Goal: Task Accomplishment & Management: Use online tool/utility

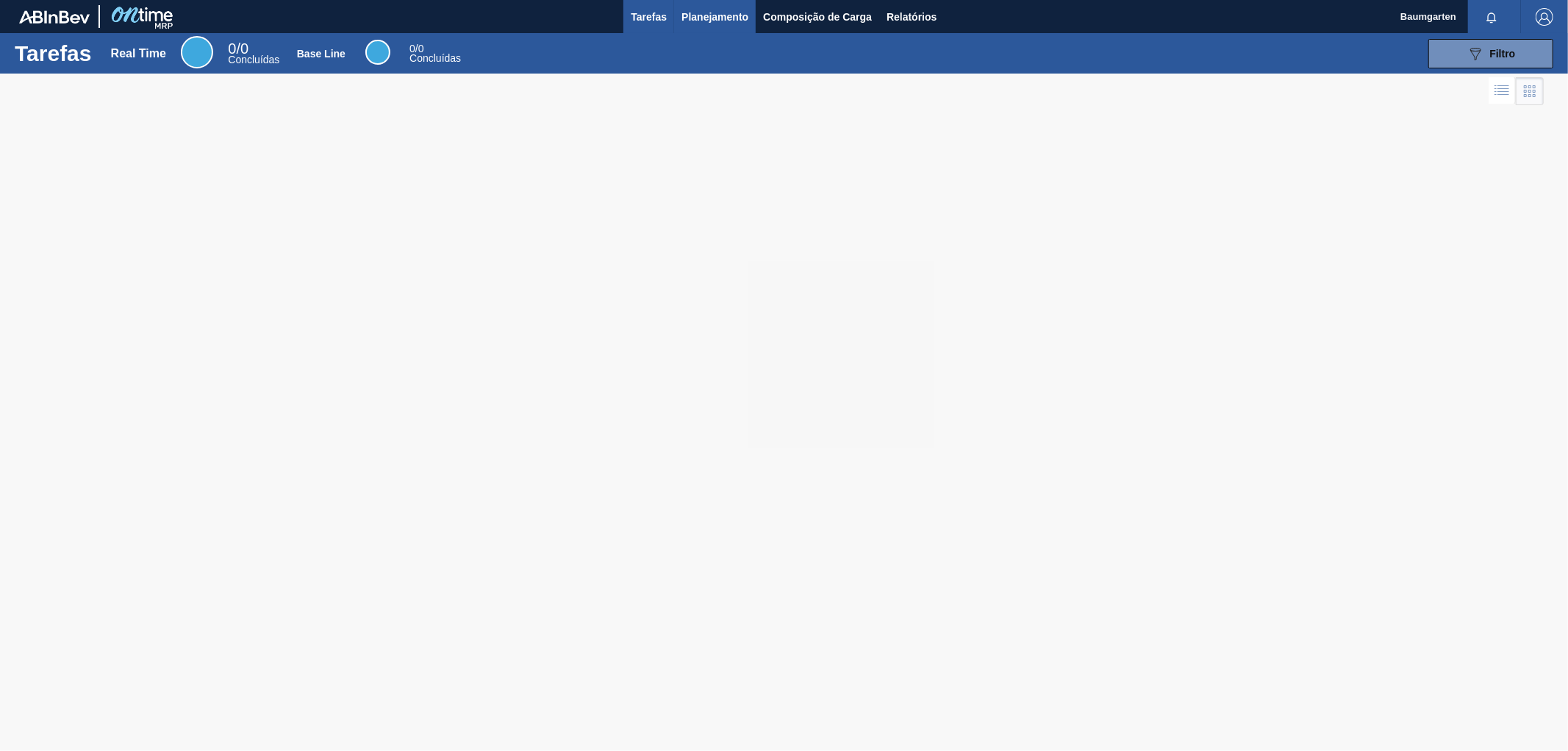
click at [709, 26] on button "Planejamento" at bounding box center [715, 16] width 82 height 33
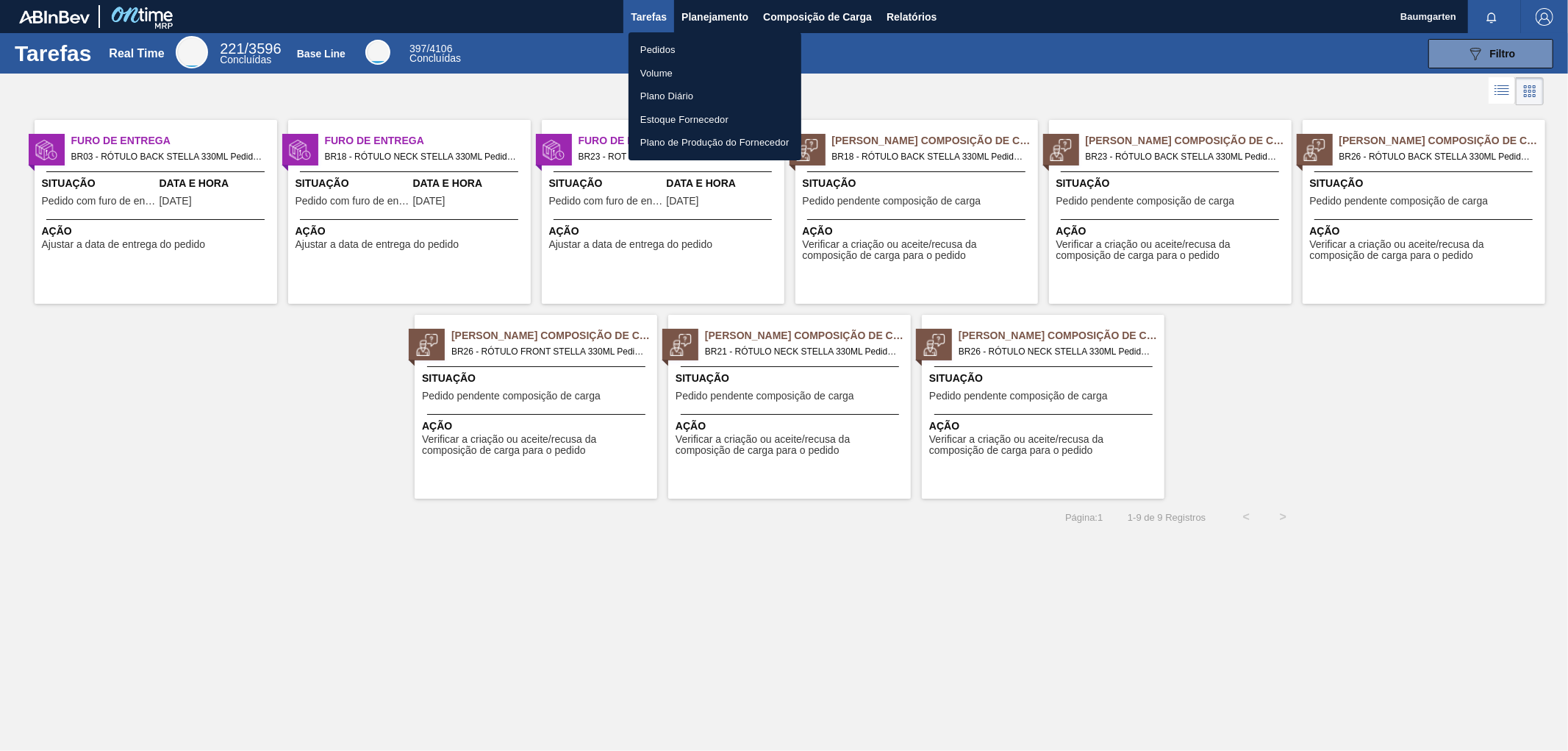
click at [672, 44] on li "Pedidos" at bounding box center [715, 49] width 172 height 23
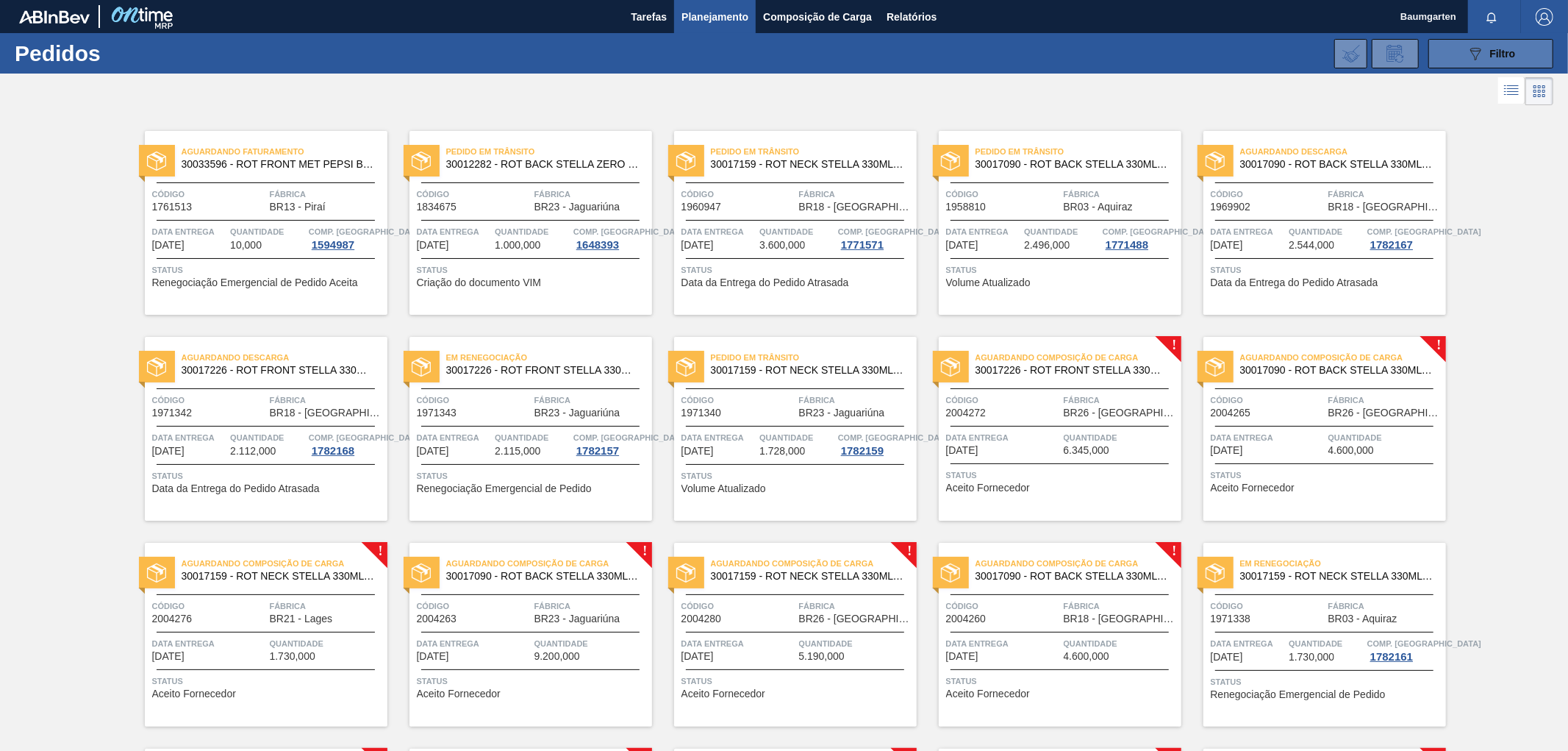
click at [1502, 48] on span "Filtro" at bounding box center [1503, 53] width 26 height 12
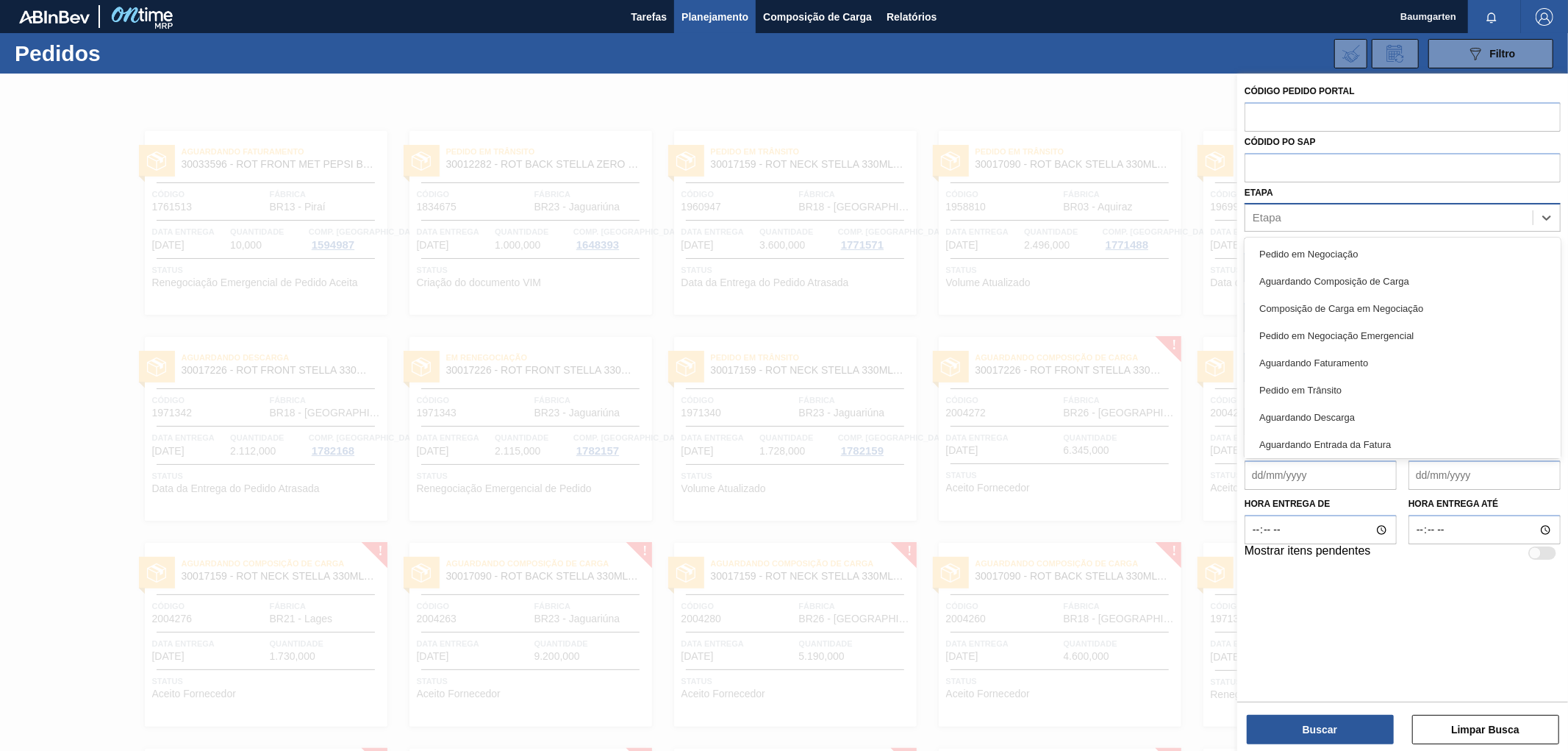
click at [1384, 222] on div "Etapa" at bounding box center [1389, 218] width 287 height 22
click at [1461, 306] on div "Composição de Carga em Negociação" at bounding box center [1402, 309] width 316 height 28
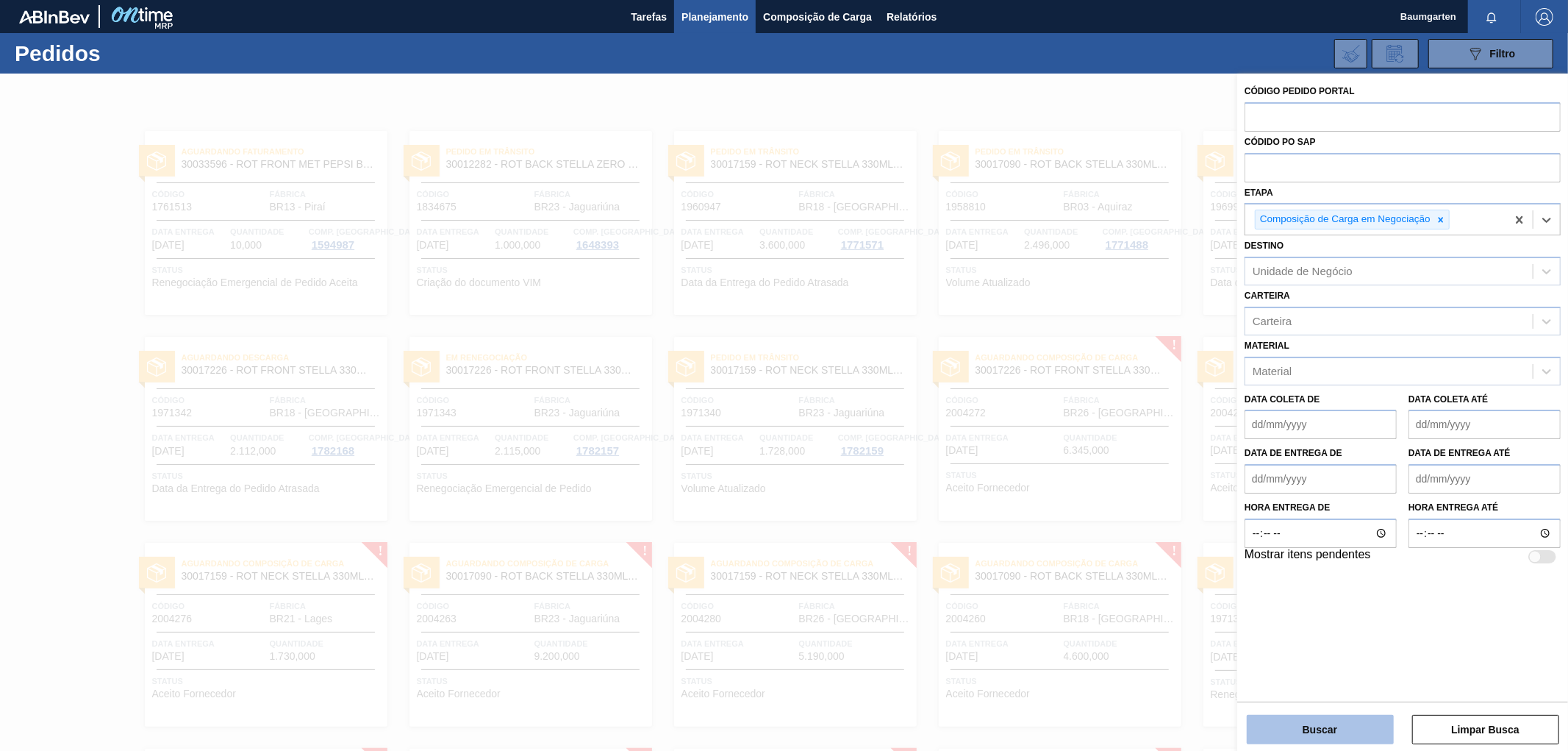
click at [1295, 728] on button "Buscar" at bounding box center [1320, 729] width 147 height 29
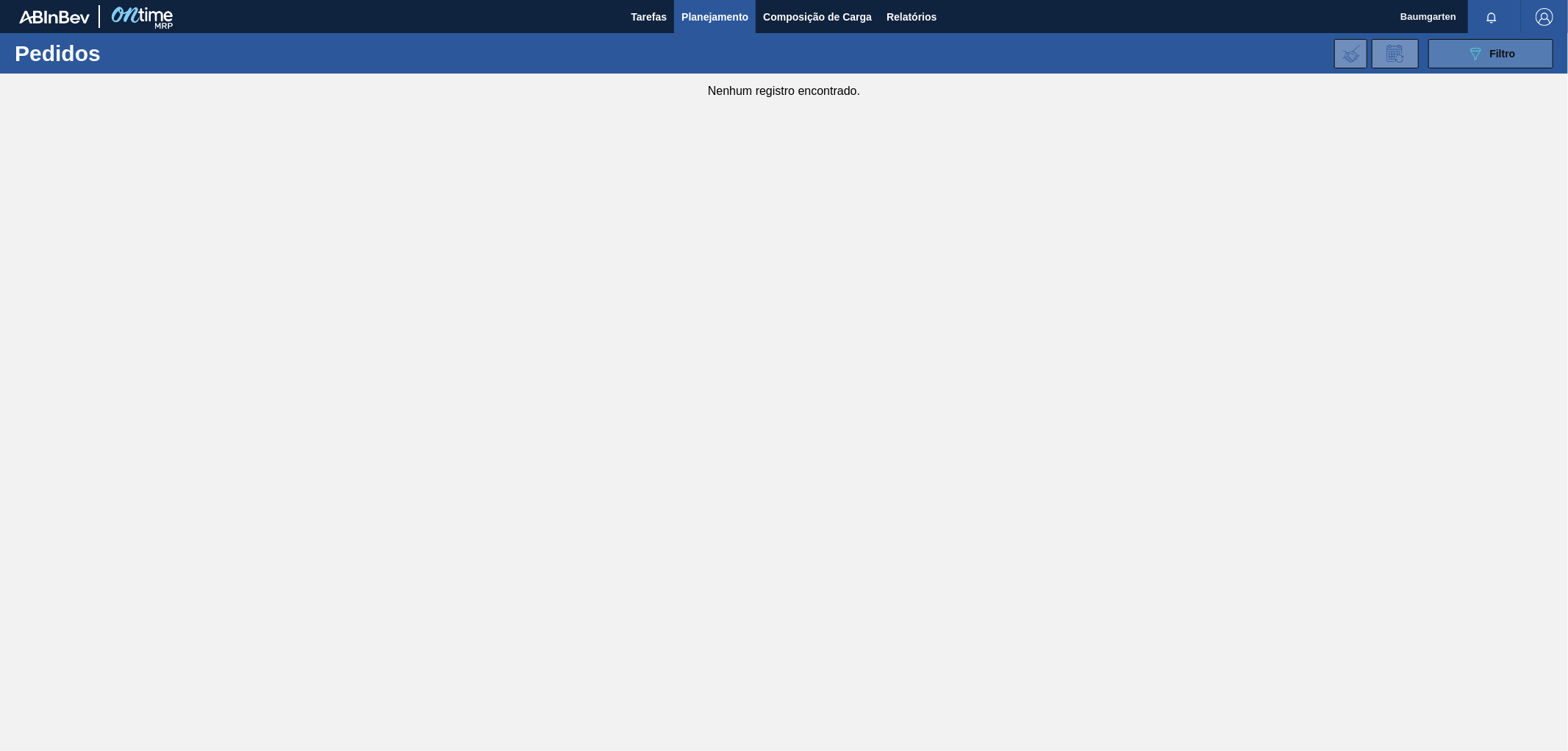
click at [1500, 45] on div "089F7B8B-B2A5-4AFE-B5C0-19BA573D28AC Filtro" at bounding box center [1490, 53] width 49 height 17
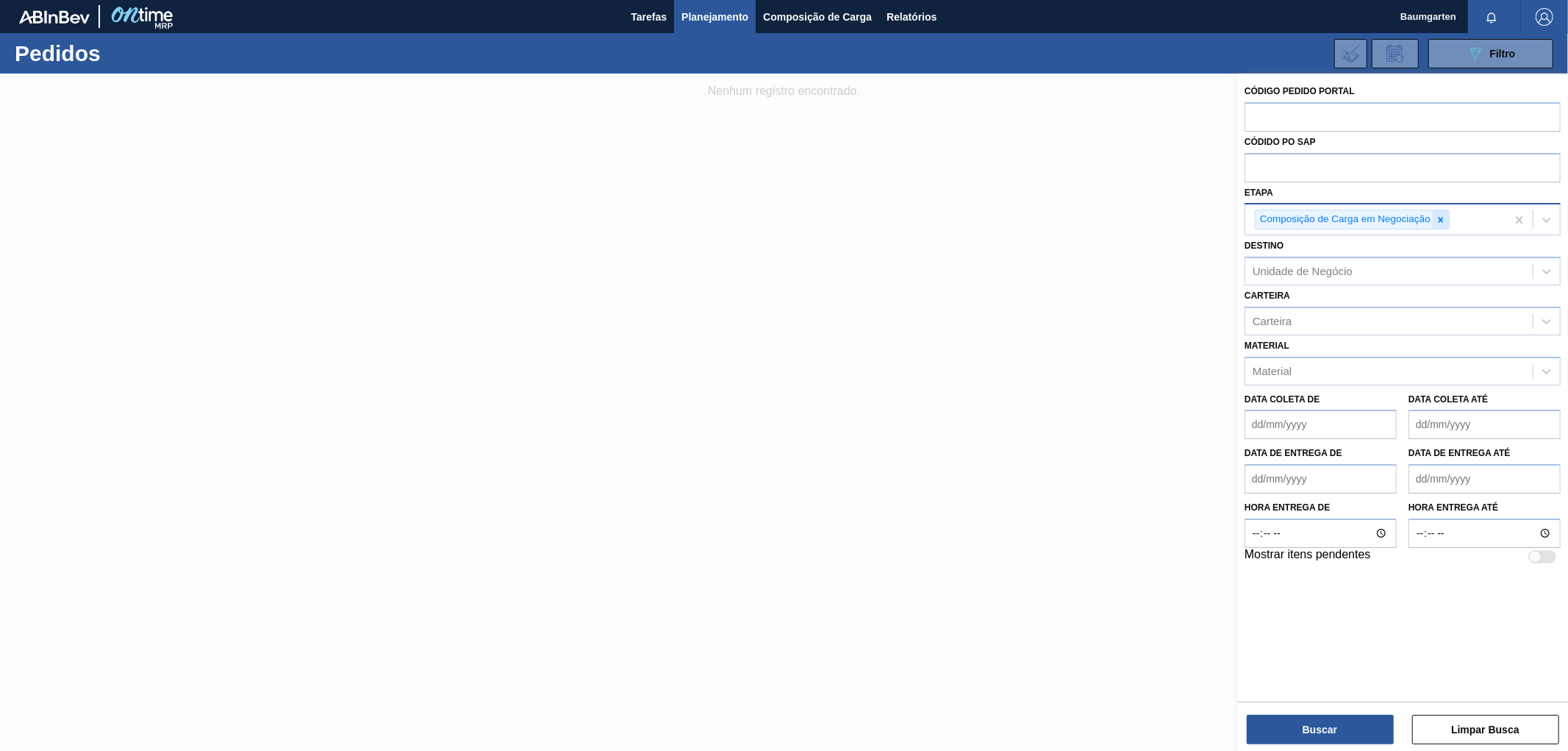
click at [1441, 217] on icon at bounding box center [1441, 220] width 5 height 5
click at [1542, 216] on icon at bounding box center [1546, 217] width 15 height 15
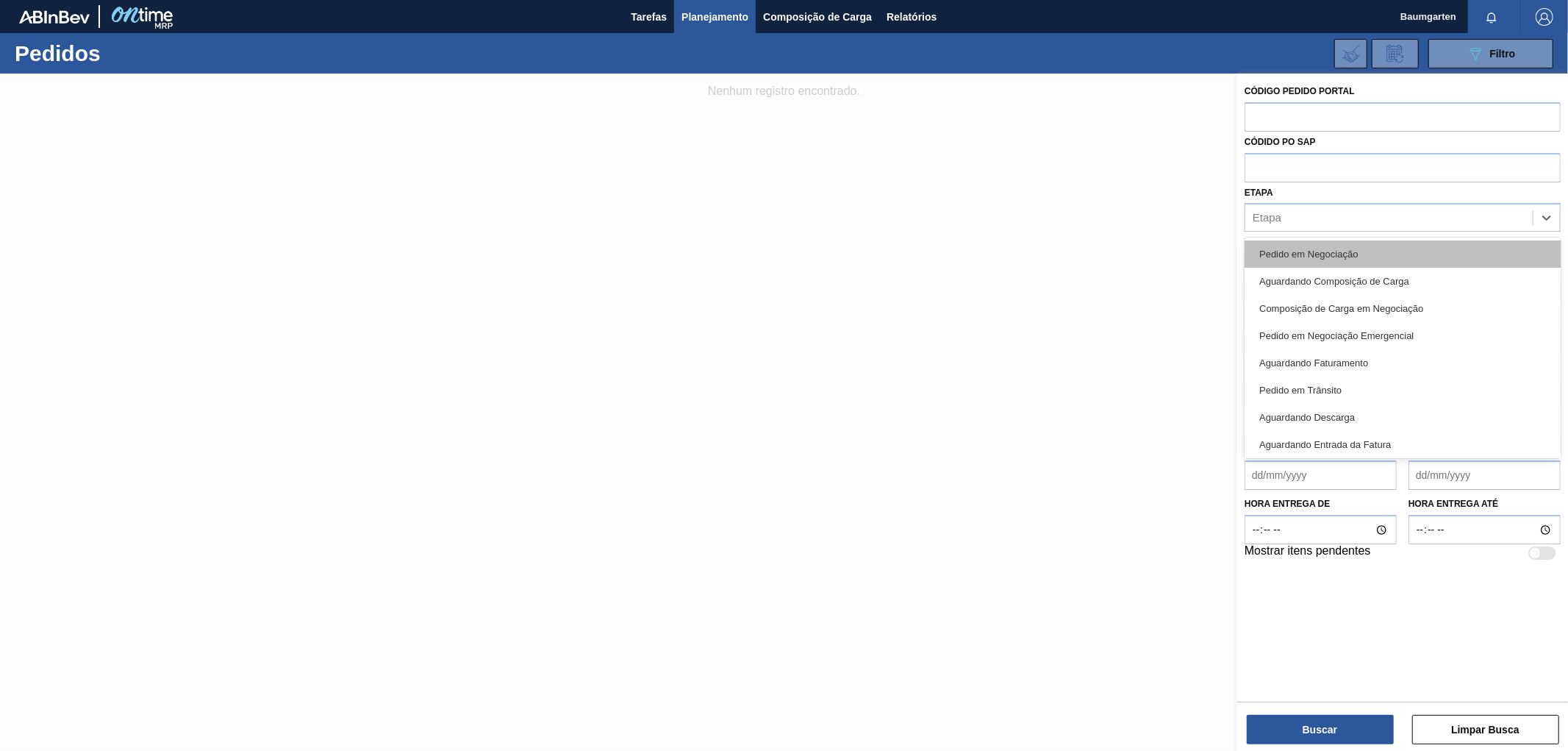
click at [1422, 256] on div "Pedido em Negociação" at bounding box center [1402, 254] width 316 height 28
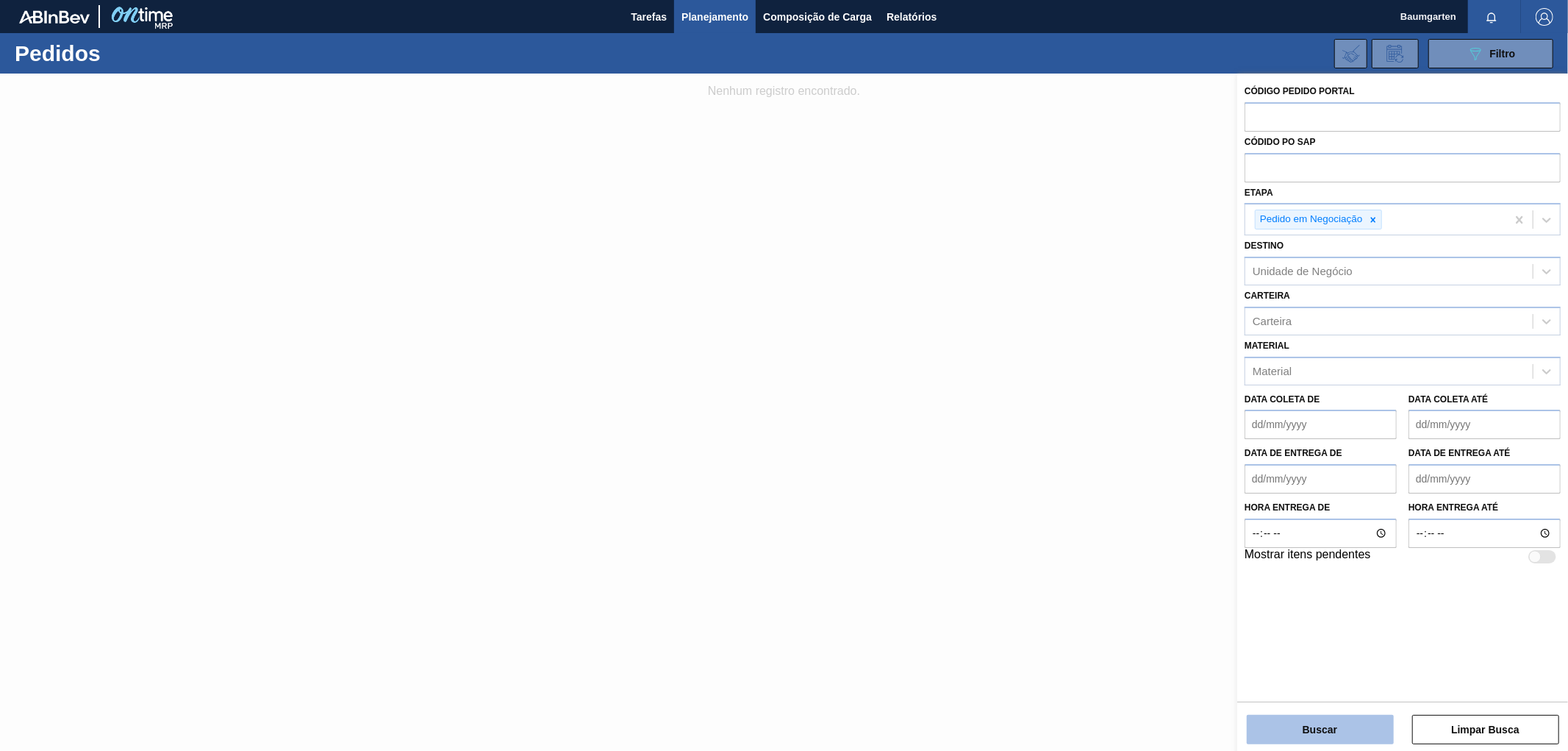
click at [1310, 729] on button "Buscar" at bounding box center [1320, 729] width 147 height 29
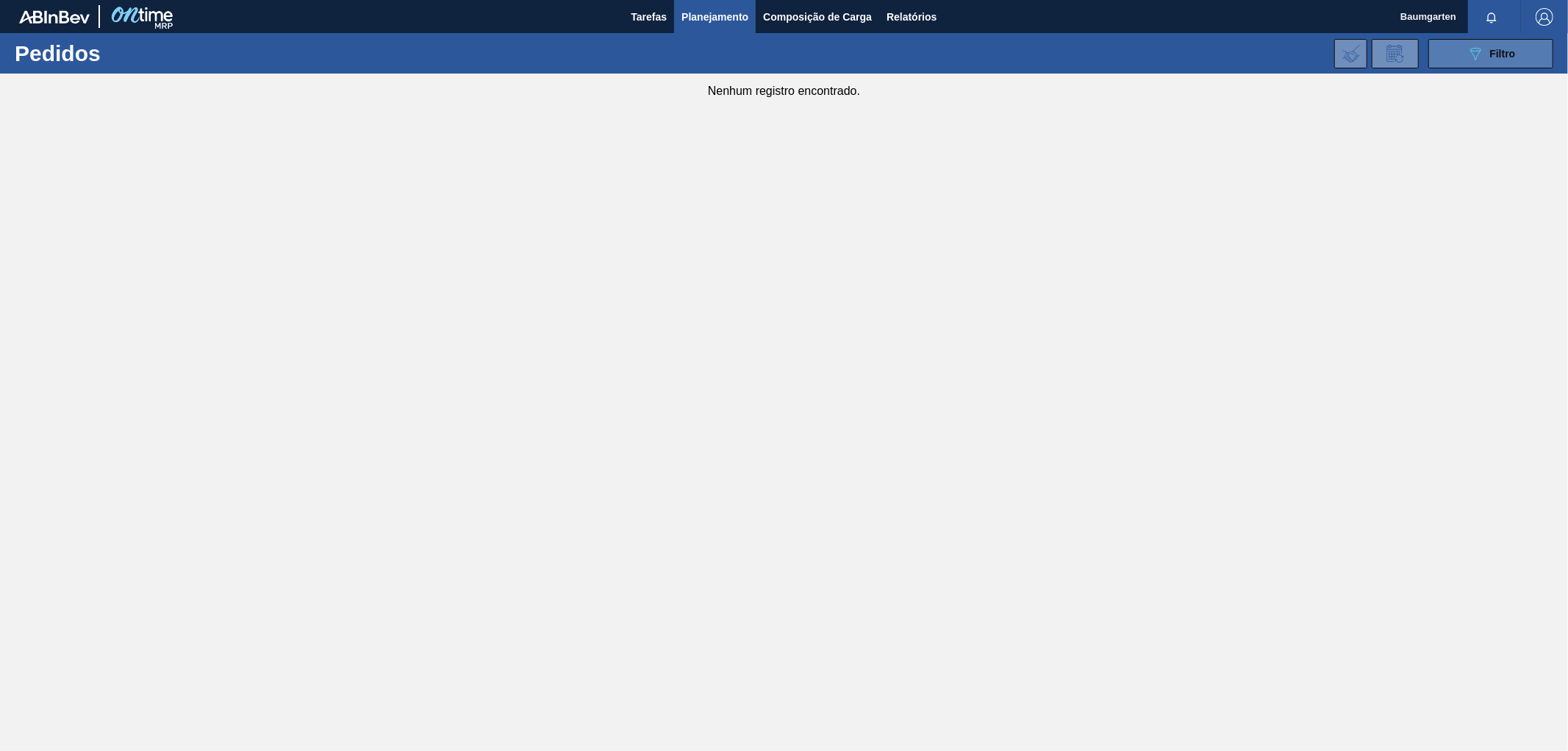
click at [1479, 61] on icon "089F7B8B-B2A5-4AFE-B5C0-19BA573D28AC" at bounding box center [1475, 53] width 17 height 17
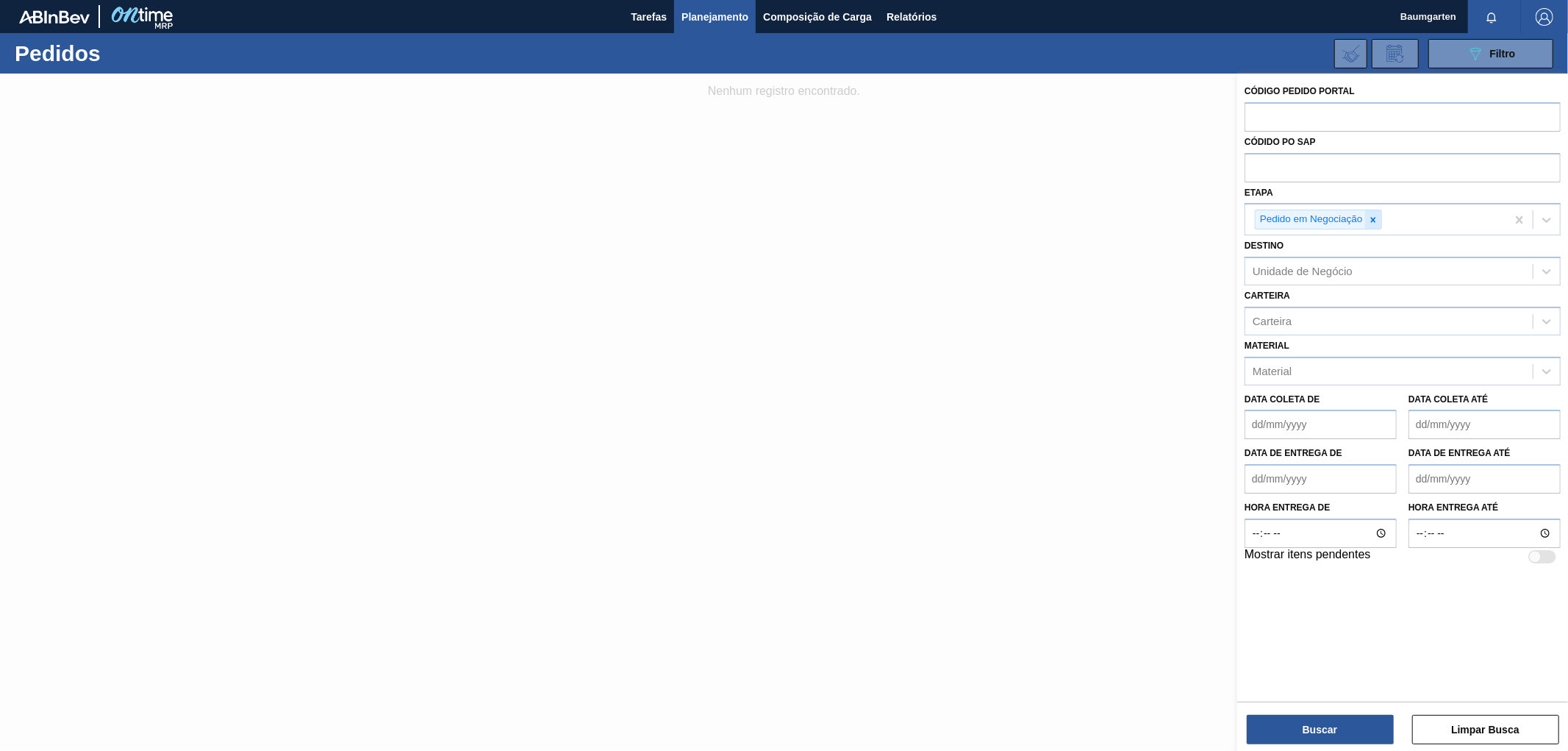
click at [1377, 216] on icon at bounding box center [1373, 220] width 10 height 10
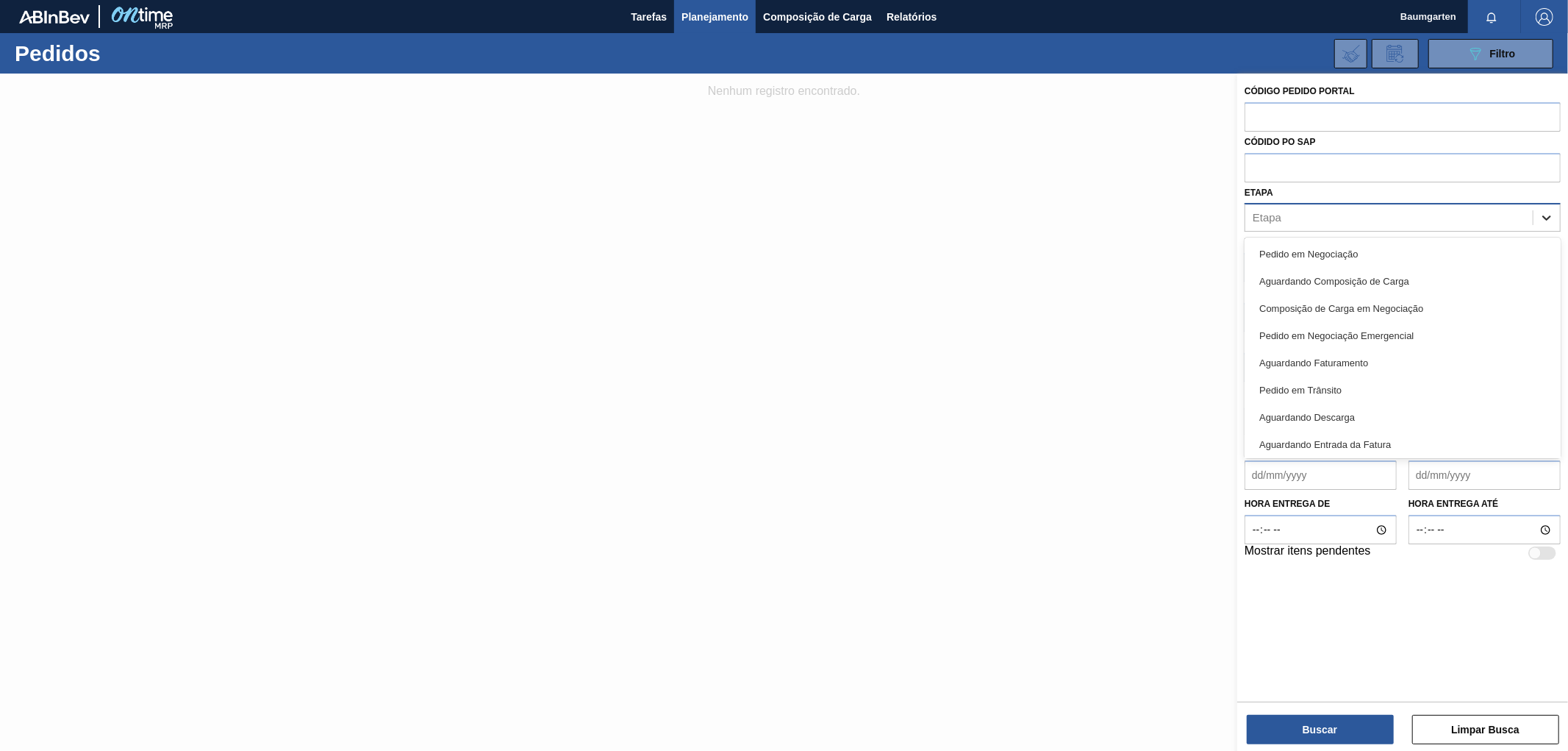
click at [1550, 215] on icon at bounding box center [1546, 217] width 15 height 15
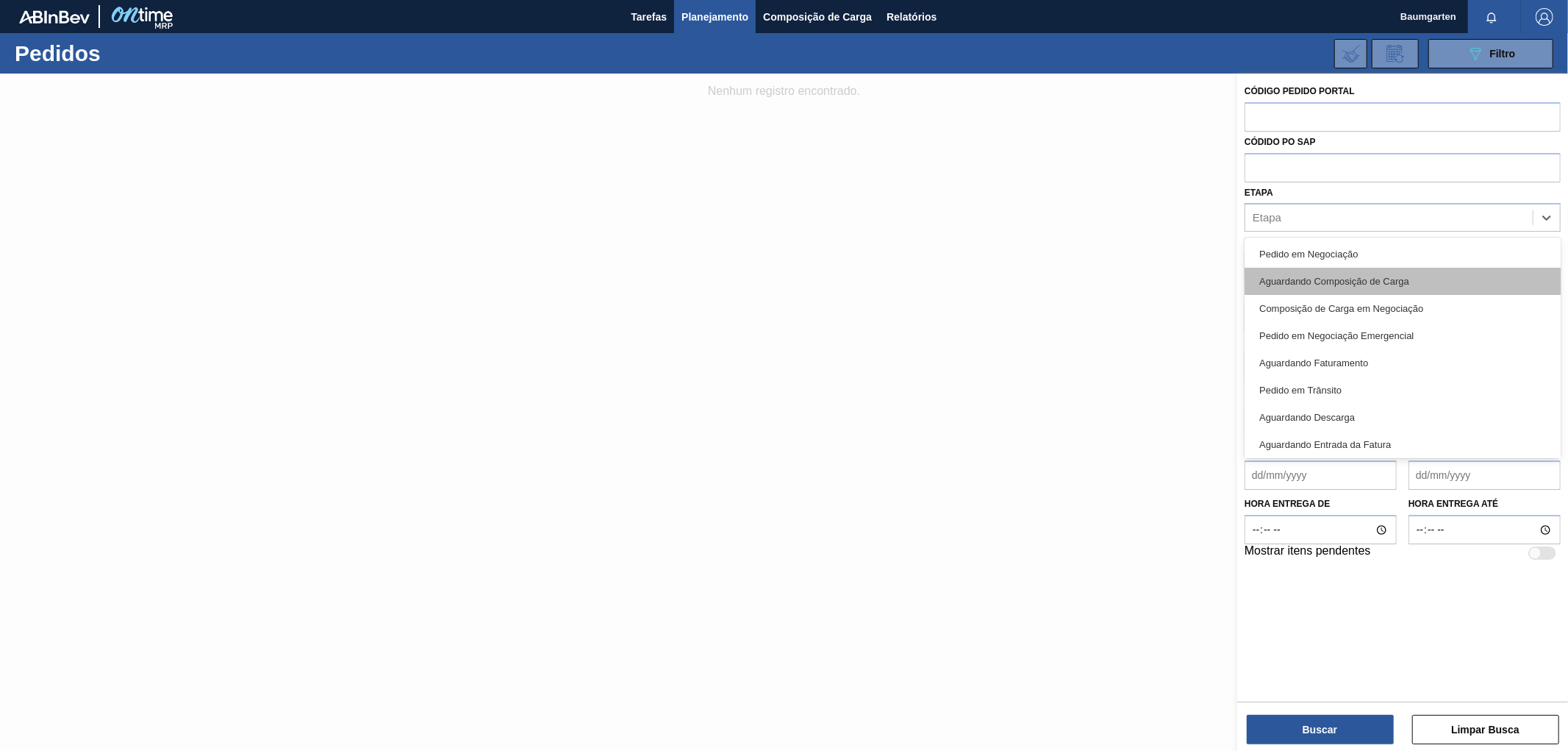
click at [1437, 279] on div "Aguardando Composição de Carga" at bounding box center [1402, 281] width 316 height 28
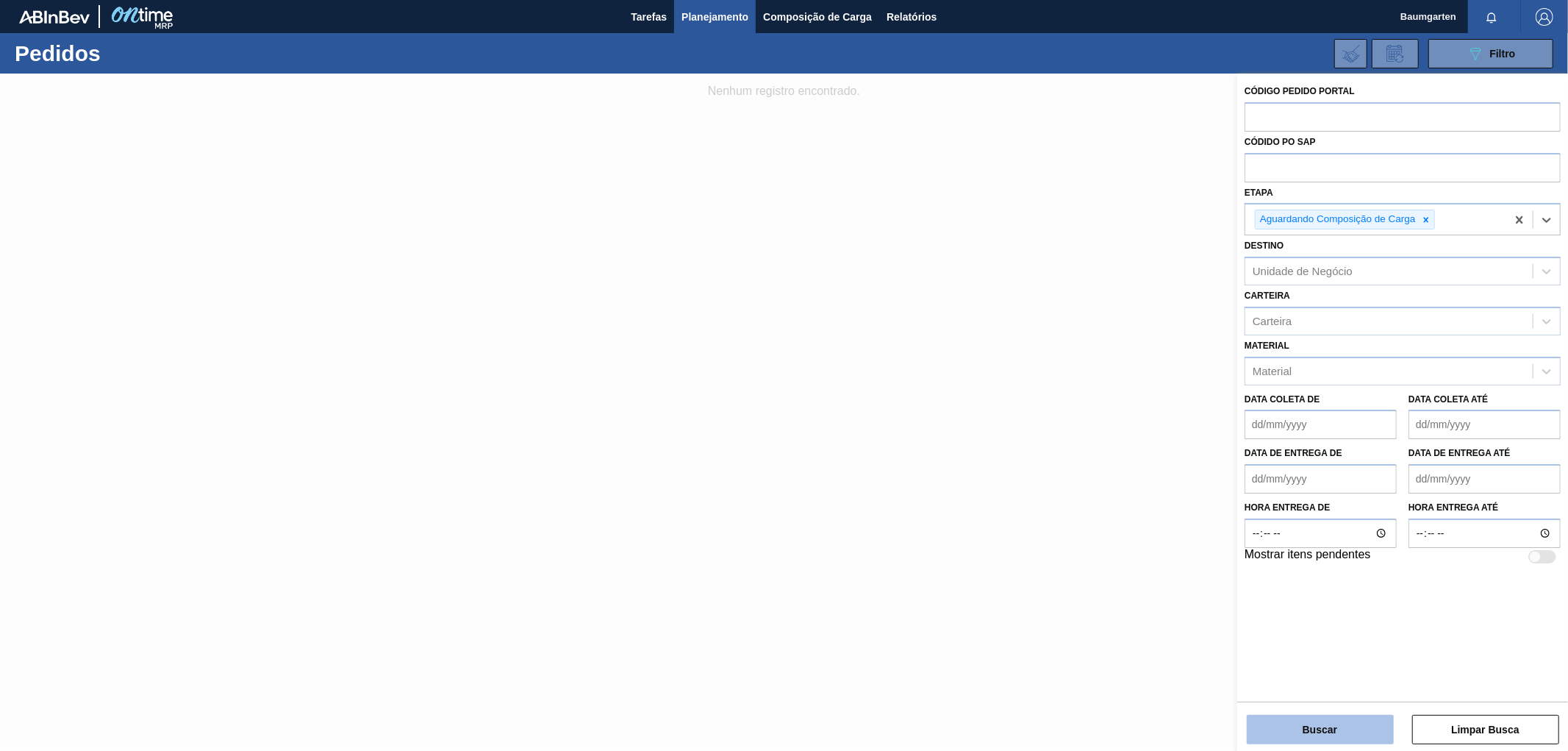
click at [1315, 730] on button "Buscar" at bounding box center [1320, 729] width 147 height 29
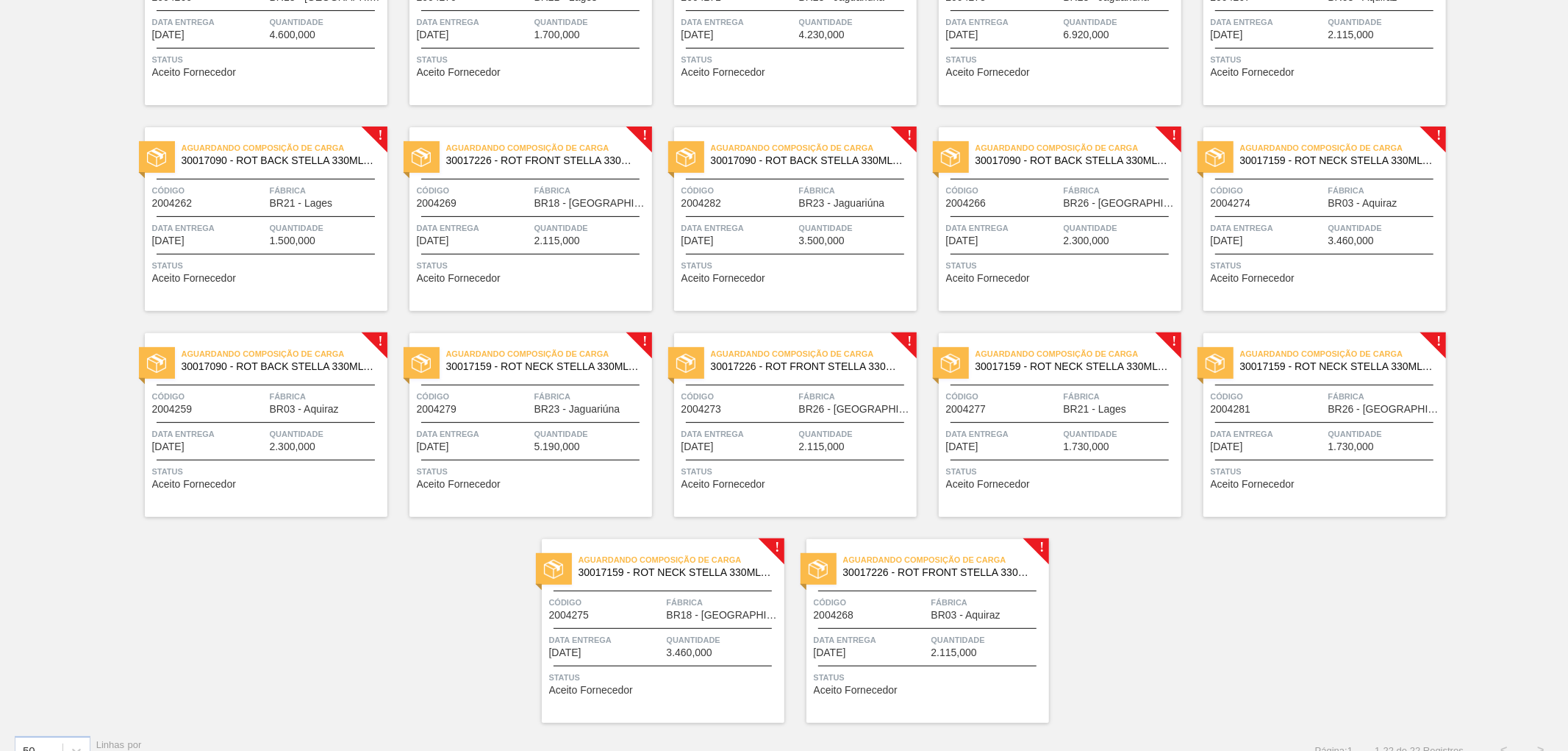
scroll to position [442, 0]
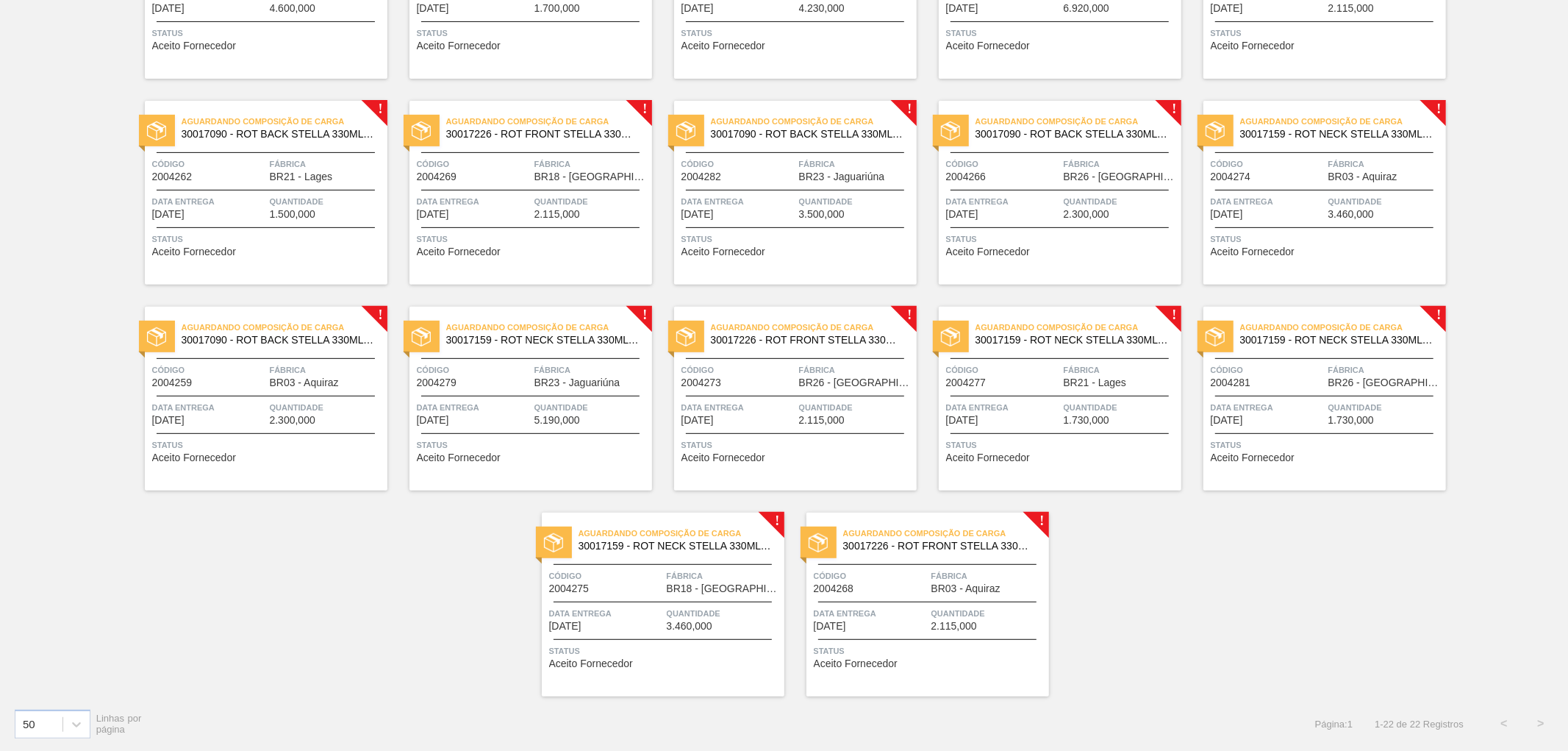
click at [945, 590] on span "BR03 - Aquiraz" at bounding box center [966, 588] width 69 height 11
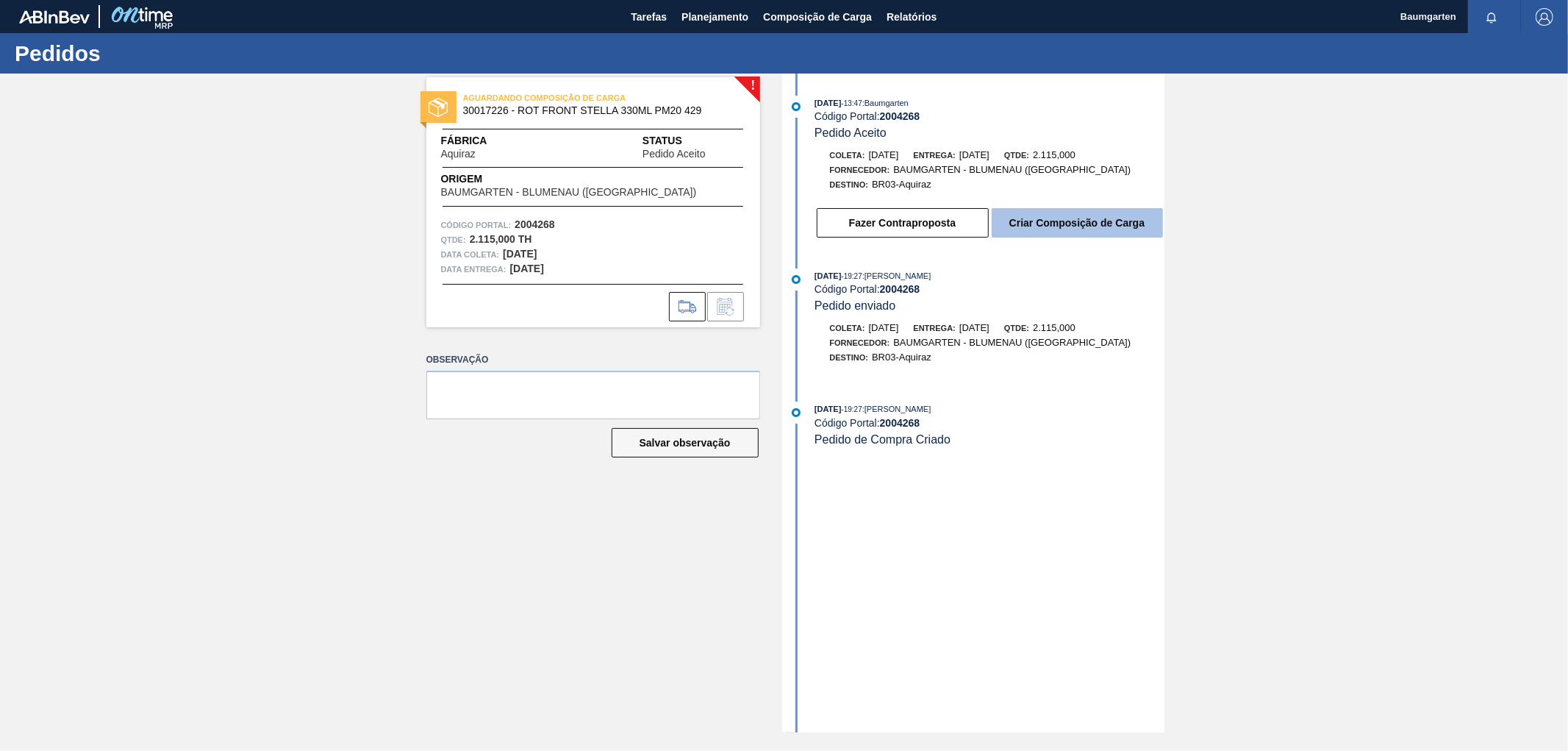
click at [1056, 227] on button "Criar Composição de Carga" at bounding box center [1078, 222] width 172 height 29
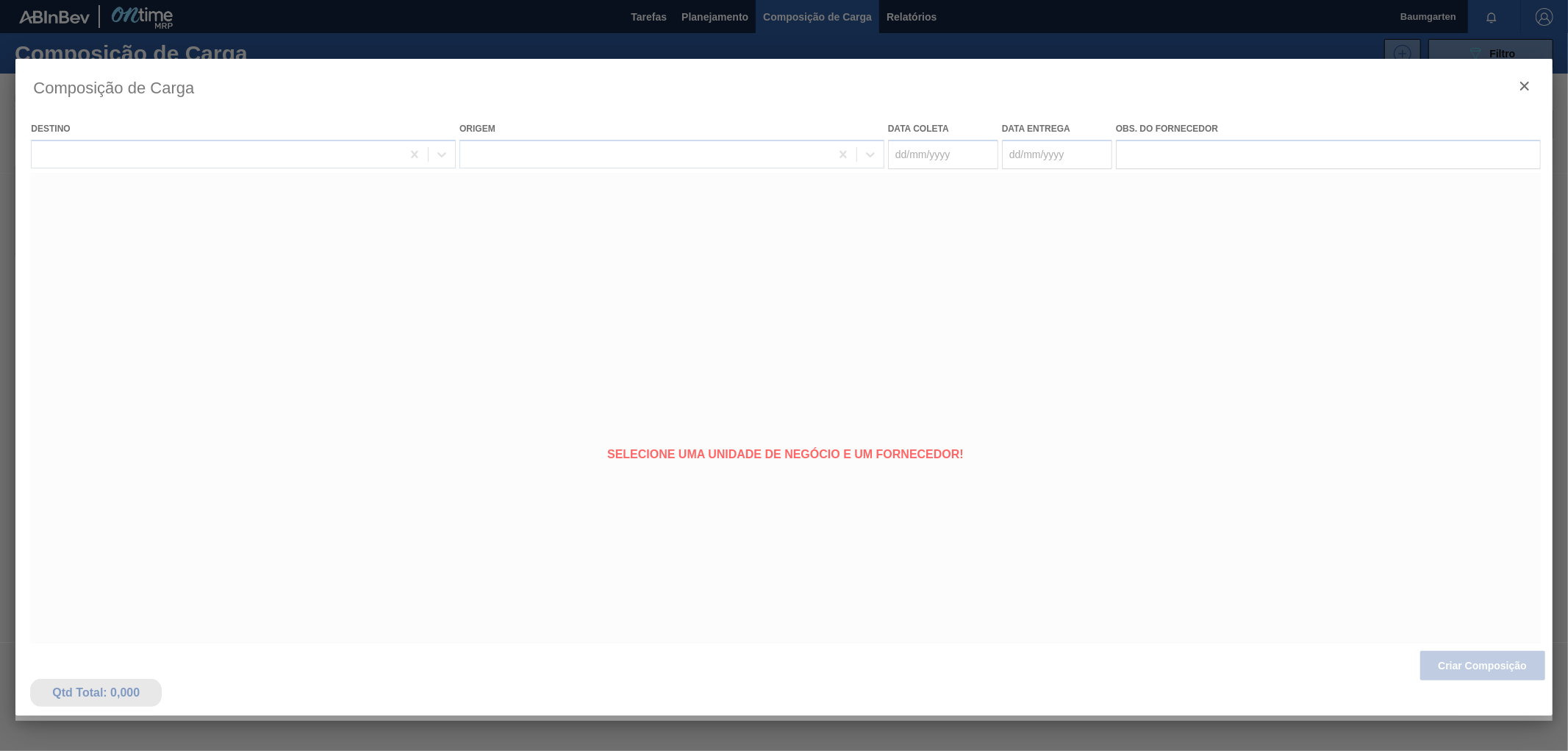
type coleta "[DATE]"
type entrega "[DATE]"
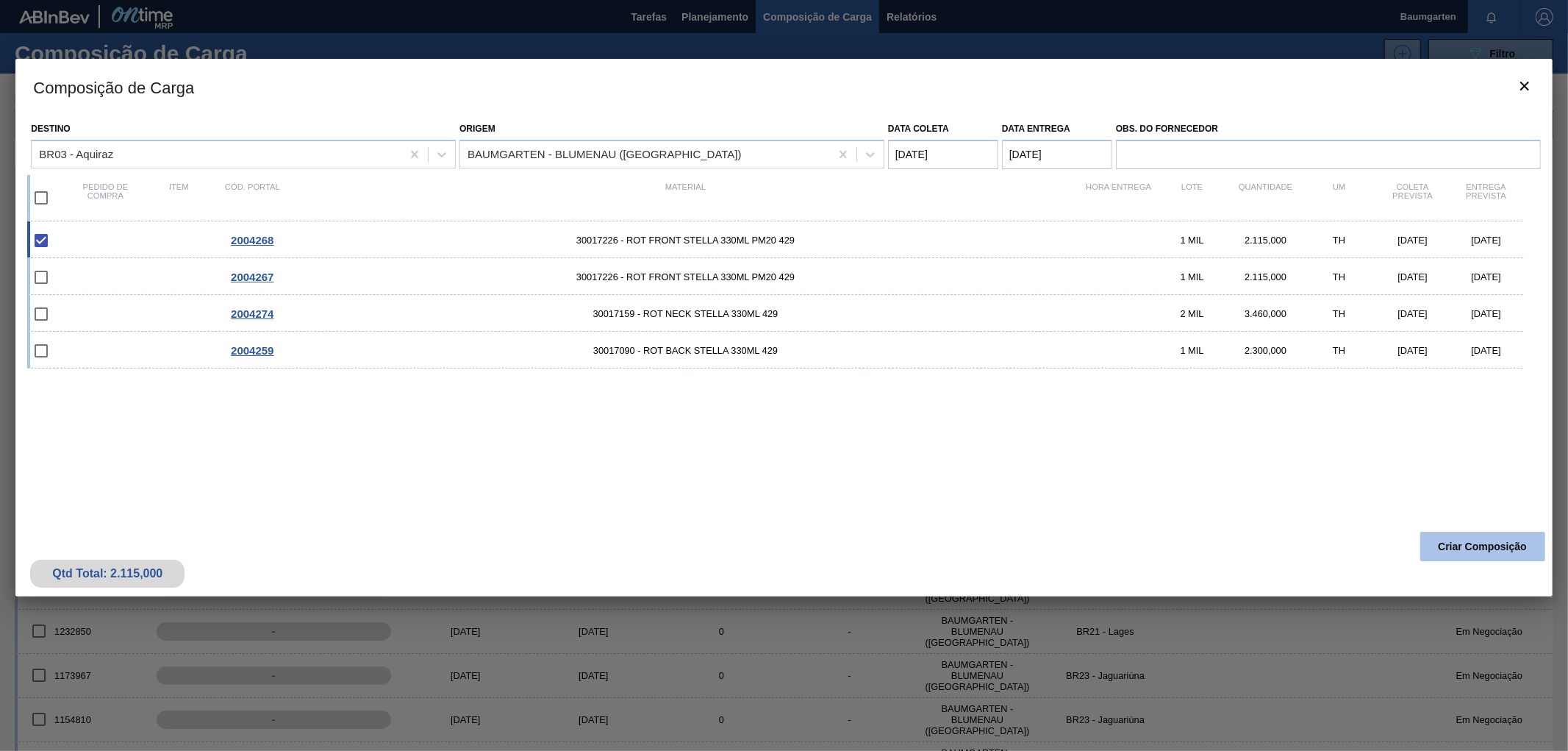
click at [1463, 541] on button "Criar Composição" at bounding box center [1483, 547] width 125 height 29
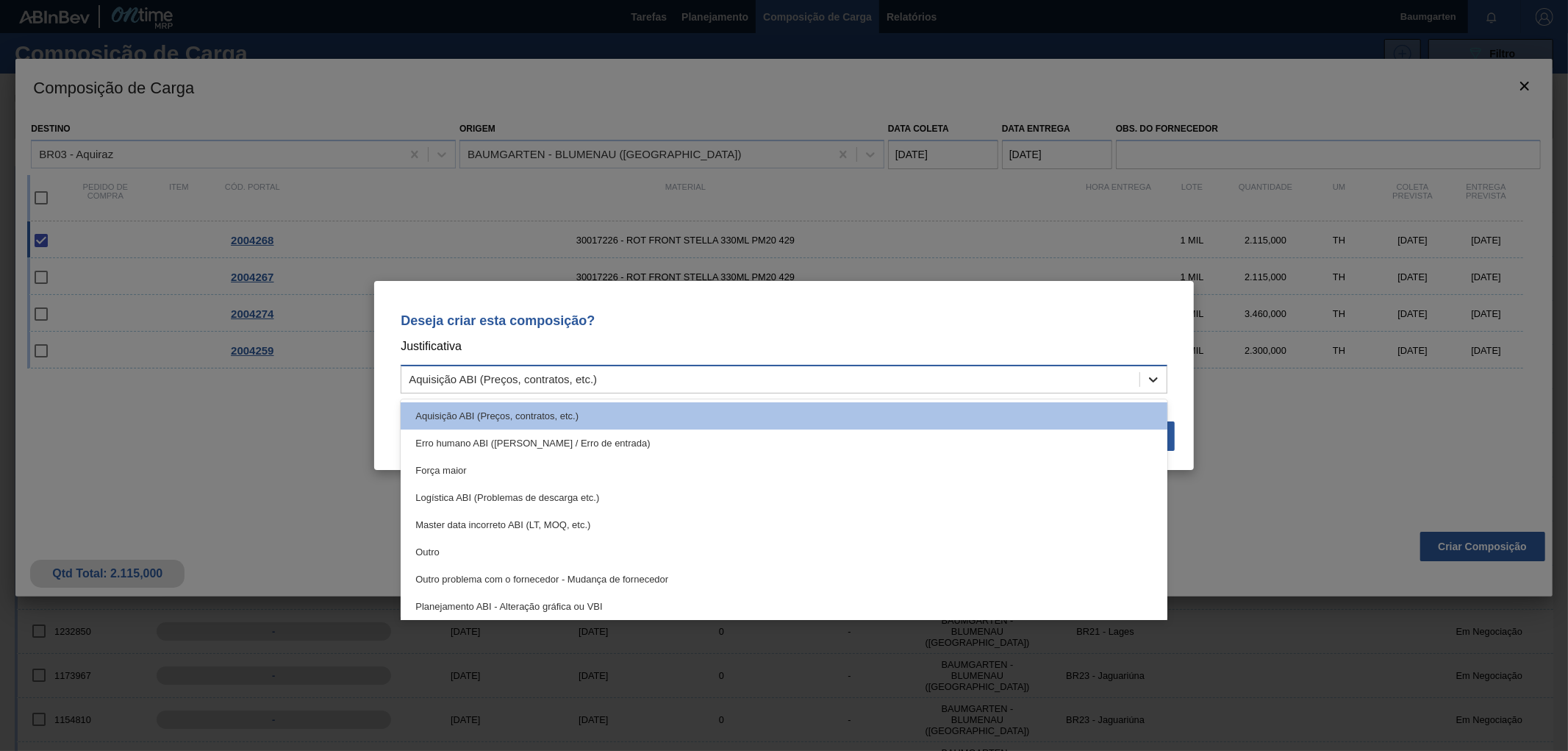
click at [1150, 368] on div at bounding box center [1153, 379] width 27 height 27
click at [1156, 382] on icon at bounding box center [1153, 379] width 15 height 15
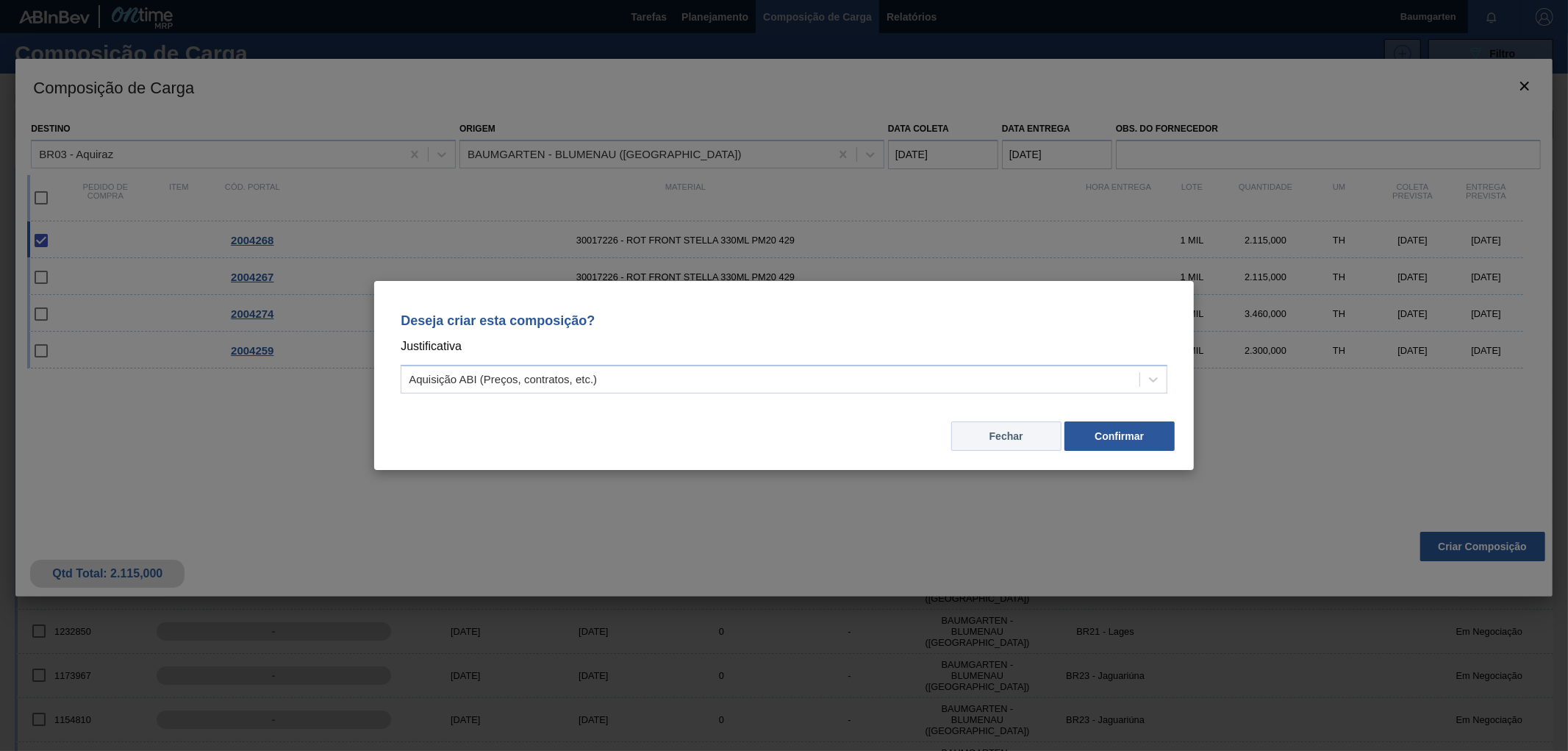
click at [1015, 435] on button "Fechar" at bounding box center [1007, 436] width 110 height 29
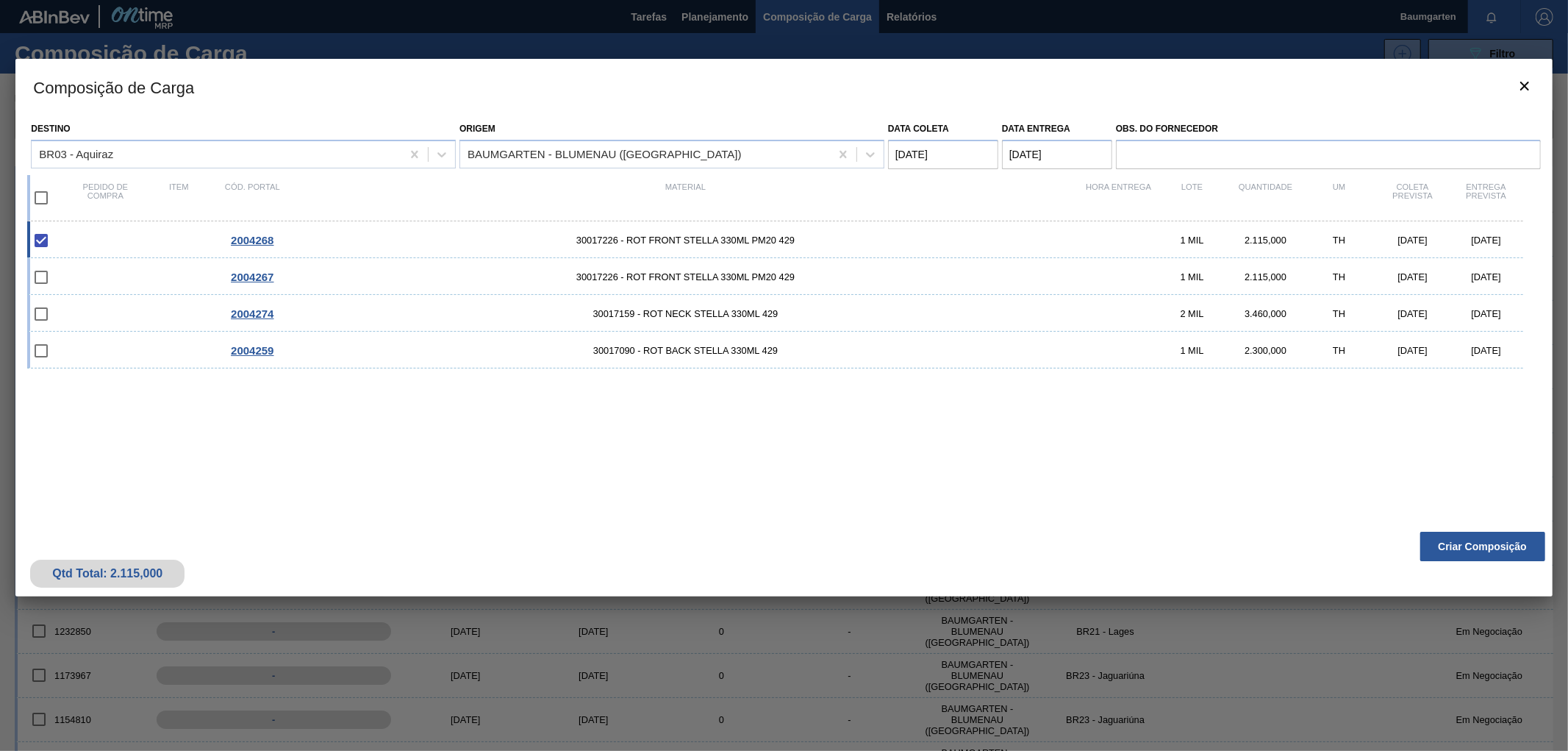
click at [41, 237] on input "checkbox" at bounding box center [41, 241] width 31 height 31
checkbox input "true"
click at [1461, 541] on button "Criar Composição" at bounding box center [1483, 547] width 125 height 29
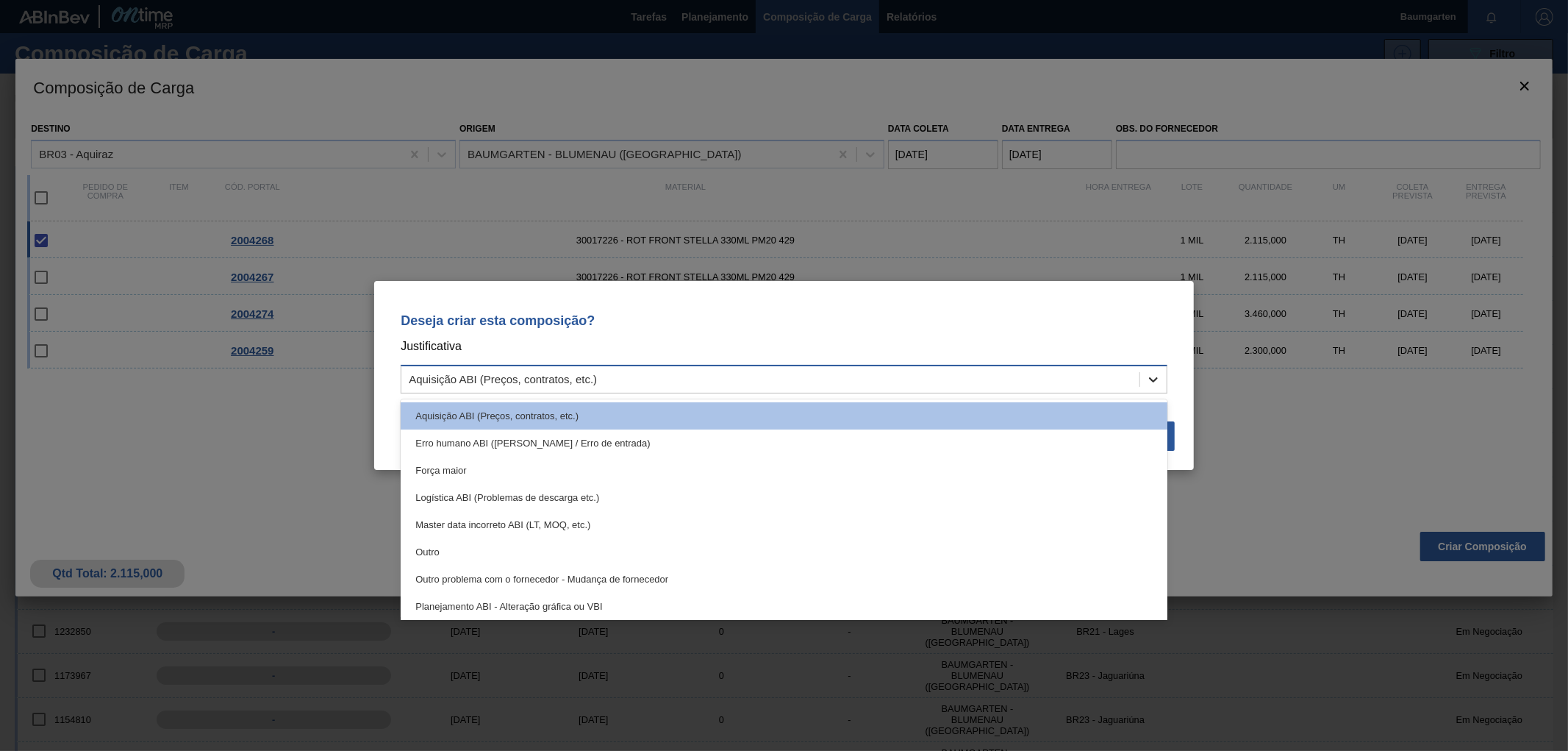
click at [1154, 378] on icon at bounding box center [1153, 379] width 15 height 15
click at [479, 548] on div "Outro" at bounding box center [784, 552] width 767 height 28
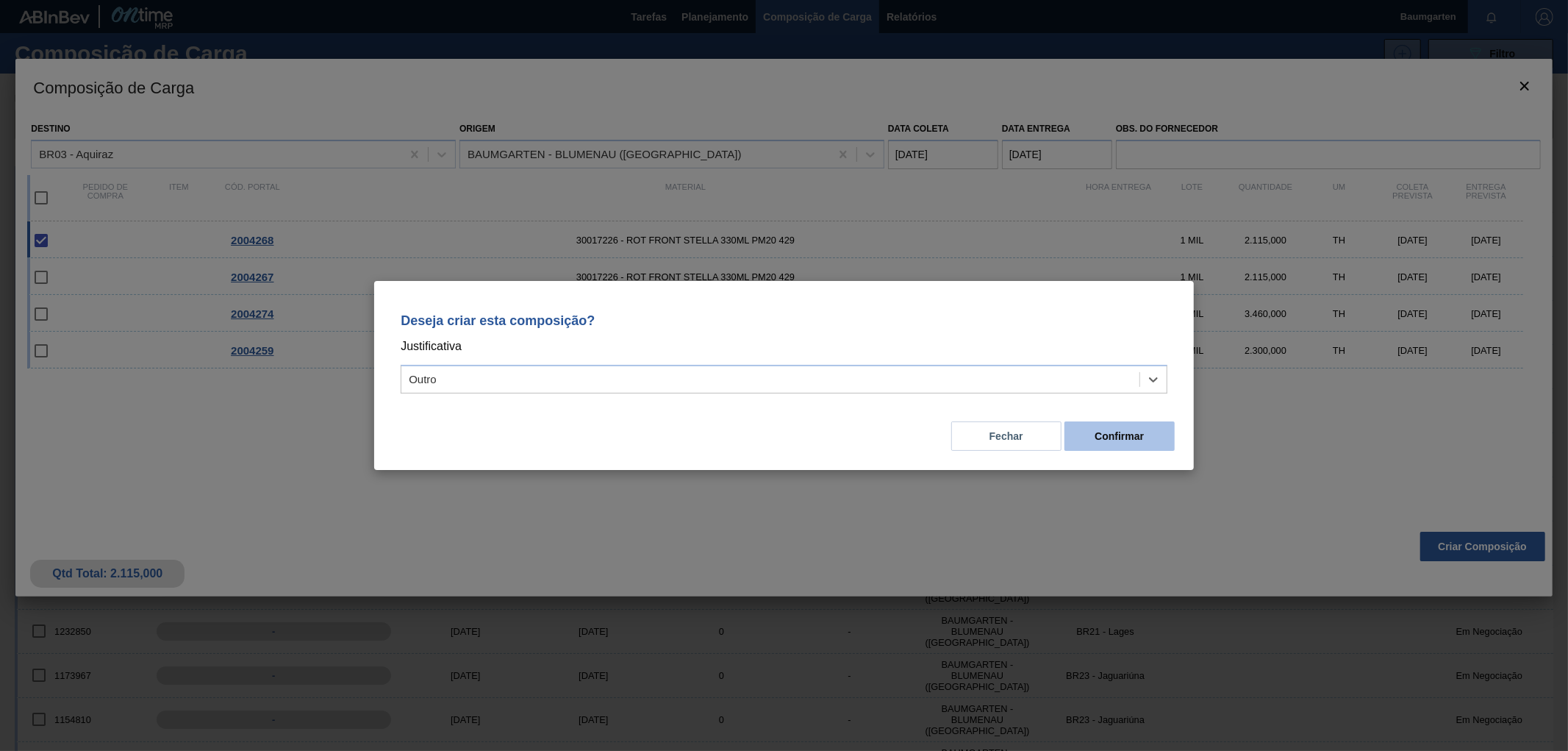
click at [1119, 436] on button "Confirmar" at bounding box center [1120, 436] width 110 height 29
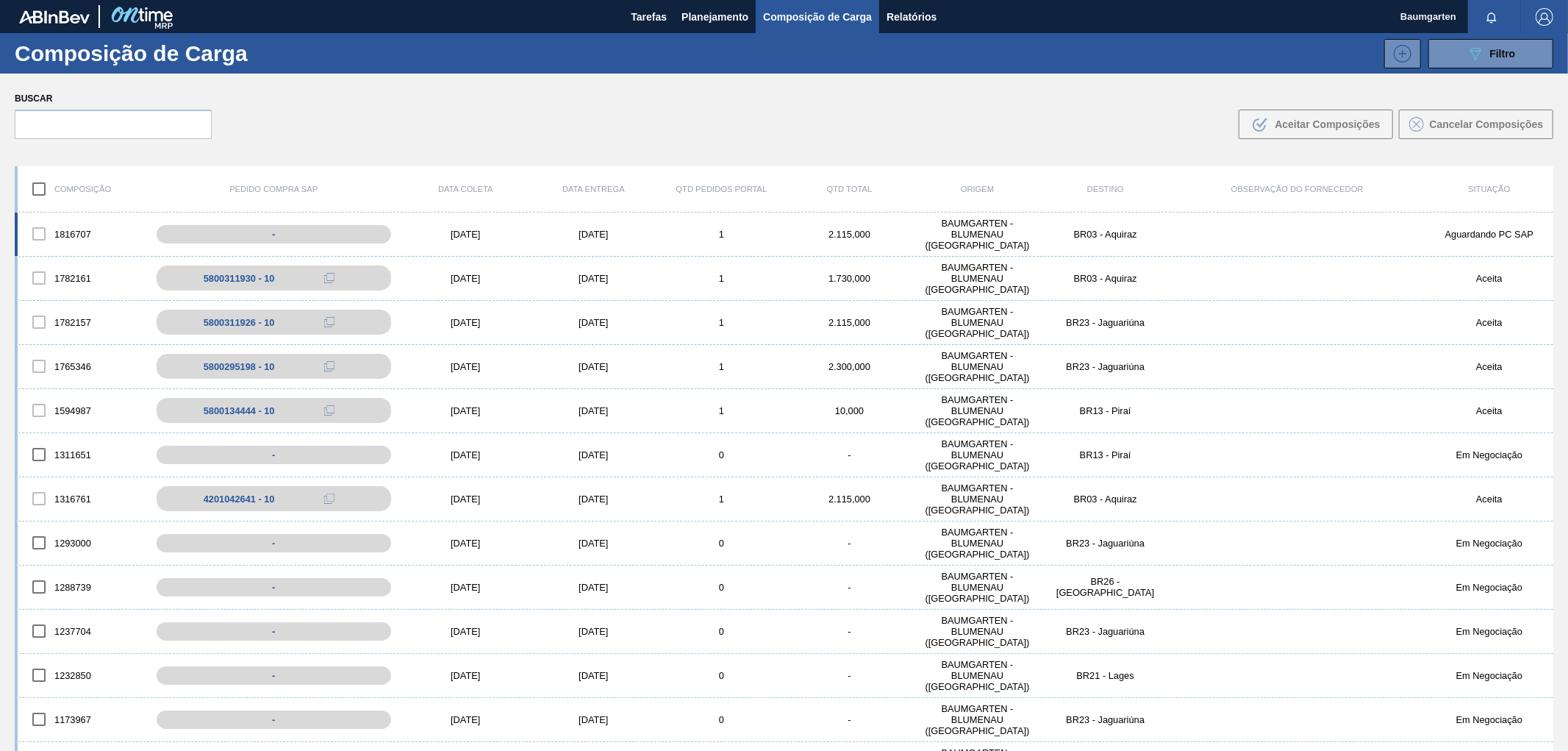
click at [76, 218] on div "1816707" at bounding box center [81, 234] width 128 height 31
click at [67, 218] on div "1816707" at bounding box center [81, 234] width 128 height 31
click at [76, 218] on div "1816707" at bounding box center [81, 234] width 128 height 31
click at [75, 208] on div "Composição Pedido Compra SAP Data coleta Data entrega Qtd Pedidos Portal Qtd To…" at bounding box center [784, 190] width 1539 height 47
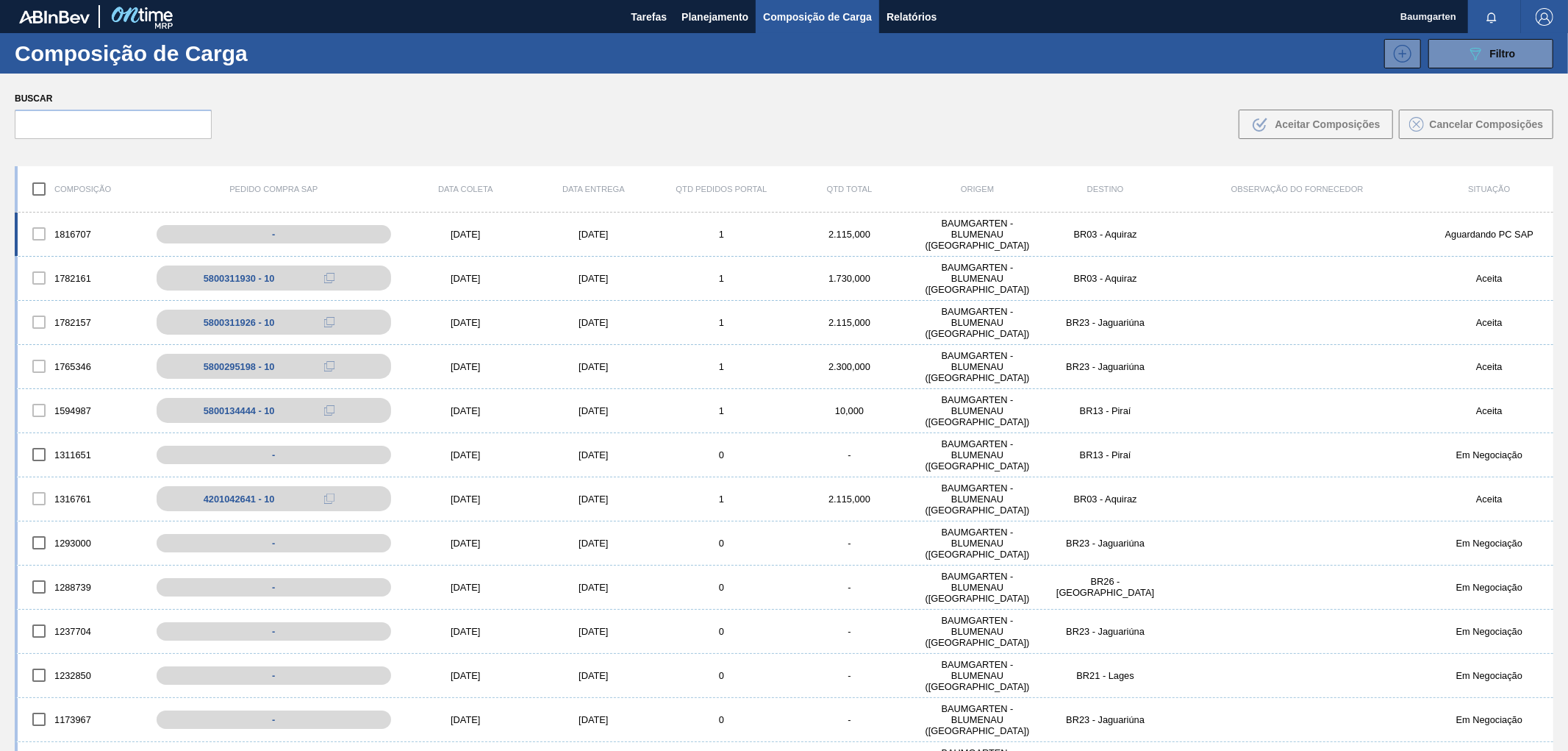
click at [78, 216] on div "1816707 - [DATE] [DATE] 1 2.115,000 BAUMGARTEN - [GEOGRAPHIC_DATA] ([GEOGRAPHIC…" at bounding box center [784, 234] width 1539 height 44
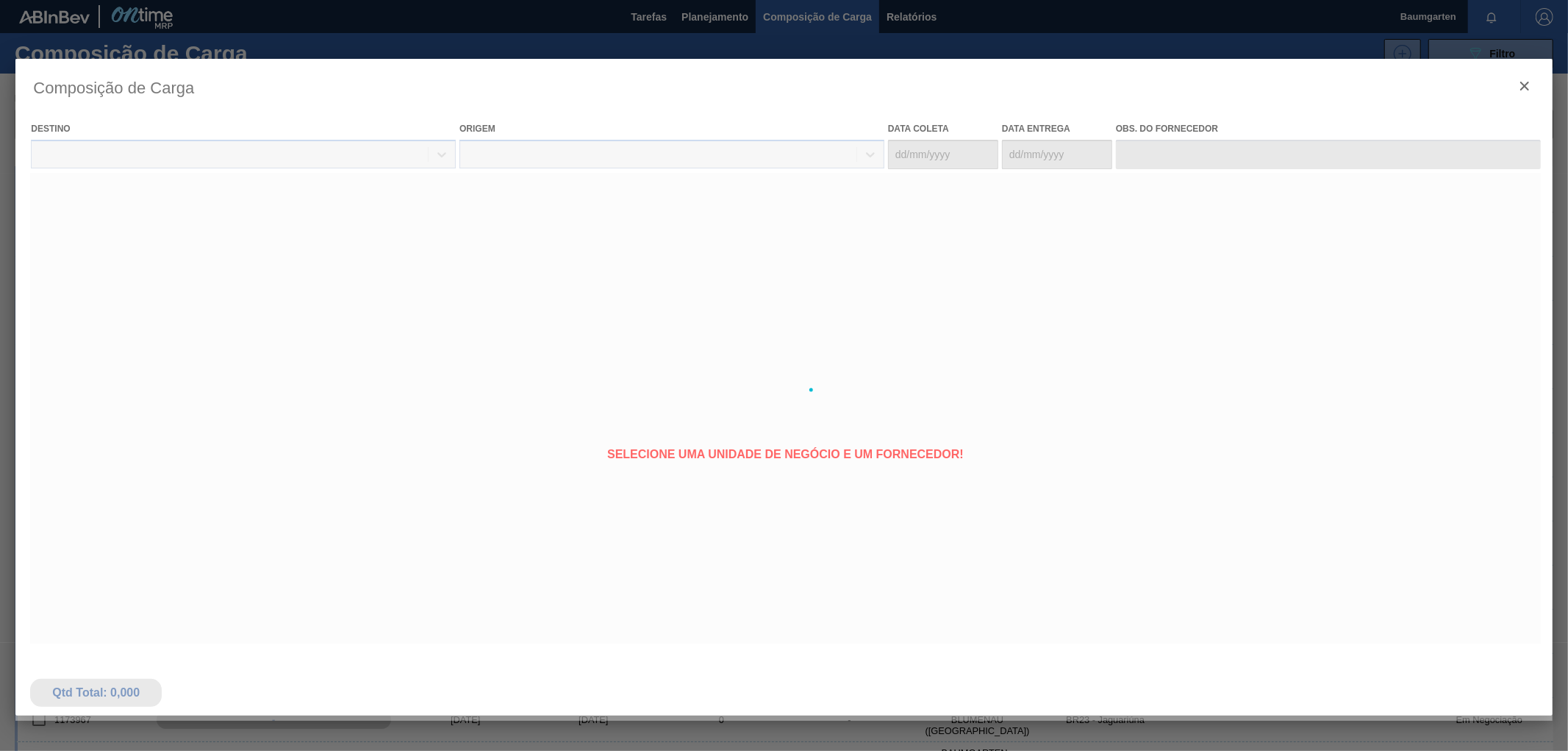
click at [90, 214] on div at bounding box center [784, 390] width 1537 height 662
type coleta "[DATE]"
type entrega "[DATE]"
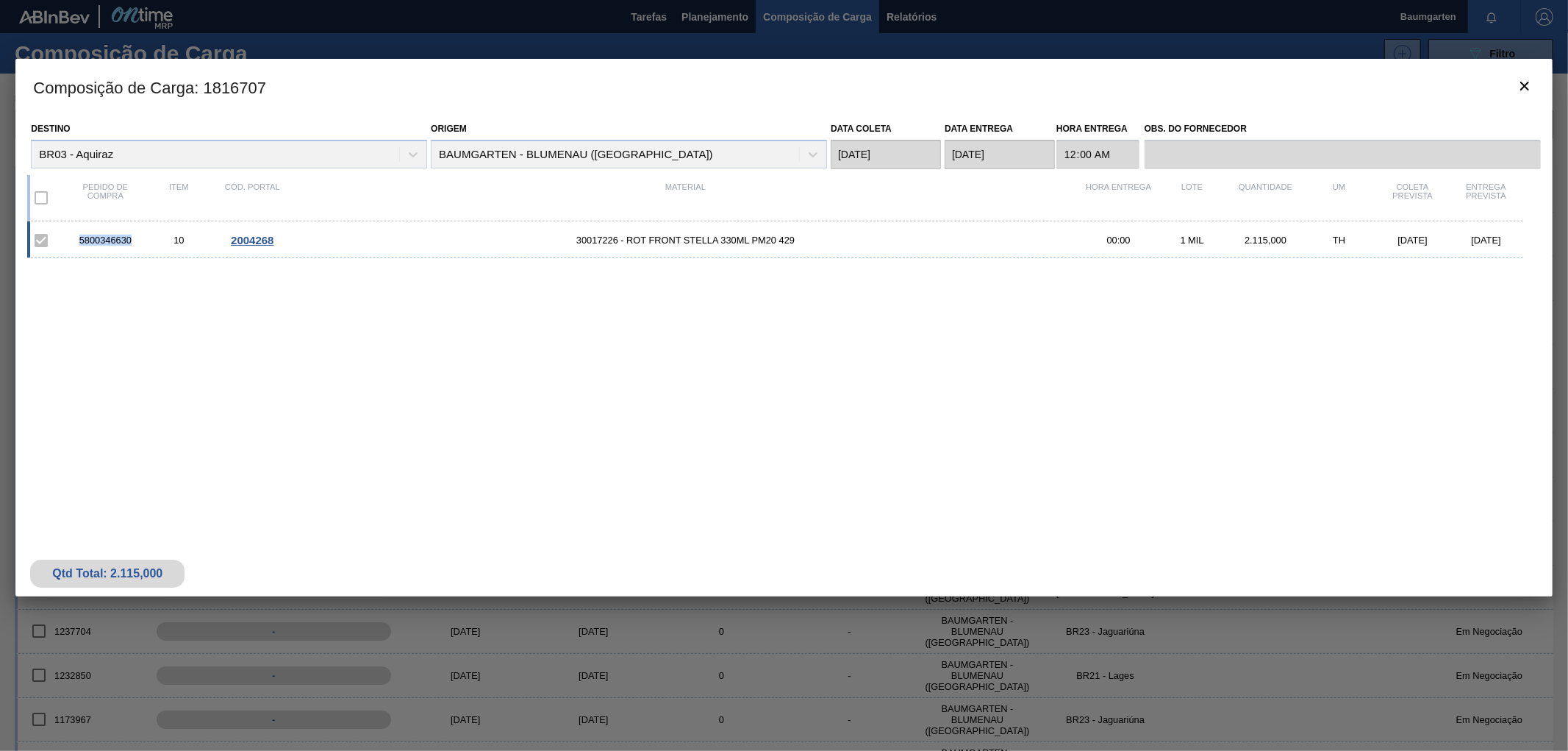
drag, startPoint x: 134, startPoint y: 241, endPoint x: 82, endPoint y: 241, distance: 52.0
click at [82, 241] on div "5800346630" at bounding box center [104, 240] width 73 height 11
copy div "5800346630"
click at [1531, 83] on icon "botão de ícone" at bounding box center [1525, 86] width 17 height 17
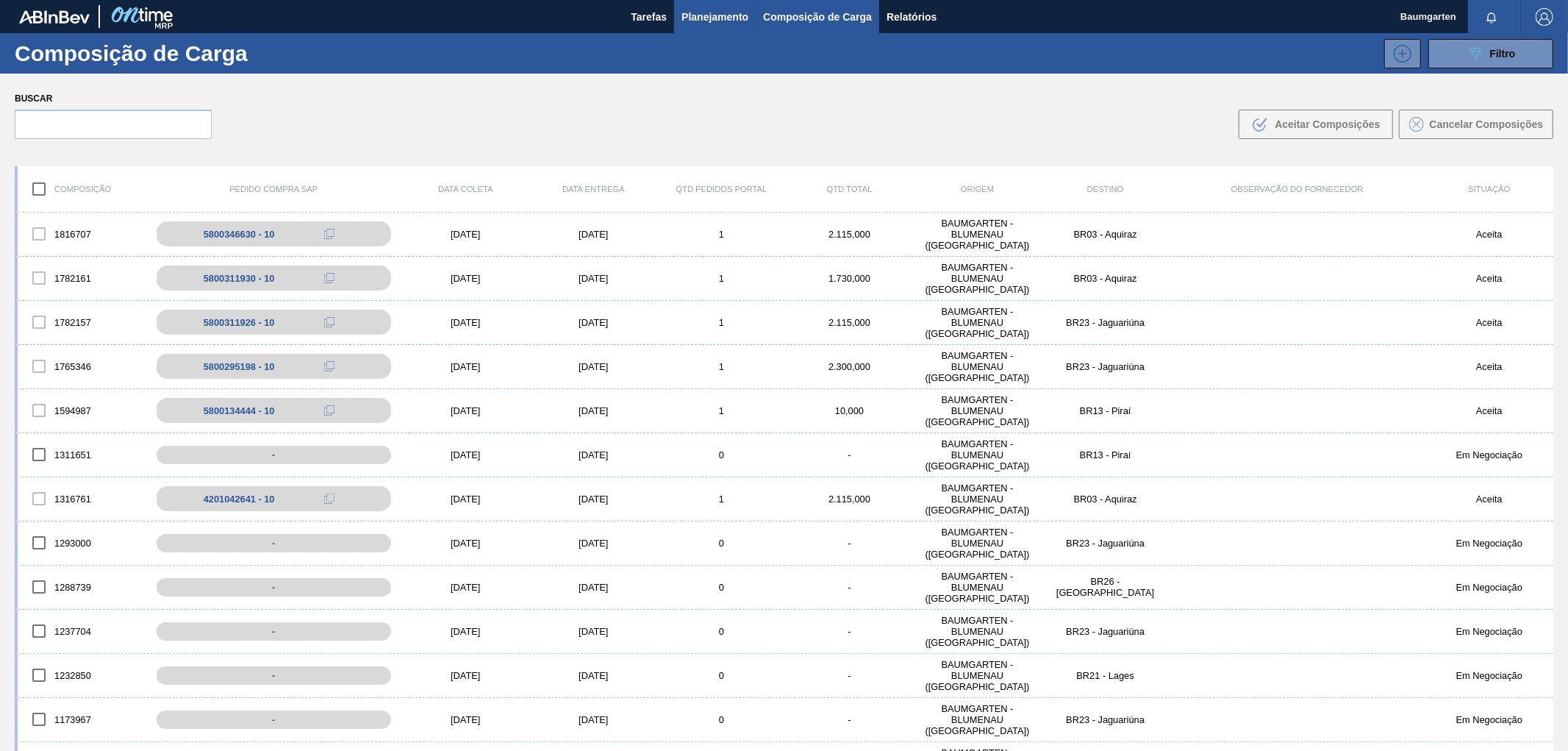
click at [684, 11] on span "Planejamento" at bounding box center [715, 16] width 67 height 17
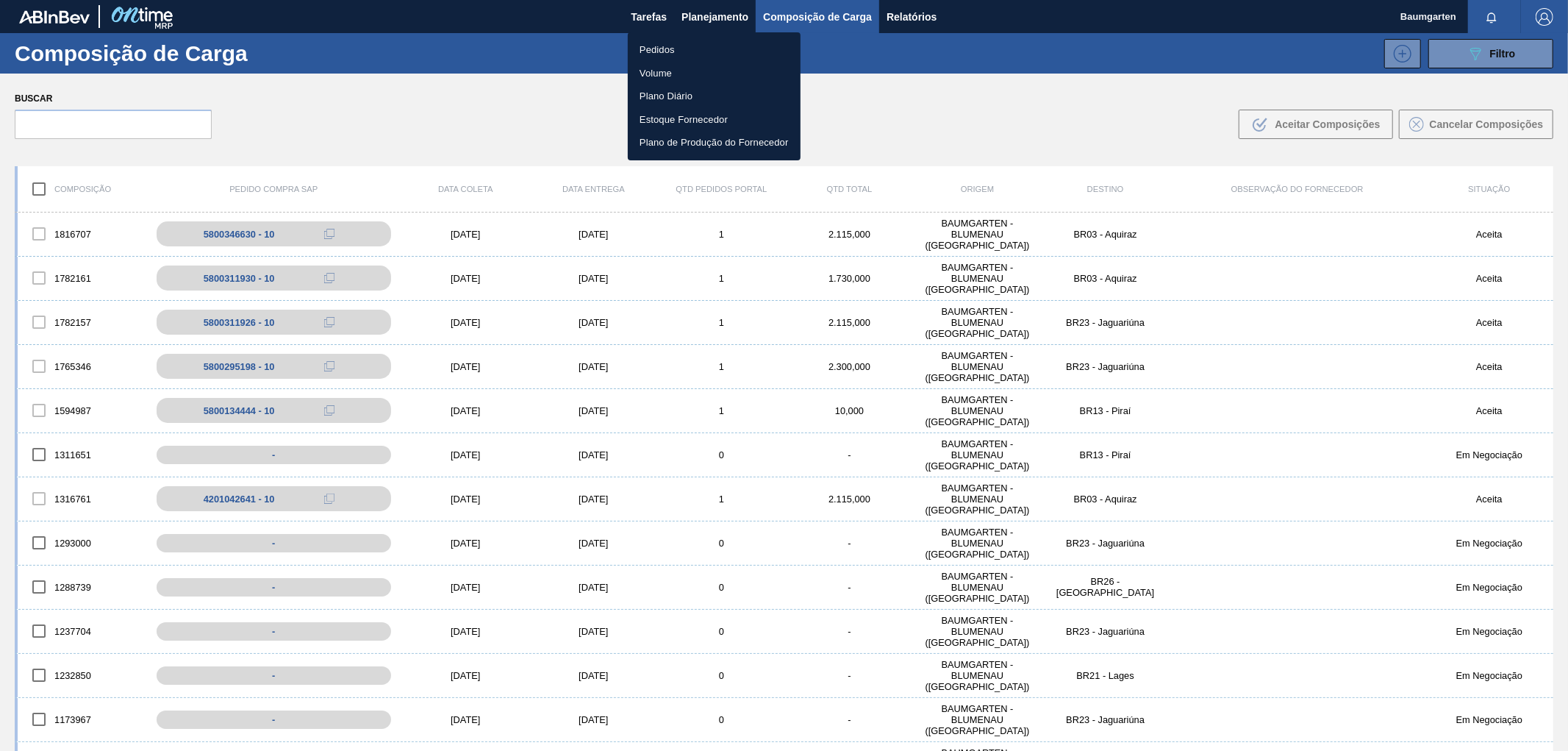
click at [666, 47] on li "Pedidos" at bounding box center [714, 49] width 172 height 23
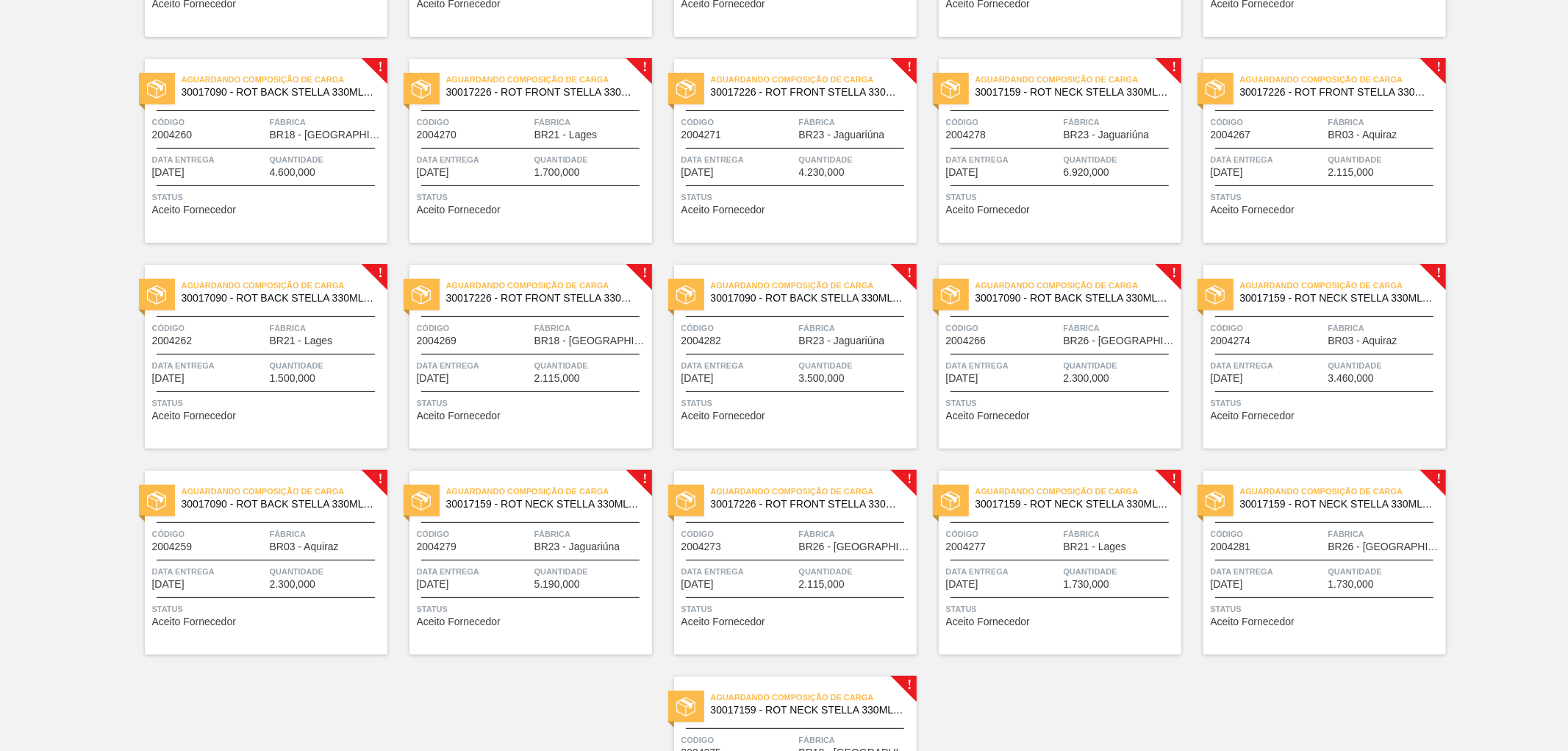
scroll to position [197, 0]
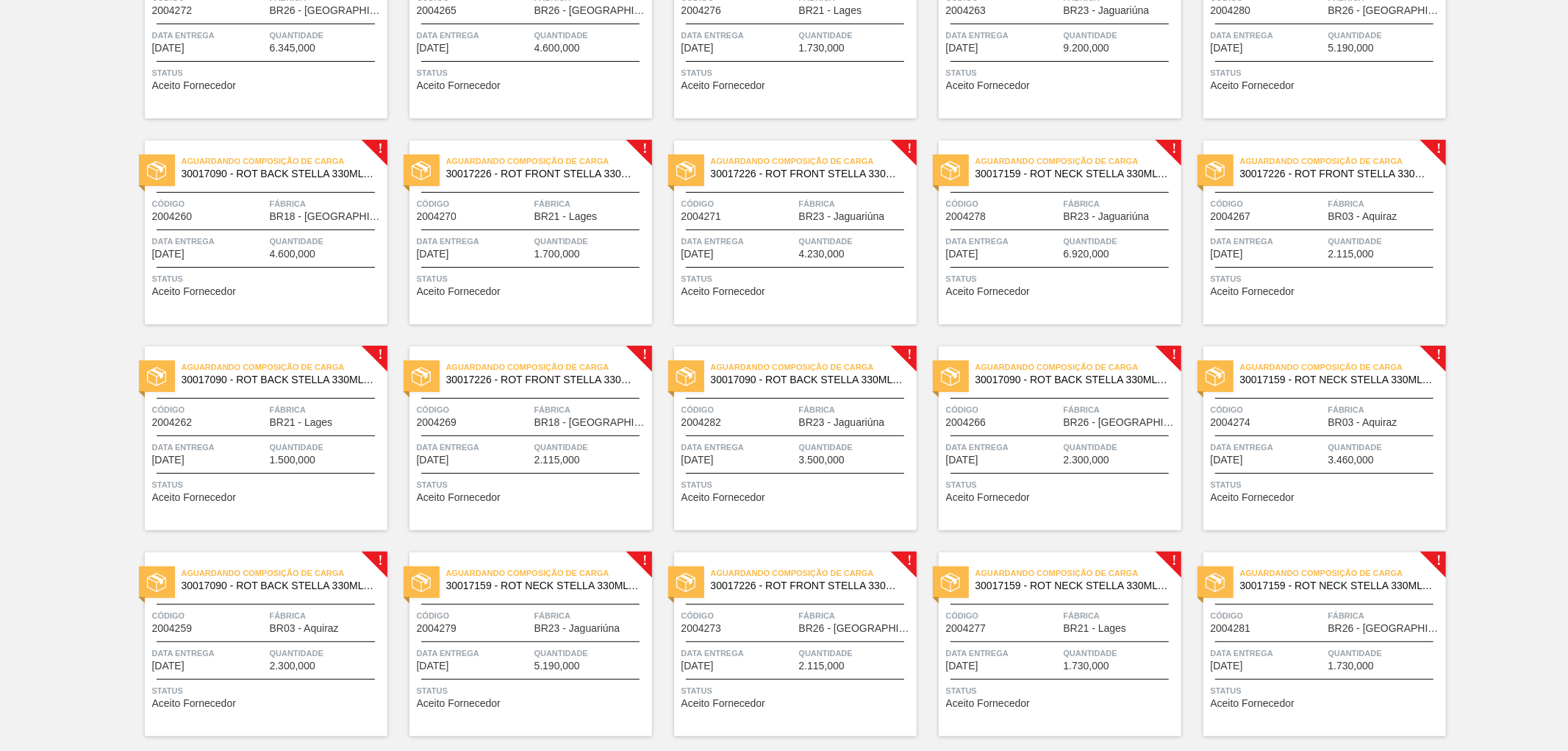
click at [1355, 213] on span "BR03 - Aquiraz" at bounding box center [1363, 216] width 69 height 11
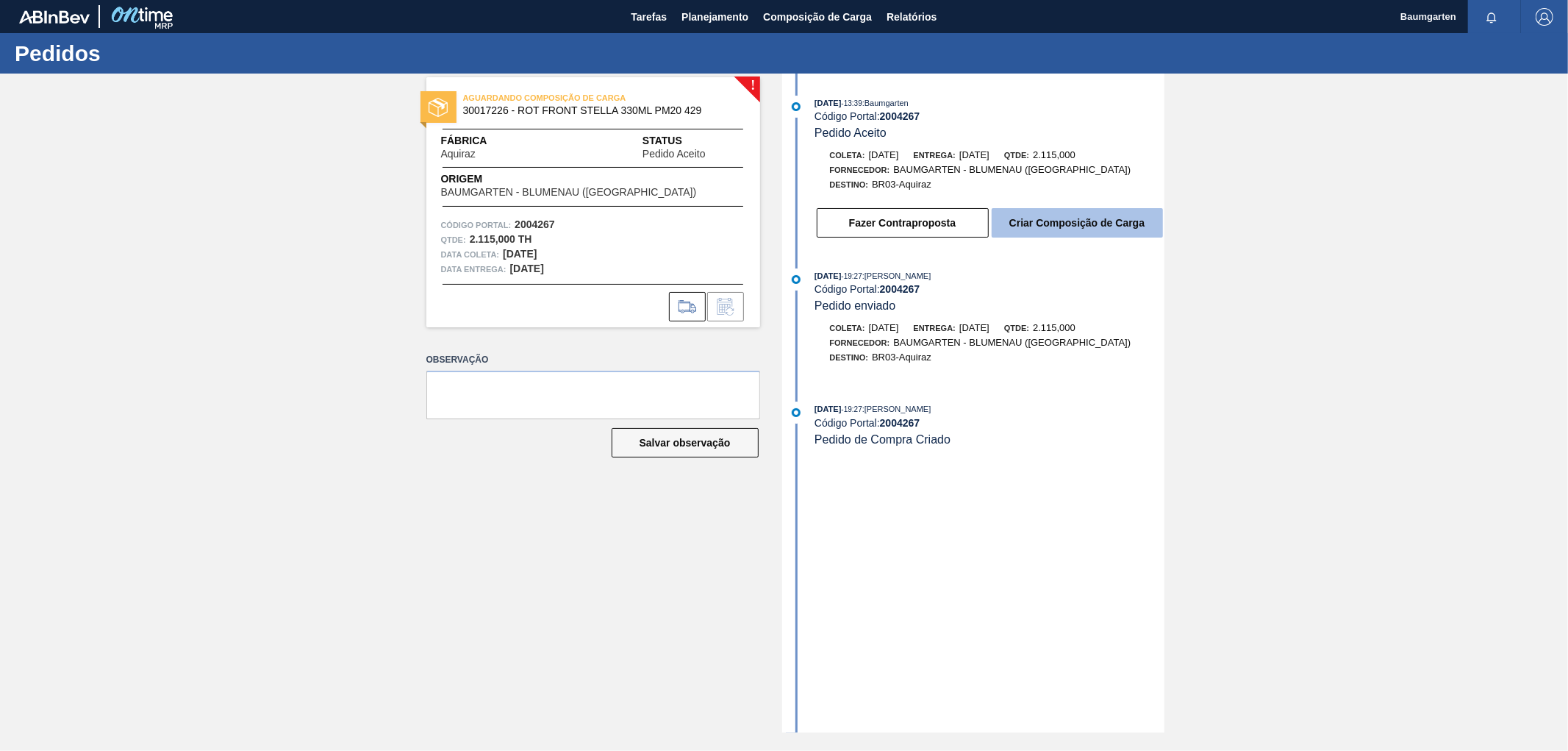
click at [1106, 222] on button "Criar Composição de Carga" at bounding box center [1078, 222] width 172 height 29
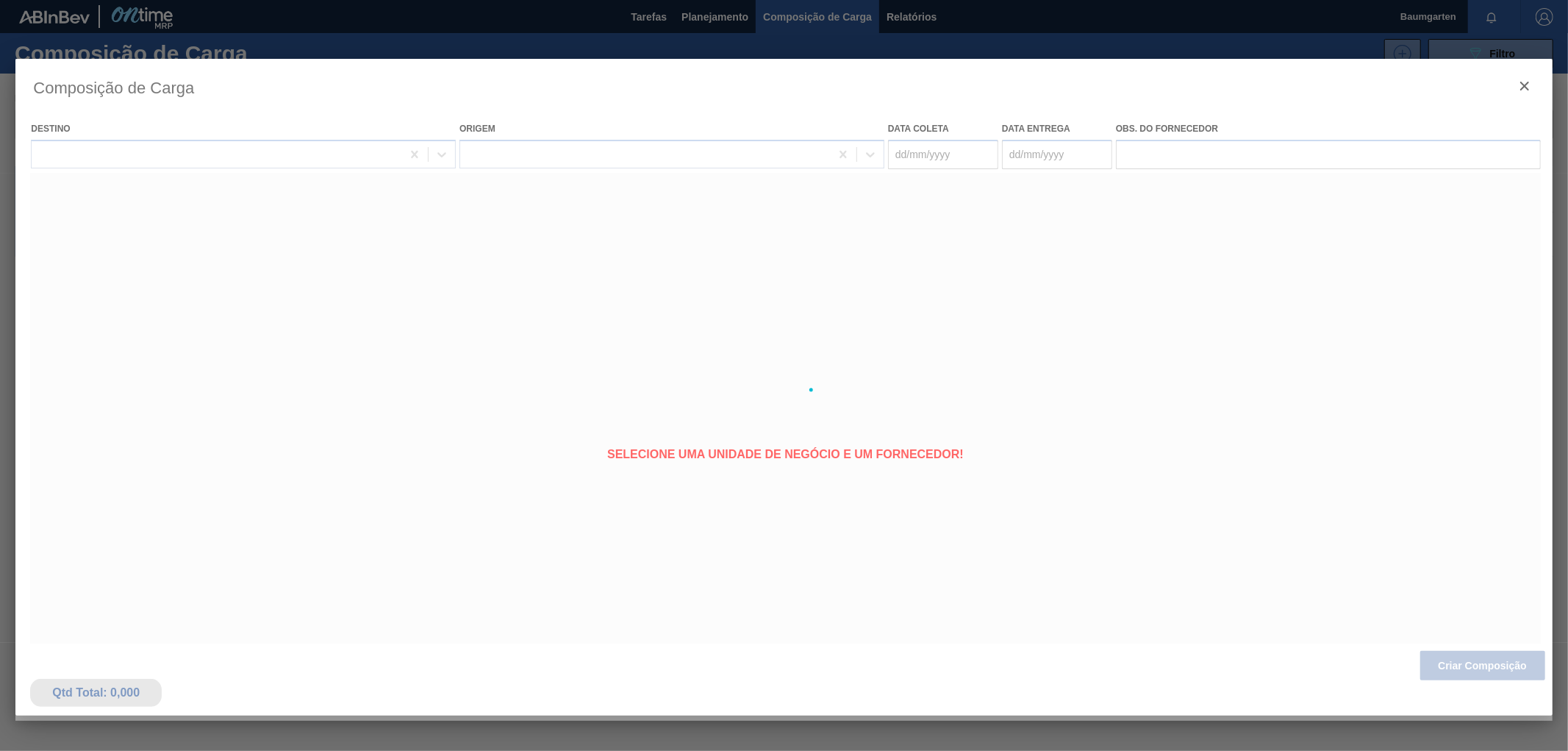
type coleta "[DATE]"
type entrega "[DATE]"
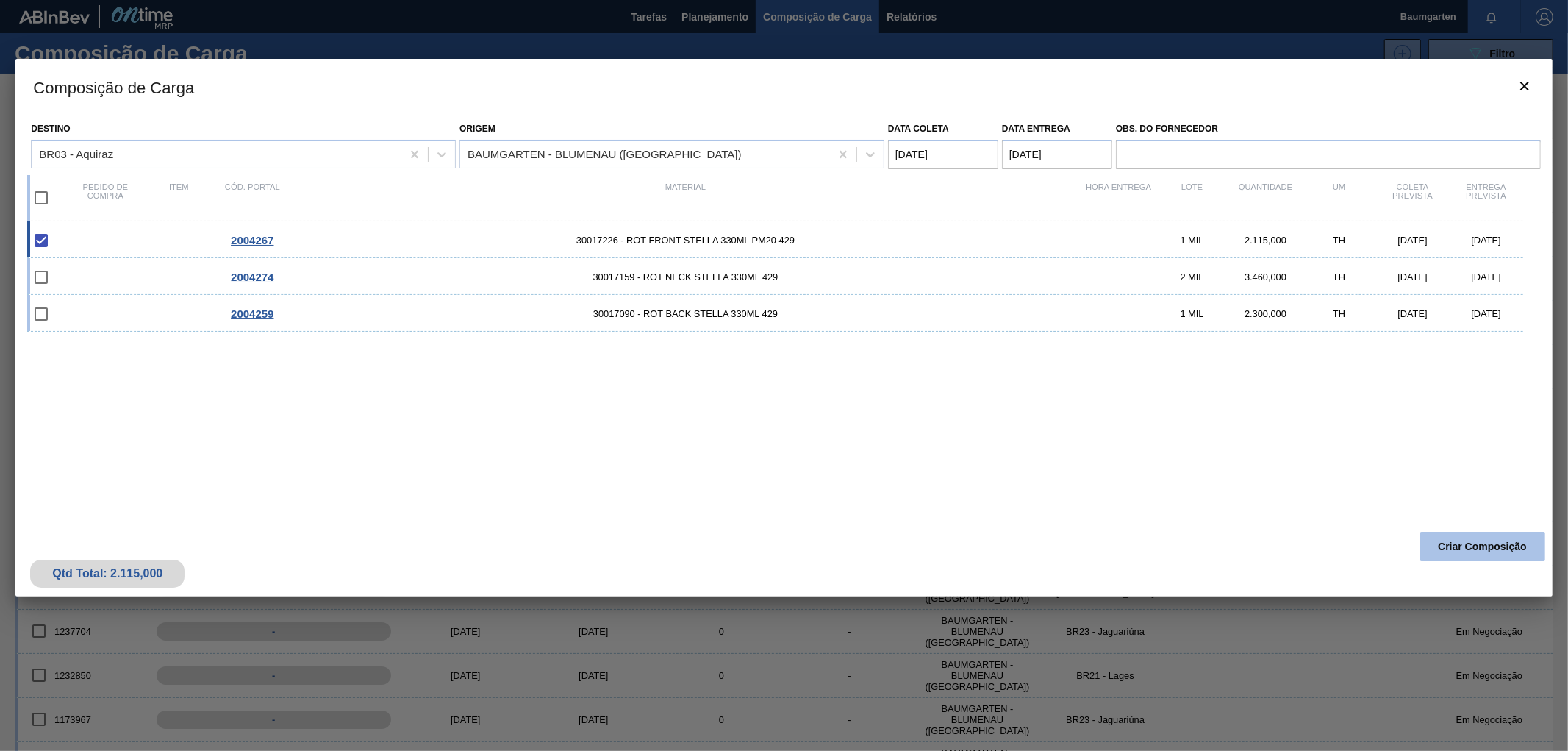
click at [1453, 537] on button "Criar Composição" at bounding box center [1483, 547] width 125 height 29
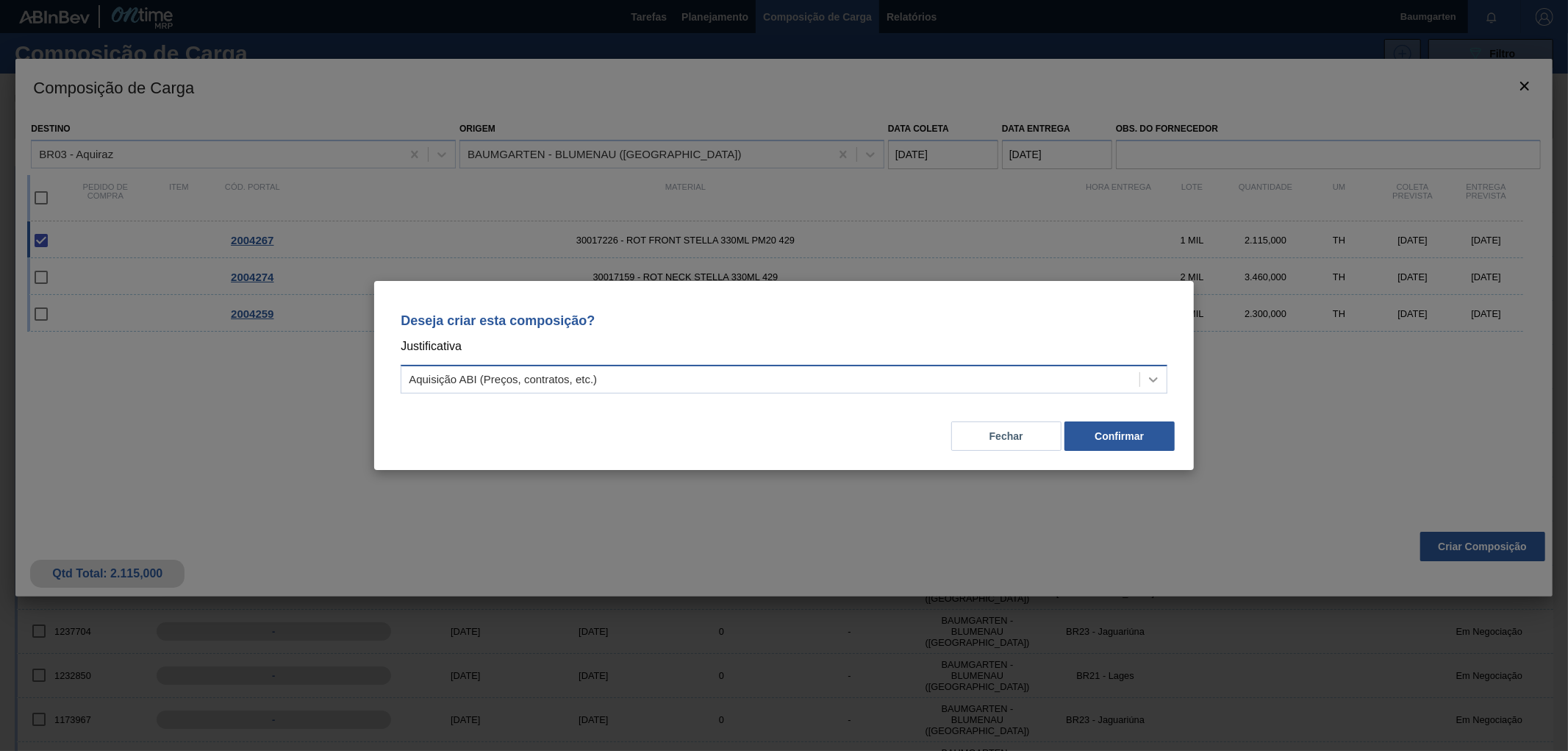
click at [1164, 382] on div at bounding box center [1153, 379] width 27 height 27
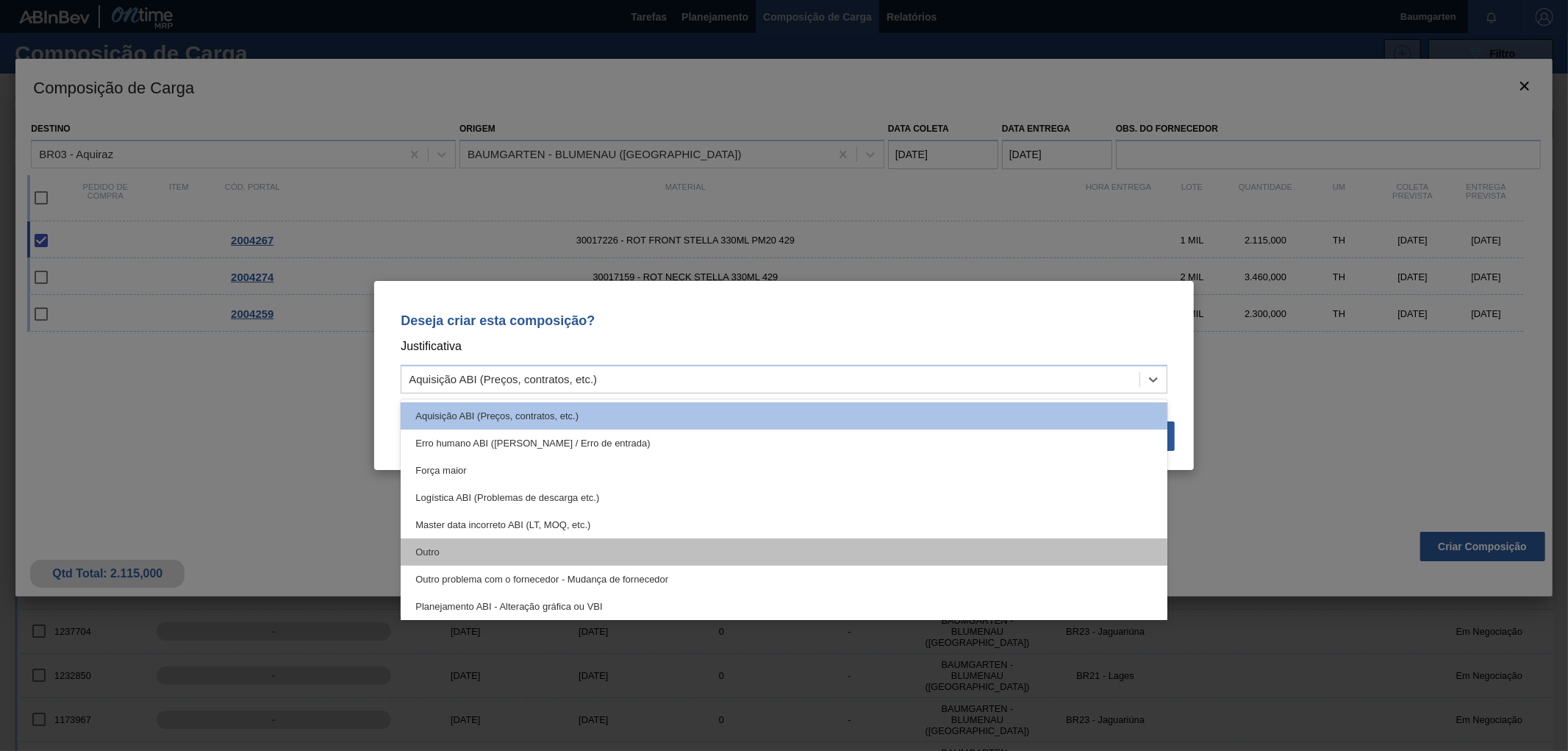
click at [473, 547] on div "Outro" at bounding box center [784, 552] width 767 height 28
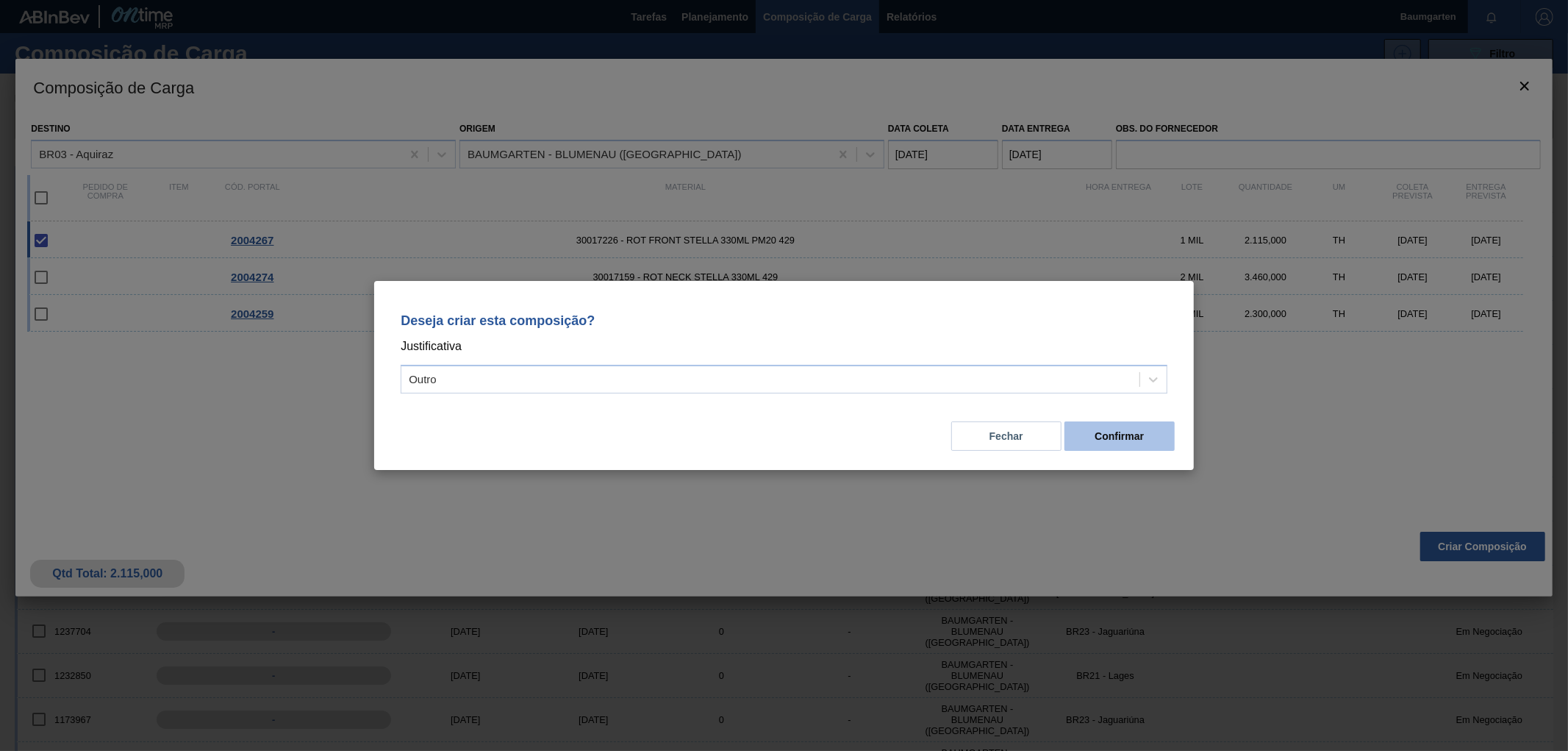
click at [1134, 434] on button "Confirmar" at bounding box center [1120, 436] width 110 height 29
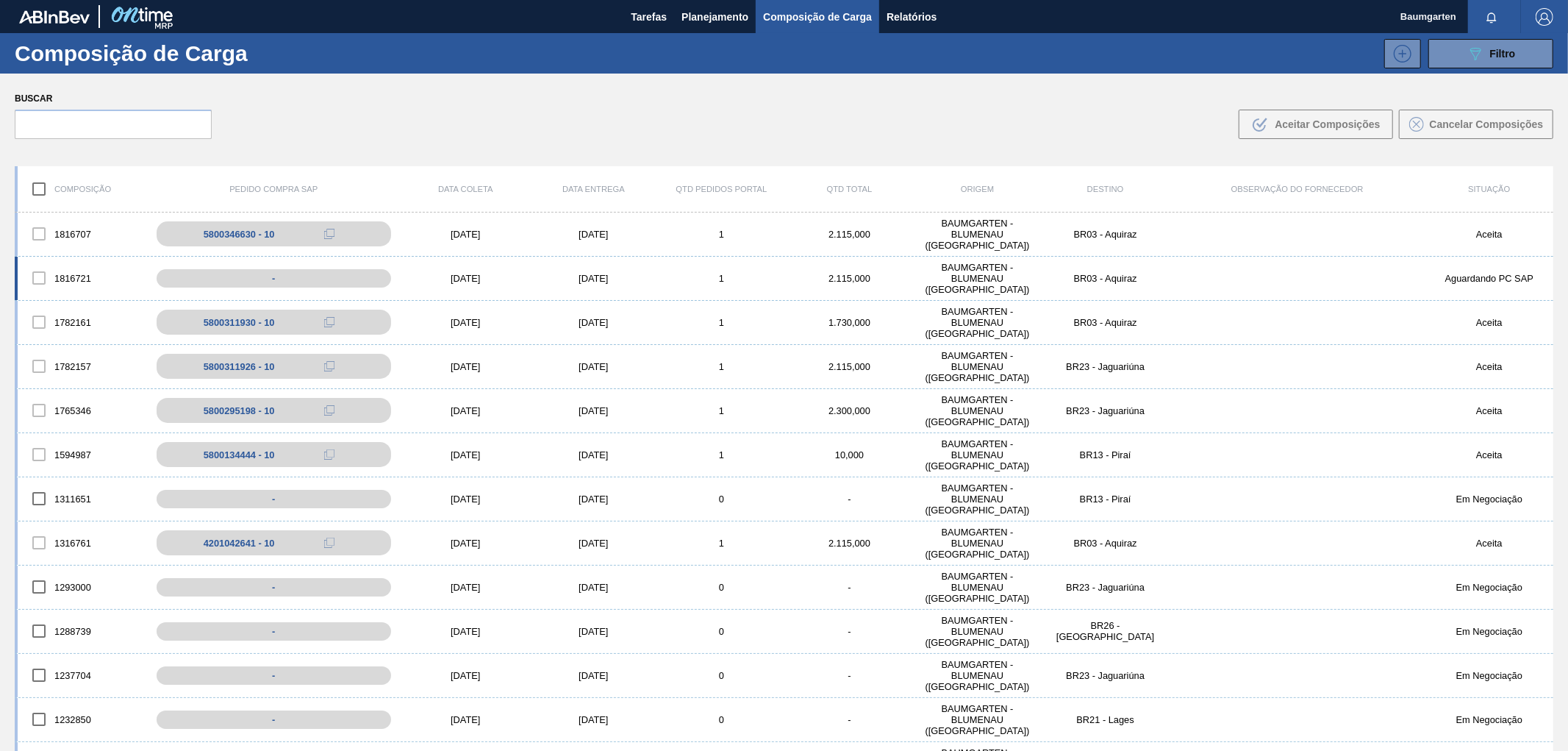
click at [64, 258] on div "1816721 - [DATE] [DATE] 1 2.115,000 BAUMGARTEN - [GEOGRAPHIC_DATA] ([GEOGRAPHIC…" at bounding box center [784, 278] width 1539 height 44
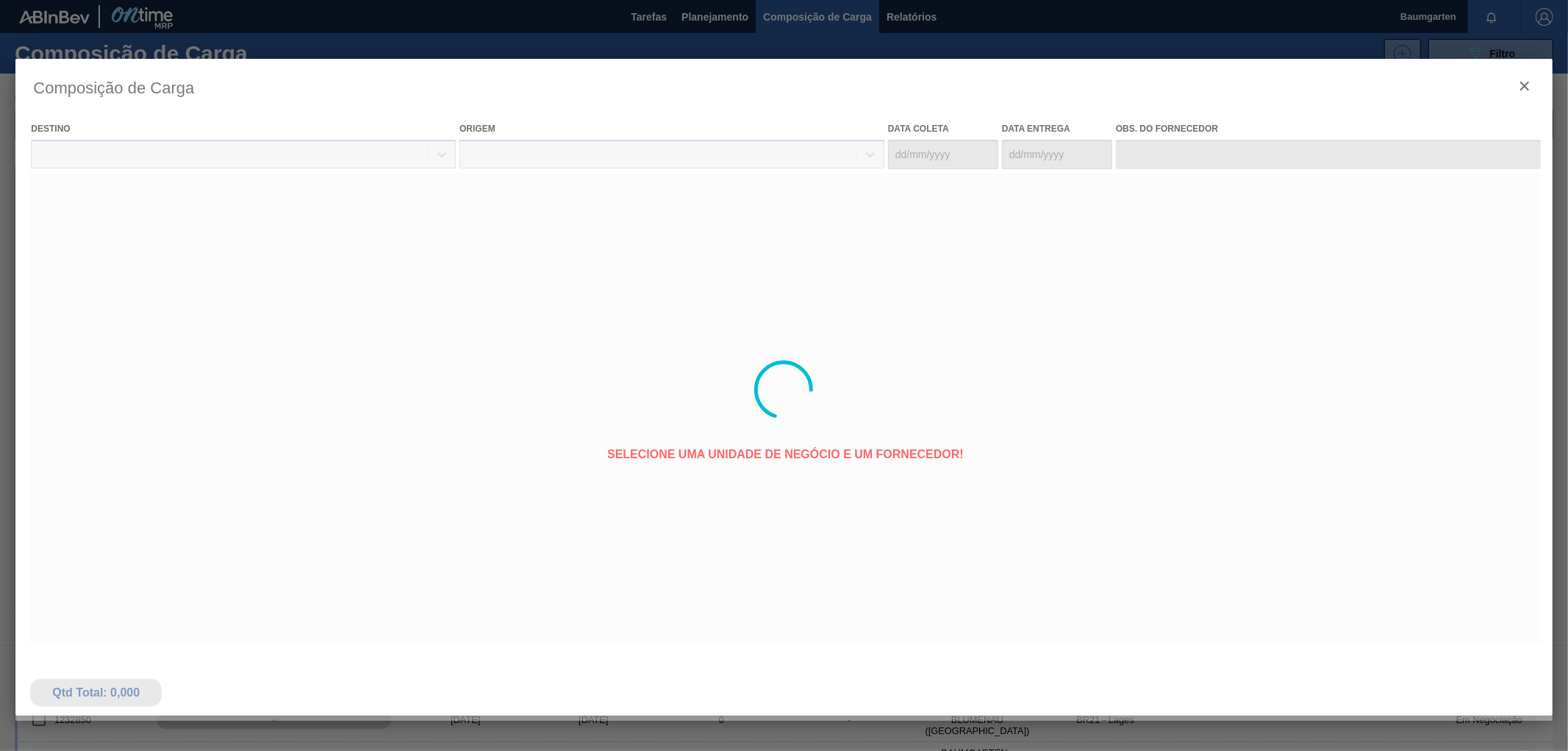
type coleta "[DATE]"
type entrega "[DATE]"
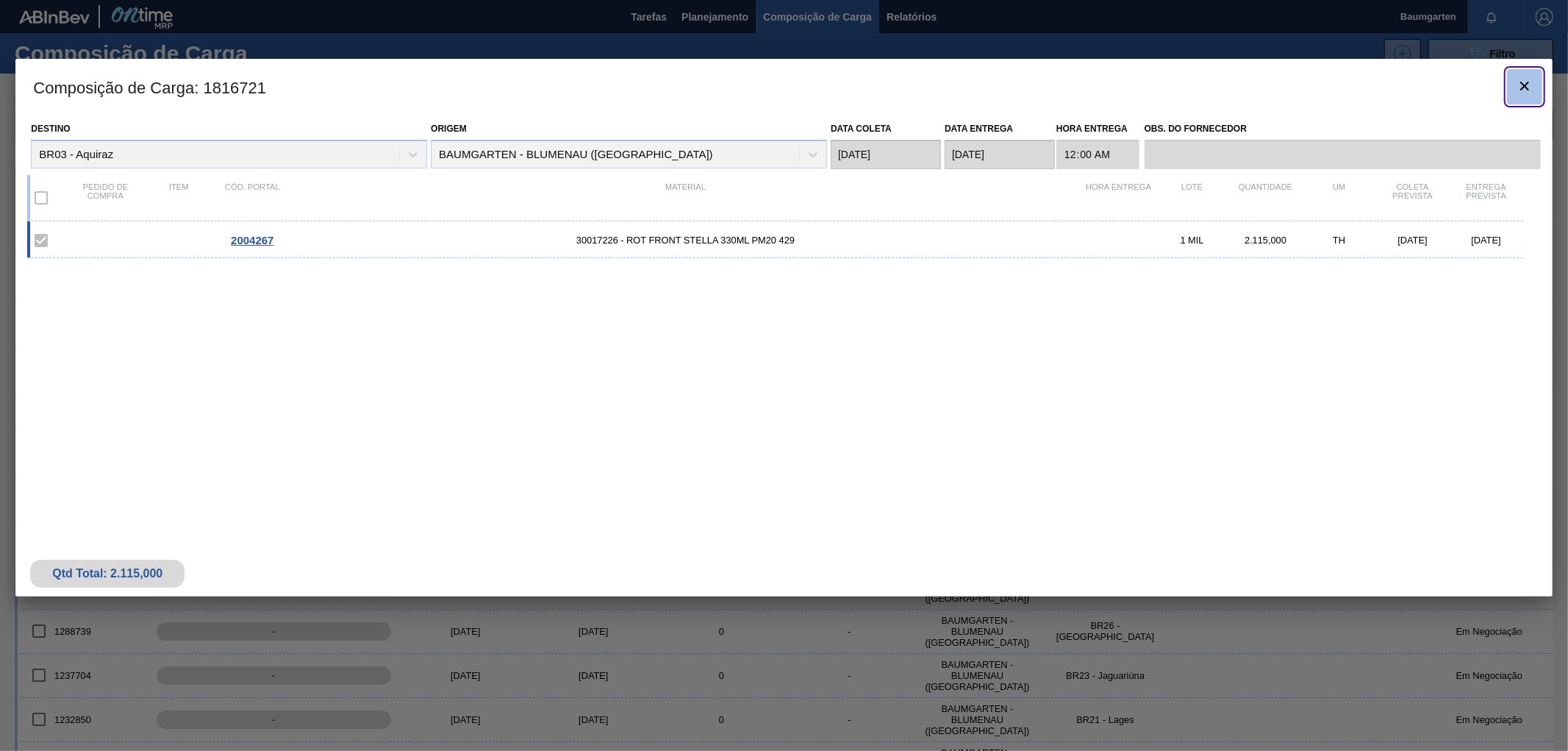
click at [1521, 78] on icon "botão de ícone" at bounding box center [1525, 86] width 17 height 17
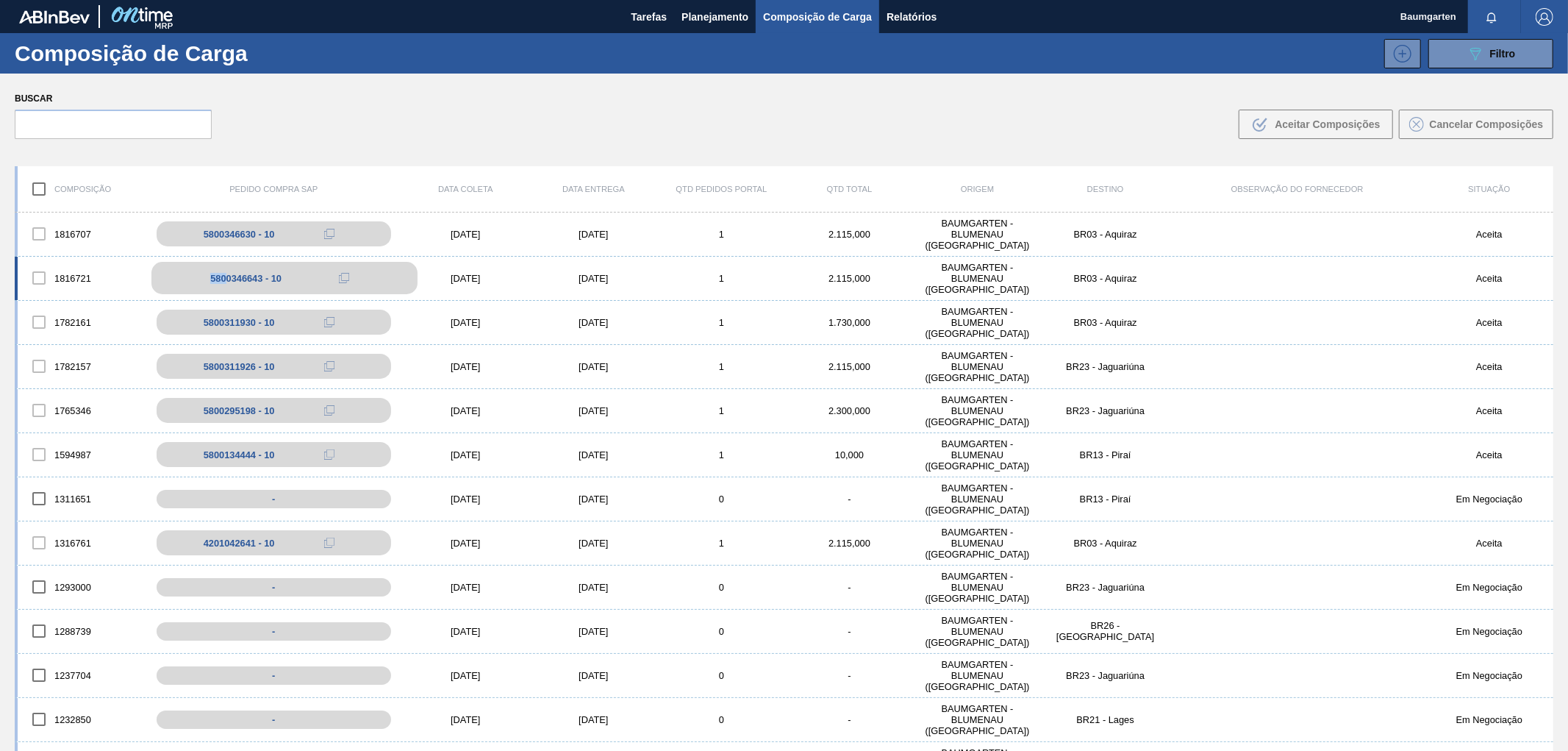
drag, startPoint x: 208, startPoint y: 278, endPoint x: 228, endPoint y: 278, distance: 20.0
click at [228, 278] on div "5800346643 - 10" at bounding box center [284, 278] width 266 height 33
click at [72, 262] on div "1816721" at bounding box center [81, 278] width 128 height 31
click at [69, 257] on div "1816721 5800346643 - 10 [DATE] [DATE] 1 2.115,000 BAUMGARTEN - [GEOGRAPHIC_DATA…" at bounding box center [784, 278] width 1539 height 44
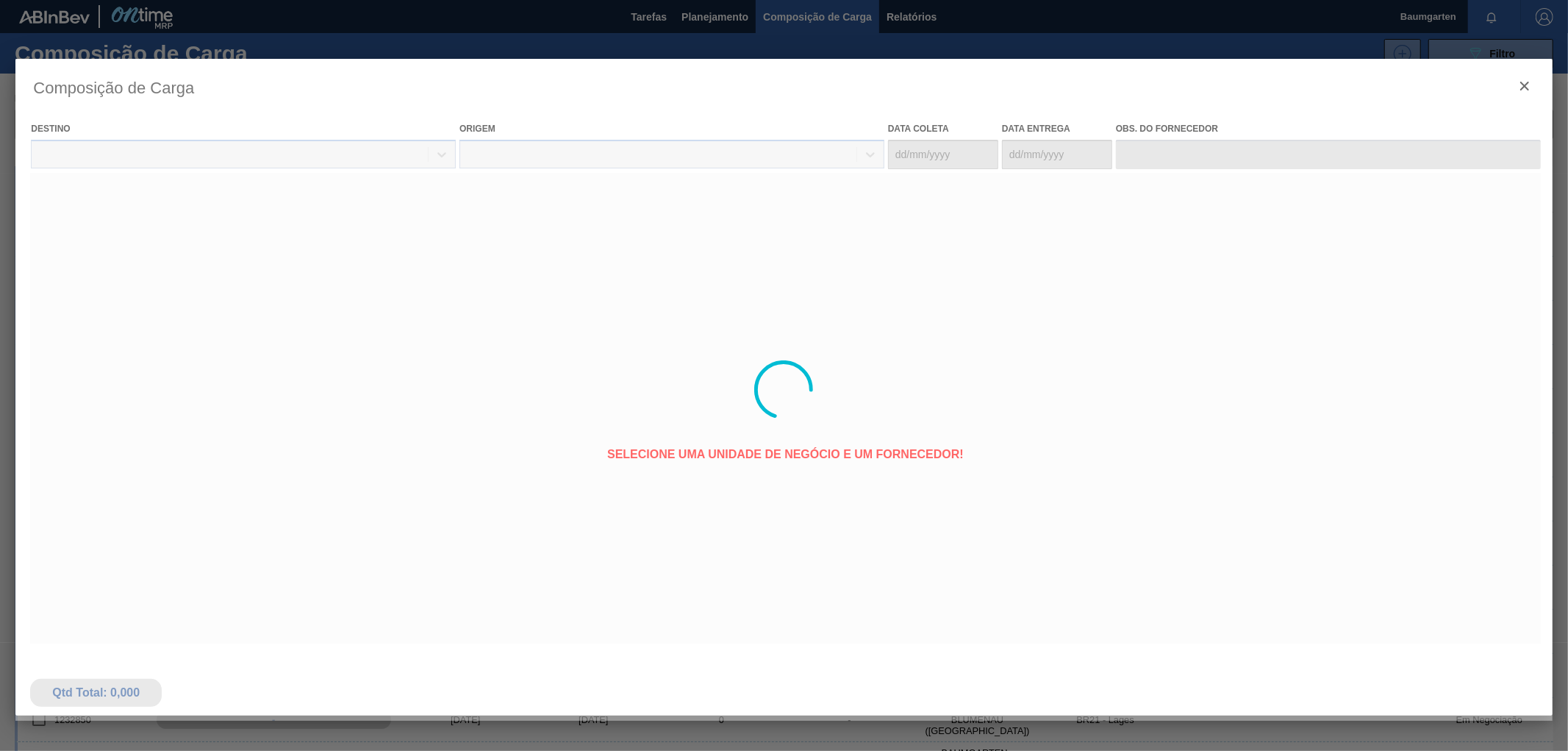
type coleta "[DATE]"
type entrega "[DATE]"
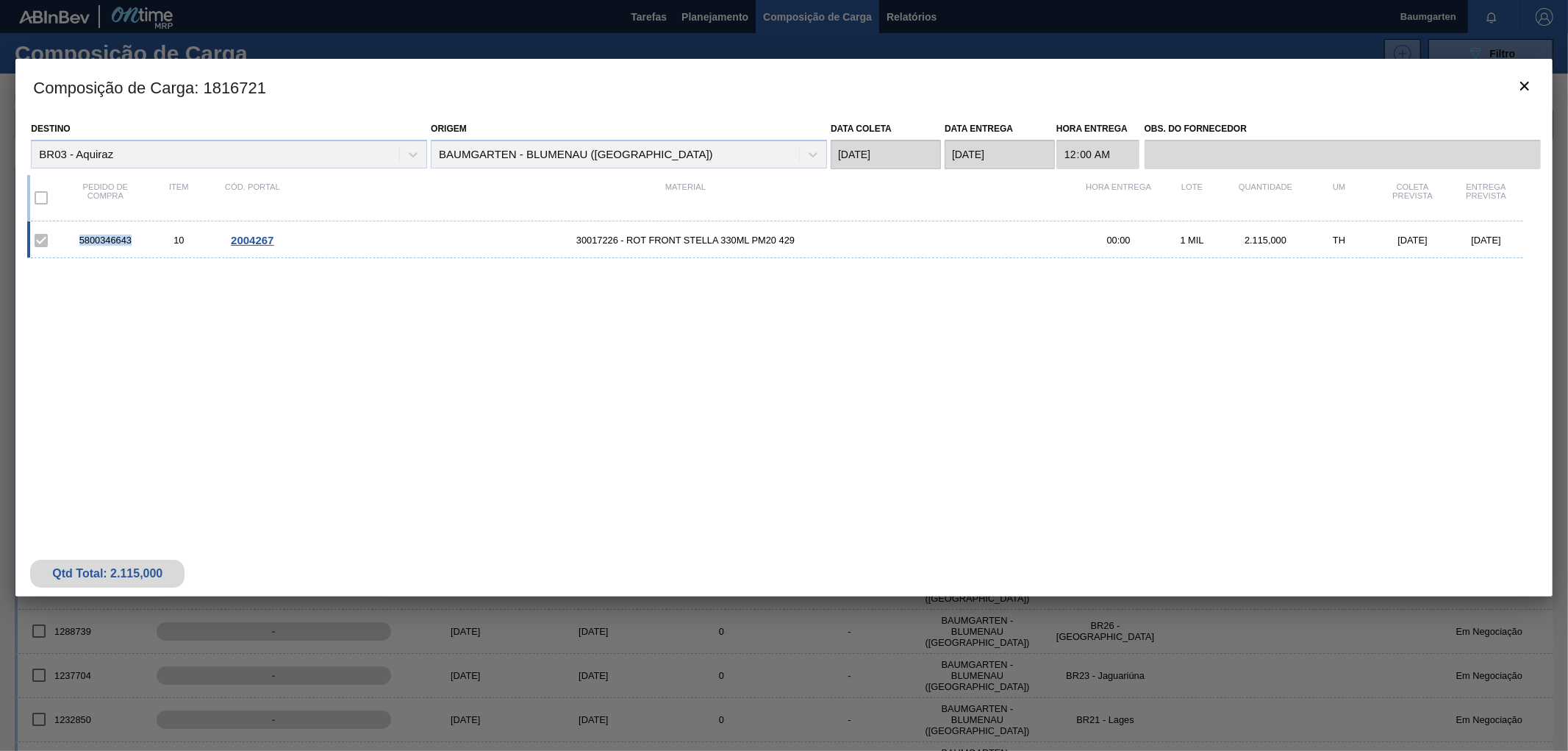
drag, startPoint x: 90, startPoint y: 238, endPoint x: 133, endPoint y: 245, distance: 43.6
click at [133, 245] on div "5800346643" at bounding box center [104, 240] width 73 height 11
copy div "5800346643"
click at [1527, 78] on icon "botão de ícone" at bounding box center [1525, 86] width 17 height 17
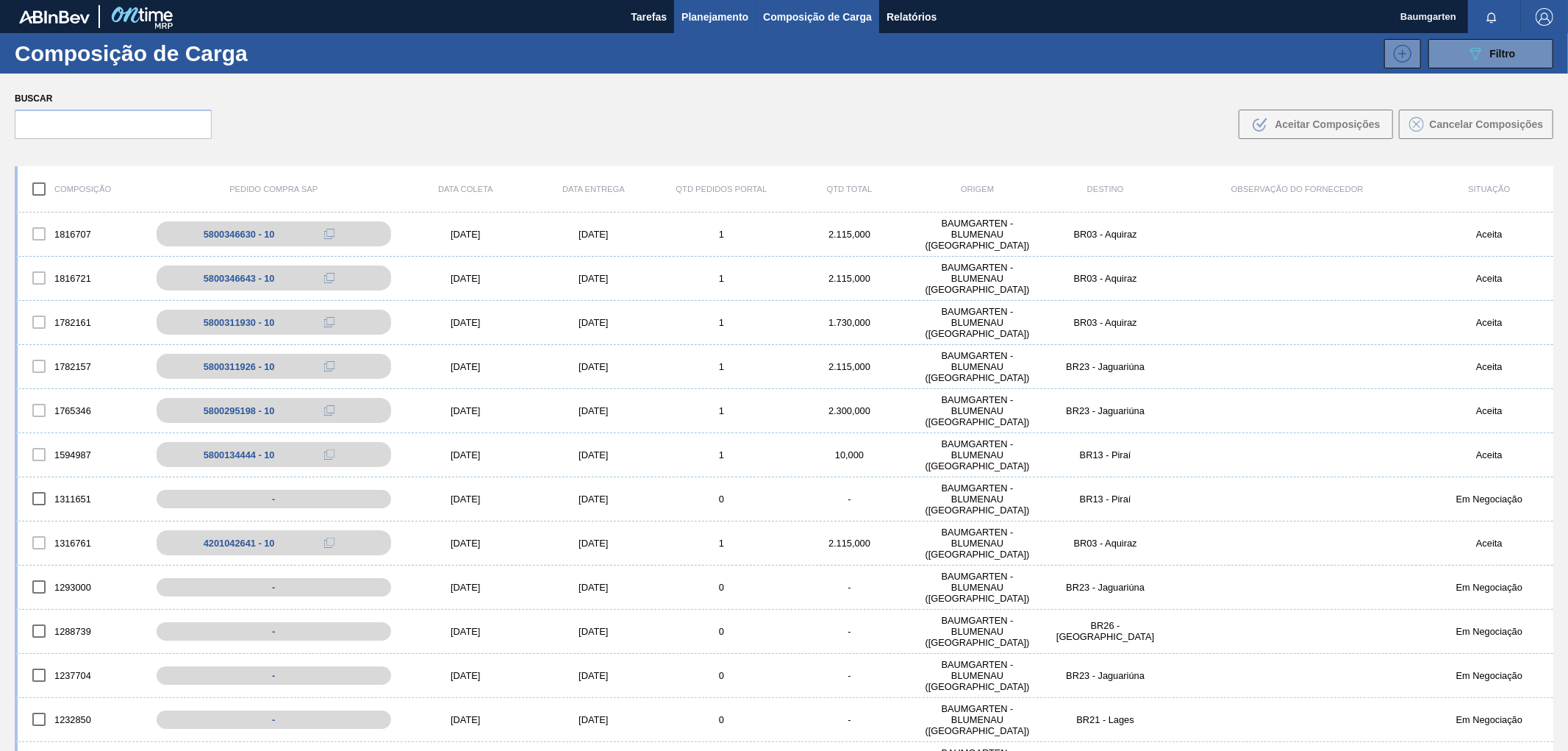
click at [694, 12] on span "Planejamento" at bounding box center [715, 16] width 67 height 17
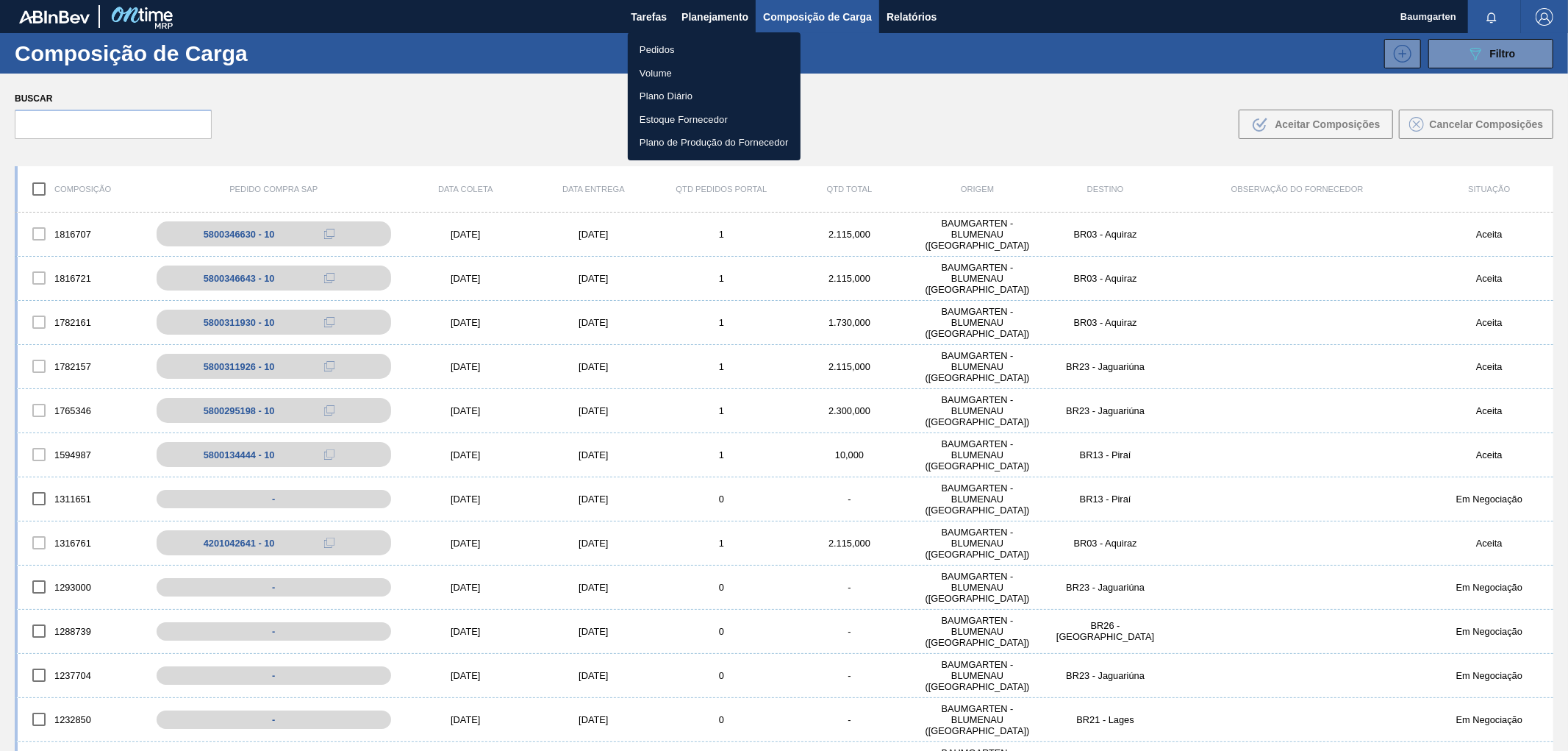
click at [665, 49] on li "Pedidos" at bounding box center [714, 49] width 172 height 23
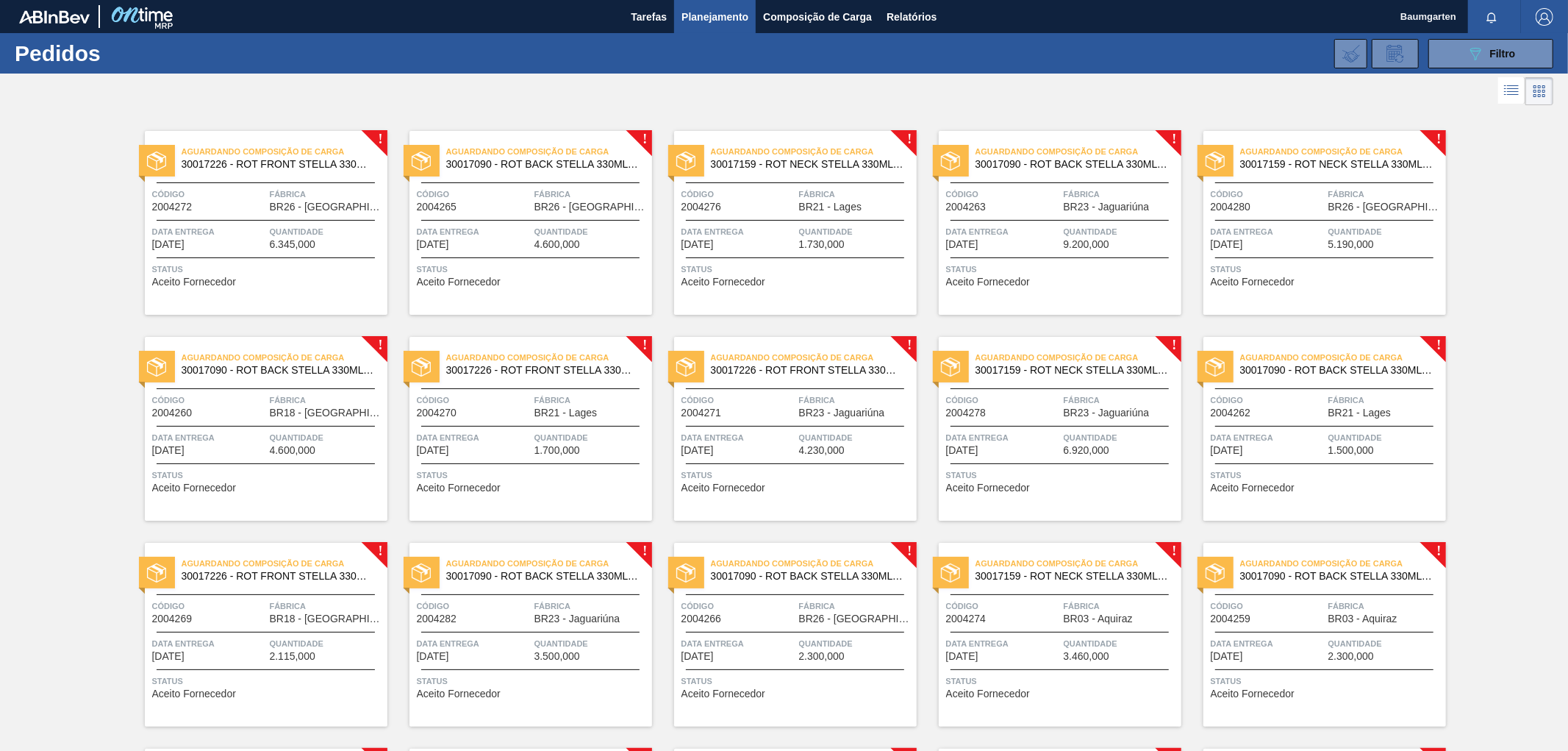
click at [1082, 612] on span "Fábrica" at bounding box center [1121, 605] width 114 height 15
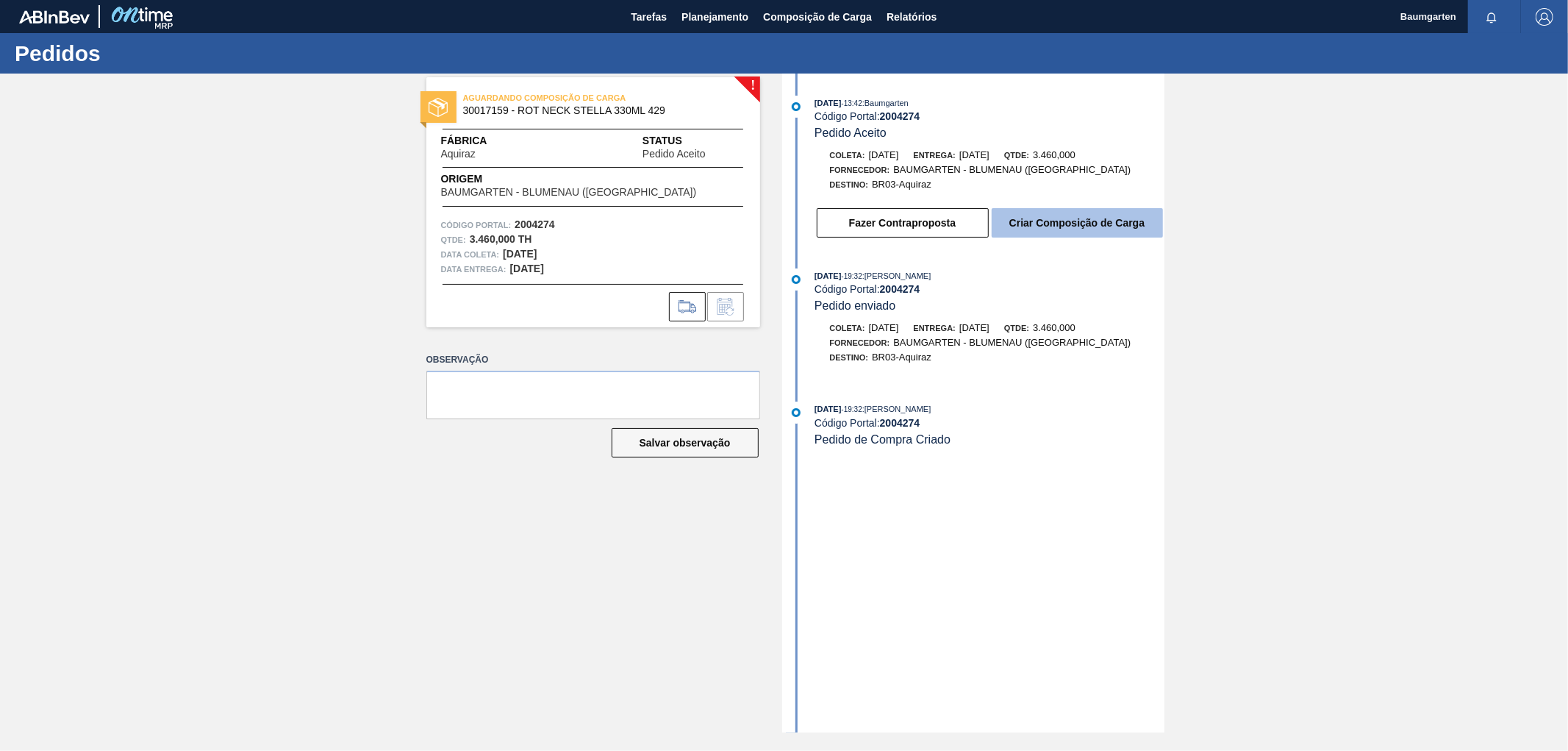
click at [1128, 227] on button "Criar Composição de Carga" at bounding box center [1078, 222] width 172 height 29
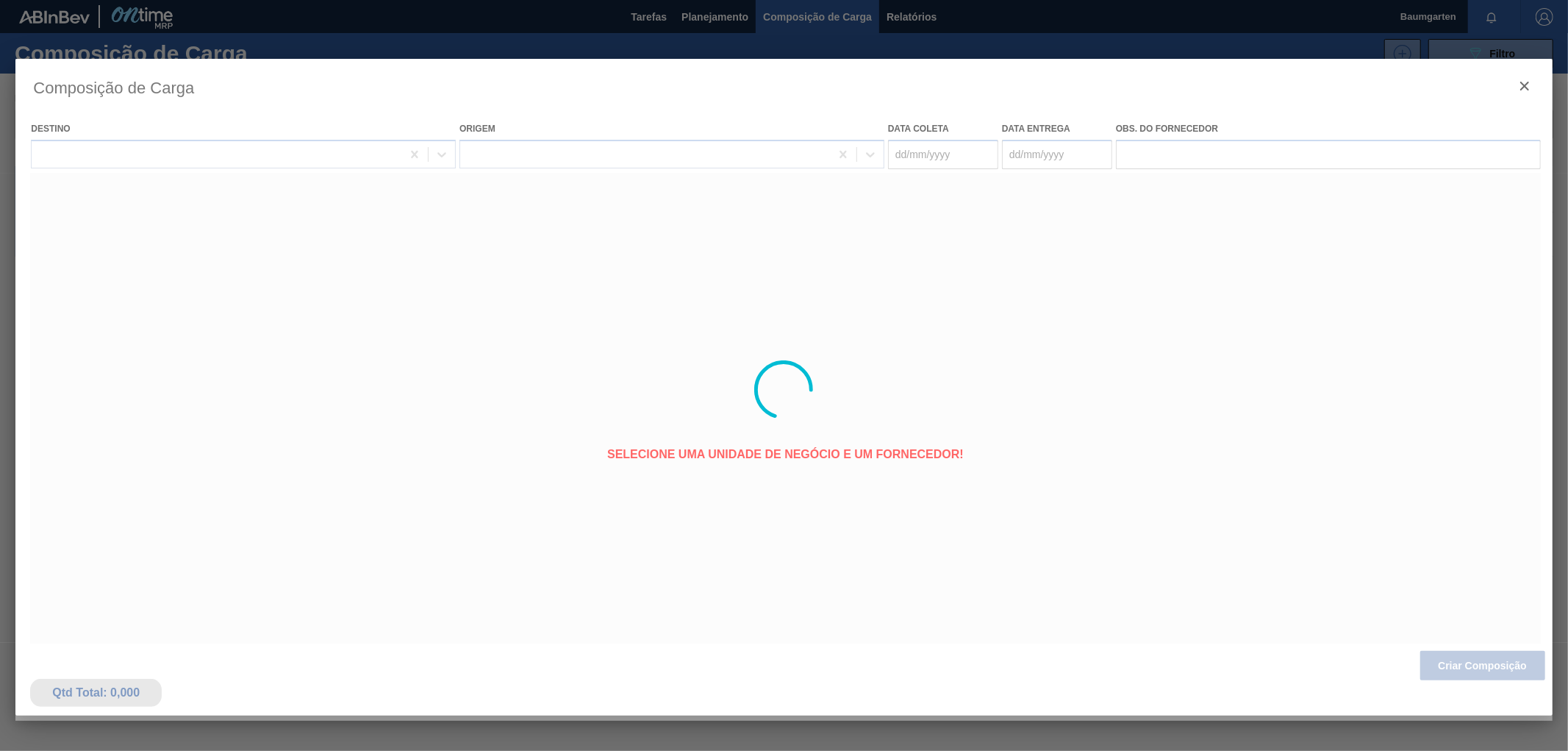
type coleta "[DATE]"
type entrega "[DATE]"
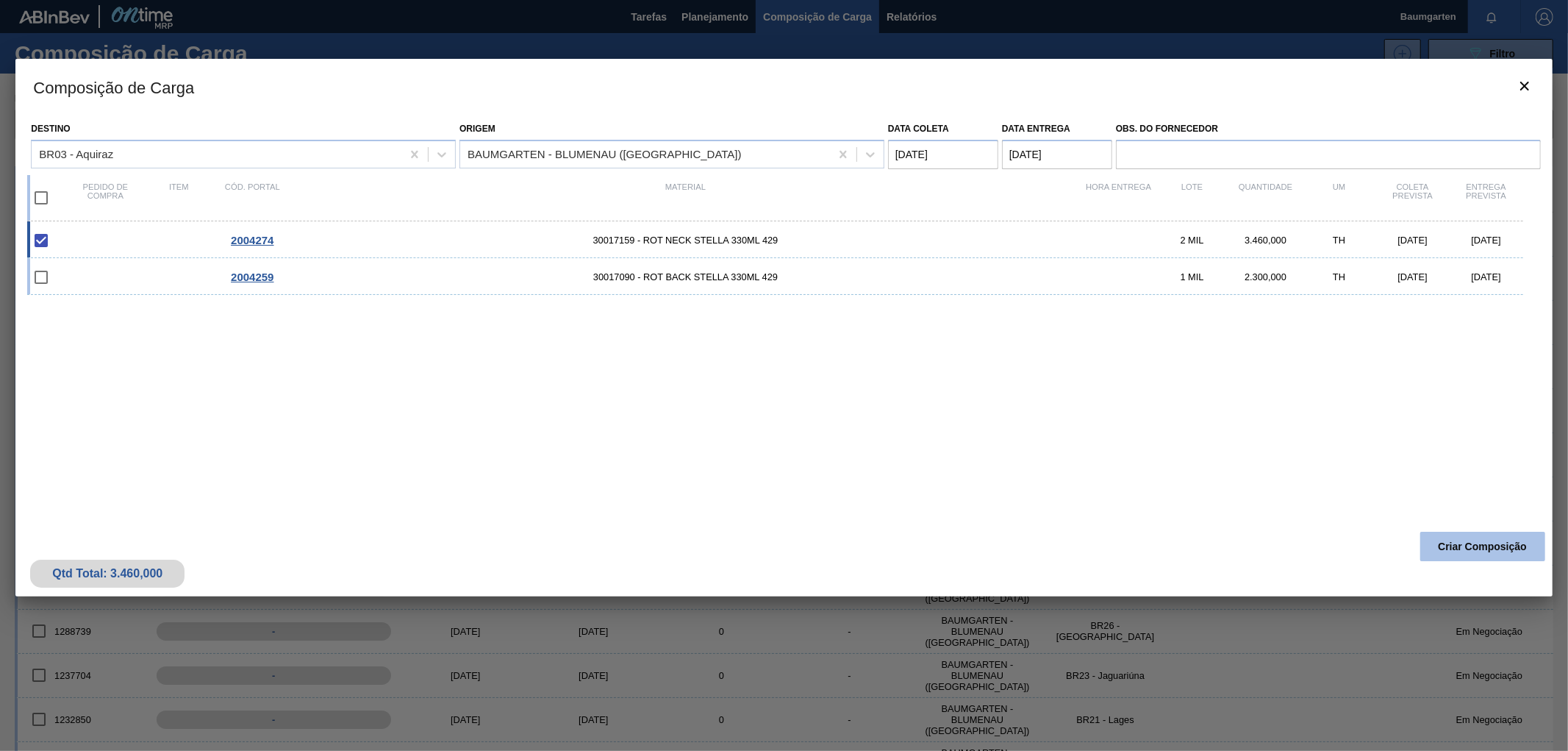
click at [1471, 549] on button "Criar Composição" at bounding box center [1483, 547] width 125 height 29
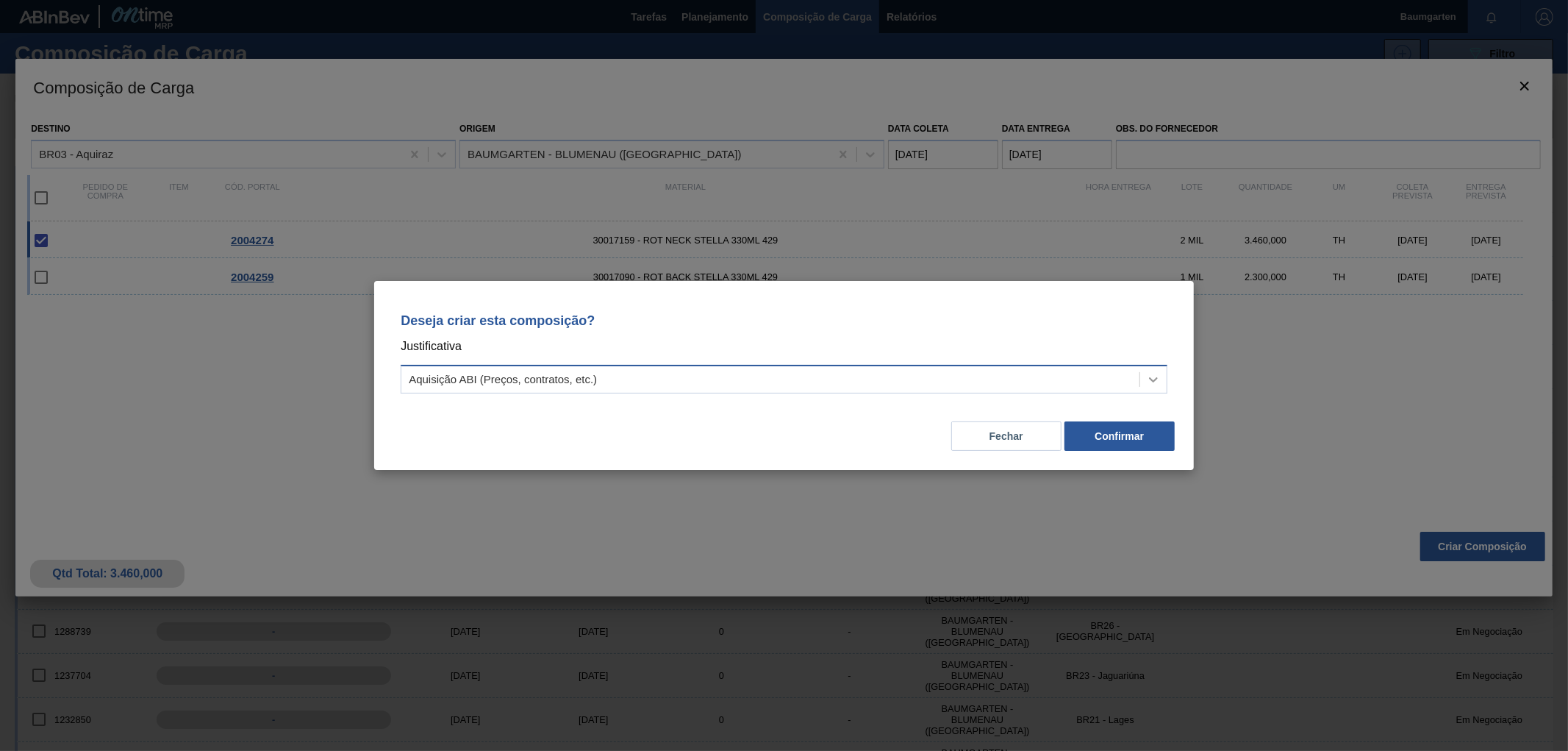
click at [1153, 372] on icon at bounding box center [1153, 379] width 15 height 15
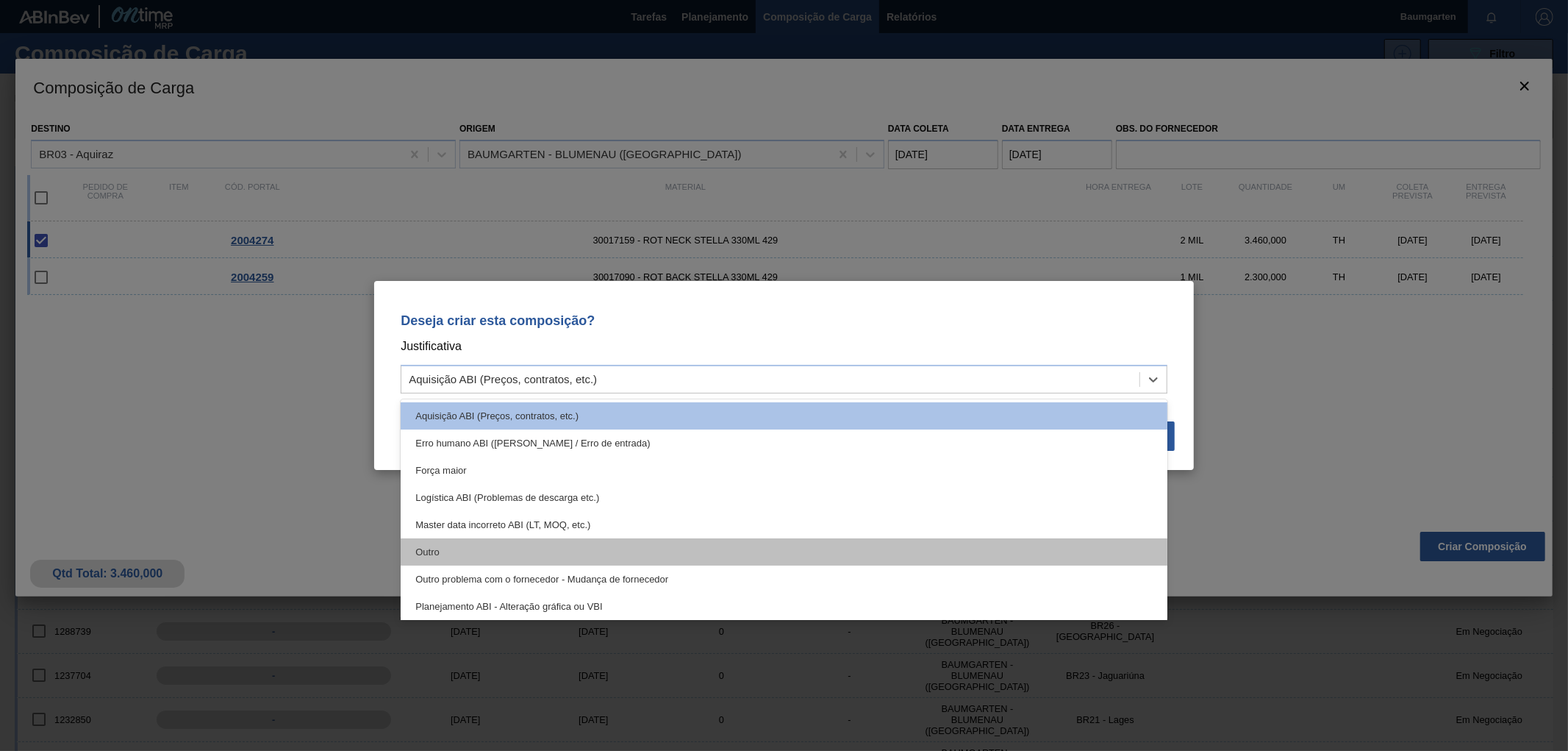
click at [495, 548] on div "Outro" at bounding box center [784, 552] width 767 height 28
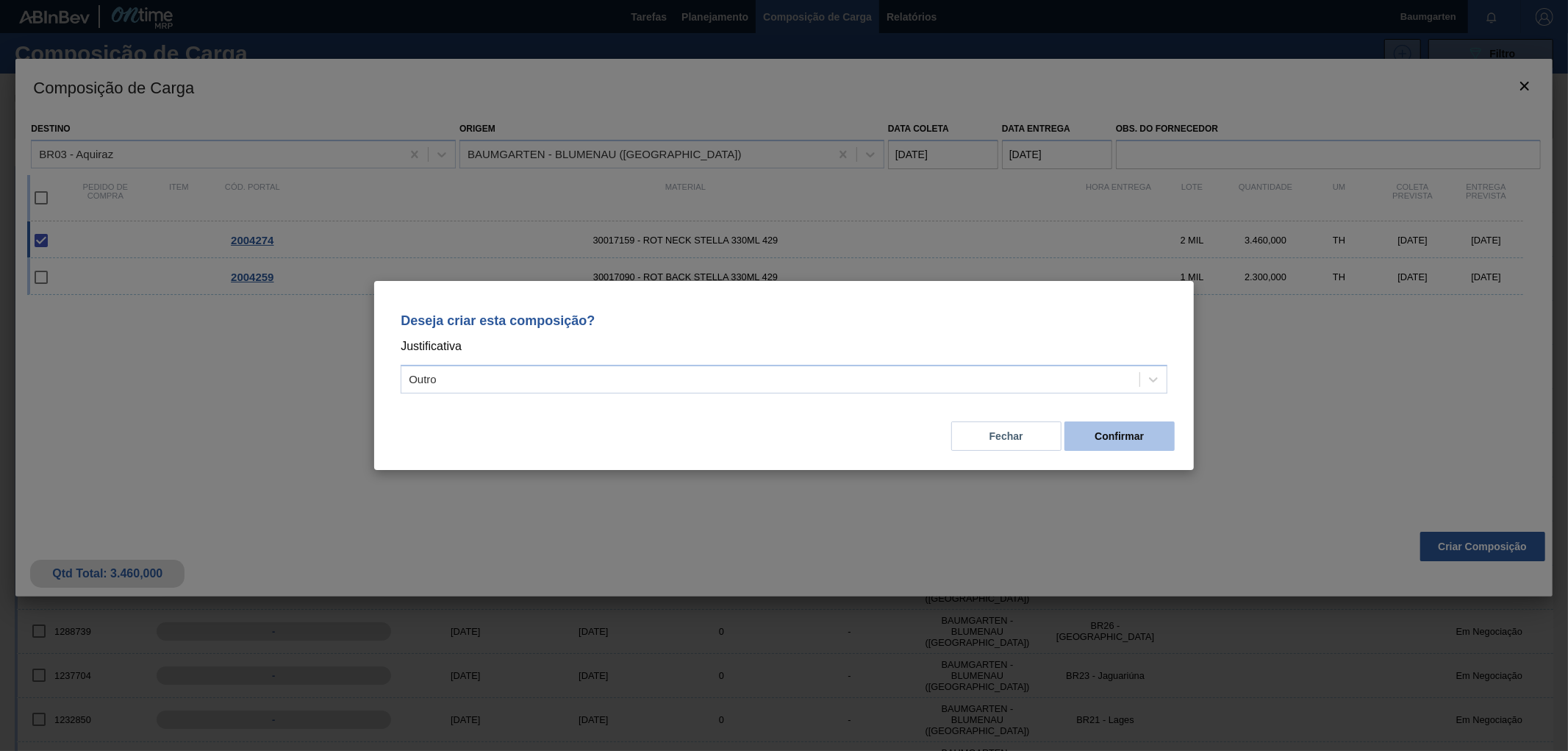
click at [1109, 427] on button "Confirmar" at bounding box center [1120, 436] width 110 height 29
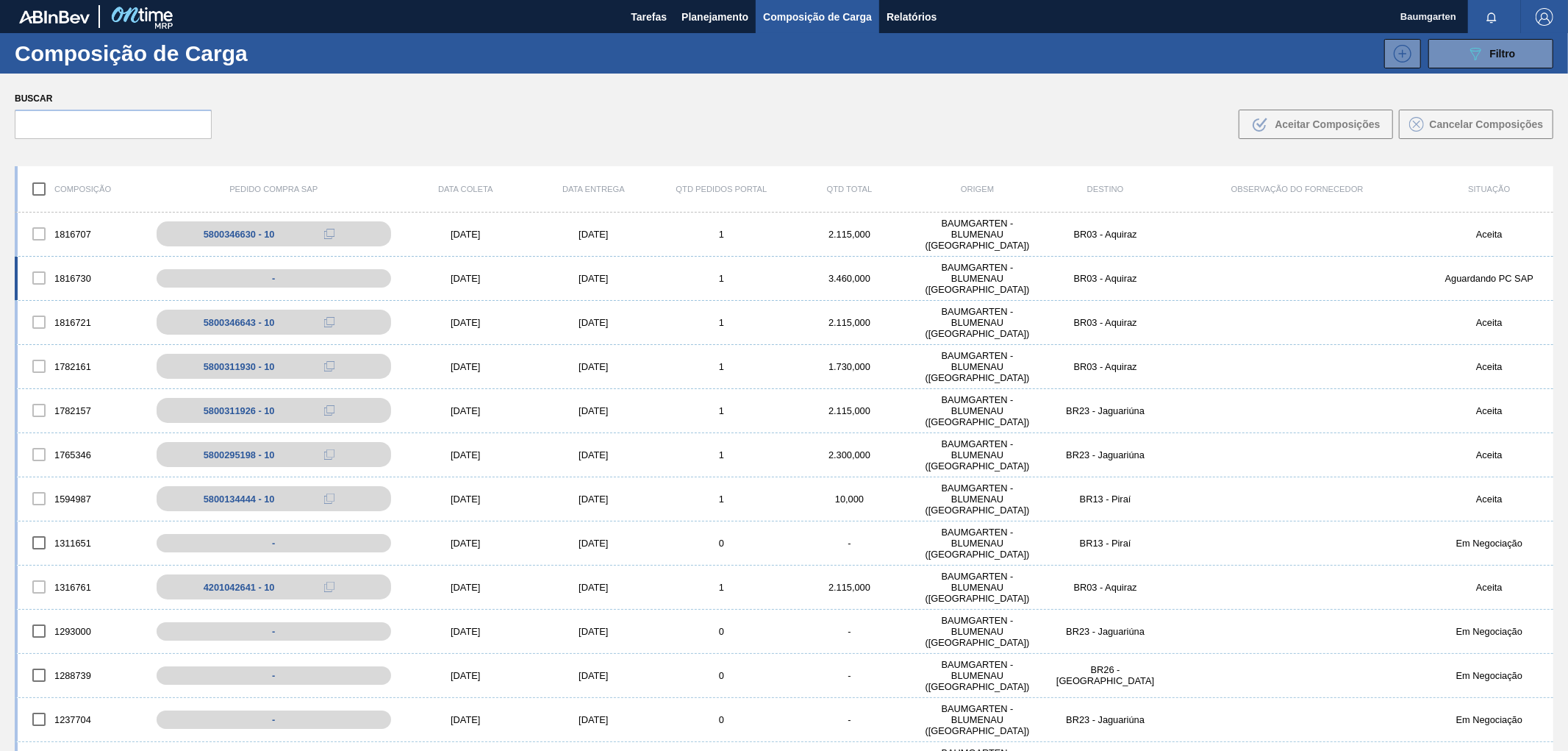
click at [67, 262] on div "1816730" at bounding box center [81, 278] width 128 height 31
click at [65, 275] on div "1816730" at bounding box center [81, 278] width 128 height 31
click at [61, 269] on div "1816730" at bounding box center [81, 278] width 128 height 31
click at [61, 265] on div "1816730" at bounding box center [81, 278] width 128 height 31
click at [74, 262] on div "1816730" at bounding box center [81, 278] width 128 height 31
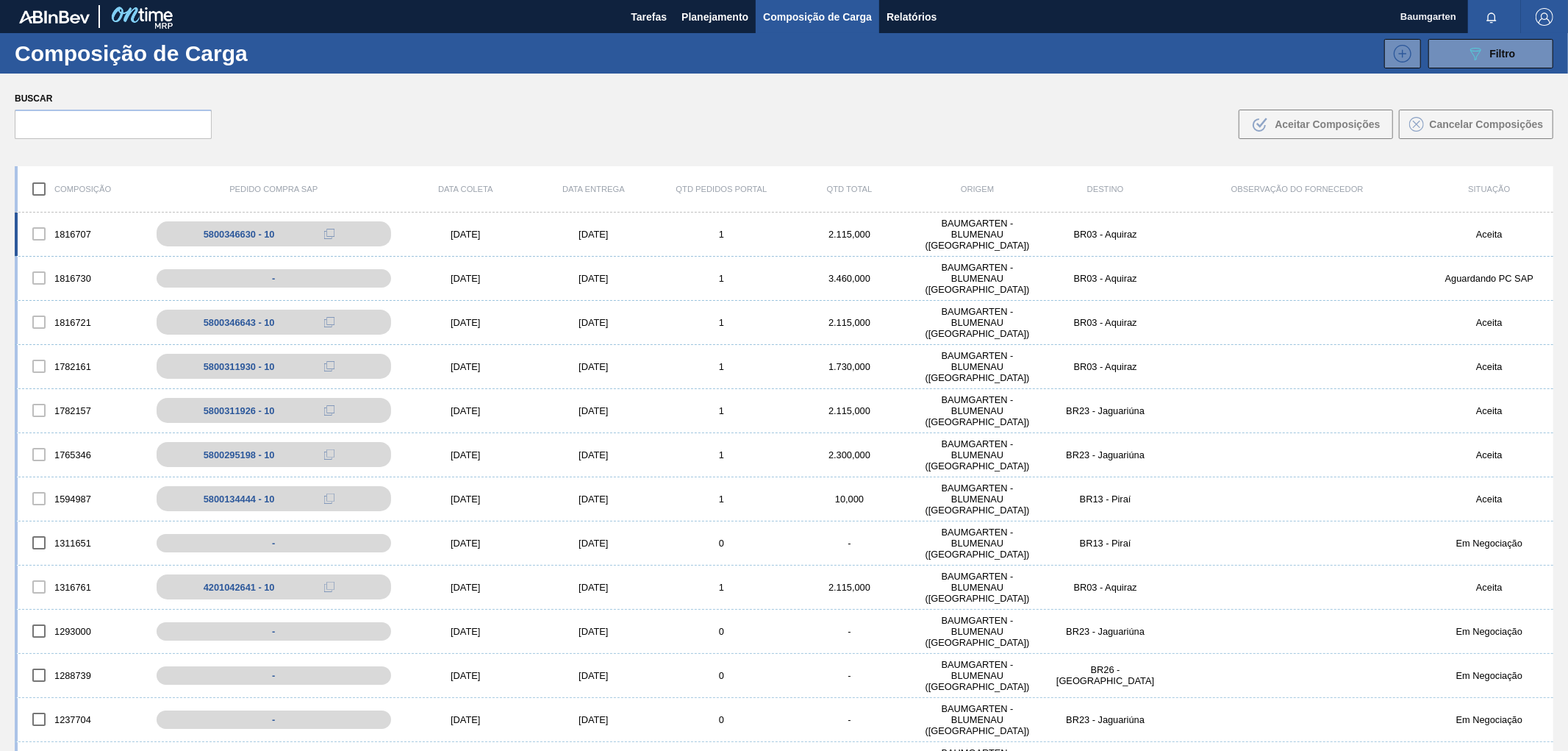
click at [78, 254] on div "1816707 5800346630 - 10 [DATE] [DATE] 1 2.115,000 BAUMGARTEN - [GEOGRAPHIC_DATA…" at bounding box center [784, 234] width 1539 height 44
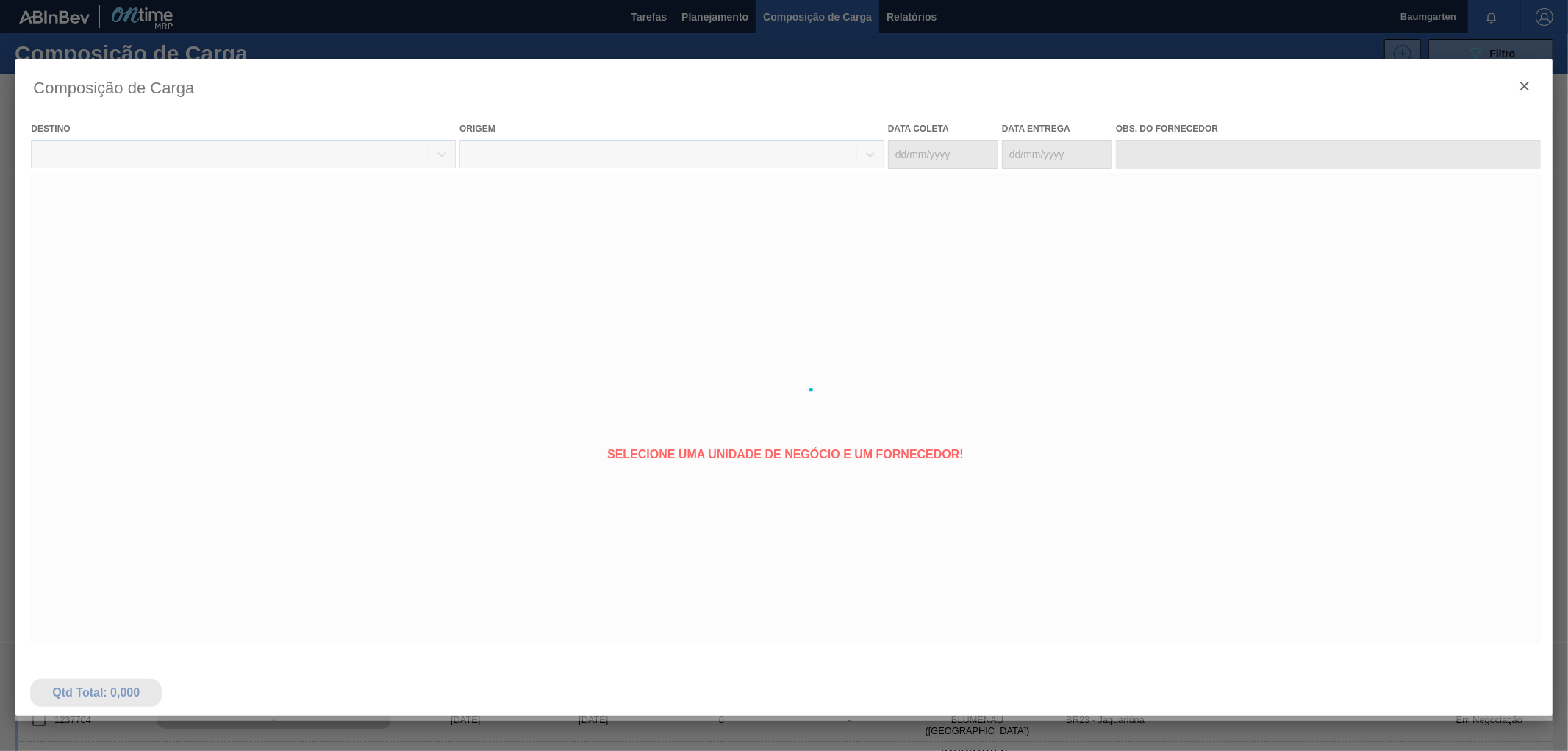
click at [59, 258] on div at bounding box center [784, 390] width 1537 height 662
type coleta "[DATE]"
type entrega "[DATE]"
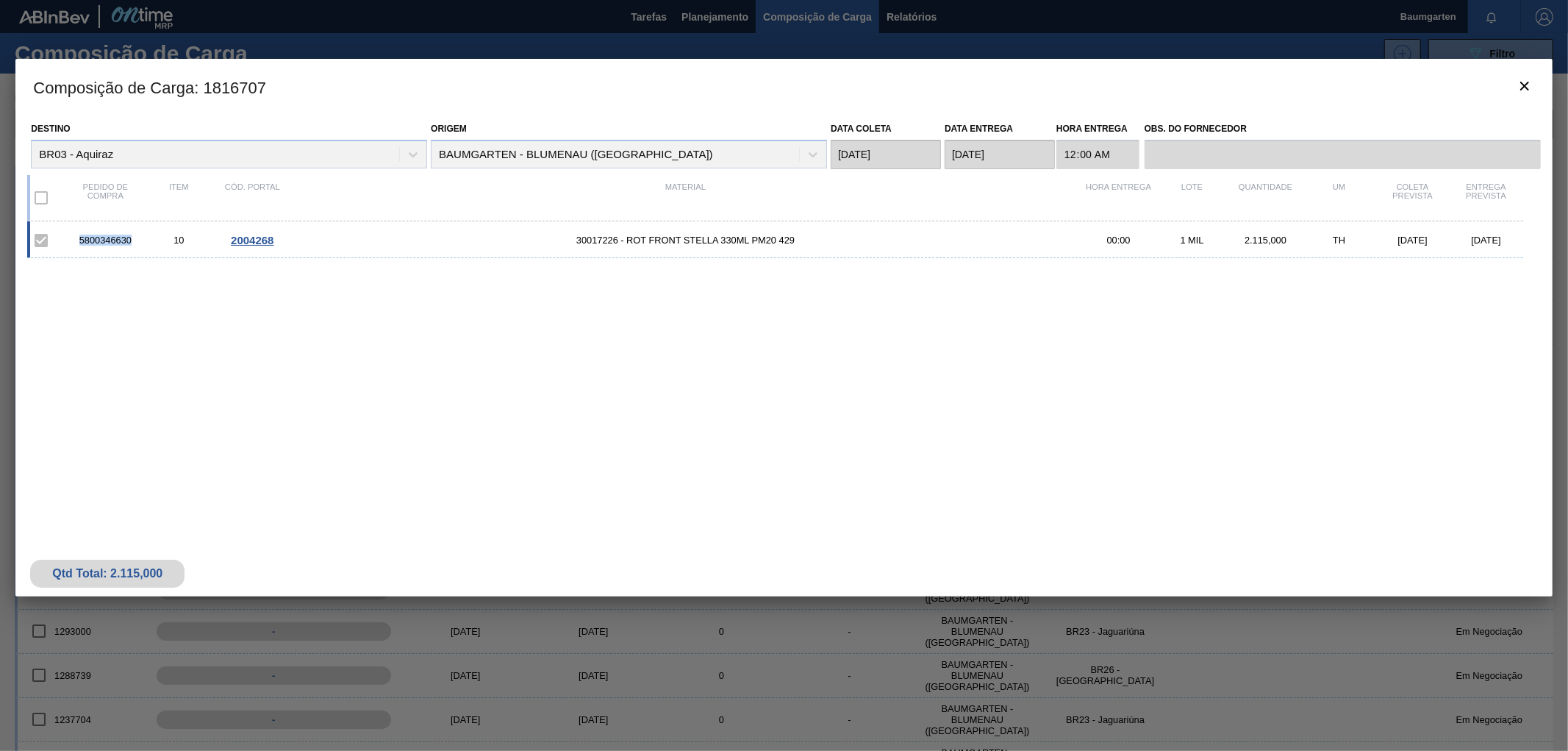
drag, startPoint x: 134, startPoint y: 242, endPoint x: 68, endPoint y: 248, distance: 66.3
click at [68, 248] on div "5800346630 10 2004268 30017226 - ROT FRONT STELLA 330ML PM20 429 00:00 1 MIL 2.…" at bounding box center [775, 240] width 1496 height 37
click at [1532, 87] on icon "botão de ícone" at bounding box center [1525, 86] width 17 height 17
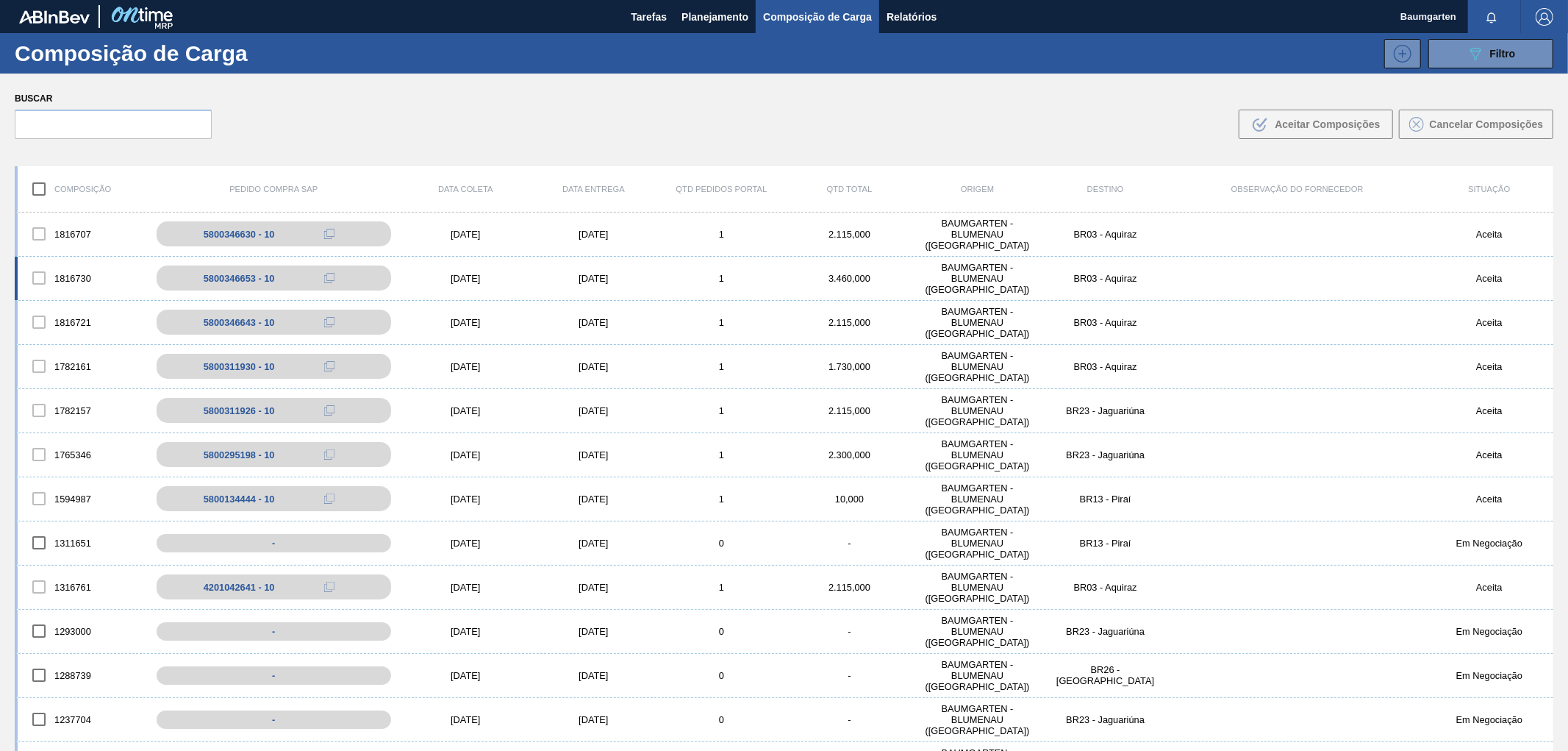
click at [71, 262] on div "1816730" at bounding box center [81, 278] width 128 height 31
click at [60, 275] on div "1816730" at bounding box center [81, 278] width 128 height 31
click at [72, 285] on div "1816730" at bounding box center [81, 278] width 128 height 31
click at [81, 260] on div "1816730 5800346653 - 10 [DATE] [DATE] 1 3.460,000 BAUMGARTEN - [GEOGRAPHIC_DATA…" at bounding box center [784, 278] width 1539 height 44
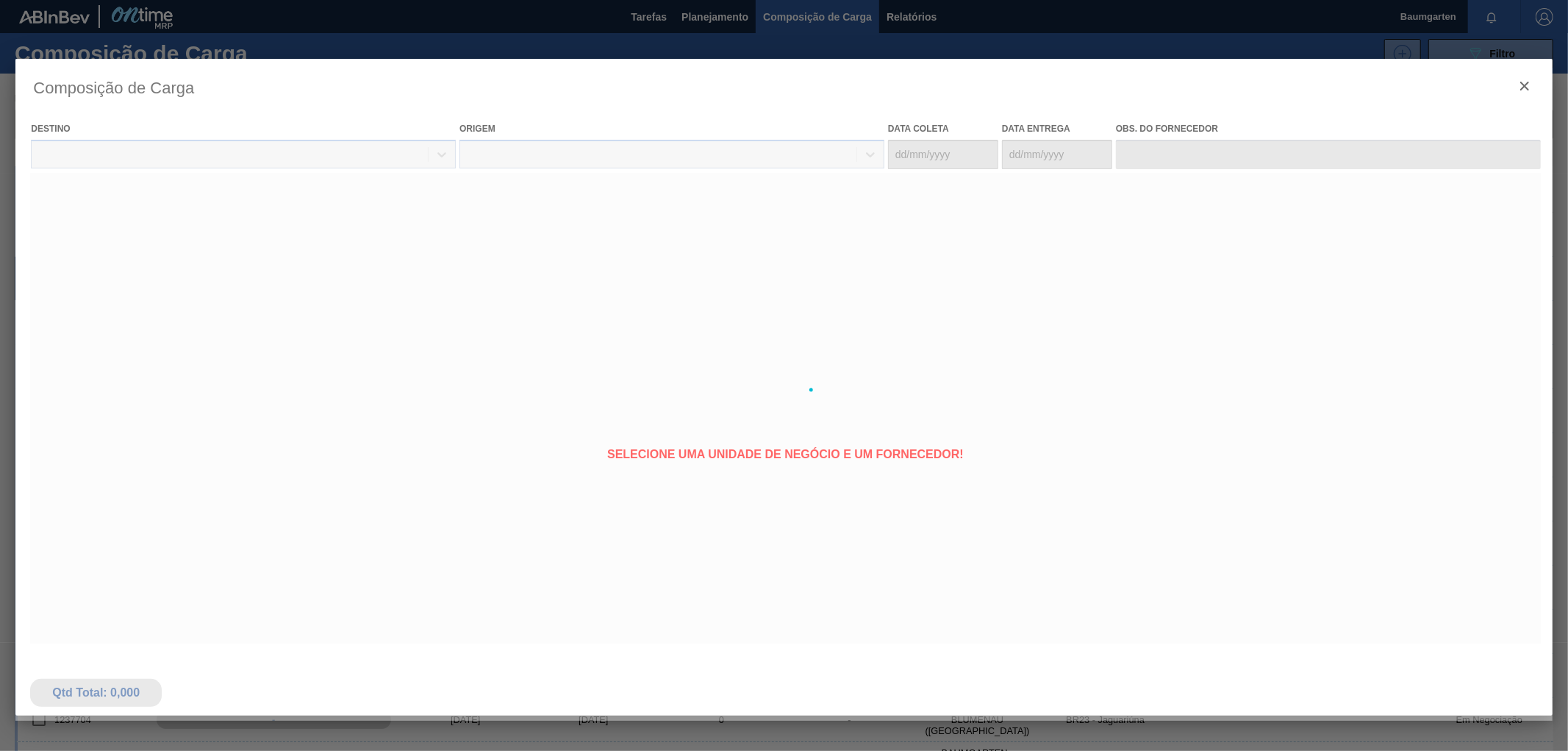
click at [48, 260] on div at bounding box center [784, 390] width 1537 height 662
type coleta "[DATE]"
type entrega "[DATE]"
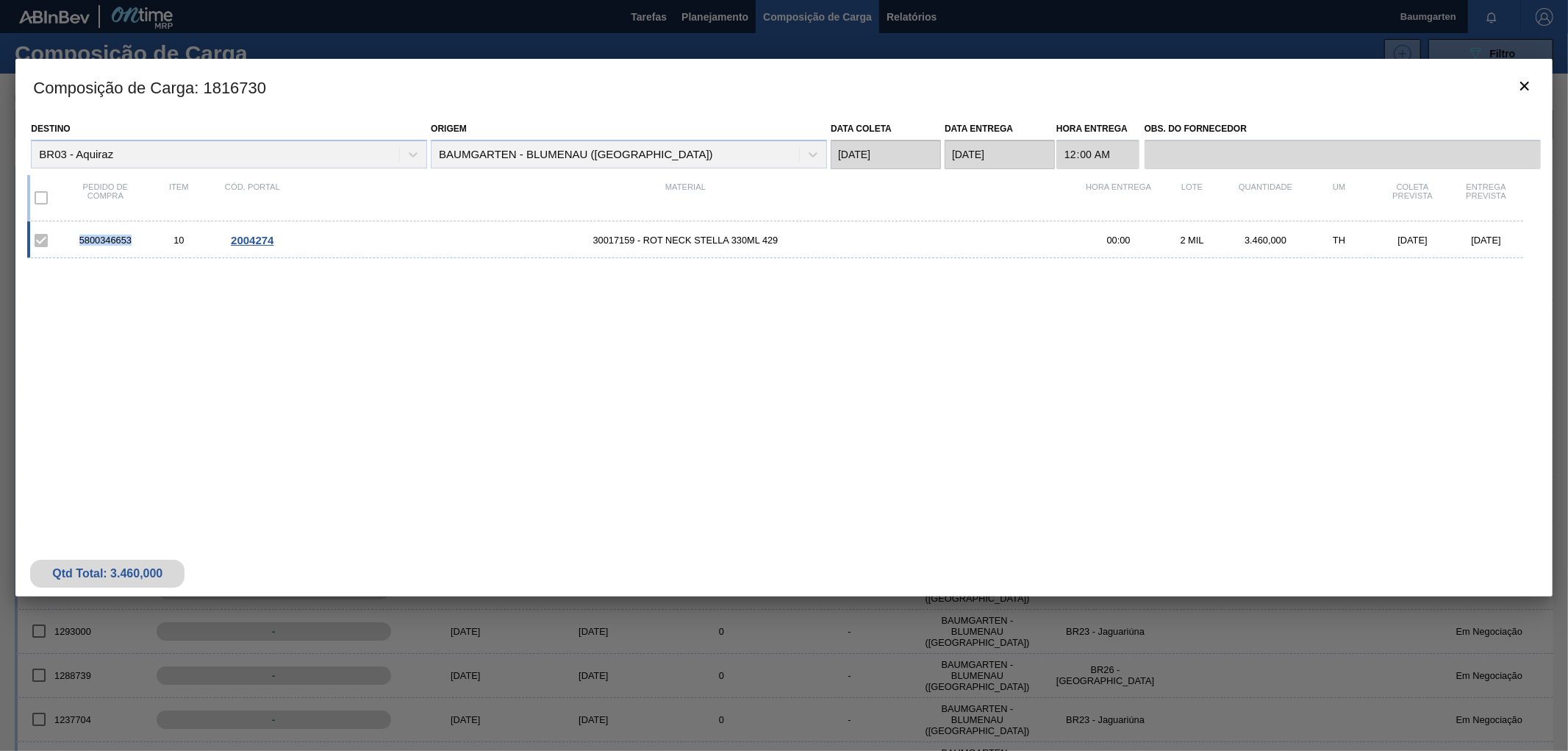
drag, startPoint x: 78, startPoint y: 237, endPoint x: 133, endPoint y: 247, distance: 55.9
click at [133, 247] on div "5800346653 10 2004274 30017159 - ROT NECK STELLA 330ML 429 00:00 2 MIL 3.460,00…" at bounding box center [775, 240] width 1496 height 37
copy div "5800346653"
drag, startPoint x: 1513, startPoint y: 79, endPoint x: 1284, endPoint y: 71, distance: 229.1
click at [1516, 79] on button "botão de ícone" at bounding box center [1524, 86] width 35 height 35
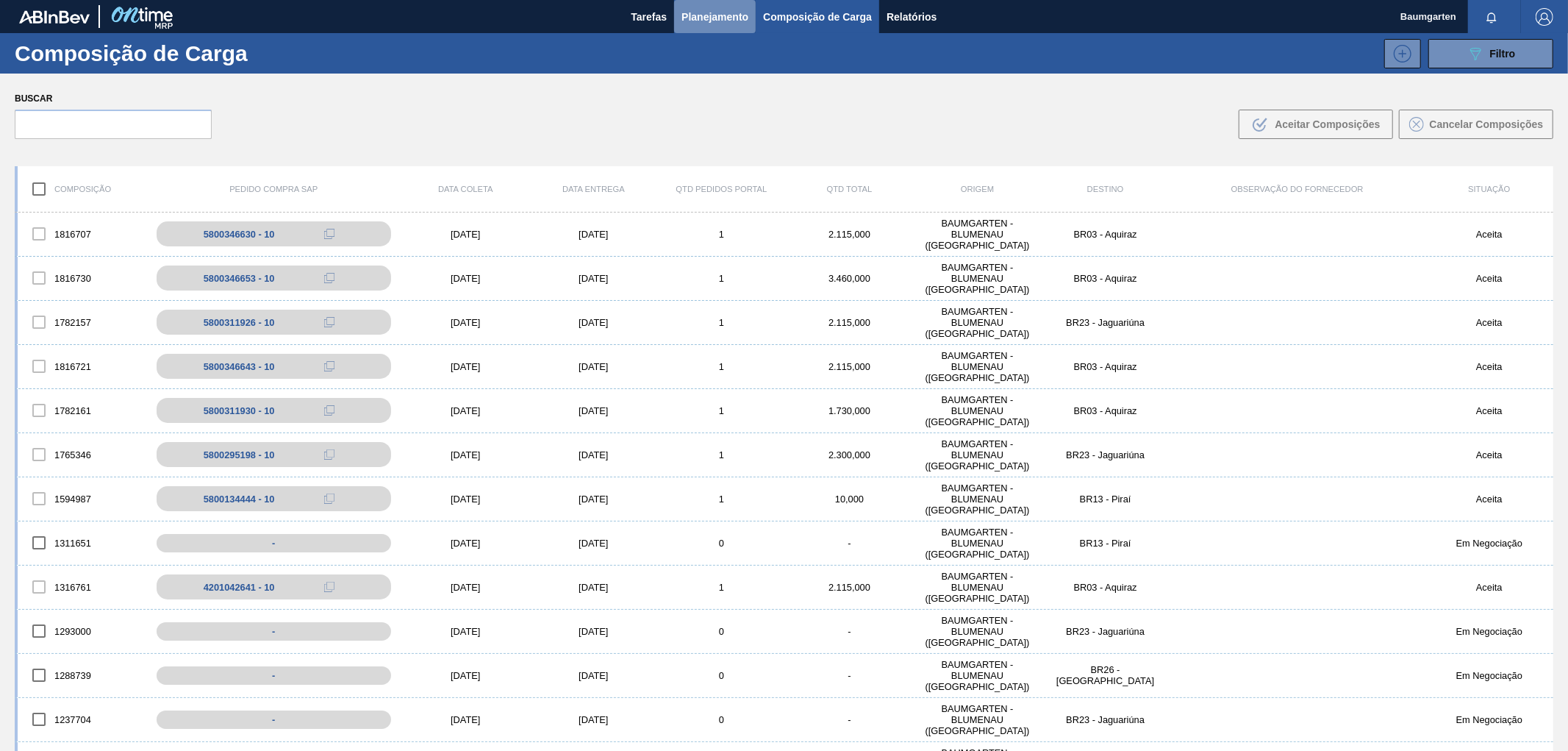
click at [728, 28] on button "Planejamento" at bounding box center [715, 16] width 82 height 33
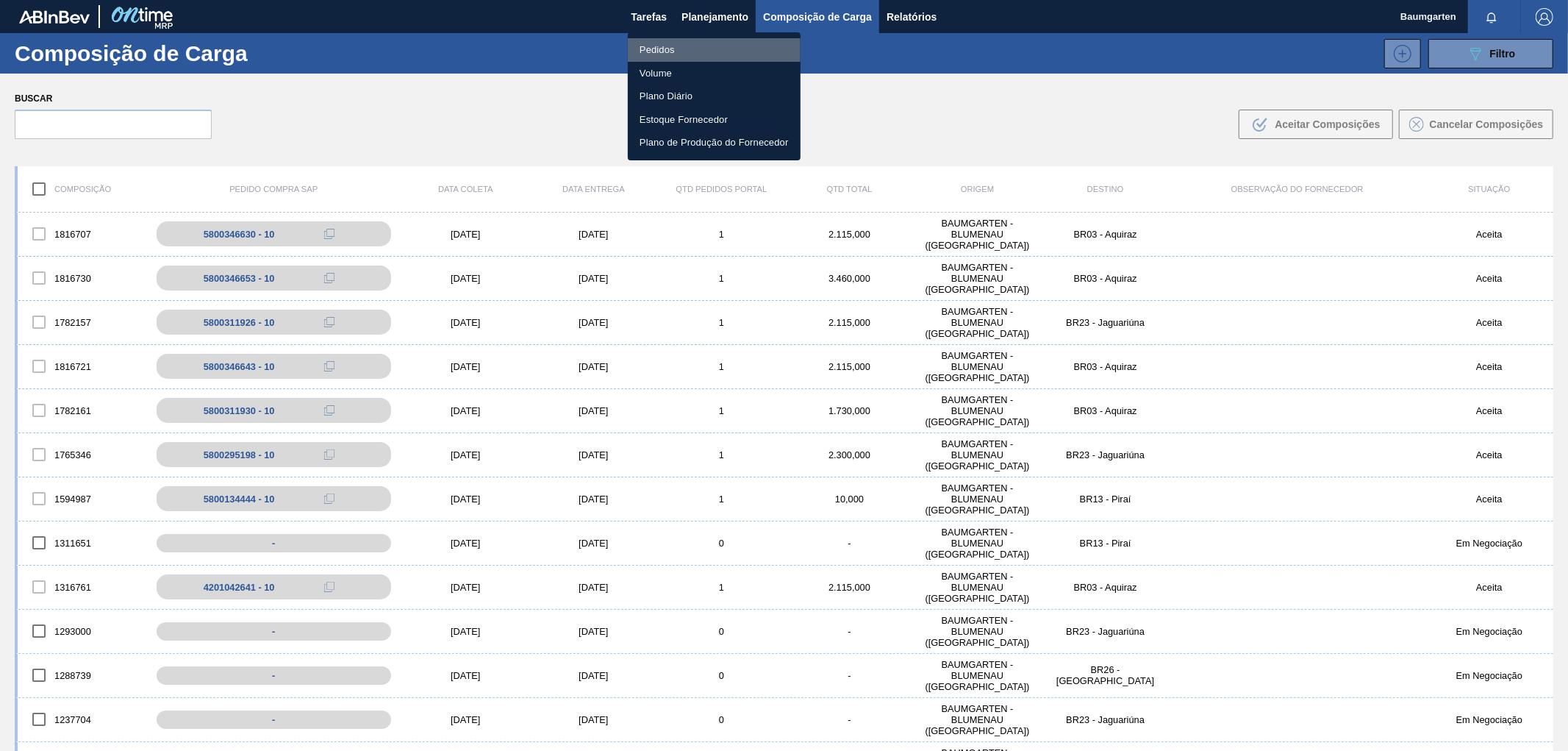
click at [641, 42] on li "Pedidos" at bounding box center [714, 49] width 172 height 23
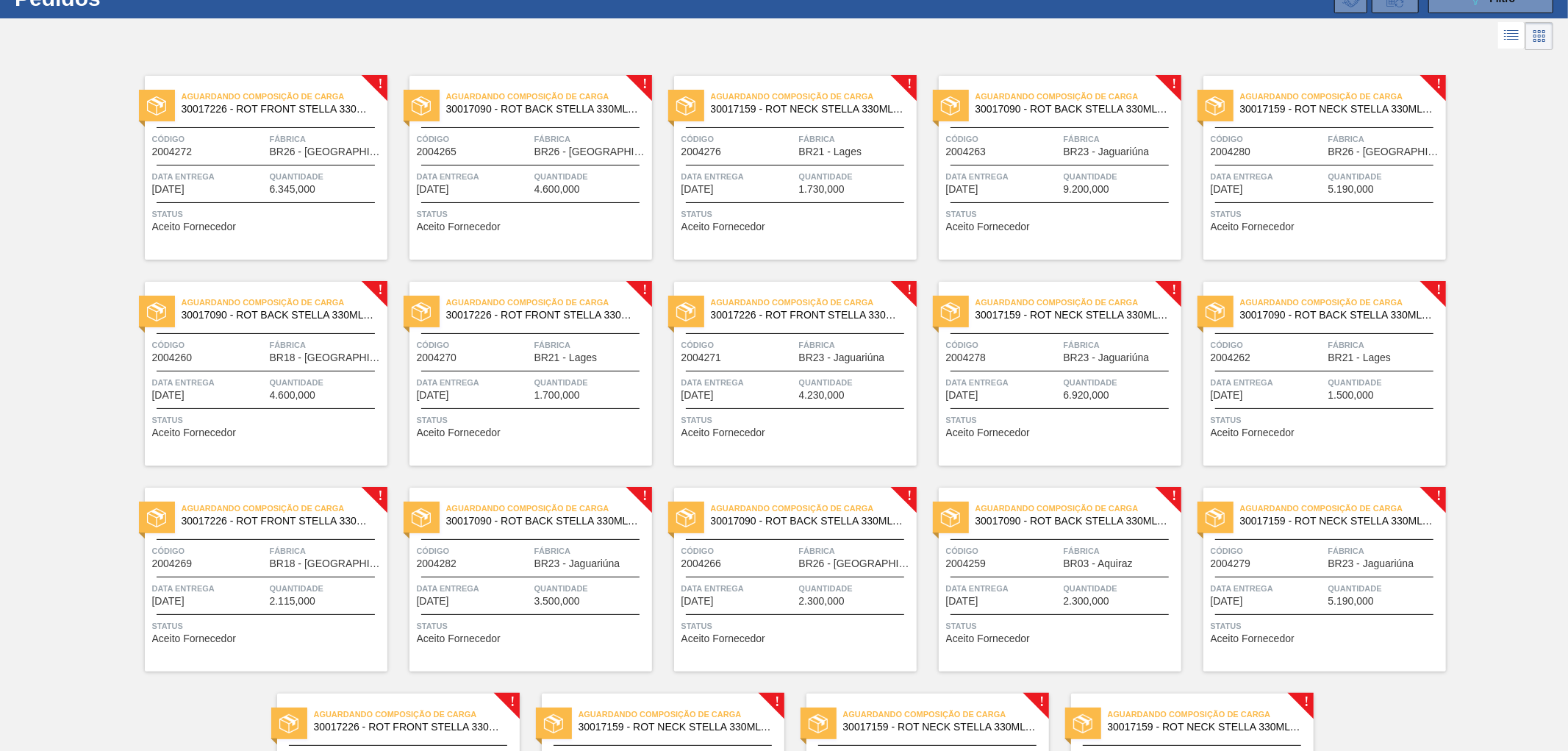
scroll to position [82, 0]
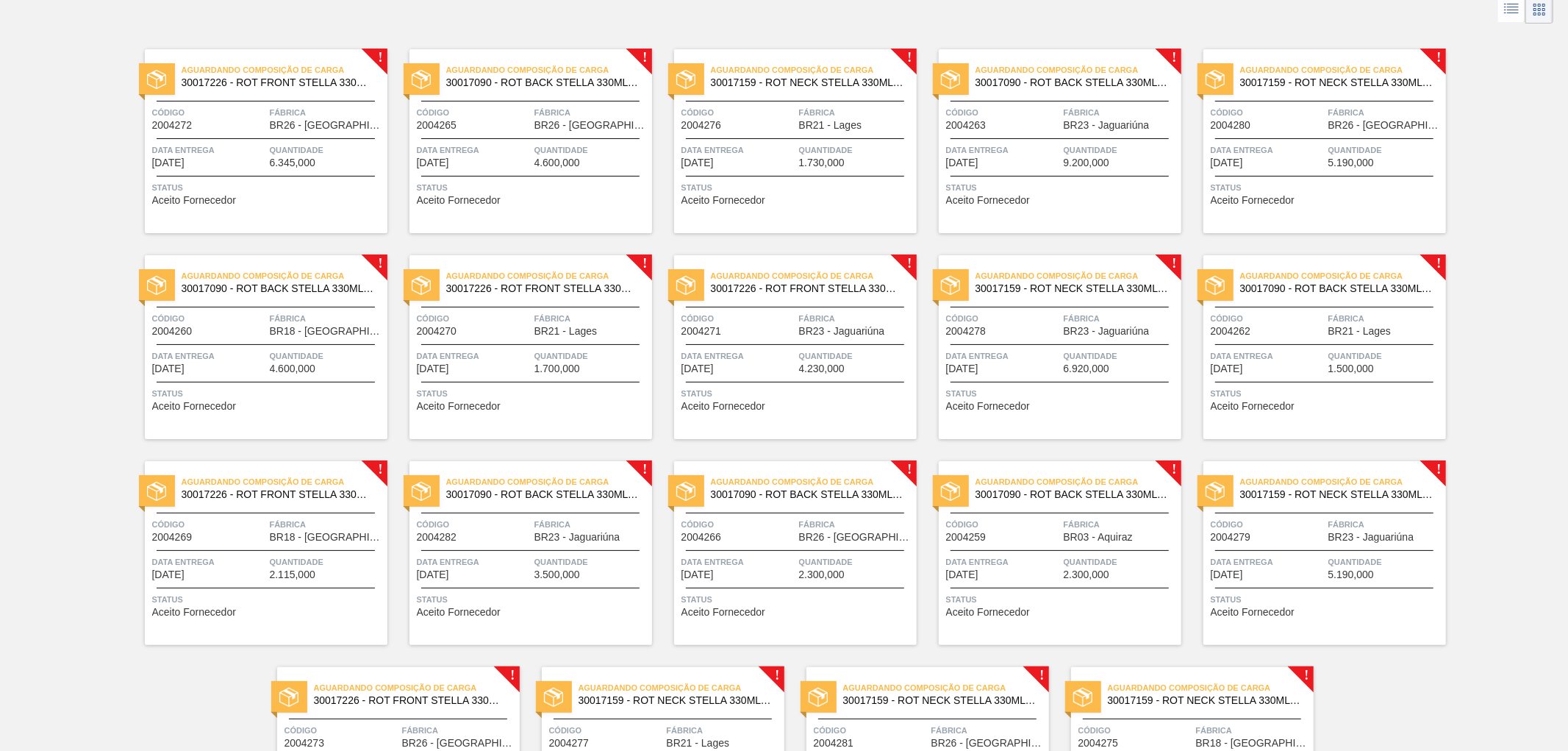
click at [1090, 535] on span "BR03 - Aquiraz" at bounding box center [1098, 537] width 69 height 11
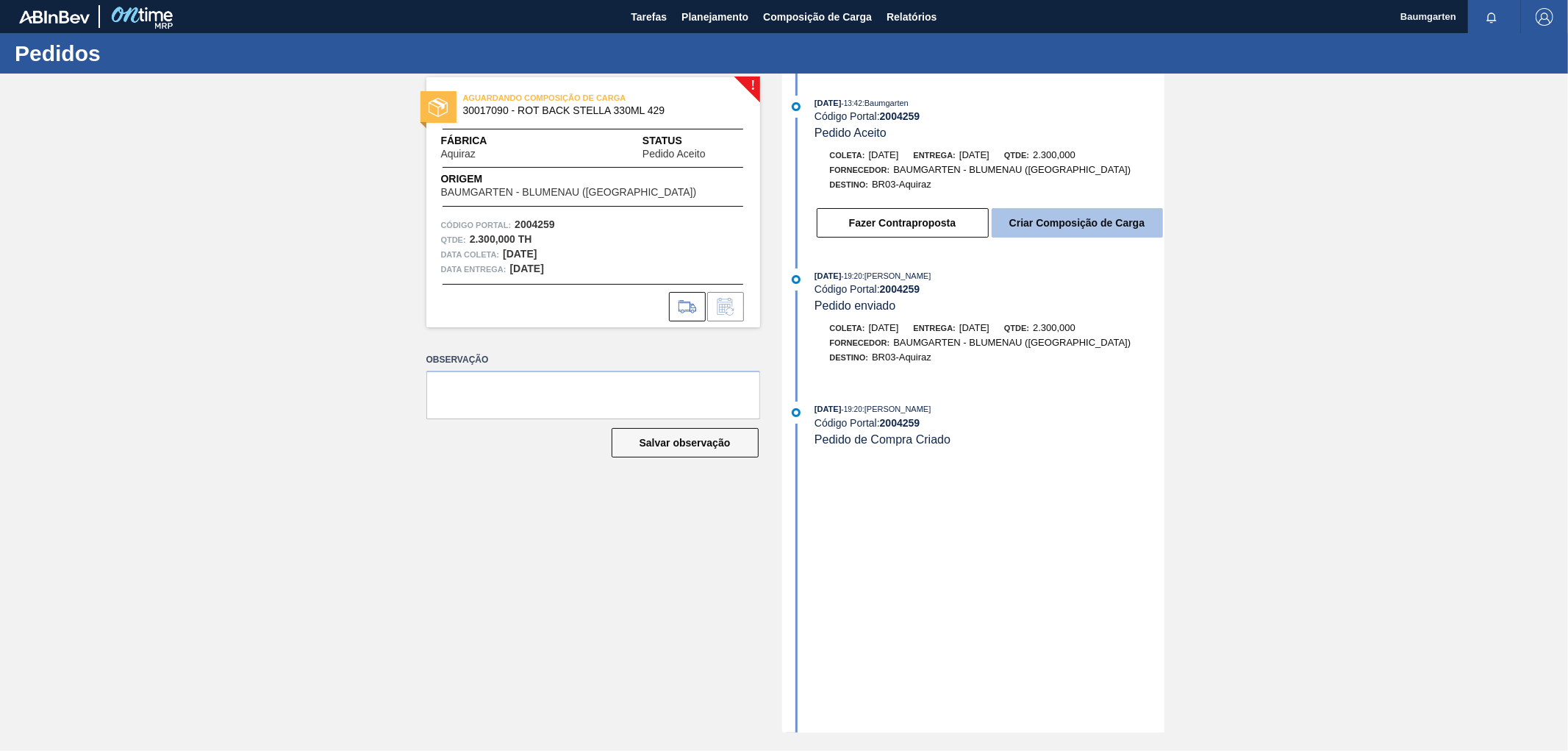
click at [1082, 227] on button "Criar Composição de Carga" at bounding box center [1078, 222] width 172 height 29
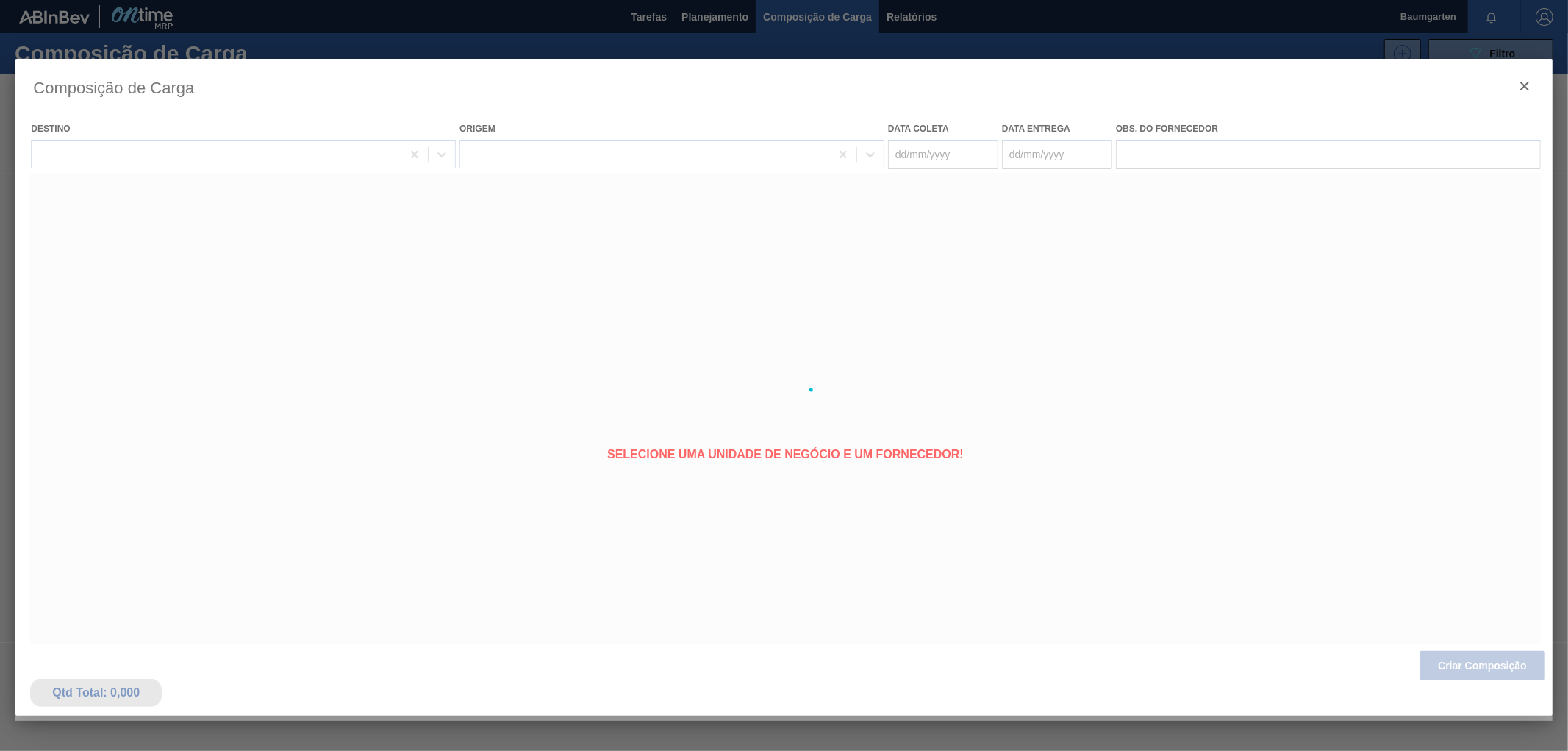
type coleta "[DATE]"
type entrega "[DATE]"
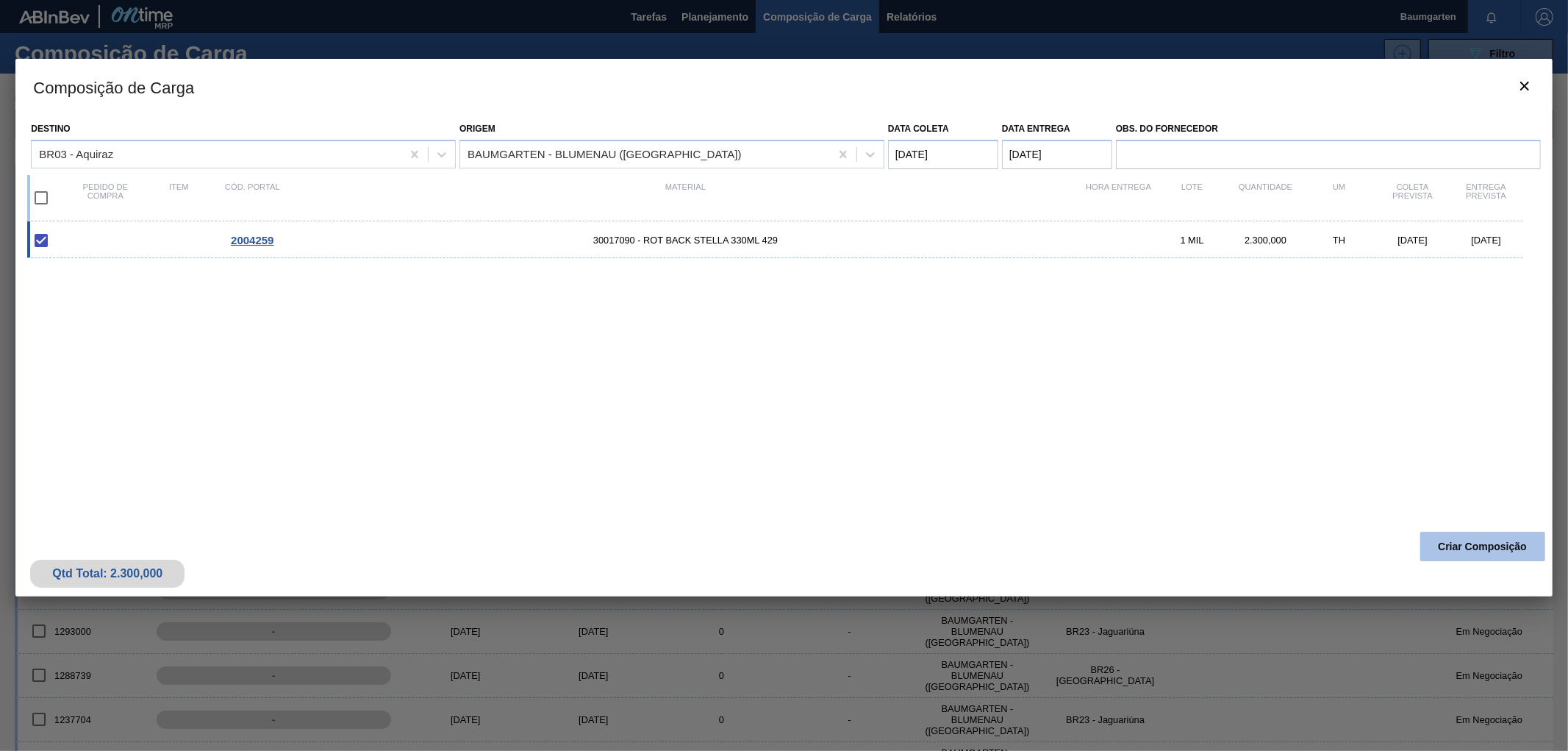
click at [1439, 541] on button "Criar Composição" at bounding box center [1483, 547] width 125 height 29
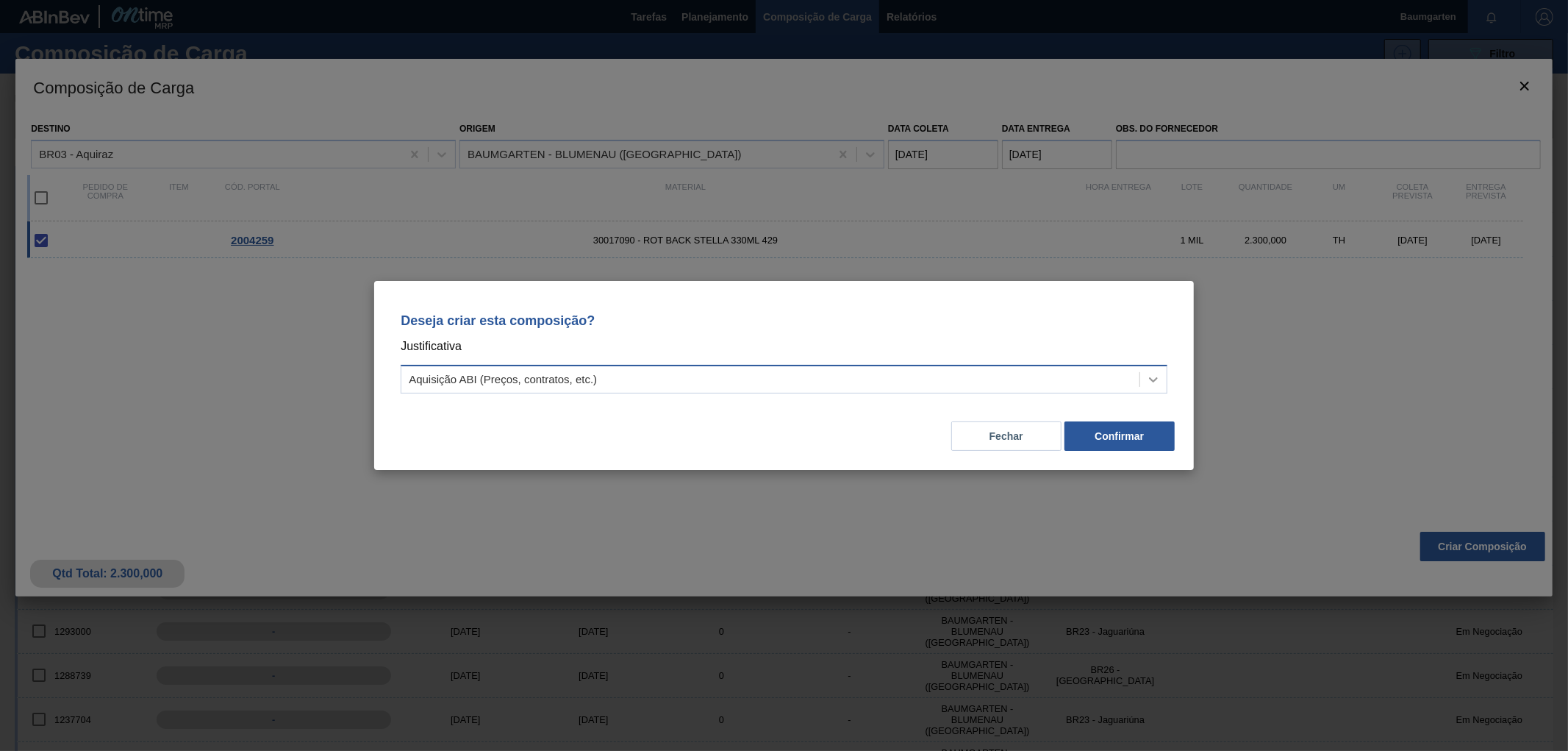
click at [1157, 375] on icon at bounding box center [1153, 379] width 15 height 15
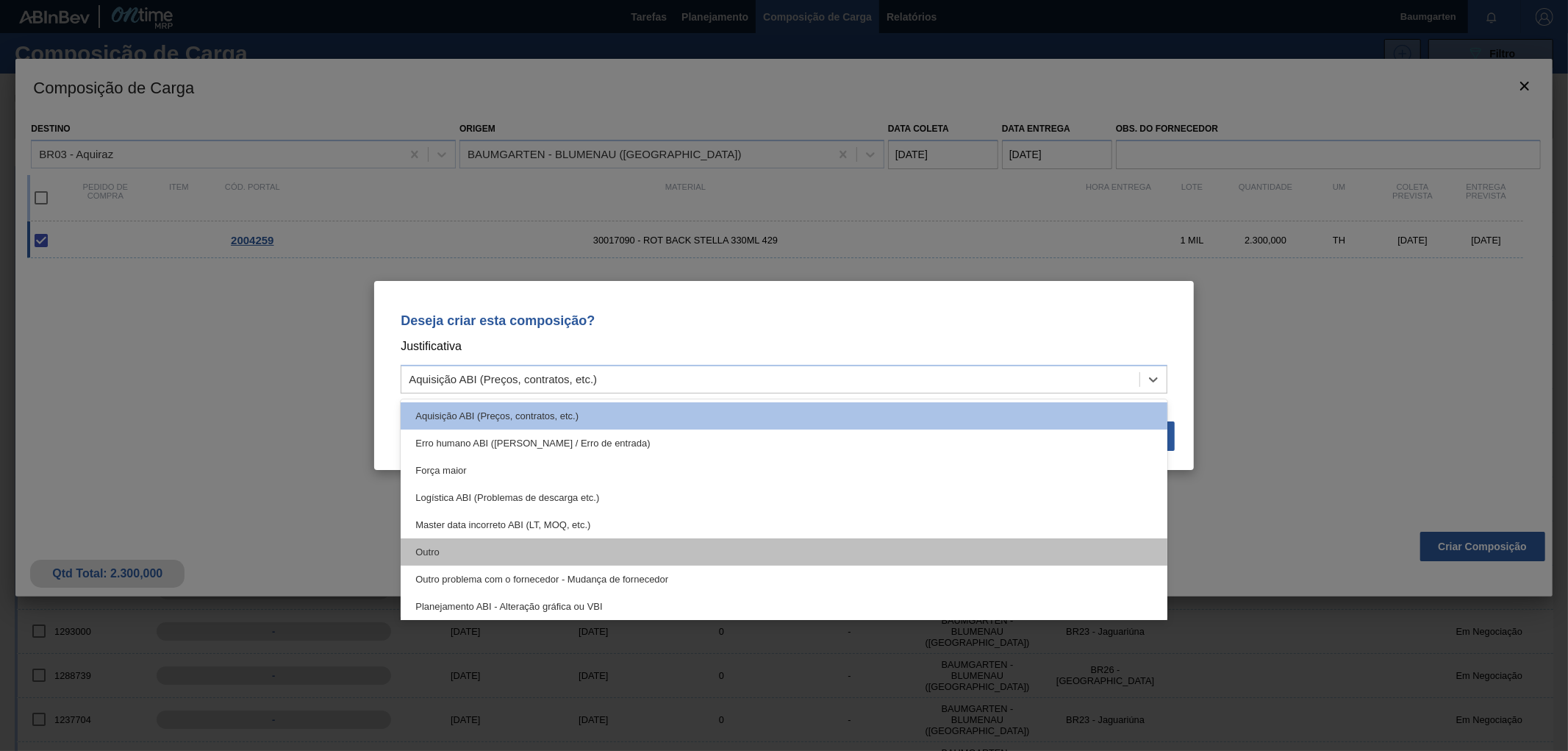
click at [518, 554] on div "Outro" at bounding box center [784, 552] width 767 height 28
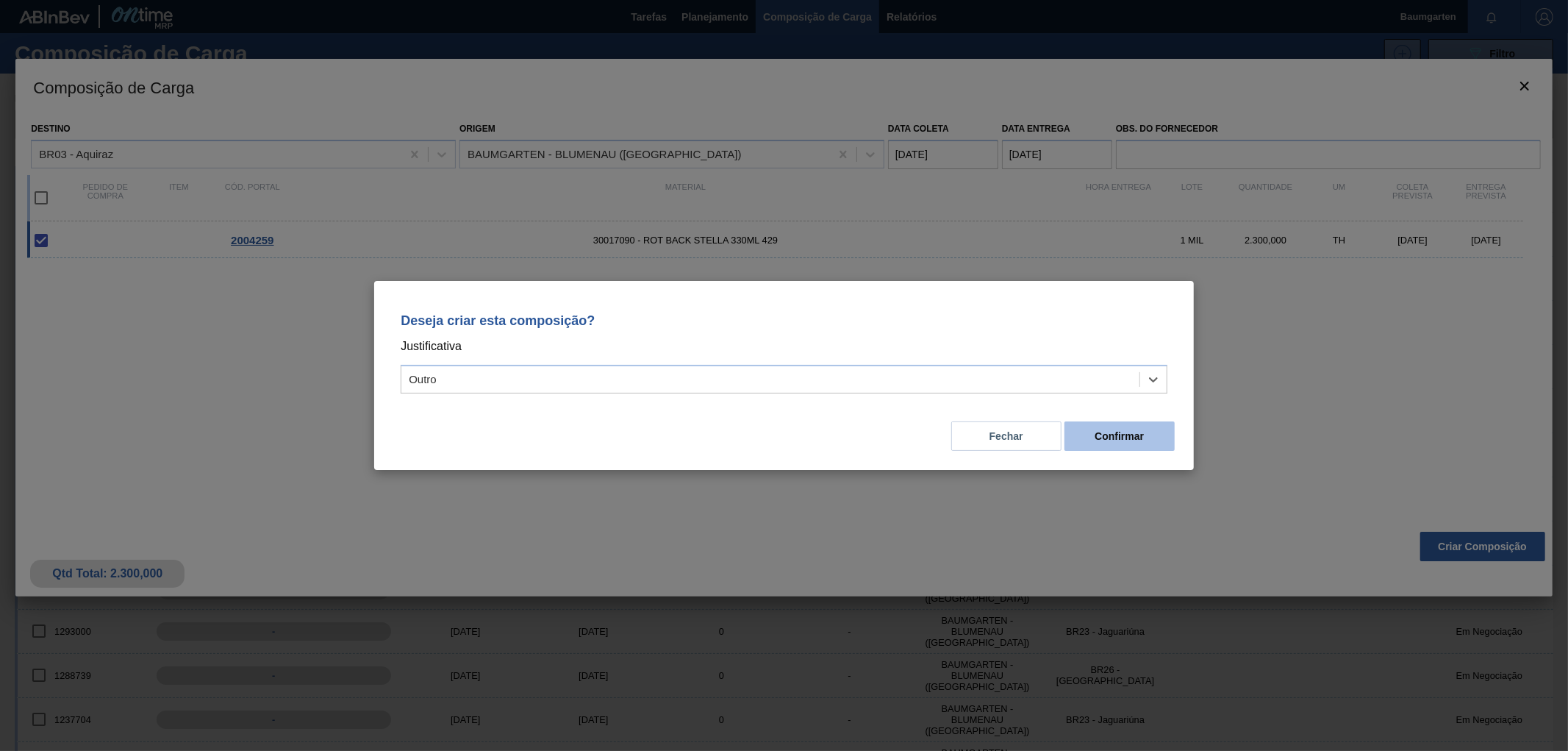
click at [1138, 435] on button "Confirmar" at bounding box center [1120, 436] width 110 height 29
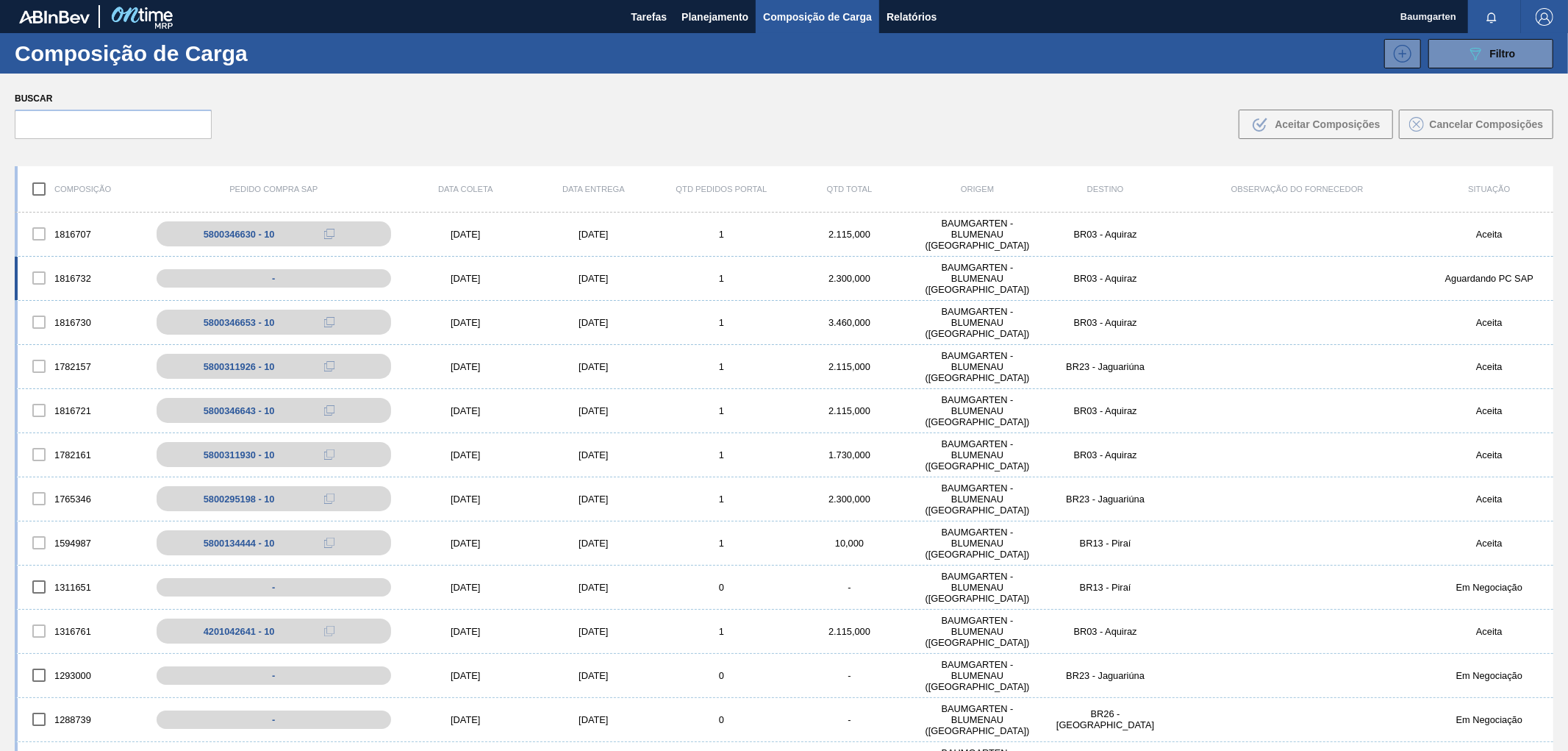
click at [70, 283] on div "1816732" at bounding box center [81, 278] width 128 height 31
click at [69, 258] on div "1816732 - [DATE] [DATE] 1 2.300,000 BAUMGARTEN - [GEOGRAPHIC_DATA] ([GEOGRAPHIC…" at bounding box center [784, 278] width 1539 height 44
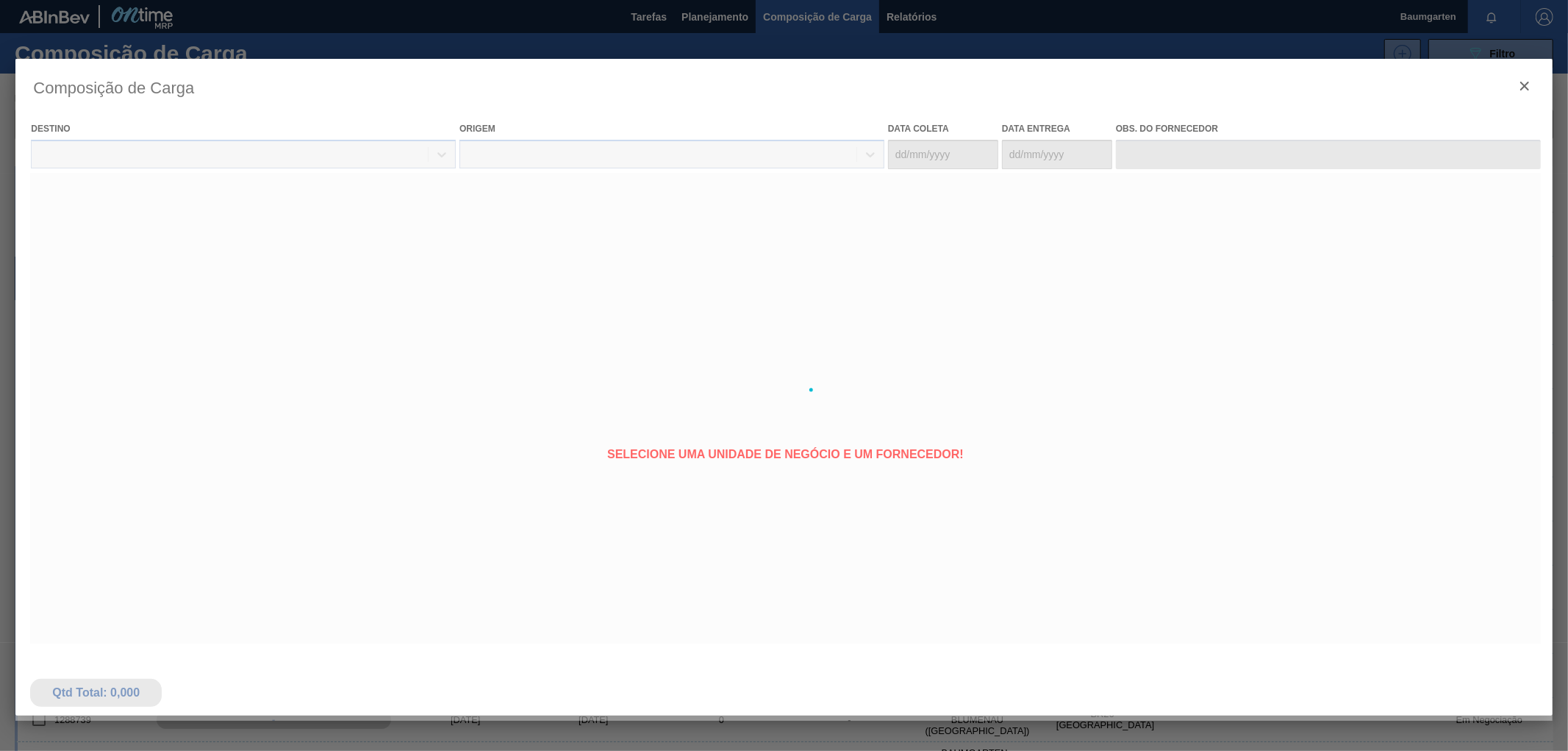
type coleta "[DATE]"
type entrega "[DATE]"
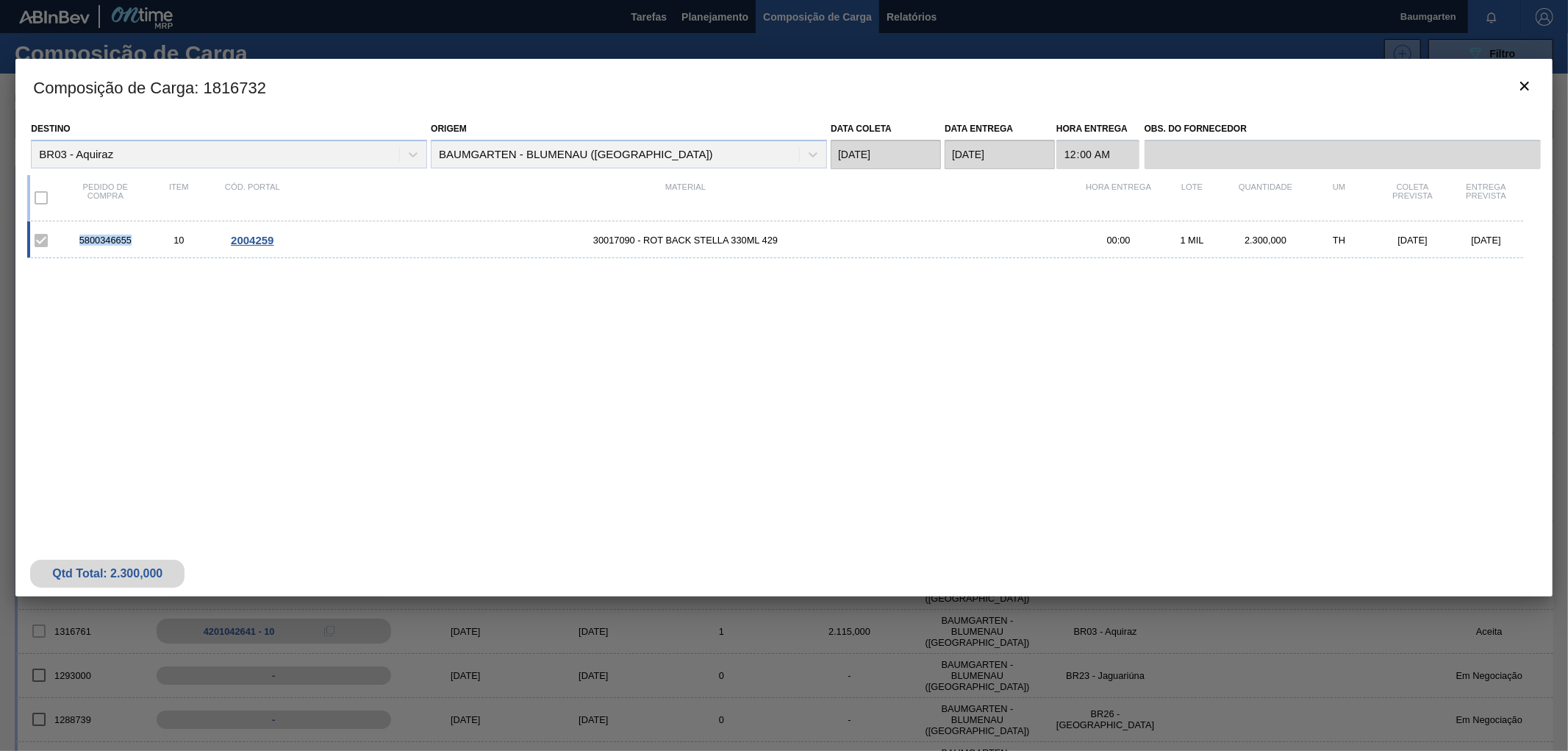
drag, startPoint x: 77, startPoint y: 237, endPoint x: 134, endPoint y: 247, distance: 57.9
click at [134, 247] on div "5800346655 10 2004259 30017090 - ROT BACK STELLA 330ML 429 00:00 1 MIL 2.300,00…" at bounding box center [775, 240] width 1496 height 37
copy div "5800346655"
click at [1526, 78] on icon "botão de ícone" at bounding box center [1525, 86] width 17 height 17
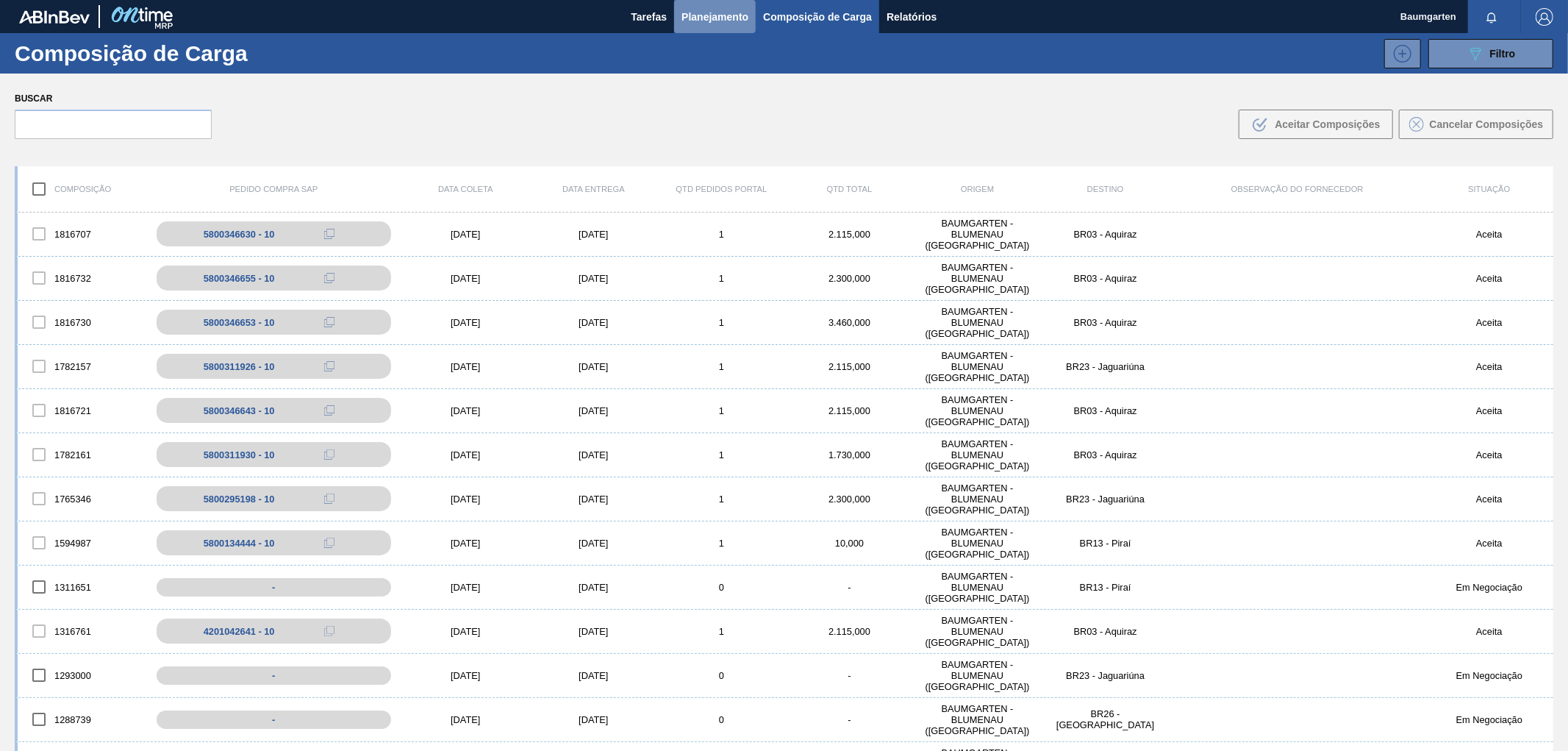
click at [719, 22] on span "Planejamento" at bounding box center [715, 16] width 67 height 17
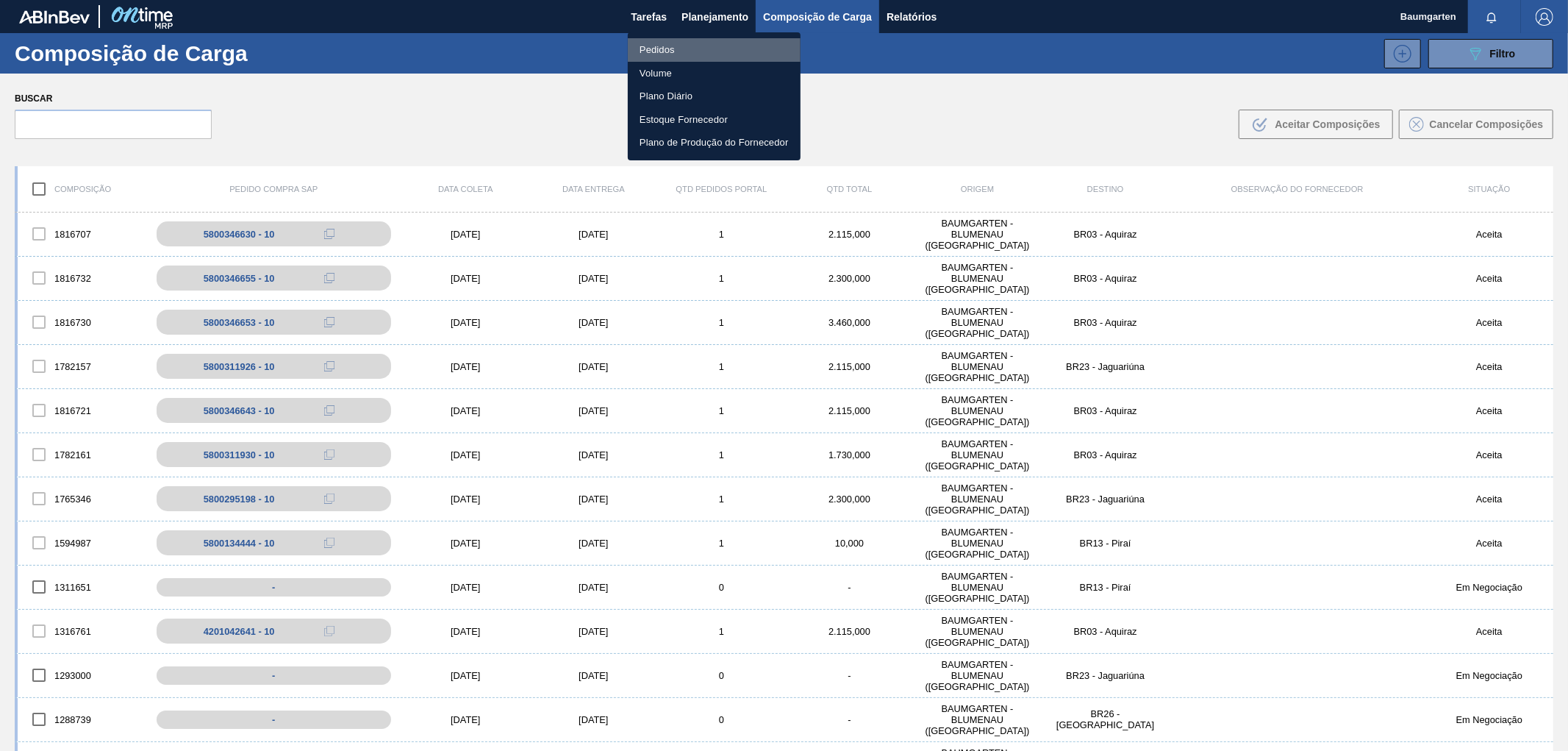
click at [687, 50] on li "Pedidos" at bounding box center [714, 49] width 172 height 23
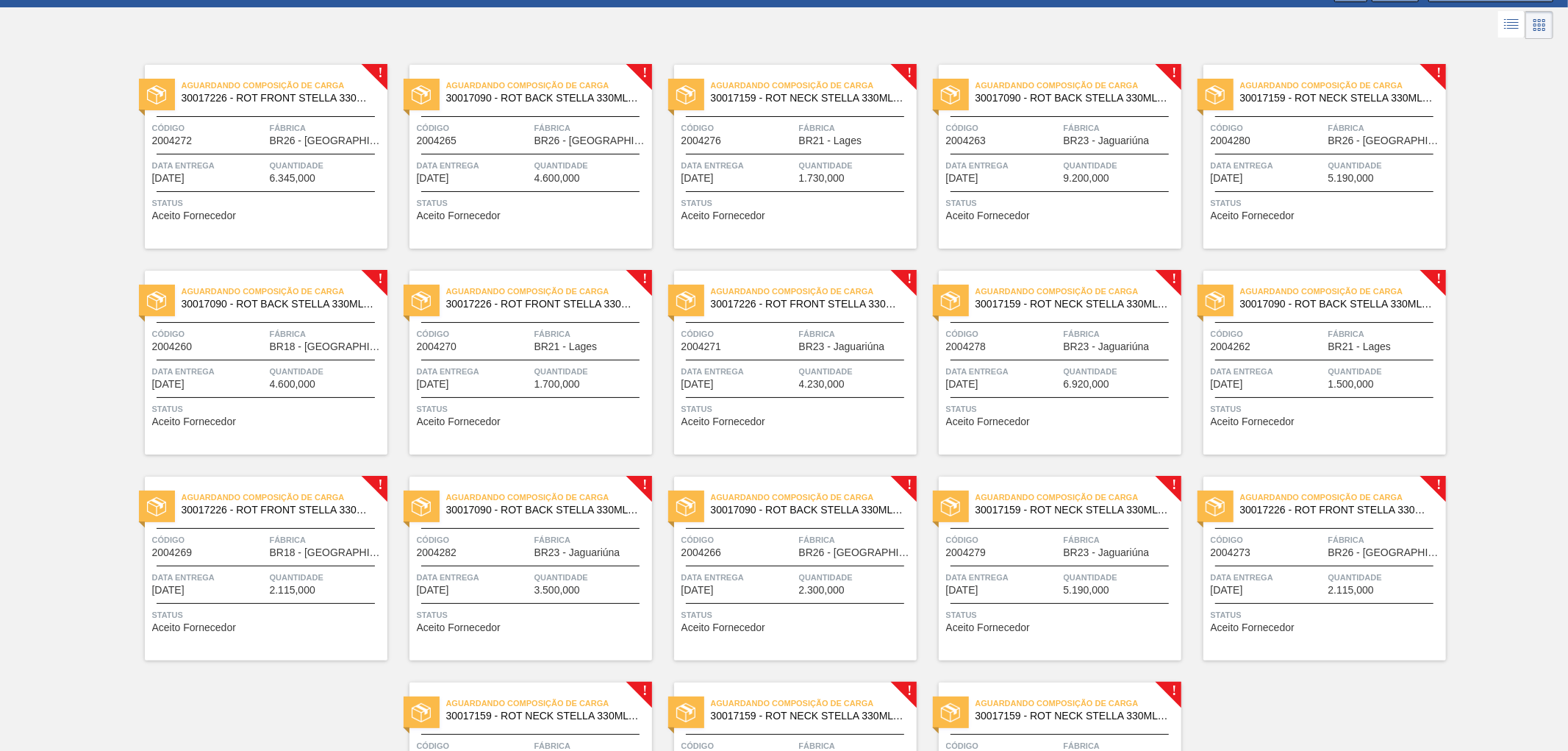
scroll to position [236, 0]
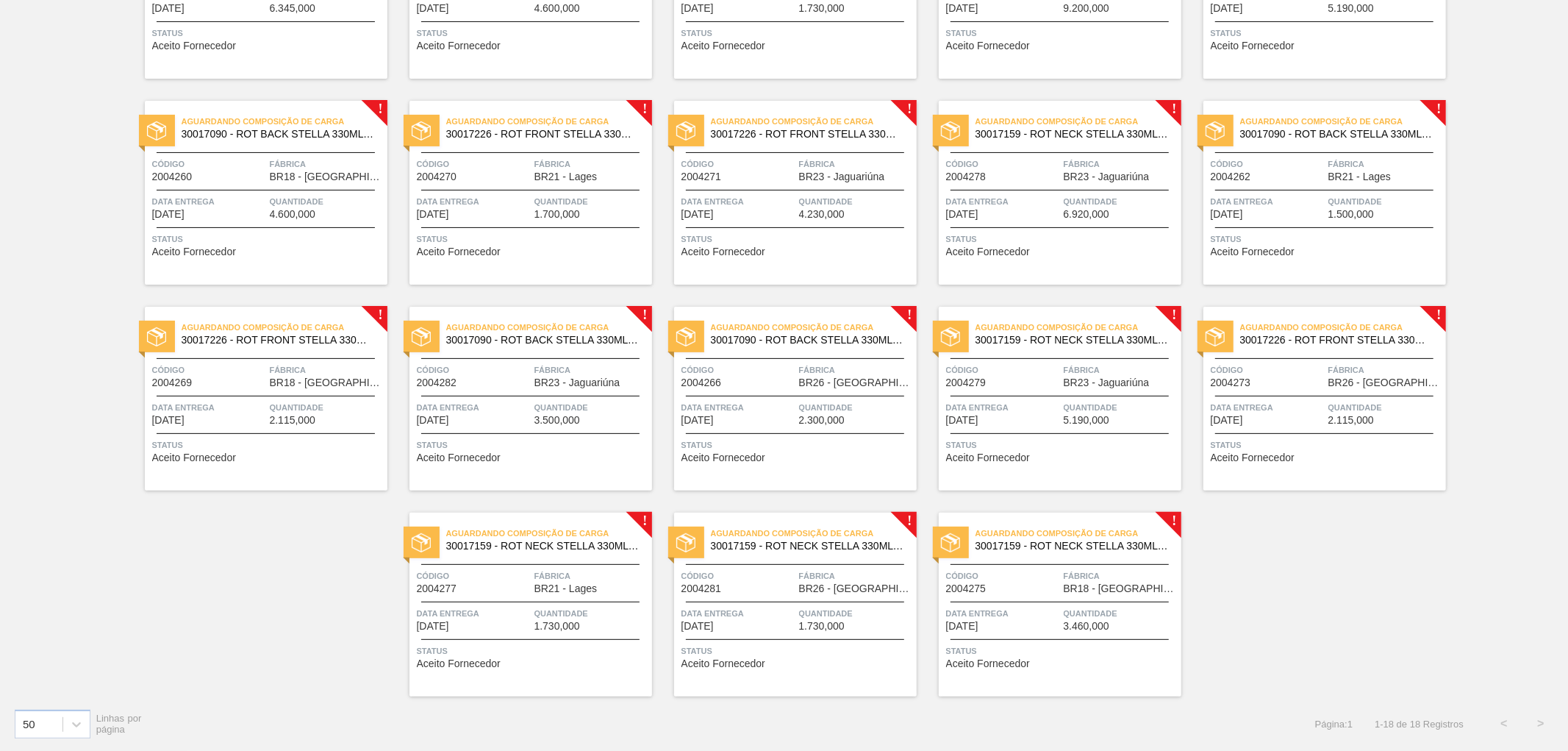
click at [1033, 535] on span "Aguardando Composição de Carga" at bounding box center [1078, 533] width 206 height 15
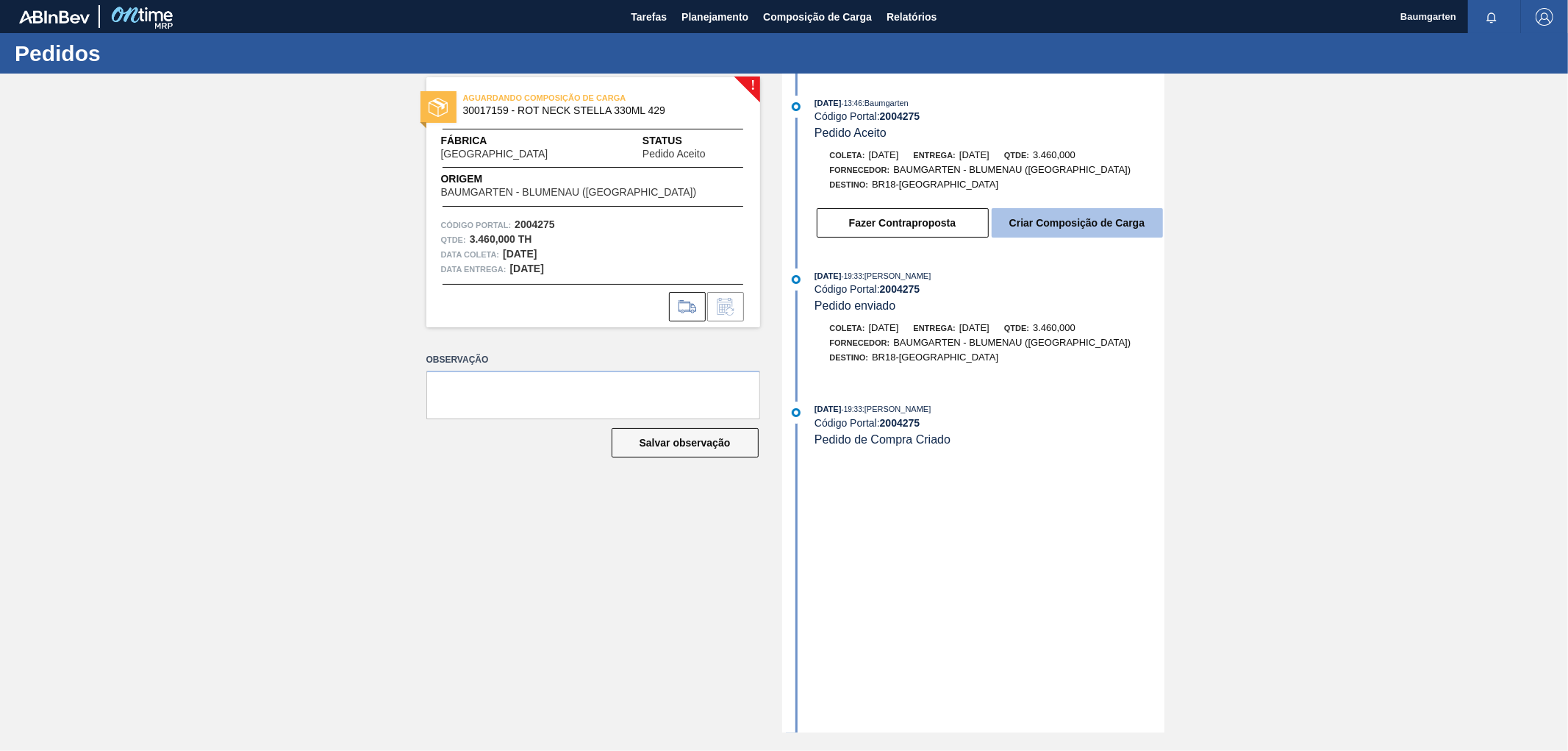
click at [1083, 233] on button "Criar Composição de Carga" at bounding box center [1078, 222] width 172 height 29
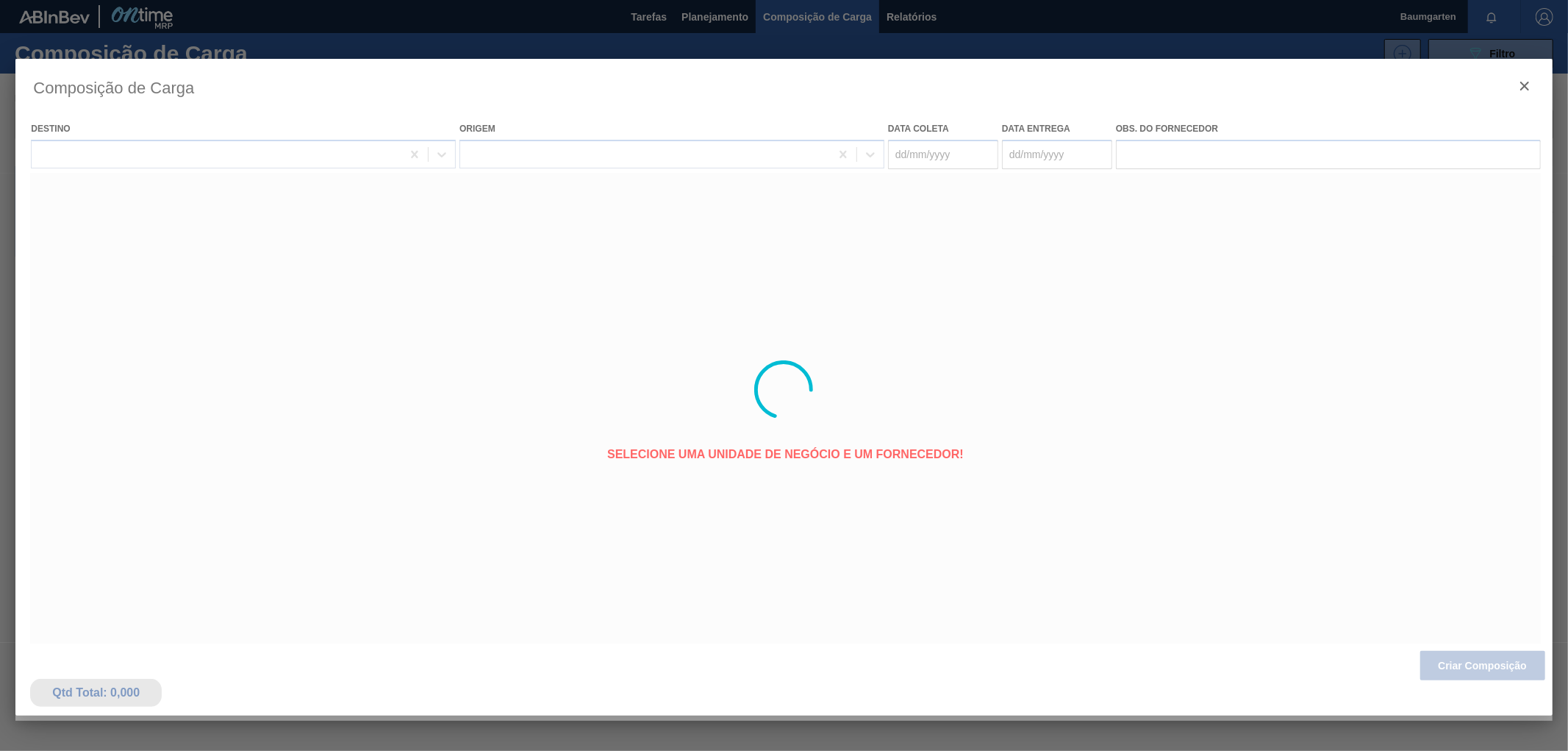
type coleta "[DATE]"
type entrega "[DATE]"
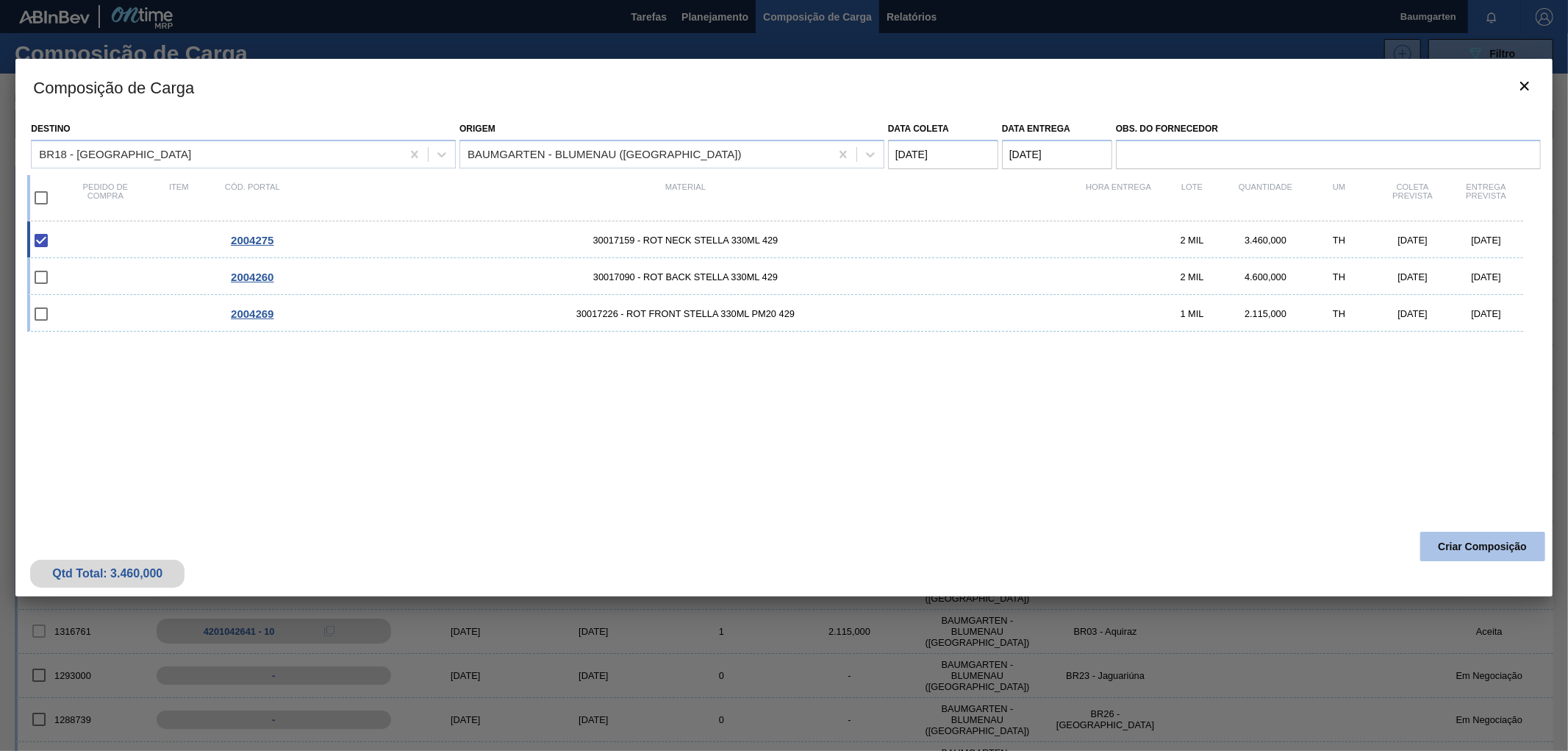
click at [1449, 542] on button "Criar Composição" at bounding box center [1483, 547] width 125 height 29
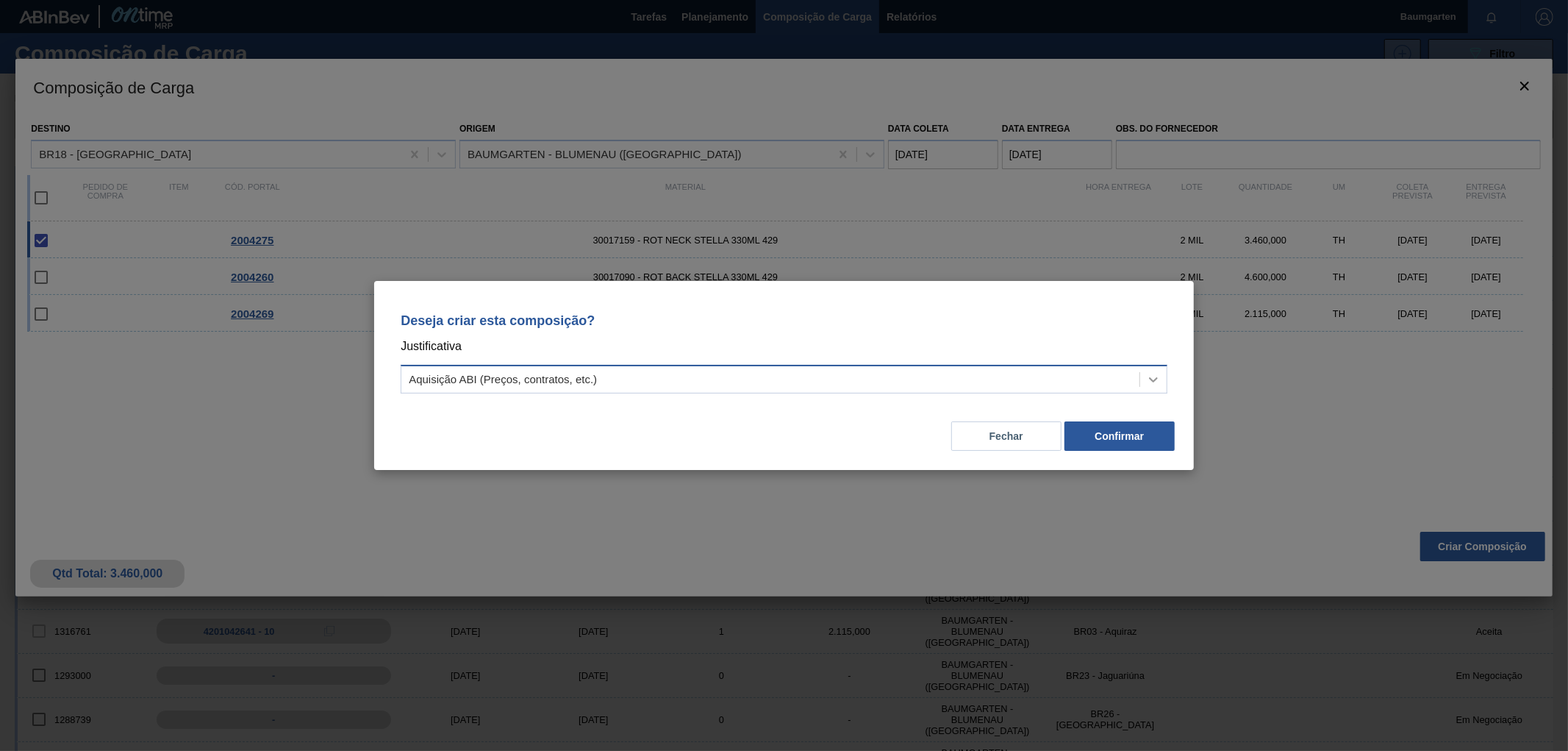
click at [1162, 380] on div at bounding box center [1153, 379] width 27 height 27
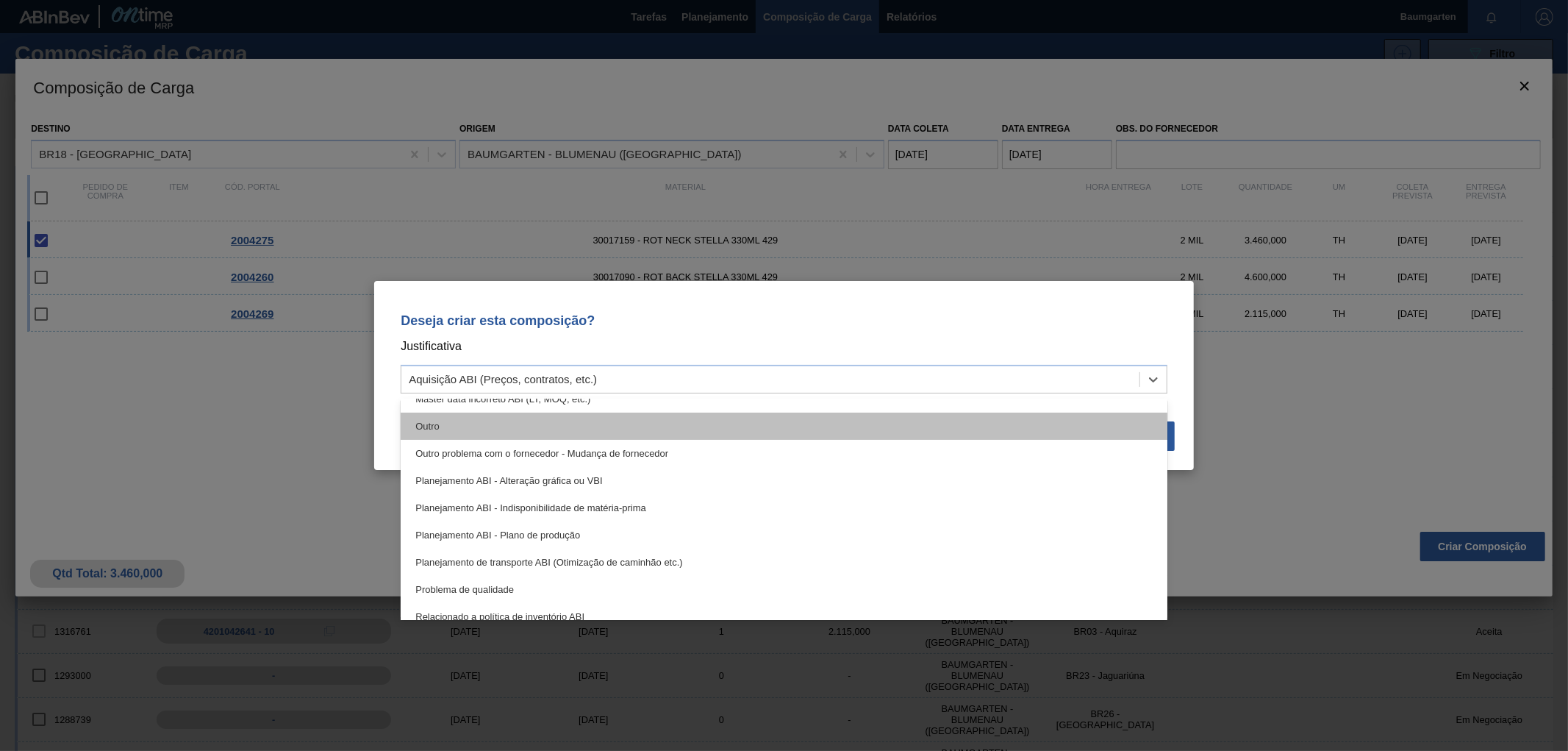
scroll to position [112, 0]
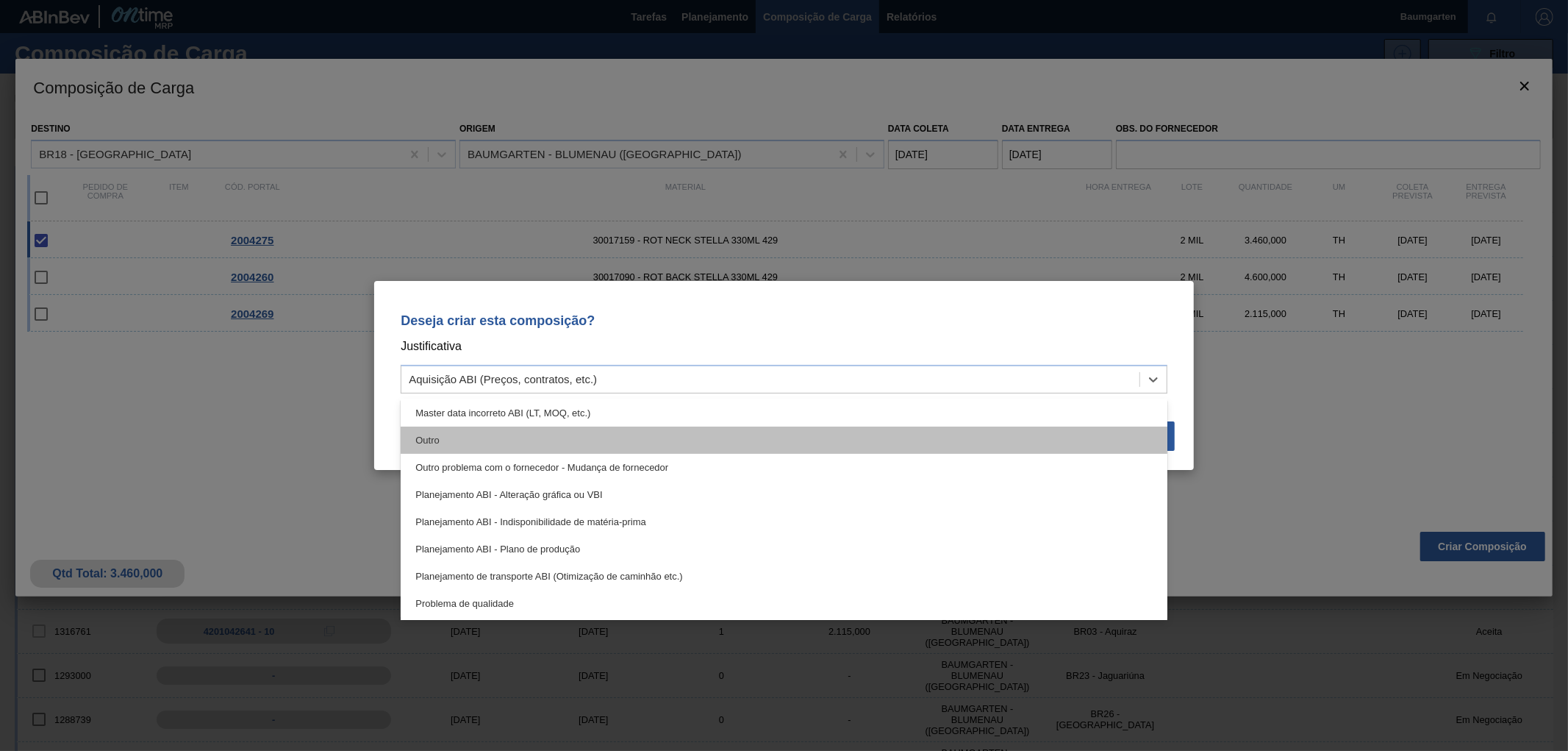
click at [453, 448] on div "Outro" at bounding box center [784, 441] width 767 height 28
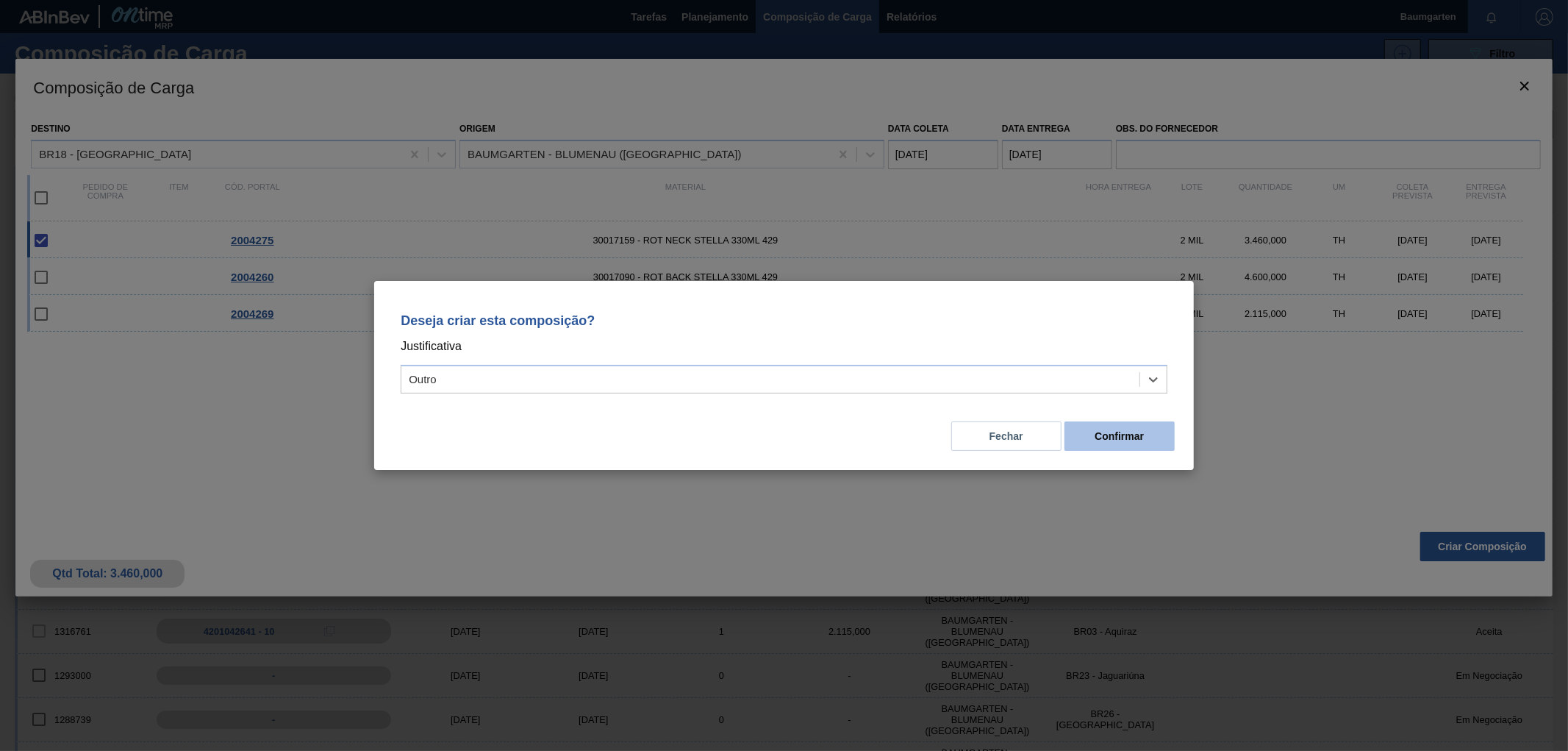
click at [1111, 444] on button "Confirmar" at bounding box center [1120, 436] width 110 height 29
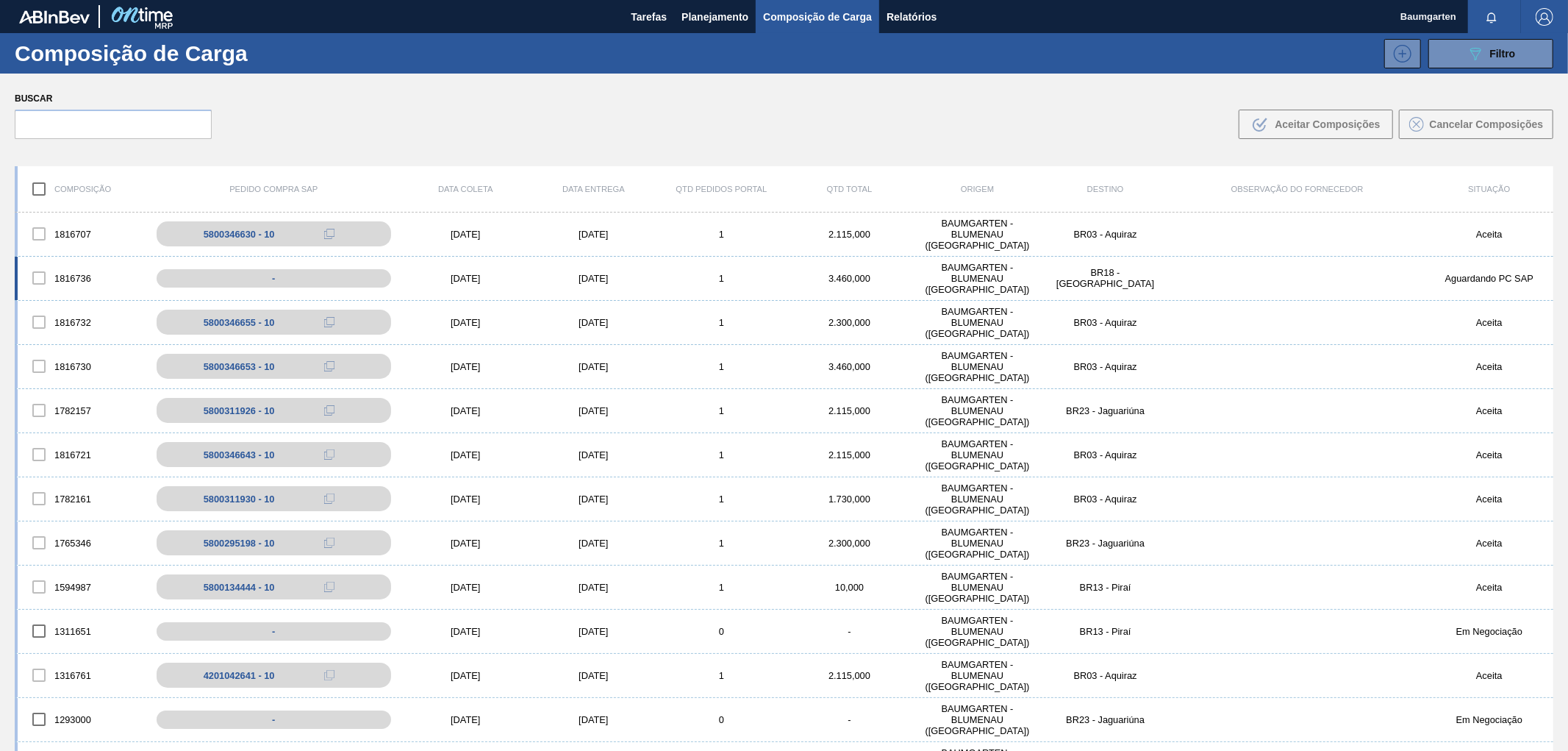
click at [67, 260] on div "1816736 - [DATE] [DATE] 1 3.460,000 BAUMGARTEN - [GEOGRAPHIC_DATA] ([GEOGRAPHIC…" at bounding box center [784, 278] width 1539 height 44
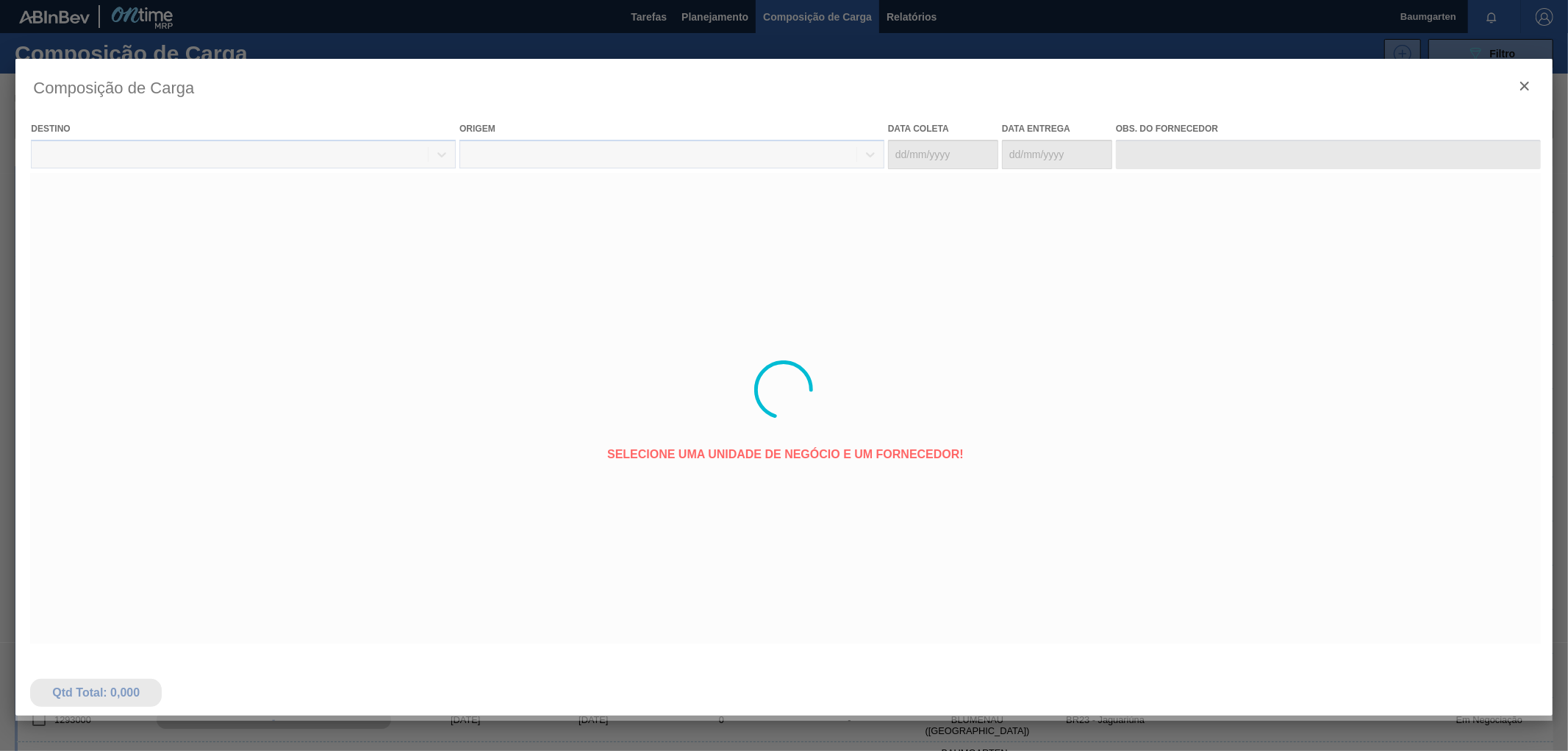
type coleta "[DATE]"
type entrega "[DATE]"
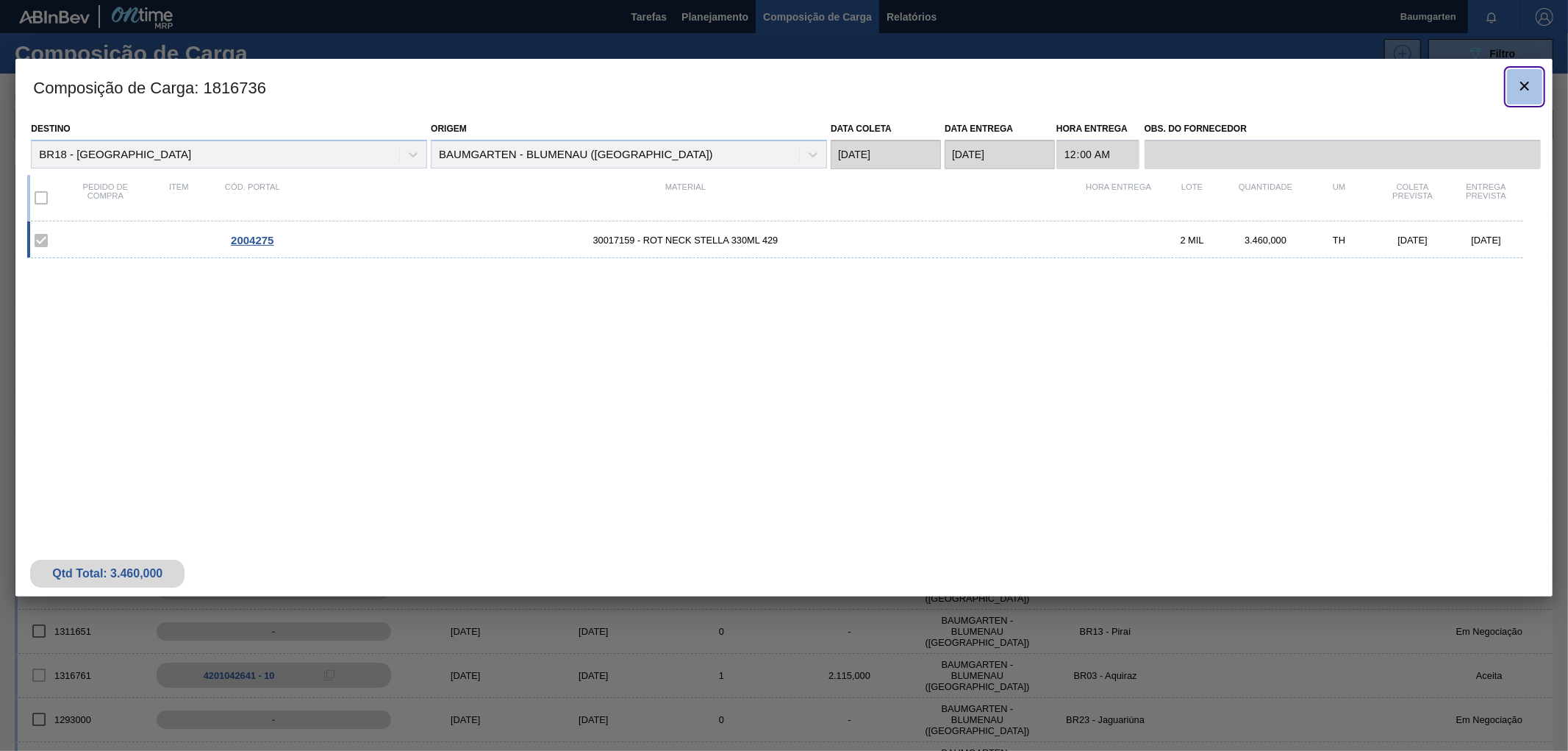
click at [1516, 84] on icon "botão de ícone" at bounding box center [1525, 86] width 17 height 17
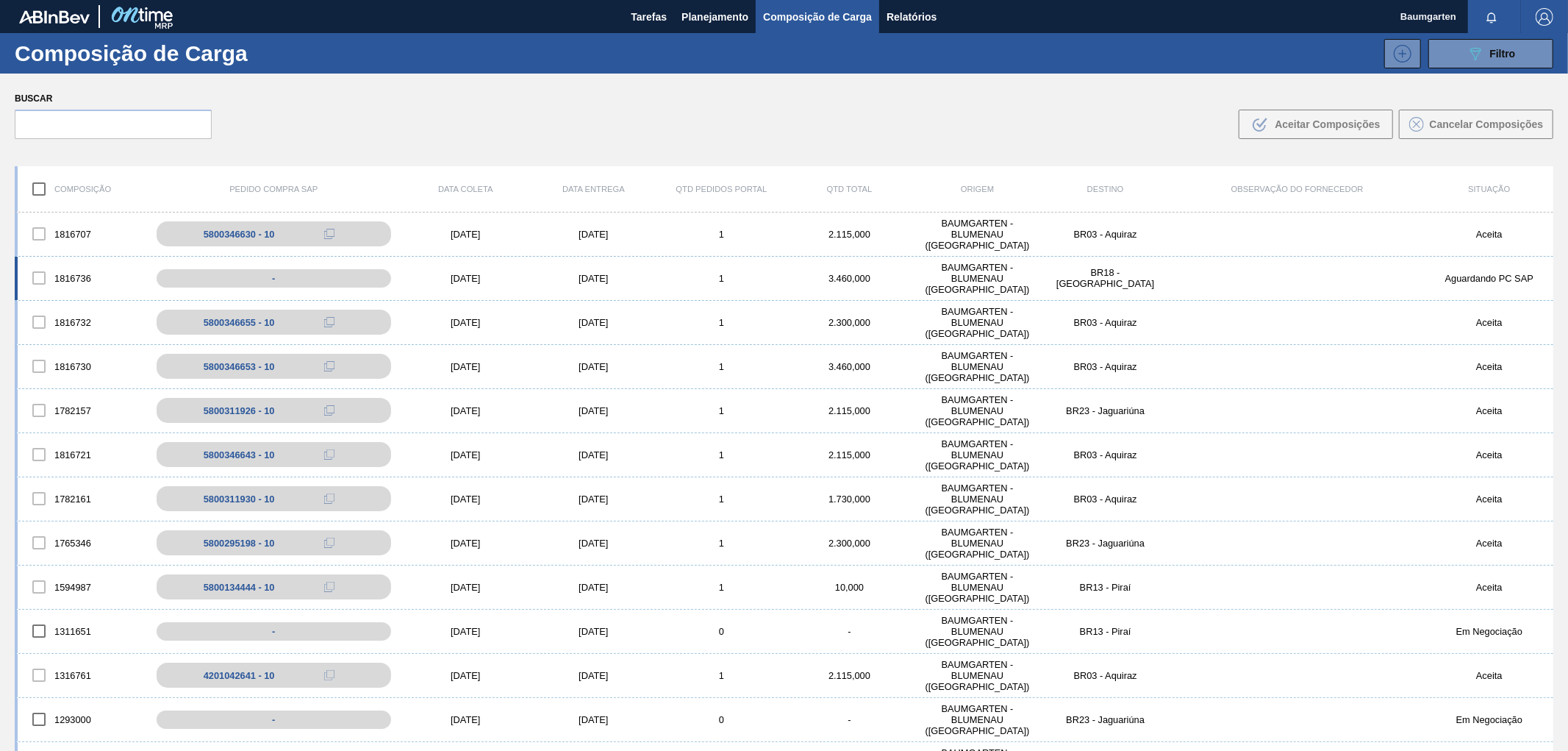
click at [60, 260] on div "1816736 - [DATE] [DATE] 1 3.460,000 BAUMGARTEN - [GEOGRAPHIC_DATA] ([GEOGRAPHIC…" at bounding box center [784, 278] width 1539 height 44
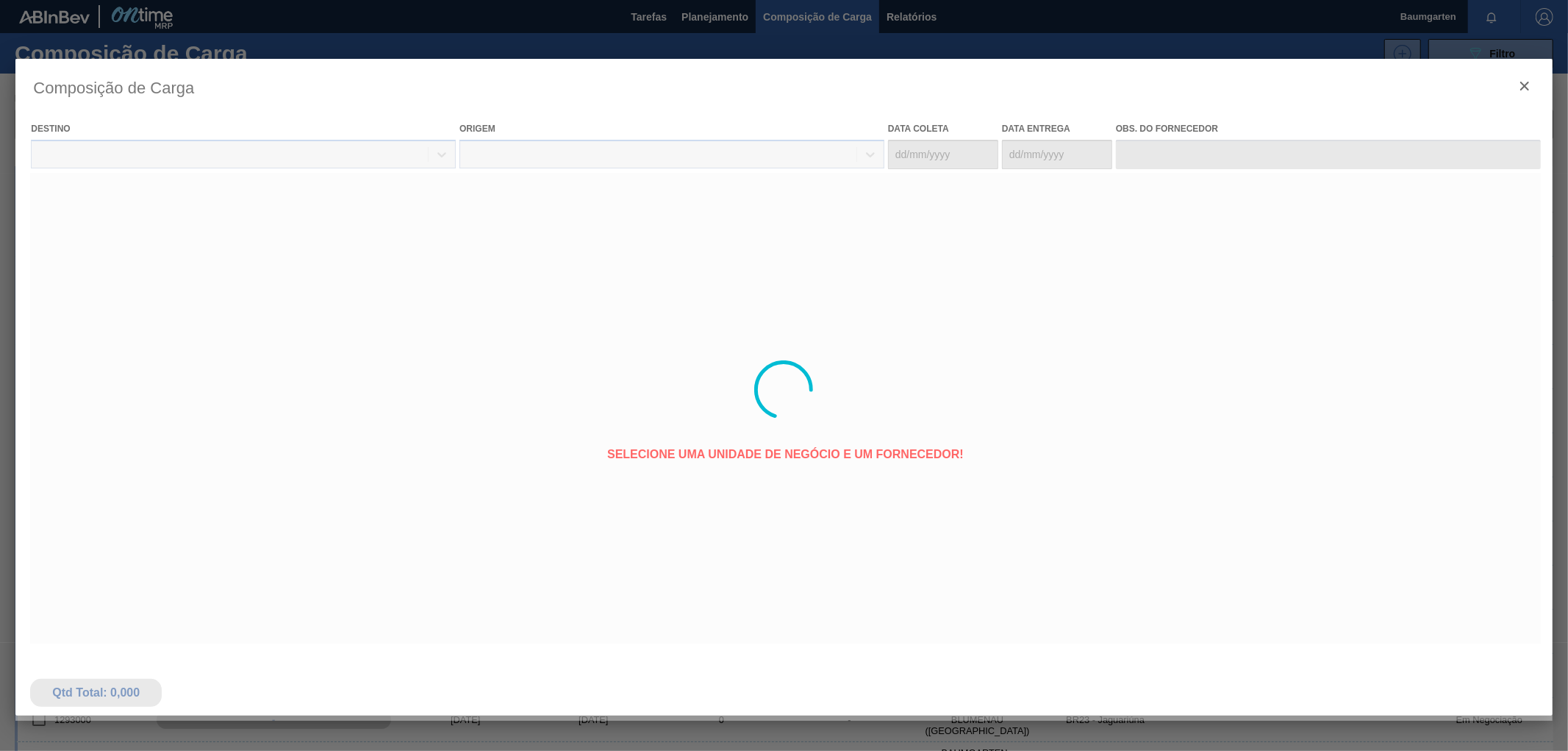
type coleta "[DATE]"
type entrega "[DATE]"
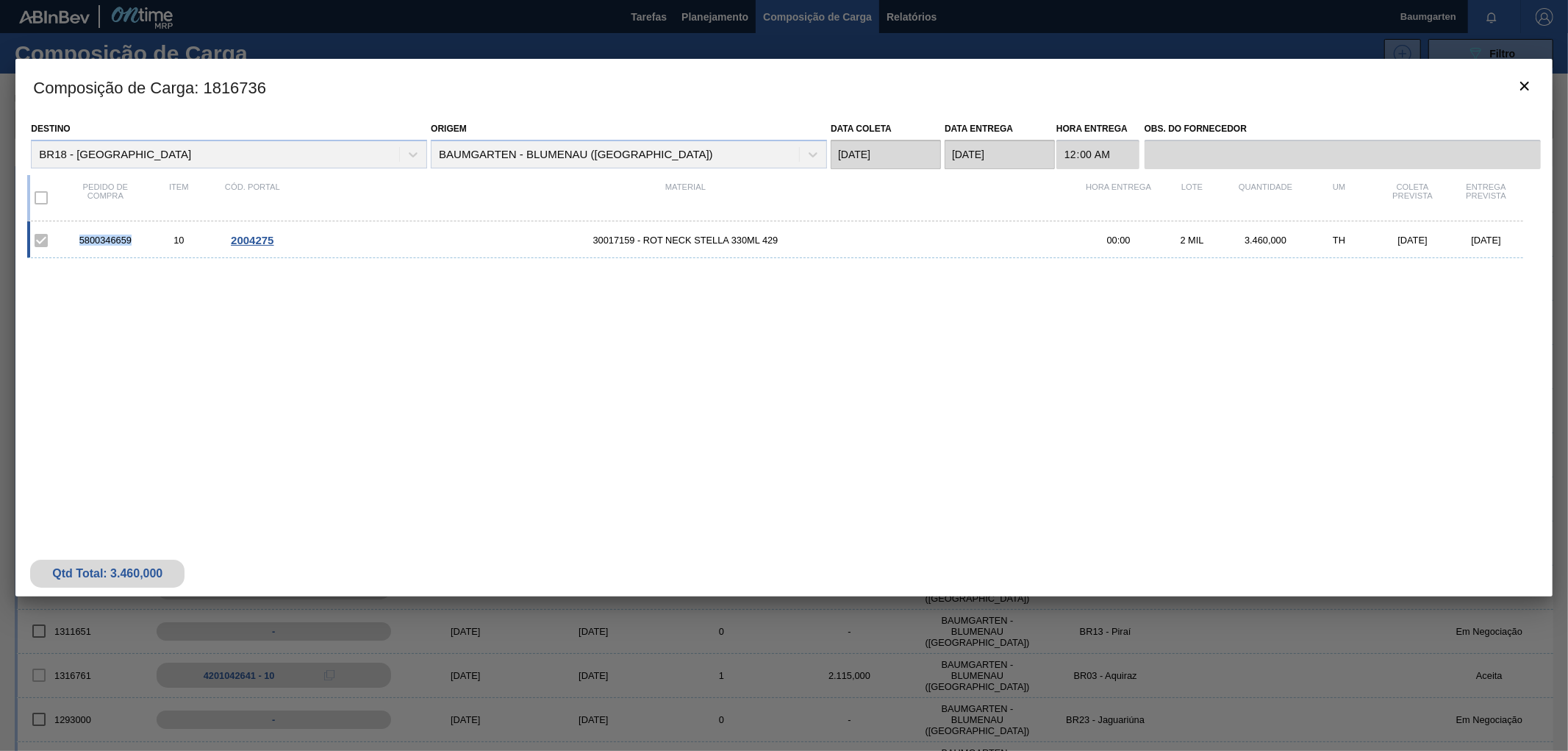
drag, startPoint x: 76, startPoint y: 241, endPoint x: 134, endPoint y: 245, distance: 58.1
click at [134, 245] on div "5800346659" at bounding box center [104, 240] width 73 height 11
copy div "5800346659"
click at [1534, 85] on button "botão de ícone" at bounding box center [1524, 86] width 35 height 35
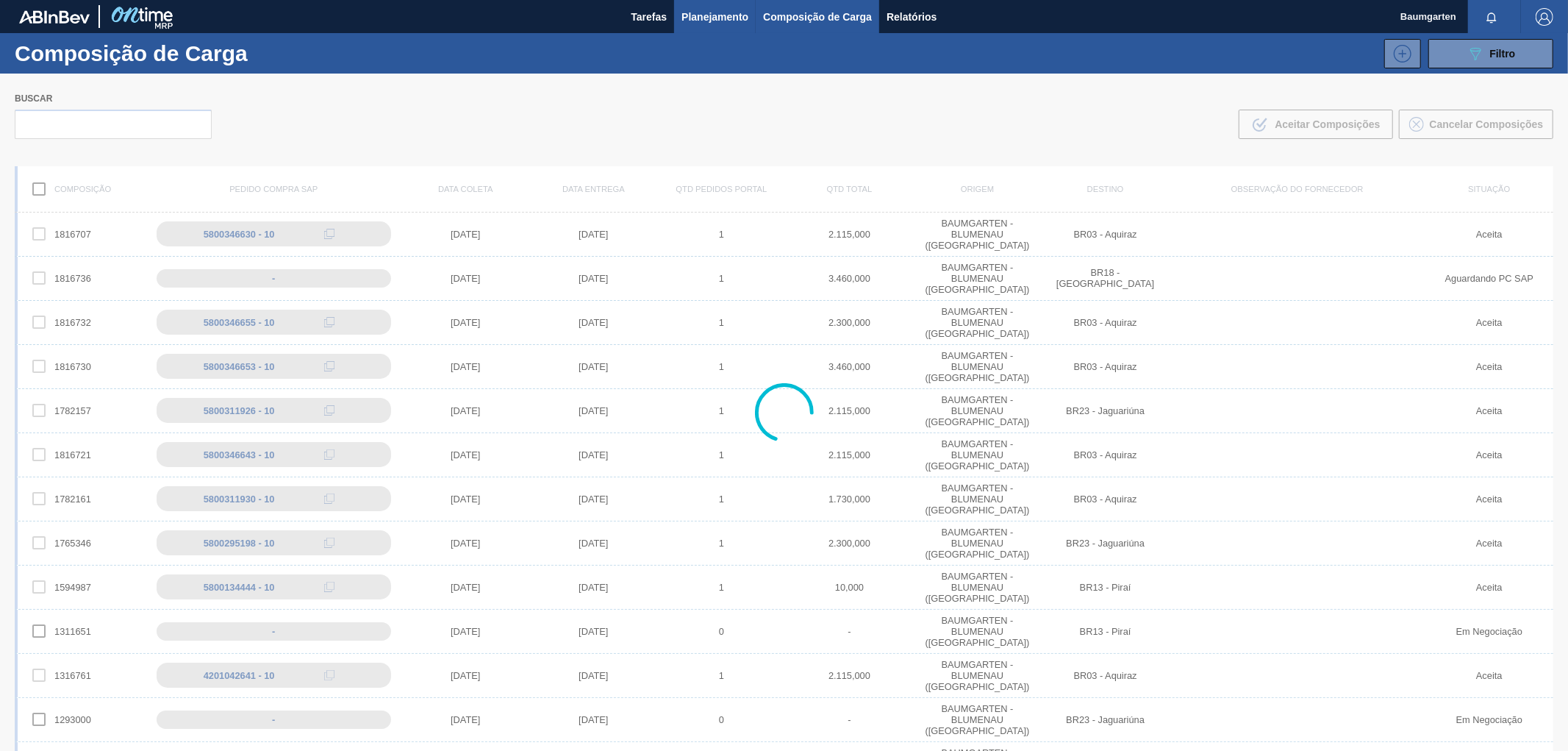
click at [706, 18] on span "Planejamento" at bounding box center [715, 16] width 67 height 17
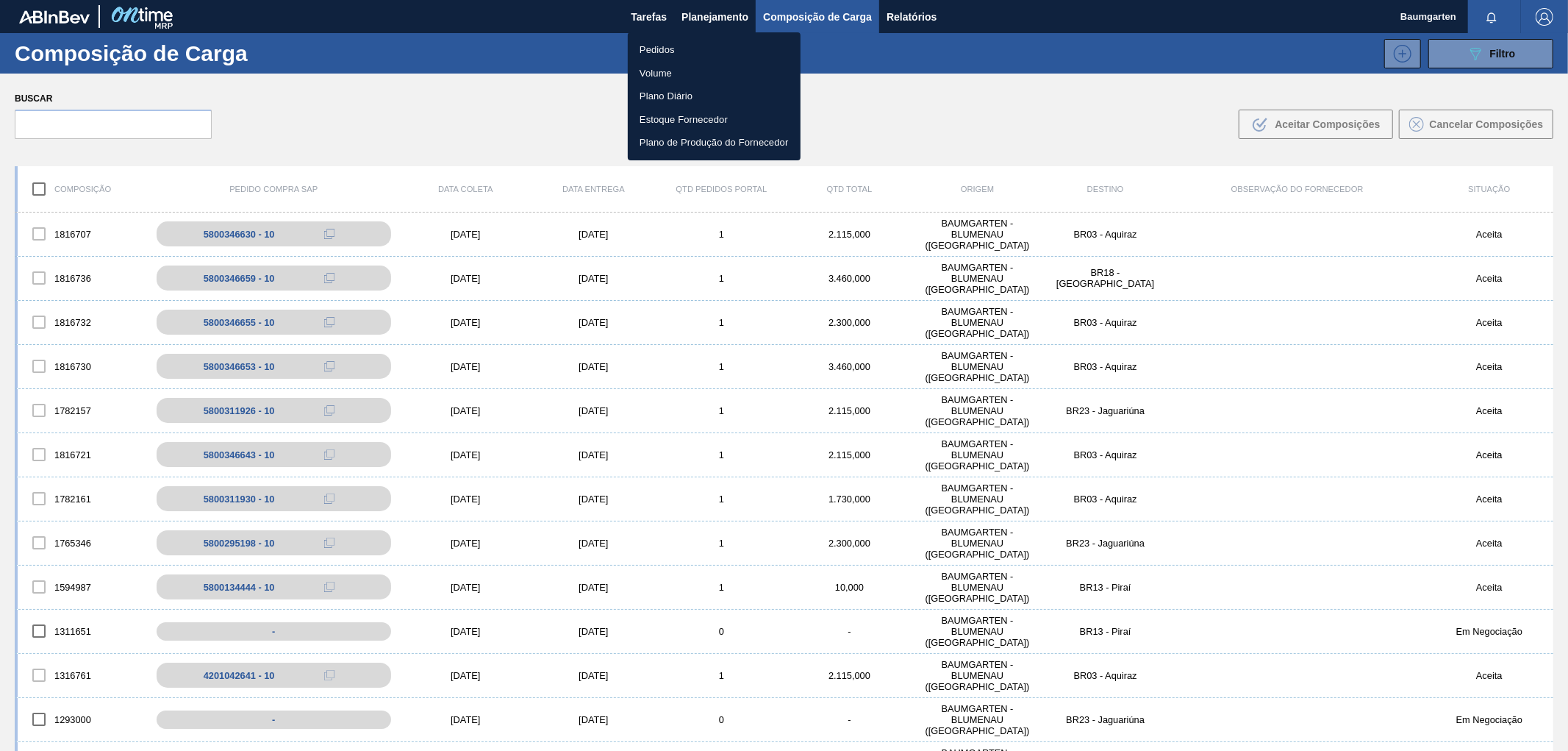
click at [669, 48] on li "Pedidos" at bounding box center [714, 49] width 172 height 23
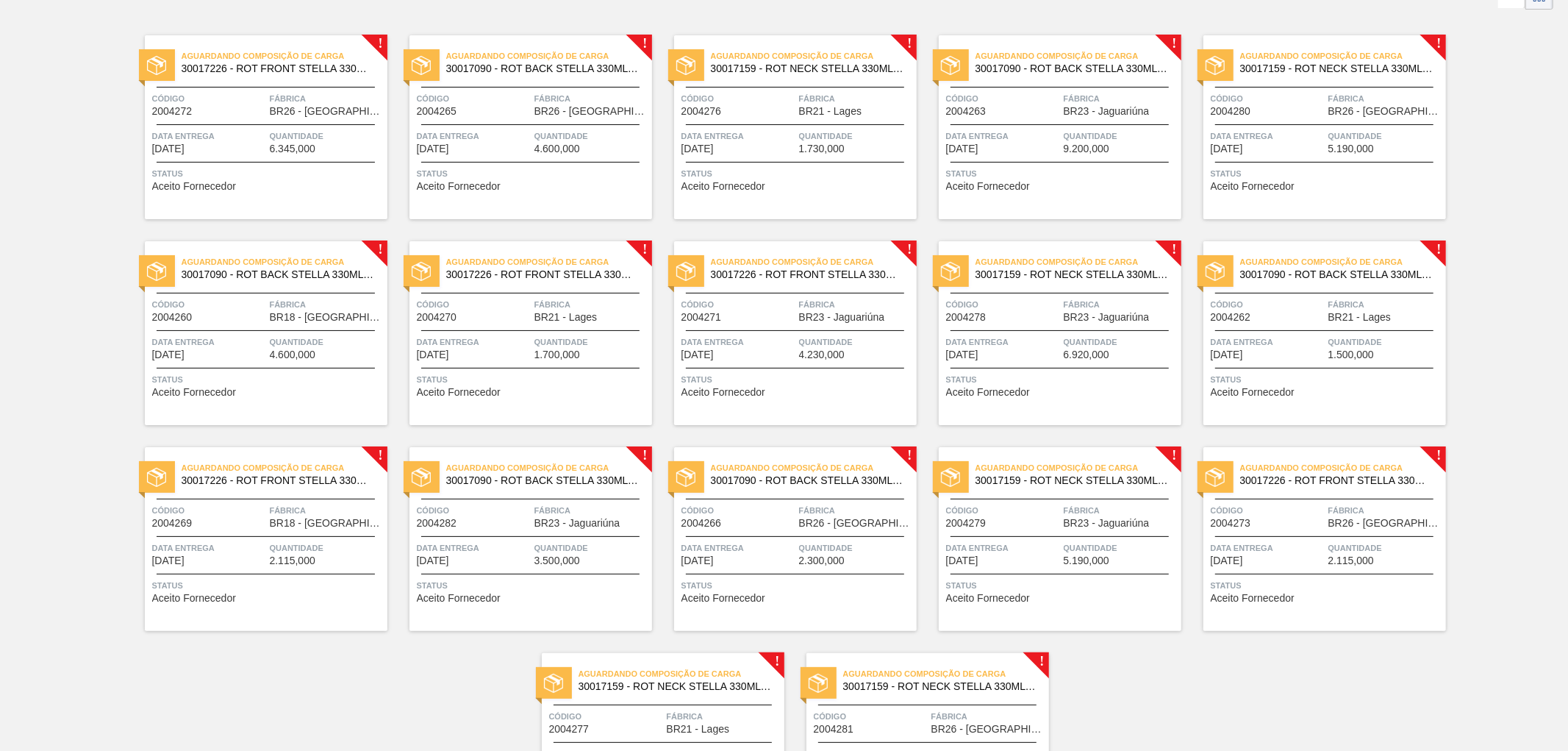
scroll to position [236, 0]
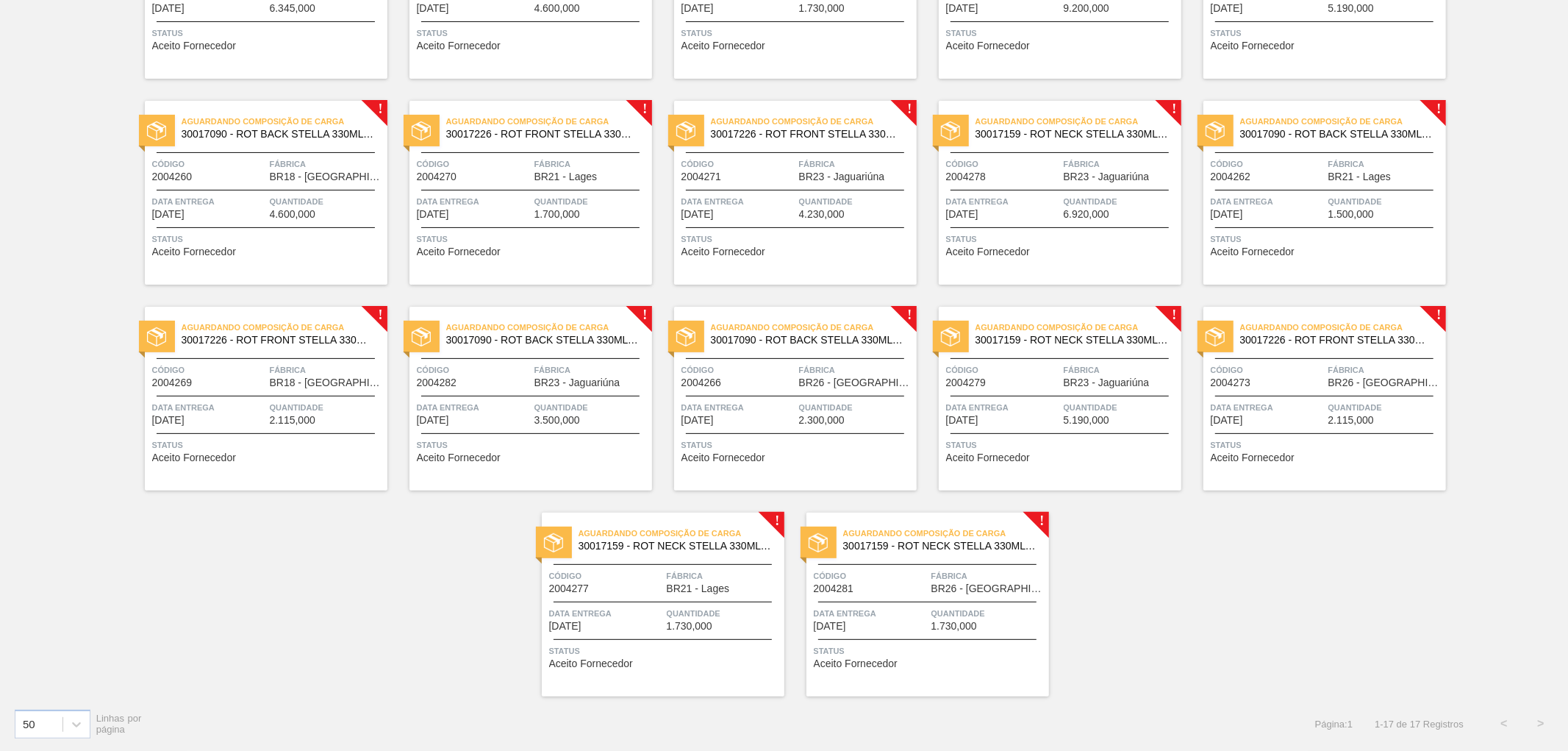
click at [283, 378] on span "BR18 - [GEOGRAPHIC_DATA]" at bounding box center [327, 383] width 114 height 11
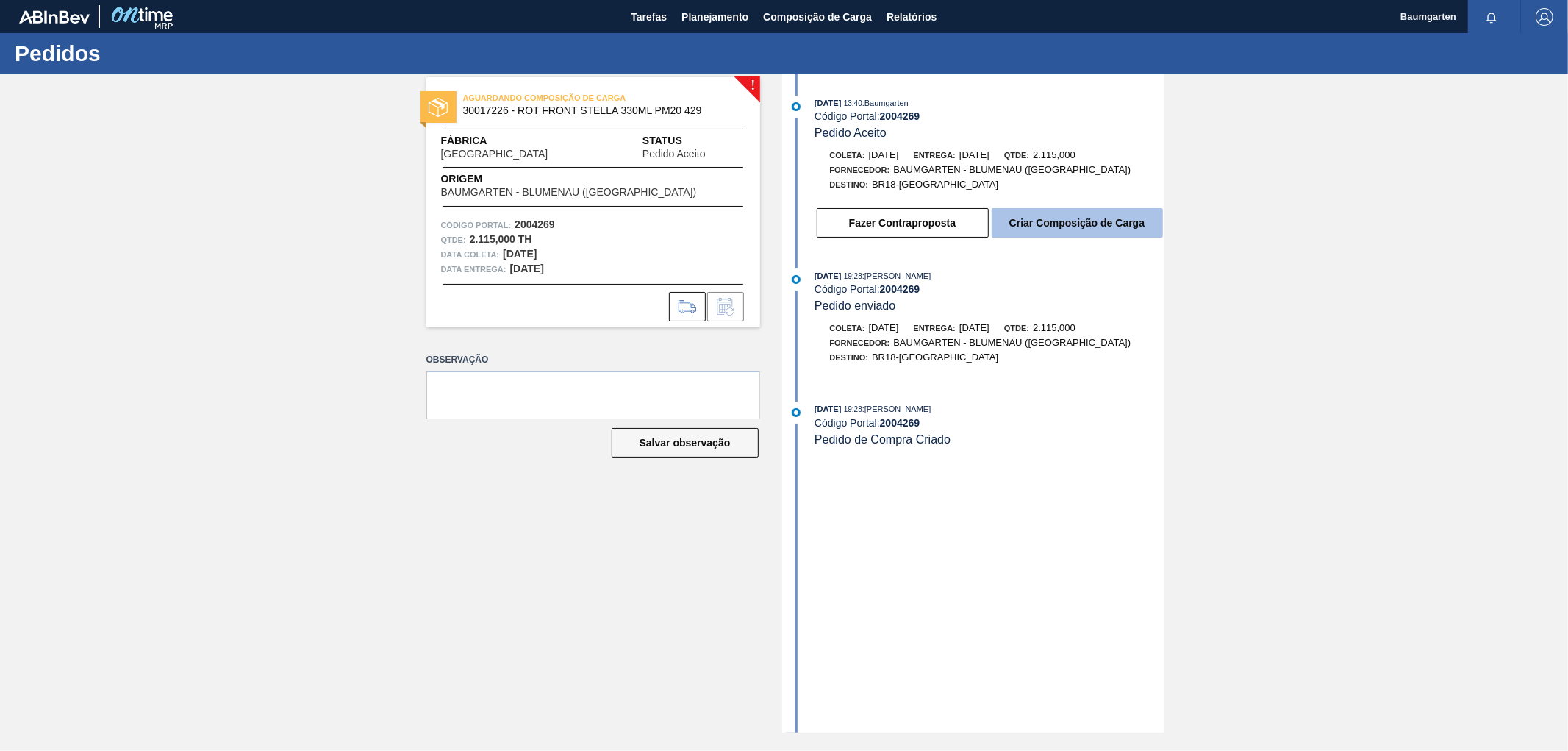
click at [1092, 228] on button "Criar Composição de Carga" at bounding box center [1078, 222] width 172 height 29
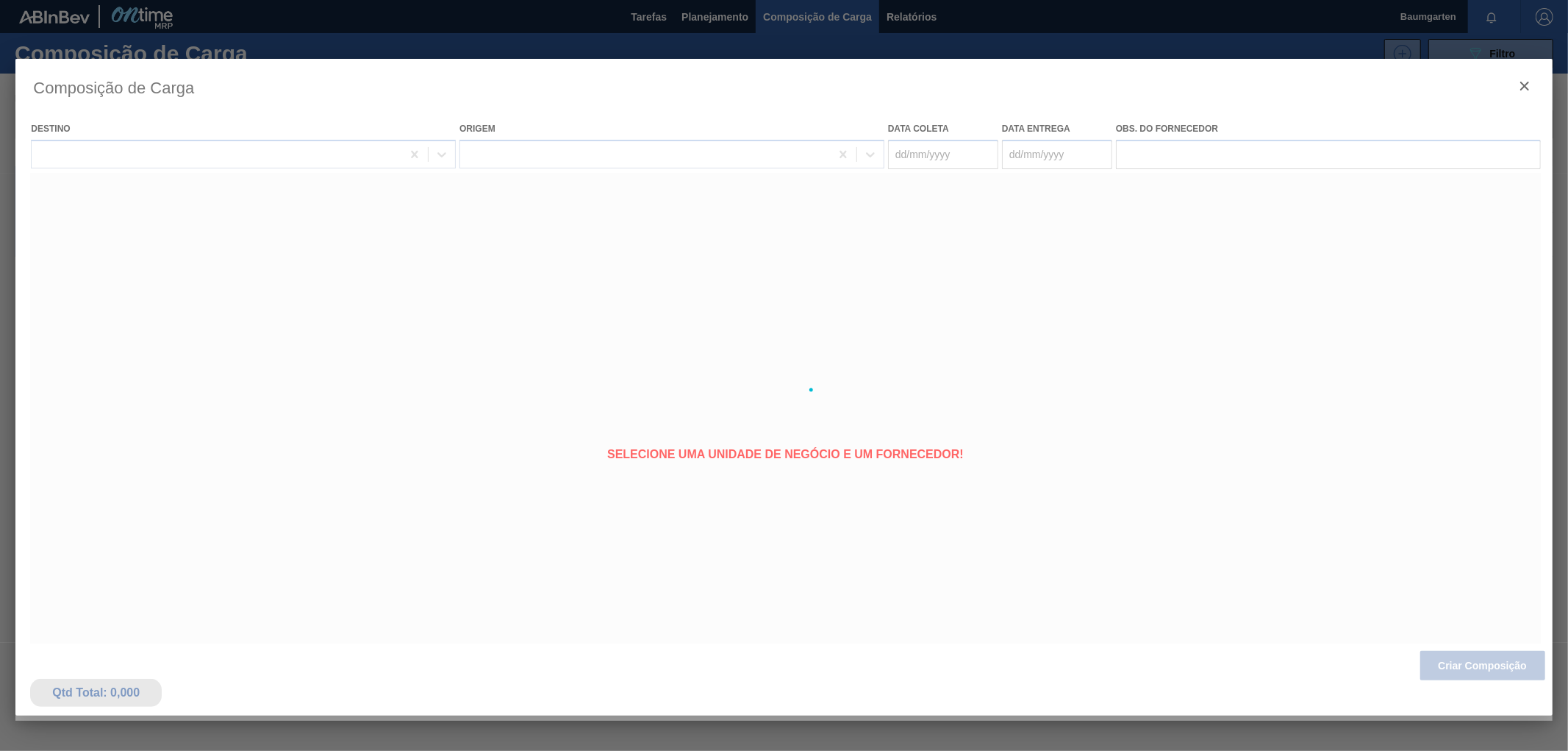
type coleta "[DATE]"
type entrega "[DATE]"
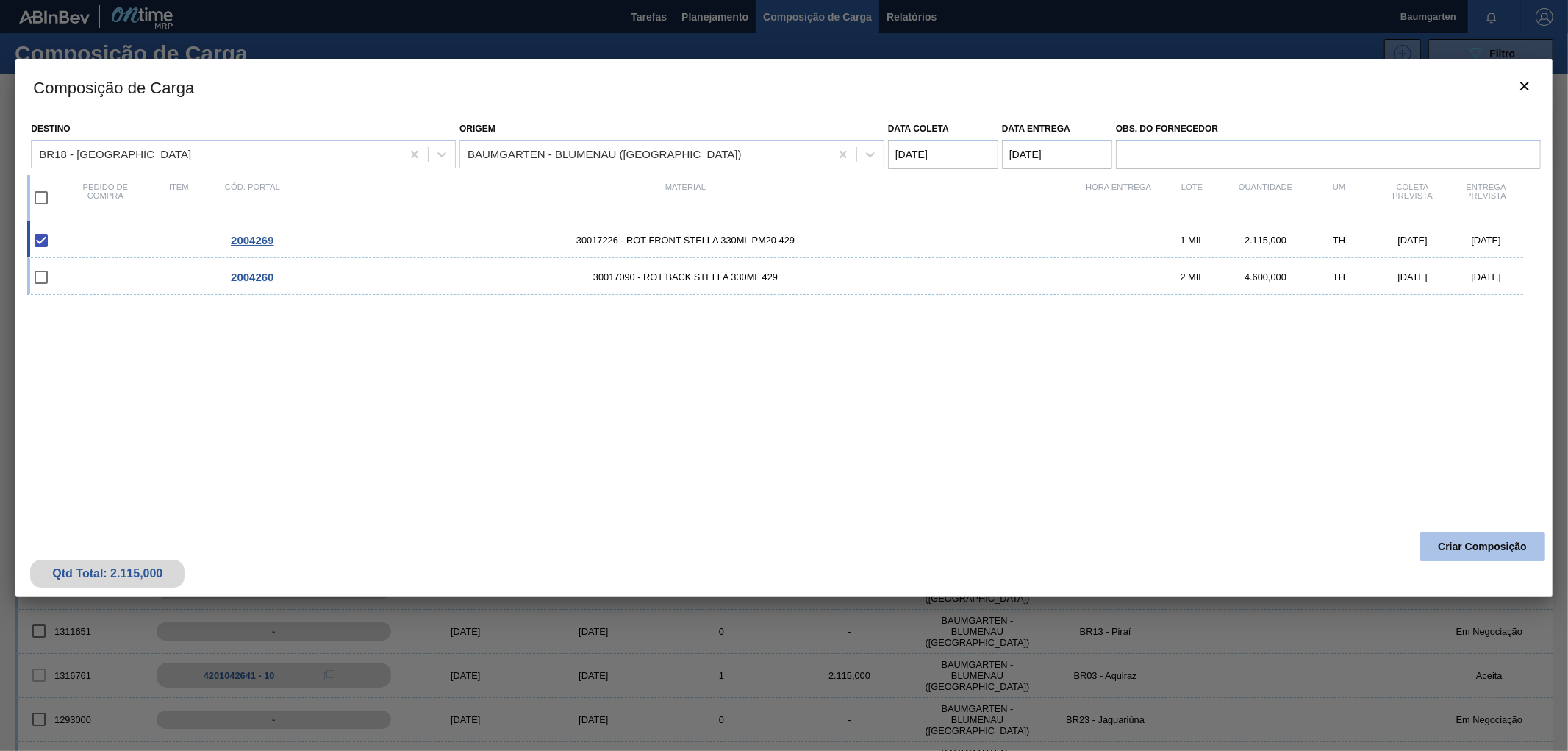
click at [1448, 547] on button "Criar Composição" at bounding box center [1483, 547] width 125 height 29
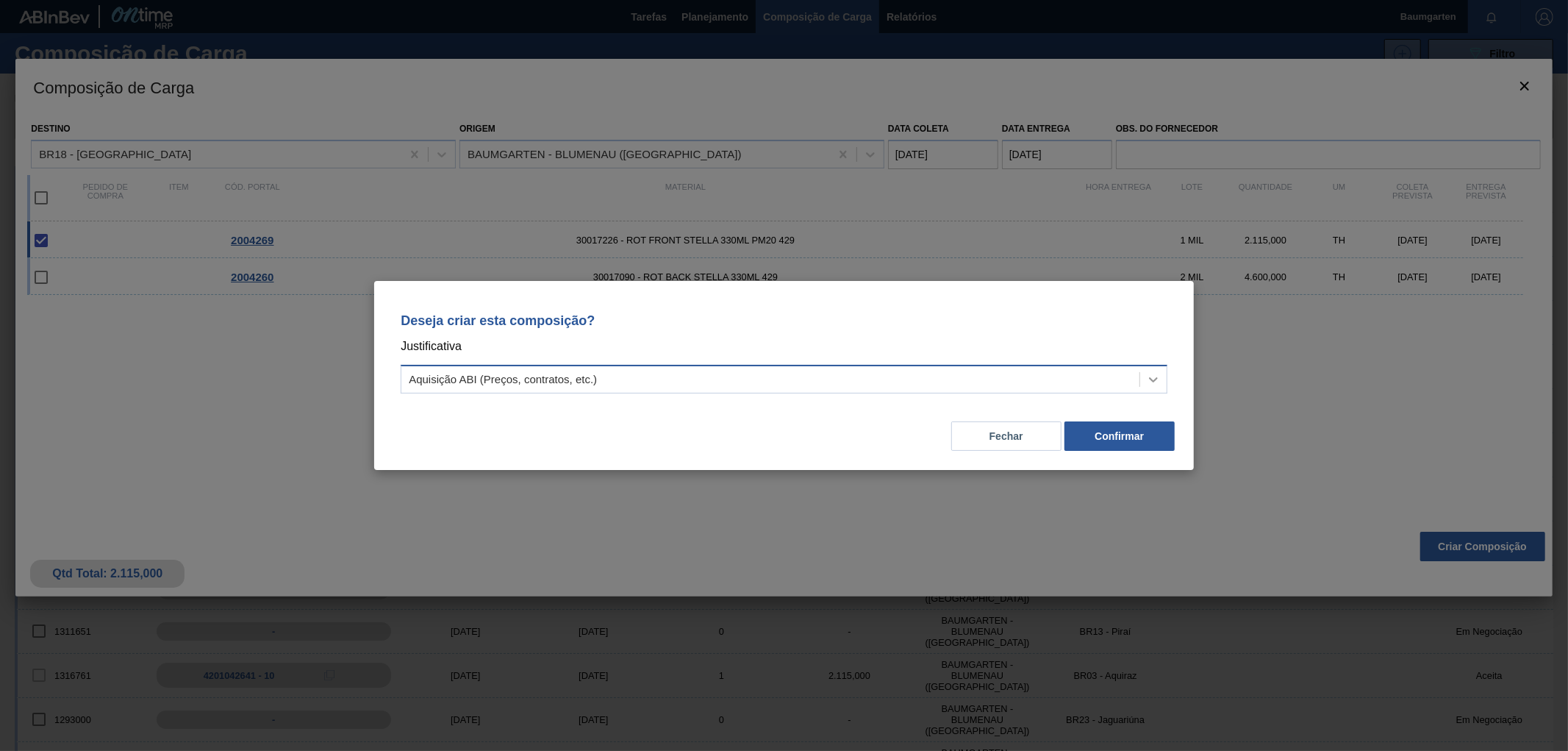
click at [1154, 375] on icon at bounding box center [1153, 379] width 15 height 15
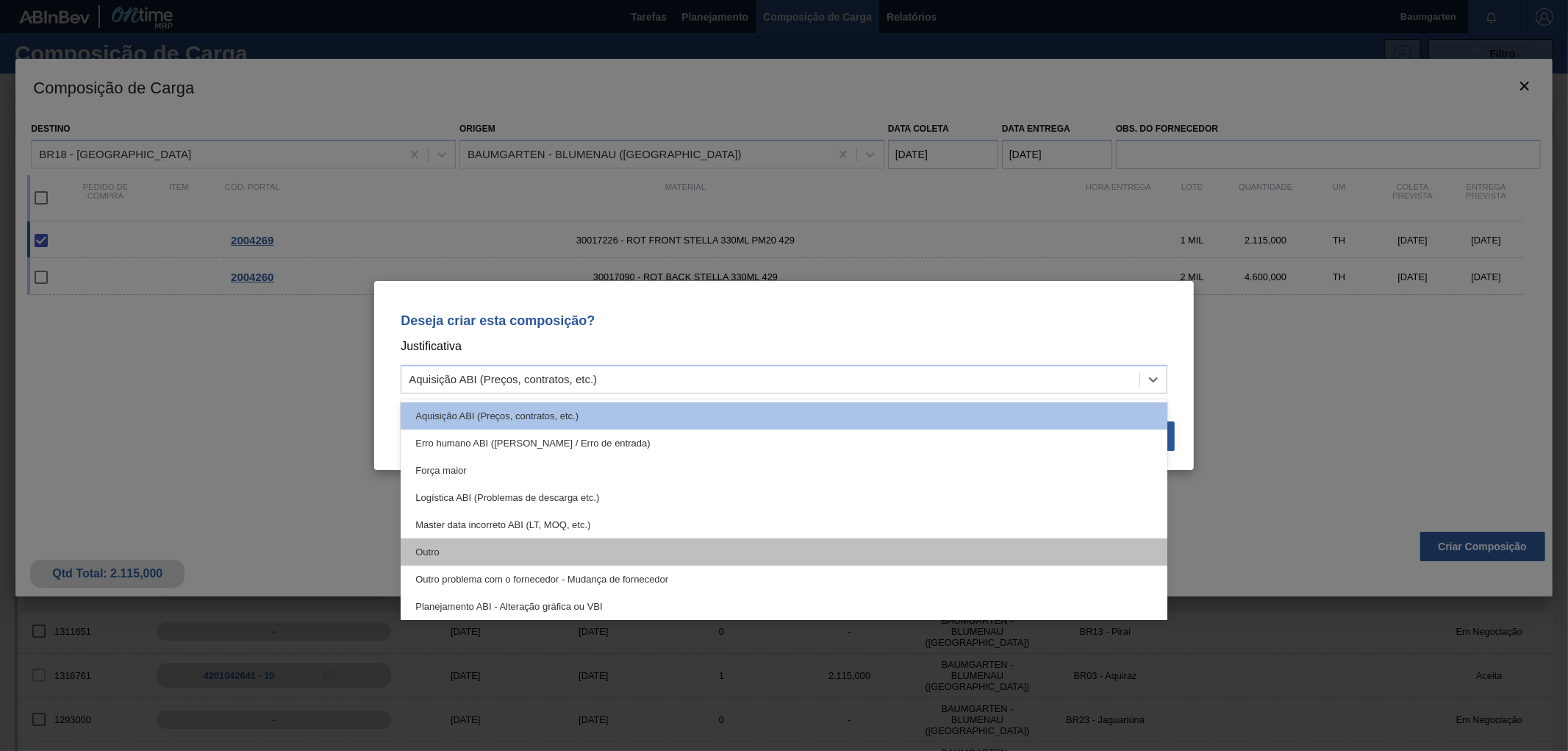
click at [548, 556] on div "Outro" at bounding box center [784, 552] width 767 height 28
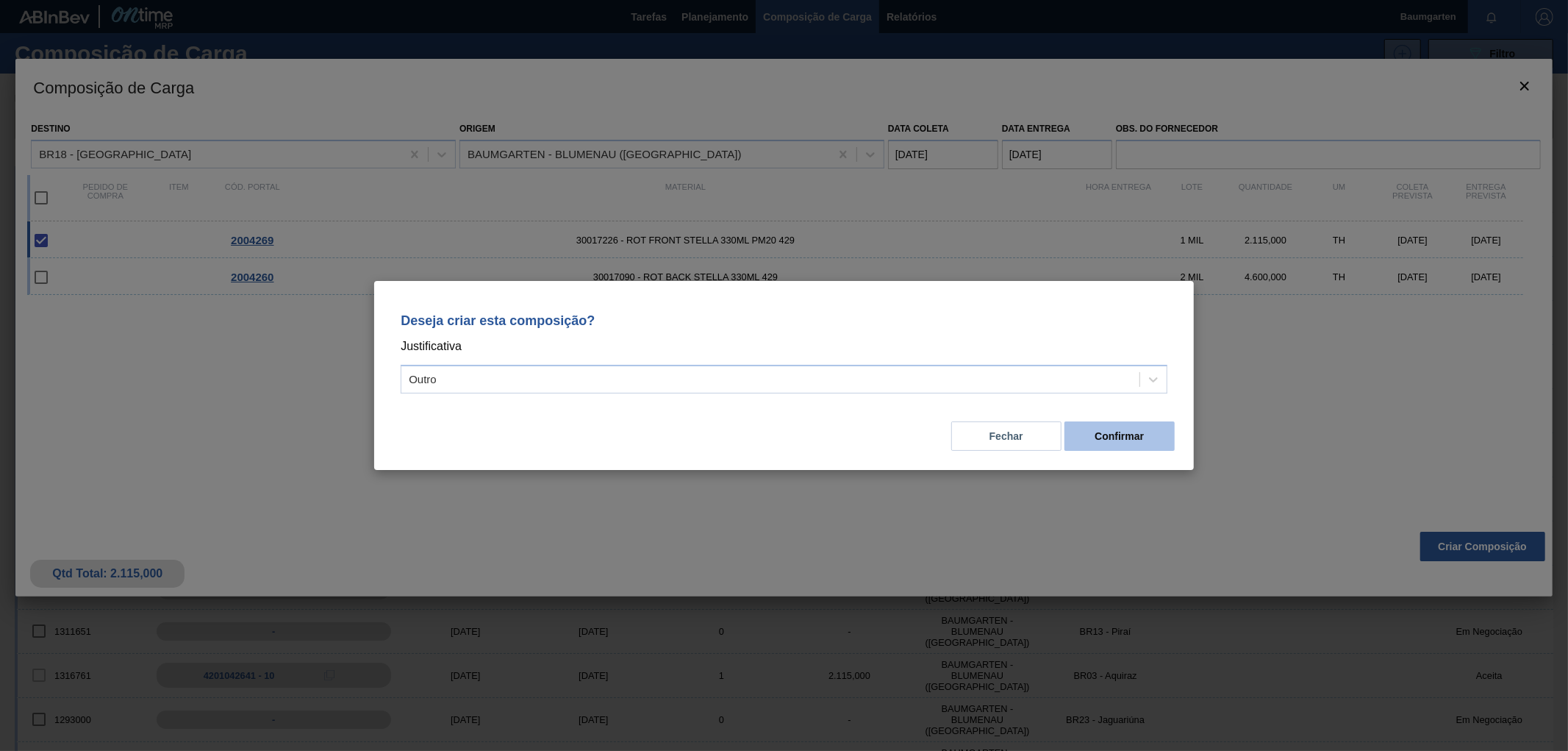
click at [1122, 438] on button "Confirmar" at bounding box center [1120, 436] width 110 height 29
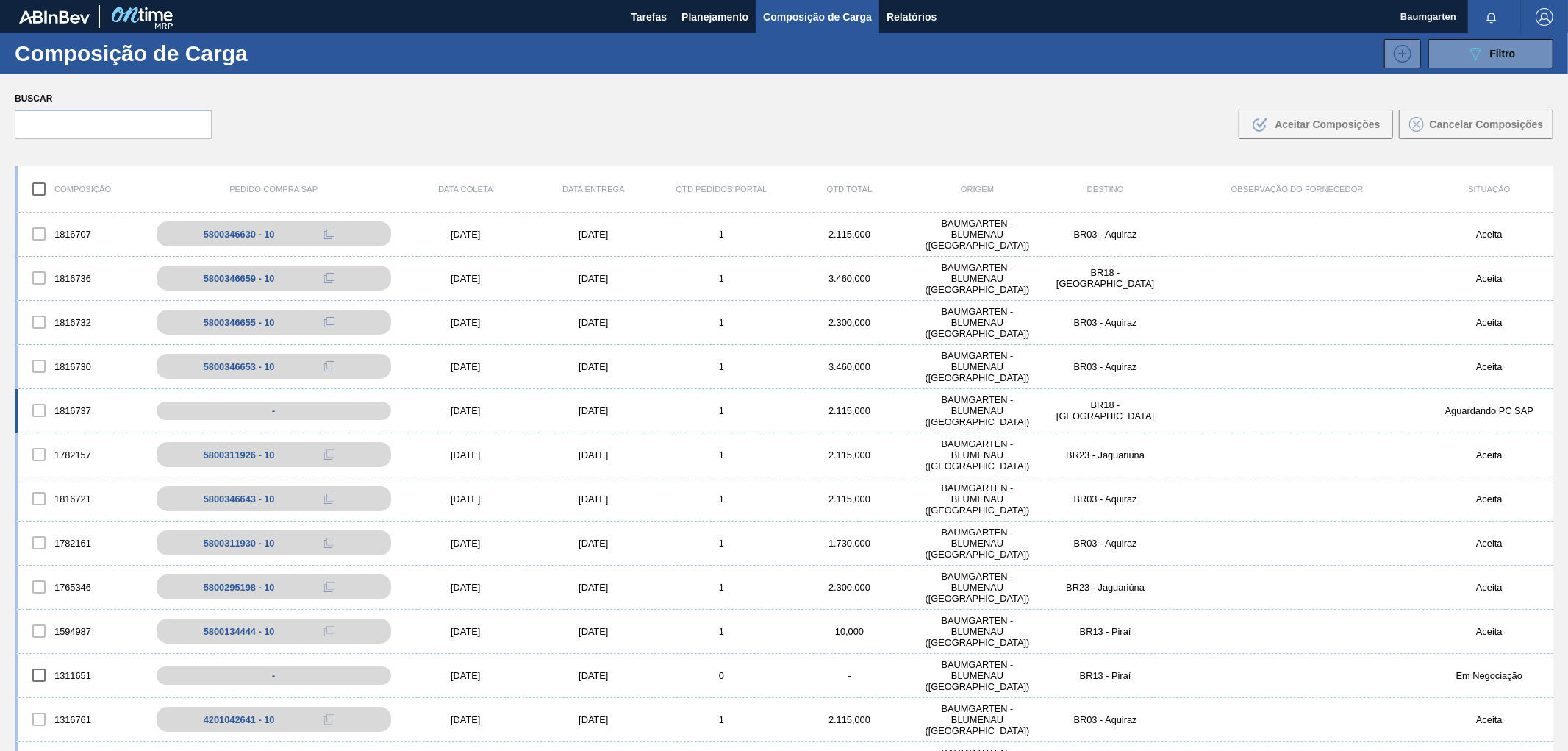
click at [64, 396] on div "1816737" at bounding box center [81, 410] width 128 height 31
click at [62, 405] on div "1816737" at bounding box center [81, 410] width 128 height 31
click at [72, 392] on div "1816737 - [DATE] [DATE] 1 2.115,000 BAUMGARTEN - [GEOGRAPHIC_DATA] ([GEOGRAPHIC…" at bounding box center [784, 410] width 1539 height 44
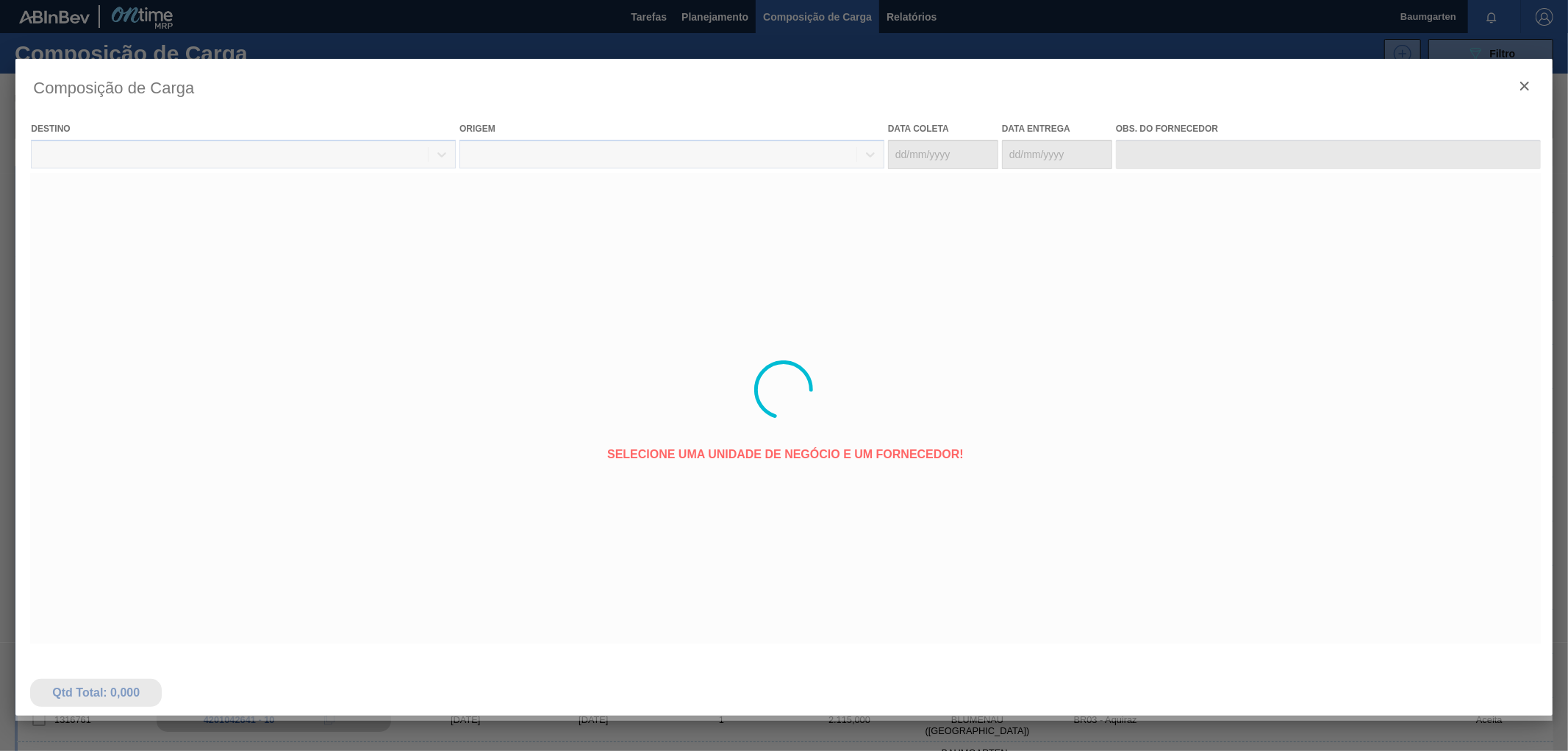
type coleta "[DATE]"
type entrega "[DATE]"
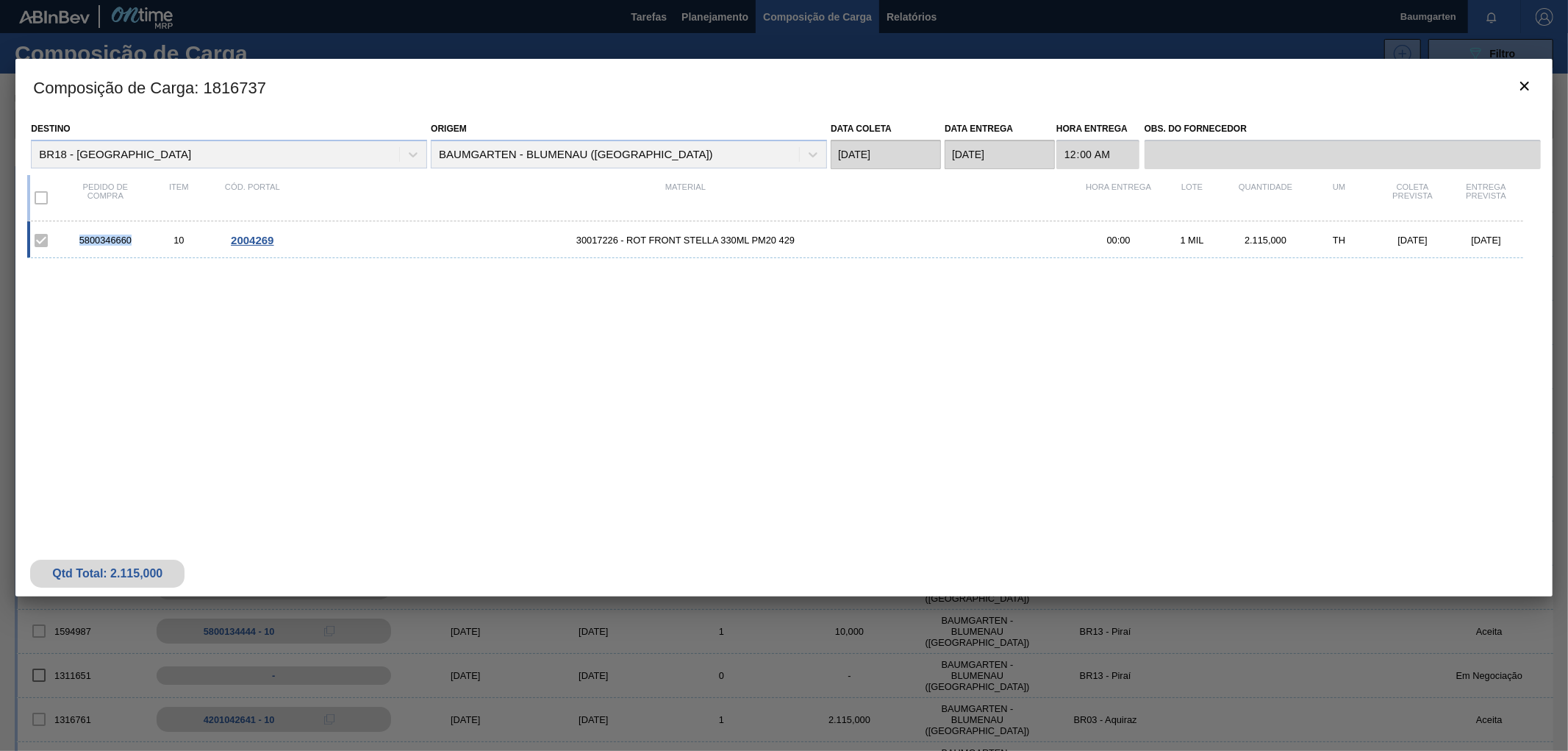
drag, startPoint x: 136, startPoint y: 237, endPoint x: 81, endPoint y: 242, distance: 55.2
click at [81, 242] on div "5800346660" at bounding box center [104, 240] width 73 height 11
copy div "5800346660"
click at [1531, 87] on icon "botão de ícone" at bounding box center [1525, 86] width 17 height 17
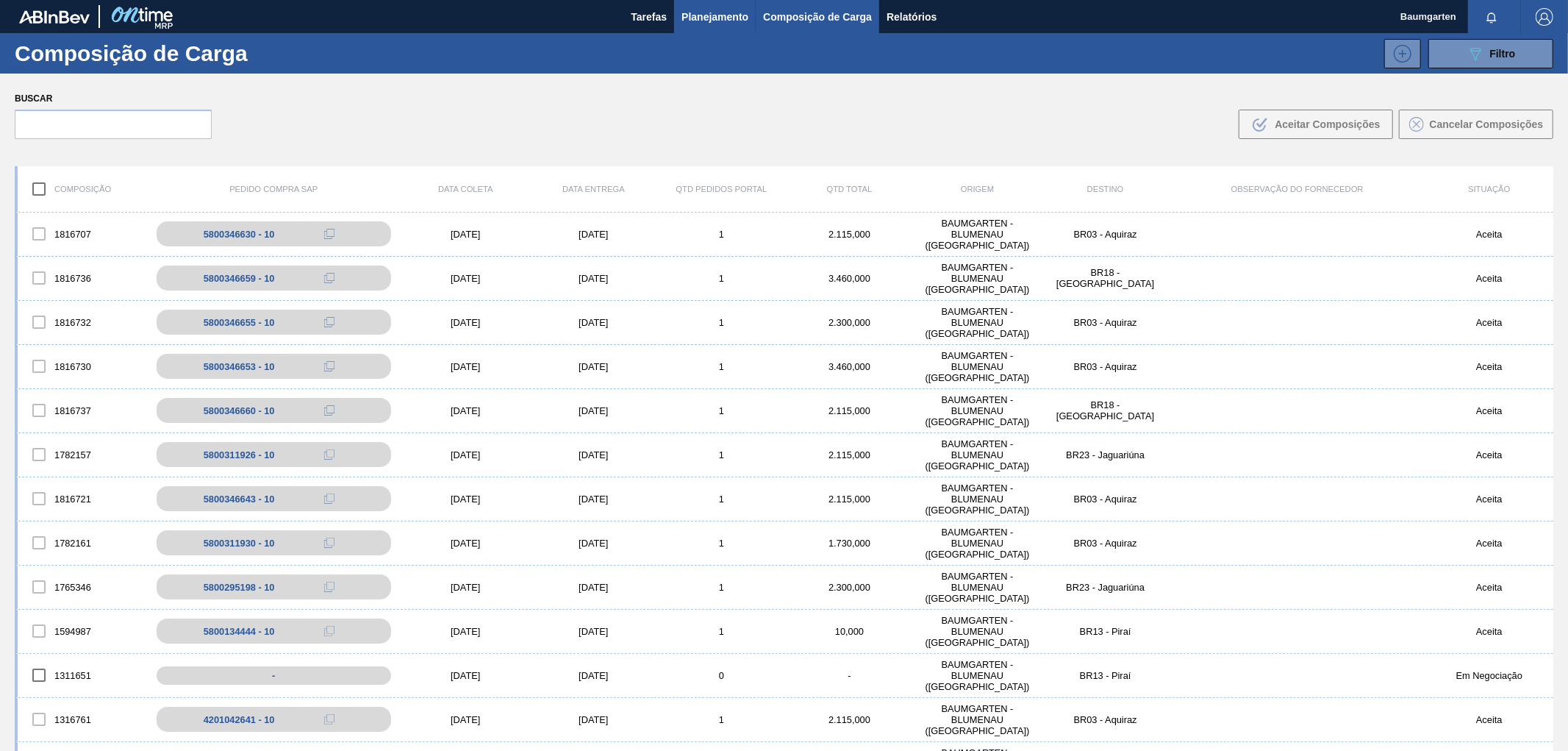
click at [722, 15] on span "Planejamento" at bounding box center [715, 16] width 67 height 17
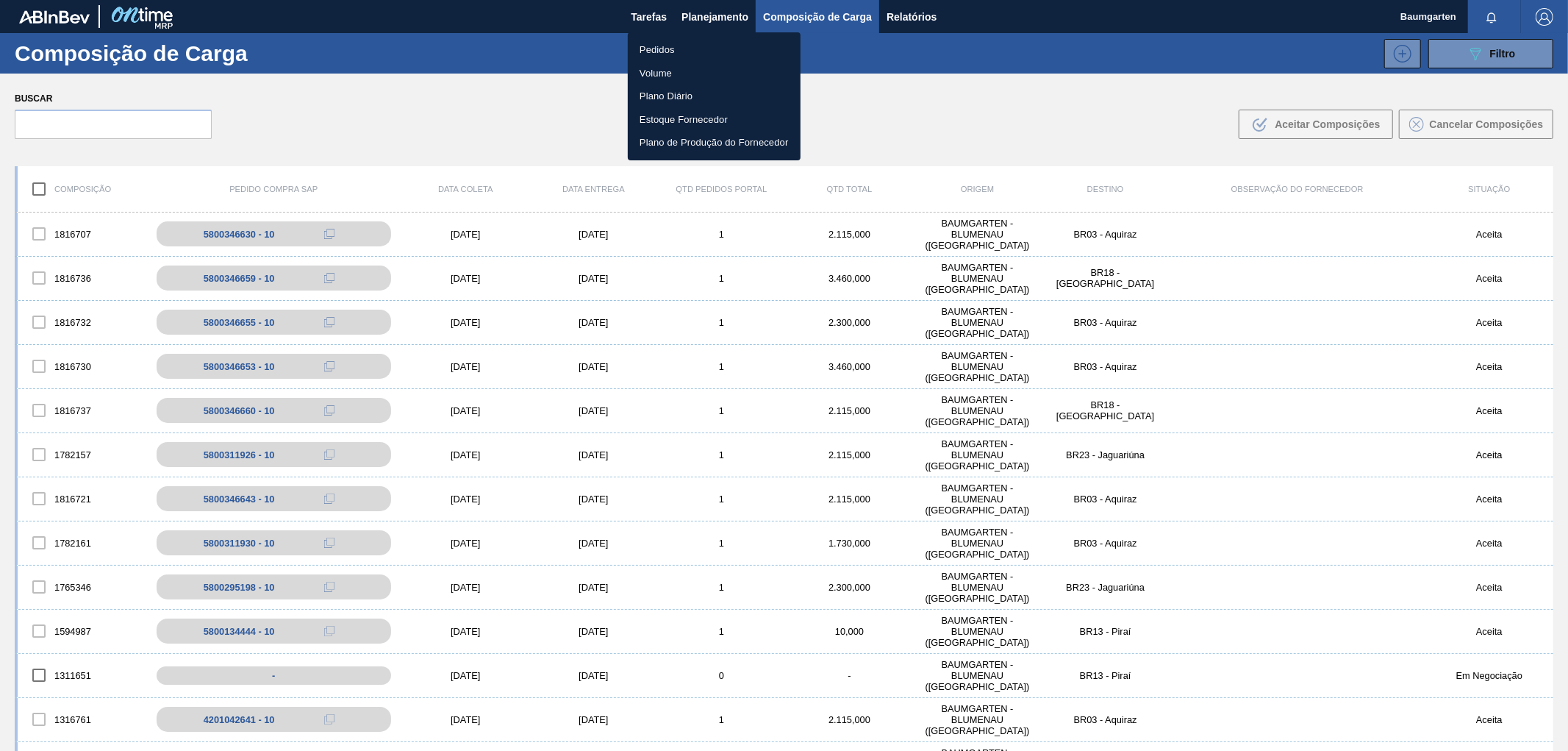
click at [662, 52] on li "Pedidos" at bounding box center [714, 49] width 172 height 23
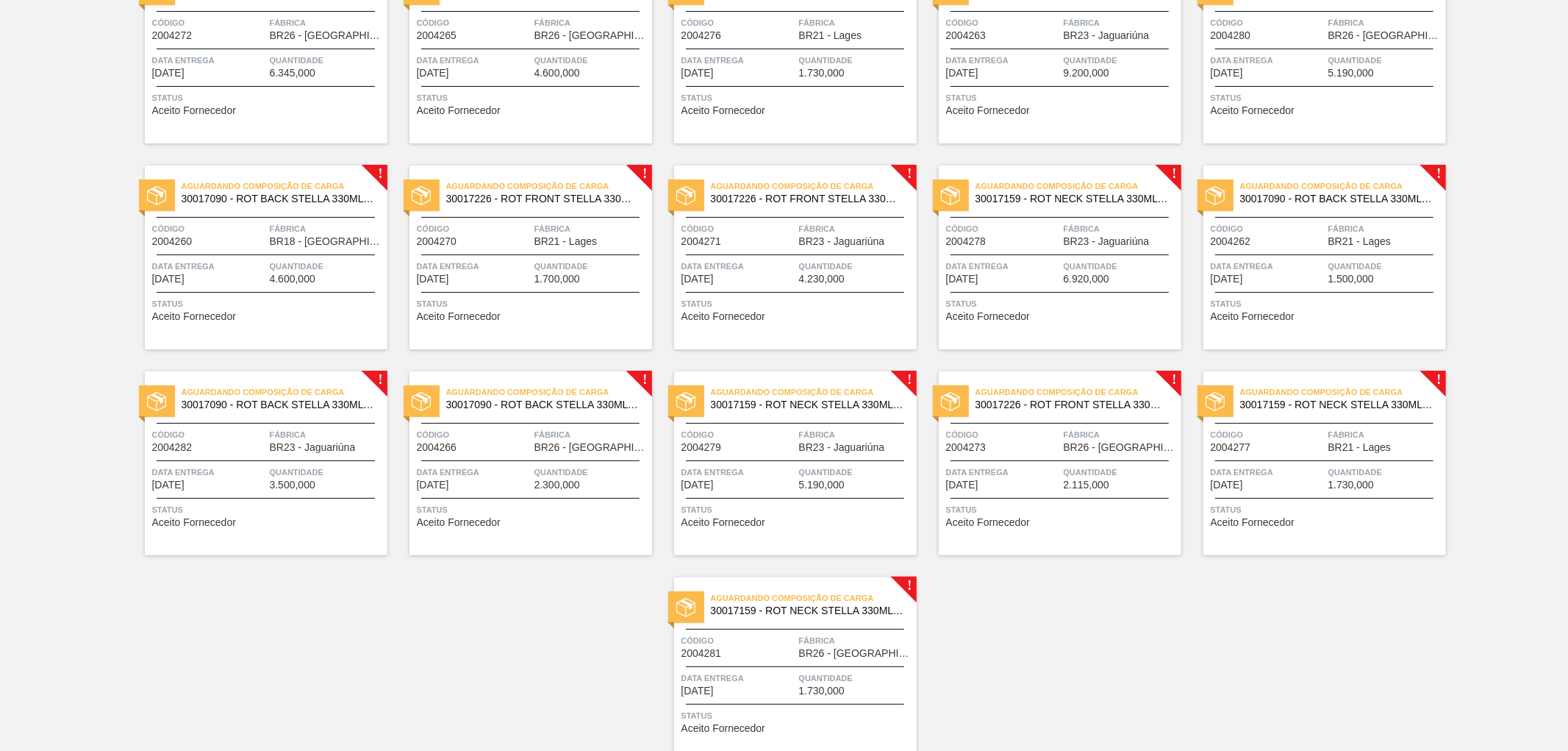
scroll to position [72, 0]
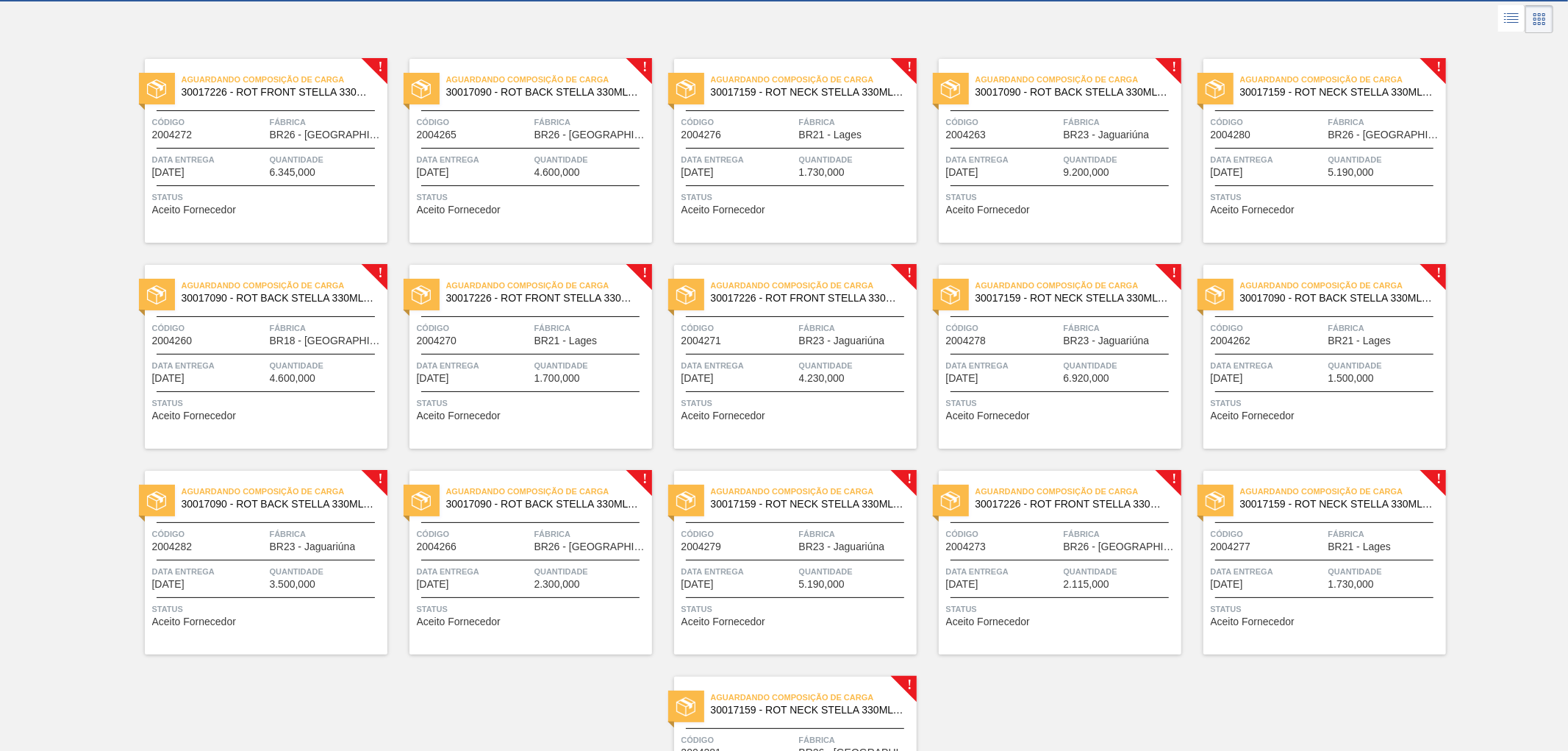
click at [270, 292] on span "30017090 - ROT BACK STELLA 330ML 429" at bounding box center [278, 297] width 194 height 11
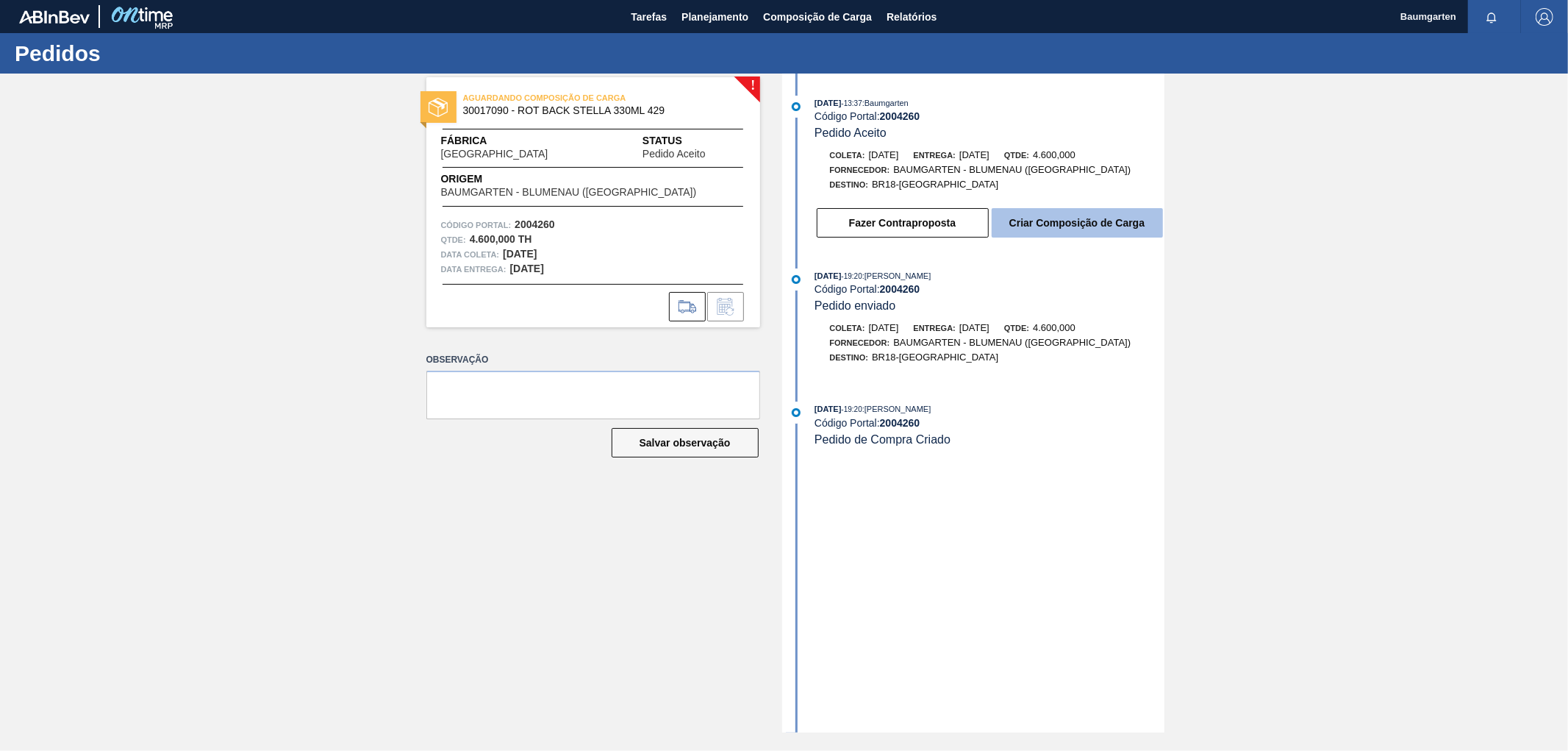
click at [1071, 230] on button "Criar Composição de Carga" at bounding box center [1078, 222] width 172 height 29
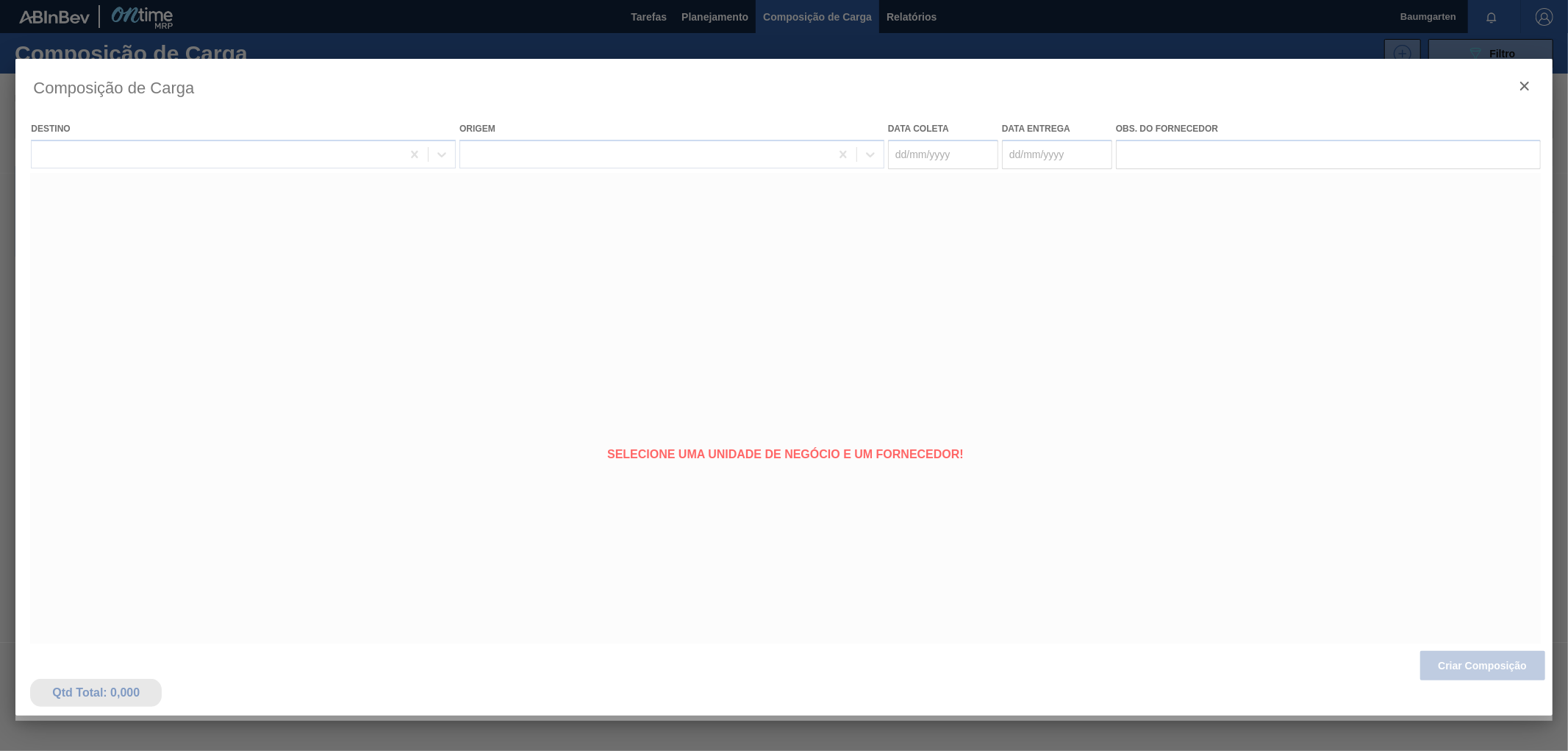
type coleta "[DATE]"
type entrega "[DATE]"
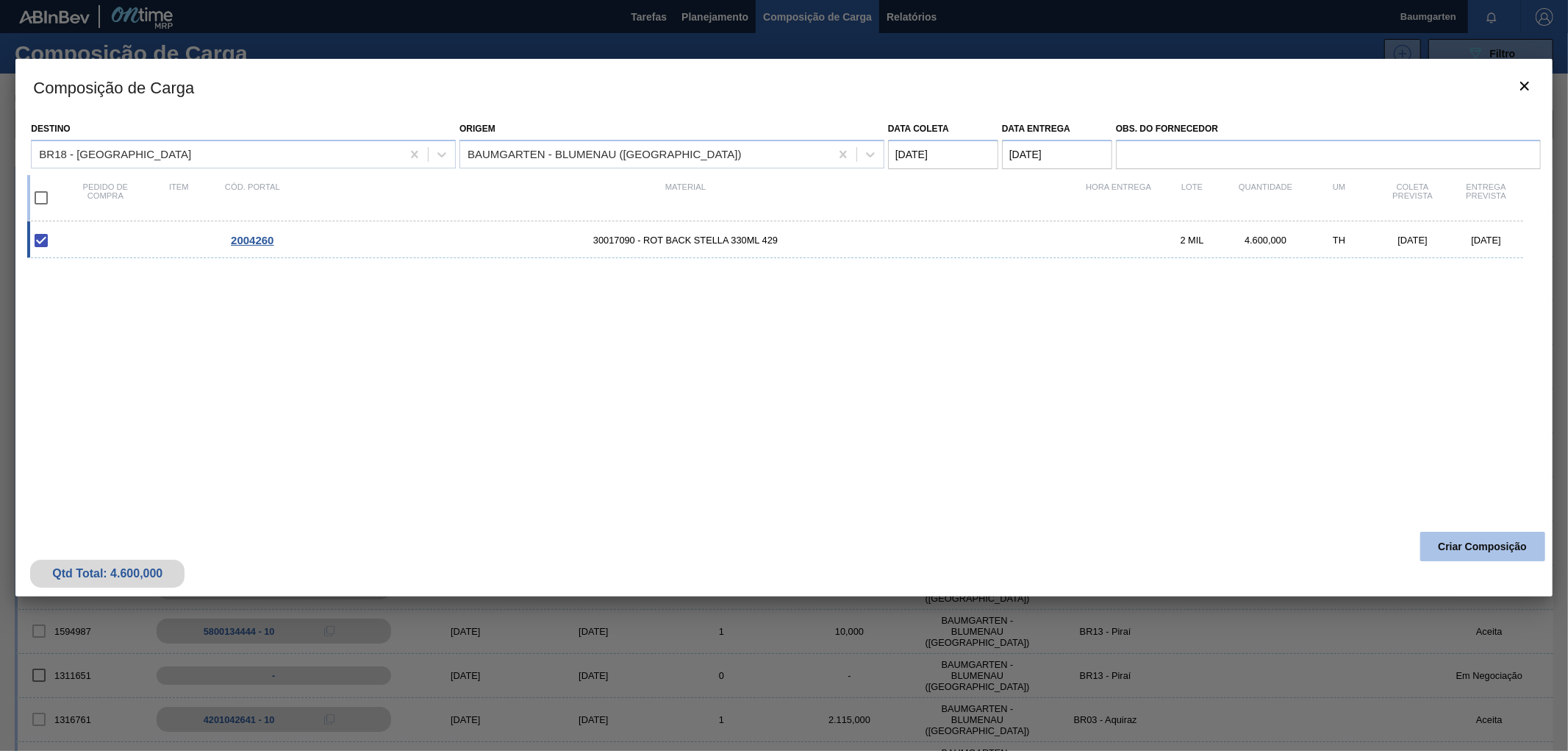
click at [1459, 544] on button "Criar Composição" at bounding box center [1483, 547] width 125 height 29
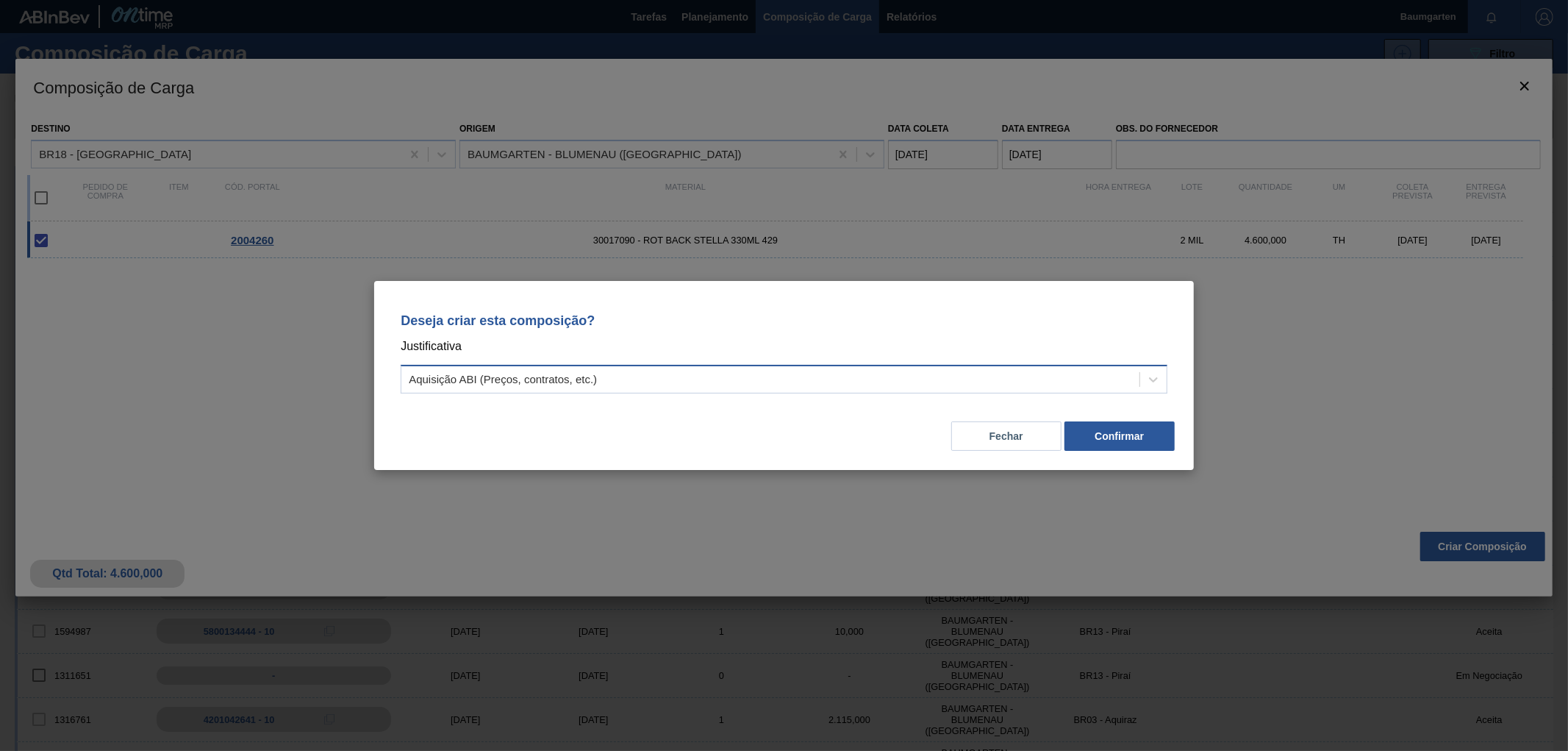
drag, startPoint x: 1153, startPoint y: 375, endPoint x: 1137, endPoint y: 383, distance: 17.9
click at [1154, 375] on icon at bounding box center [1153, 379] width 15 height 15
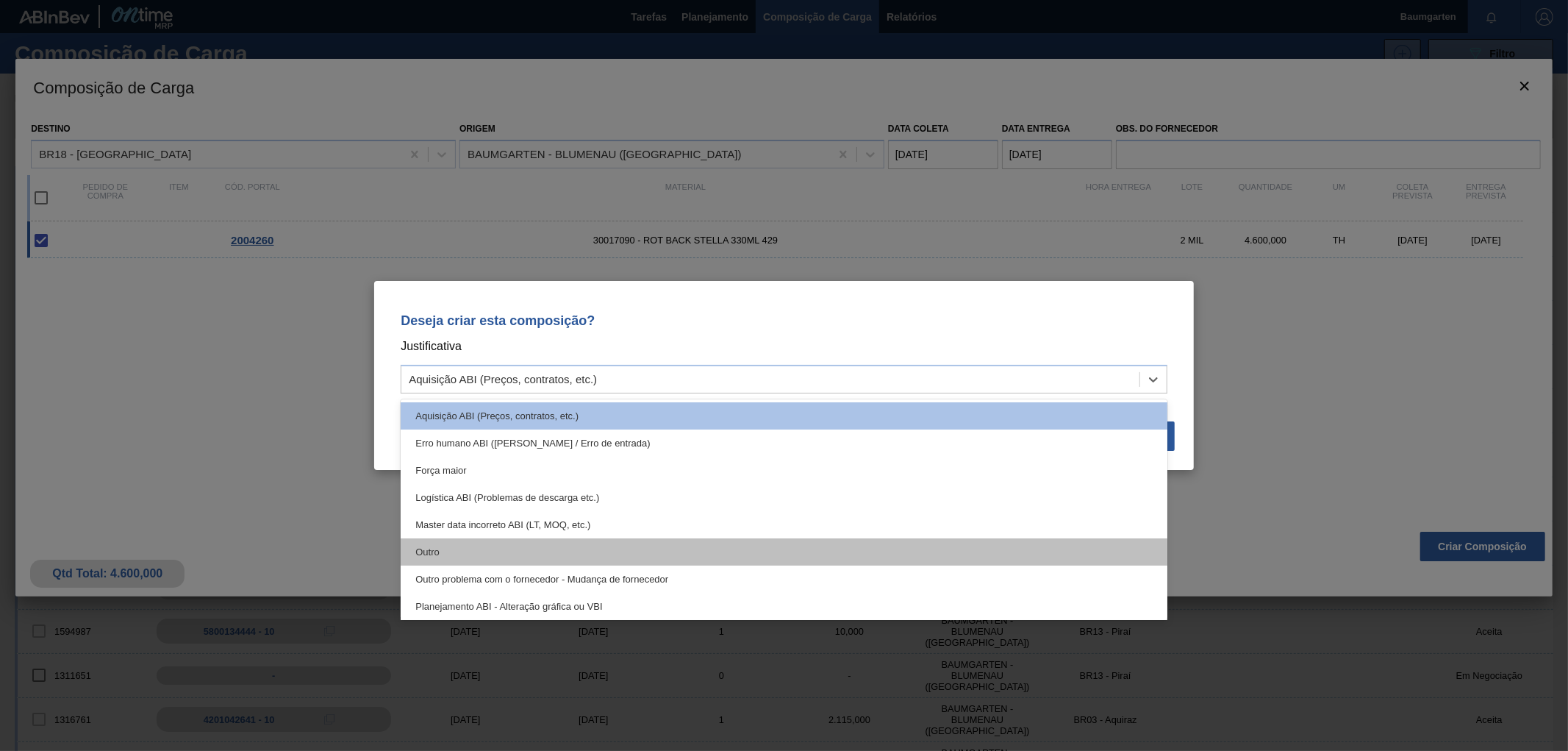
click at [423, 550] on div "Outro" at bounding box center [784, 552] width 767 height 28
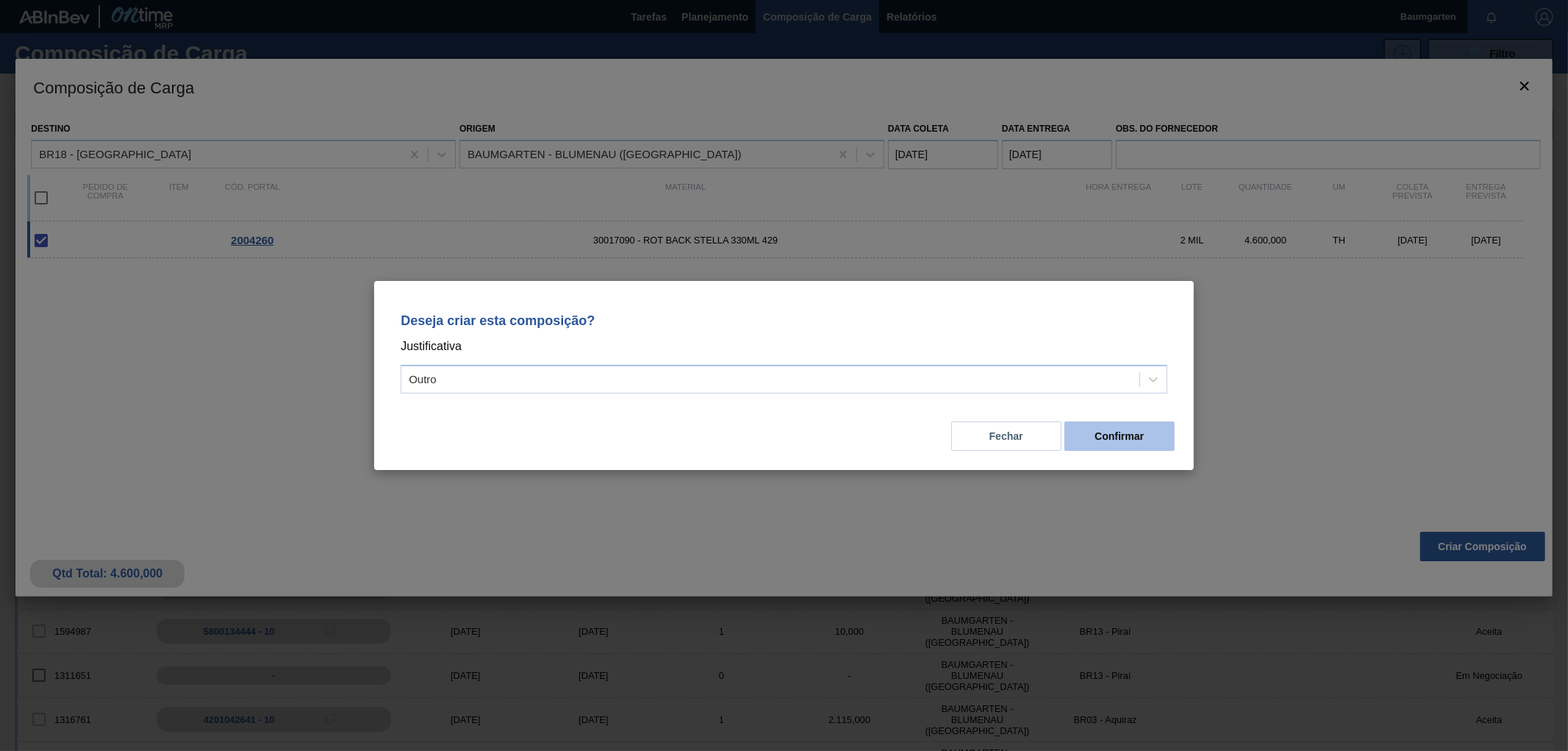
click at [1152, 438] on button "Confirmar" at bounding box center [1120, 436] width 110 height 29
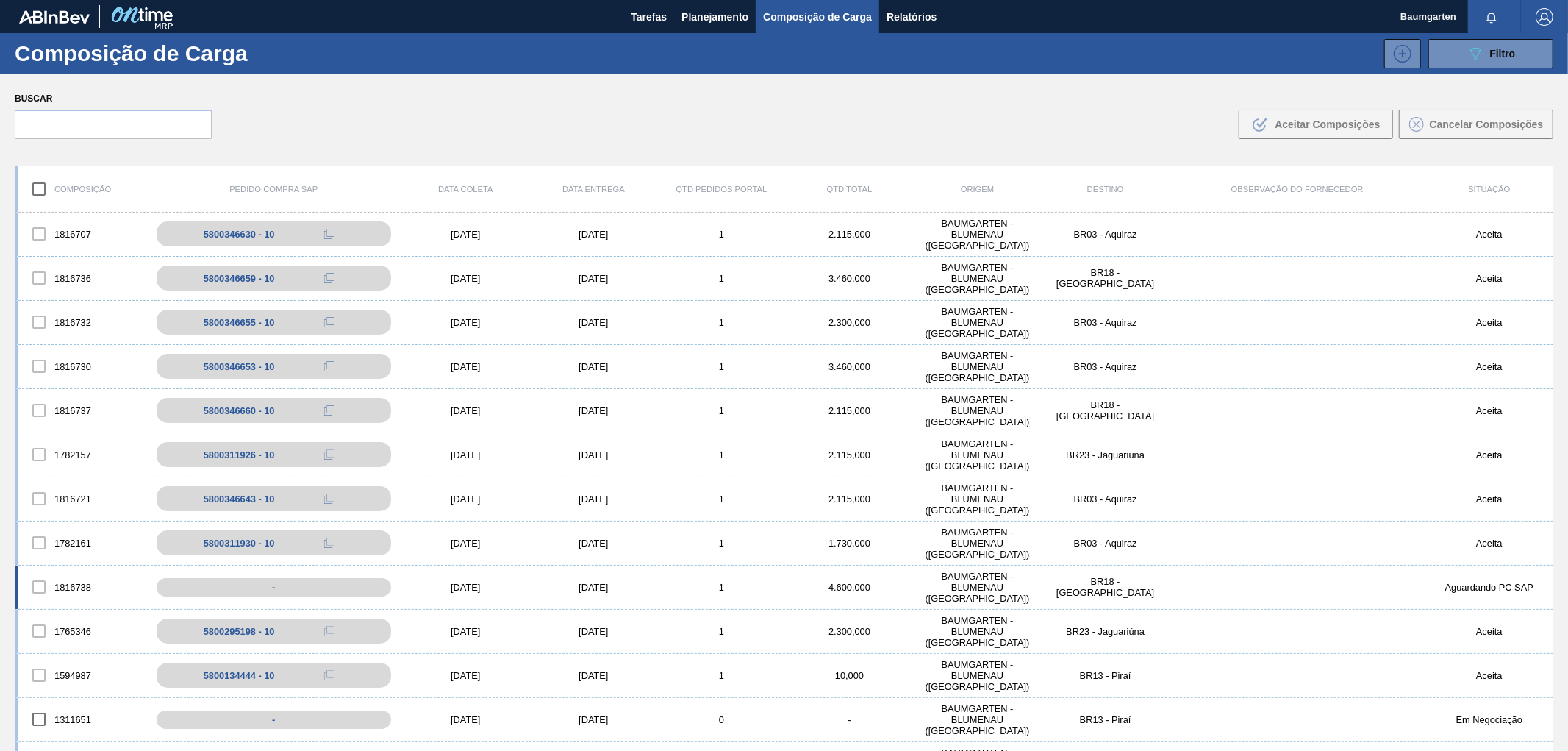
click at [68, 572] on div "1816738" at bounding box center [81, 587] width 128 height 31
click at [70, 567] on div "1816738 - [DATE] [DATE] 1 4.600,000 BAUMGARTEN - [GEOGRAPHIC_DATA] ([GEOGRAPHIC…" at bounding box center [784, 587] width 1539 height 44
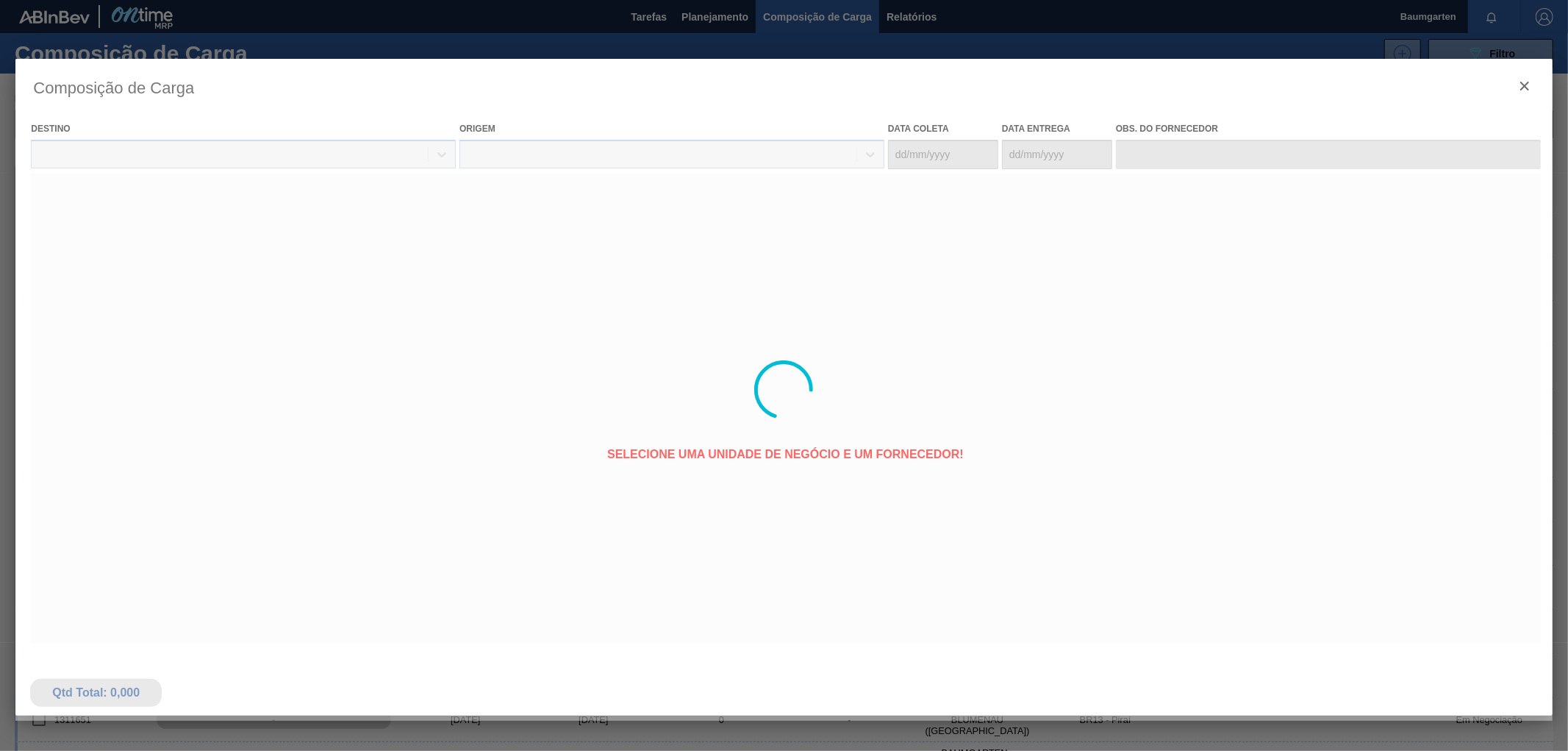
type coleta "[DATE]"
type entrega "[DATE]"
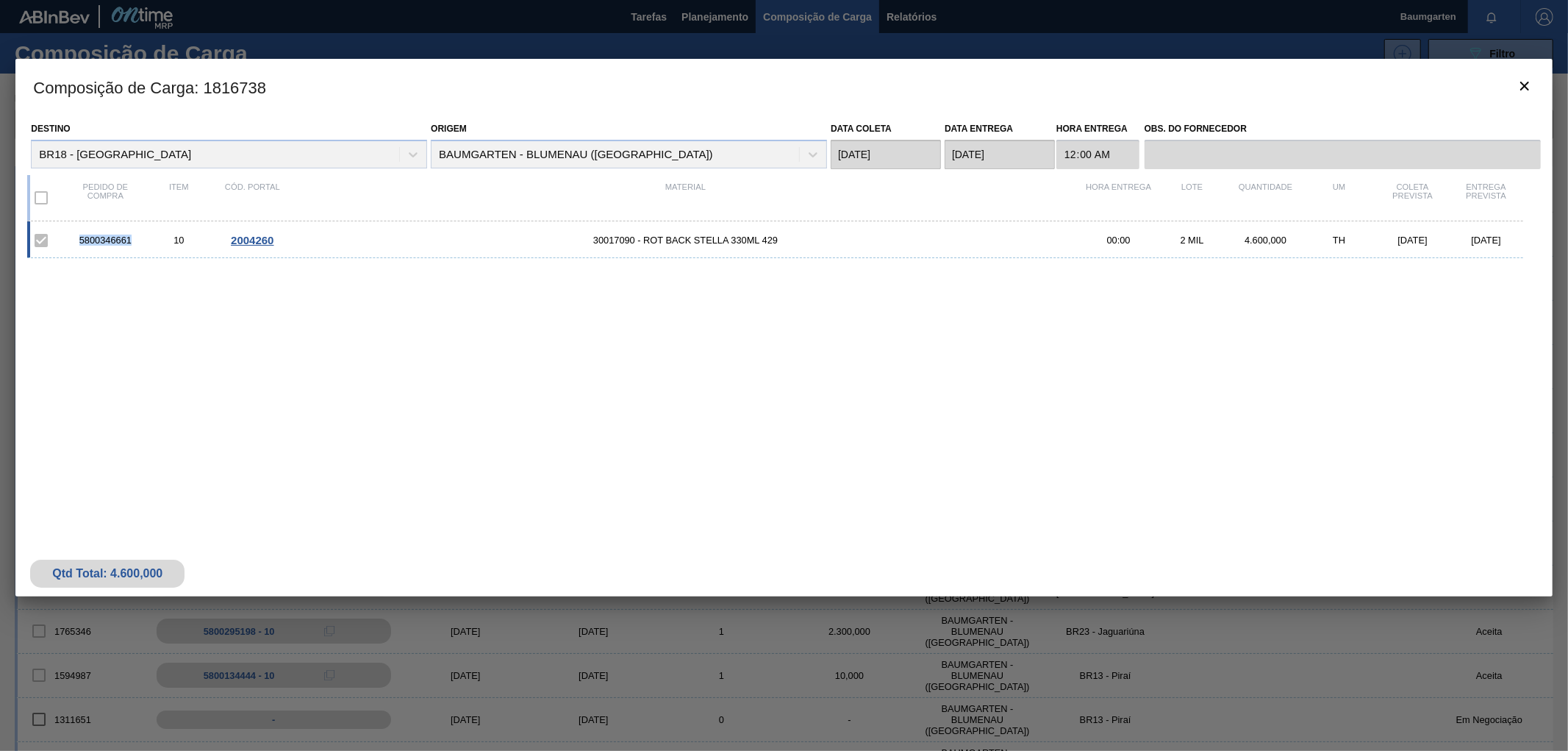
drag, startPoint x: 131, startPoint y: 237, endPoint x: 74, endPoint y: 242, distance: 57.2
click at [74, 242] on div "5800346661" at bounding box center [104, 240] width 73 height 11
copy div "5800346661"
click at [1529, 92] on icon "botão de ícone" at bounding box center [1525, 86] width 17 height 17
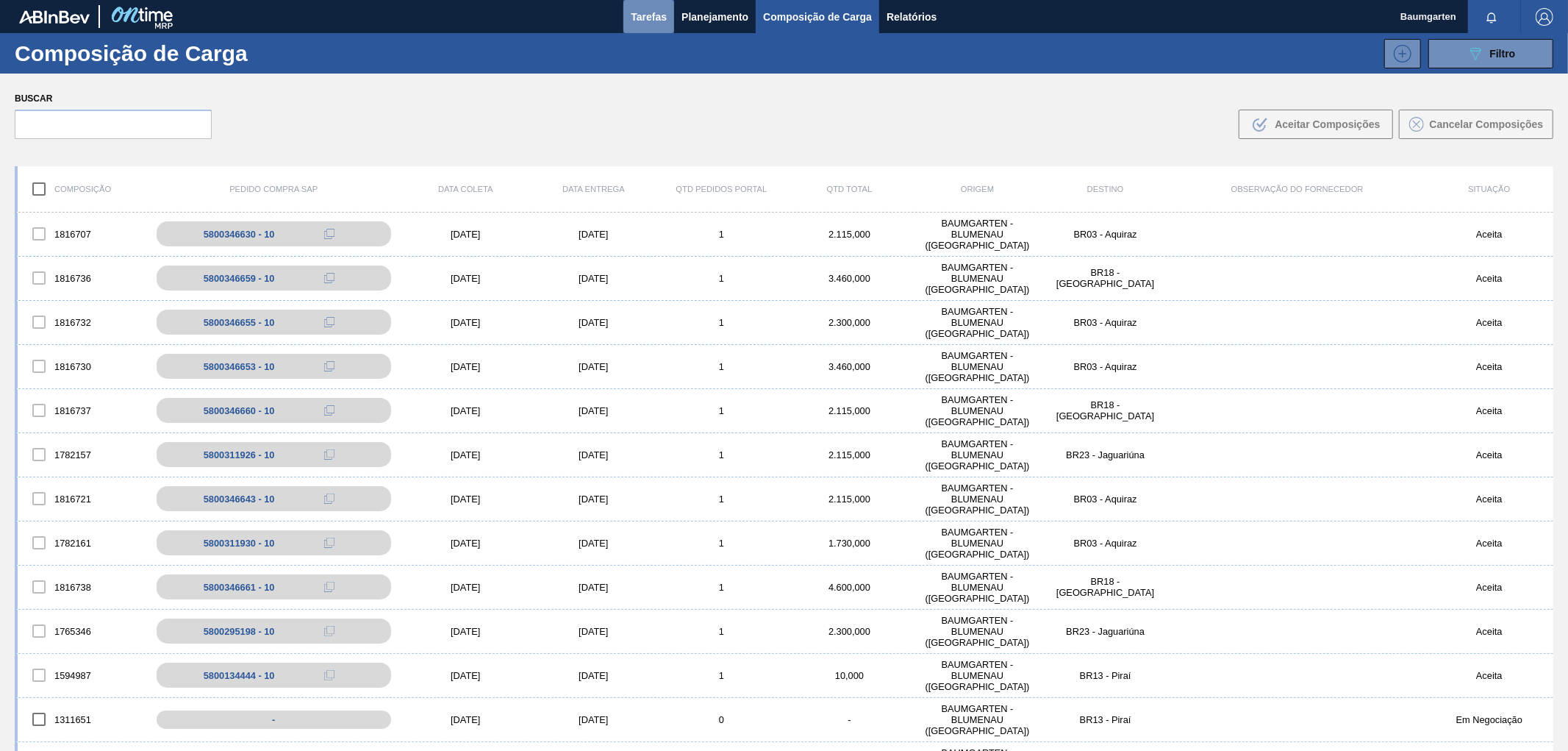
click at [669, 3] on button "Tarefas" at bounding box center [648, 16] width 51 height 33
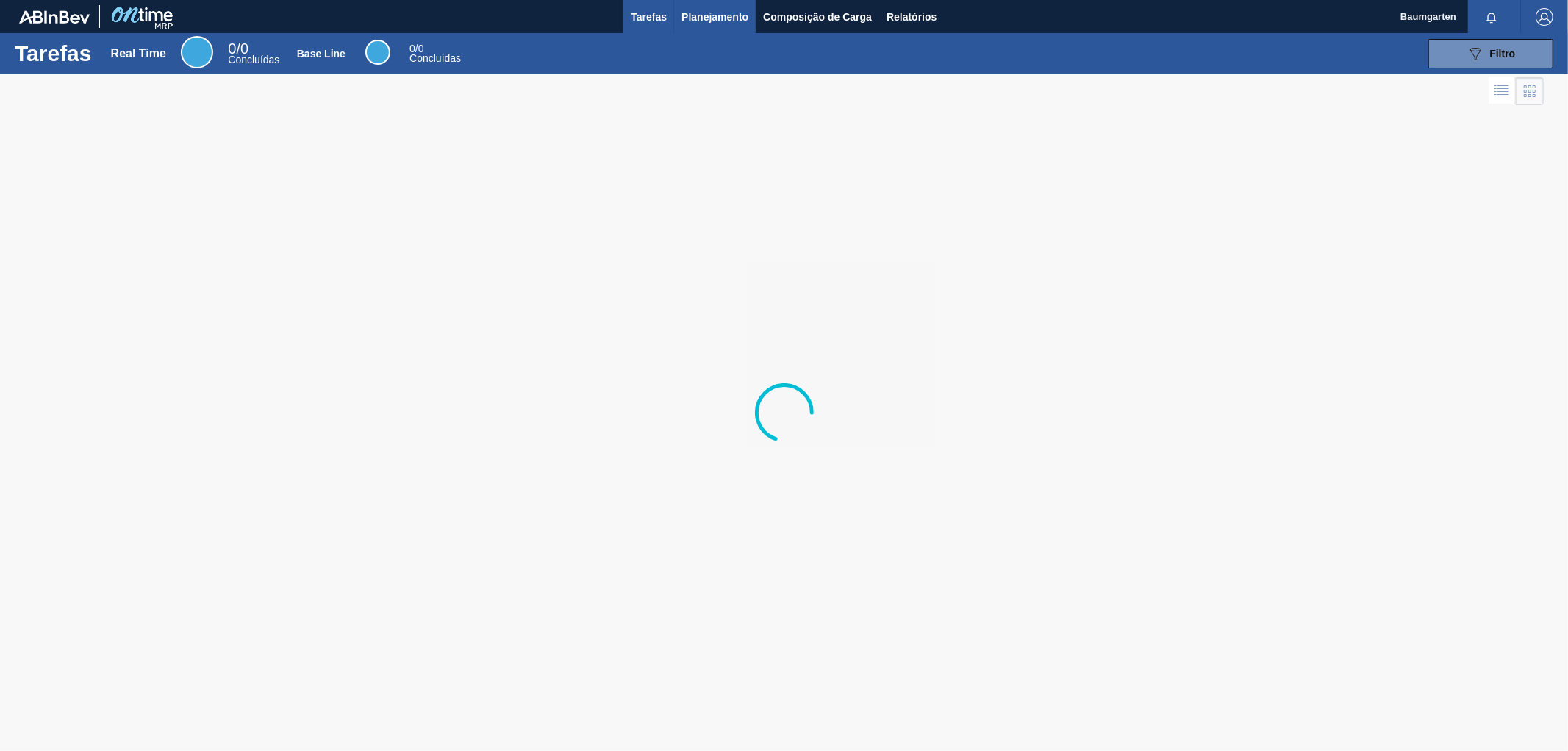
click at [709, 15] on span "Planejamento" at bounding box center [715, 16] width 67 height 17
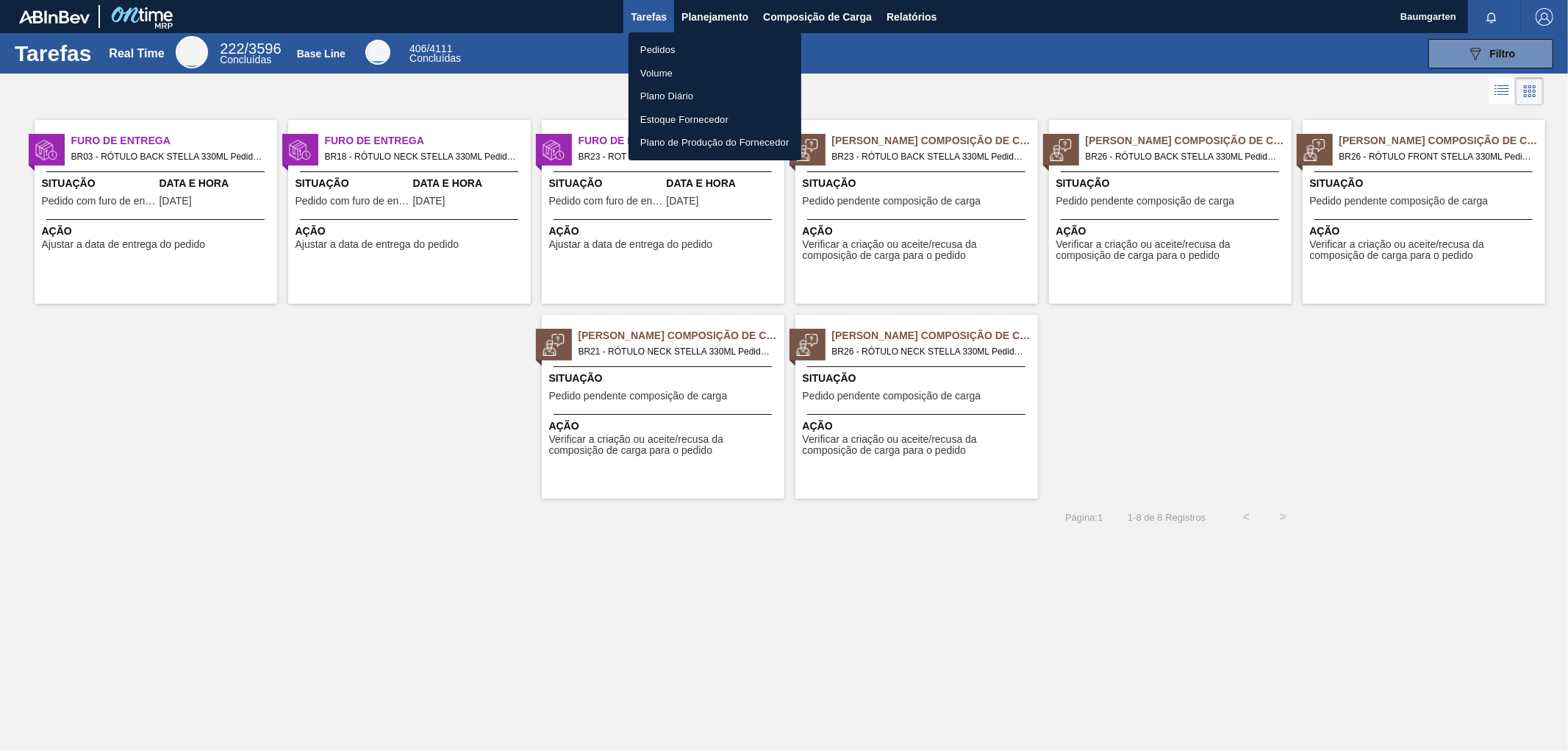
click at [664, 47] on li "Pedidos" at bounding box center [715, 49] width 172 height 23
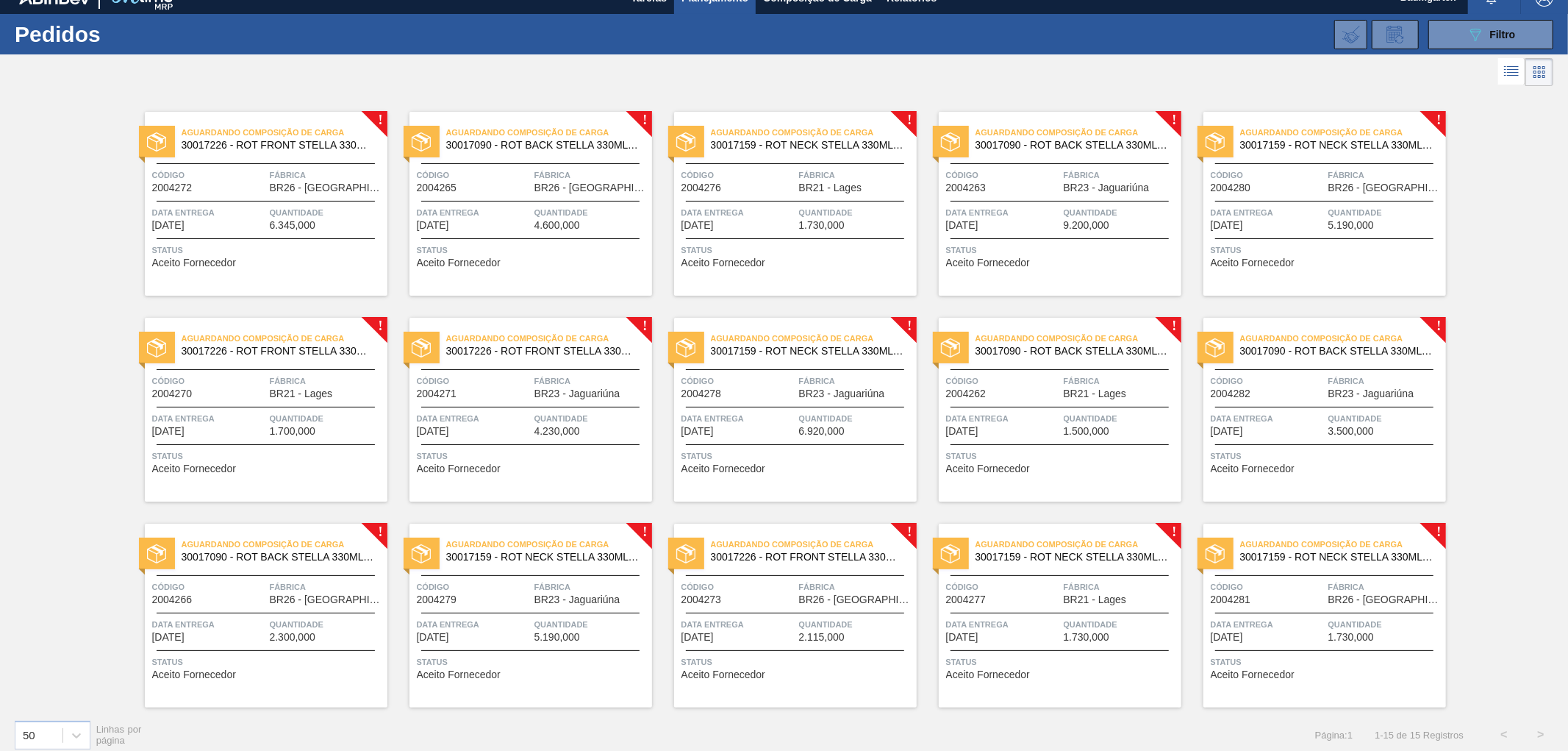
scroll to position [30, 0]
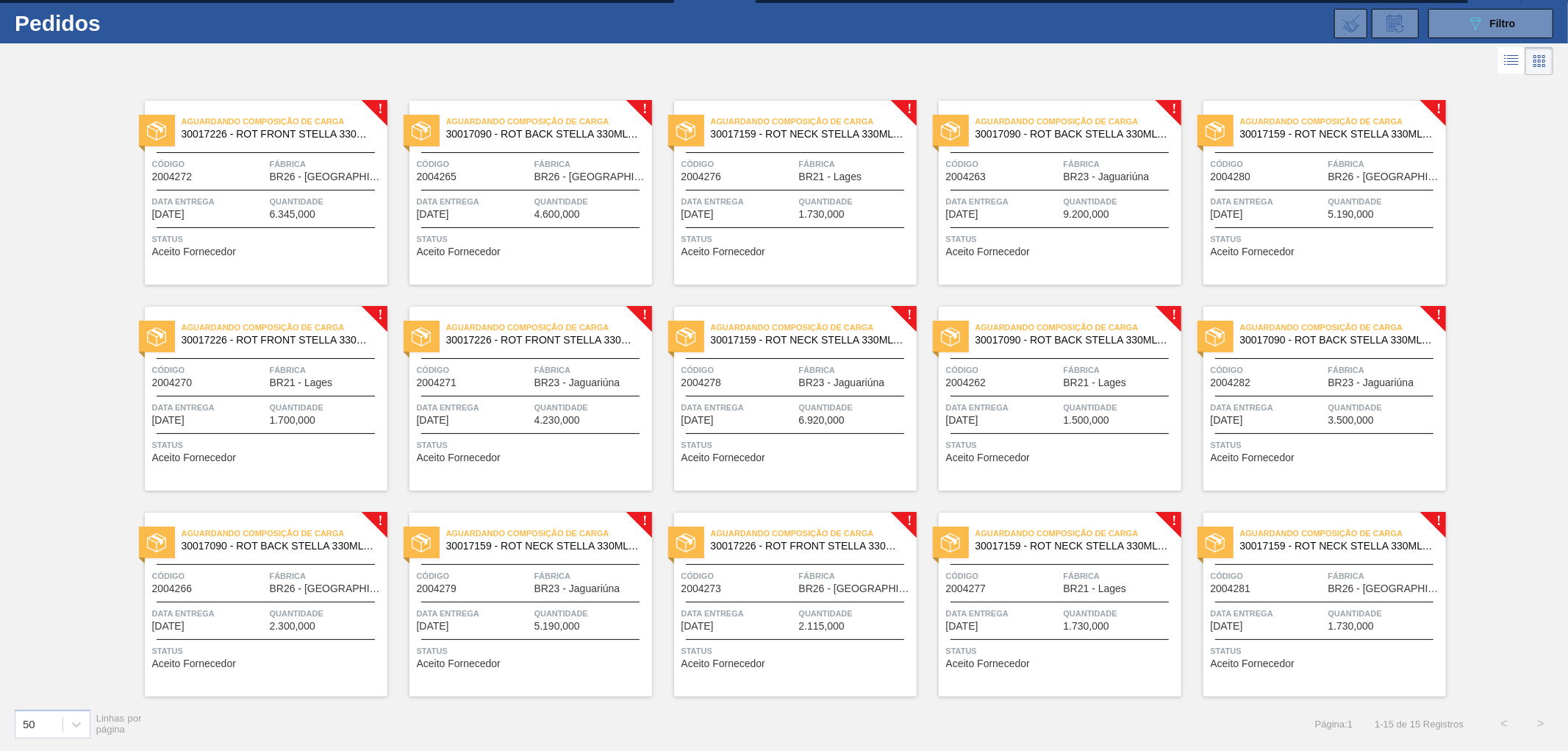
click at [963, 585] on span "2004277" at bounding box center [966, 588] width 41 height 11
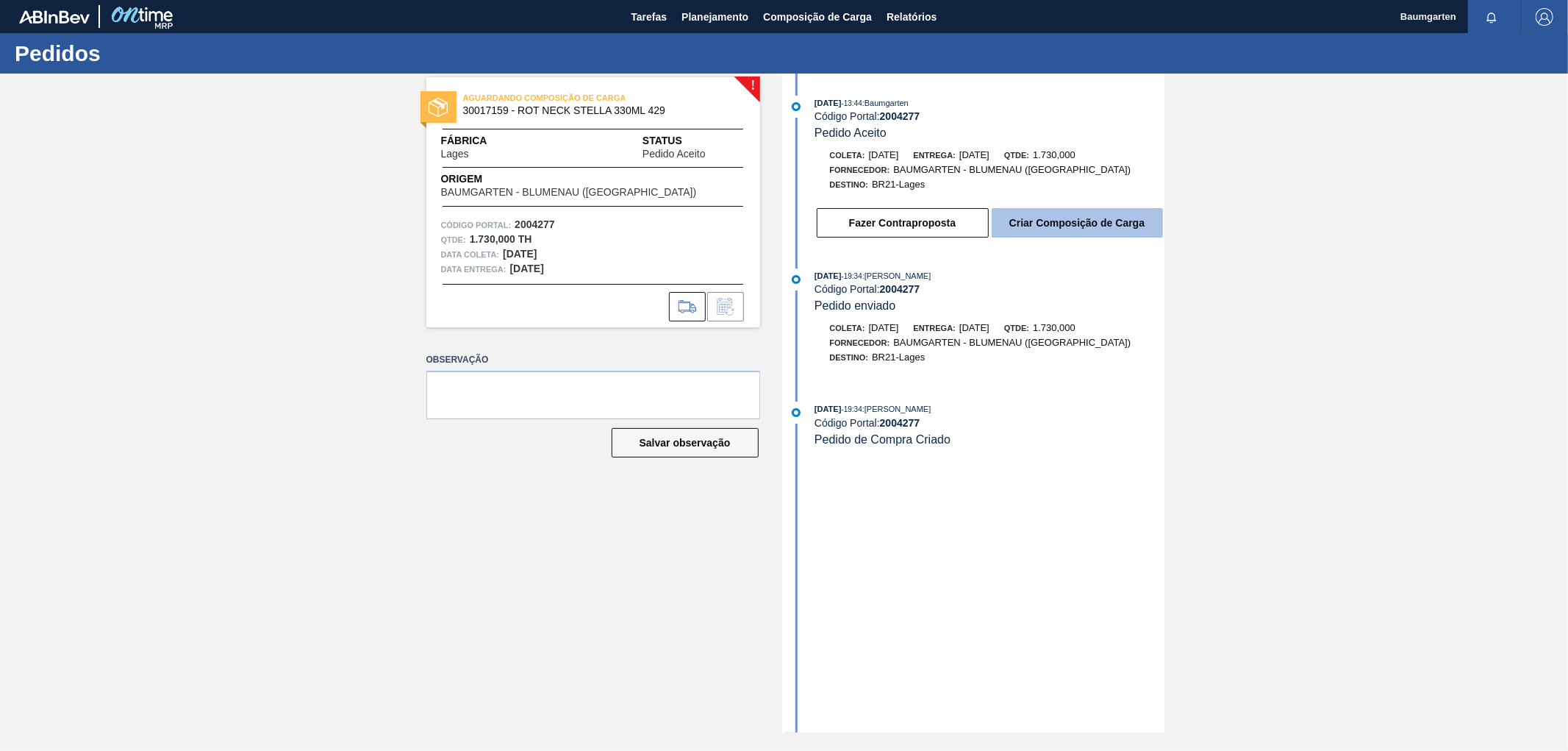
click at [1045, 233] on button "Criar Composição de Carga" at bounding box center [1078, 222] width 172 height 29
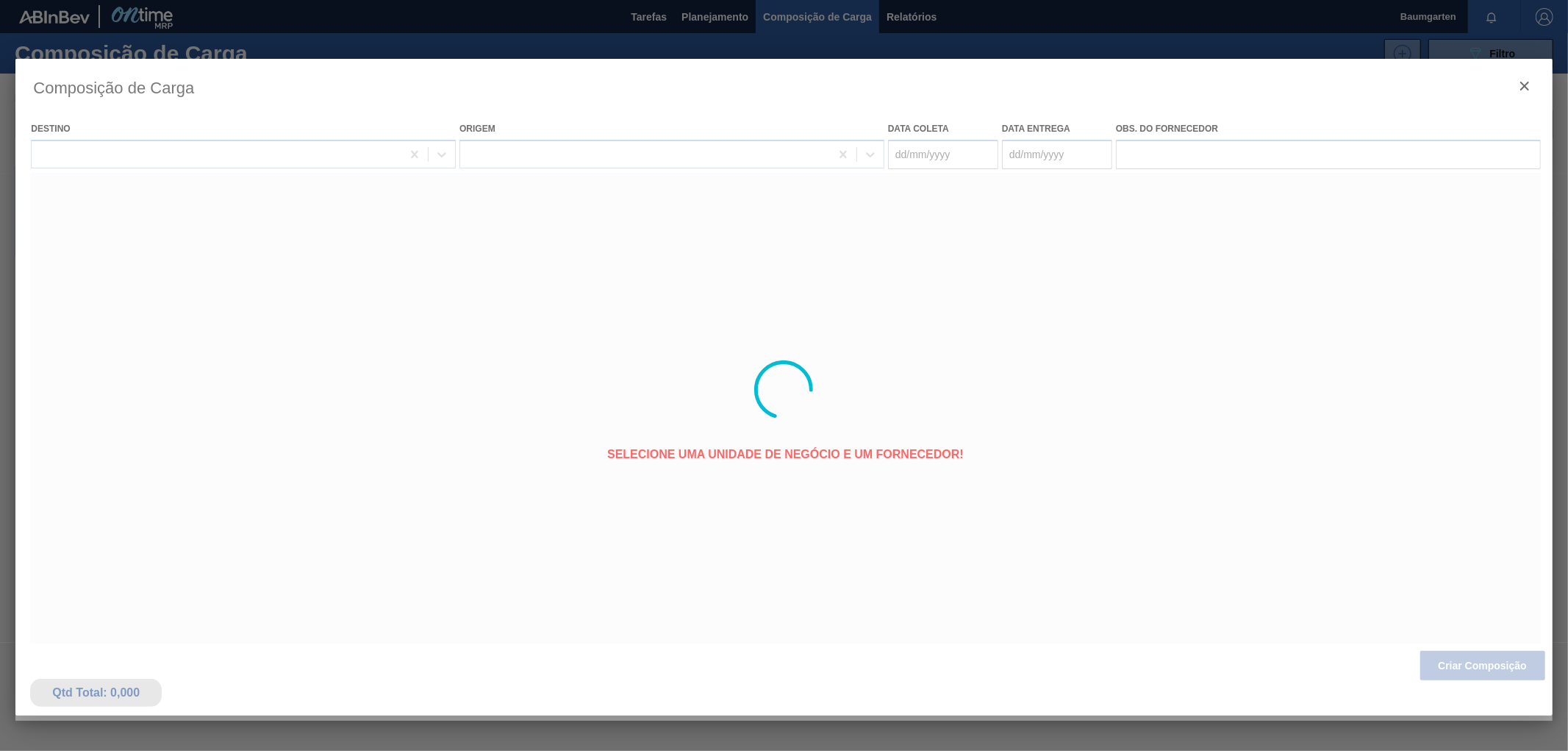
type coleta "[DATE]"
type entrega "[DATE]"
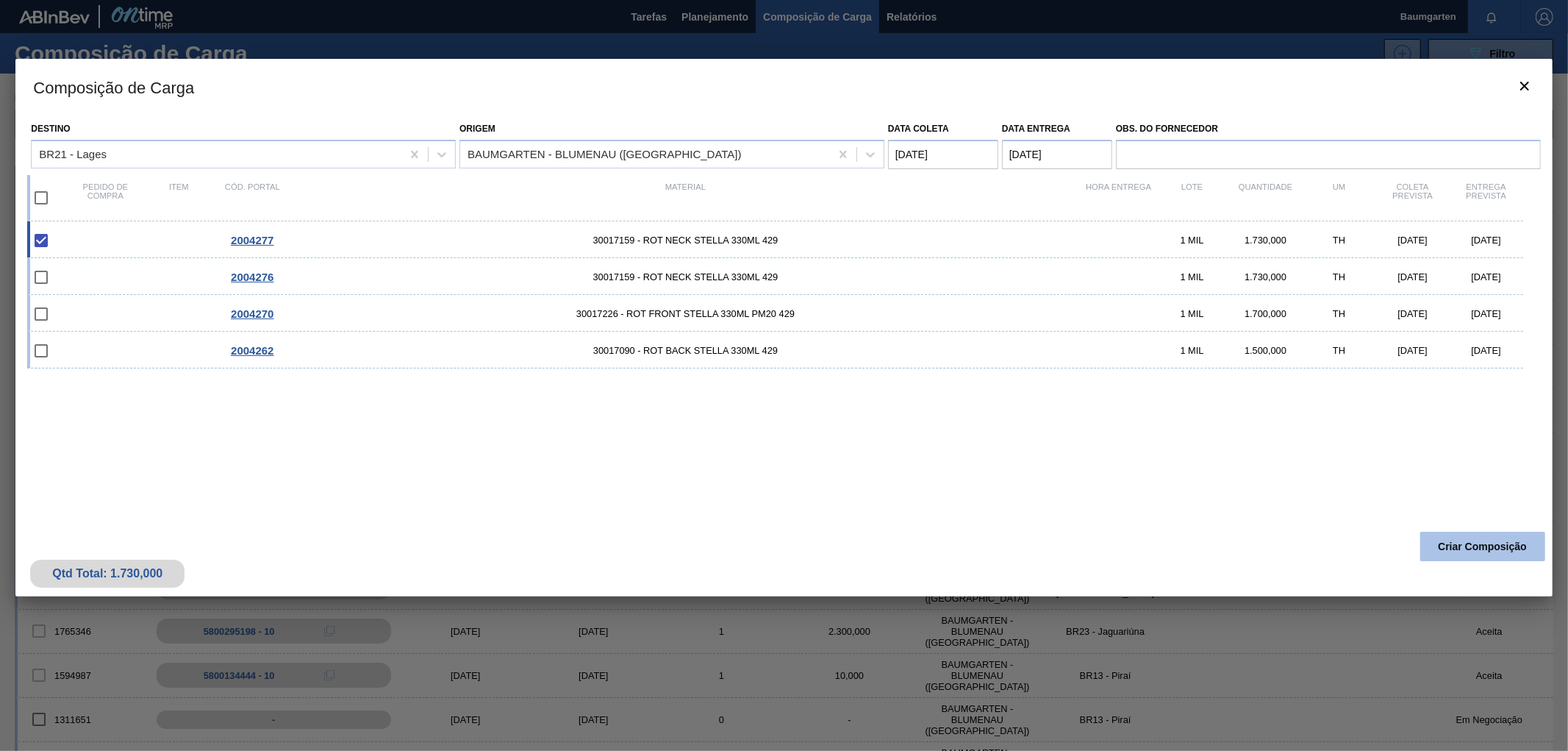
click at [1456, 548] on button "Criar Composição" at bounding box center [1483, 547] width 125 height 29
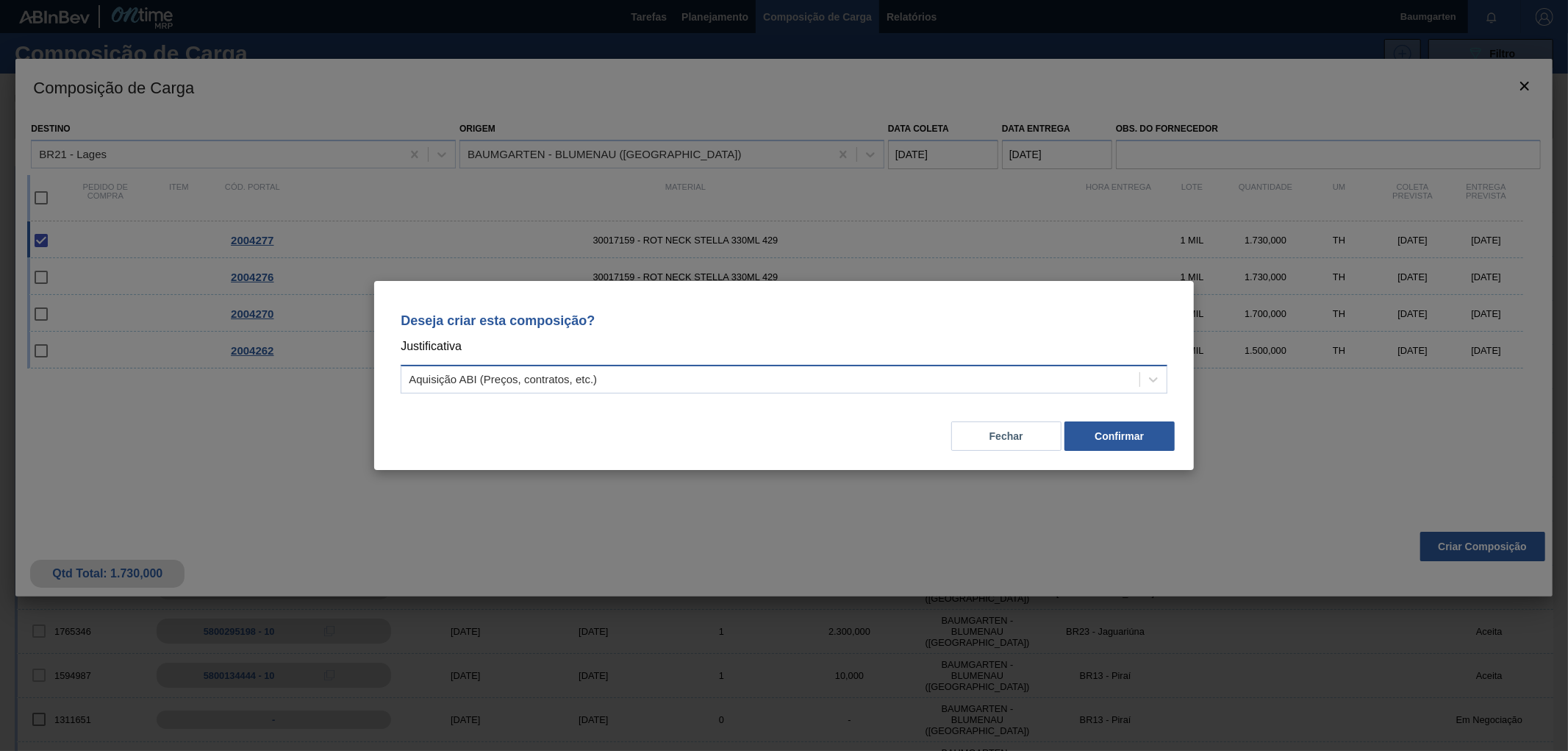
drag, startPoint x: 1150, startPoint y: 372, endPoint x: 1138, endPoint y: 385, distance: 17.7
click at [1151, 372] on icon at bounding box center [1153, 379] width 15 height 15
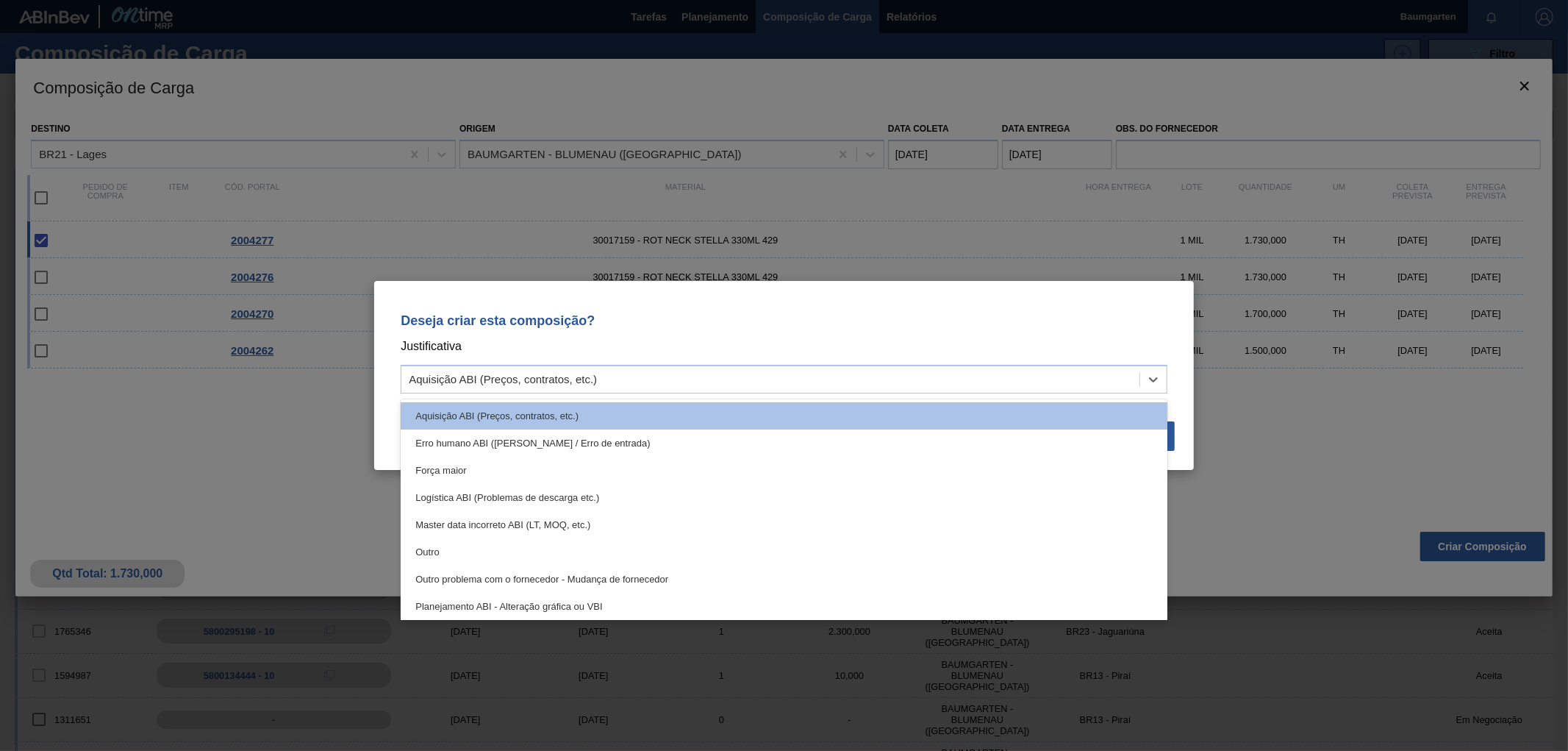
drag, startPoint x: 541, startPoint y: 554, endPoint x: 548, endPoint y: 547, distance: 9.9
click at [541, 554] on div "Outro" at bounding box center [784, 552] width 767 height 28
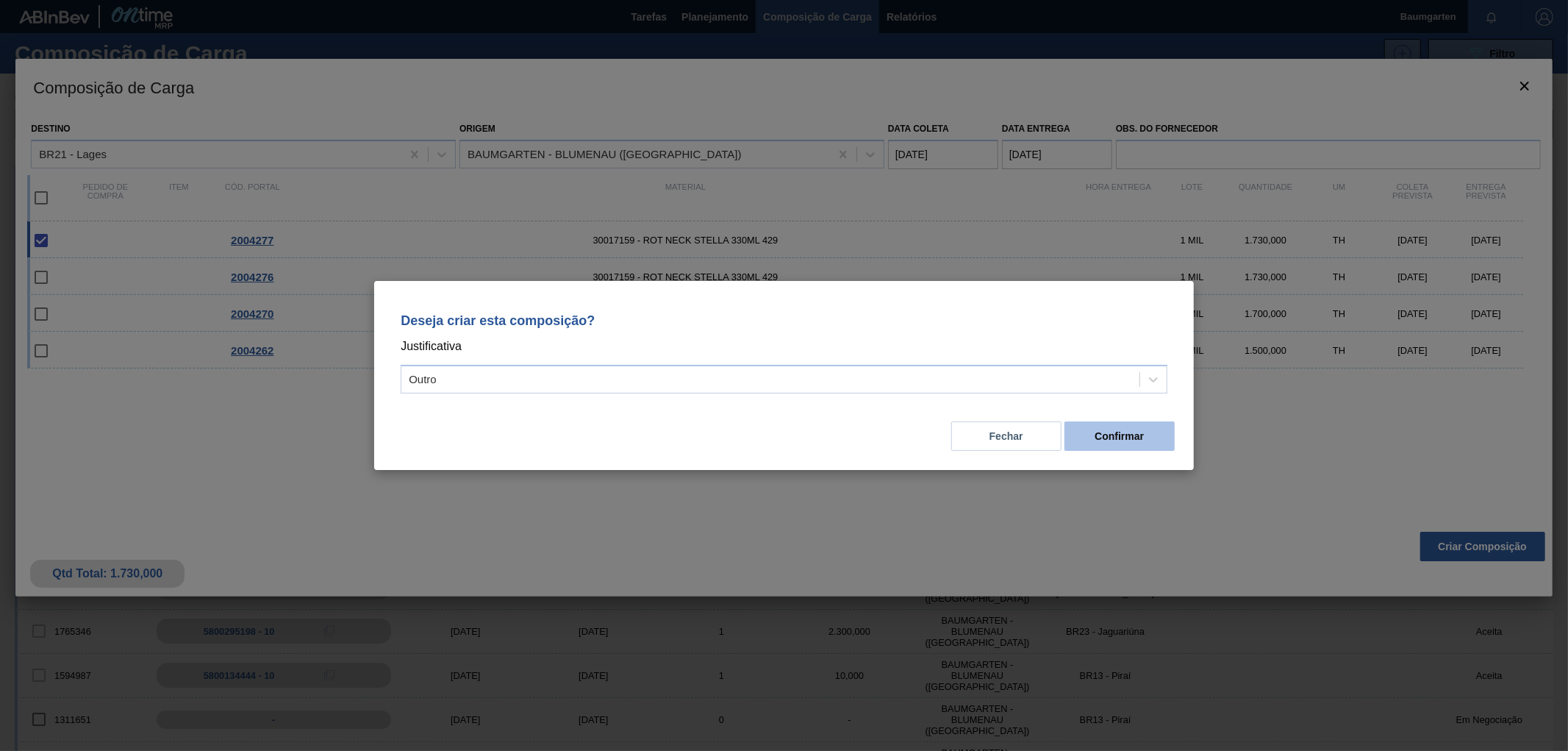
click at [1121, 434] on button "Confirmar" at bounding box center [1120, 436] width 110 height 29
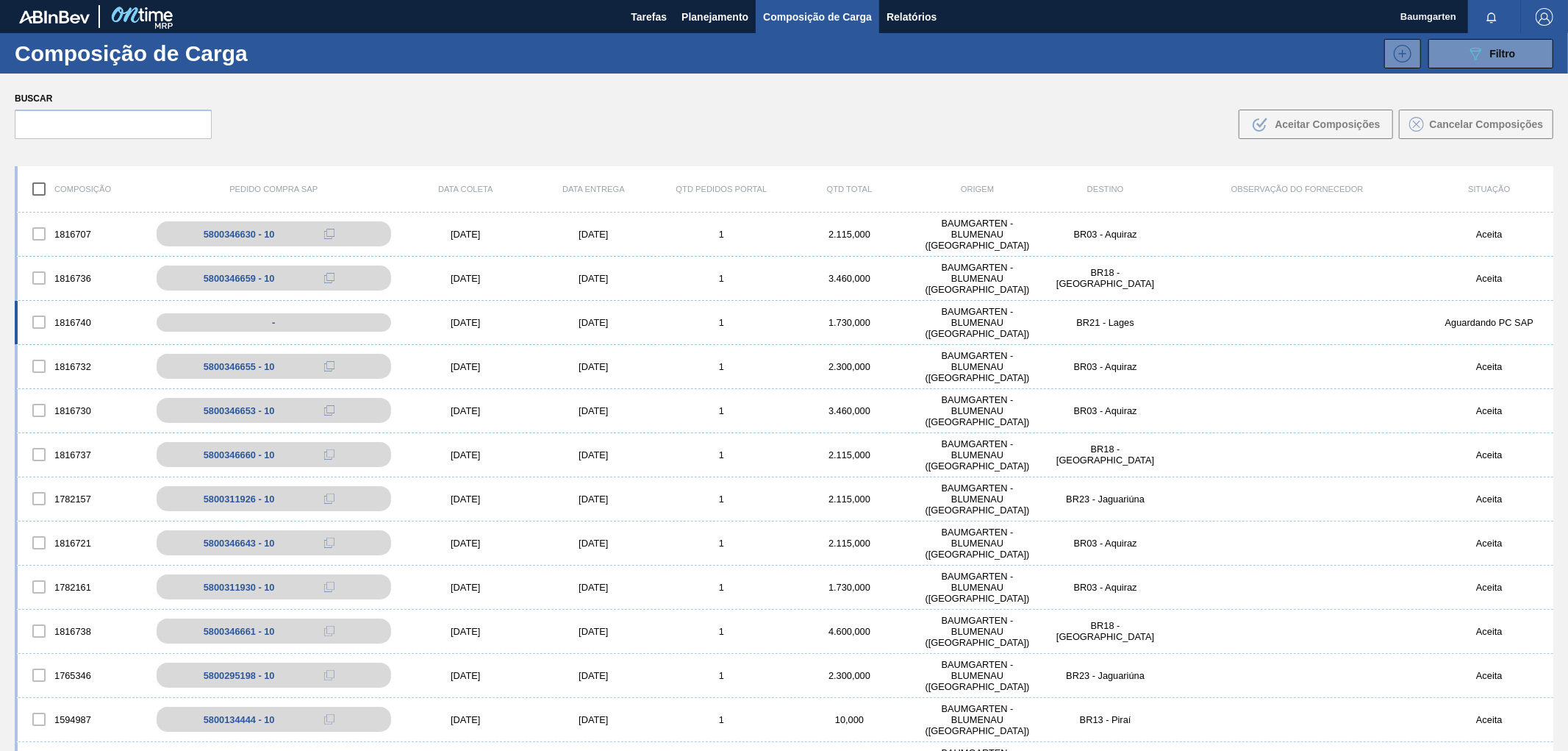
click at [71, 303] on div "1816740 - [DATE] [DATE] 1 1.730,000 BAUMGARTEN - [GEOGRAPHIC_DATA] ([GEOGRAPHIC…" at bounding box center [784, 322] width 1539 height 44
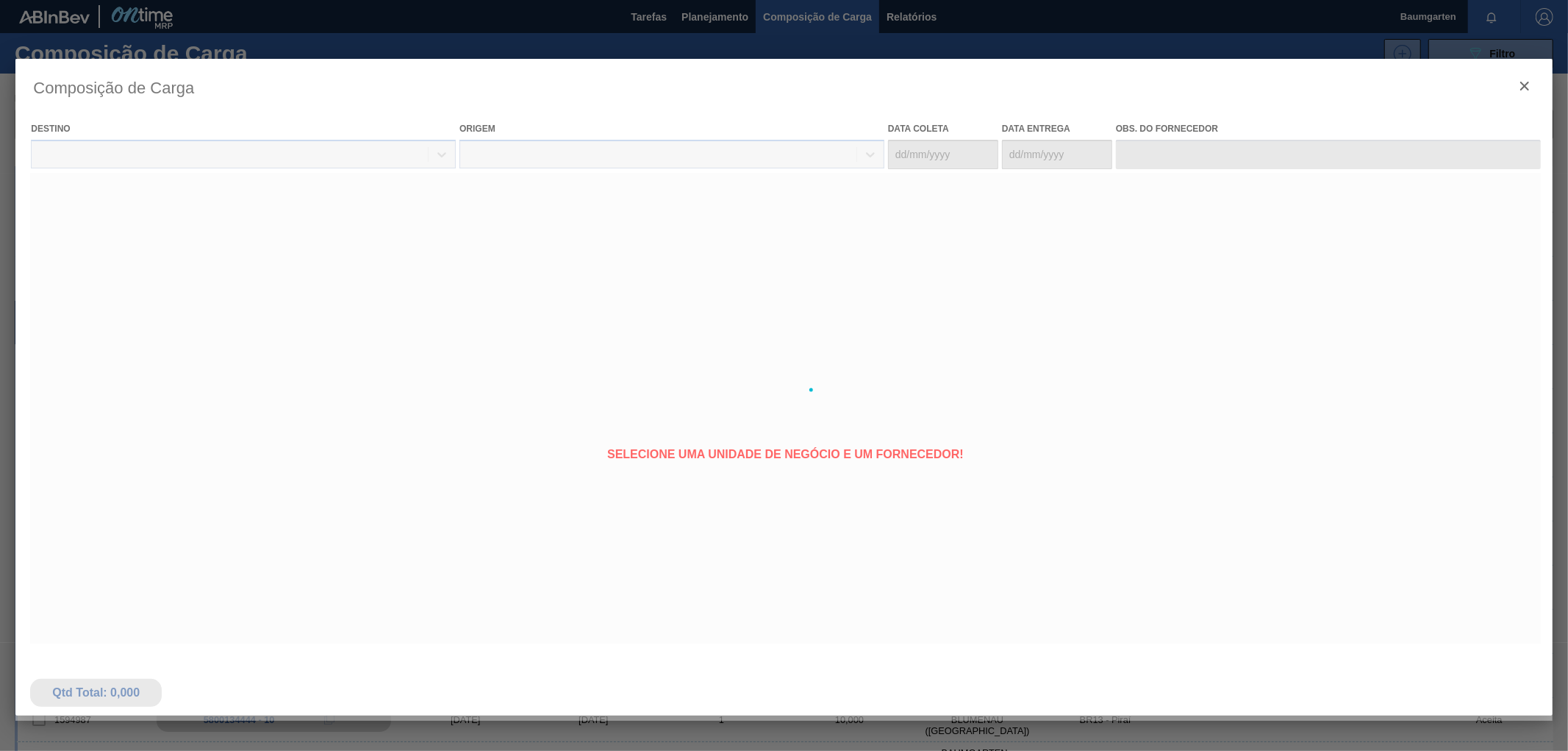
type coleta "[DATE]"
type entrega "[DATE]"
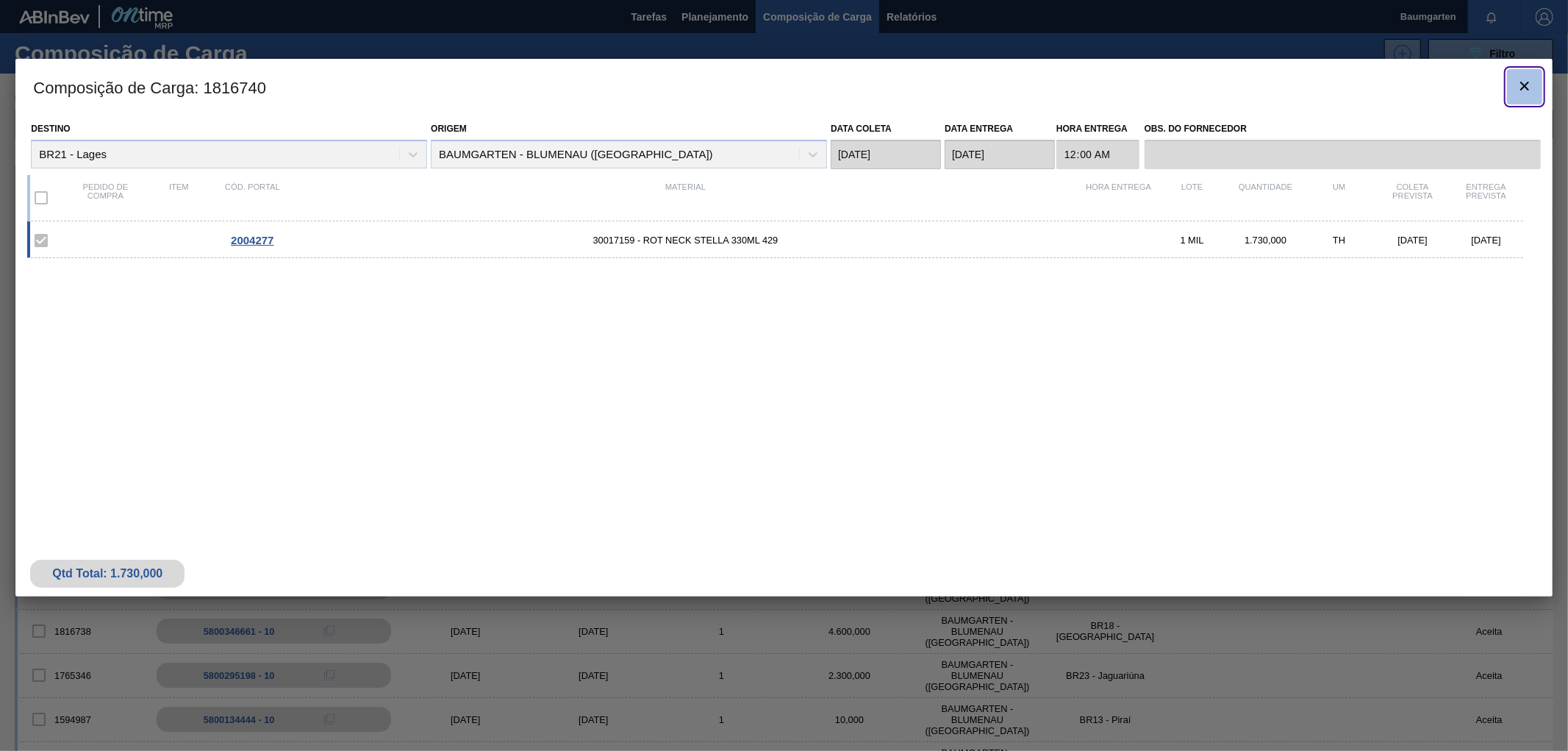
click at [1525, 83] on icon "botão de ícone" at bounding box center [1525, 86] width 17 height 17
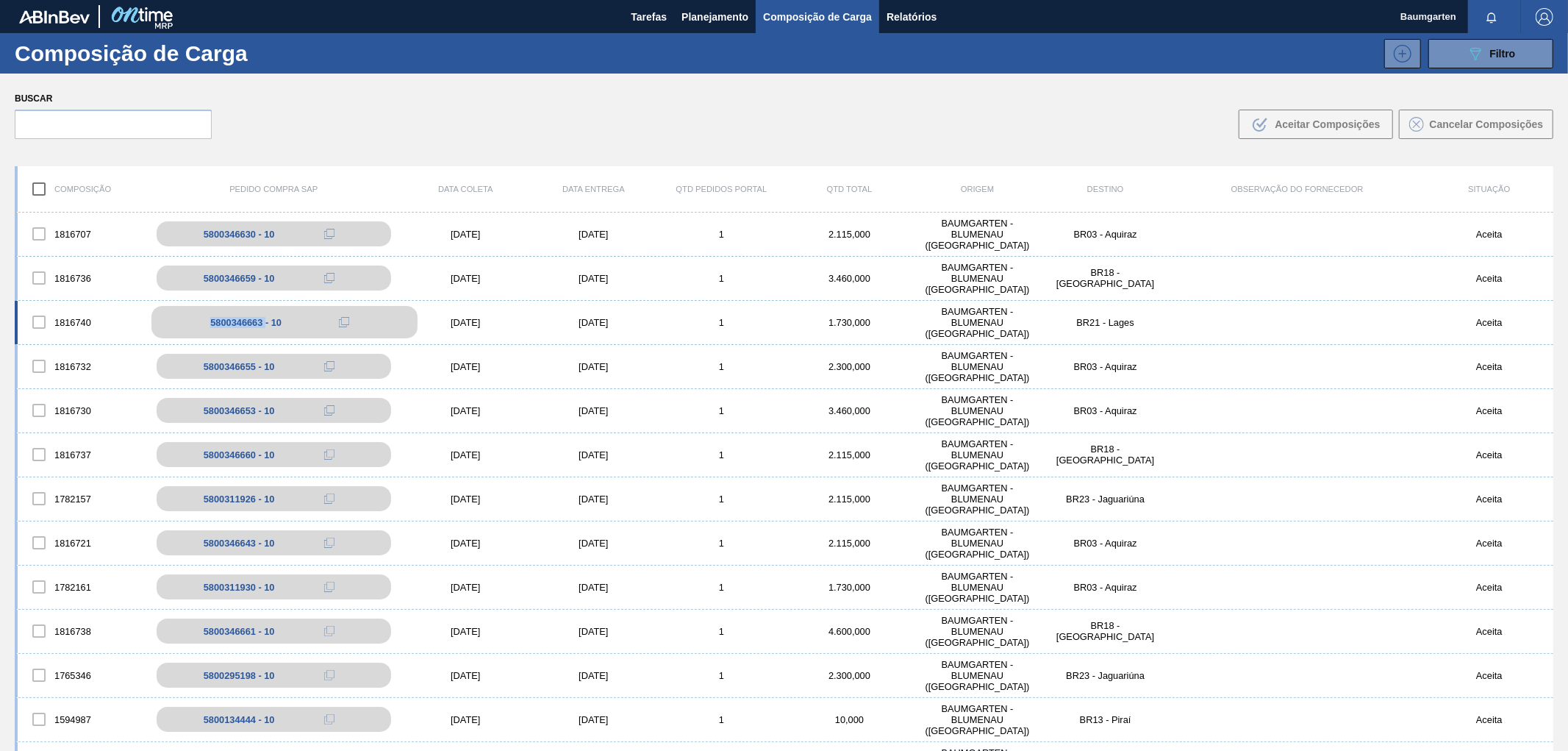
drag, startPoint x: 212, startPoint y: 323, endPoint x: 263, endPoint y: 327, distance: 51.2
click at [263, 327] on div "5800346663 - 10" at bounding box center [246, 322] width 72 height 11
copy div "5800346663"
click at [707, 17] on span "Planejamento" at bounding box center [715, 16] width 67 height 17
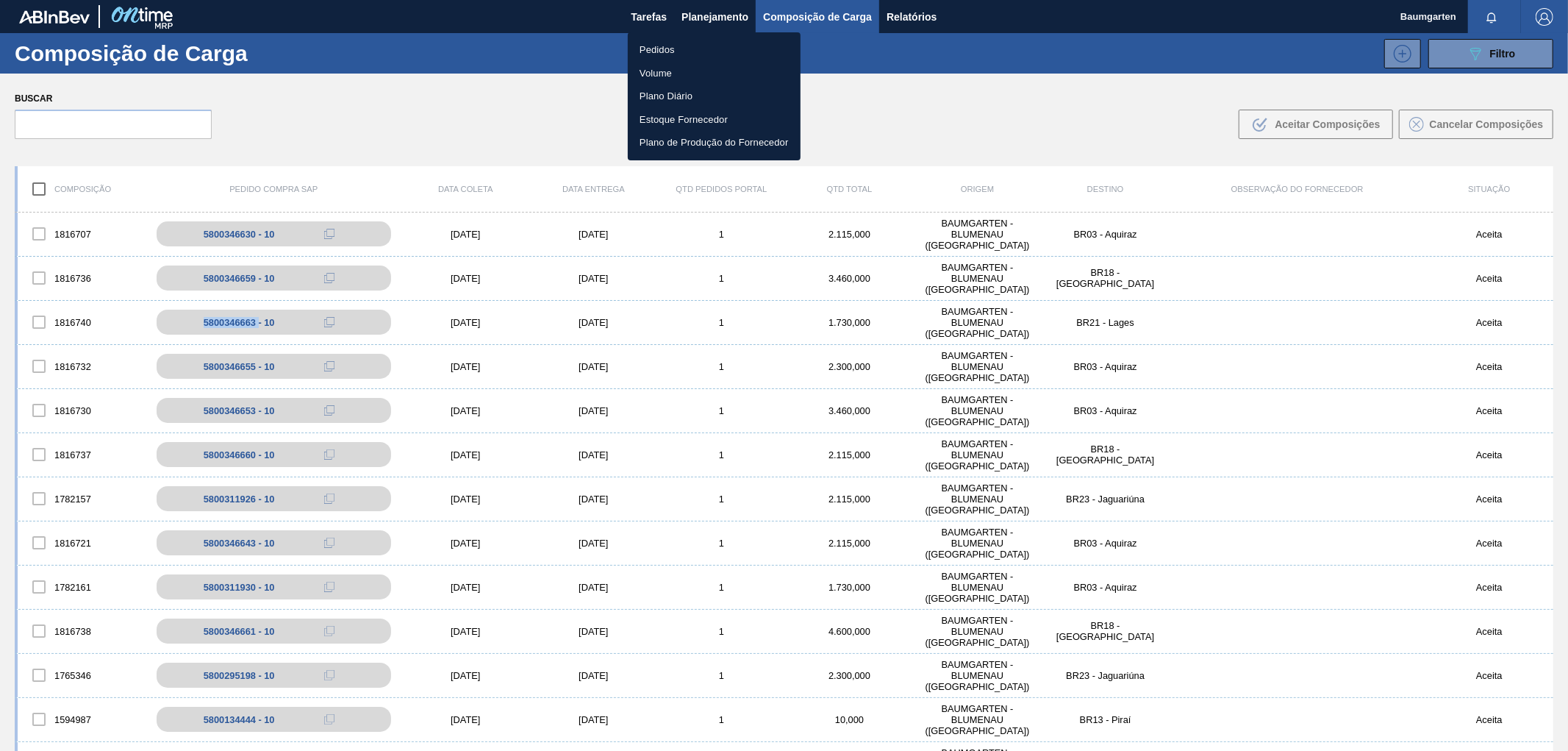
click at [650, 42] on li "Pedidos" at bounding box center [714, 49] width 172 height 23
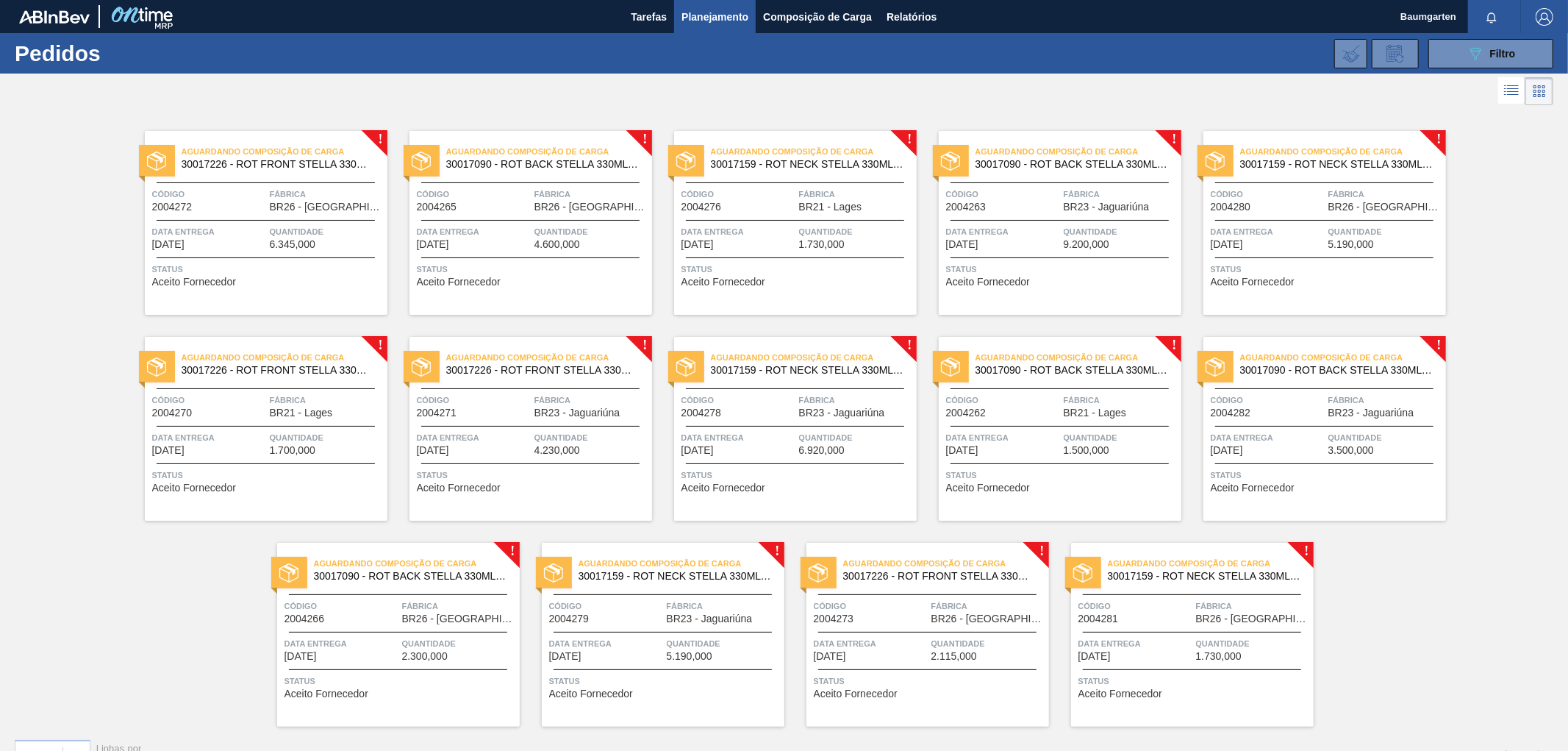
click at [839, 199] on span "Fábrica" at bounding box center [856, 194] width 114 height 15
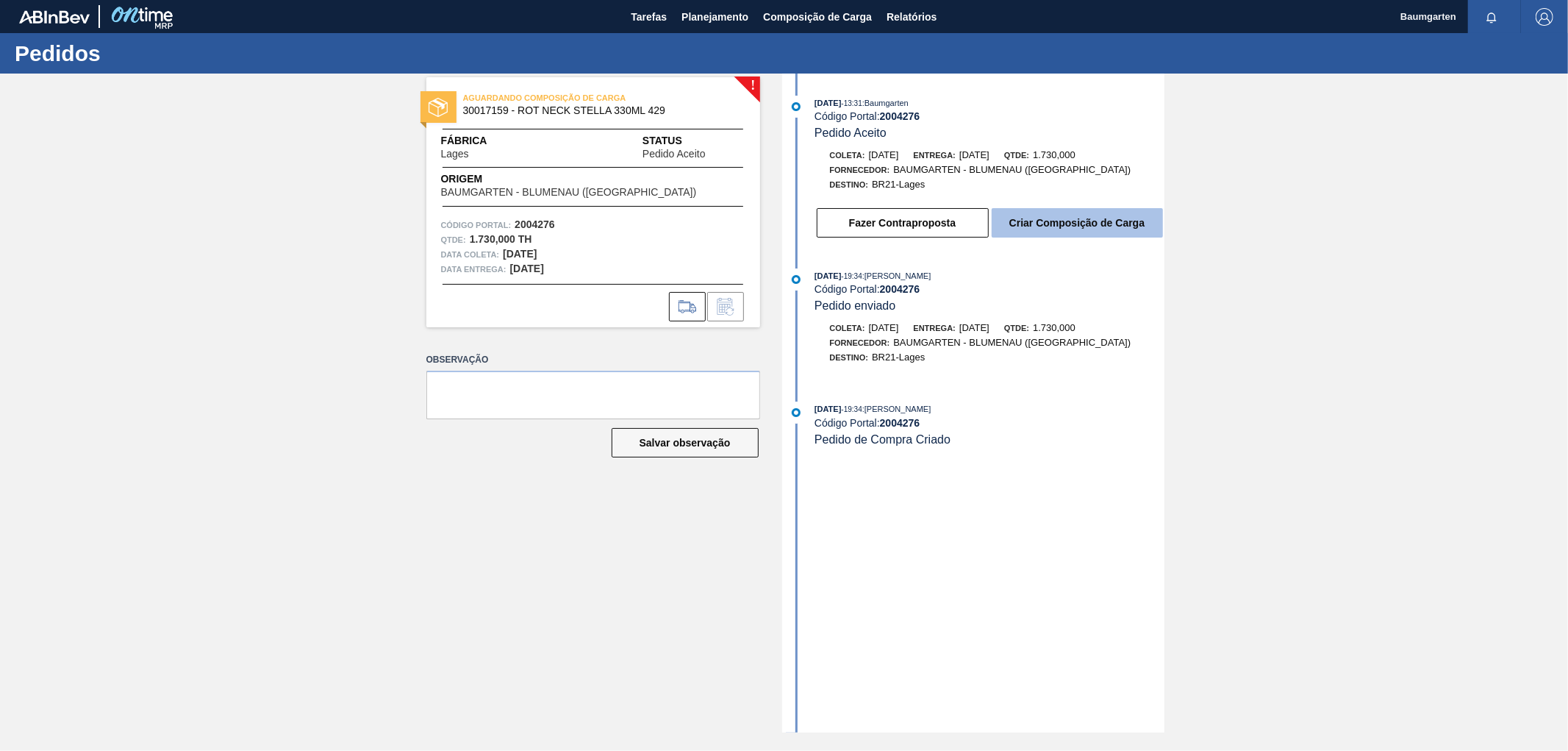
click at [1105, 228] on button "Criar Composição de Carga" at bounding box center [1078, 222] width 172 height 29
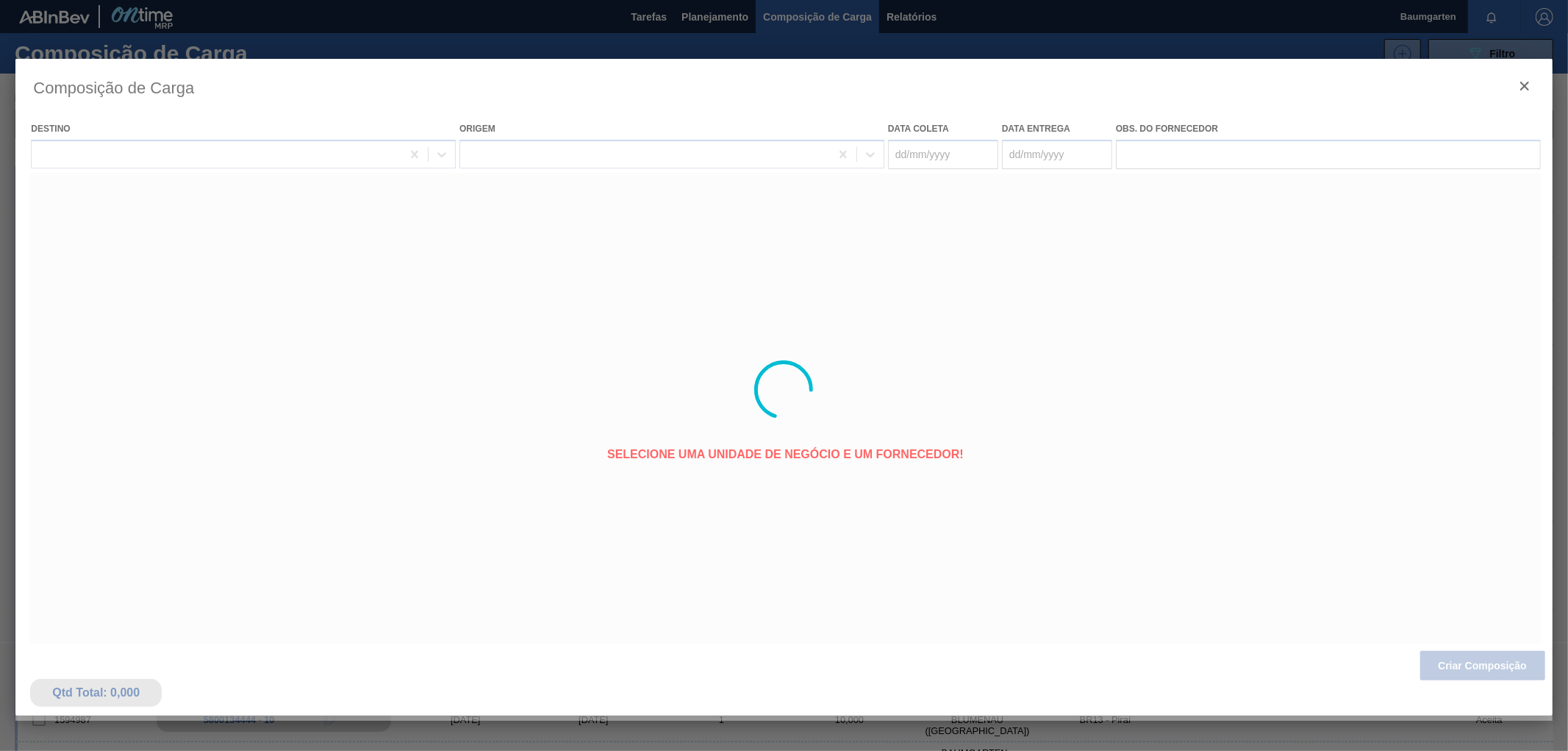
type coleta "[DATE]"
type entrega "[DATE]"
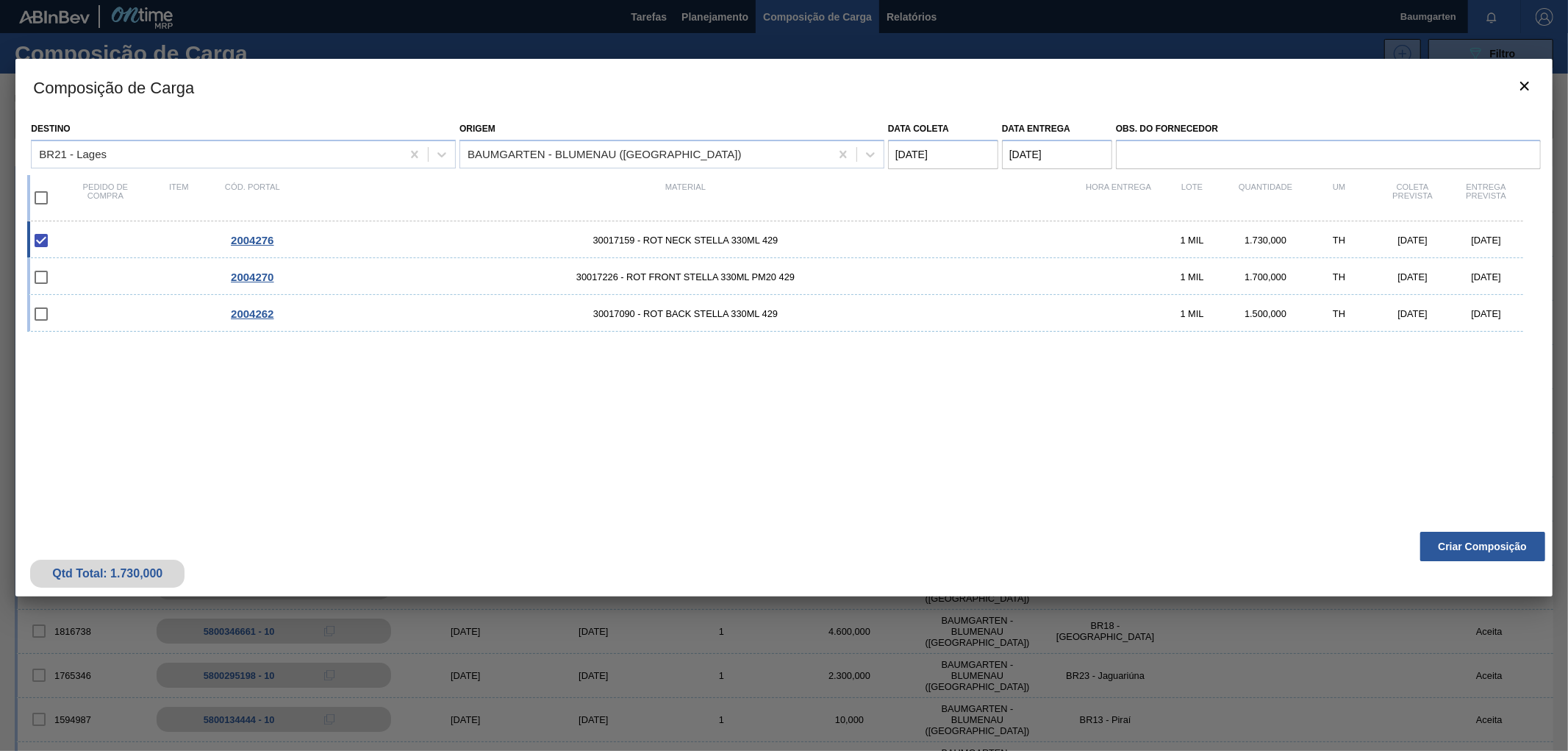
click at [1453, 546] on button "Criar Composição" at bounding box center [1483, 547] width 125 height 29
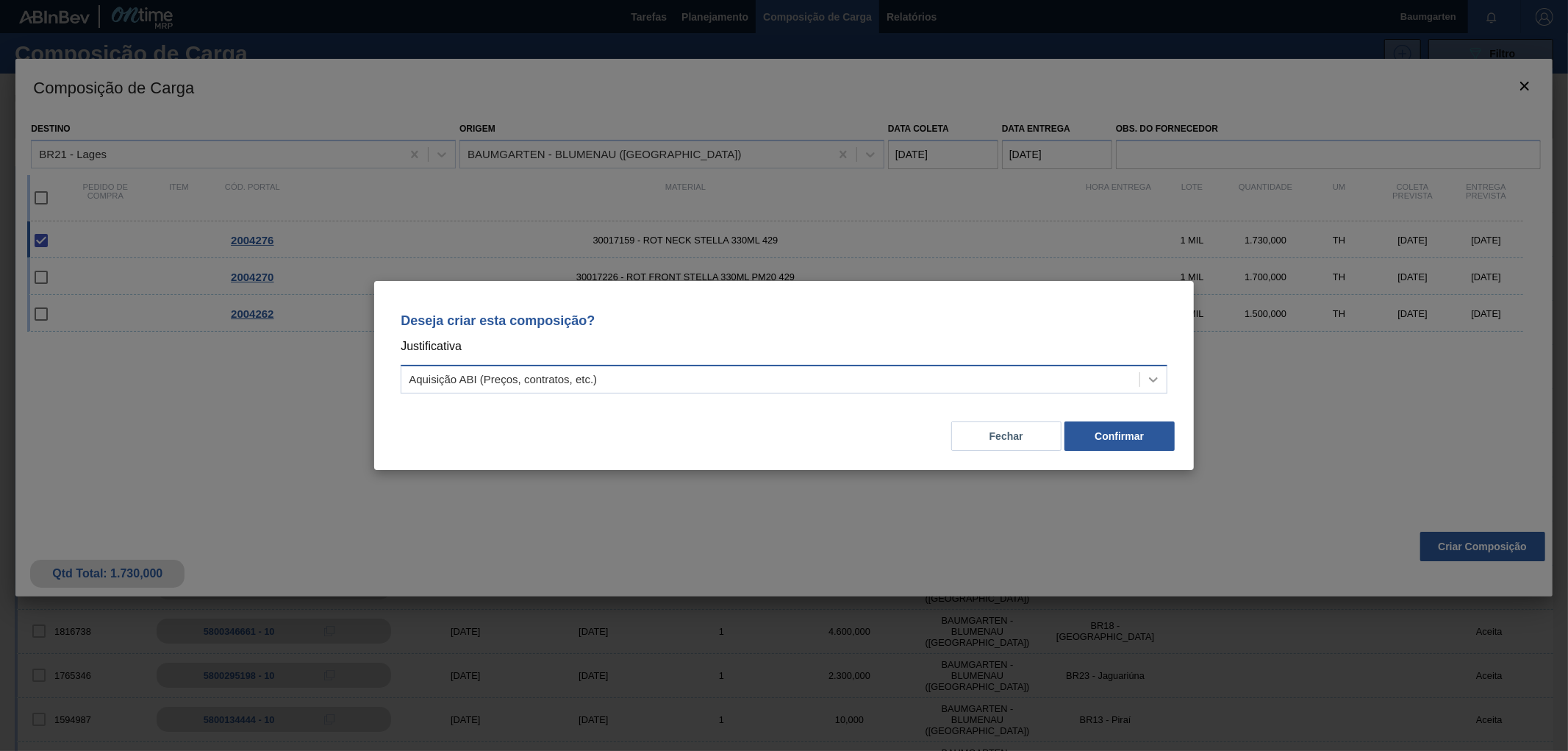
click at [1150, 373] on icon at bounding box center [1153, 379] width 15 height 15
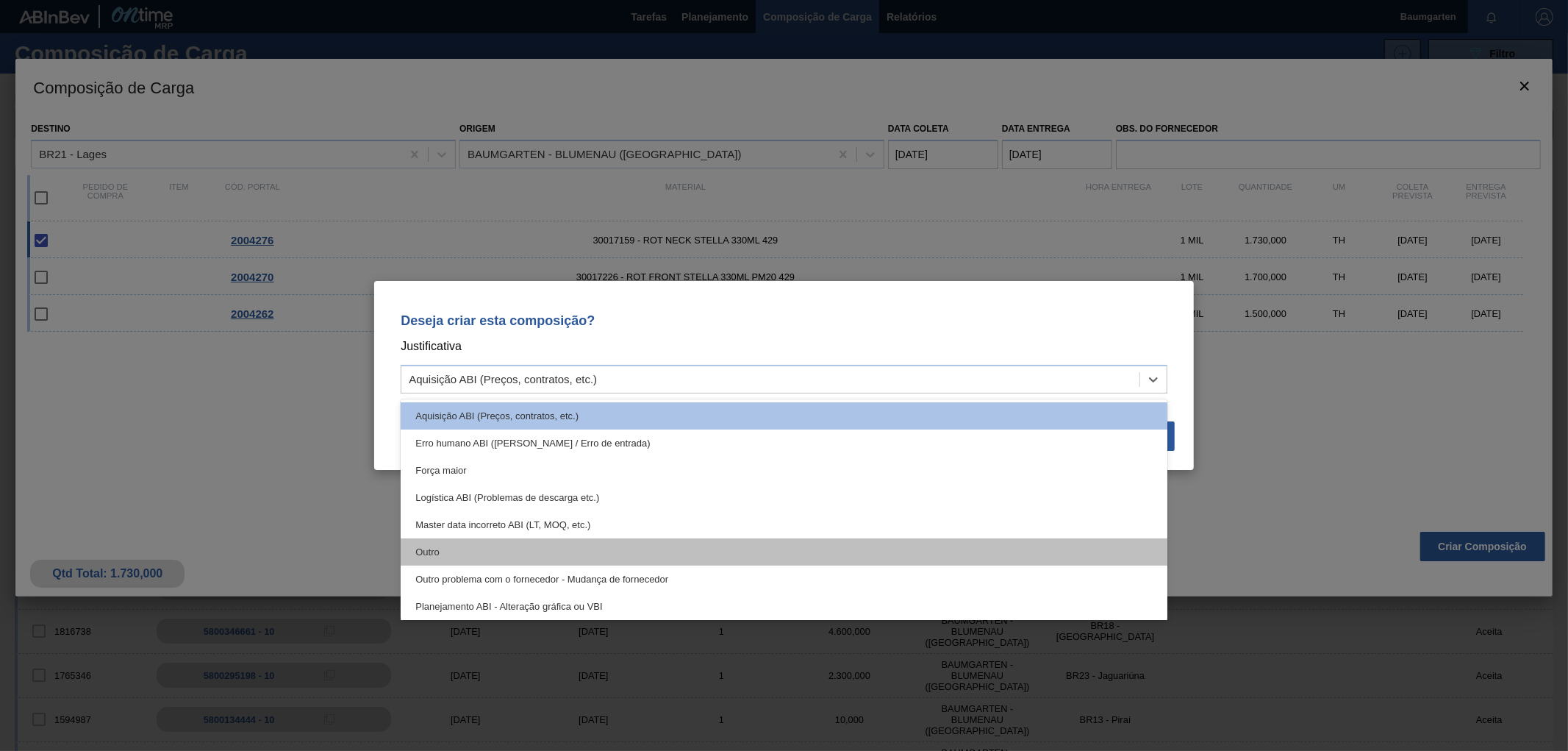
click at [449, 548] on div "Outro" at bounding box center [784, 552] width 767 height 28
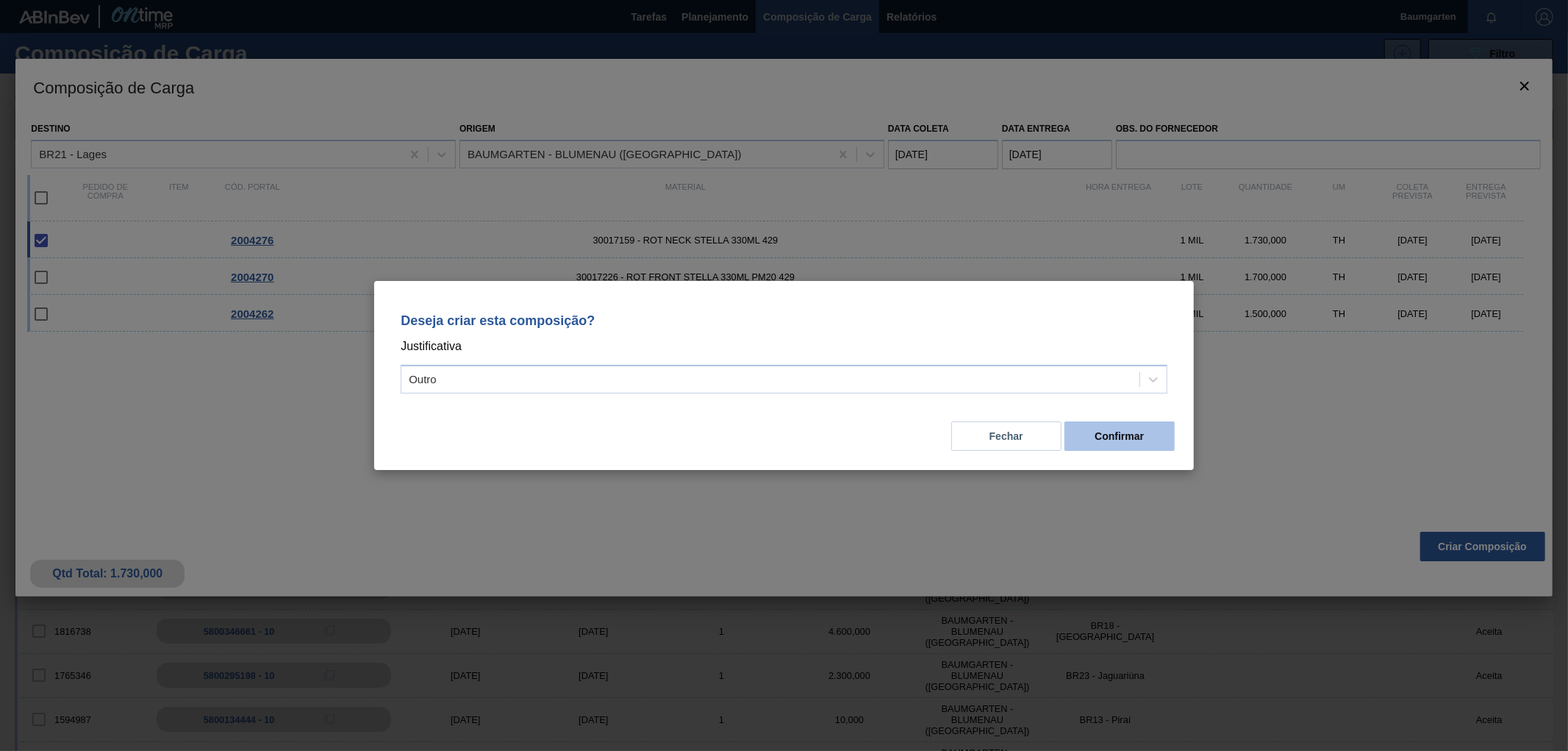
click at [1134, 437] on button "Confirmar" at bounding box center [1120, 436] width 110 height 29
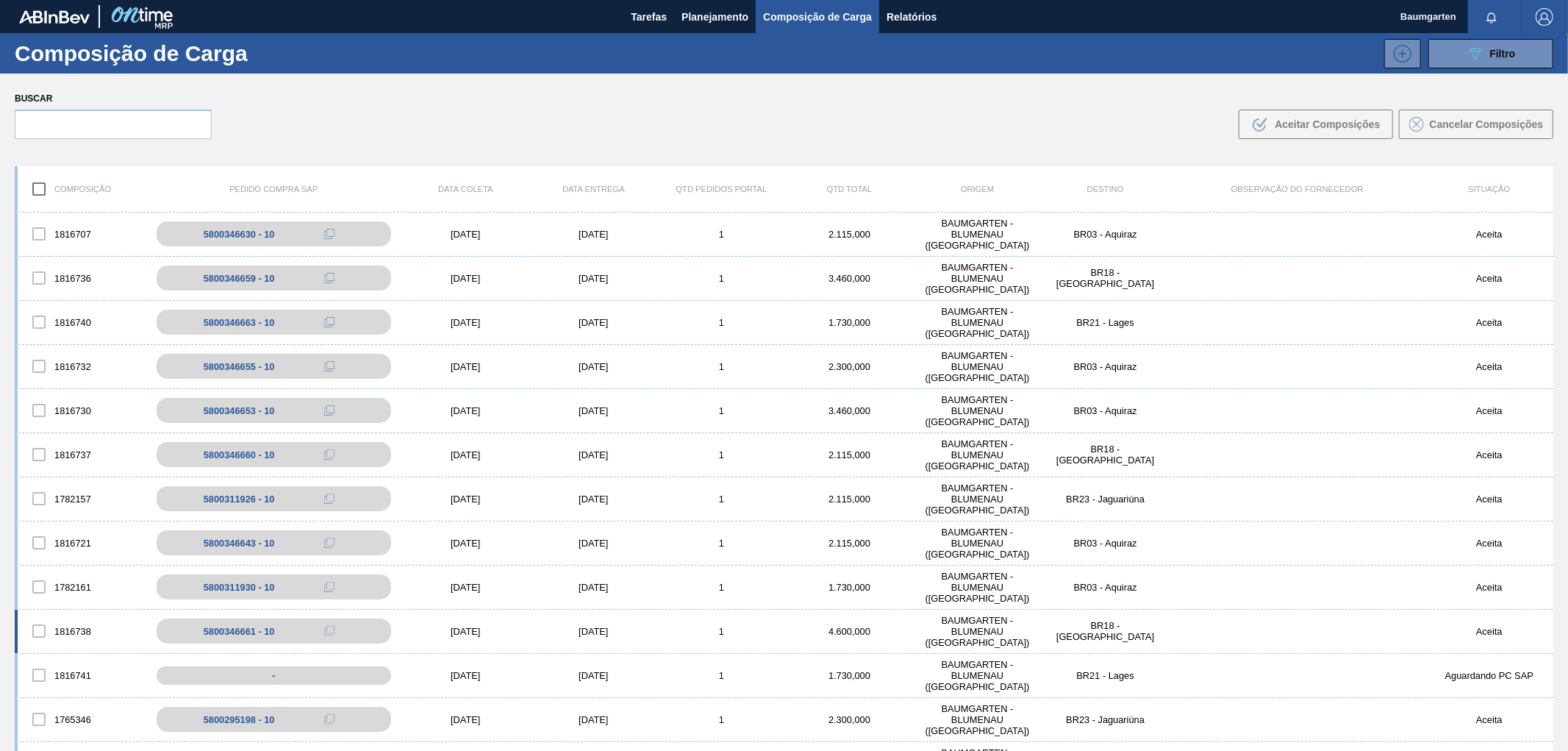
click at [77, 653] on div "1816738 5800346661 - 10 [DATE] [DATE] 1 4.600,000 BAUMGARTEN - [GEOGRAPHIC_DATA…" at bounding box center [784, 631] width 1539 height 44
click at [65, 0] on body "Tarefas Planejamento Composição de Carga Relatórios Baumgarten Marcar todas com…" at bounding box center [784, 0] width 1568 height 0
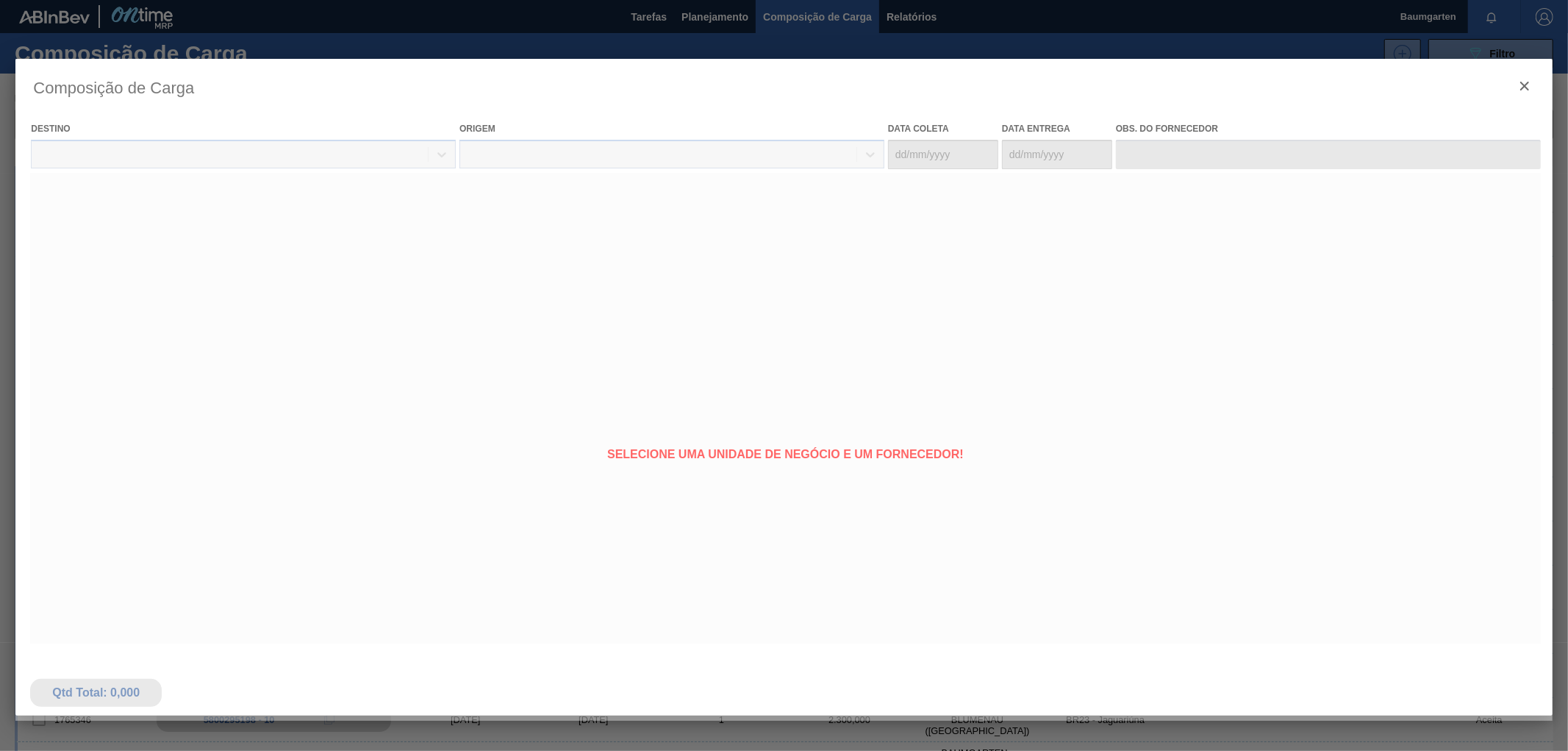
type coleta "[DATE]"
type entrega "[DATE]"
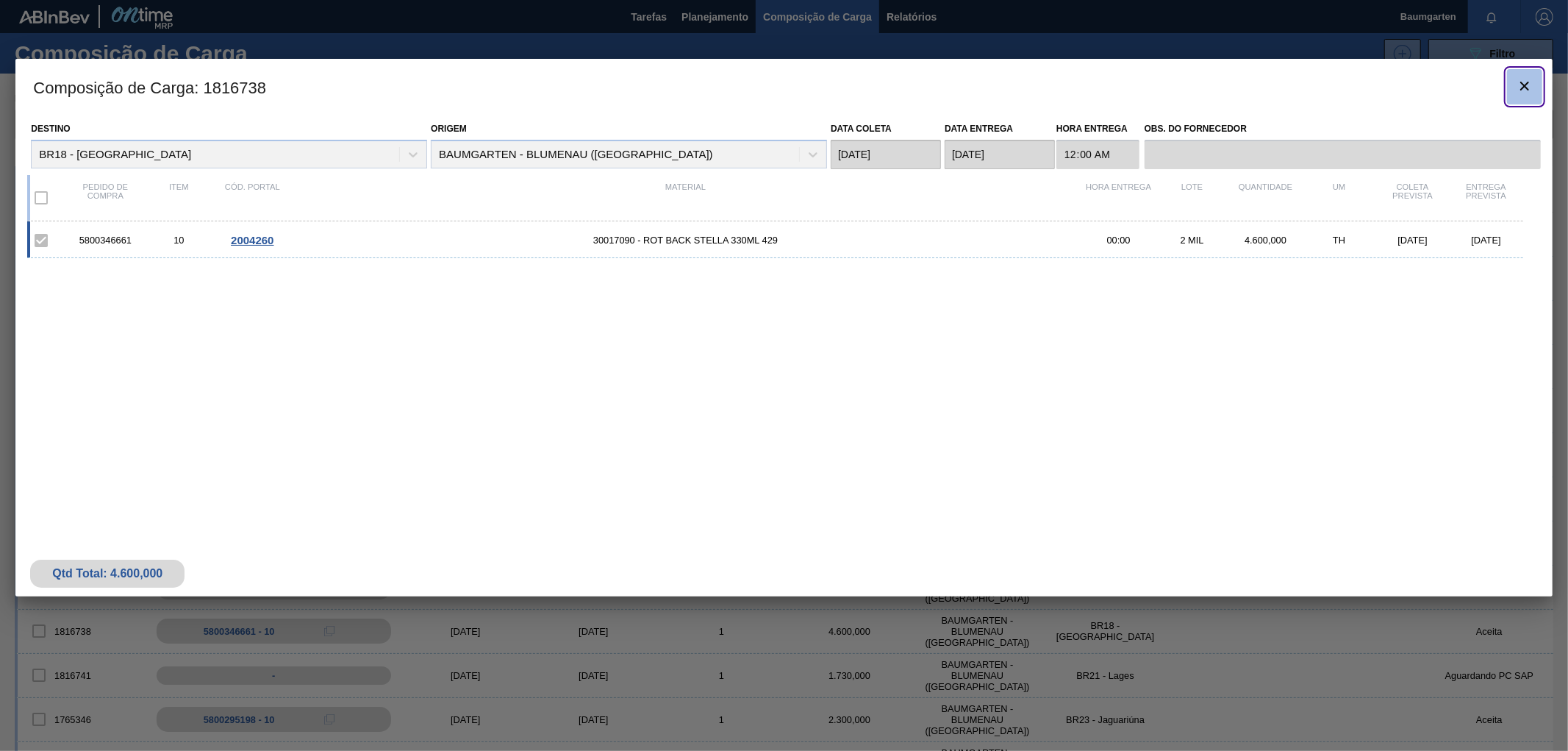
click at [1524, 84] on icon "botão de ícone" at bounding box center [1525, 86] width 9 height 9
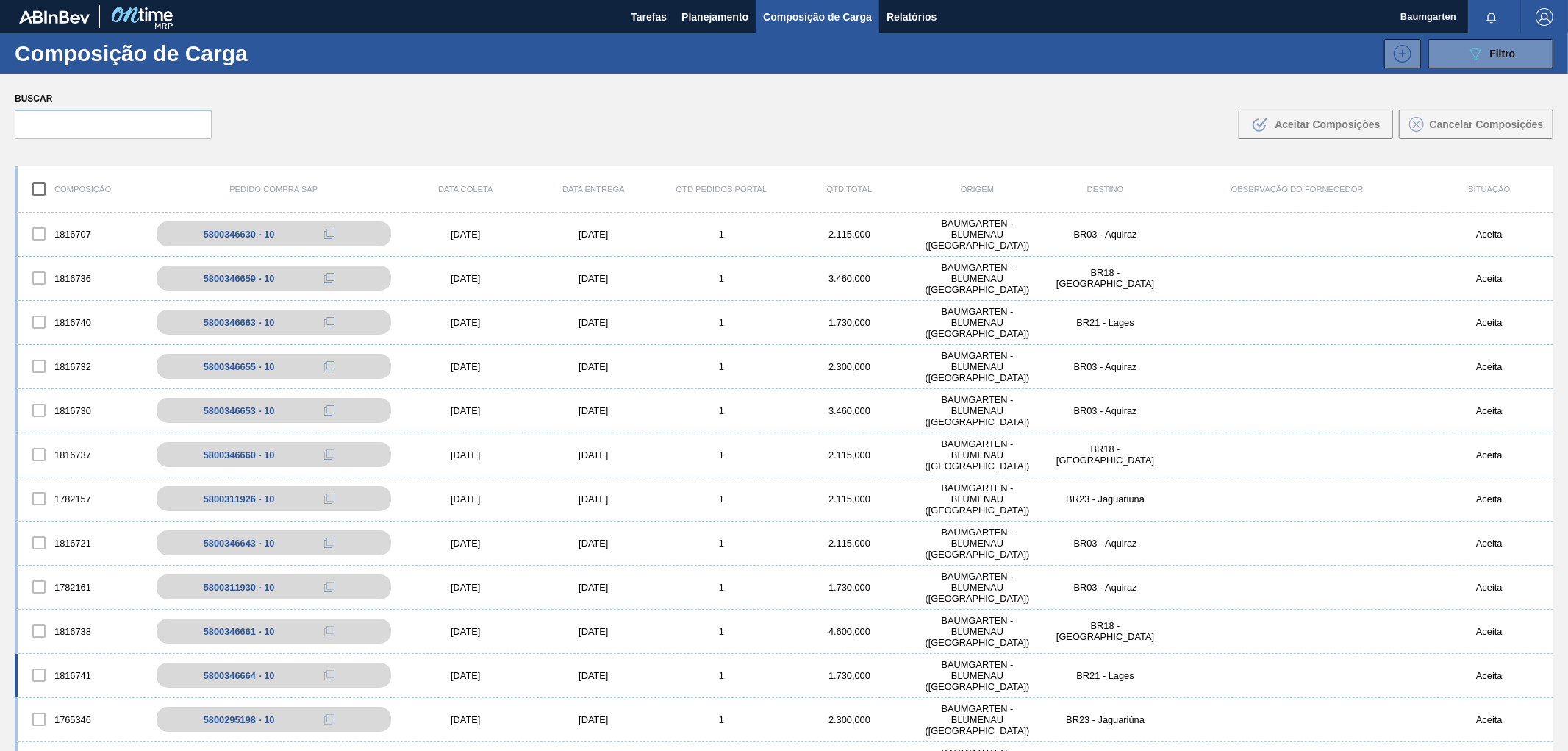
click at [69, 657] on div "1816741 5800346664 - 10 [DATE] [DATE] 1 1.730,000 BAUMGARTEN - [GEOGRAPHIC_DATA…" at bounding box center [784, 675] width 1539 height 44
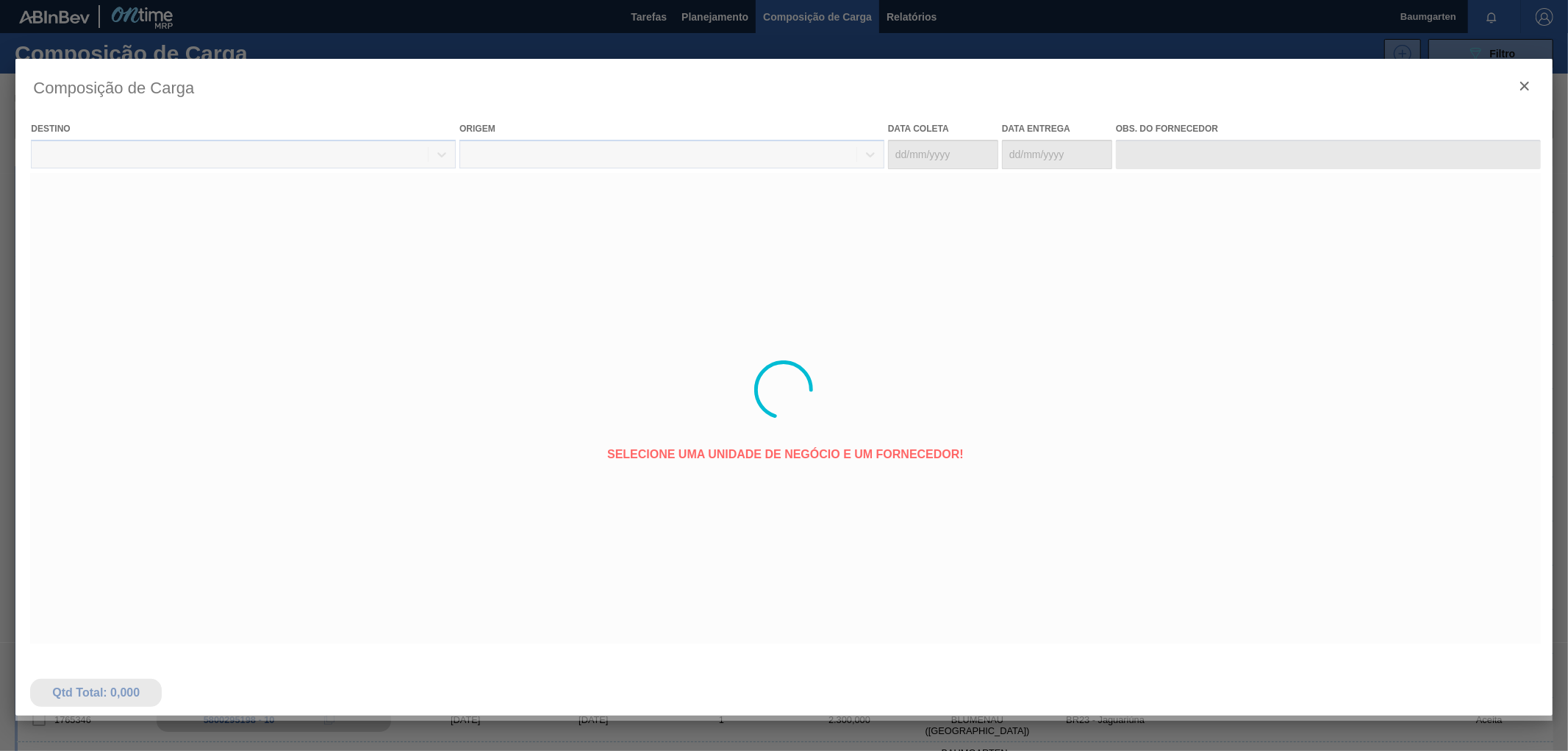
type coleta "[DATE]"
type entrega "[DATE]"
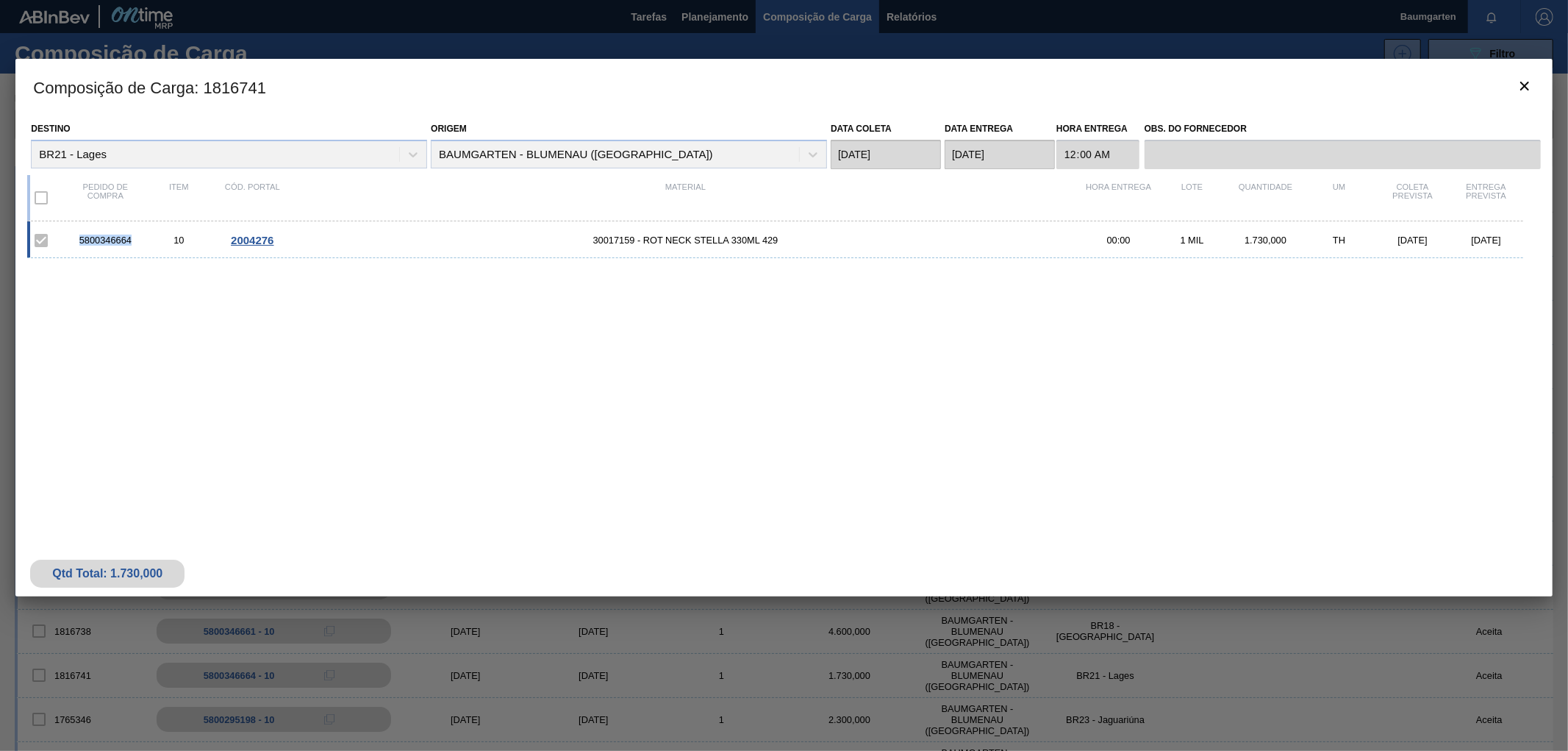
drag, startPoint x: 78, startPoint y: 239, endPoint x: 130, endPoint y: 240, distance: 52.0
click at [130, 240] on div "5800346664" at bounding box center [104, 240] width 73 height 11
copy div "5800346664"
click at [136, 237] on div "5800346664" at bounding box center [104, 240] width 73 height 11
drag, startPoint x: 129, startPoint y: 241, endPoint x: 81, endPoint y: 245, distance: 48.2
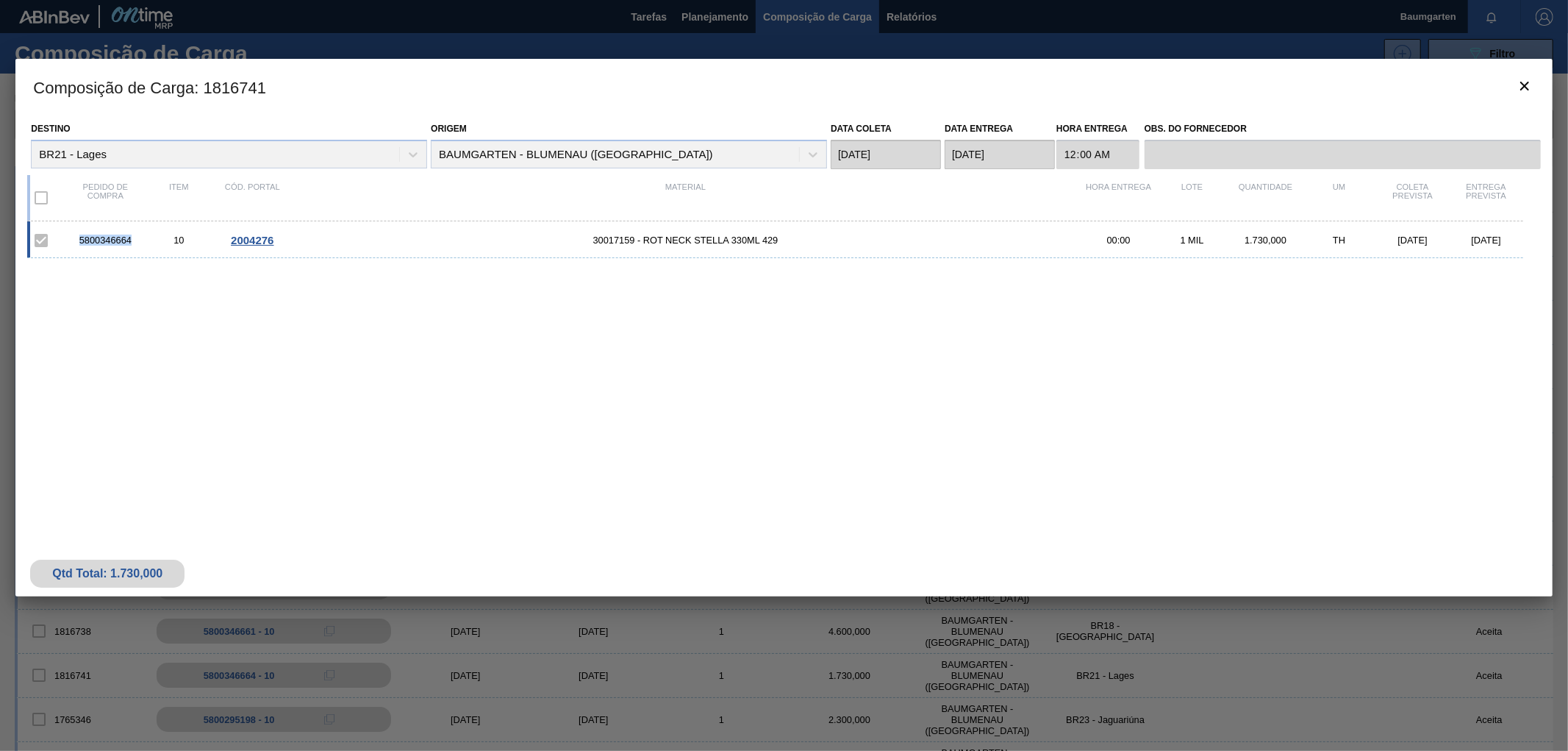
click at [81, 245] on div "5800346664" at bounding box center [104, 240] width 73 height 11
click at [137, 242] on div "5800346664" at bounding box center [104, 240] width 73 height 11
drag, startPoint x: 135, startPoint y: 236, endPoint x: 79, endPoint y: 244, distance: 56.6
click at [79, 244] on div "5800346664" at bounding box center [104, 240] width 73 height 11
click at [141, 238] on div "5800346664" at bounding box center [104, 240] width 73 height 11
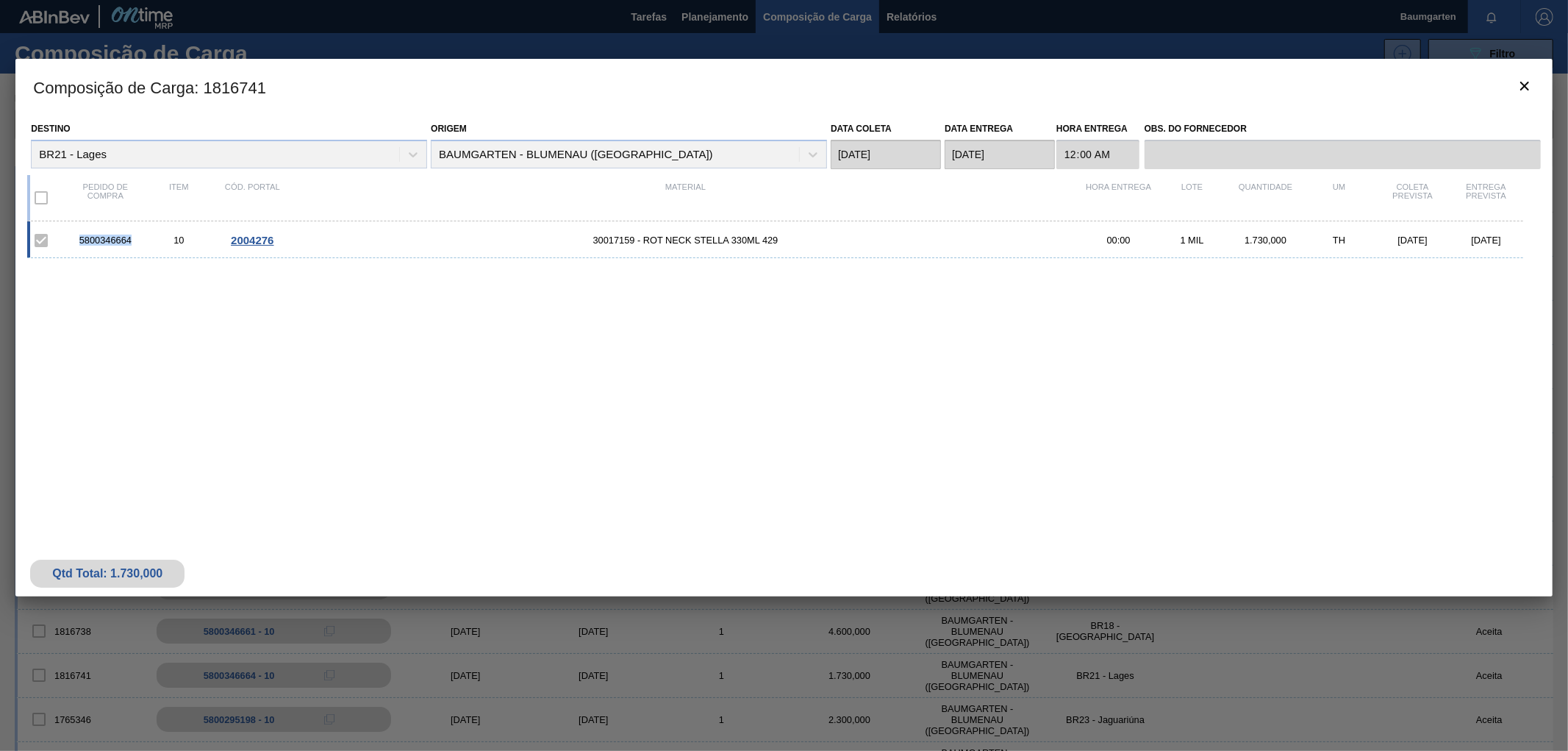
drag, startPoint x: 131, startPoint y: 239, endPoint x: 78, endPoint y: 246, distance: 53.5
click at [78, 246] on div "5800346664 10 2004276 30017159 - ROT NECK STELLA 330ML 429 00:00 1 MIL 1.730,00…" at bounding box center [775, 240] width 1496 height 37
click at [142, 241] on div "10" at bounding box center [178, 240] width 73 height 11
drag, startPoint x: 137, startPoint y: 241, endPoint x: 77, endPoint y: 241, distance: 60.0
click at [77, 241] on div "5800346664" at bounding box center [104, 240] width 73 height 11
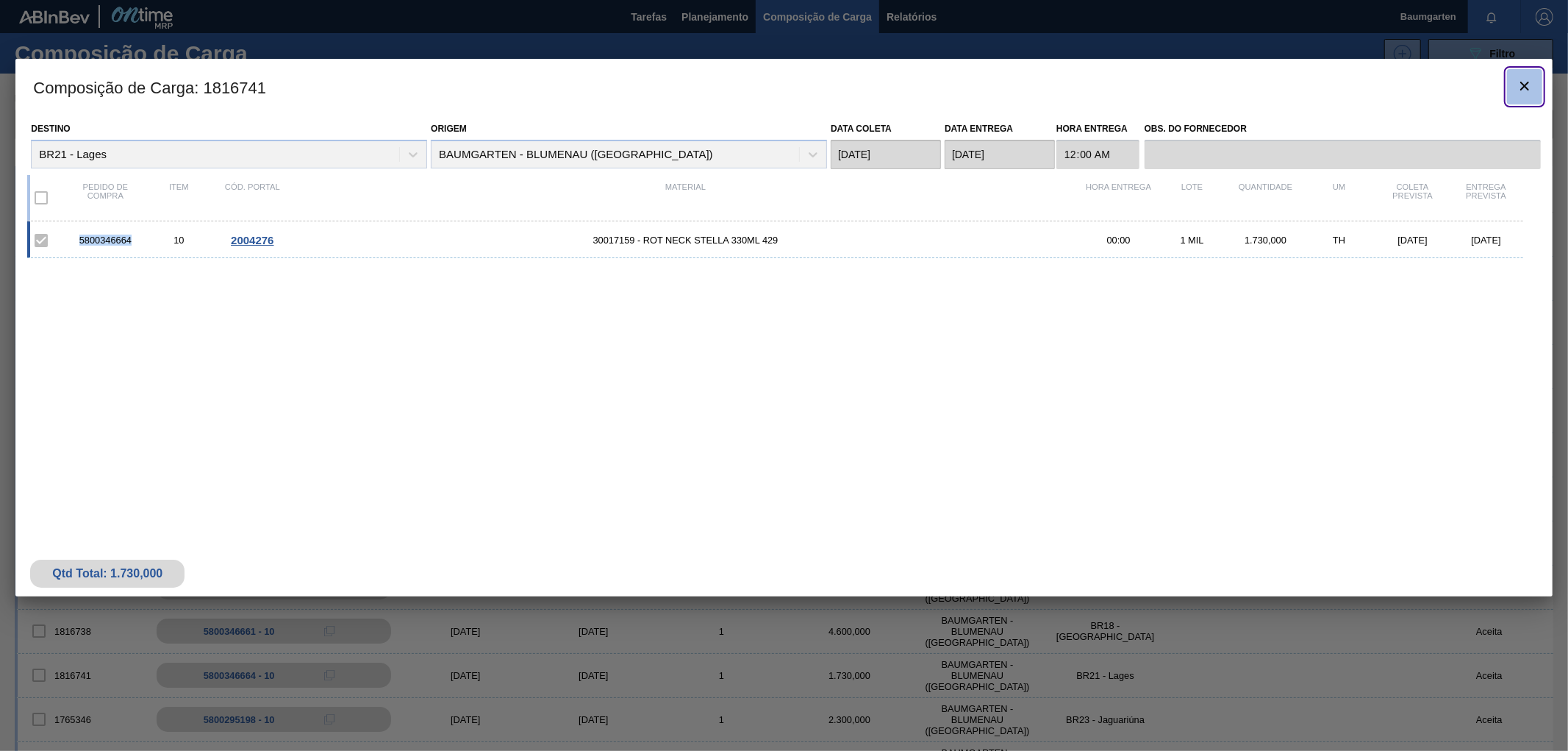
click at [1522, 78] on icon "botão de ícone" at bounding box center [1525, 86] width 17 height 17
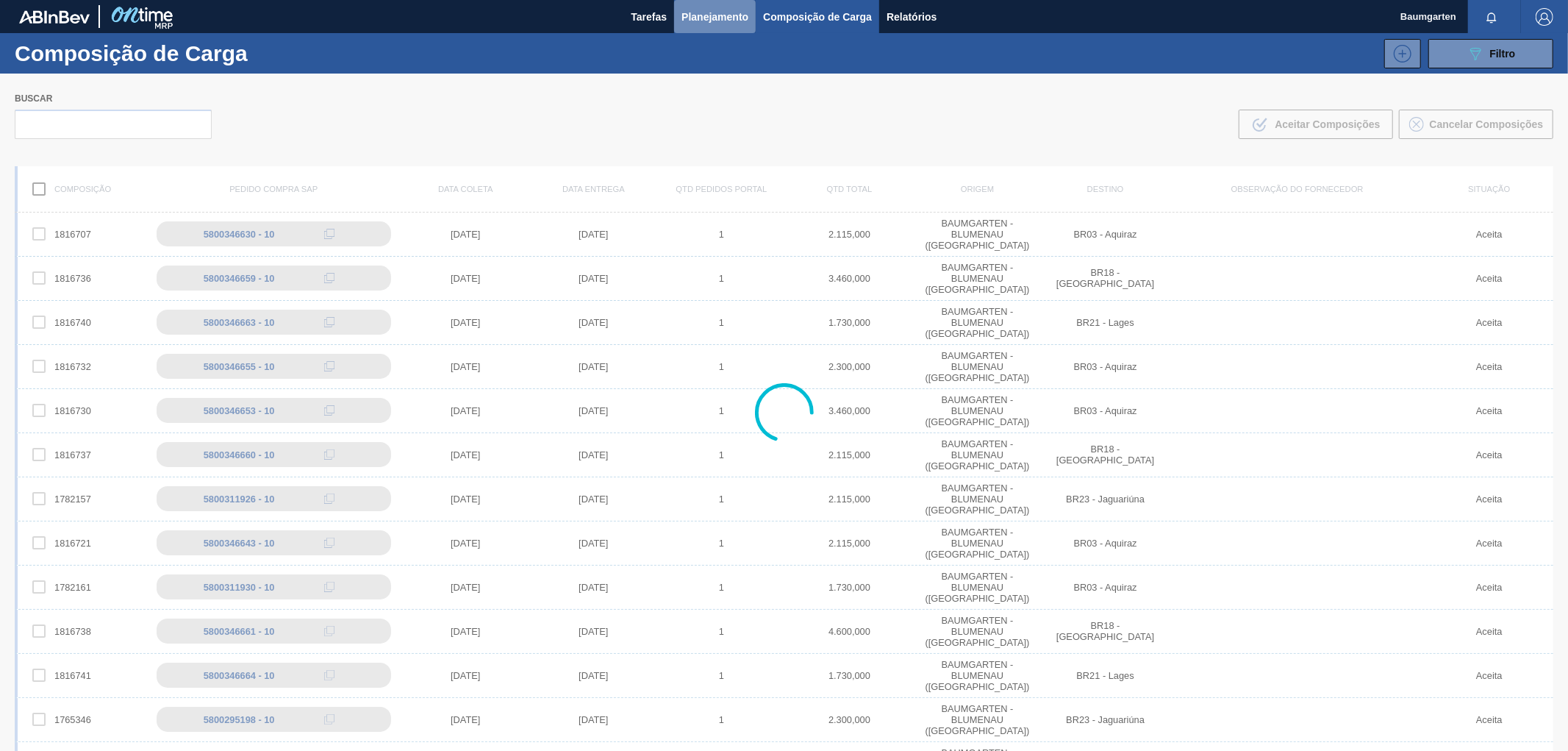
click at [678, 9] on button "Planejamento" at bounding box center [715, 16] width 82 height 33
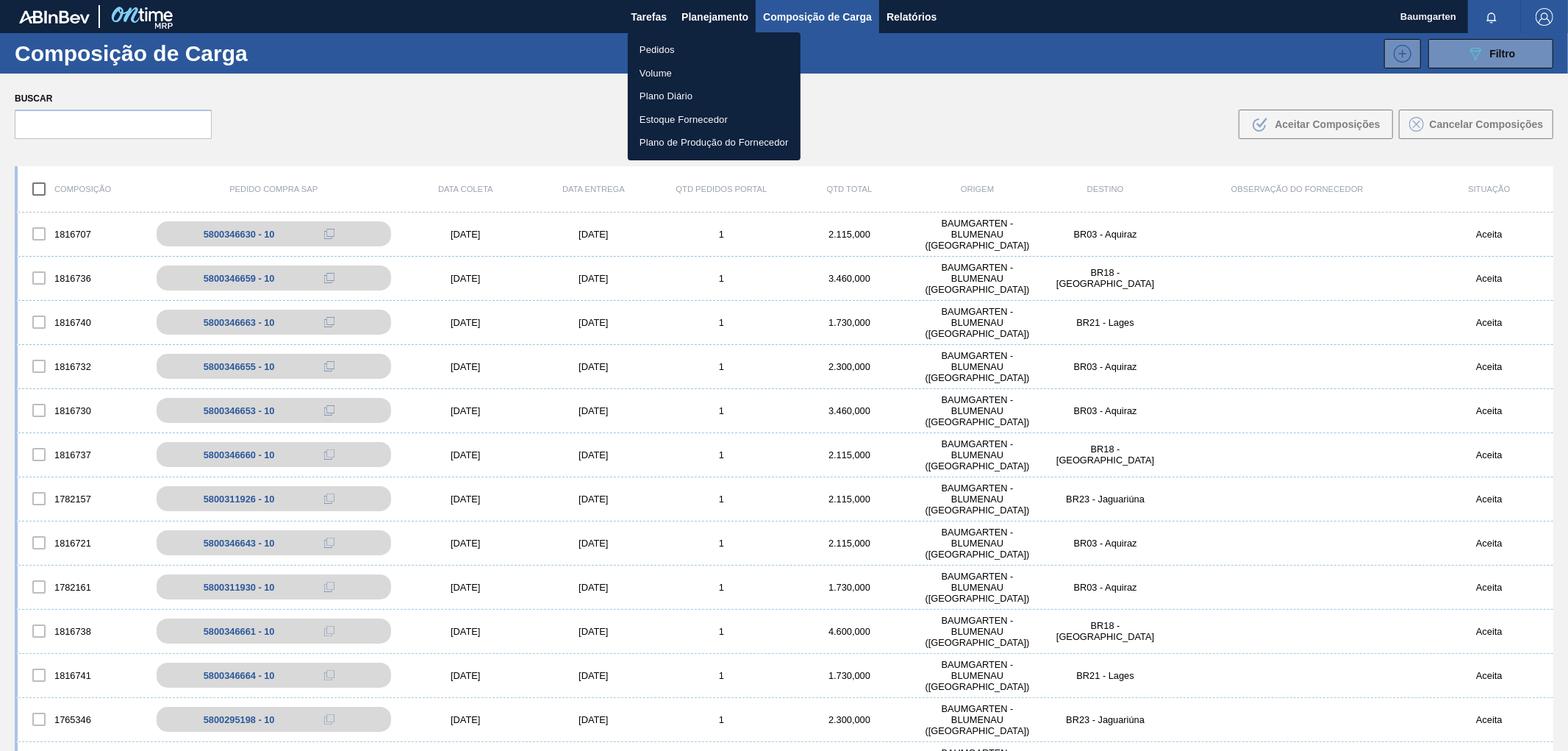
click at [647, 47] on li "Pedidos" at bounding box center [714, 49] width 172 height 23
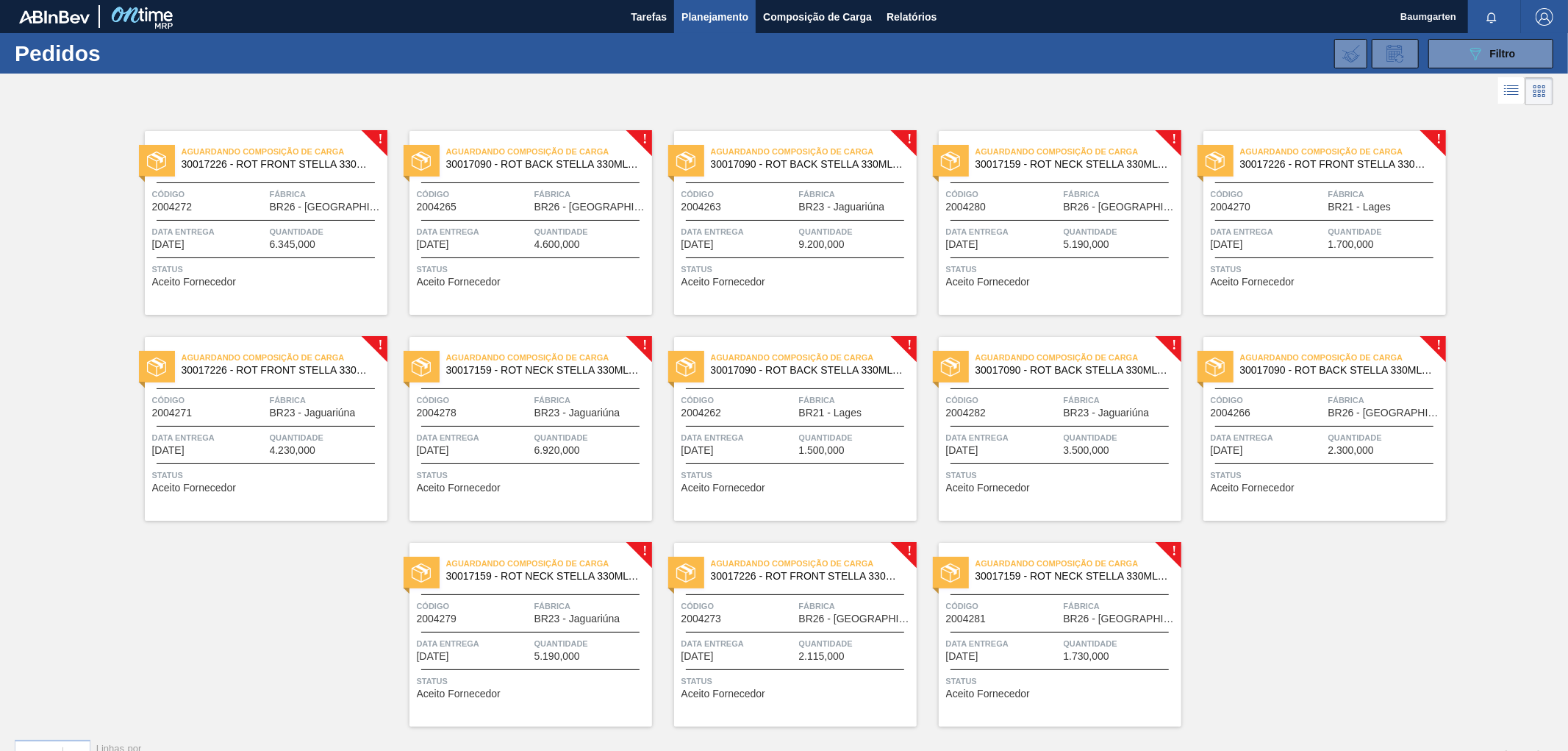
click at [1347, 206] on span "BR21 - Lages" at bounding box center [1359, 207] width 63 height 11
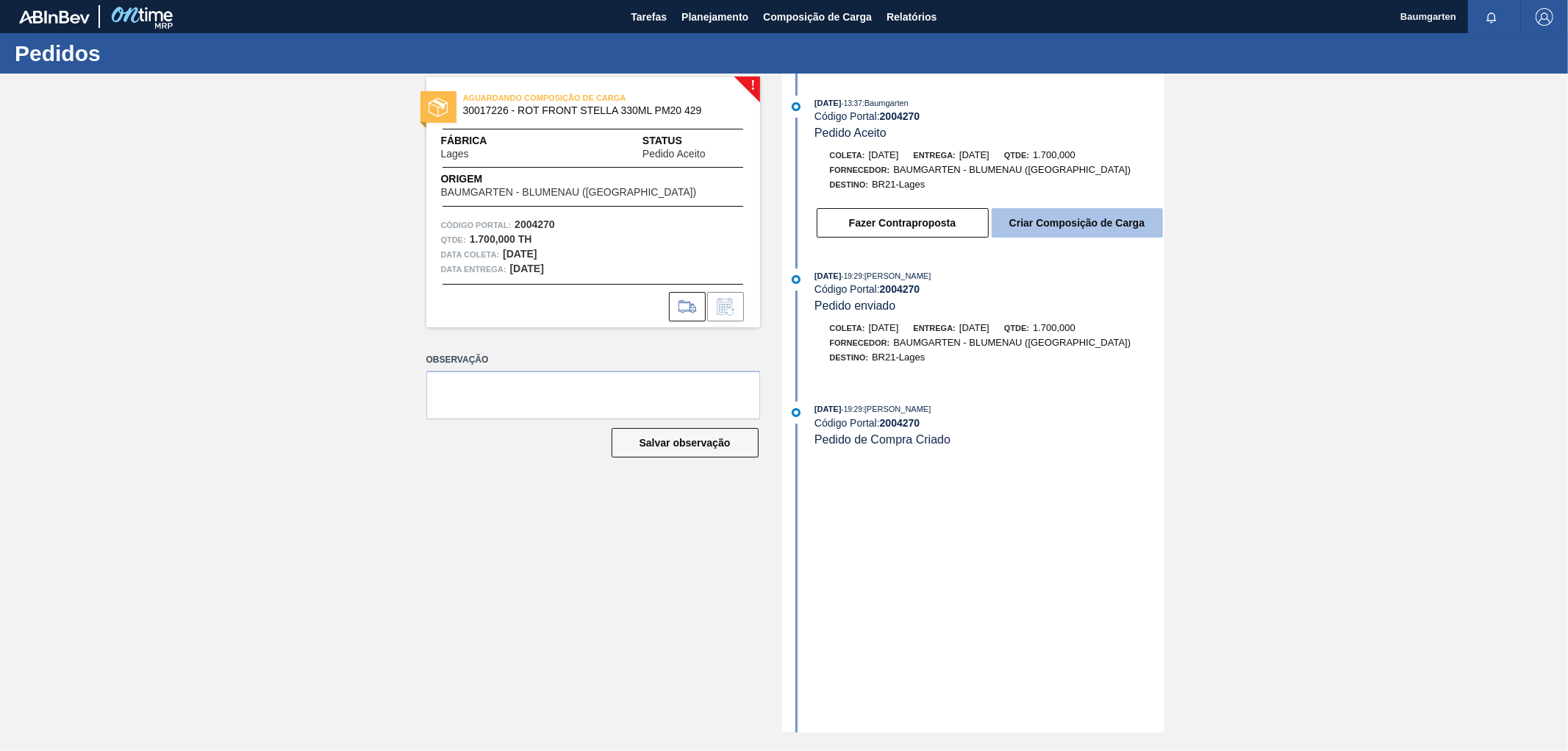
click at [1076, 222] on button "Criar Composição de Carga" at bounding box center [1078, 222] width 172 height 29
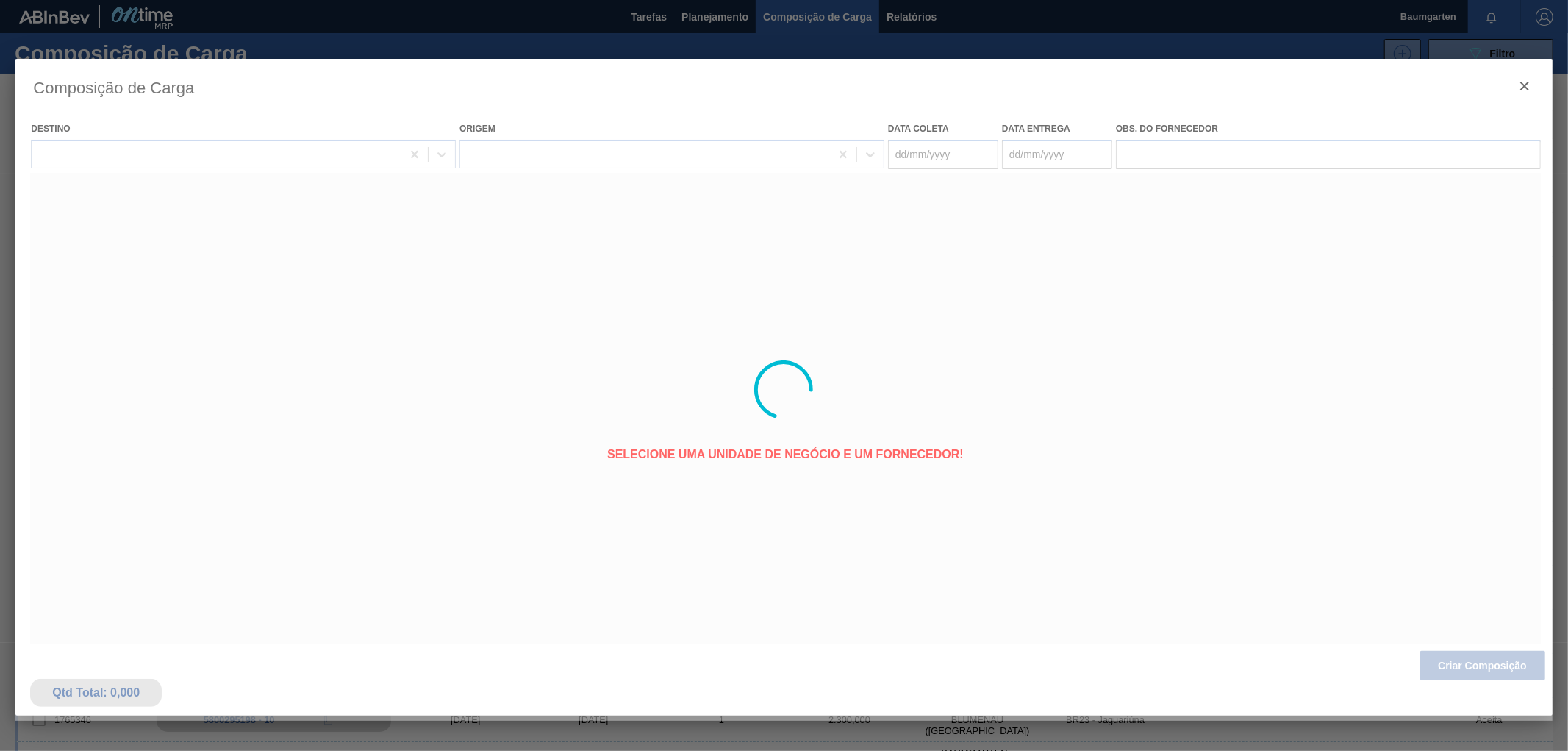
type coleta "[DATE]"
type entrega "[DATE]"
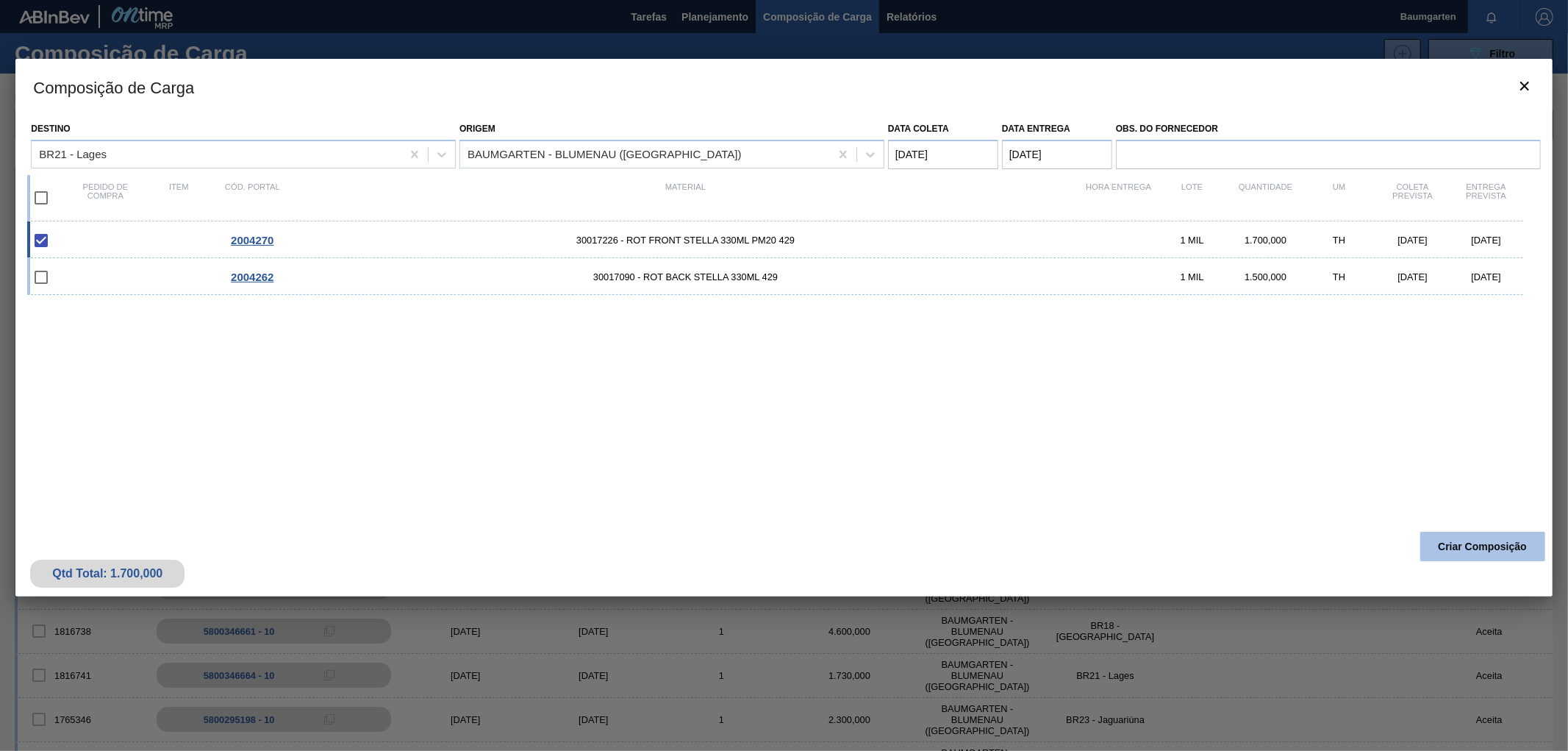
click at [1466, 541] on button "Criar Composição" at bounding box center [1483, 547] width 125 height 29
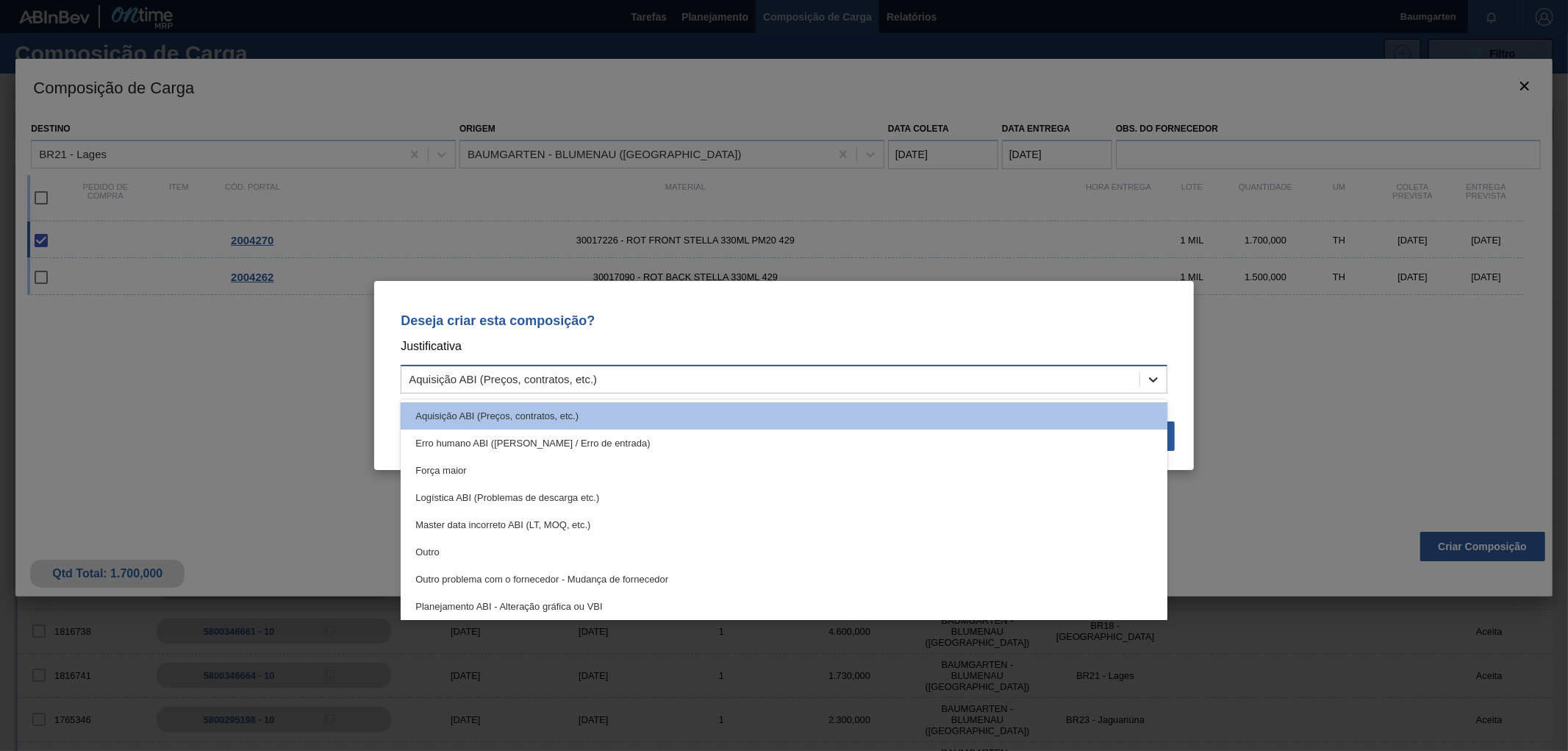
click at [1149, 375] on icon at bounding box center [1153, 379] width 15 height 15
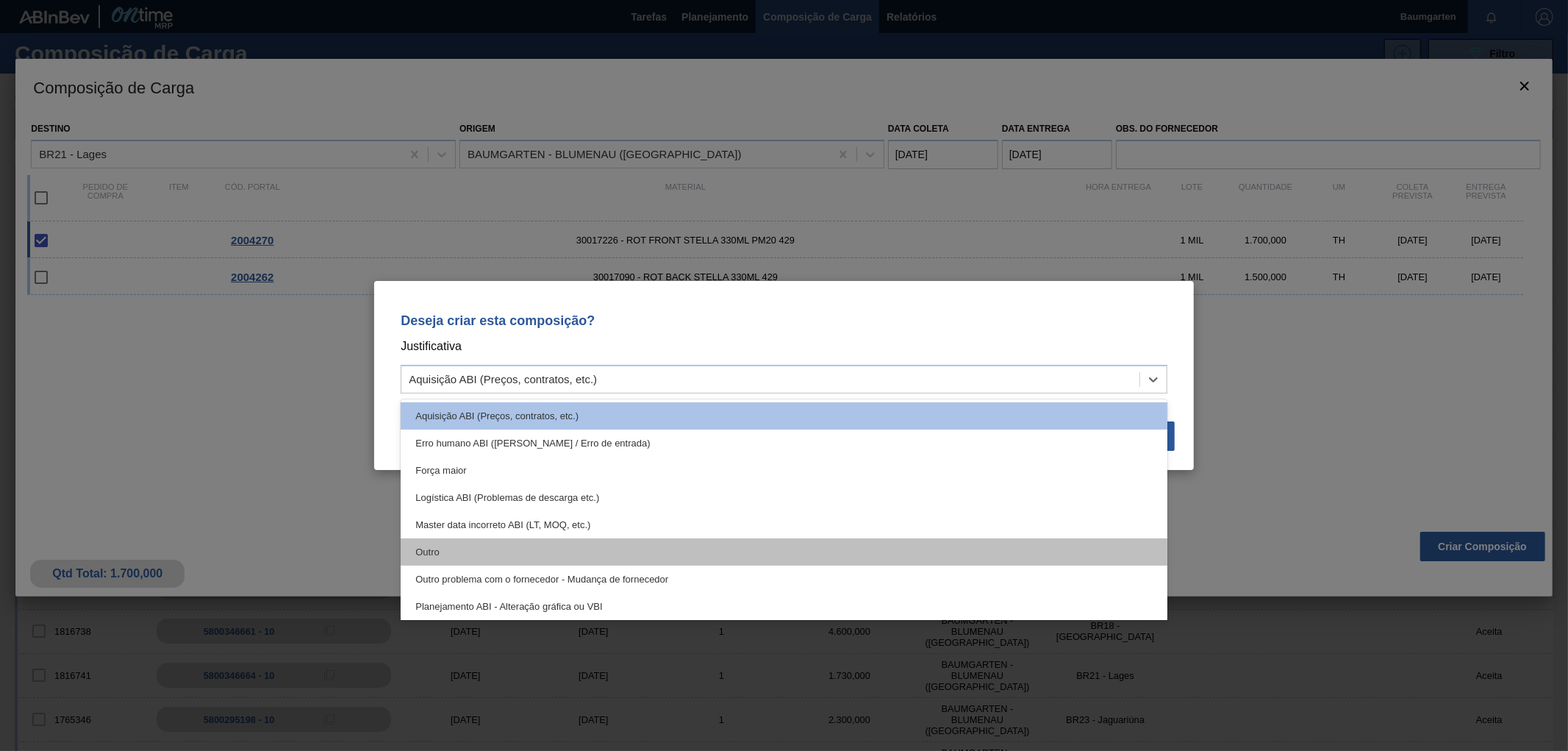
click at [443, 546] on div "Outro" at bounding box center [784, 552] width 767 height 28
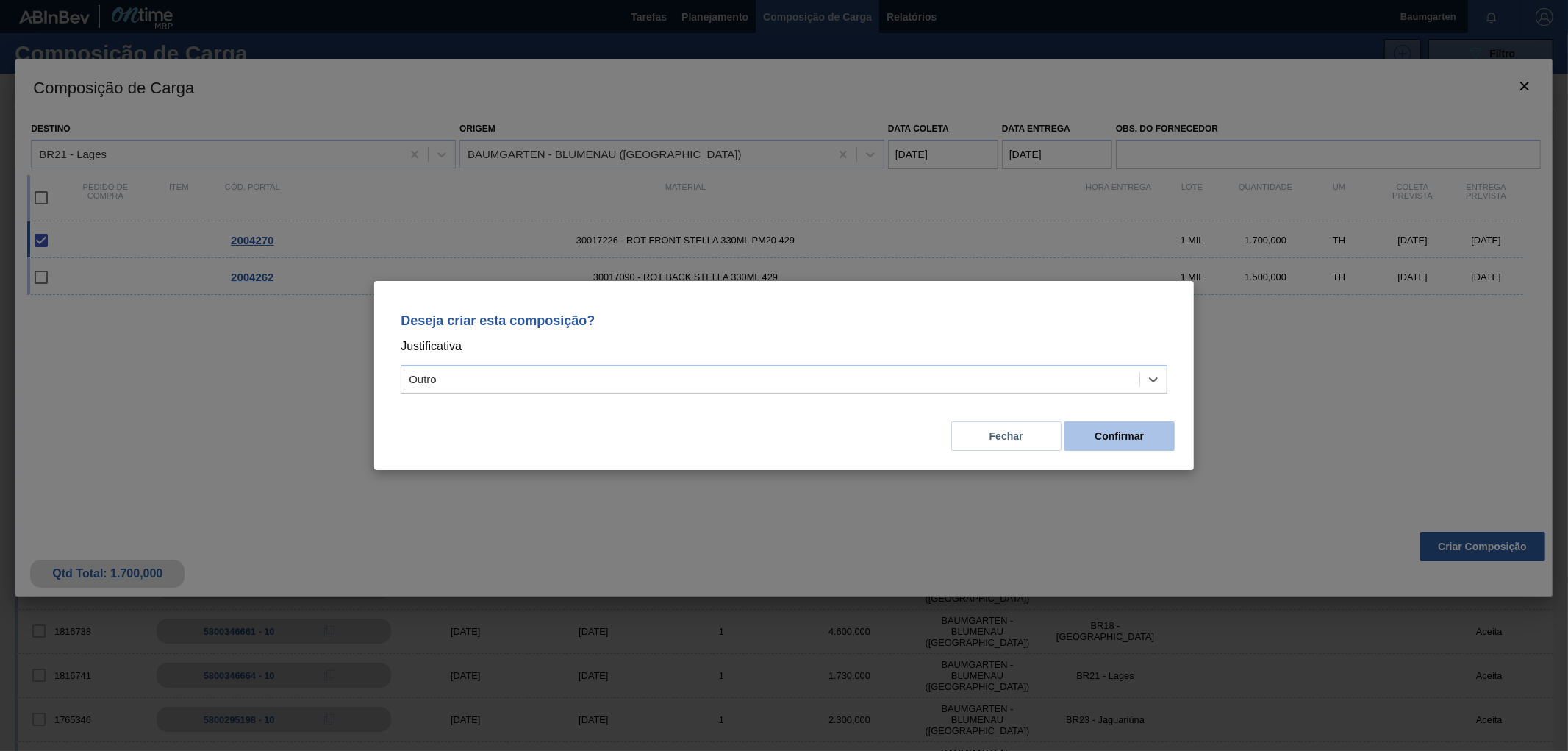
click at [1141, 440] on button "Confirmar" at bounding box center [1120, 436] width 110 height 29
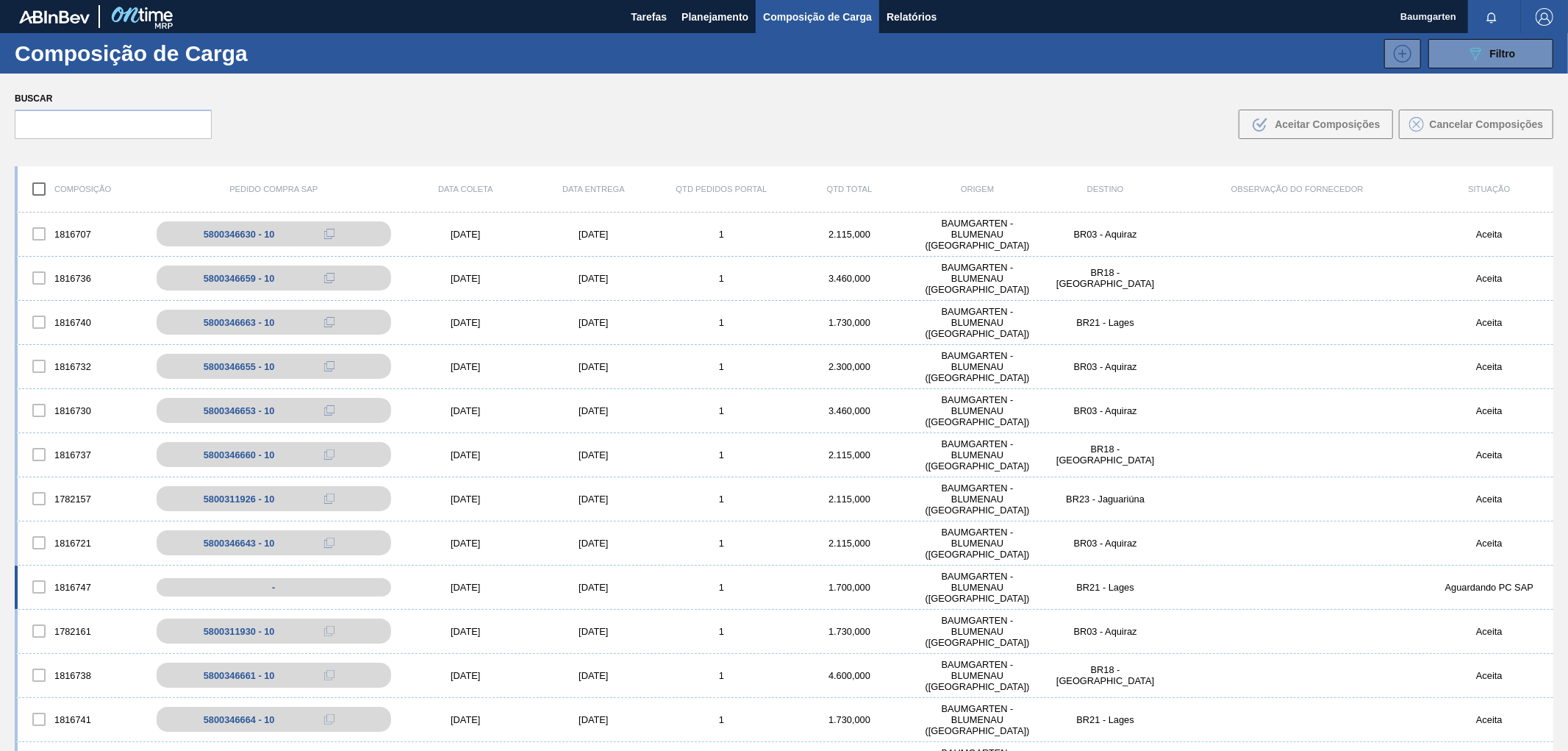
click at [74, 568] on div "1816747 - [DATE] [DATE] 1 1.700,000 BAUMGARTEN - [GEOGRAPHIC_DATA] ([GEOGRAPHIC…" at bounding box center [784, 587] width 1539 height 44
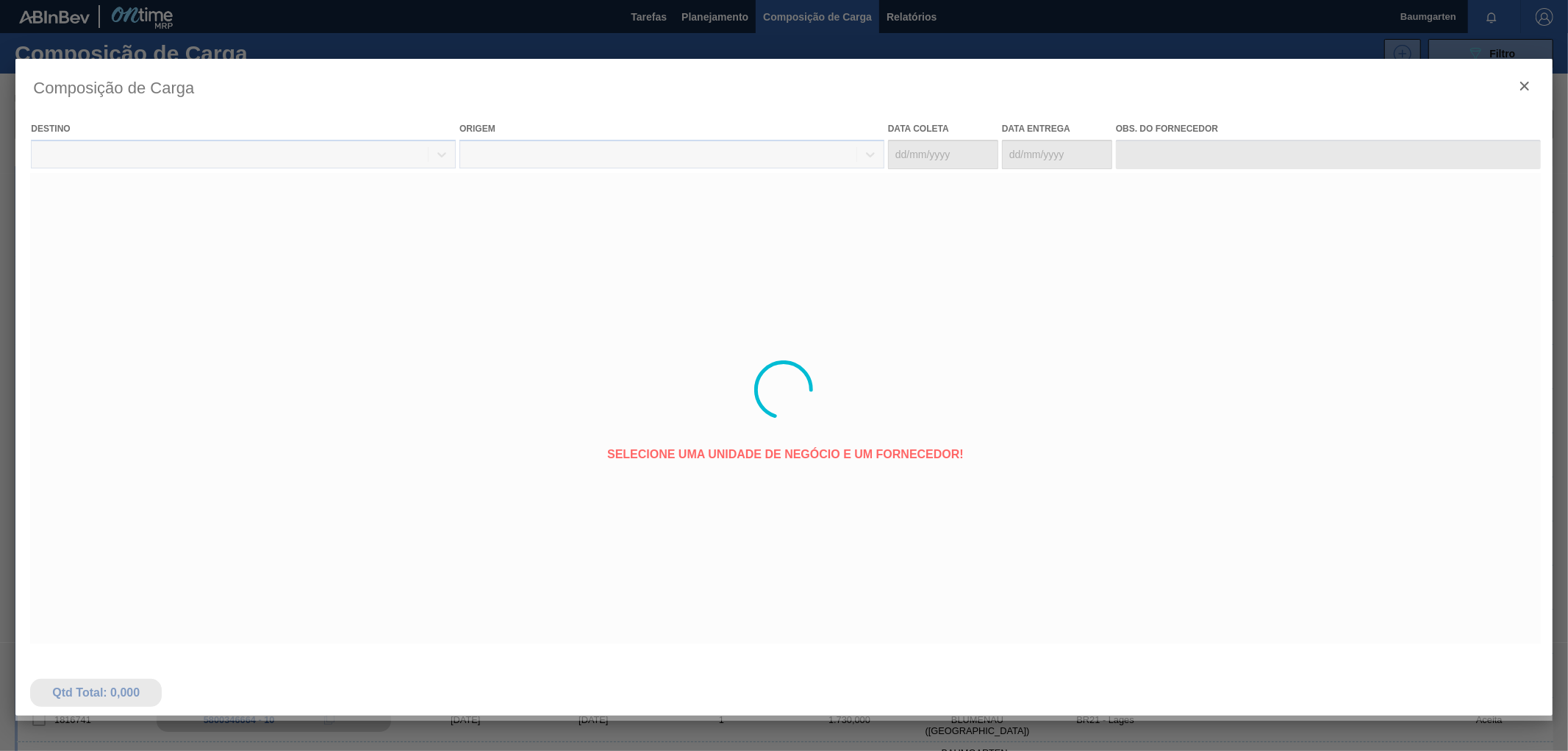
type coleta "[DATE]"
type entrega "[DATE]"
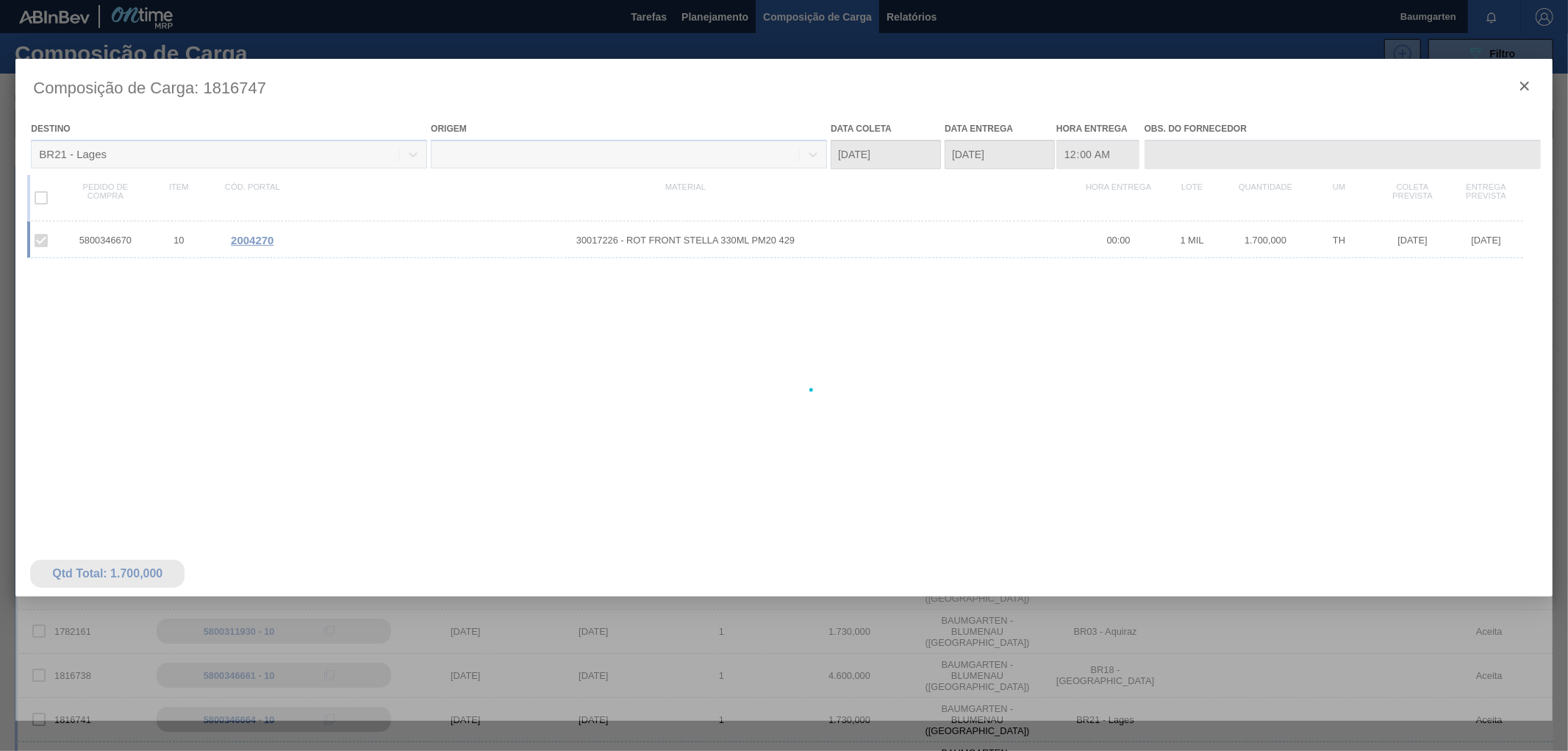
click at [133, 241] on div at bounding box center [784, 390] width 1537 height 662
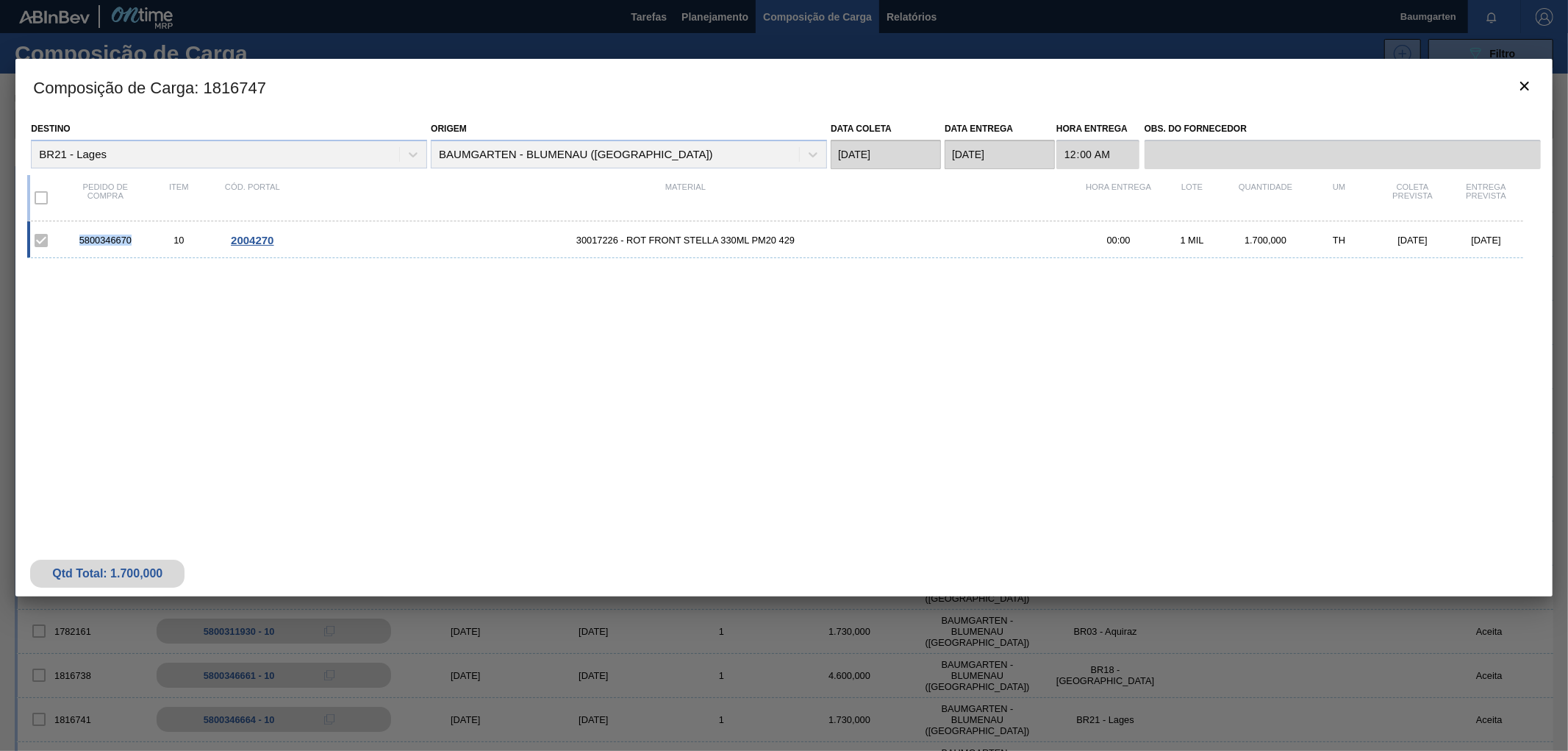
drag, startPoint x: 128, startPoint y: 237, endPoint x: 79, endPoint y: 248, distance: 50.2
click at [79, 248] on div "5800346670 10 2004270 30017226 - ROT FRONT STELLA 330ML PM20 429 00:00 1 MIL 1.…" at bounding box center [775, 240] width 1496 height 37
click at [134, 244] on div "5800346670" at bounding box center [104, 240] width 73 height 11
drag, startPoint x: 136, startPoint y: 240, endPoint x: 81, endPoint y: 247, distance: 55.4
click at [81, 247] on div "5800346670 10 2004270 30017226 - ROT FRONT STELLA 330ML PM20 429 00:00 1 MIL 1.…" at bounding box center [775, 240] width 1496 height 37
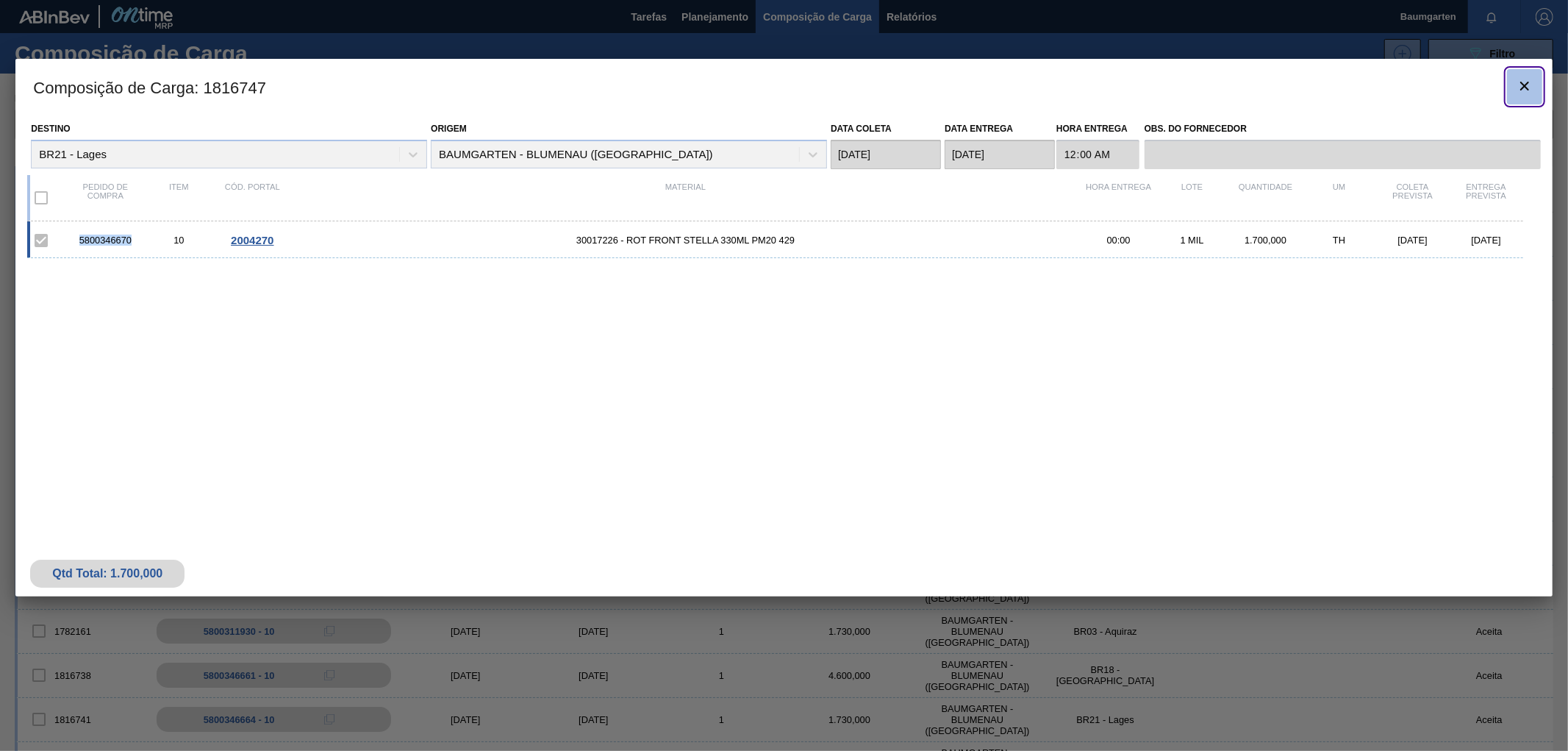
click at [1519, 79] on icon "botão de ícone" at bounding box center [1525, 86] width 17 height 17
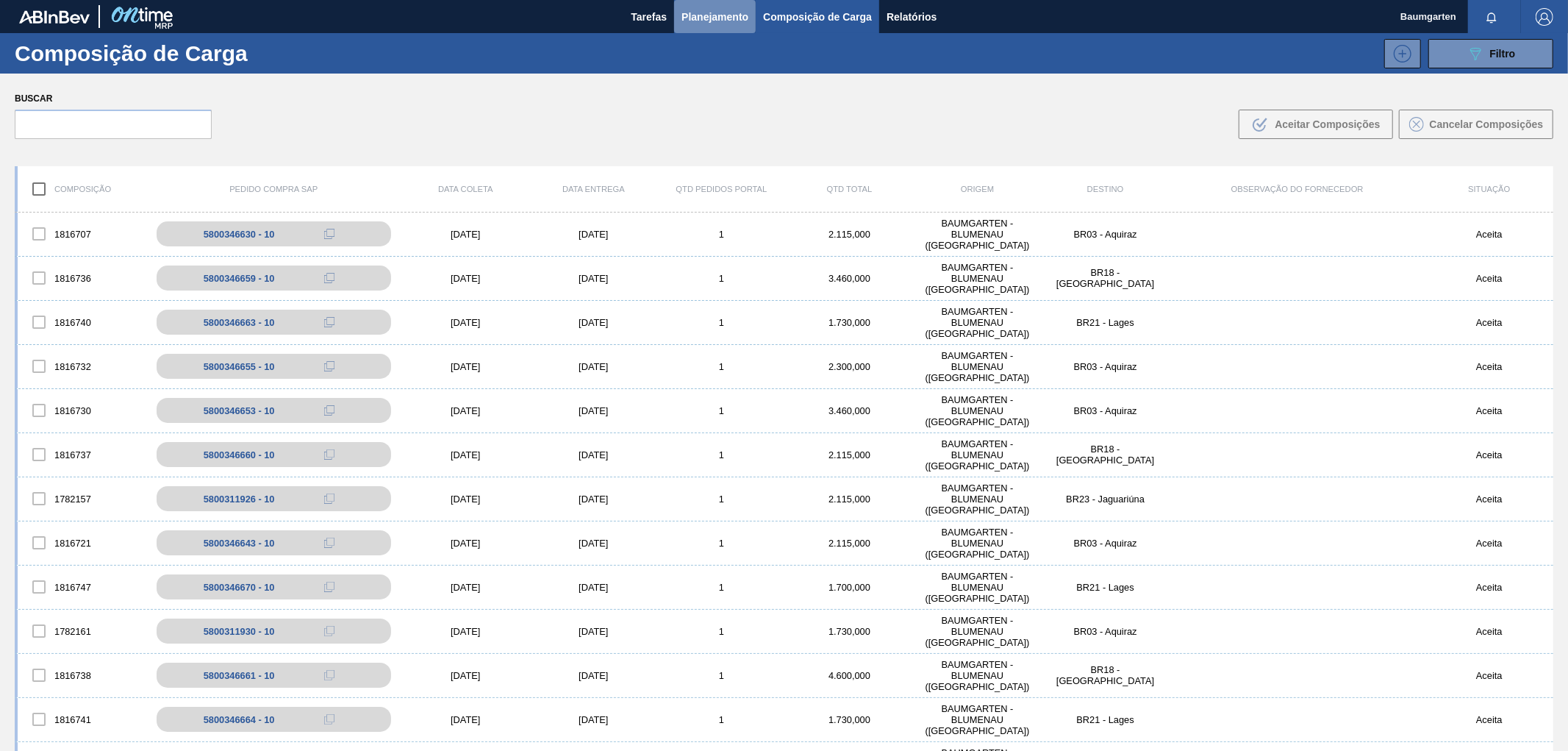
click at [723, 8] on span "Planejamento" at bounding box center [715, 16] width 67 height 17
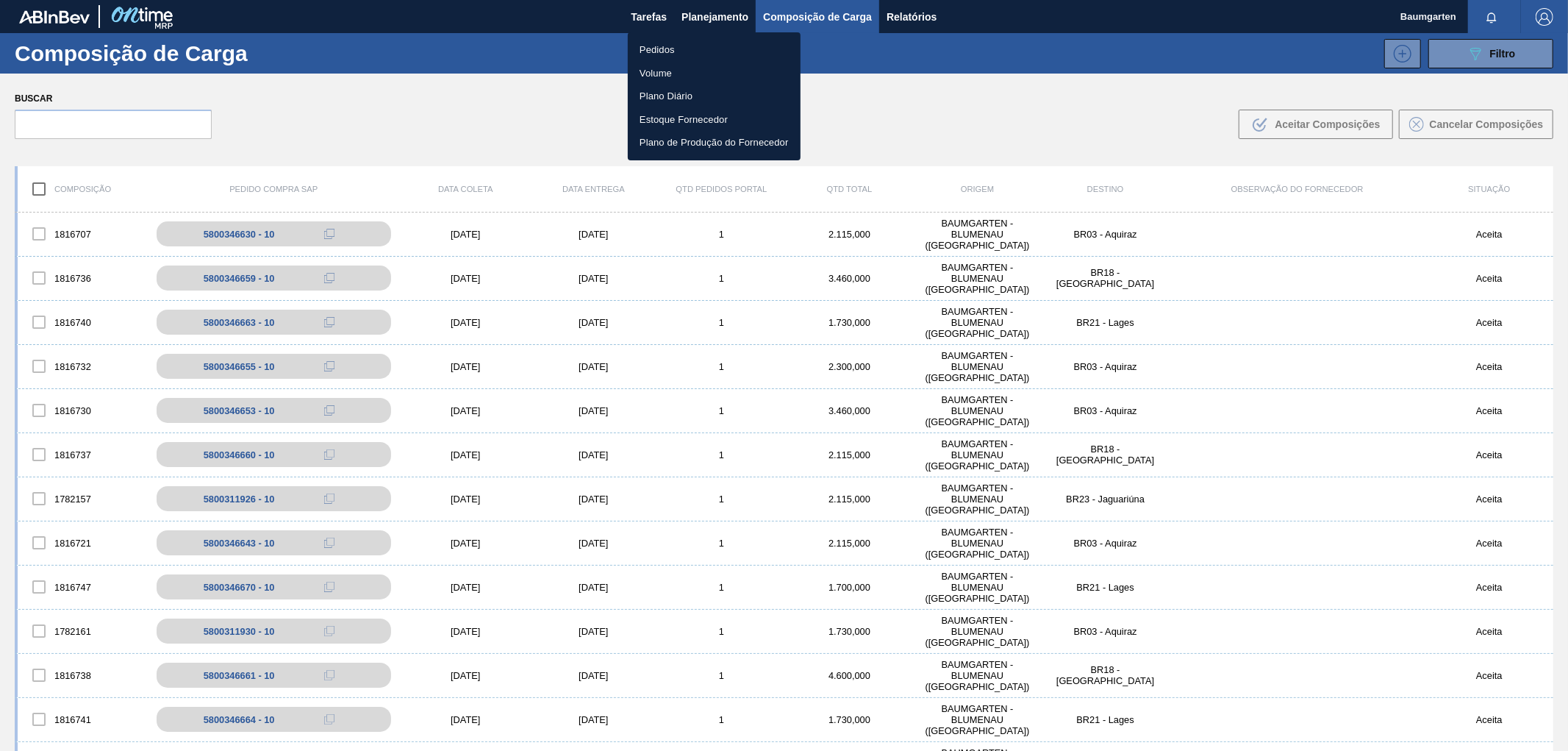
click at [653, 48] on li "Pedidos" at bounding box center [714, 49] width 172 height 23
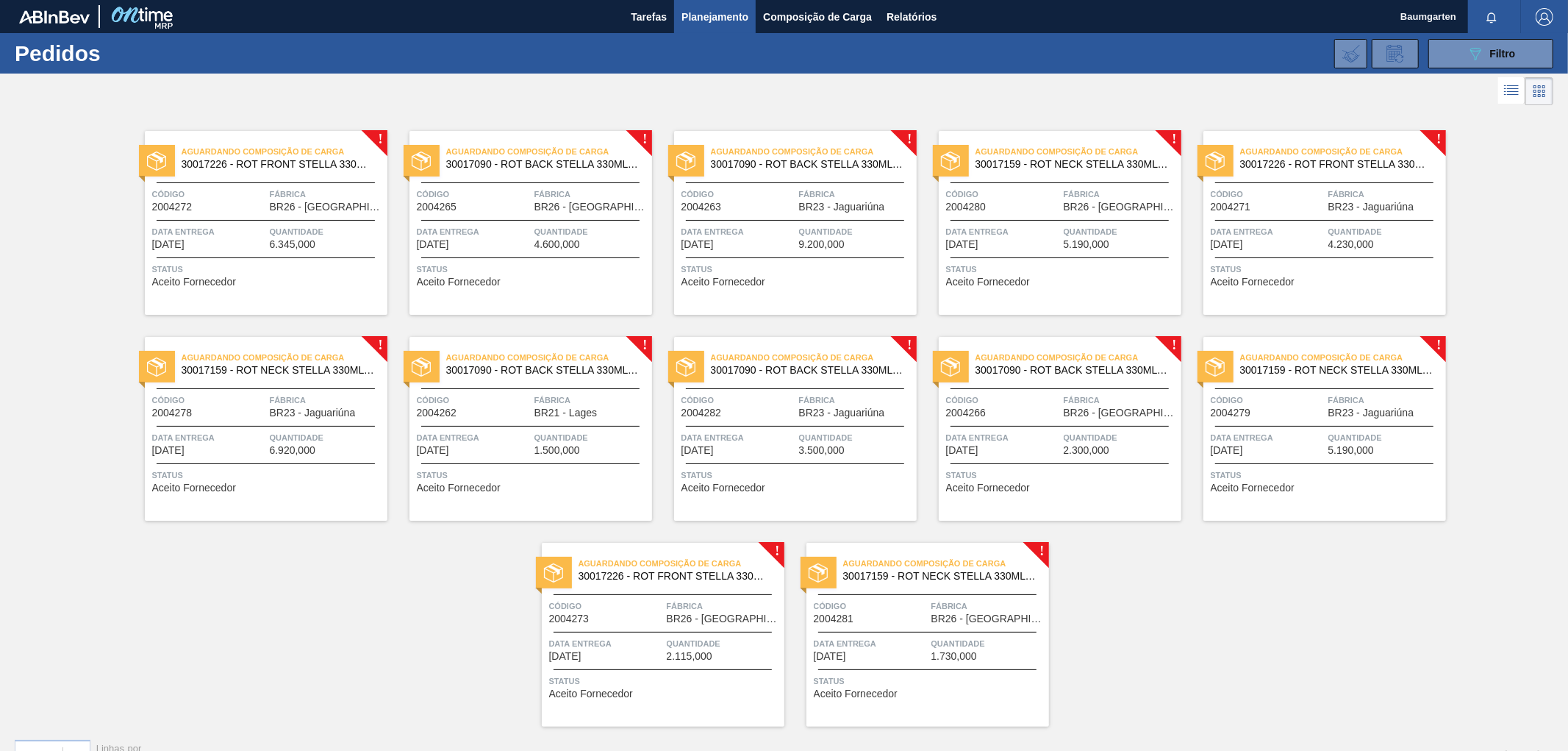
click at [517, 400] on span "Código" at bounding box center [474, 399] width 114 height 15
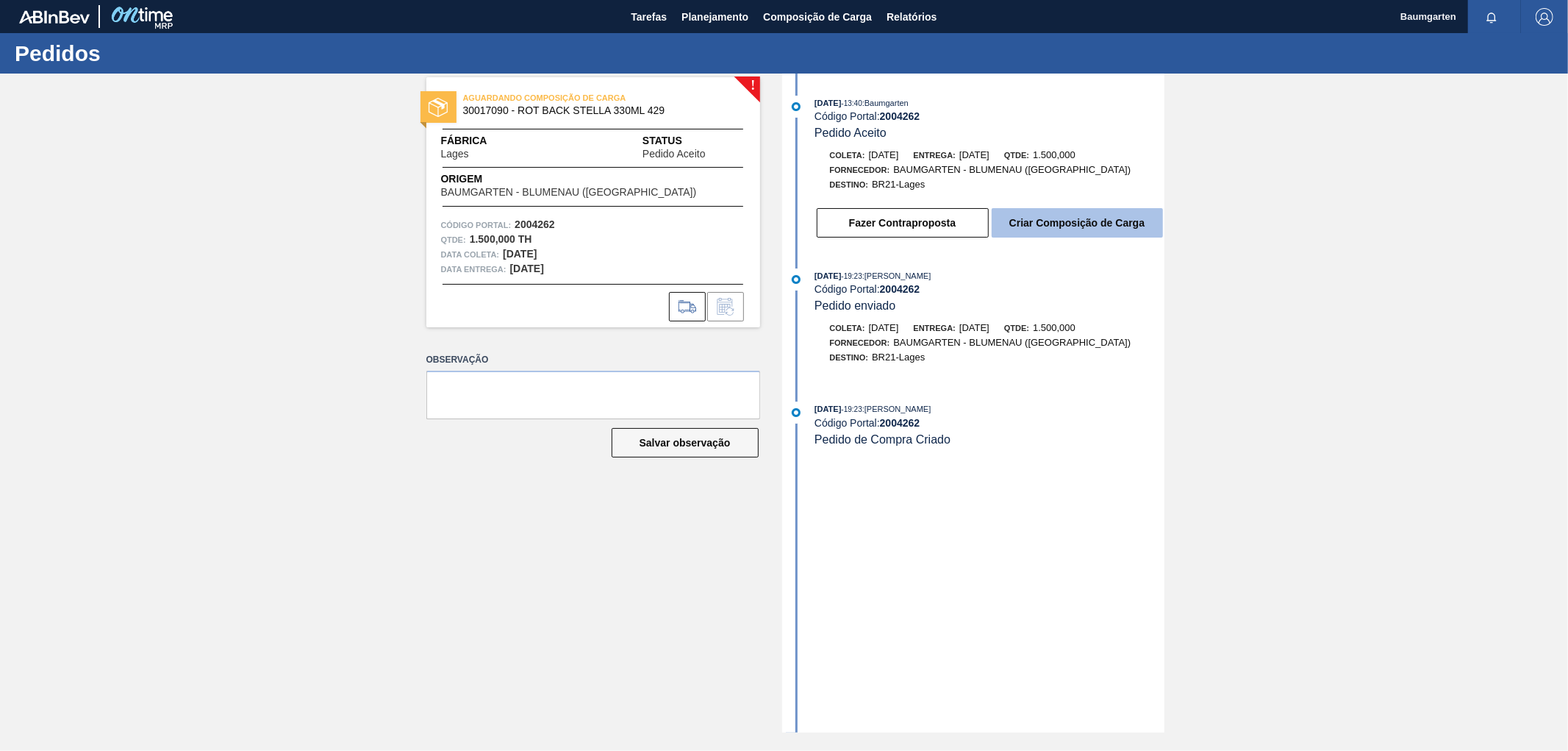
click at [1061, 228] on button "Criar Composição de Carga" at bounding box center [1078, 222] width 172 height 29
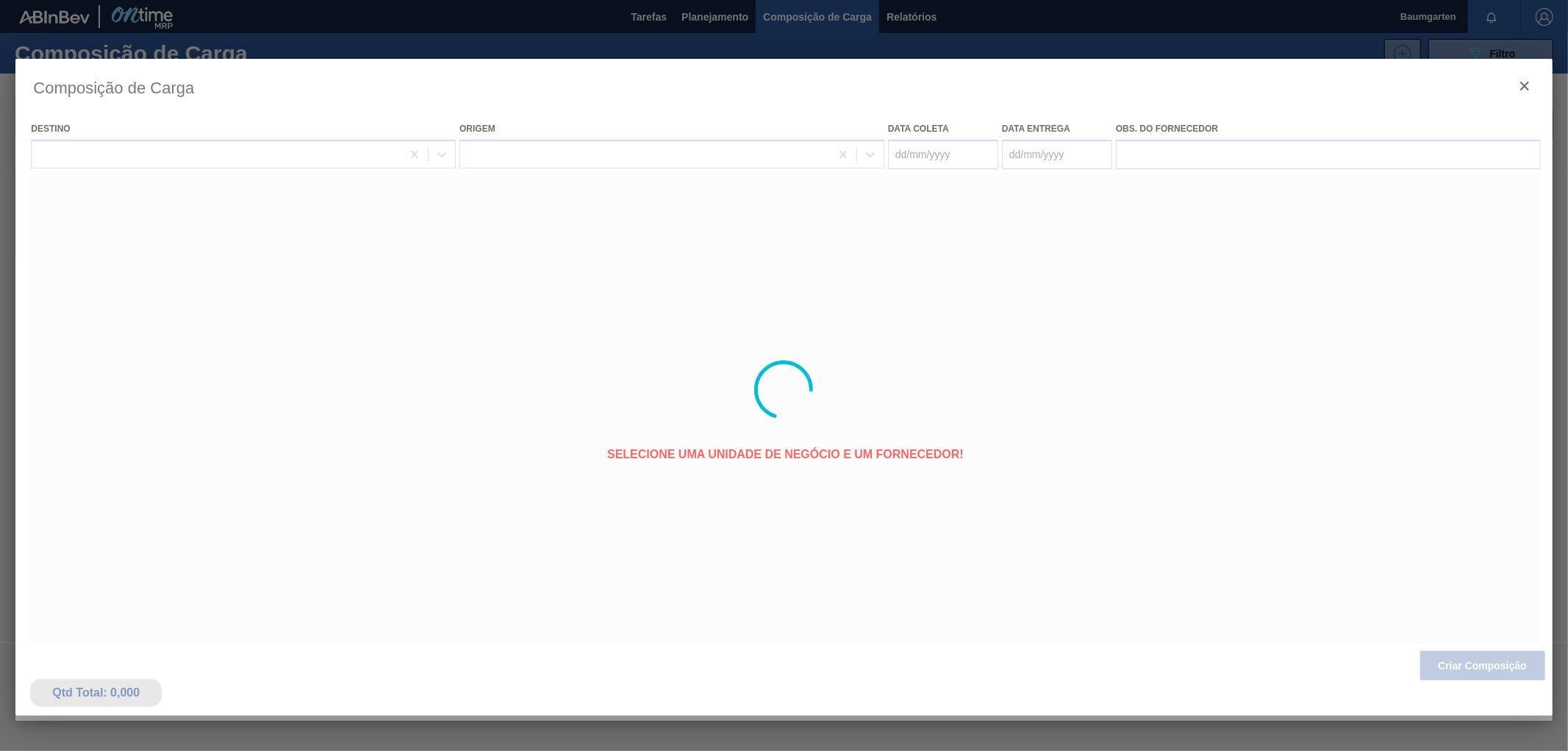
type coleta "[DATE]"
type entrega "[DATE]"
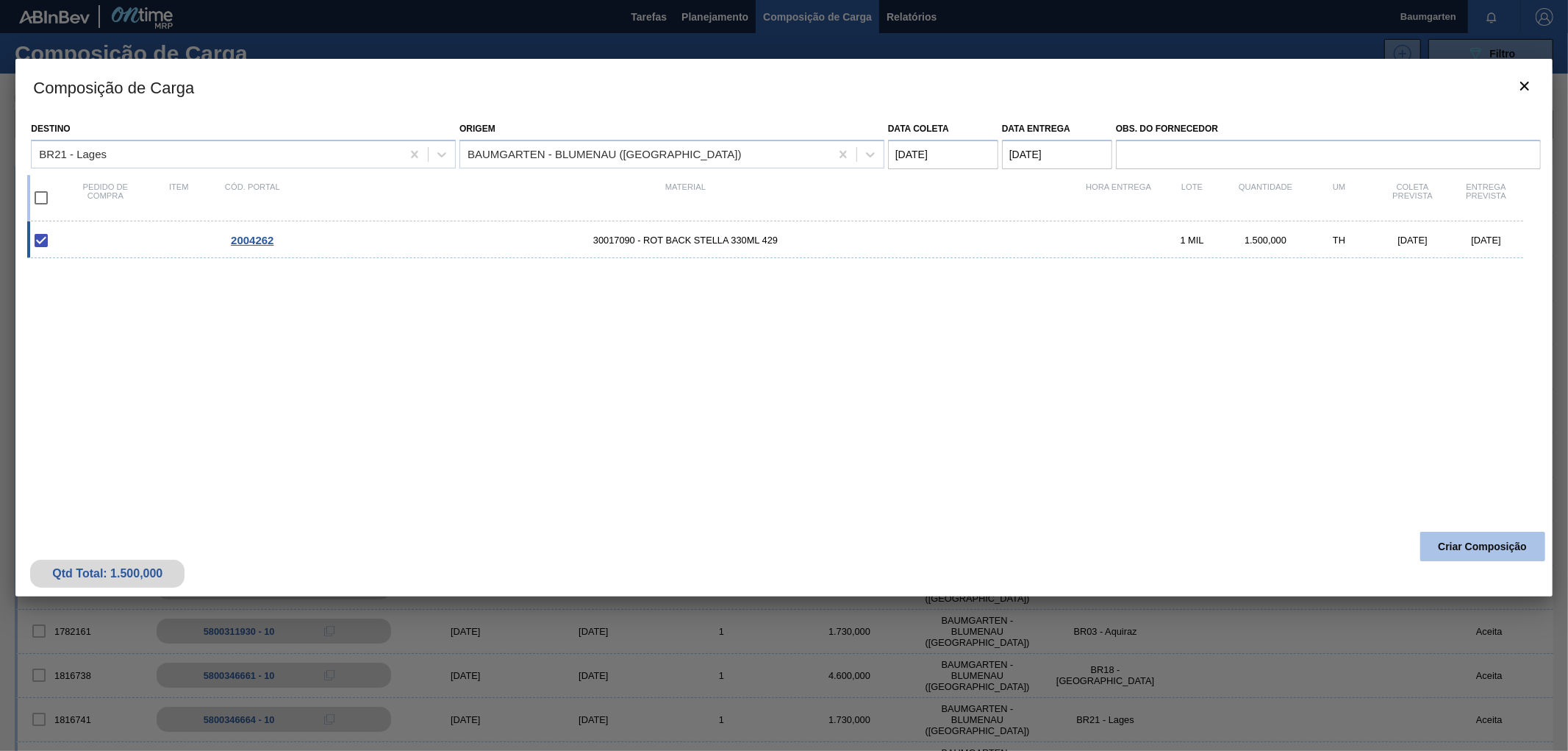
click at [1457, 545] on button "Criar Composição" at bounding box center [1483, 547] width 125 height 29
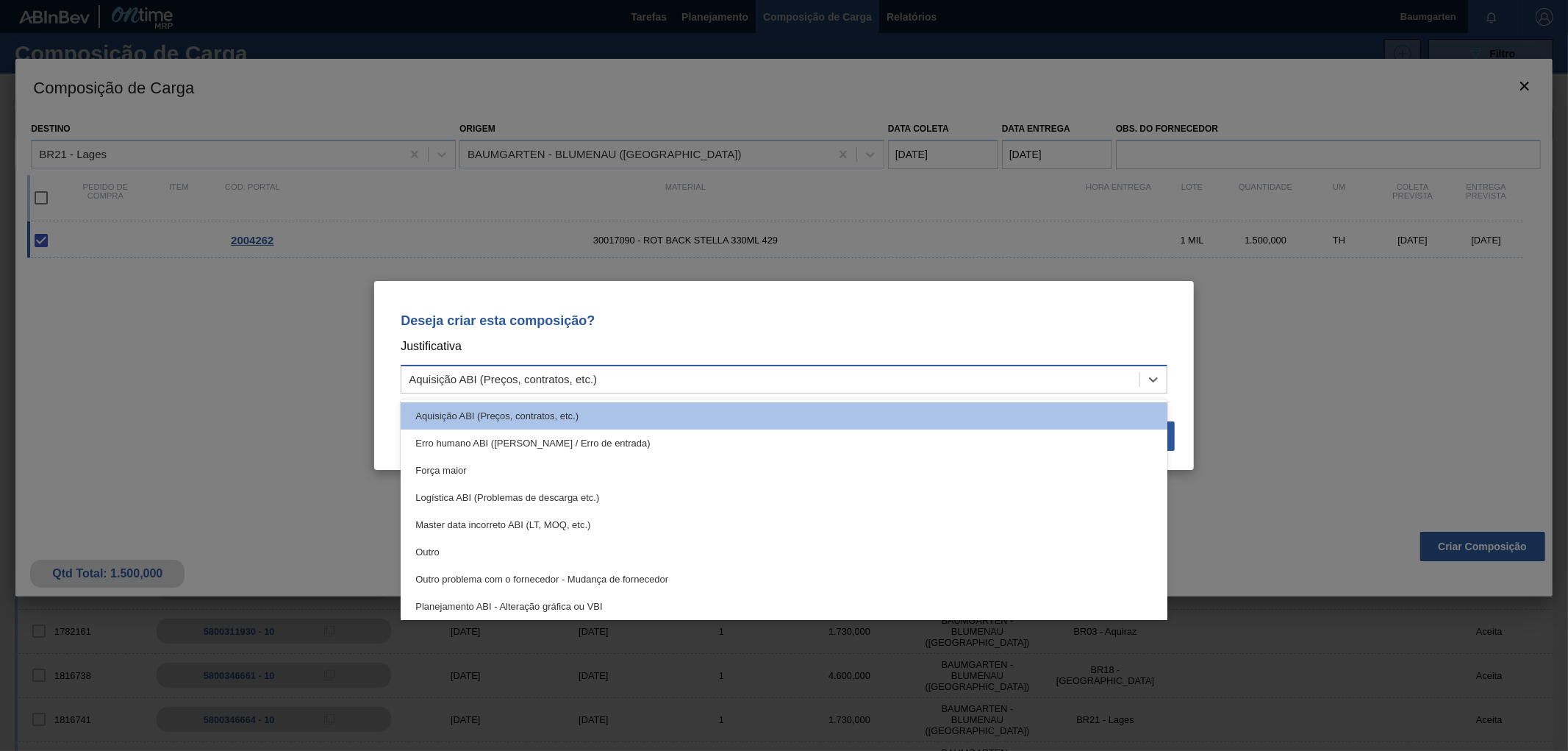
click at [787, 378] on div "Aquisição ABI (Preços, contratos, etc.)" at bounding box center [771, 379] width 738 height 22
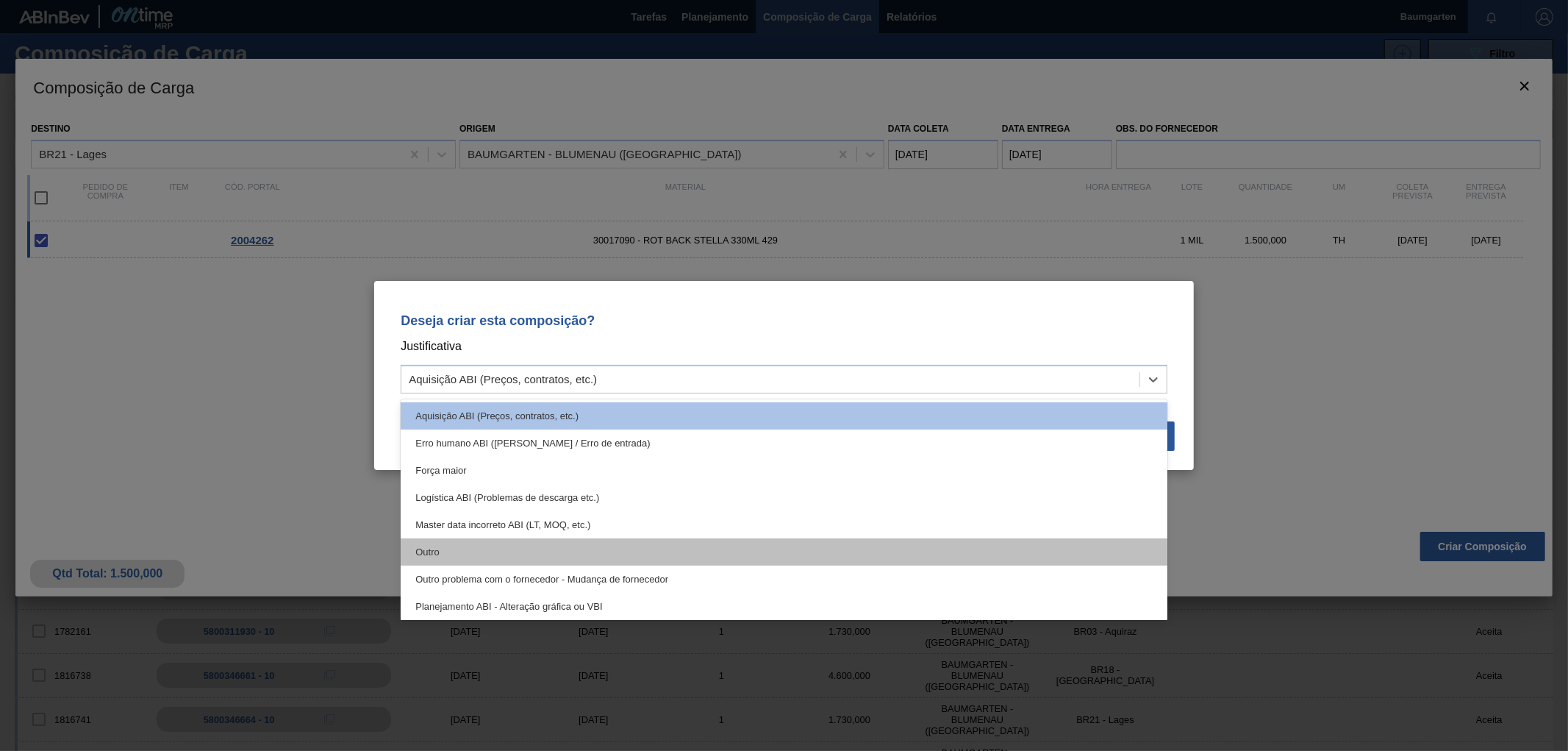
click at [522, 550] on div "Outro" at bounding box center [784, 552] width 767 height 28
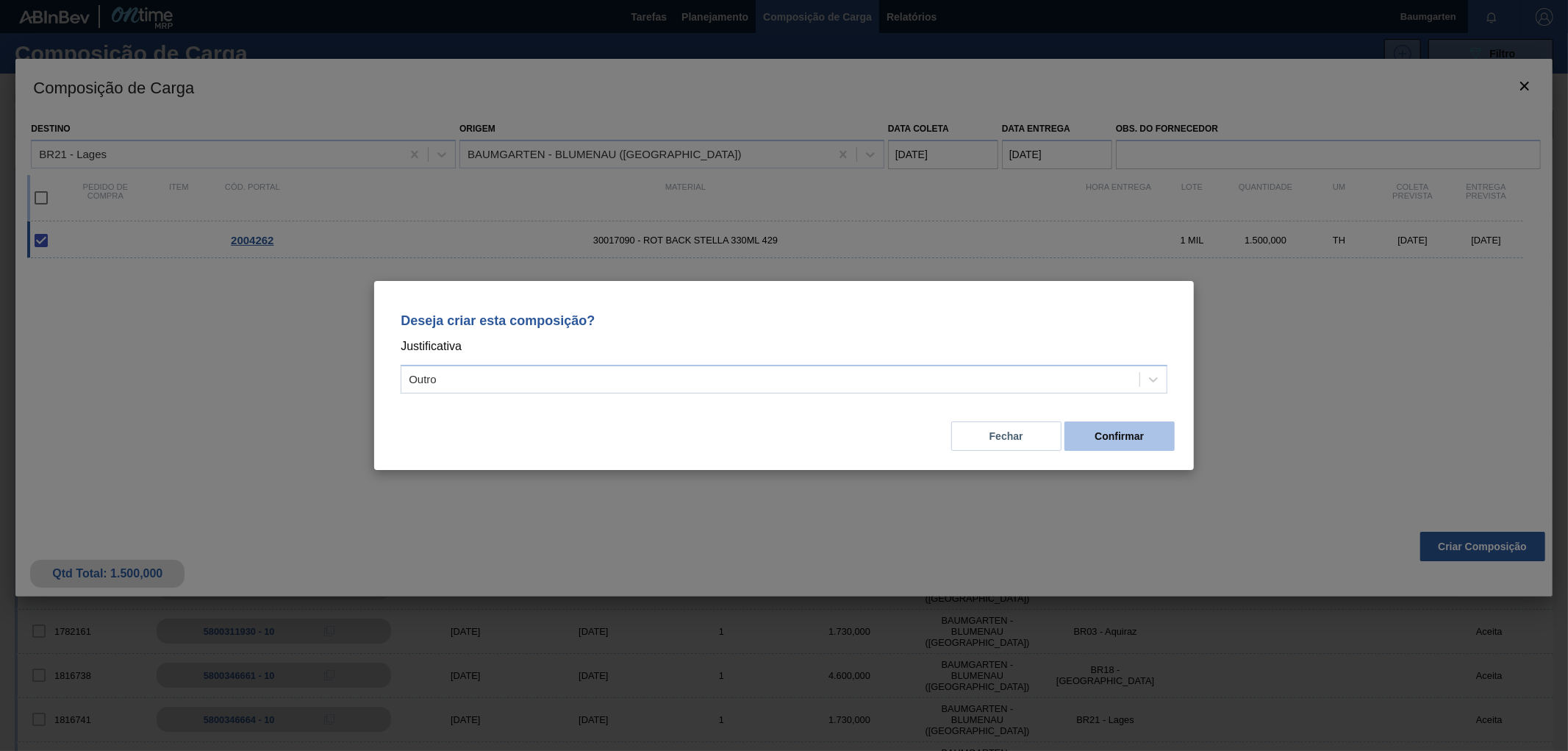
click at [1140, 432] on button "Confirmar" at bounding box center [1120, 436] width 110 height 29
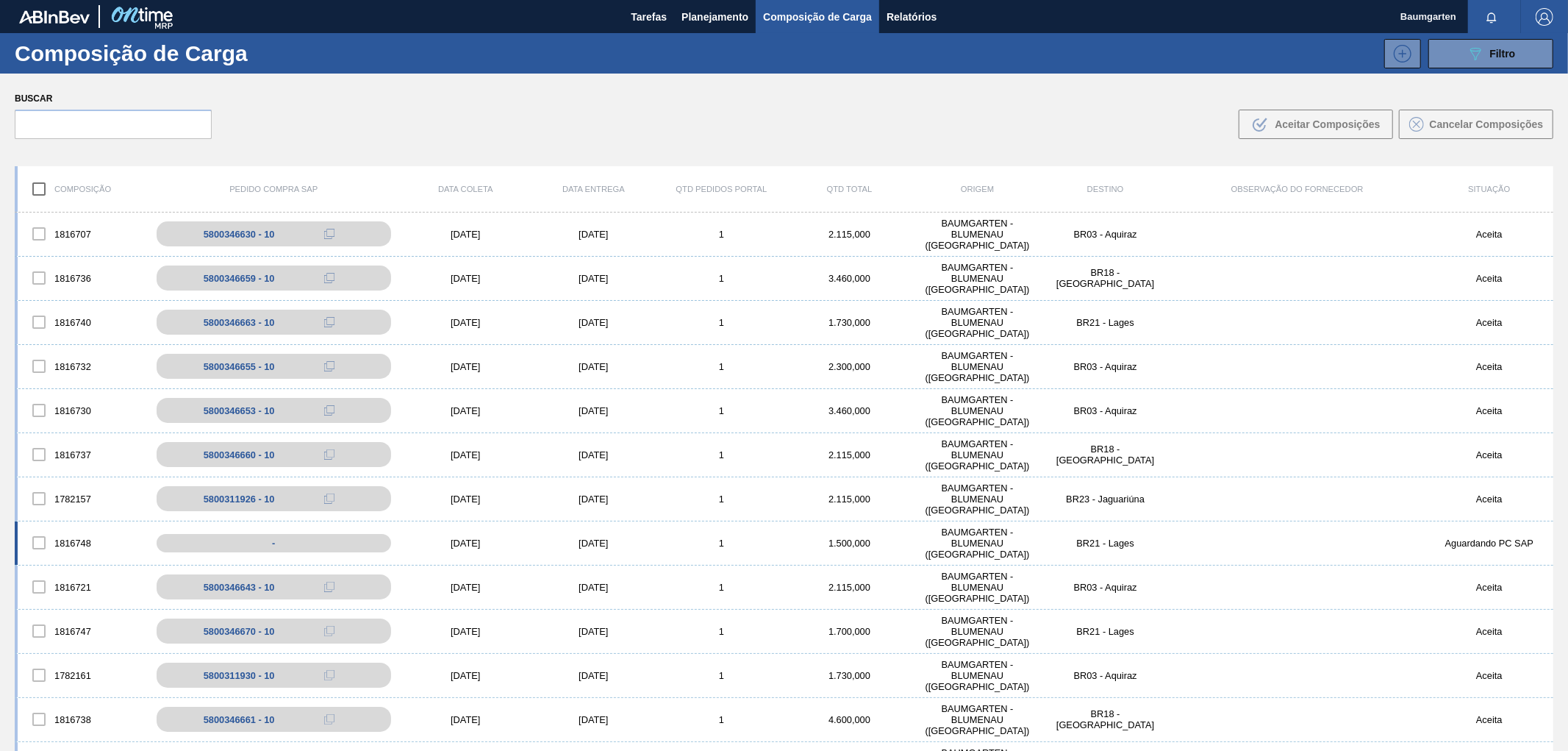
click at [71, 528] on div "1816748" at bounding box center [81, 543] width 128 height 31
click at [68, 524] on div "1816748 - [DATE] [DATE] 1 1.500,000 BAUMGARTEN - [GEOGRAPHIC_DATA] ([GEOGRAPHIC…" at bounding box center [784, 543] width 1539 height 44
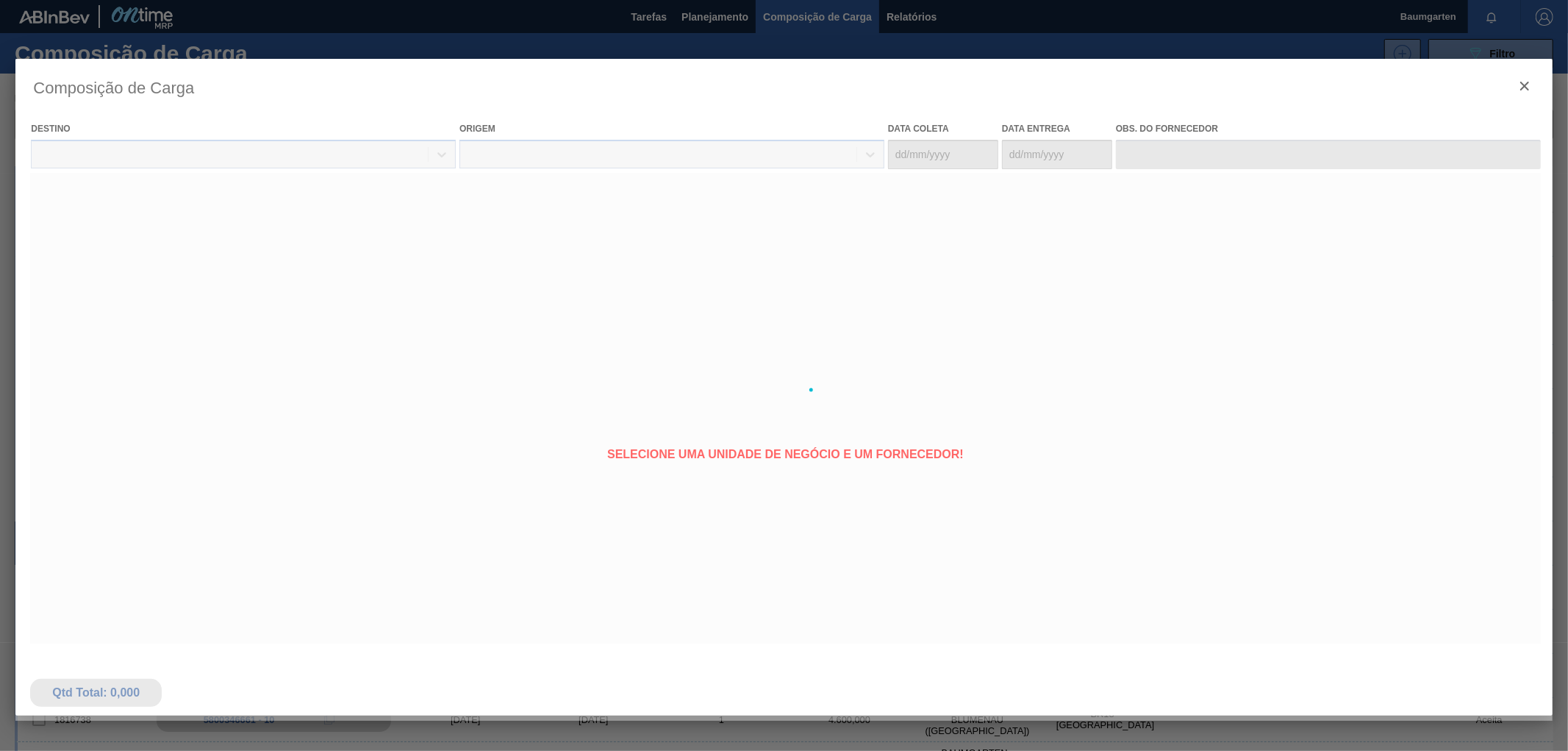
click at [67, 521] on div at bounding box center [784, 390] width 1537 height 662
type coleta "[DATE]"
type entrega "[DATE]"
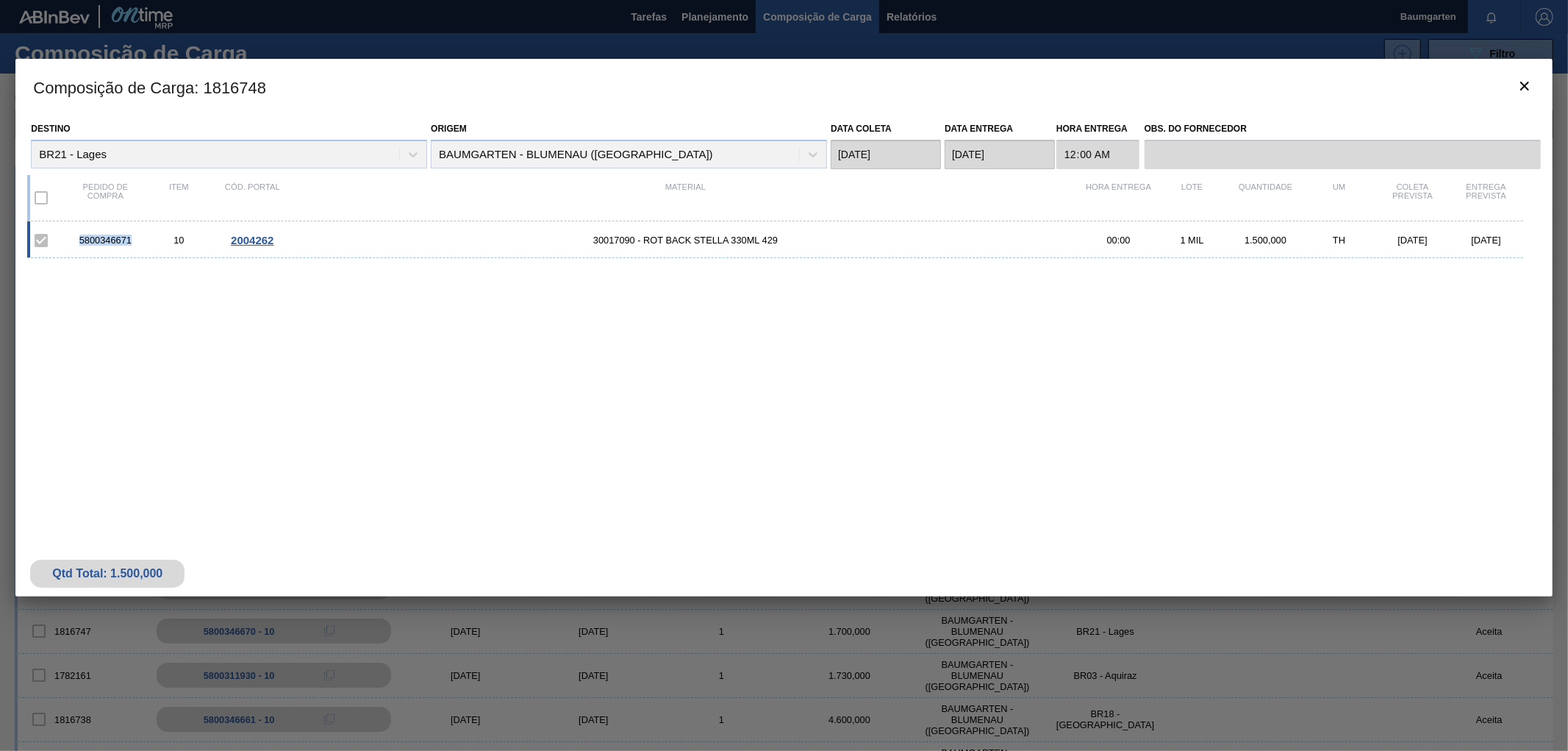
drag, startPoint x: 136, startPoint y: 237, endPoint x: 76, endPoint y: 241, distance: 60.1
click at [76, 241] on div "5800346671" at bounding box center [104, 240] width 73 height 11
click at [1521, 84] on icon "botão de ícone" at bounding box center [1525, 86] width 17 height 17
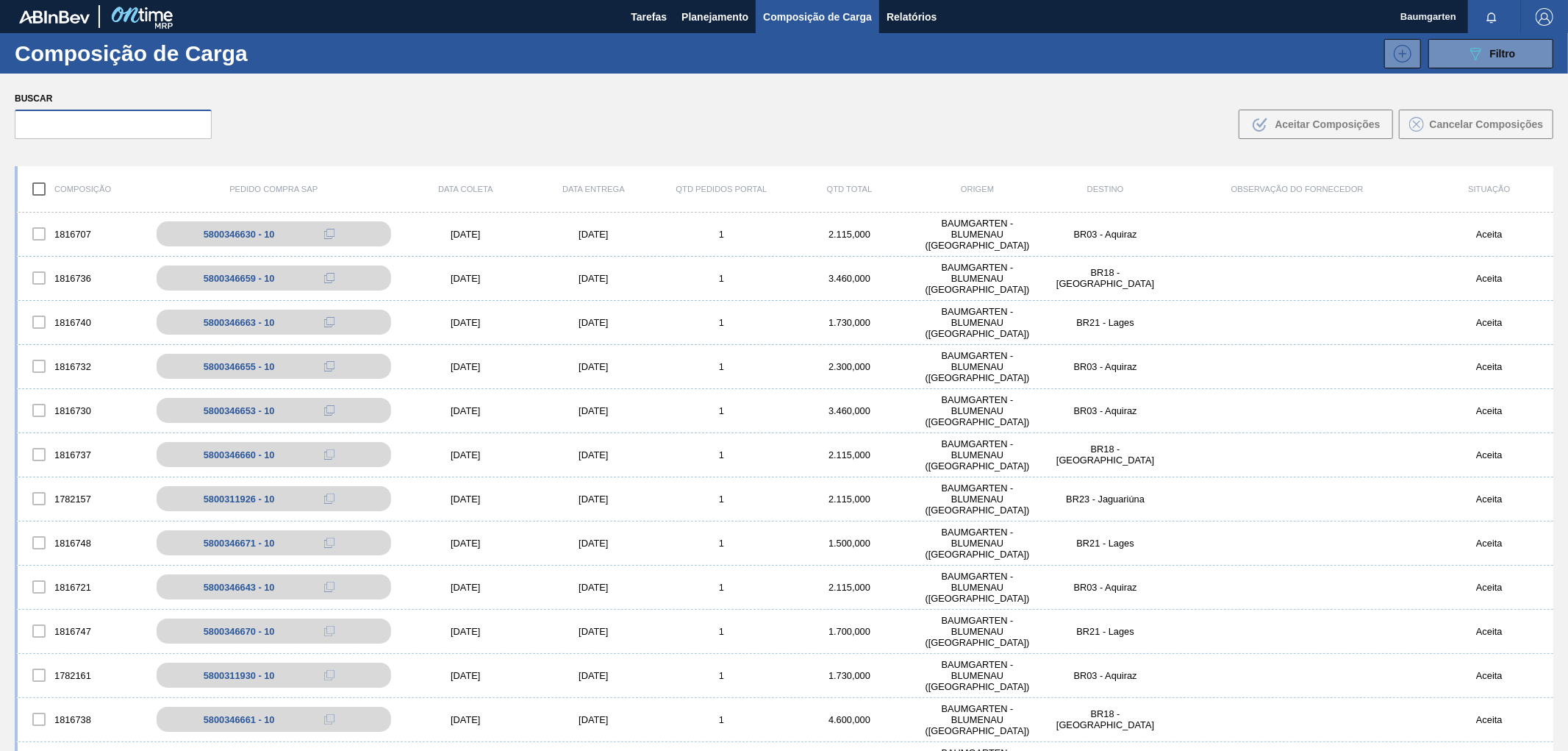
click at [103, 131] on input "text" at bounding box center [113, 124] width 197 height 29
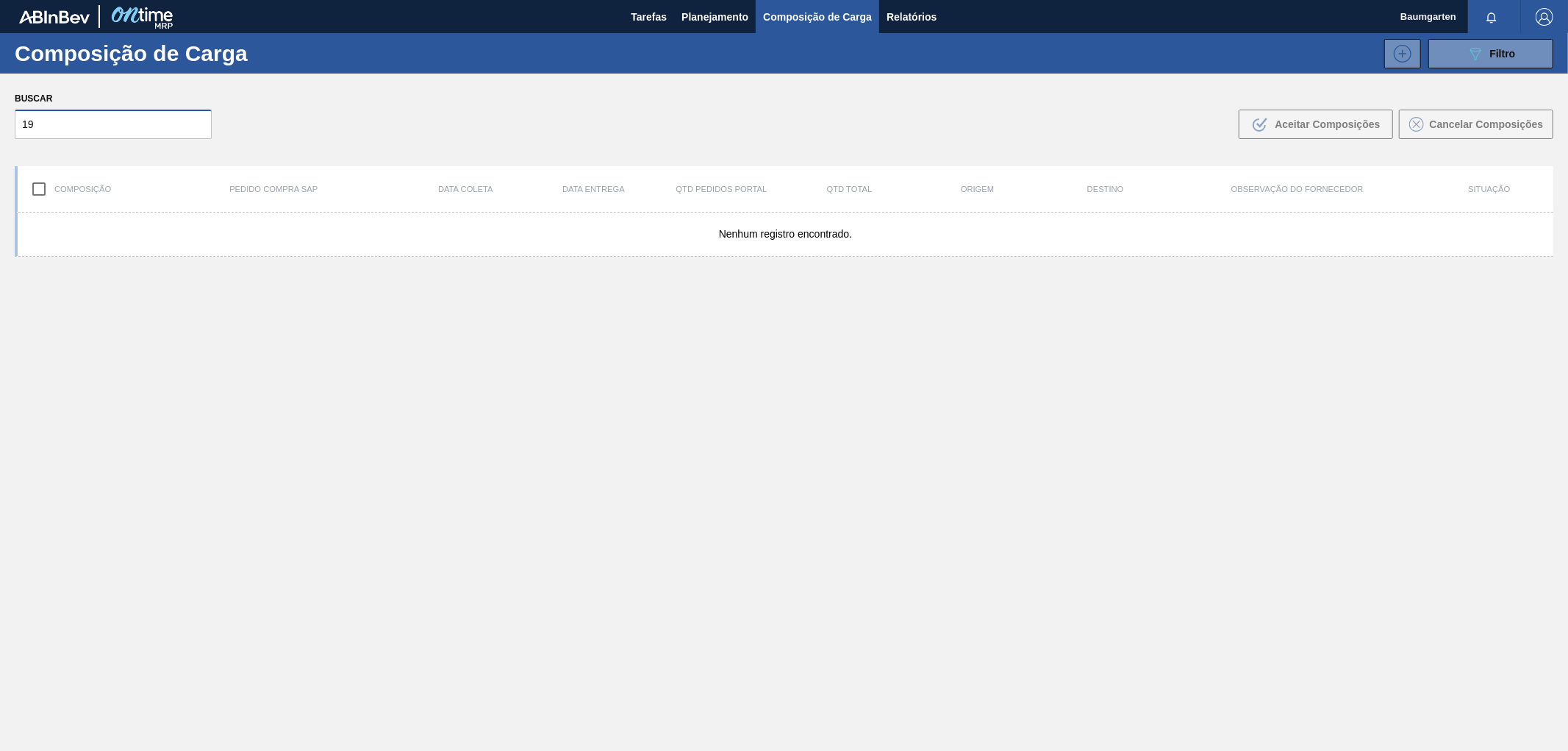
type input "1"
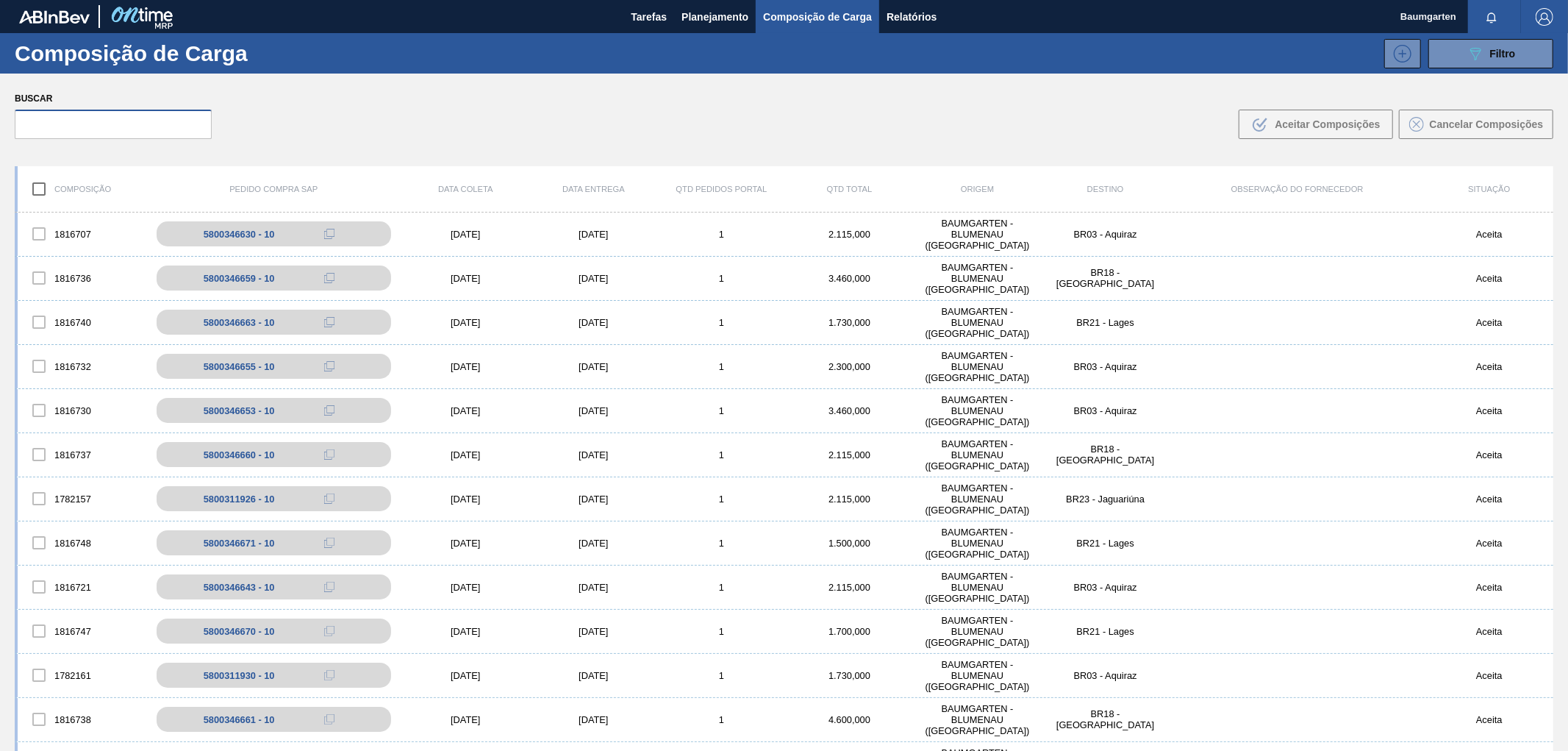
click at [98, 122] on input "text" at bounding box center [113, 124] width 197 height 29
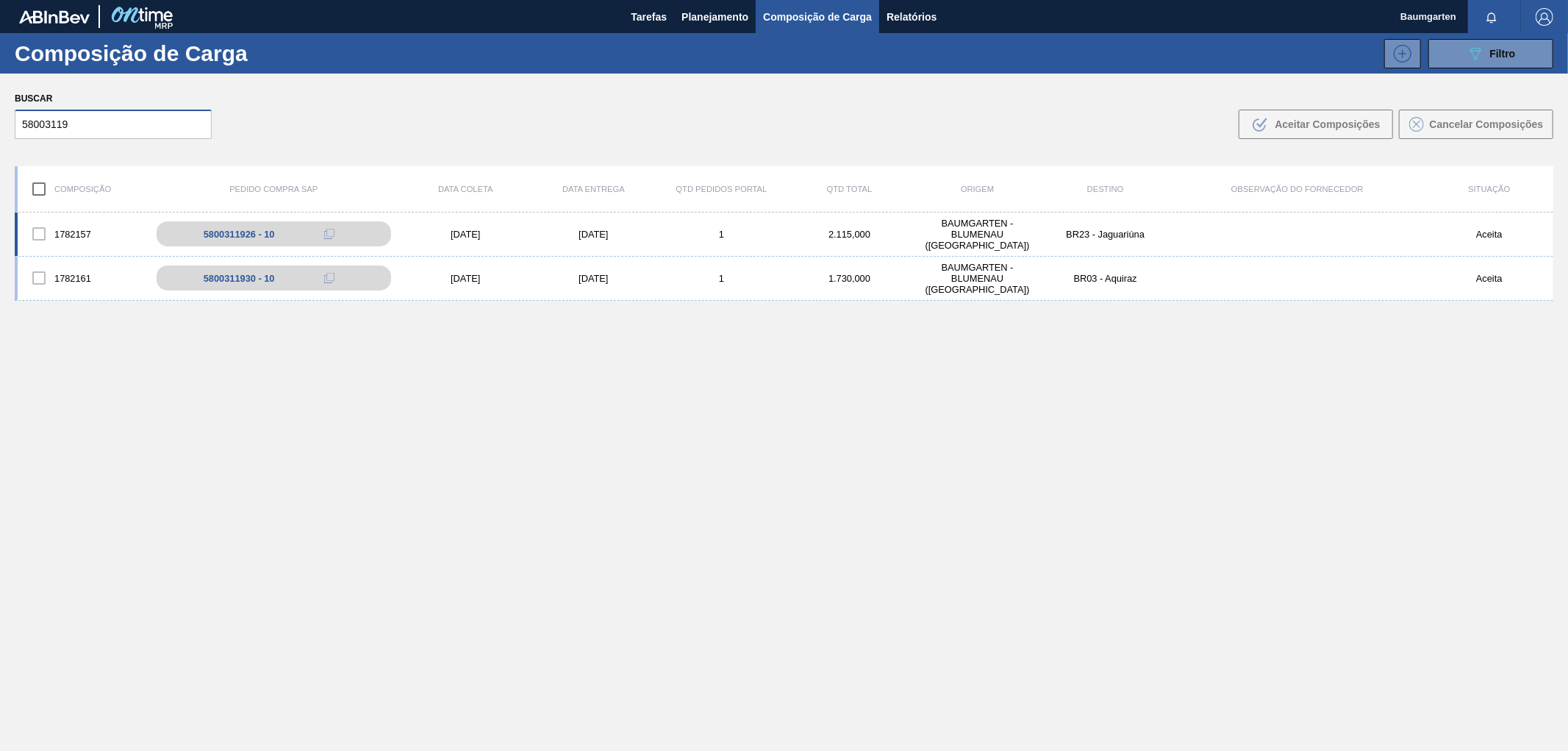
type input "58003119"
click at [67, 221] on div "1782157" at bounding box center [81, 234] width 128 height 31
click at [74, 215] on div "1782157 5800311926 - 10 [DATE] [DATE] 1 2.115,000 BAUMGARTEN - [GEOGRAPHIC_DATA…" at bounding box center [784, 234] width 1539 height 44
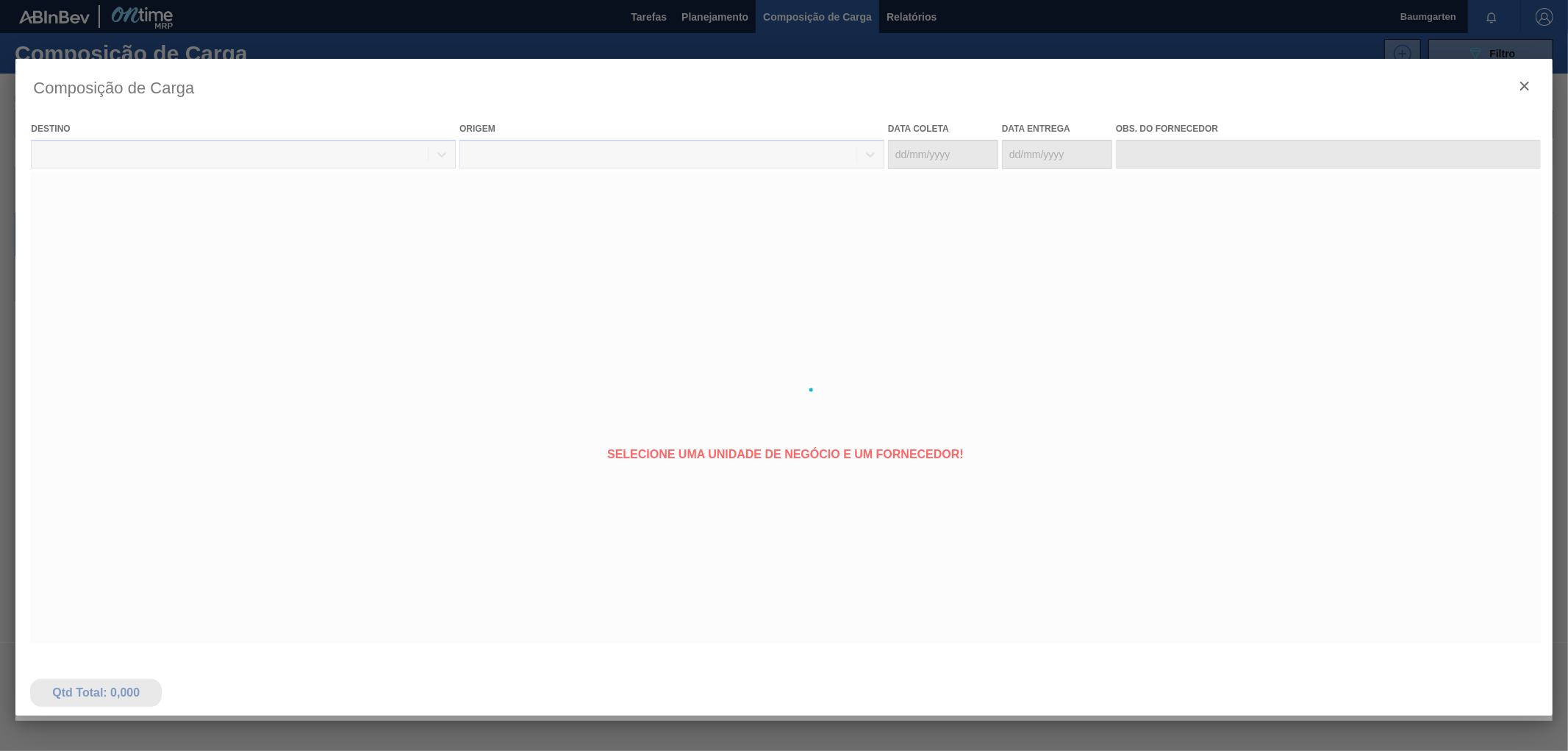
type coleta "[DATE]"
type entrega "[DATE]"
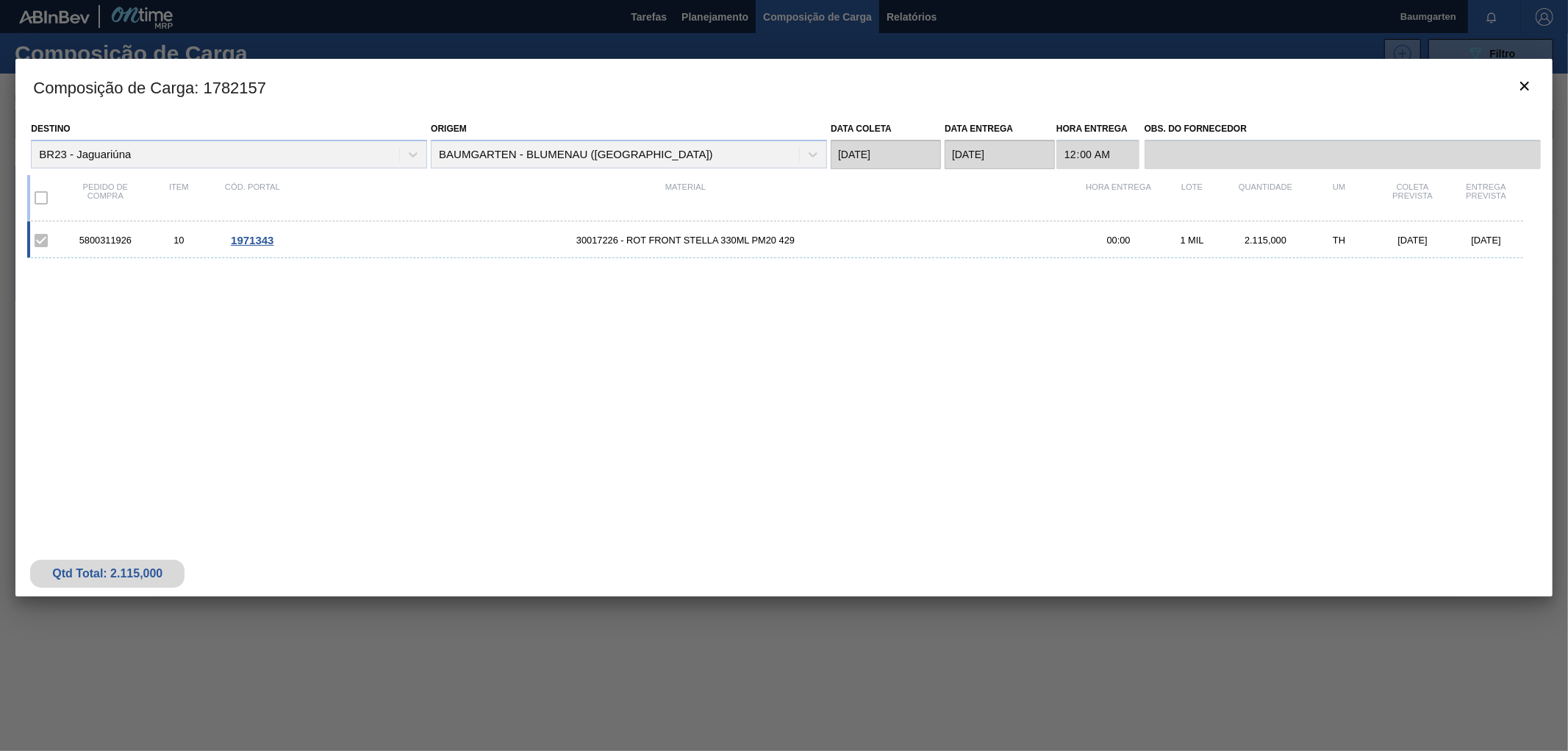
click at [255, 242] on span "1971343" at bounding box center [252, 240] width 42 height 12
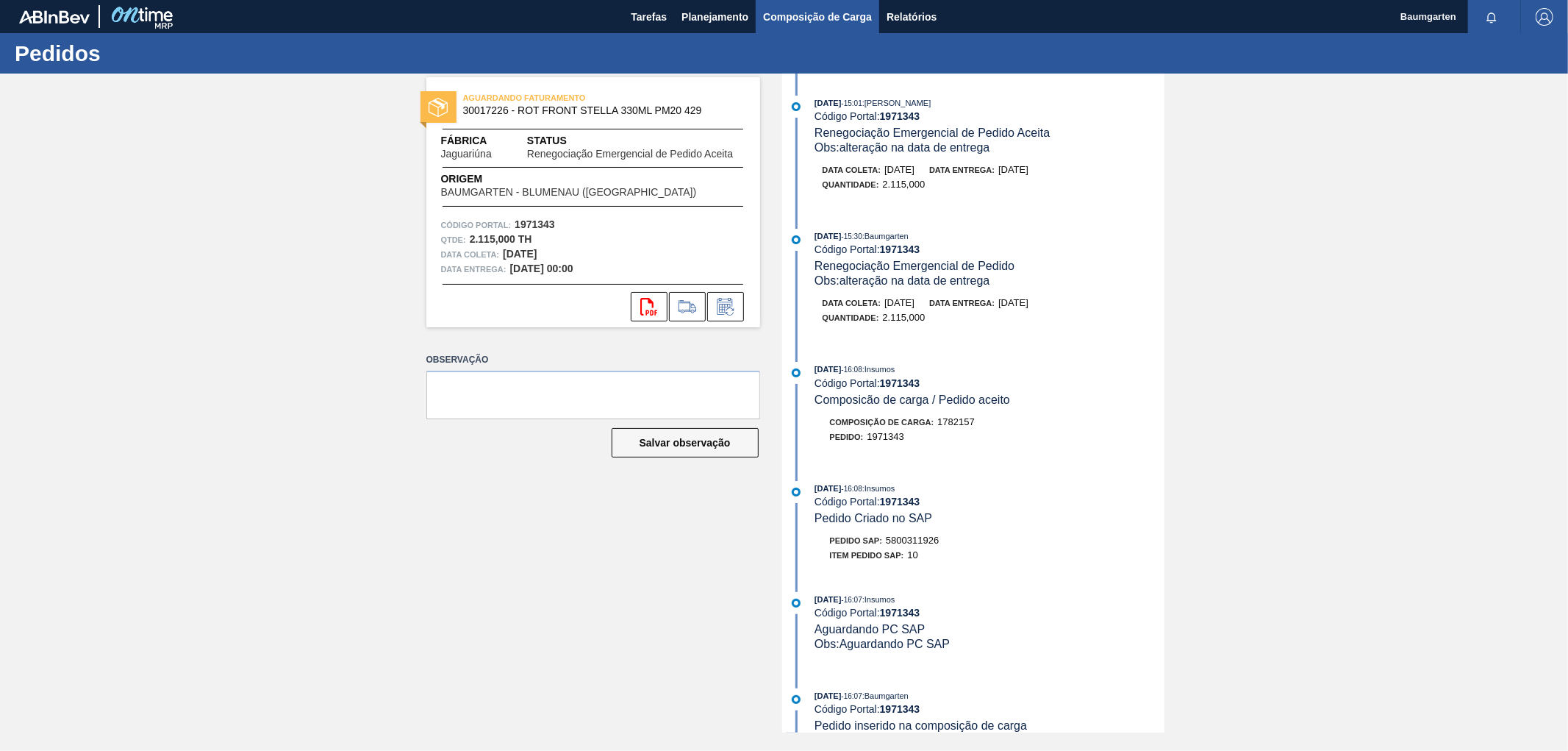
click at [824, 18] on span "Composição de Carga" at bounding box center [817, 16] width 109 height 17
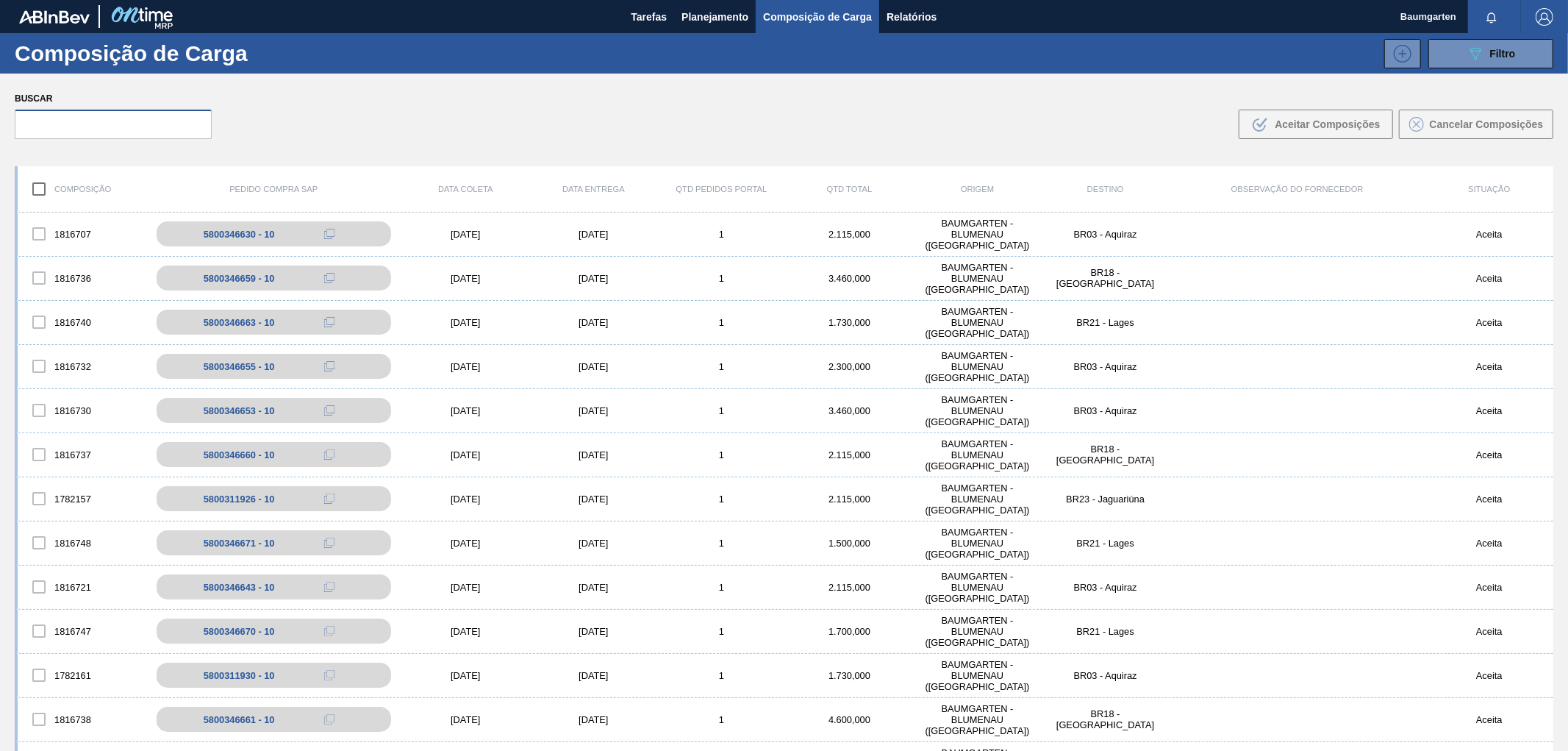
click at [68, 127] on input "text" at bounding box center [113, 124] width 197 height 29
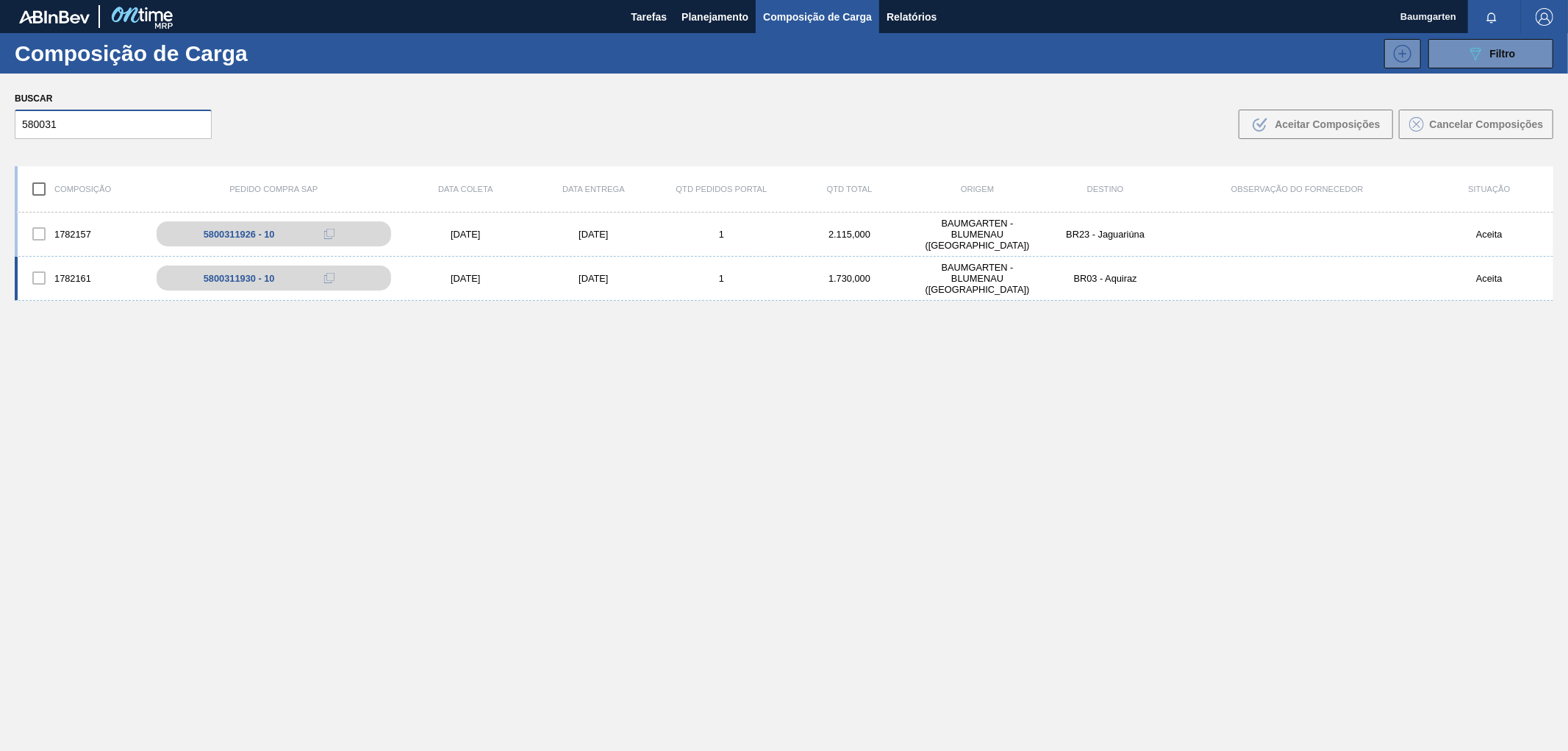
type input "580031"
click at [71, 260] on div "1782161 5800311930 - 10 [DATE] [DATE] 1 1.730,000 BAUMGARTEN - [GEOGRAPHIC_DATA…" at bounding box center [784, 278] width 1539 height 44
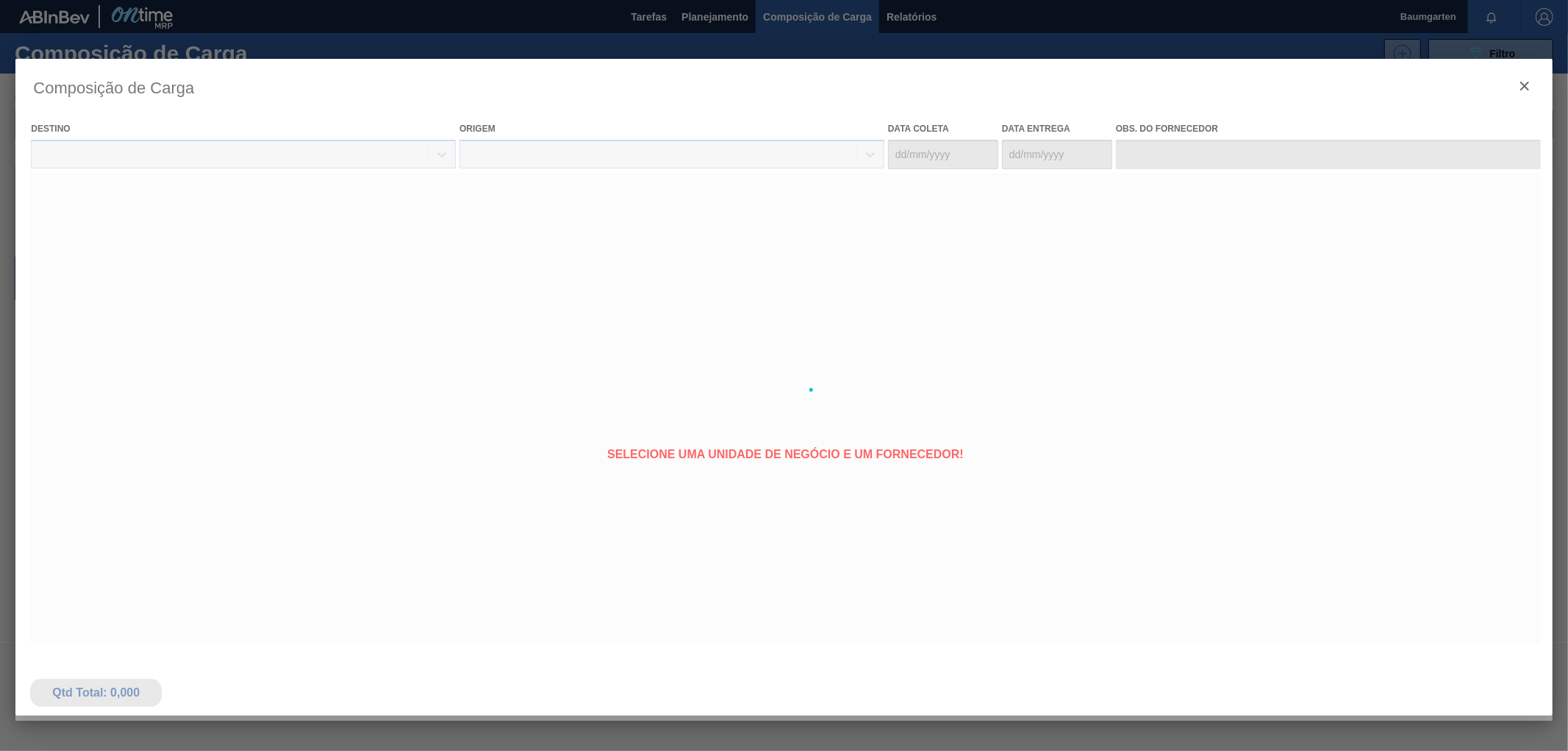
click at [71, 258] on div at bounding box center [784, 390] width 1537 height 662
type coleta "[DATE]"
type entrega "[DATE]"
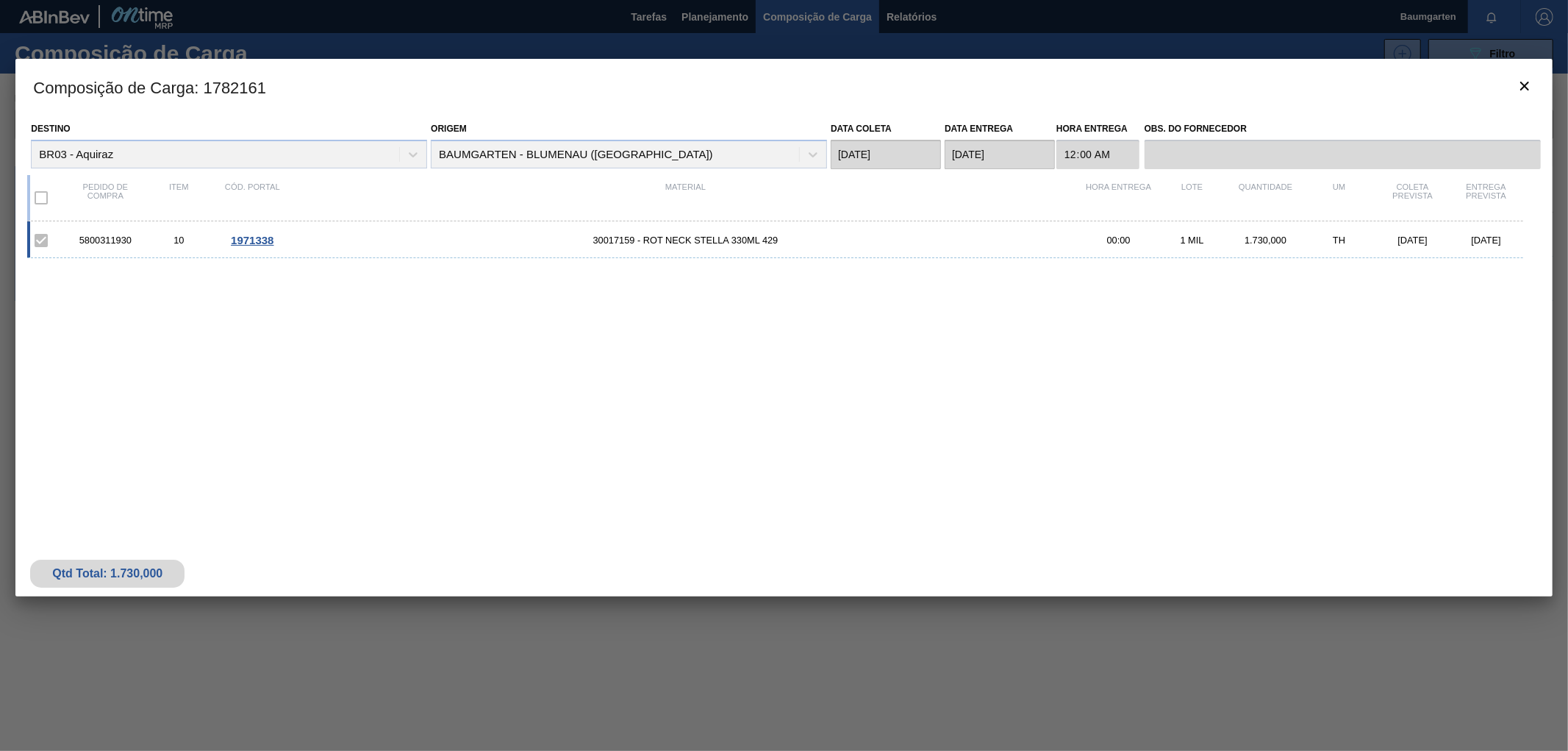
click at [248, 235] on span "1971338" at bounding box center [252, 240] width 42 height 12
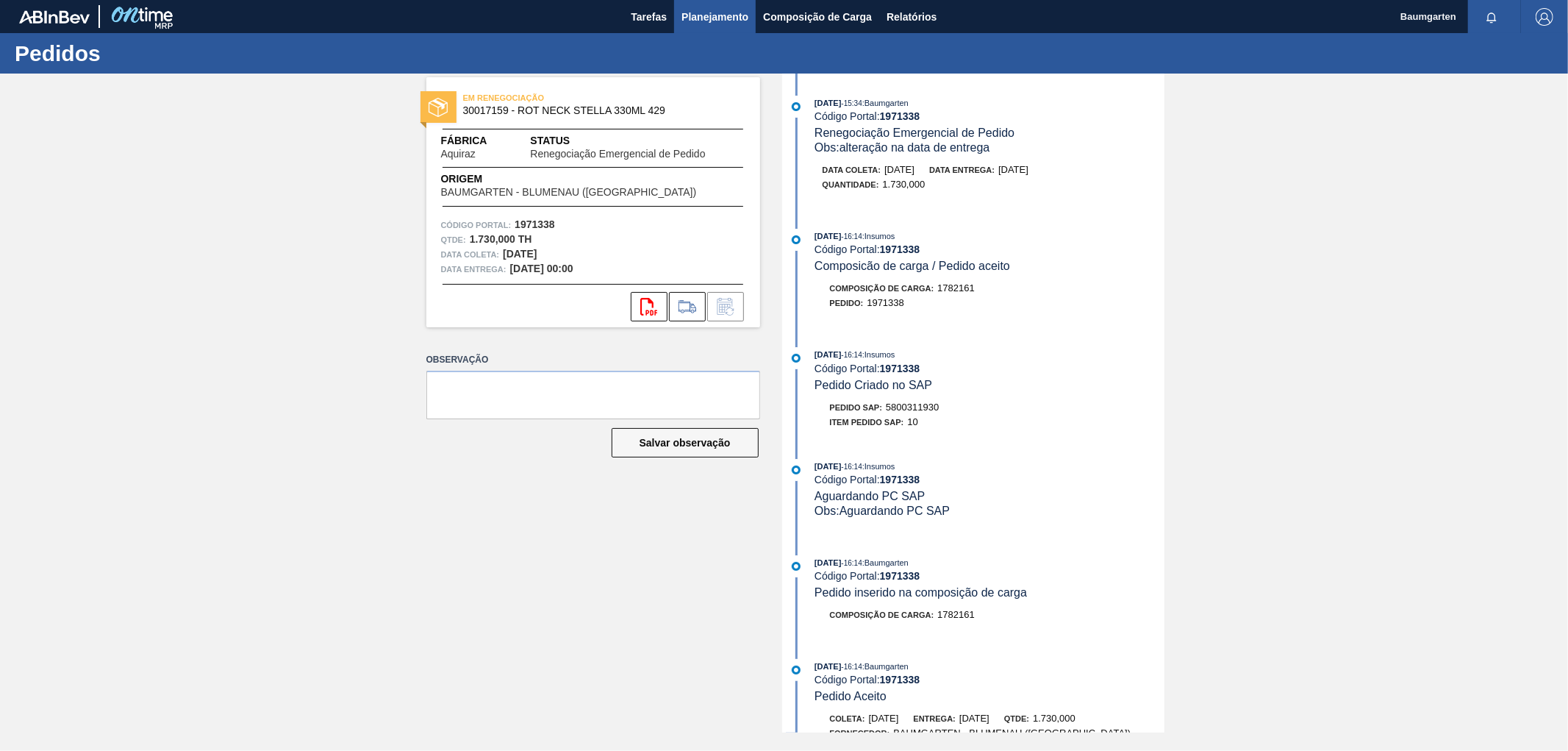
click at [727, 17] on span "Planejamento" at bounding box center [715, 16] width 67 height 17
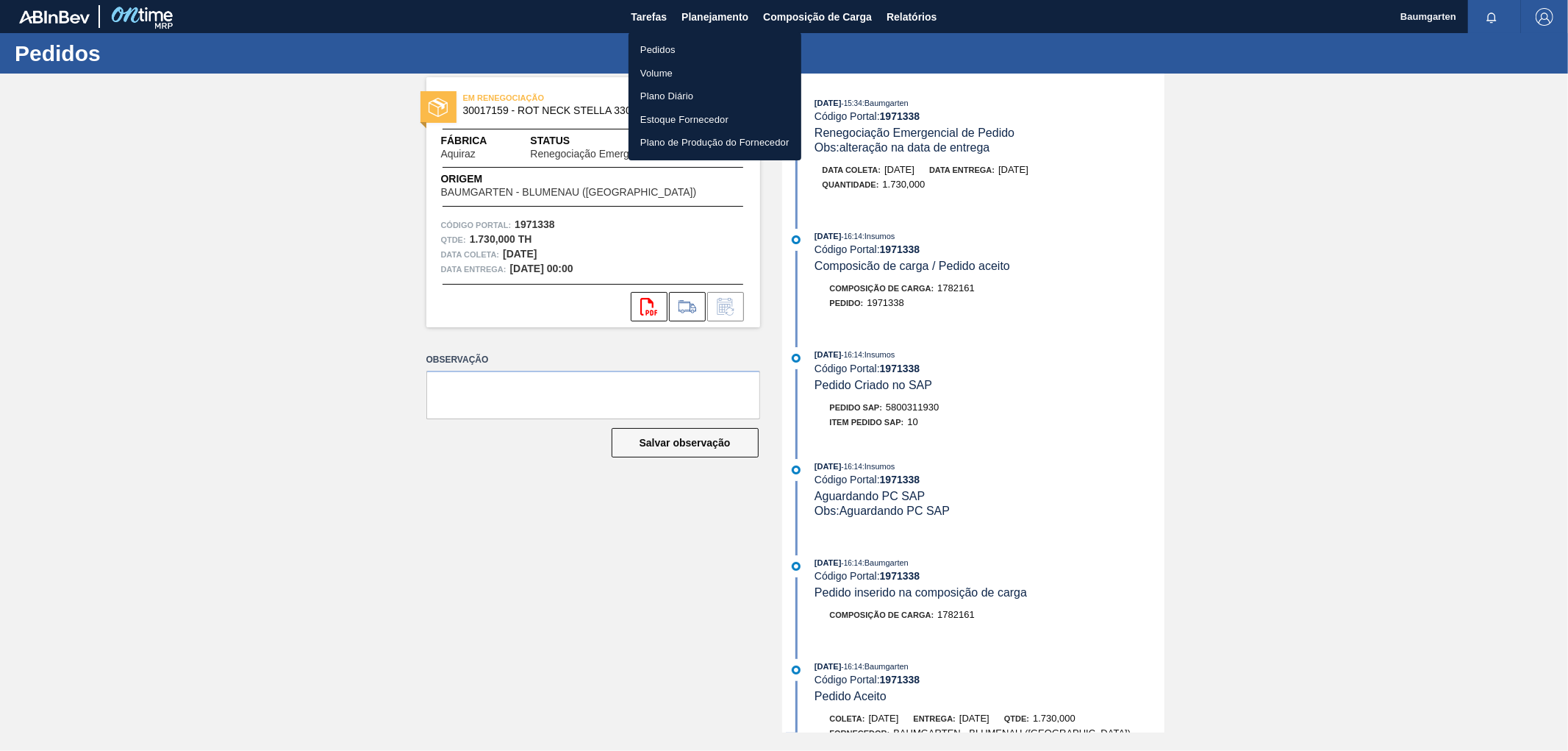
click at [667, 48] on li "Pedidos" at bounding box center [715, 49] width 172 height 23
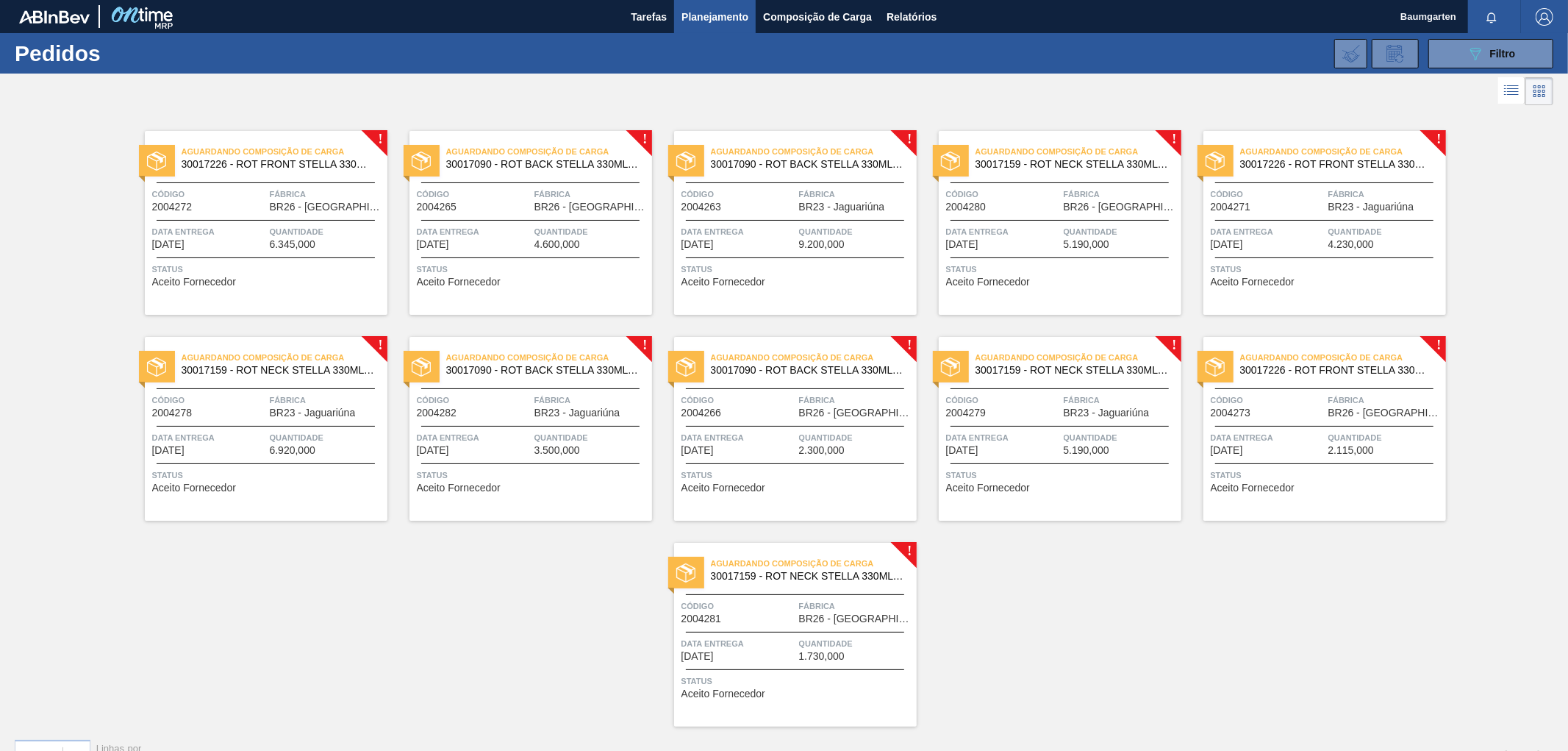
click at [1380, 203] on span "BR23 - Jaguariúna" at bounding box center [1371, 207] width 86 height 11
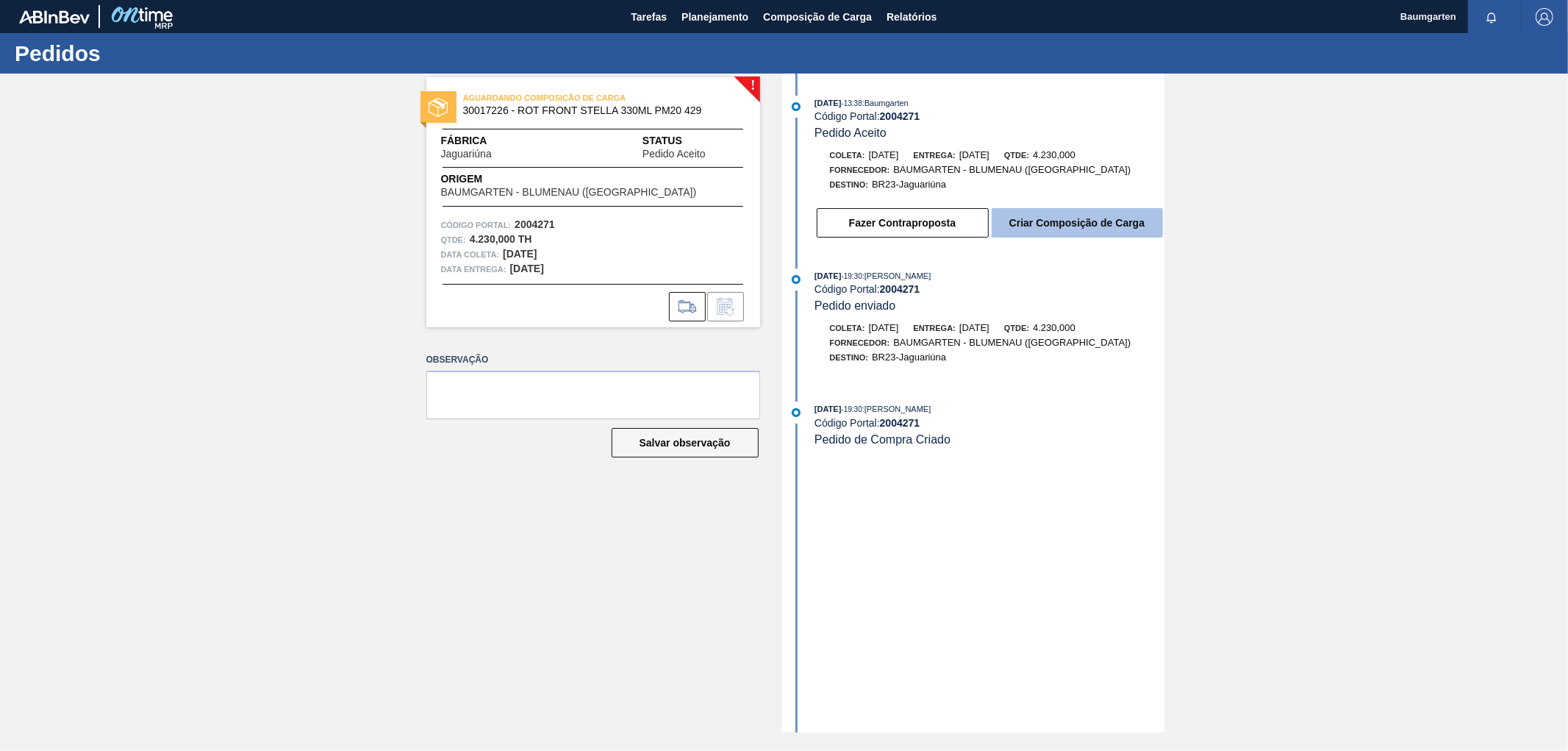
click at [1071, 222] on button "Criar Composição de Carga" at bounding box center [1078, 222] width 172 height 29
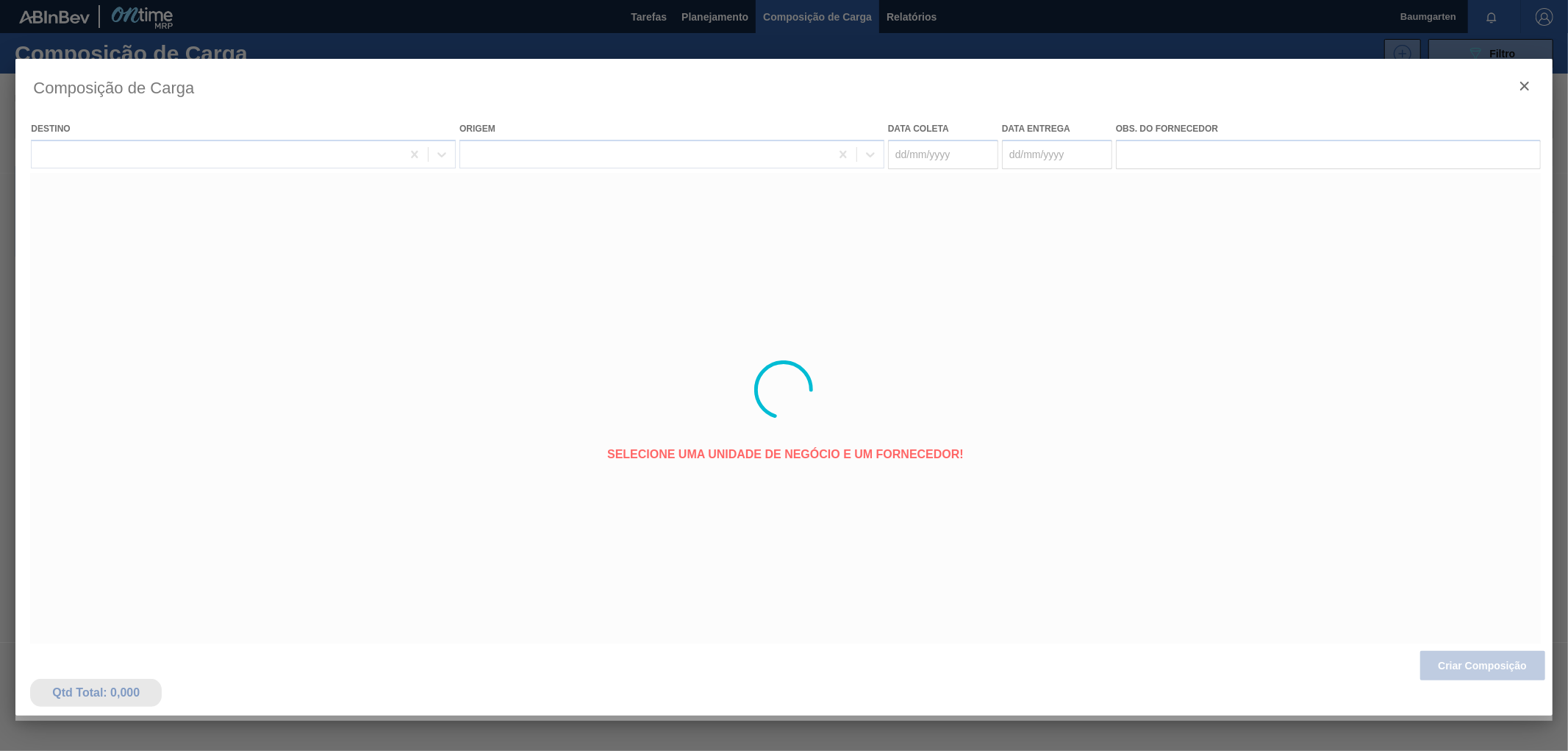
type coleta "[DATE]"
type entrega "[DATE]"
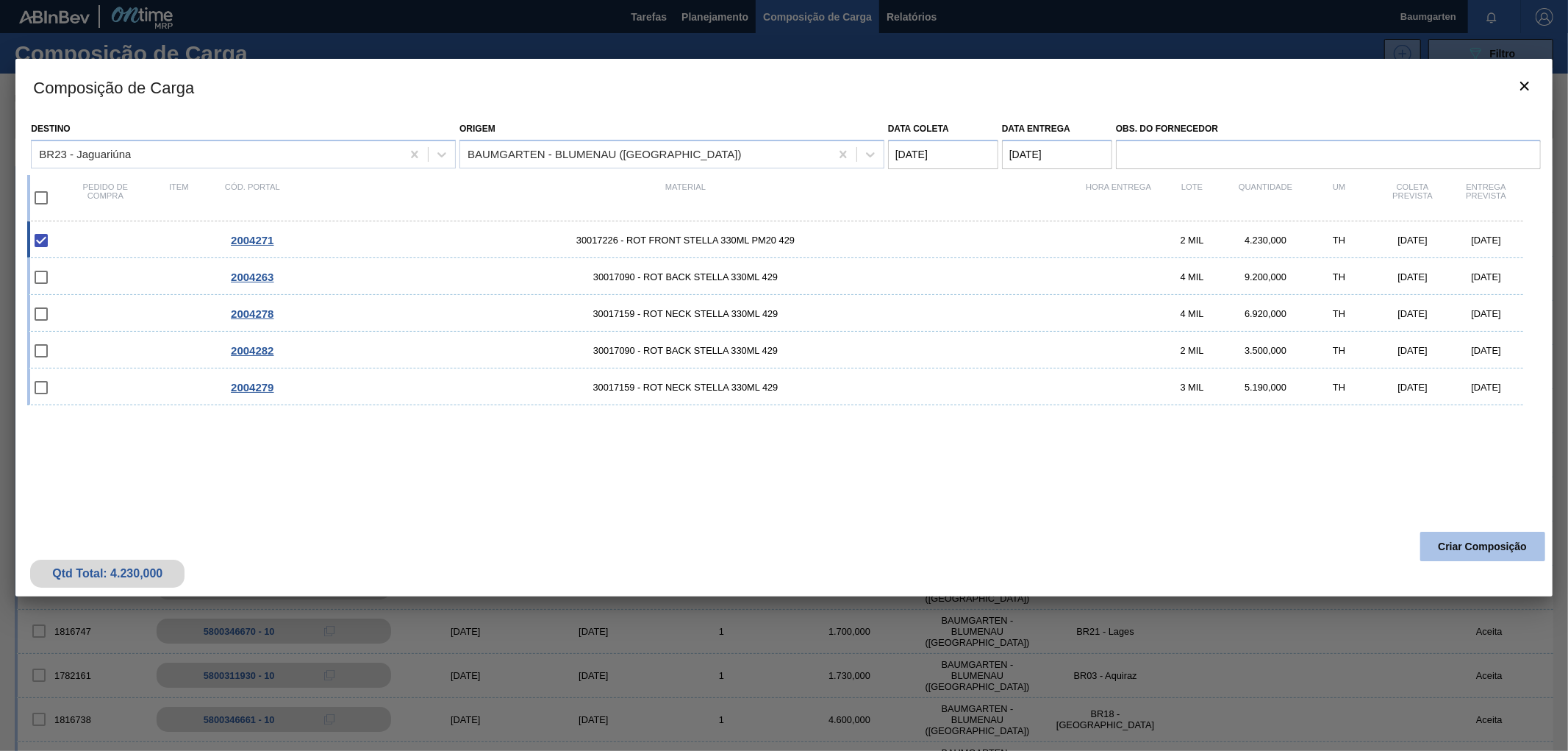
click at [1507, 548] on button "Criar Composição" at bounding box center [1483, 547] width 125 height 29
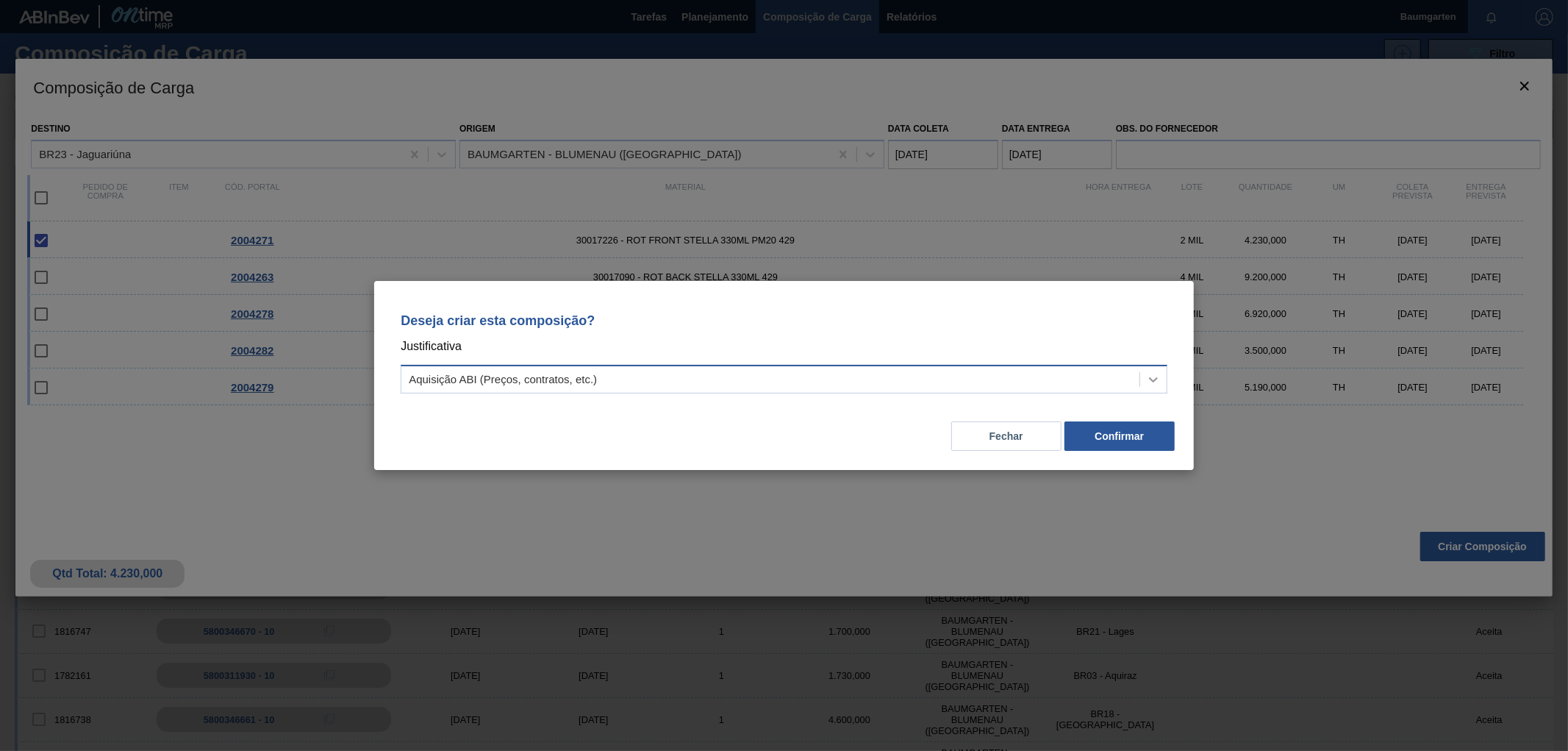
click at [1144, 376] on div at bounding box center [1153, 379] width 27 height 27
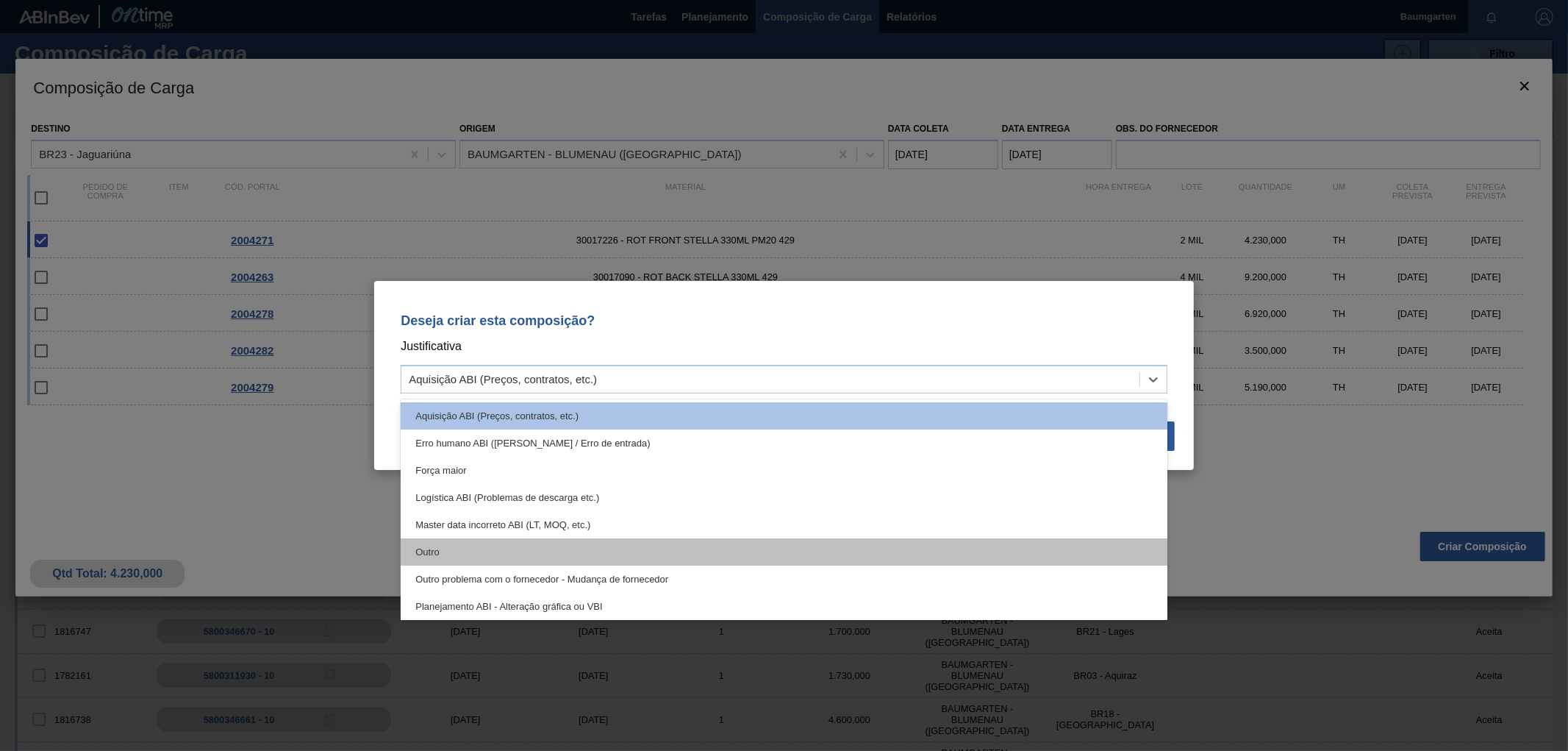
click at [453, 541] on div "Outro" at bounding box center [784, 552] width 767 height 28
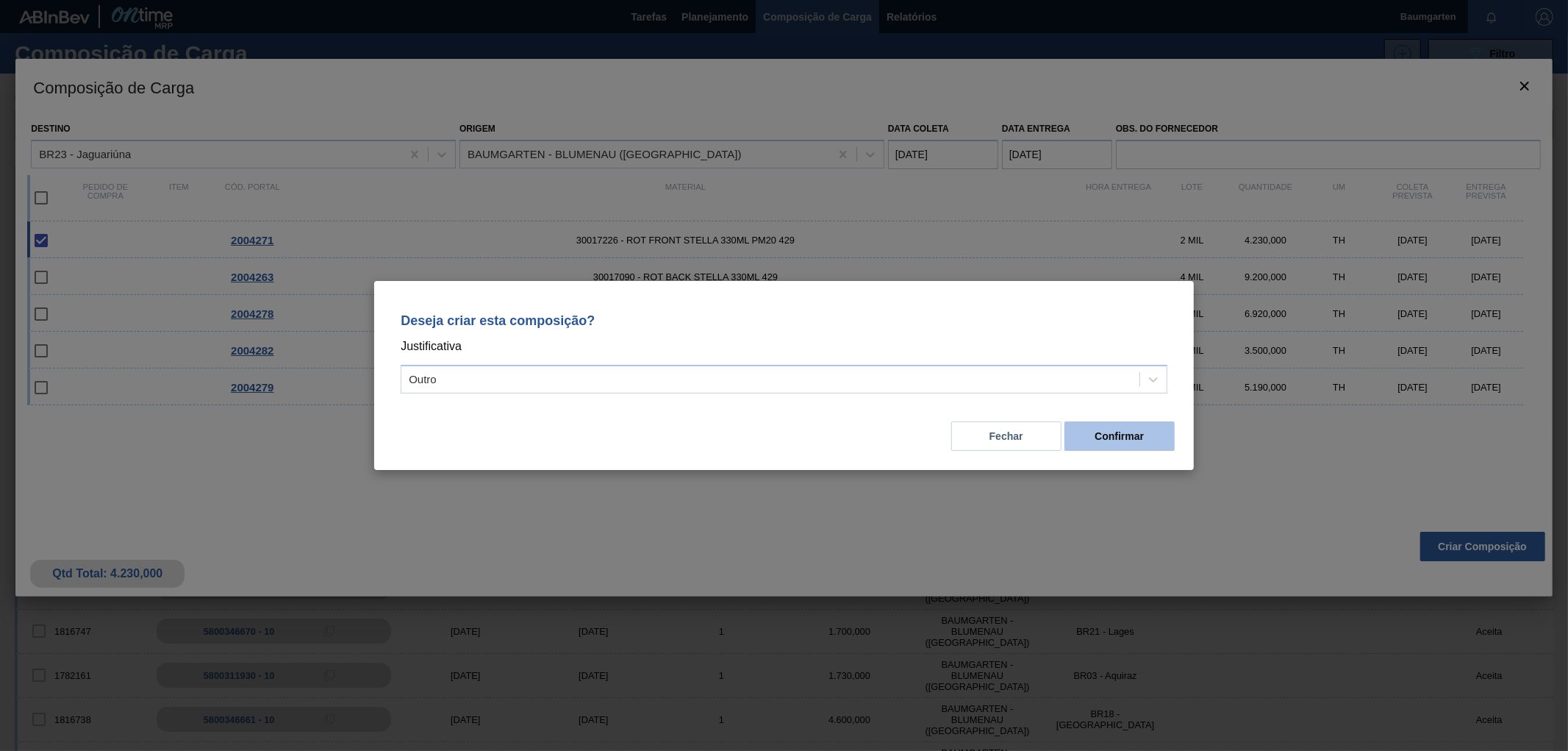
click at [1130, 430] on button "Confirmar" at bounding box center [1120, 436] width 110 height 29
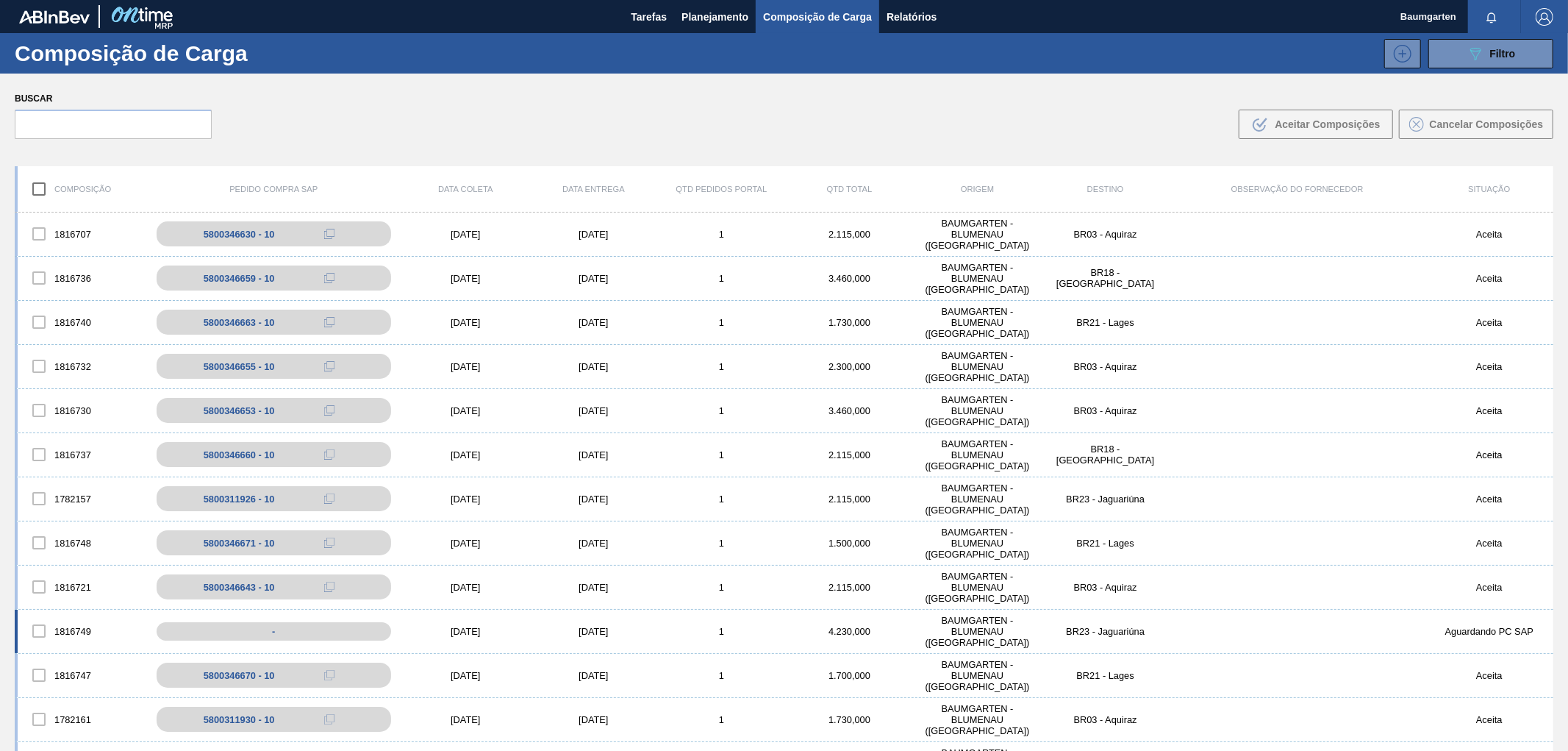
click at [64, 610] on div "1816749 - [DATE] [DATE] 1 4.230,000 BAUMGARTEN - [GEOGRAPHIC_DATA] ([GEOGRAPHIC…" at bounding box center [784, 631] width 1539 height 44
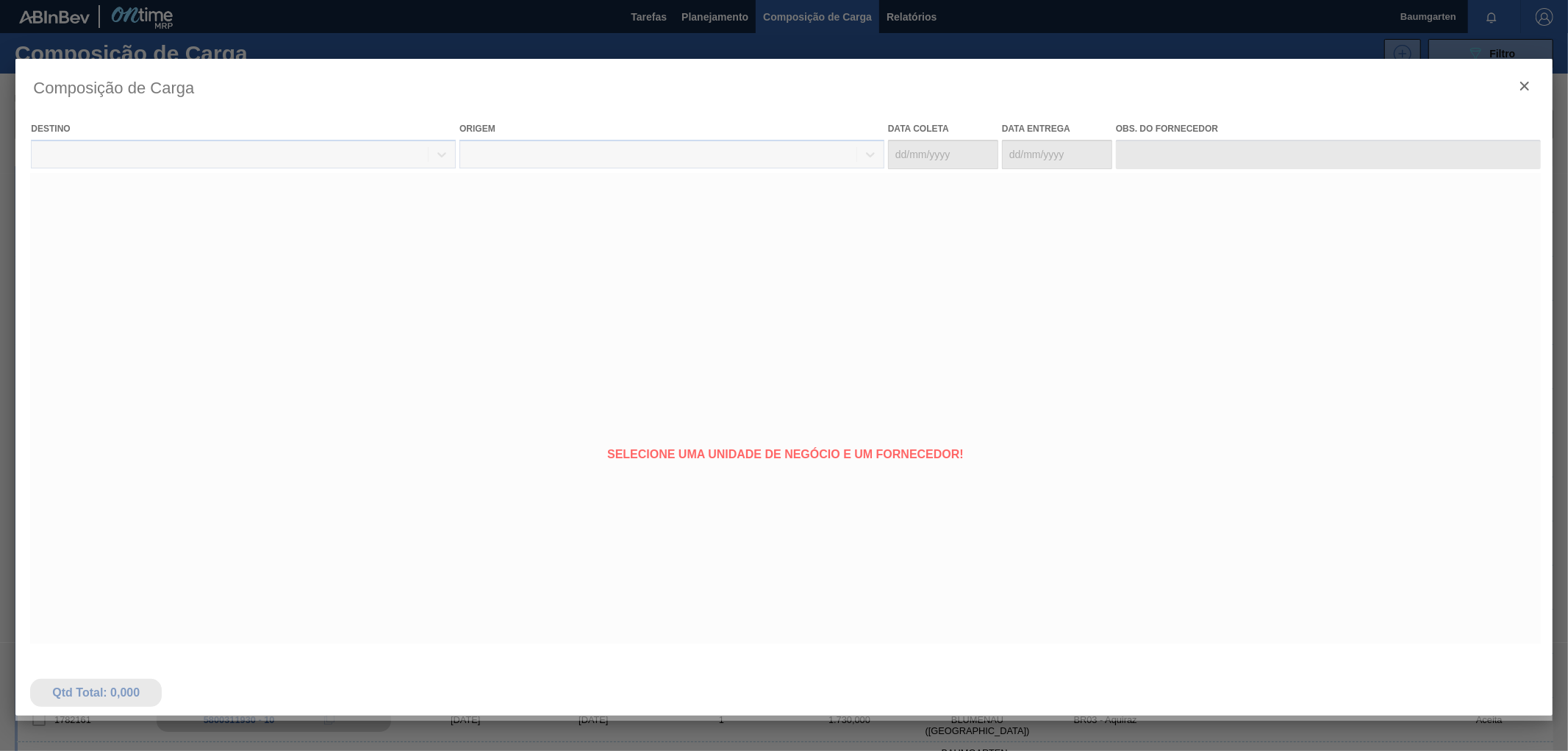
type coleta "[DATE]"
type entrega "[DATE]"
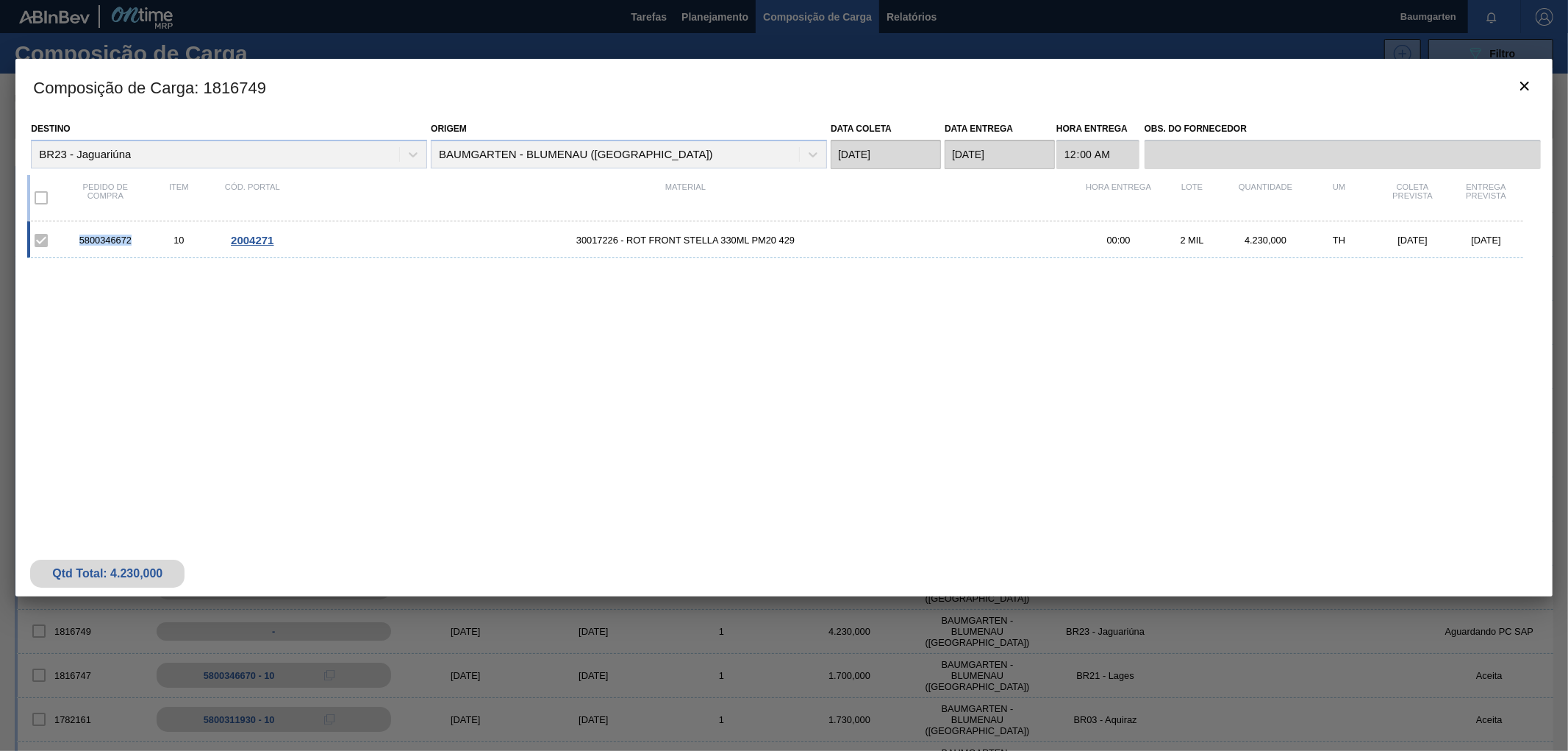
drag, startPoint x: 135, startPoint y: 242, endPoint x: 69, endPoint y: 242, distance: 66.0
click at [69, 242] on div "5800346672" at bounding box center [104, 240] width 73 height 11
click at [1516, 81] on icon "botão de ícone" at bounding box center [1525, 86] width 17 height 17
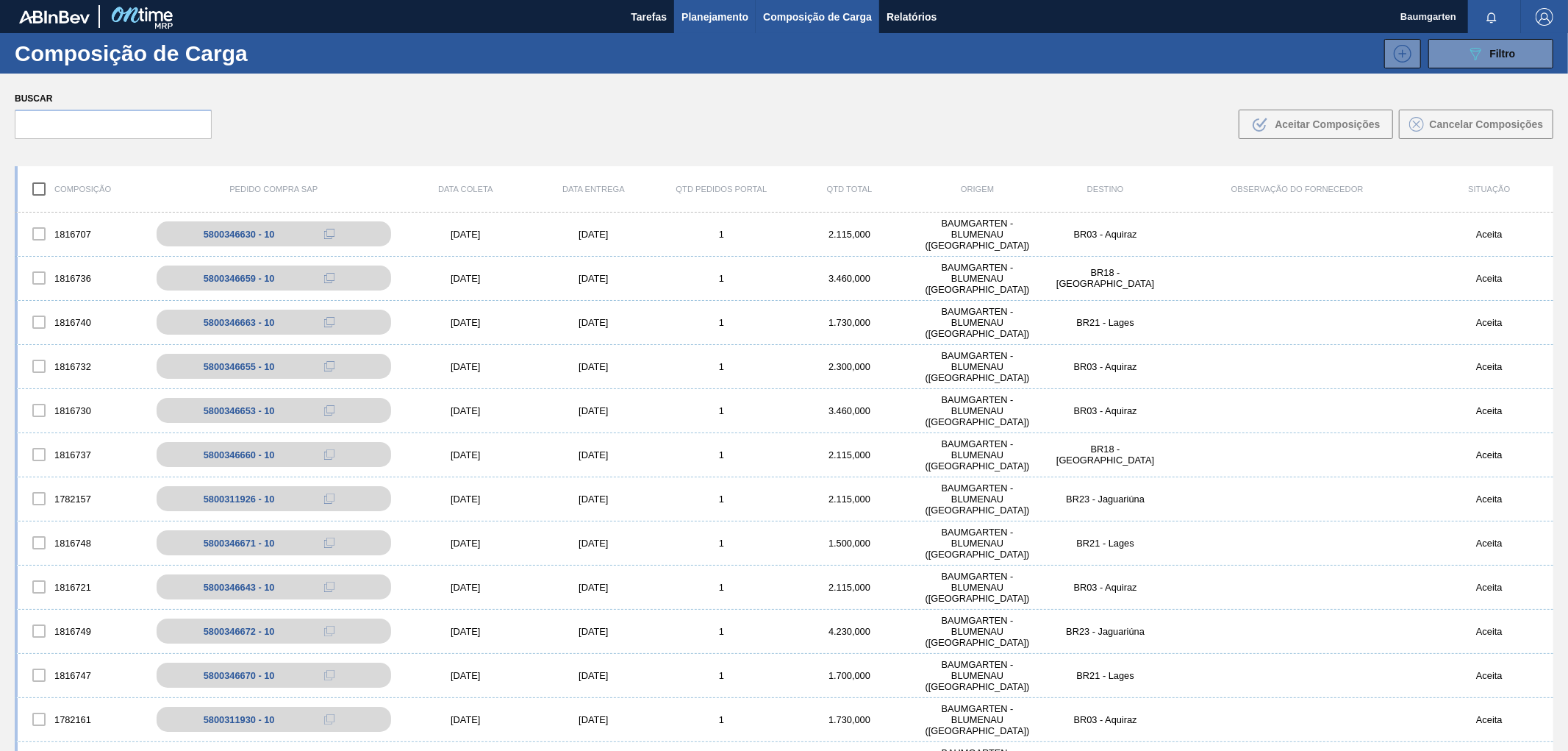
click at [724, 17] on span "Planejamento" at bounding box center [715, 16] width 67 height 17
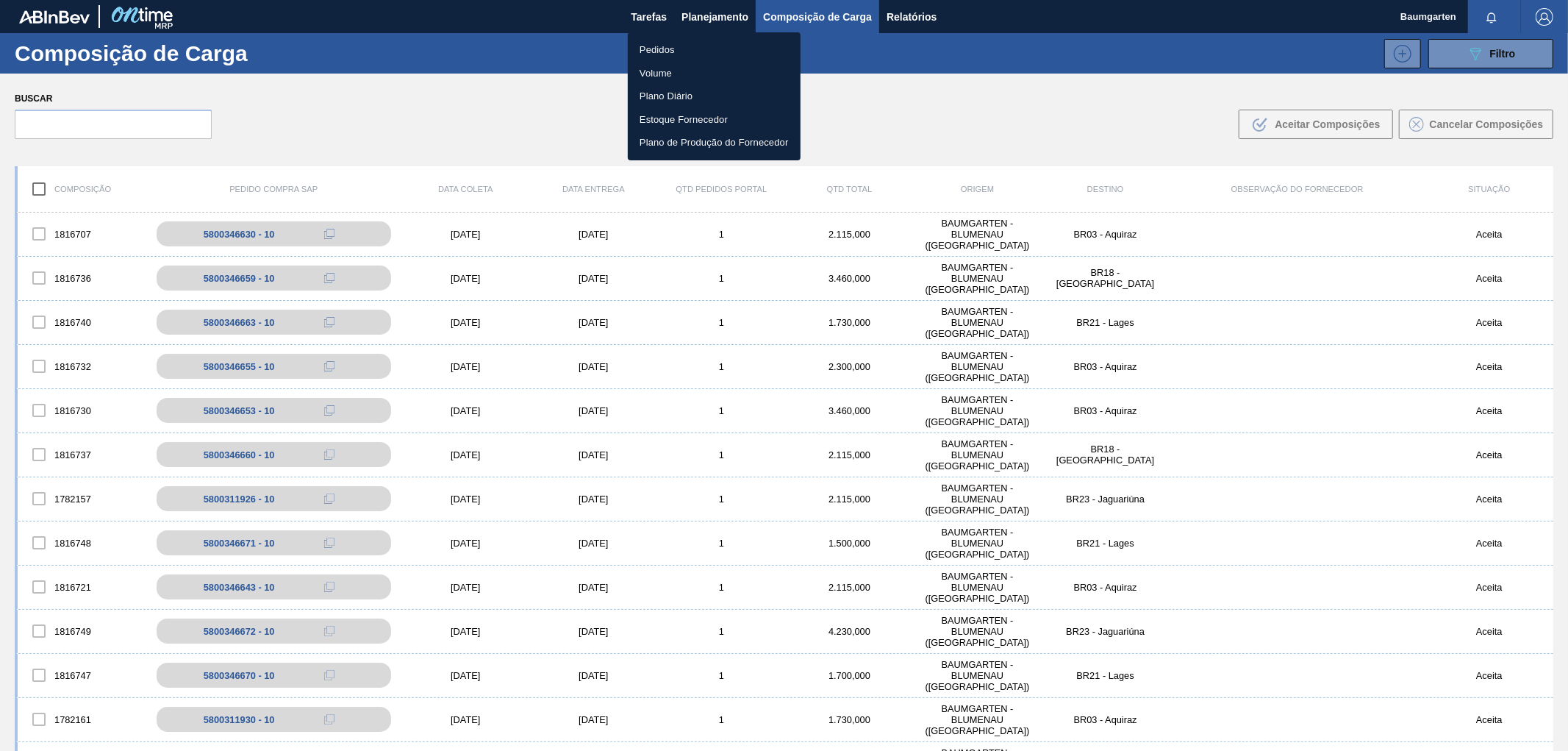
click at [662, 52] on li "Pedidos" at bounding box center [714, 49] width 172 height 23
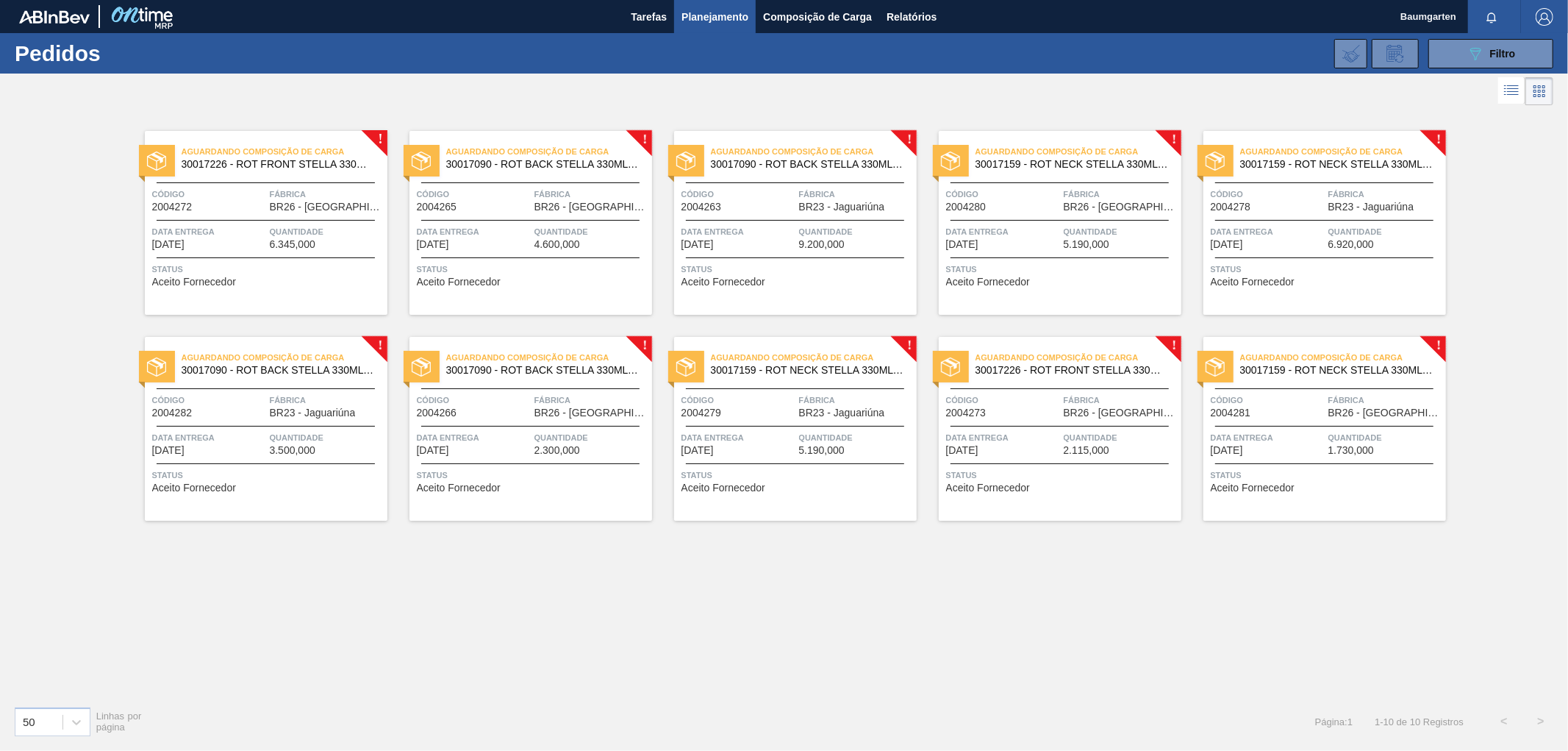
click at [717, 208] on span "2004263" at bounding box center [702, 207] width 41 height 11
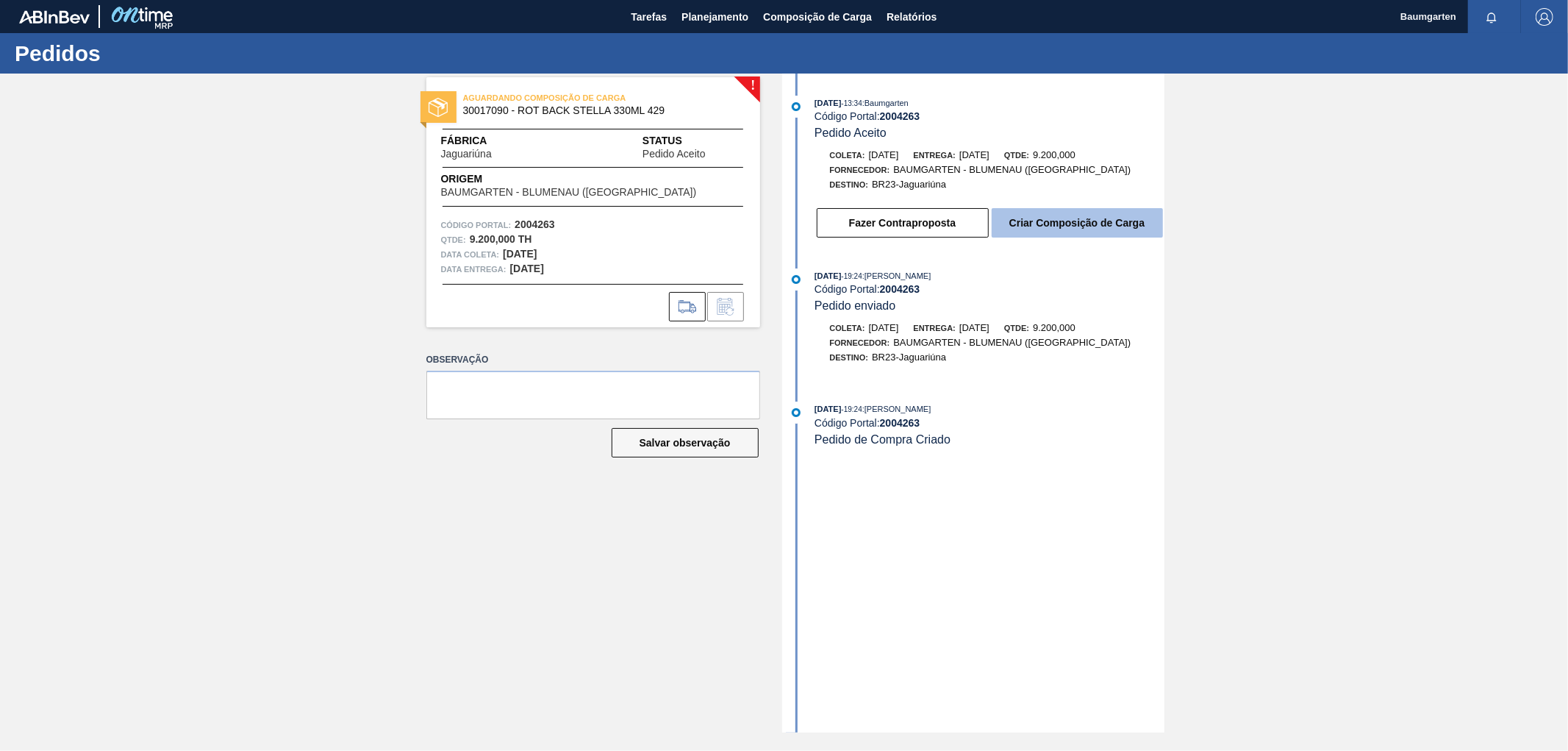
click at [1097, 224] on button "Criar Composição de Carga" at bounding box center [1078, 222] width 172 height 29
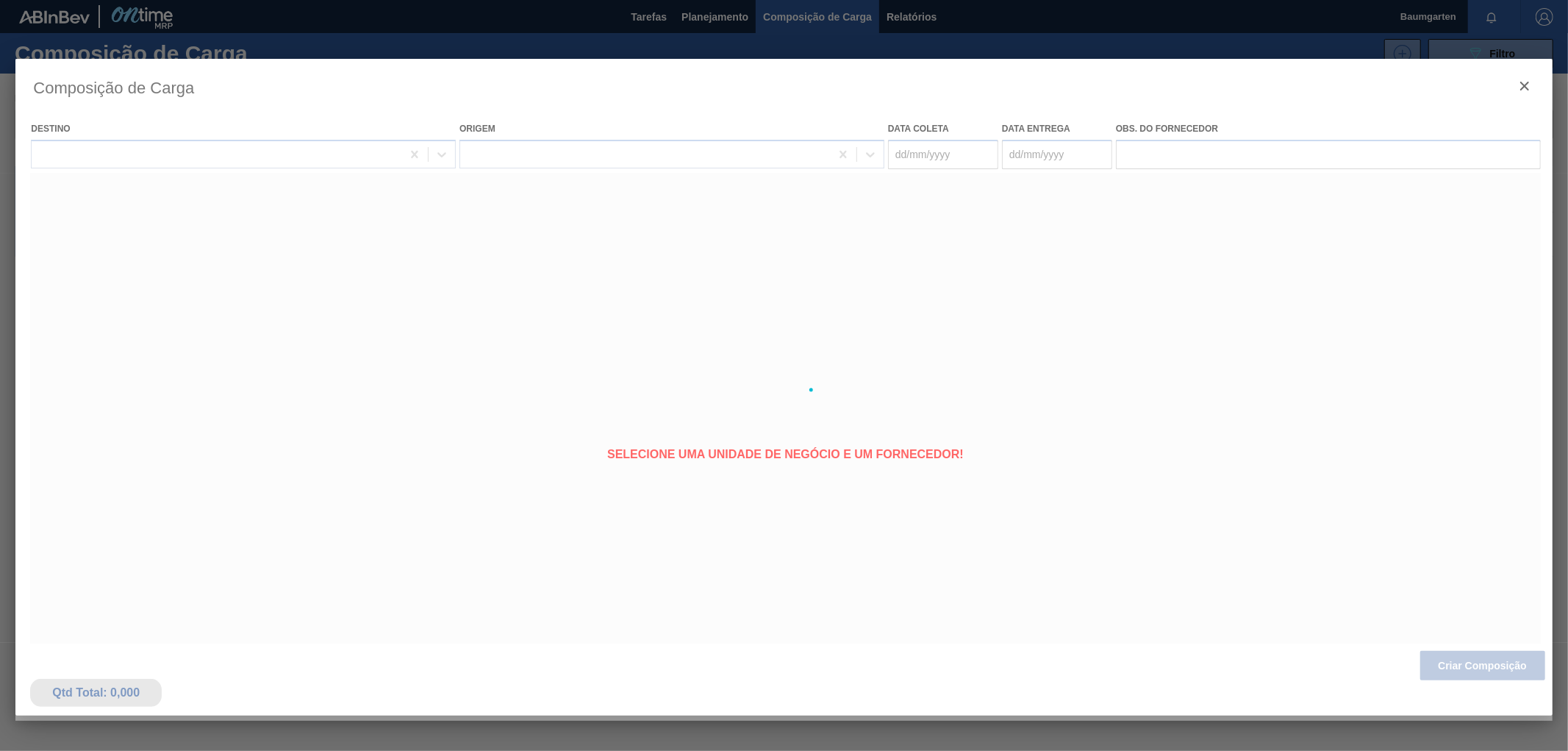
type coleta "[DATE]"
type entrega "[DATE]"
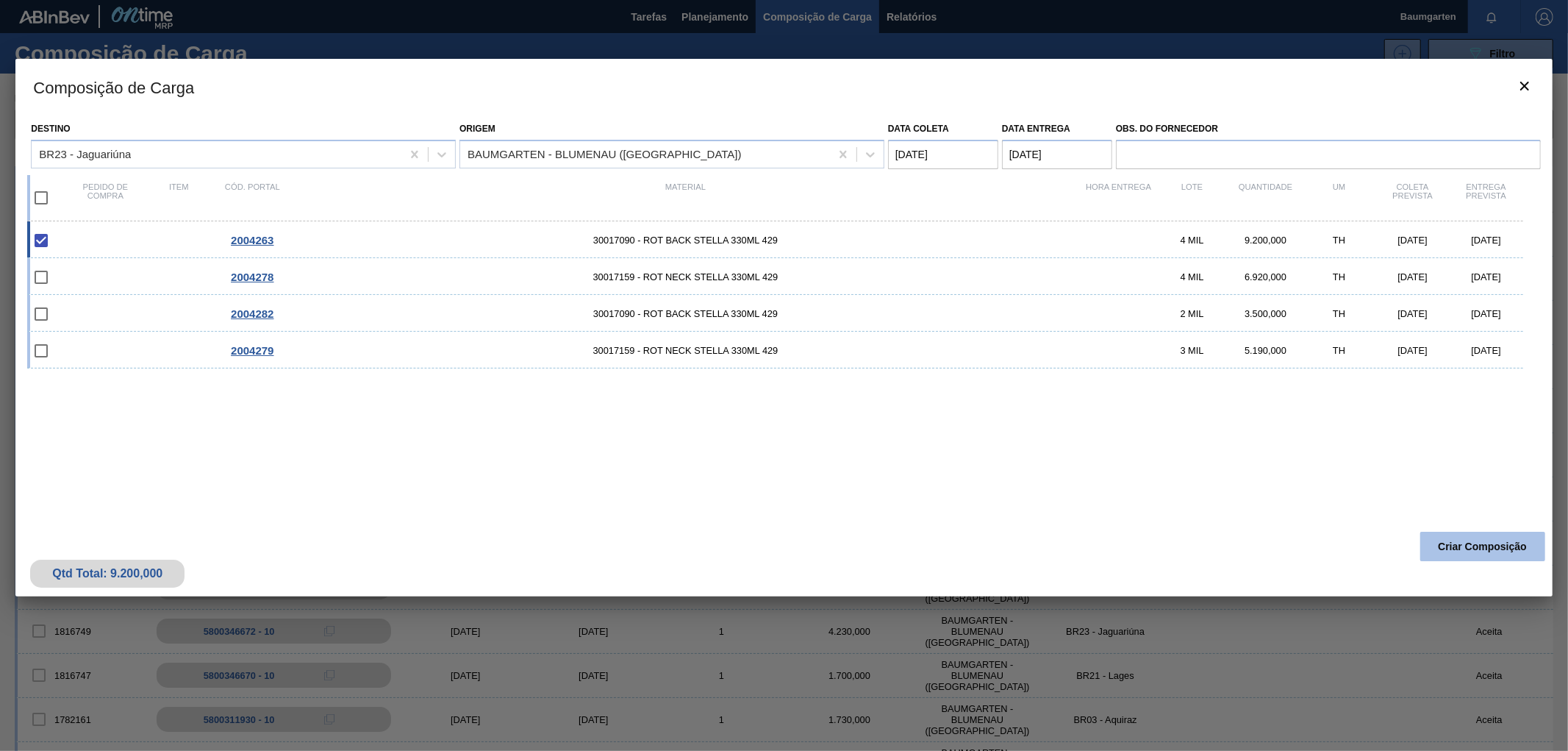
click at [1467, 541] on button "Criar Composição" at bounding box center [1483, 547] width 125 height 29
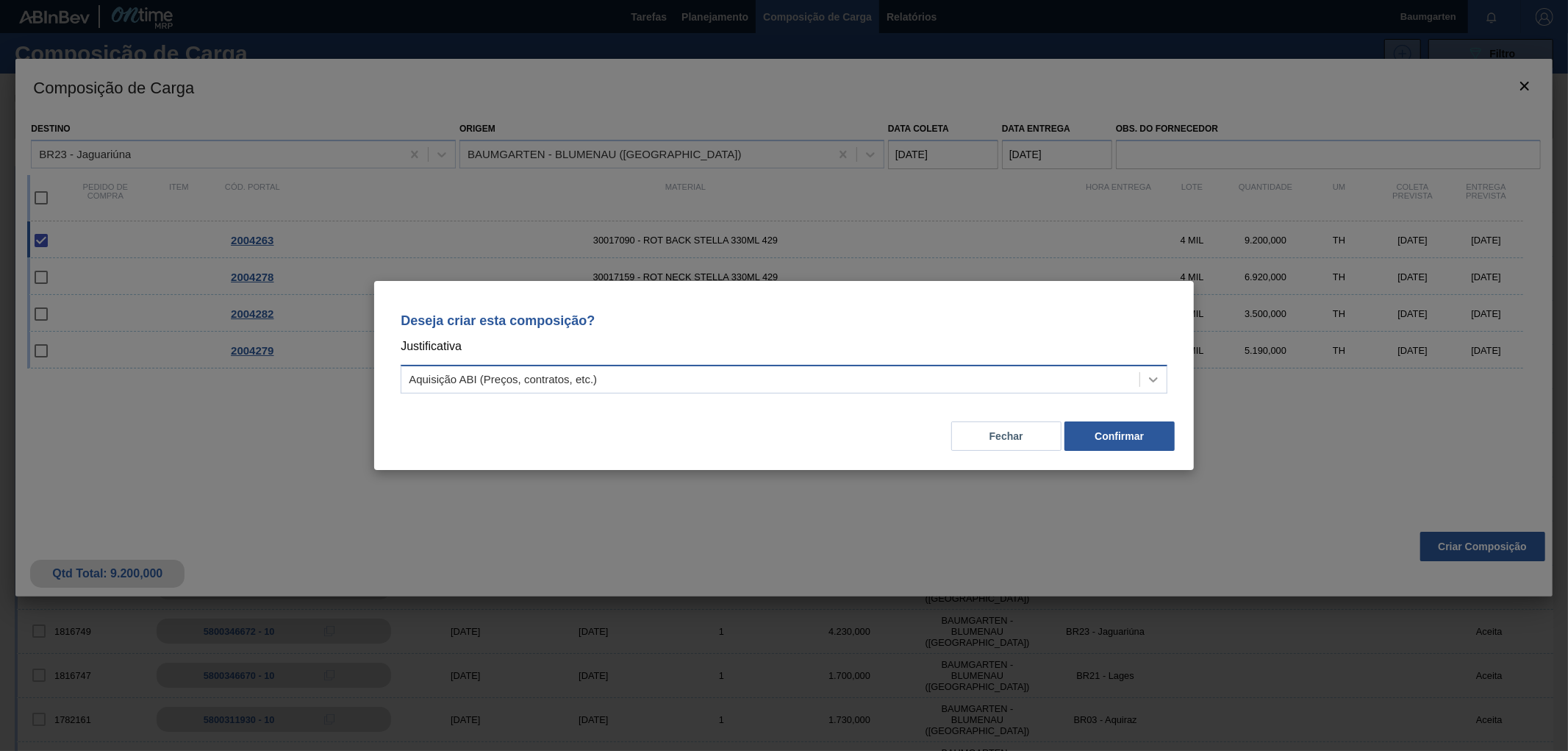
click at [1151, 367] on div at bounding box center [1153, 379] width 27 height 27
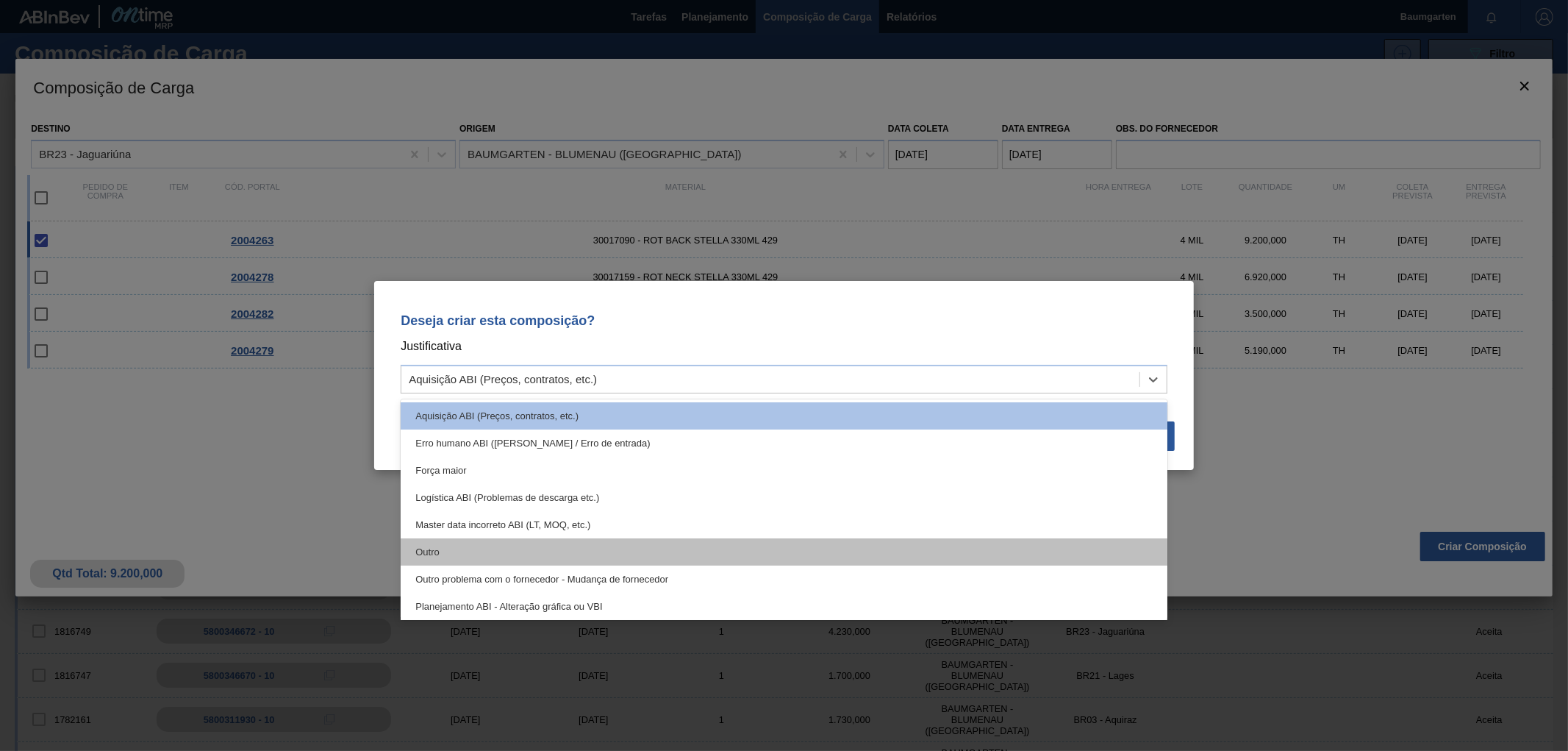
click at [409, 553] on div "Outro" at bounding box center [784, 552] width 767 height 28
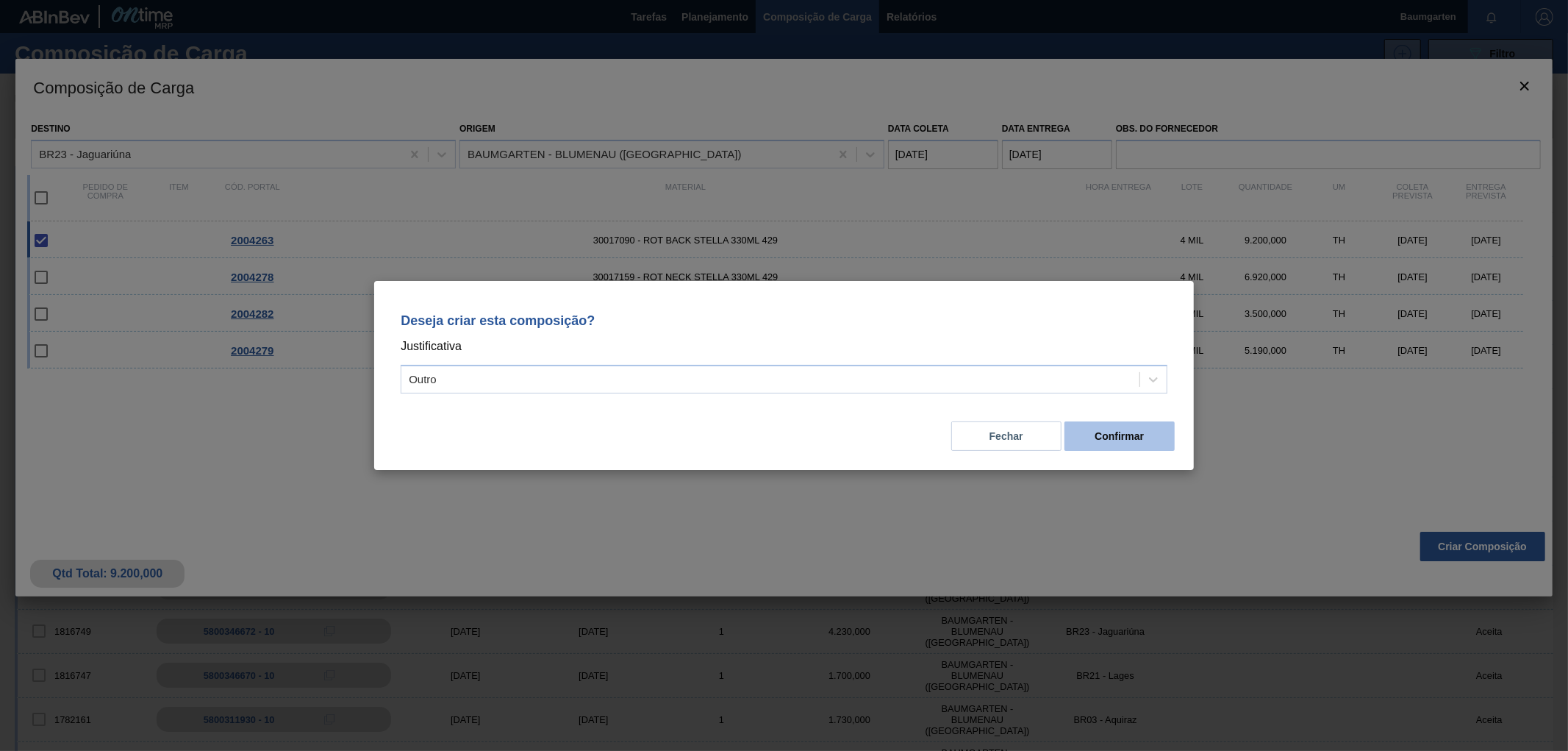
click at [1103, 439] on button "Confirmar" at bounding box center [1120, 436] width 110 height 29
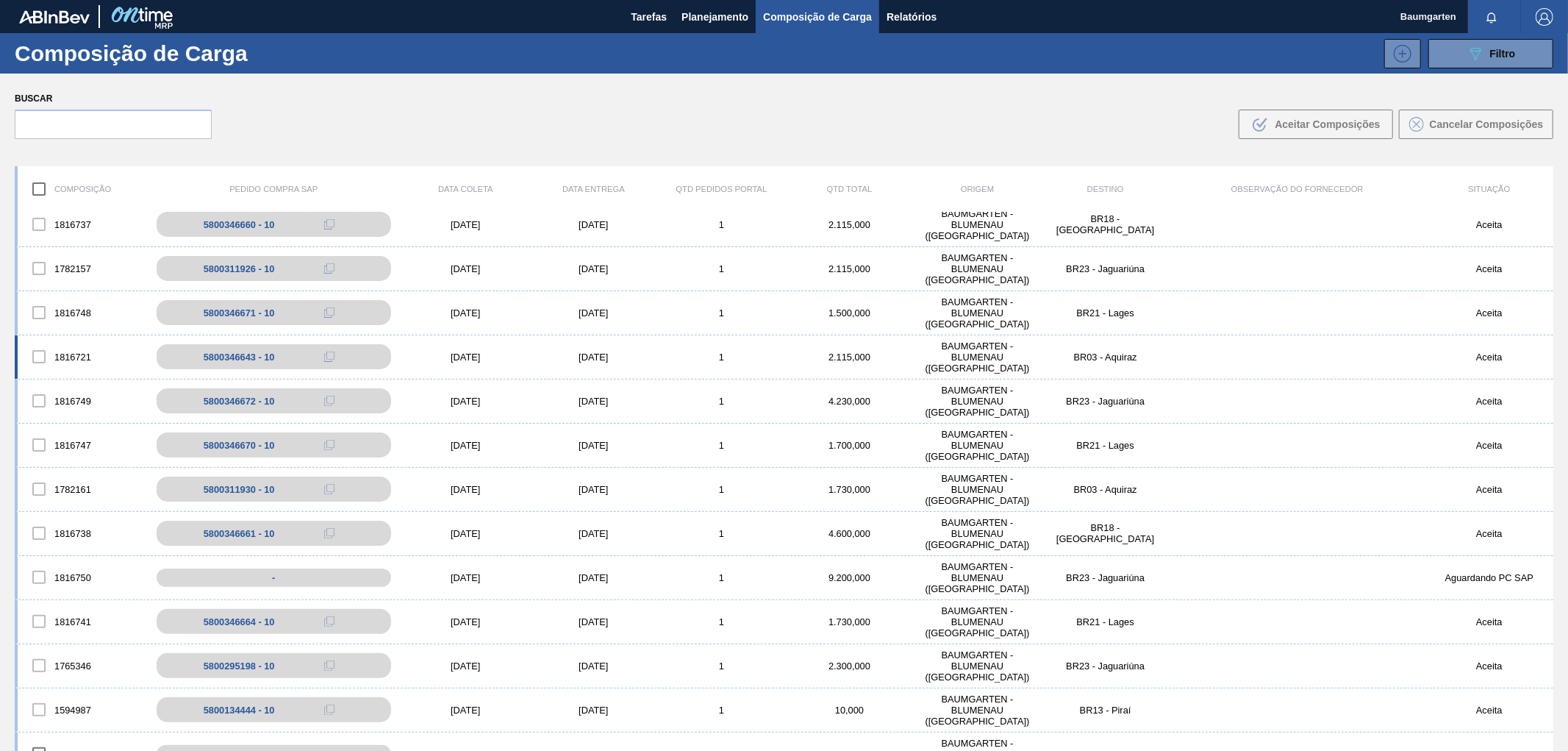
scroll to position [245, 0]
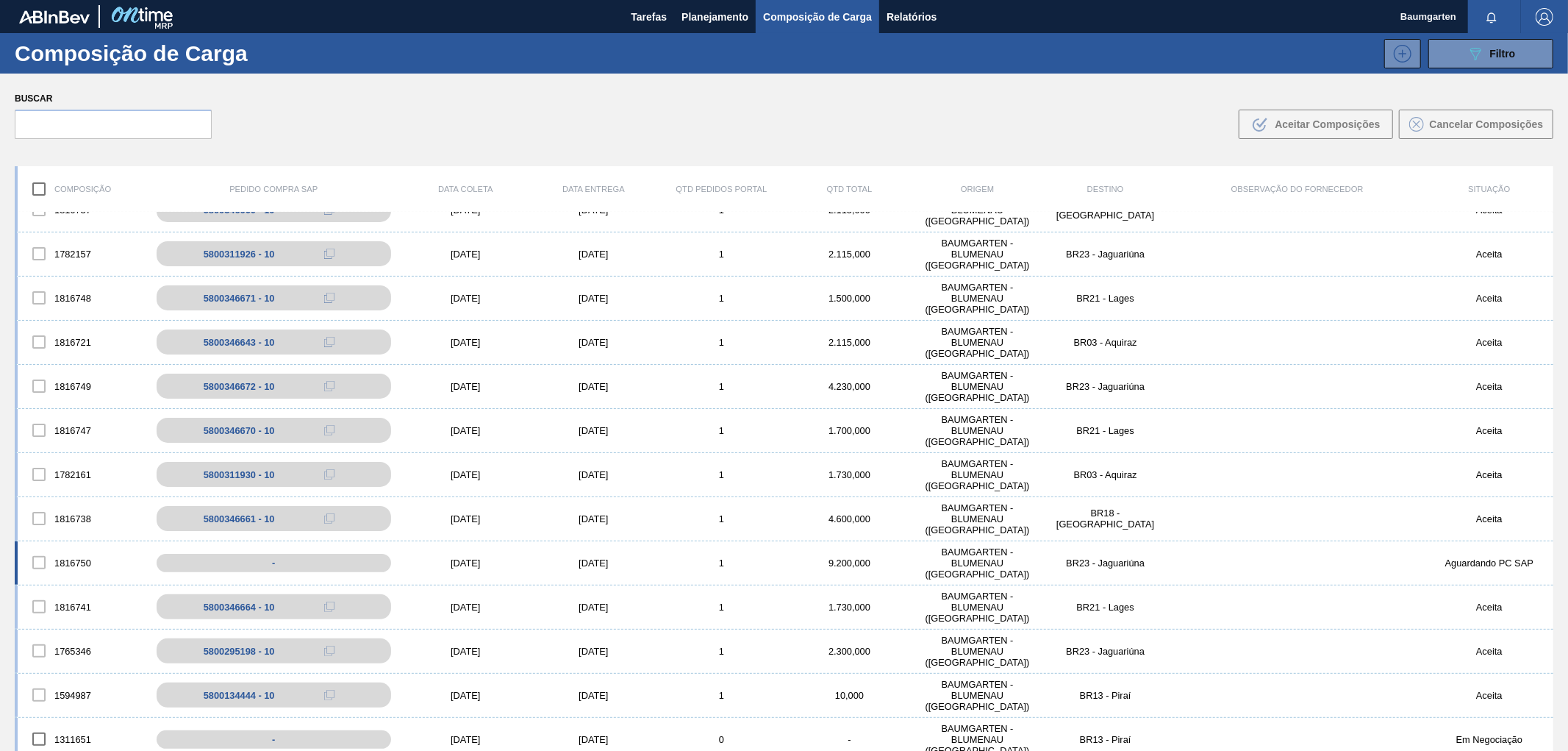
click at [67, 559] on div "1816750" at bounding box center [81, 563] width 128 height 31
click at [70, 548] on div "1816750" at bounding box center [81, 563] width 128 height 31
click at [68, 545] on div "1816750 - [DATE] [DATE] 1 9.200,000 BAUMGARTEN - [GEOGRAPHIC_DATA] ([GEOGRAPHIC…" at bounding box center [784, 563] width 1539 height 44
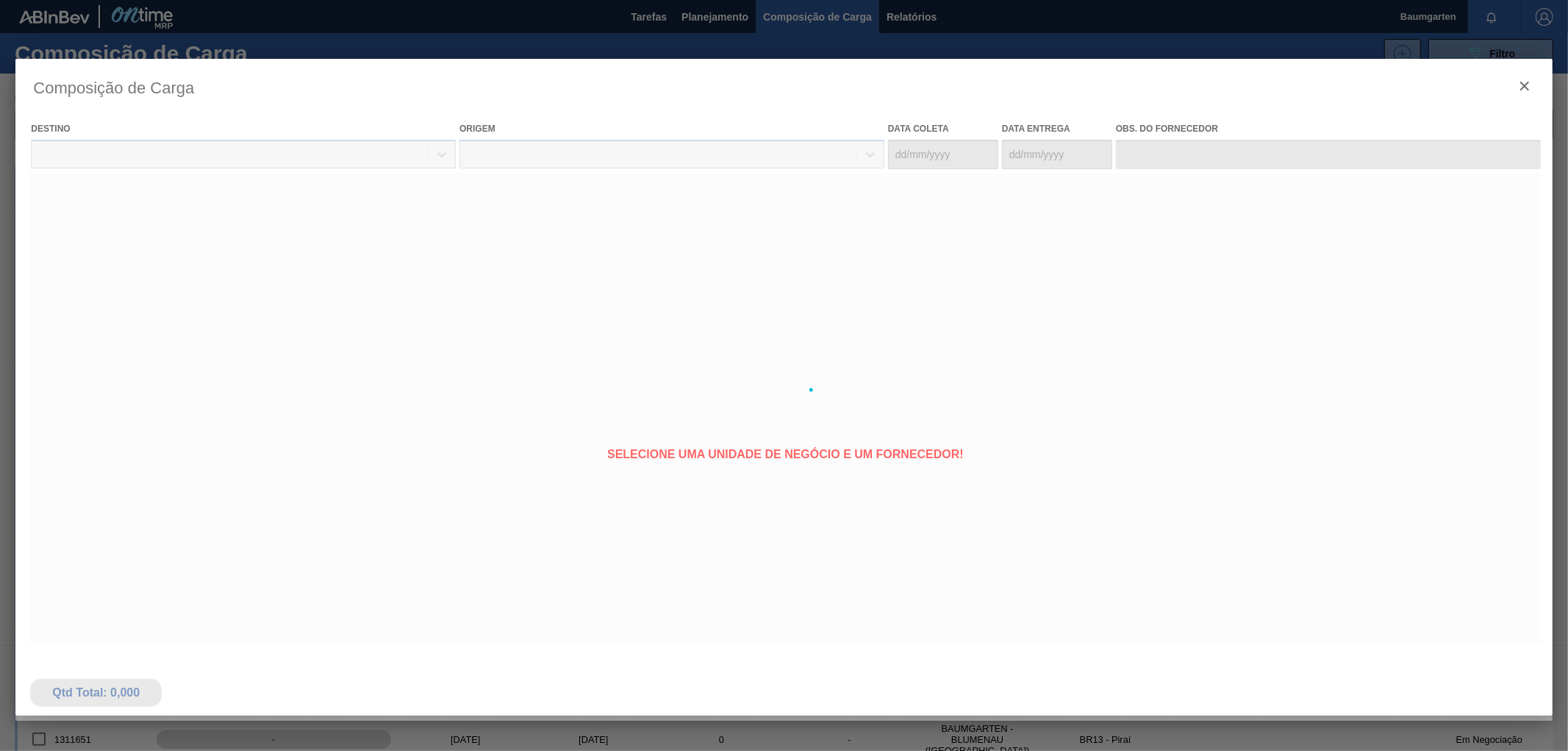
type coleta "[DATE]"
type entrega "[DATE]"
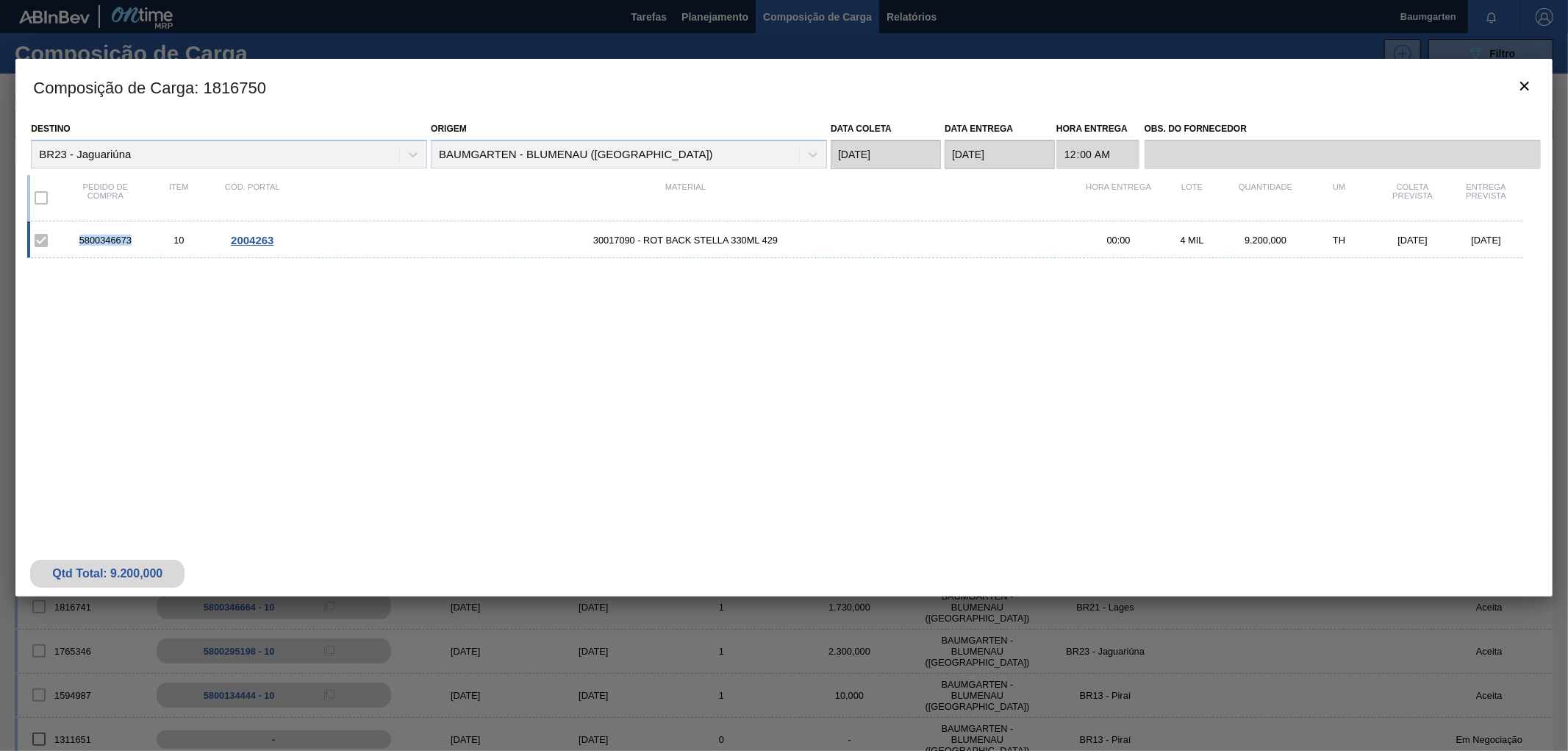
drag, startPoint x: 131, startPoint y: 241, endPoint x: 81, endPoint y: 242, distance: 50.0
click at [81, 242] on div "5800346673" at bounding box center [104, 240] width 73 height 11
click at [1521, 82] on icon "botão de ícone" at bounding box center [1525, 86] width 9 height 9
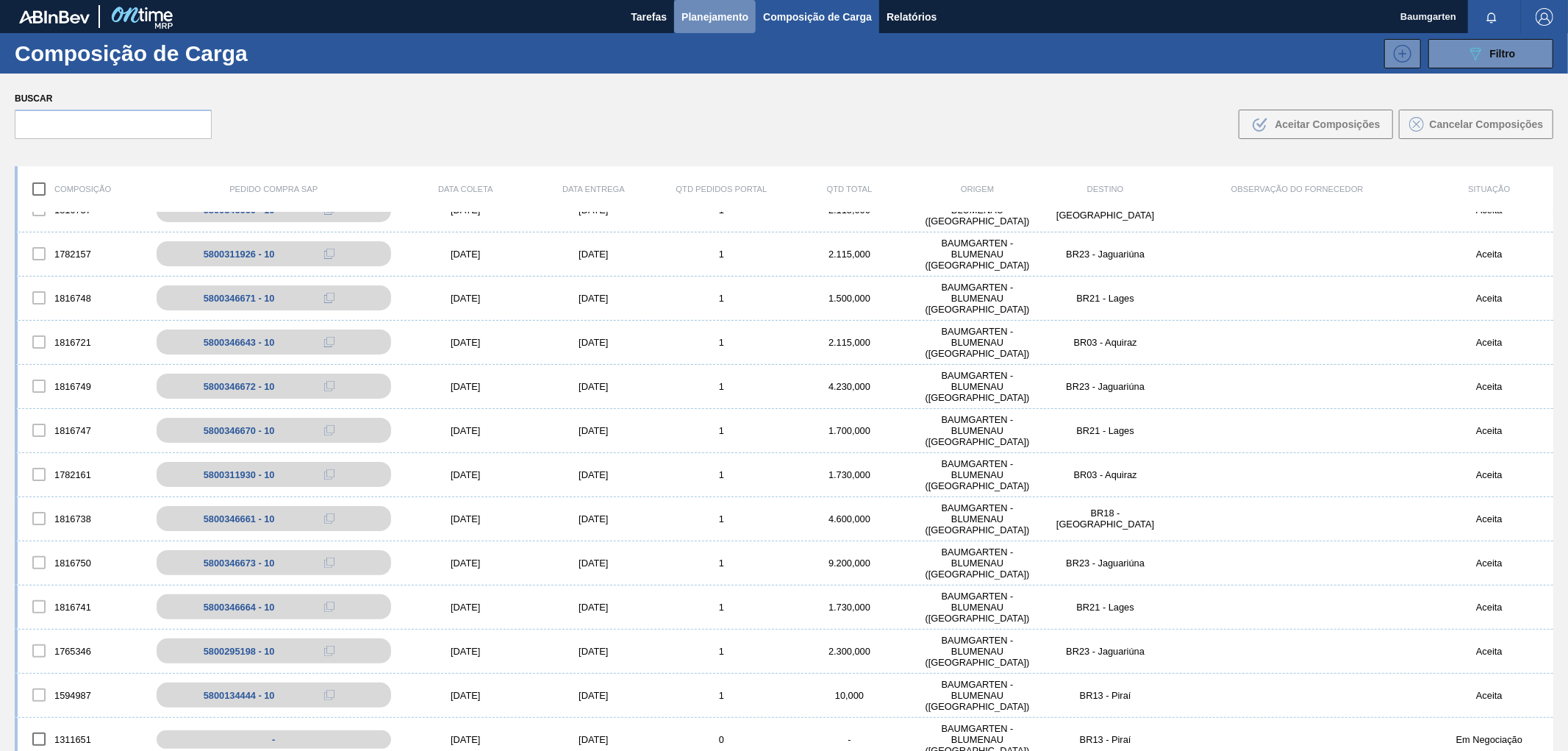
click at [714, 17] on span "Planejamento" at bounding box center [715, 16] width 67 height 17
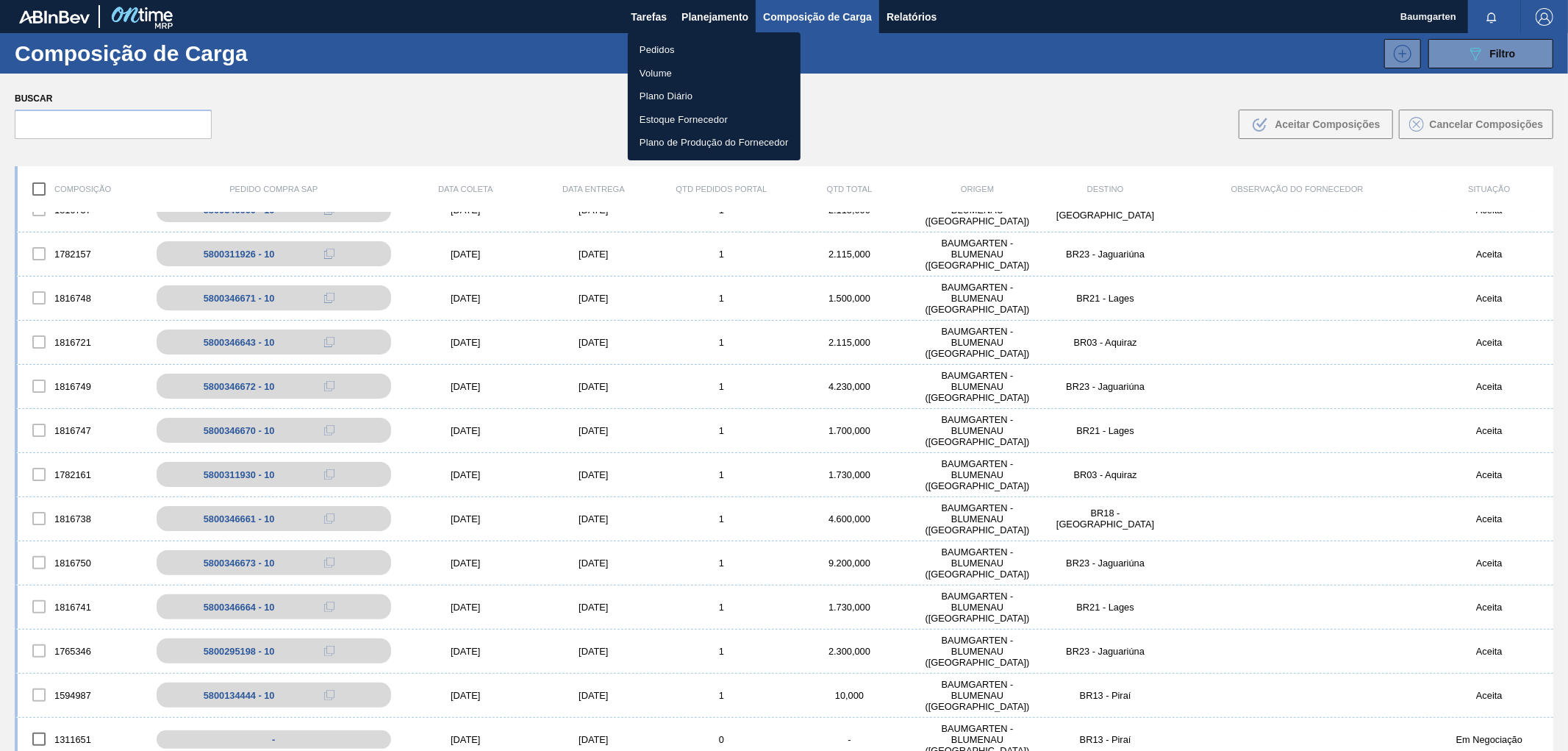
click at [665, 52] on li "Pedidos" at bounding box center [714, 49] width 172 height 23
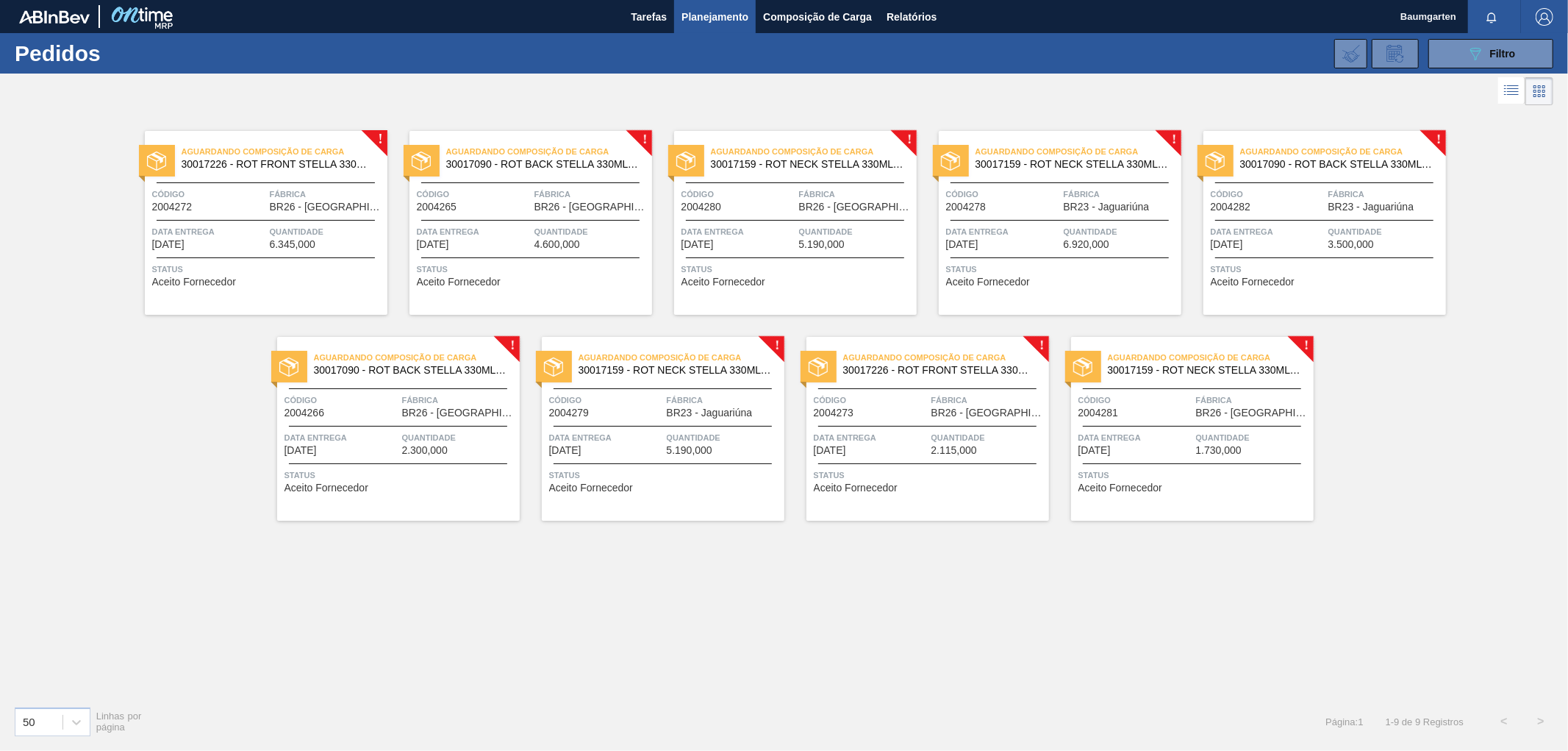
click at [1342, 208] on span "BR23 - Jaguariúna" at bounding box center [1371, 207] width 86 height 11
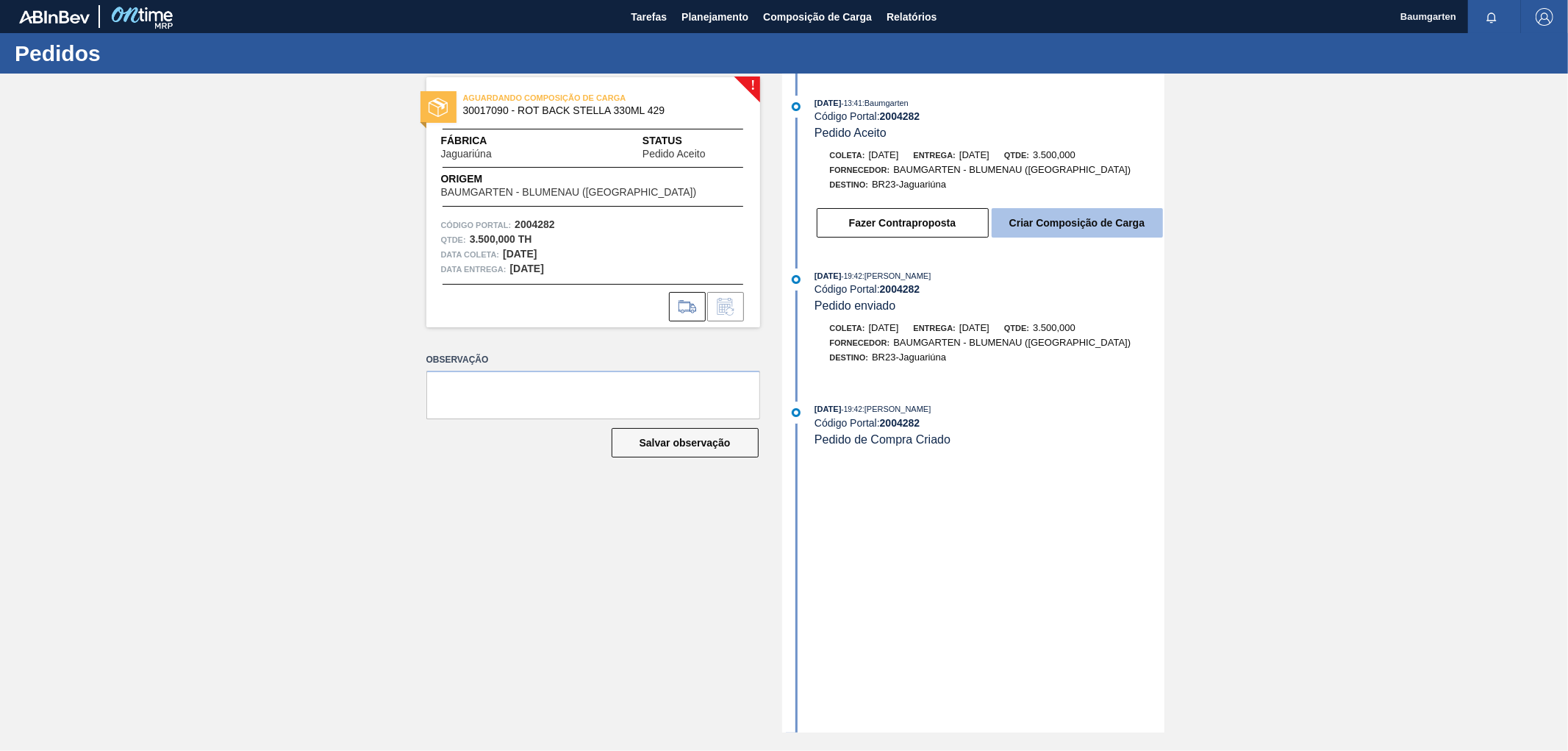
click at [1062, 219] on button "Criar Composição de Carga" at bounding box center [1078, 222] width 172 height 29
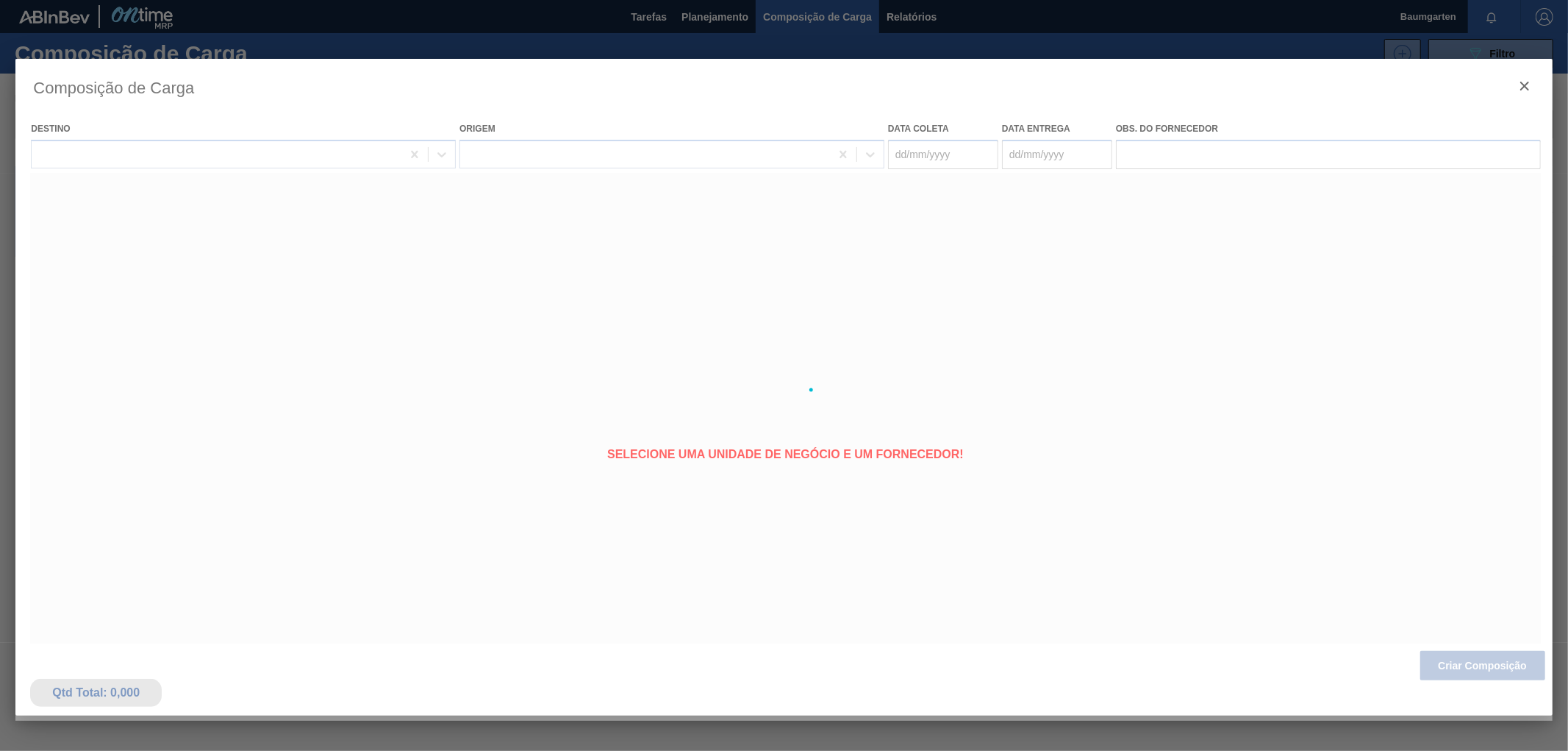
type coleta "[DATE]"
type entrega "[DATE]"
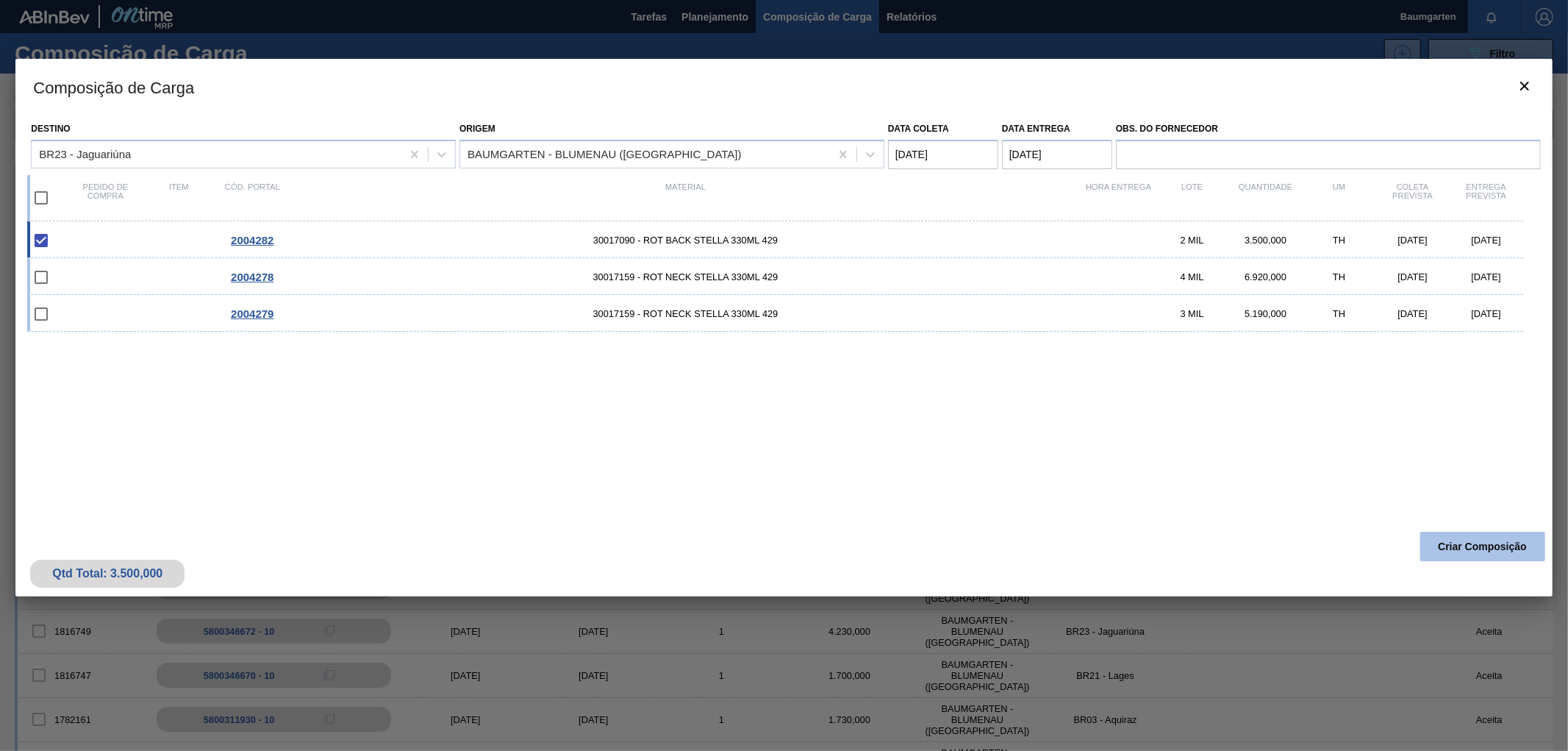
click at [1488, 545] on button "Criar Composição" at bounding box center [1483, 547] width 125 height 29
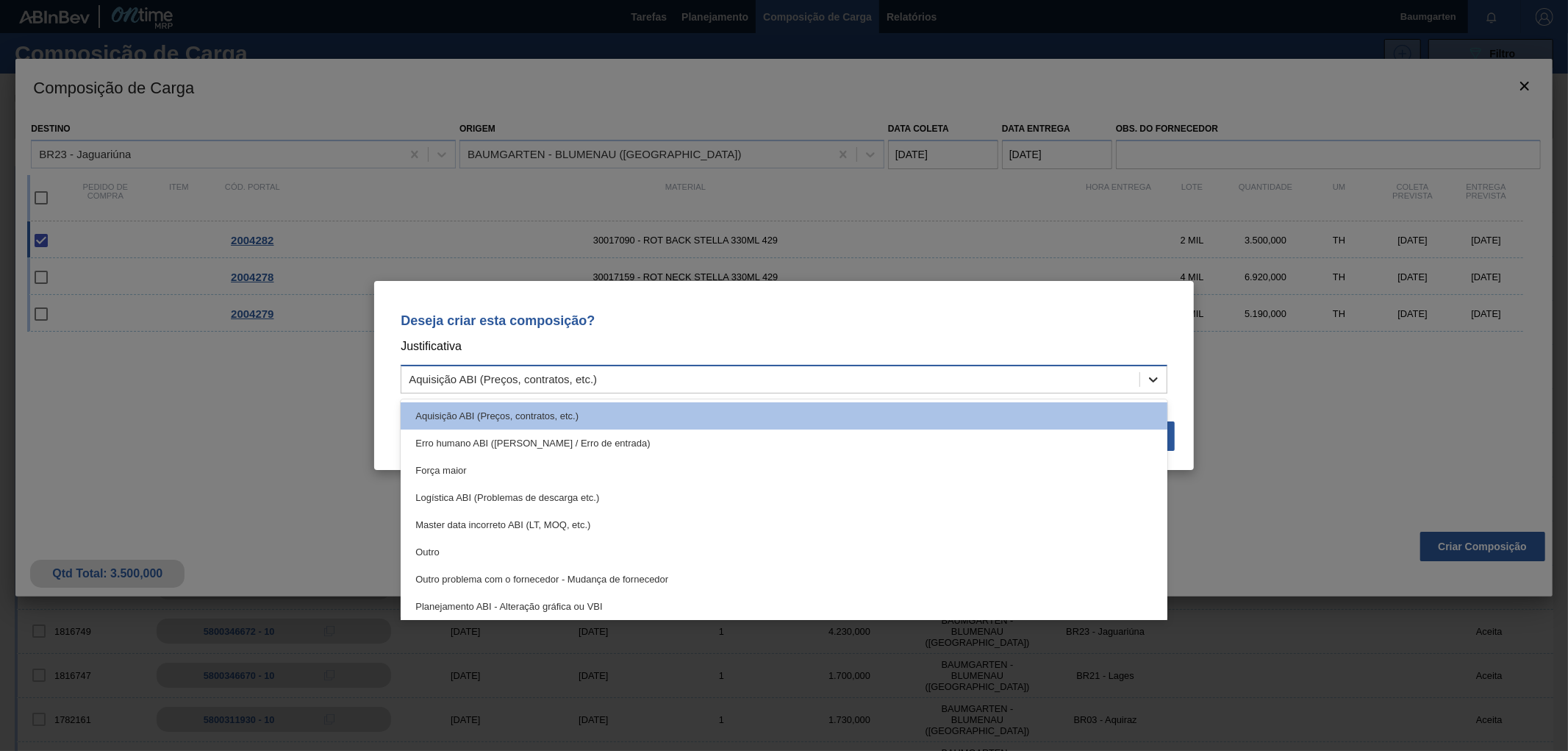
click at [1162, 378] on div at bounding box center [1153, 379] width 27 height 27
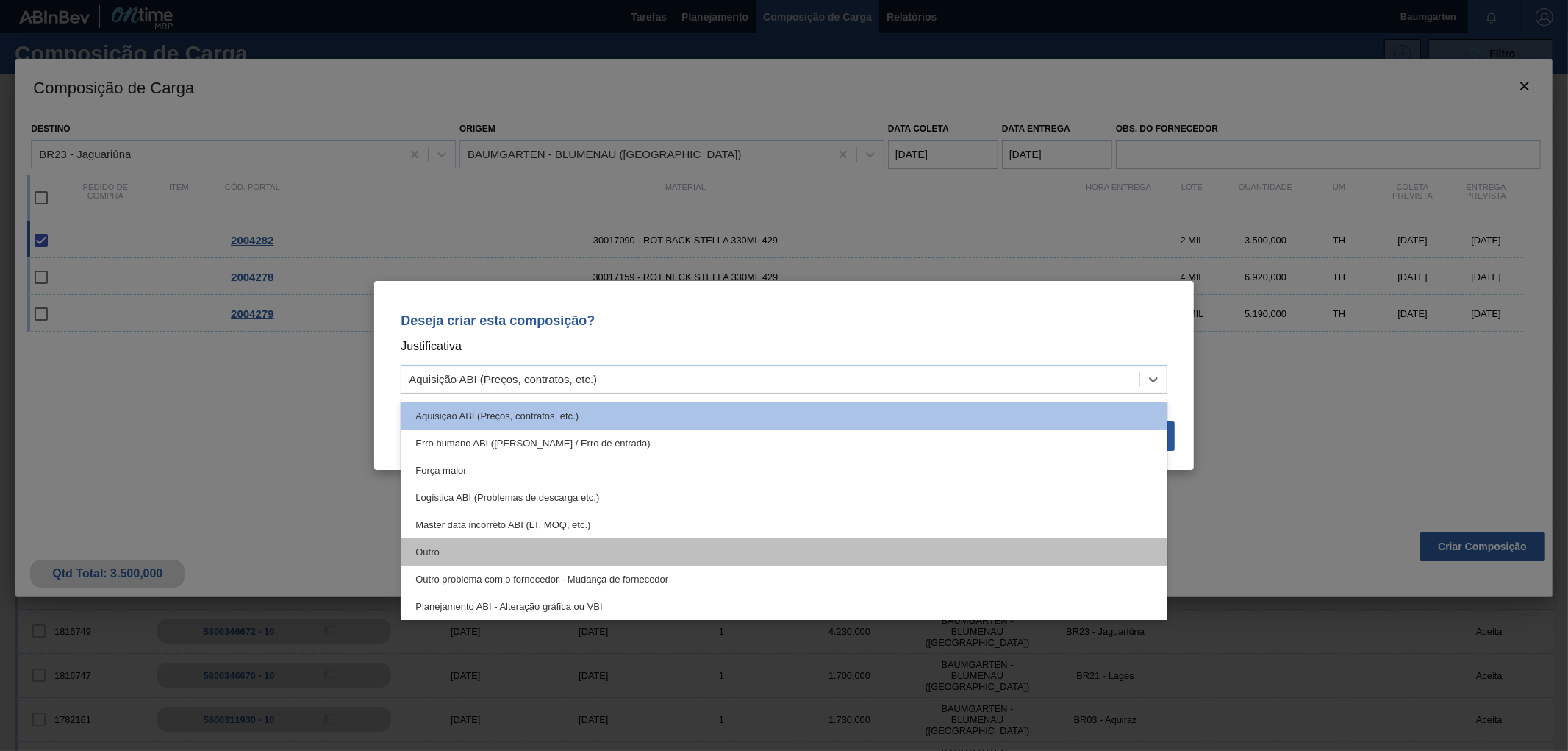
click at [417, 548] on div "Outro" at bounding box center [784, 552] width 767 height 28
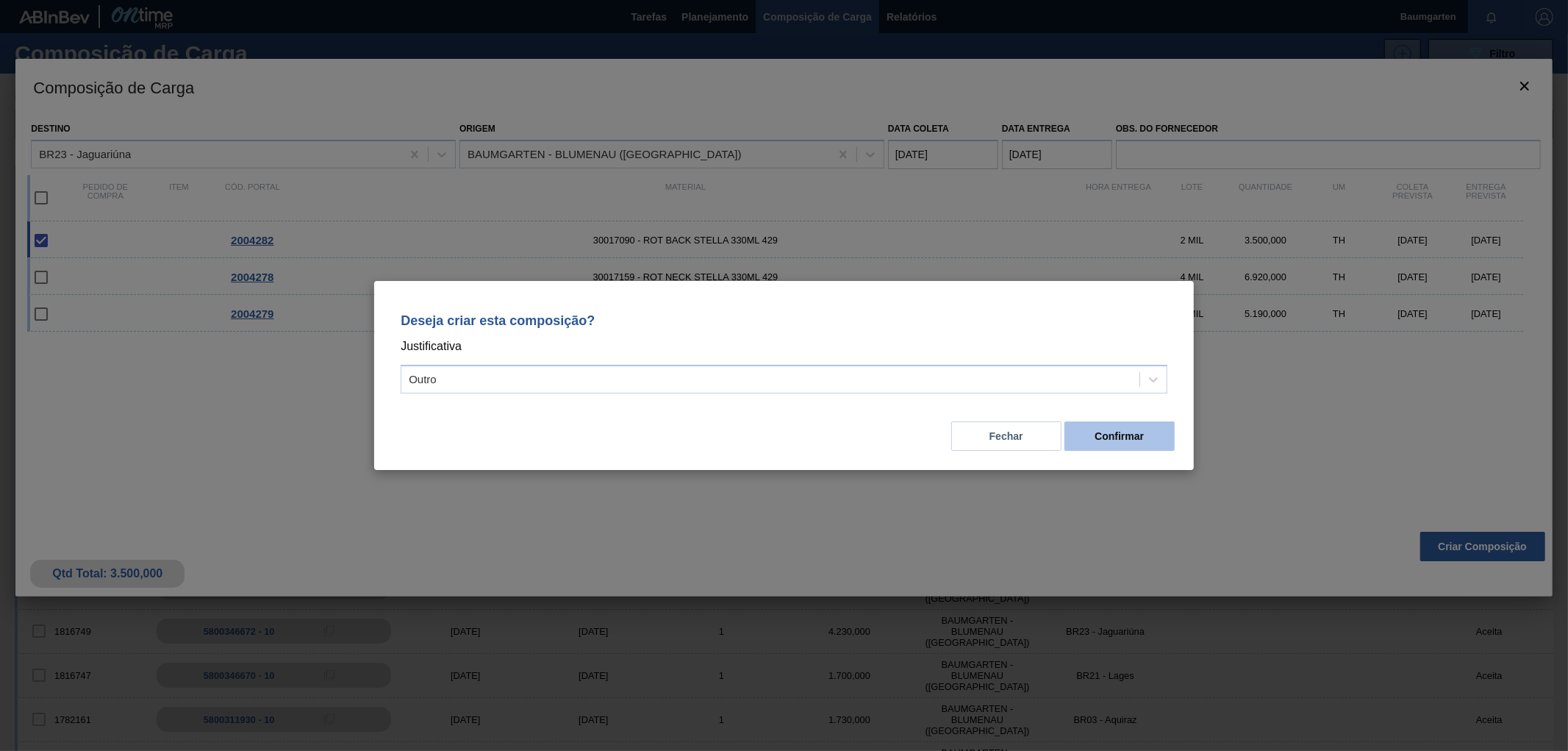
click at [1148, 438] on button "Confirmar" at bounding box center [1120, 436] width 110 height 29
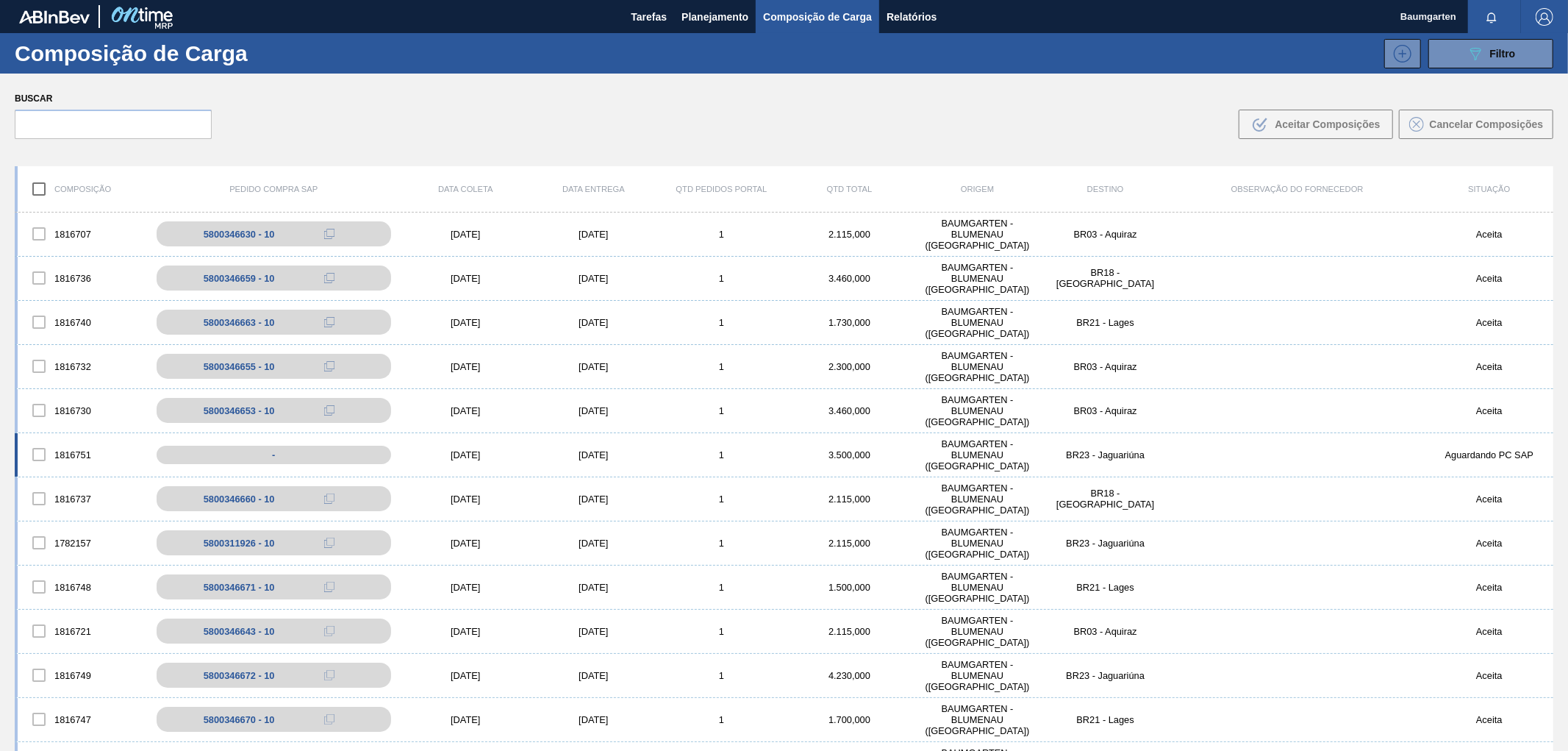
click at [69, 437] on div "1816751 - [DATE] [DATE] 1 3.500,000 BAUMGARTEN - [GEOGRAPHIC_DATA] ([GEOGRAPHIC…" at bounding box center [784, 454] width 1539 height 44
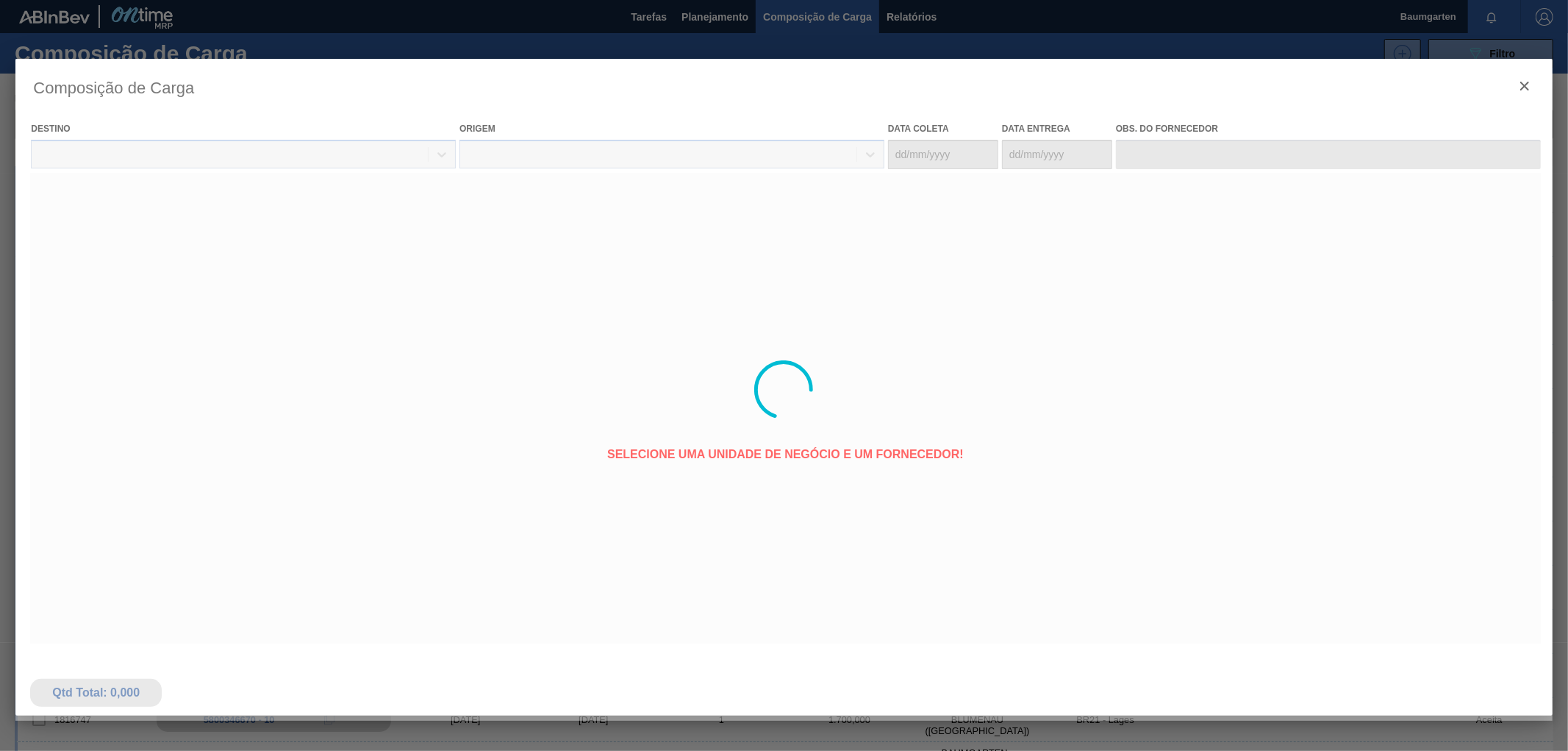
type coleta "[DATE]"
type entrega "[DATE]"
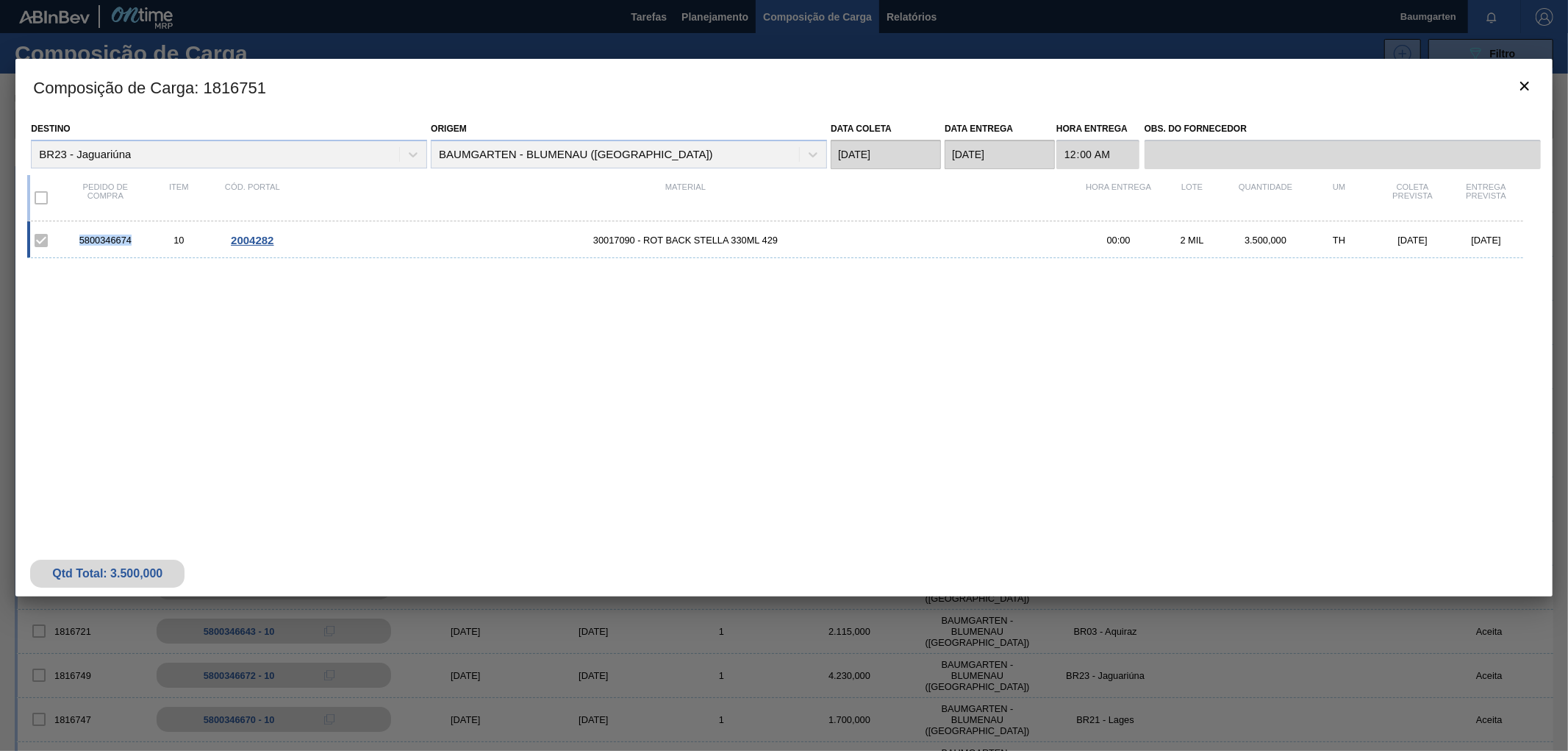
drag, startPoint x: 131, startPoint y: 240, endPoint x: 82, endPoint y: 246, distance: 49.4
click at [82, 246] on div "5800346674 10 2004282 30017090 - ROT BACK STELLA 330ML 429 00:00 2 MIL 3.500,00…" at bounding box center [775, 240] width 1496 height 37
click at [1531, 86] on icon "botão de ícone" at bounding box center [1525, 86] width 17 height 17
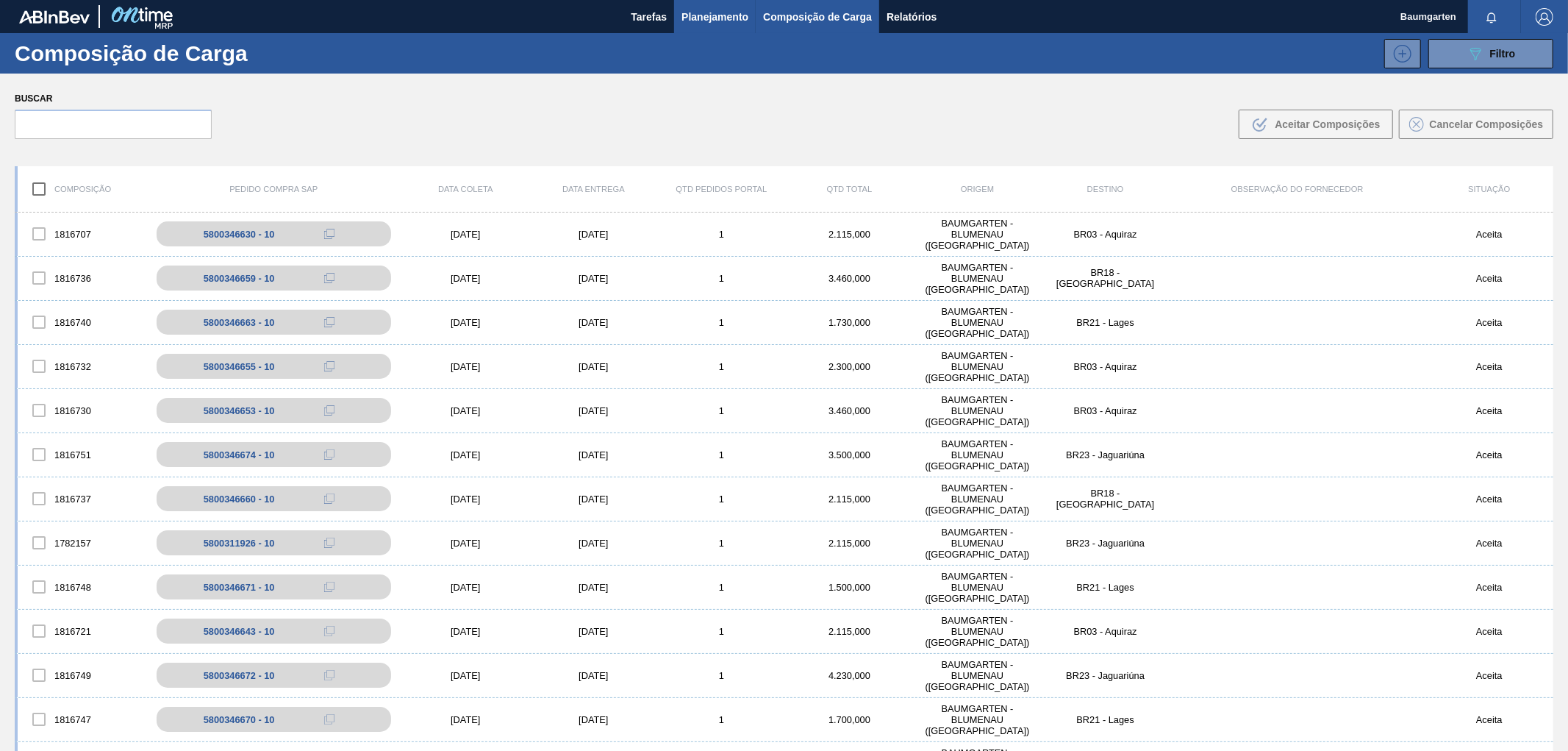
click at [702, 22] on span "Planejamento" at bounding box center [715, 16] width 67 height 17
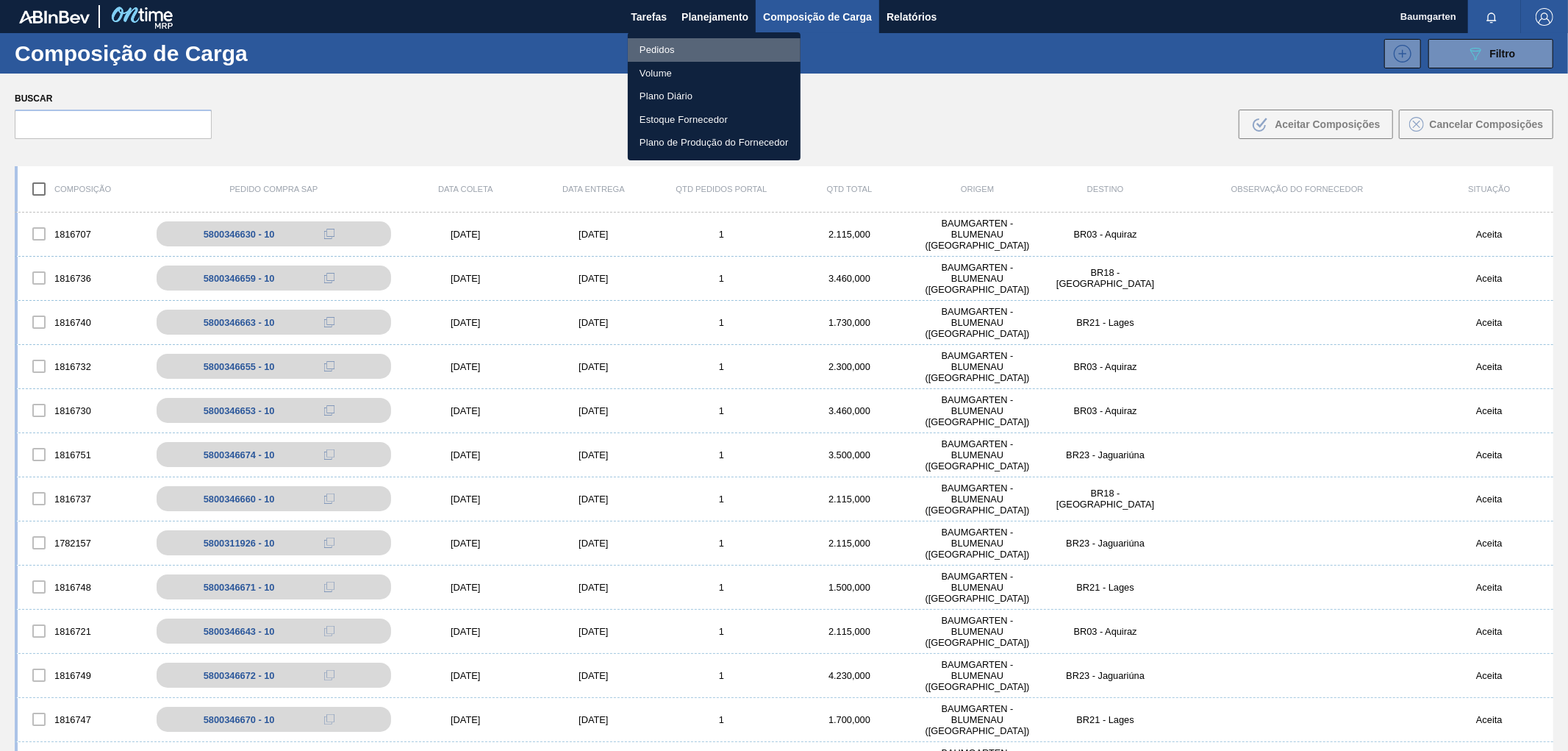
click at [679, 38] on li "Pedidos" at bounding box center [714, 49] width 172 height 23
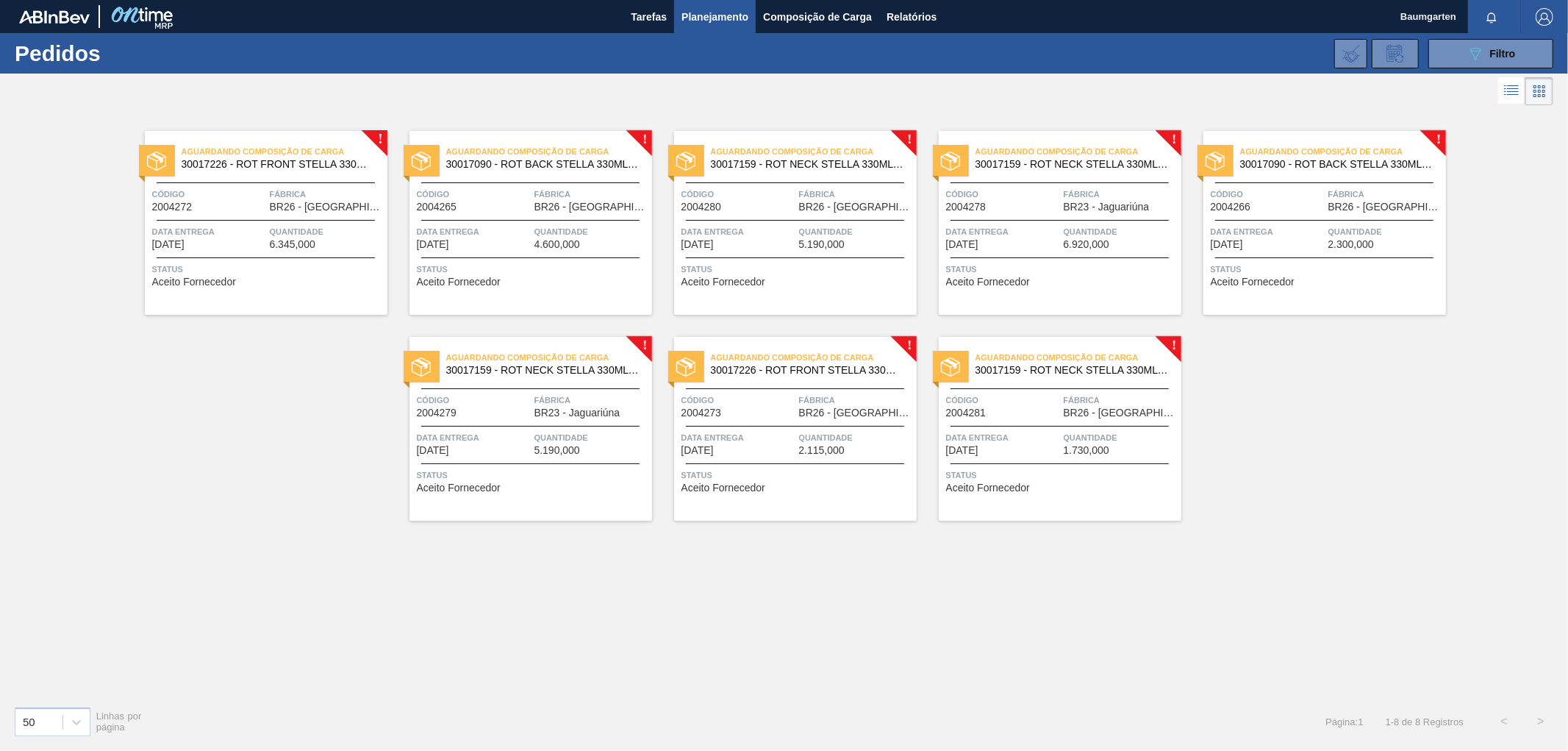
click at [973, 198] on span "Código" at bounding box center [1003, 194] width 114 height 15
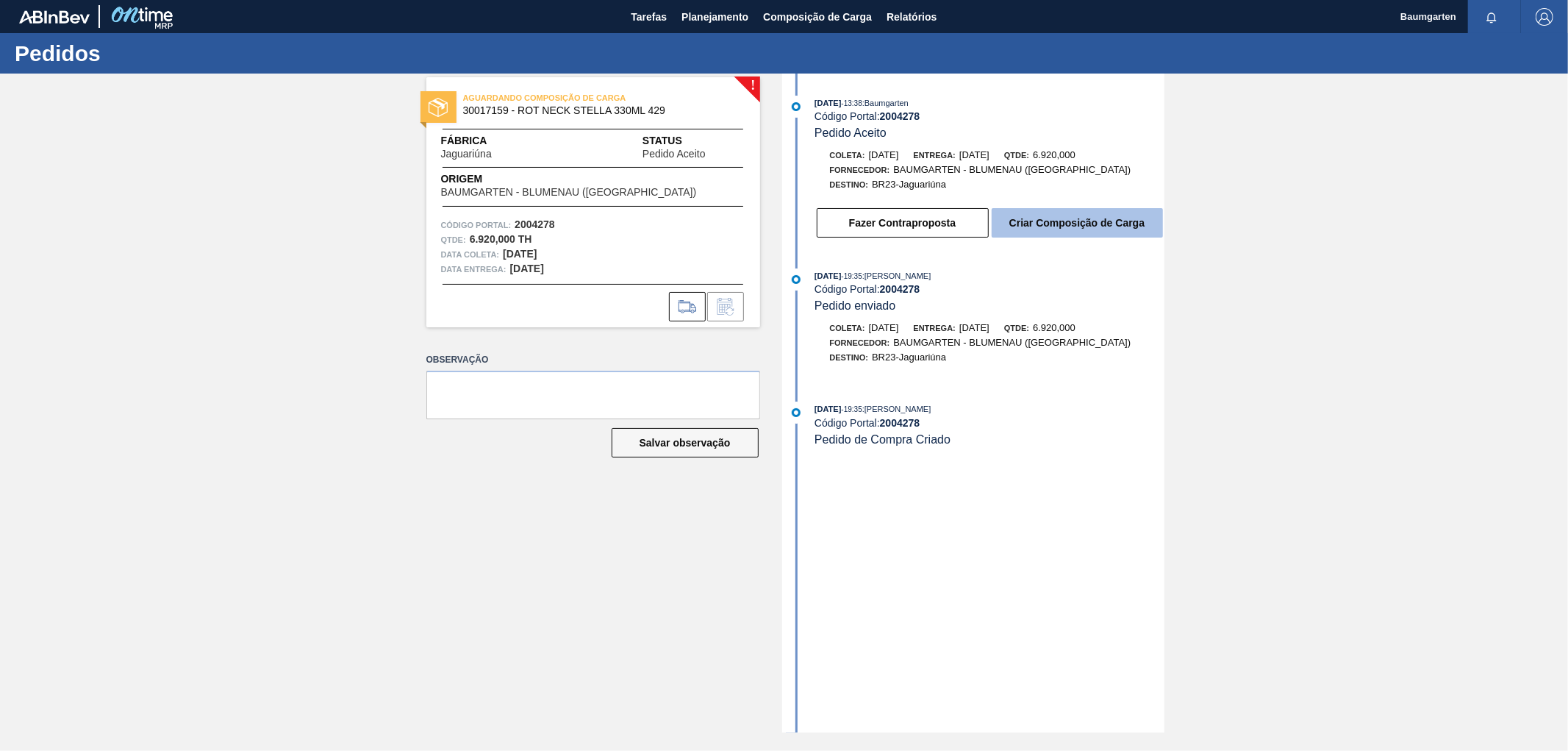
click at [1115, 232] on button "Criar Composição de Carga" at bounding box center [1078, 222] width 172 height 29
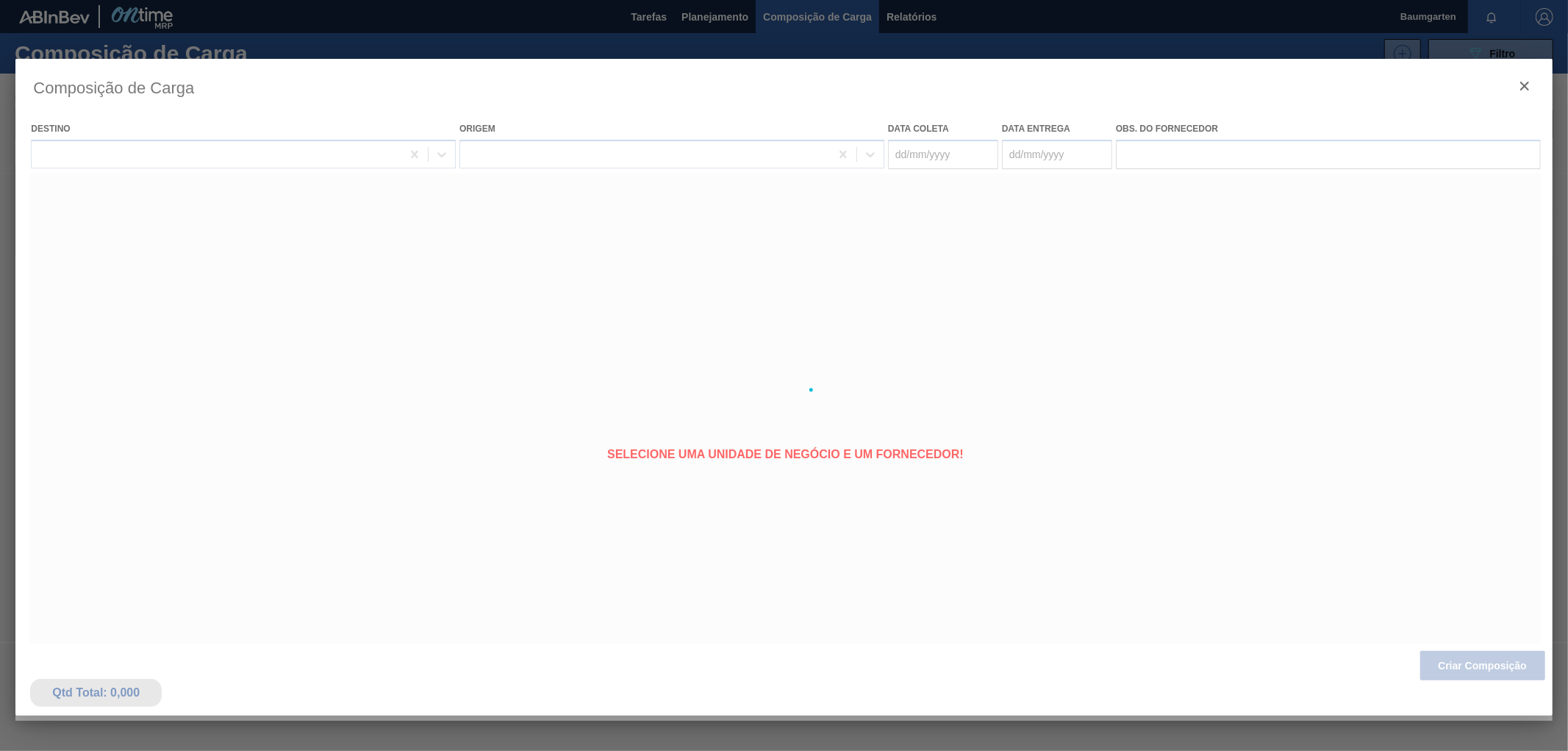
type coleta "[DATE]"
type entrega "[DATE]"
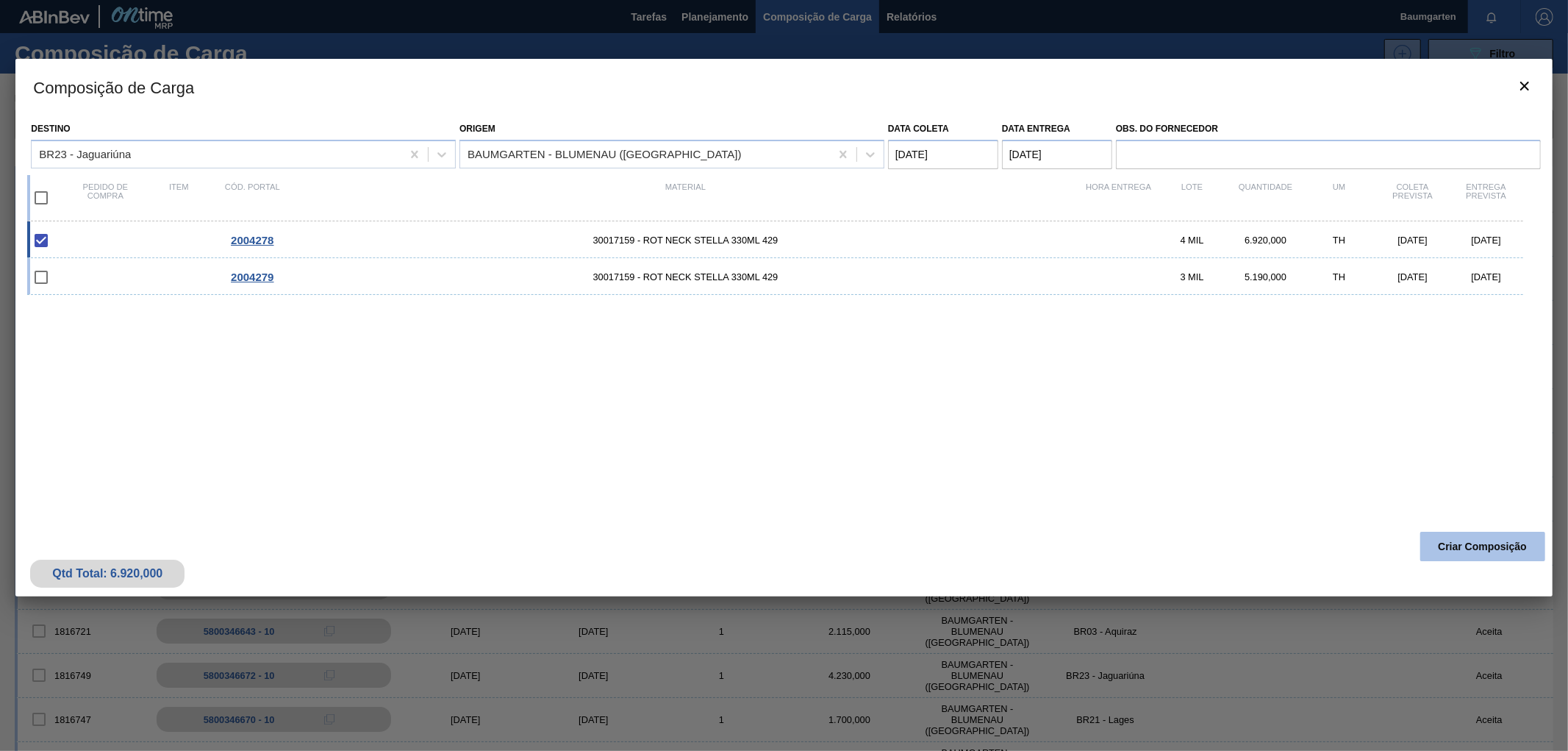
click at [1469, 548] on button "Criar Composição" at bounding box center [1483, 547] width 125 height 29
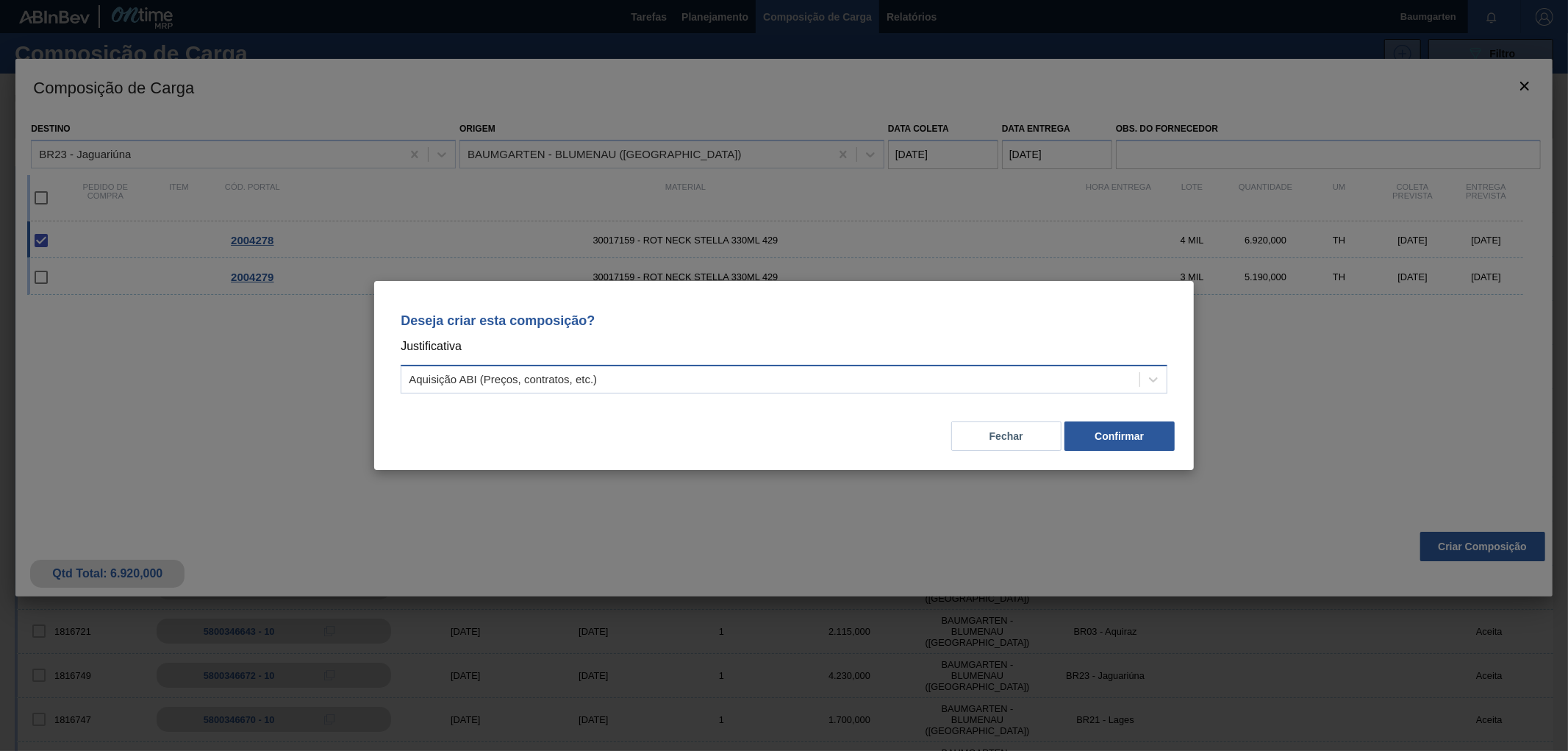
click at [1117, 379] on div "Aquisição ABI (Preços, contratos, etc.)" at bounding box center [771, 379] width 738 height 22
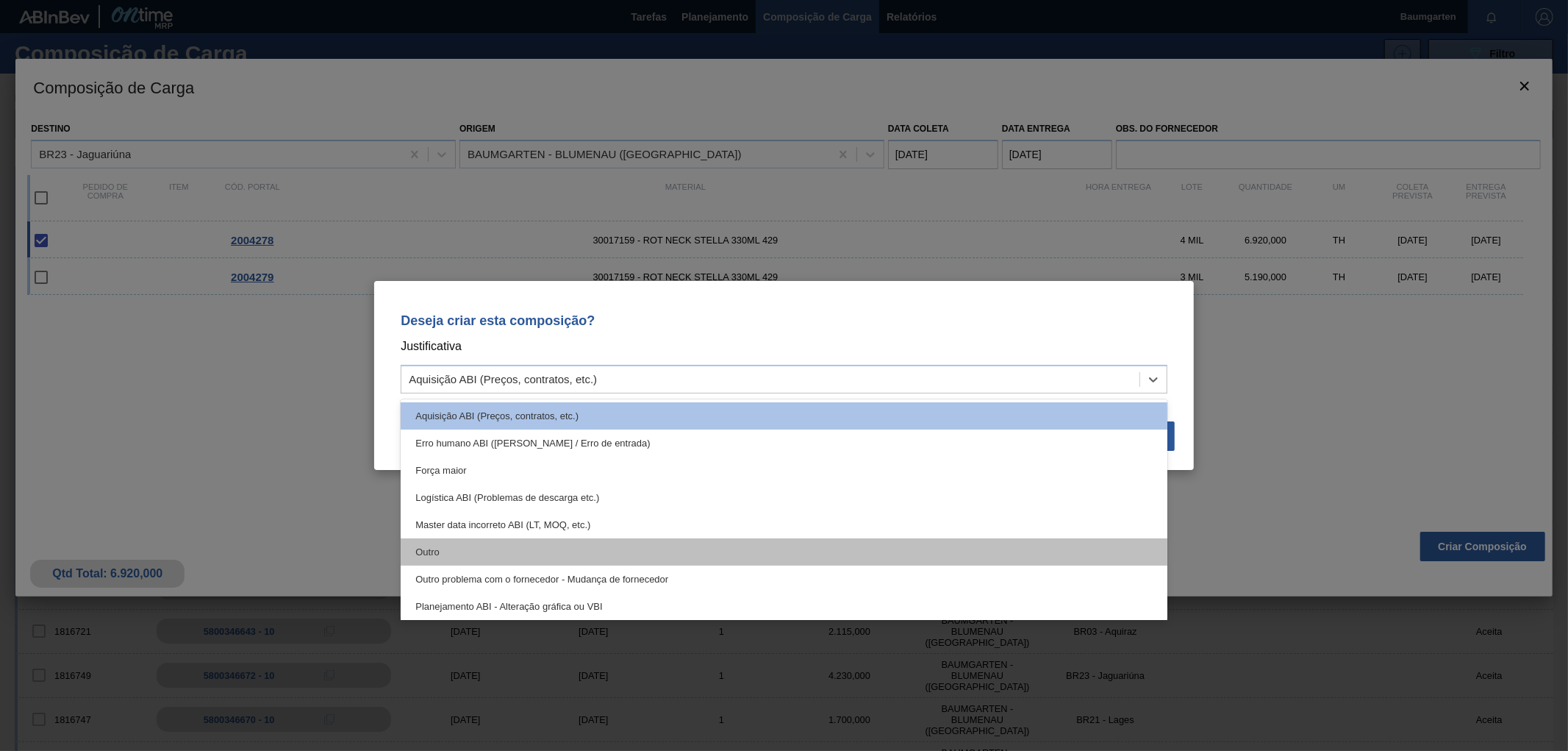
click at [458, 562] on div "Outro" at bounding box center [784, 552] width 767 height 28
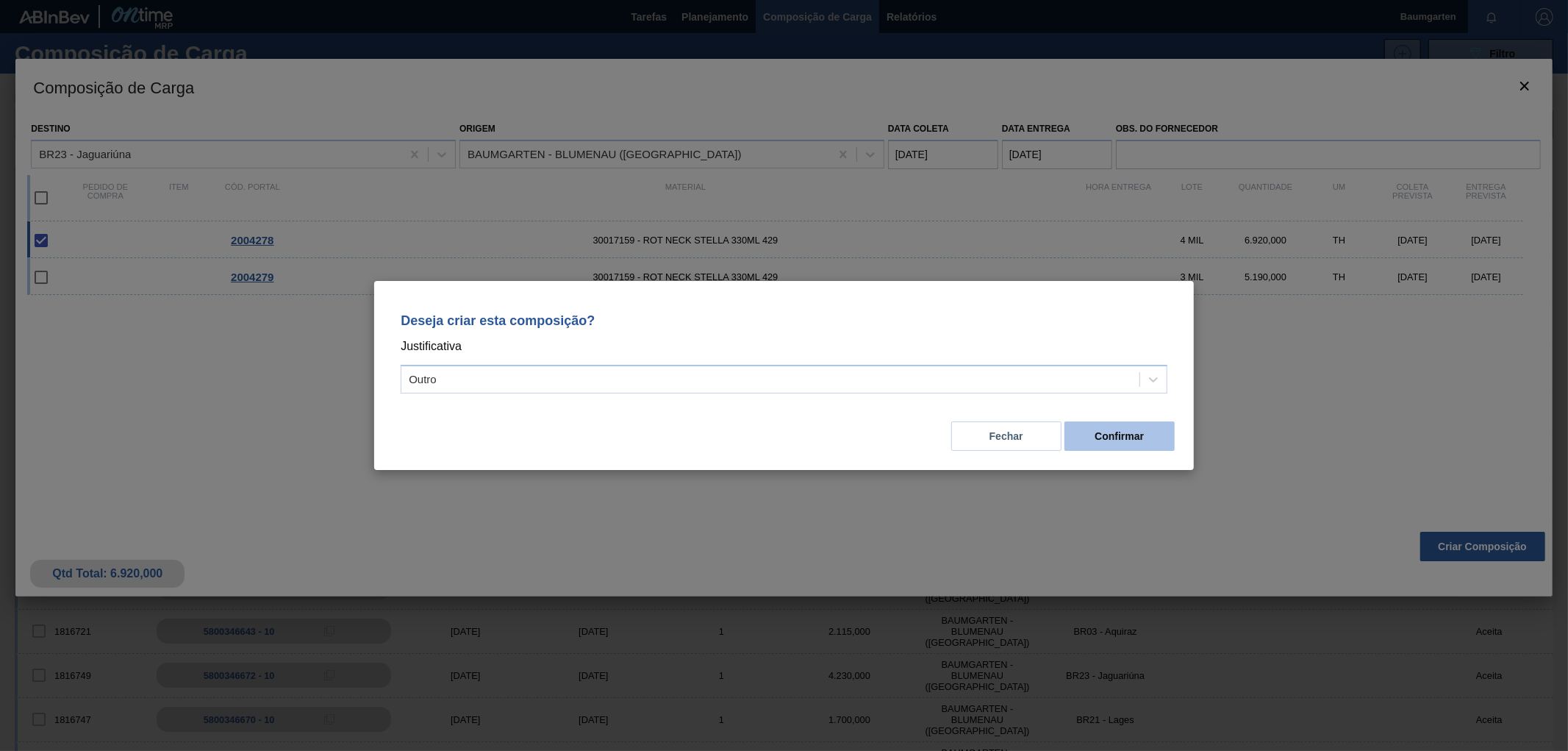
click at [1147, 432] on button "Confirmar" at bounding box center [1120, 436] width 110 height 29
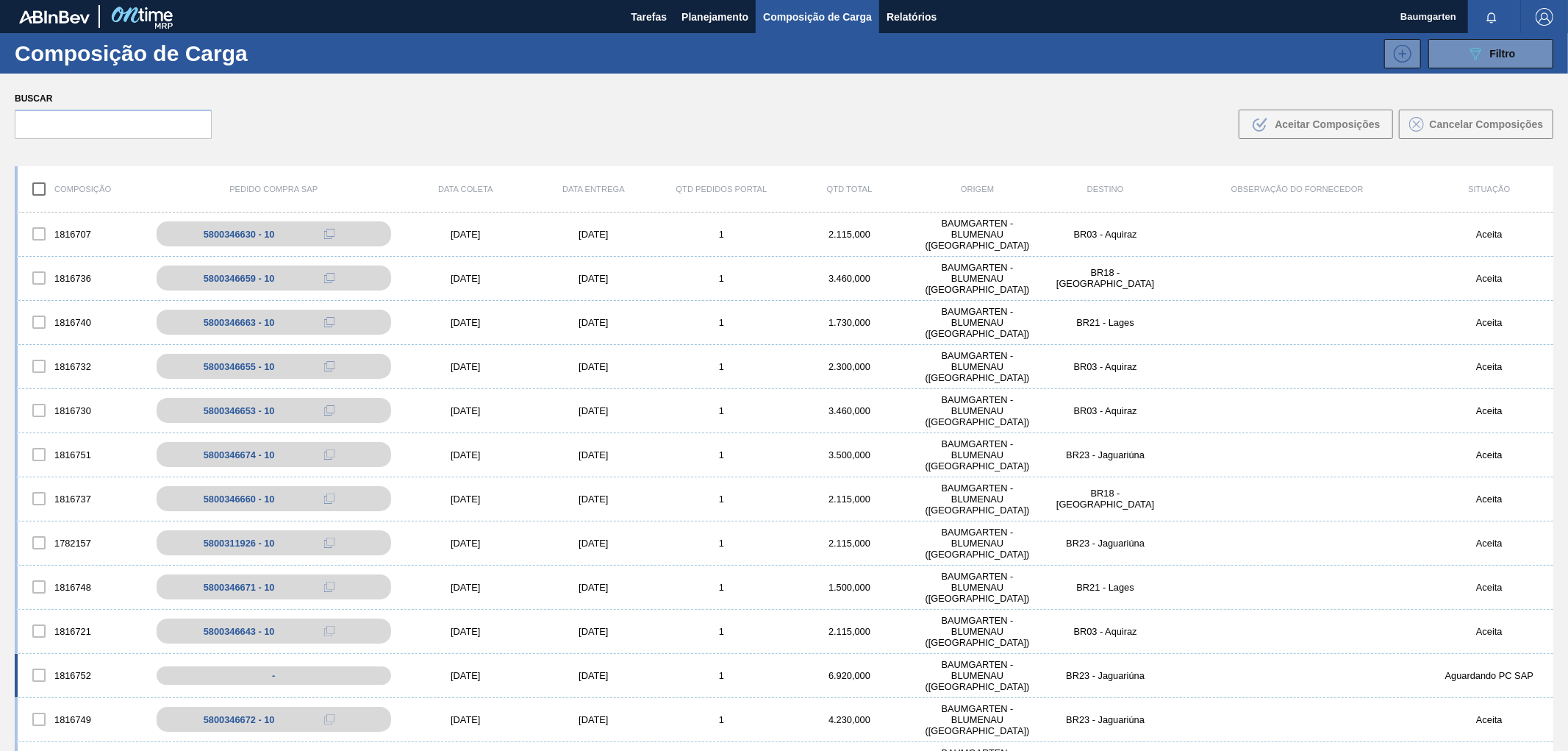
click at [70, 663] on div "1816752" at bounding box center [81, 675] width 128 height 31
click at [70, 657] on div "1816752 - [DATE] [DATE] 1 6.920,000 BAUMGARTEN - [GEOGRAPHIC_DATA] ([GEOGRAPHIC…" at bounding box center [784, 675] width 1539 height 44
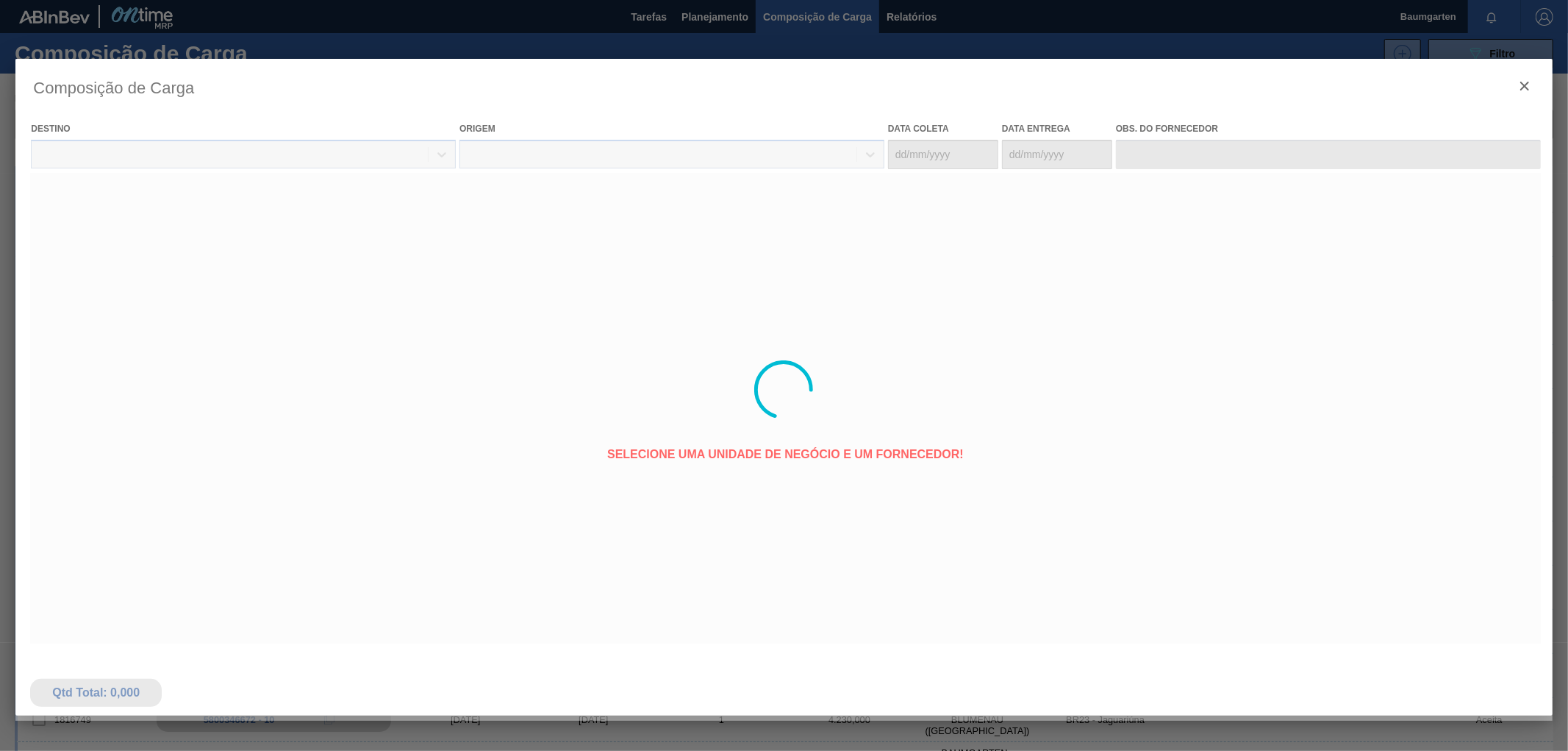
type coleta "[DATE]"
type entrega "[DATE]"
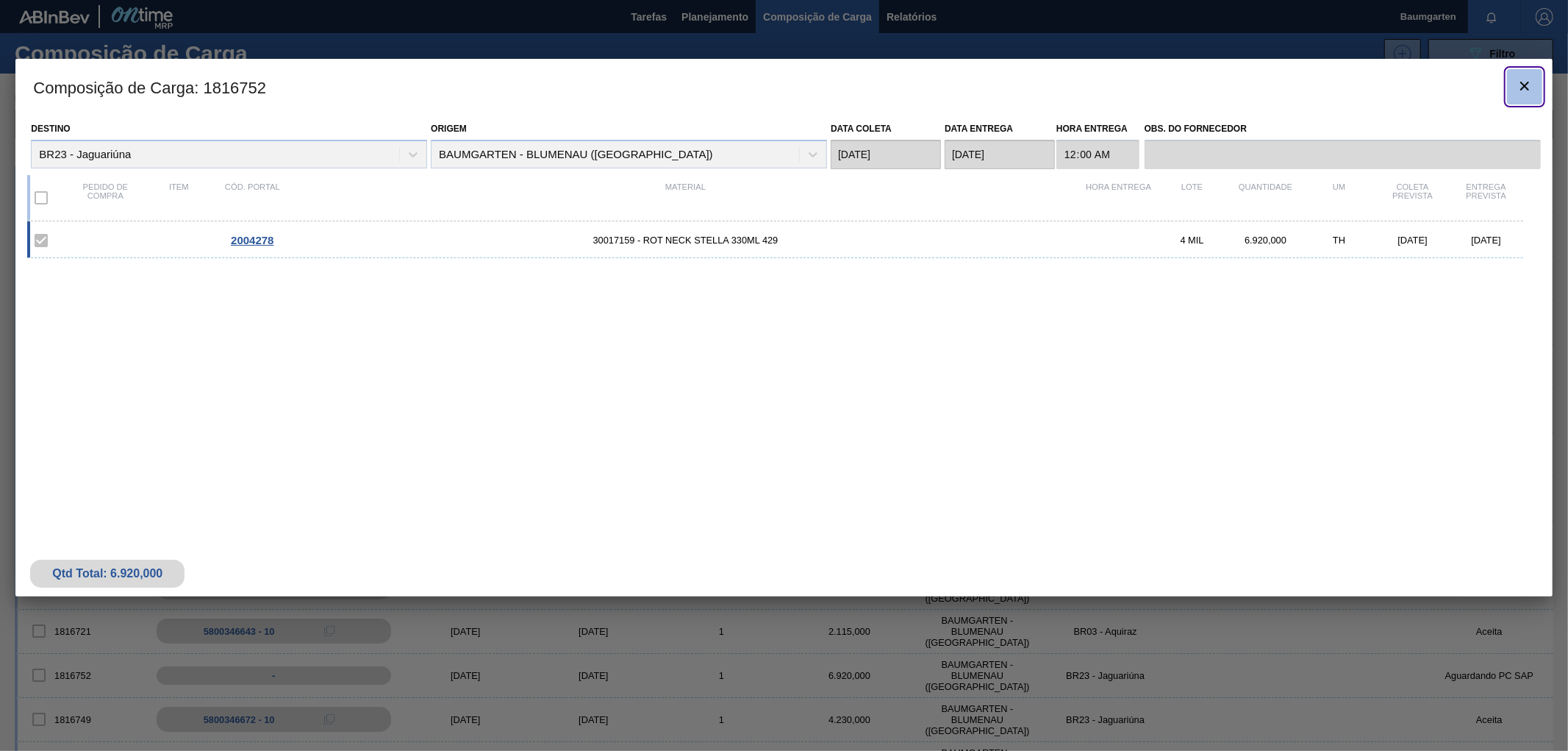
click at [1529, 82] on icon "botão de ícone" at bounding box center [1525, 86] width 17 height 17
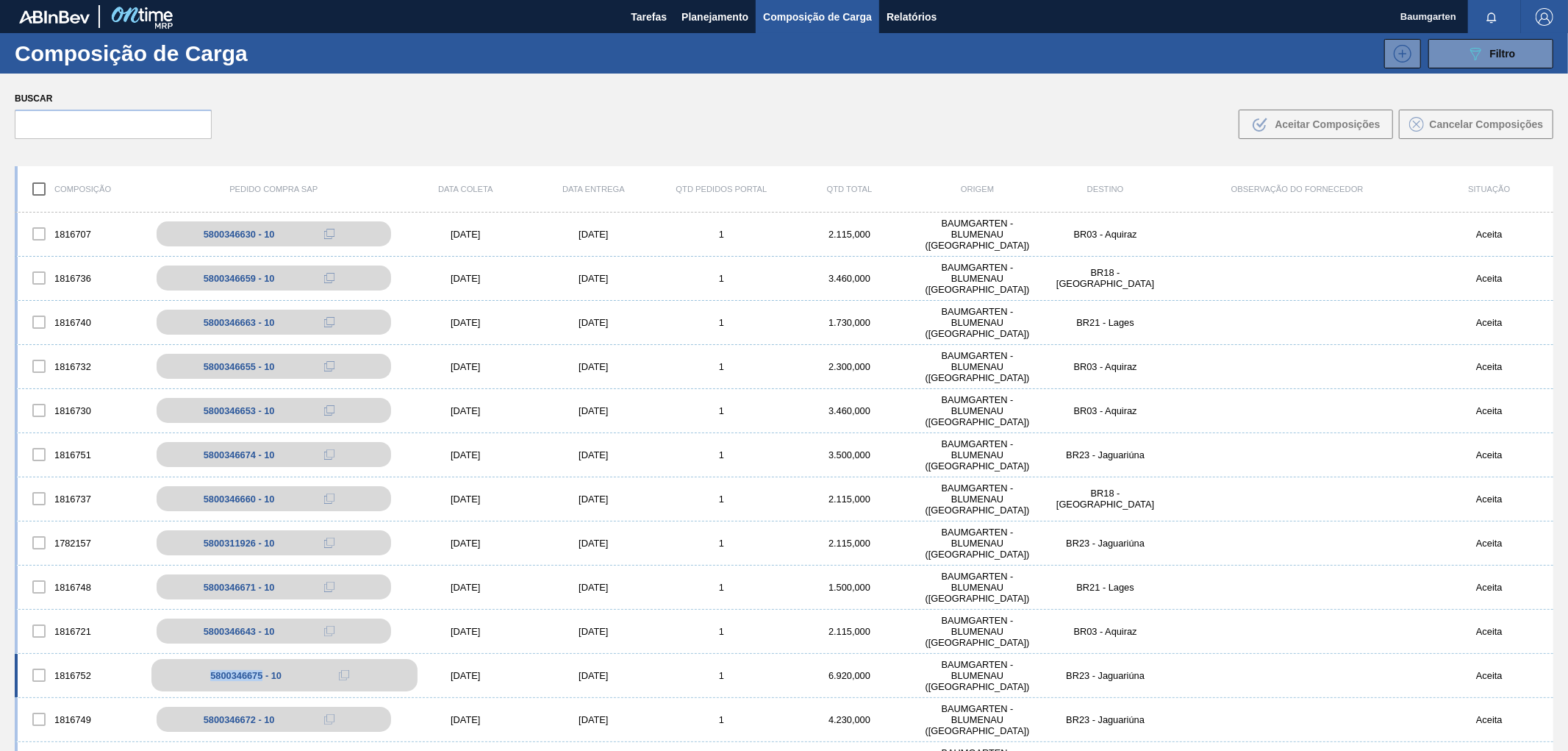
drag, startPoint x: 210, startPoint y: 677, endPoint x: 262, endPoint y: 682, distance: 52.2
click at [262, 682] on div "5800346675 - 10" at bounding box center [284, 675] width 266 height 33
click at [712, 22] on span "Planejamento" at bounding box center [715, 16] width 67 height 17
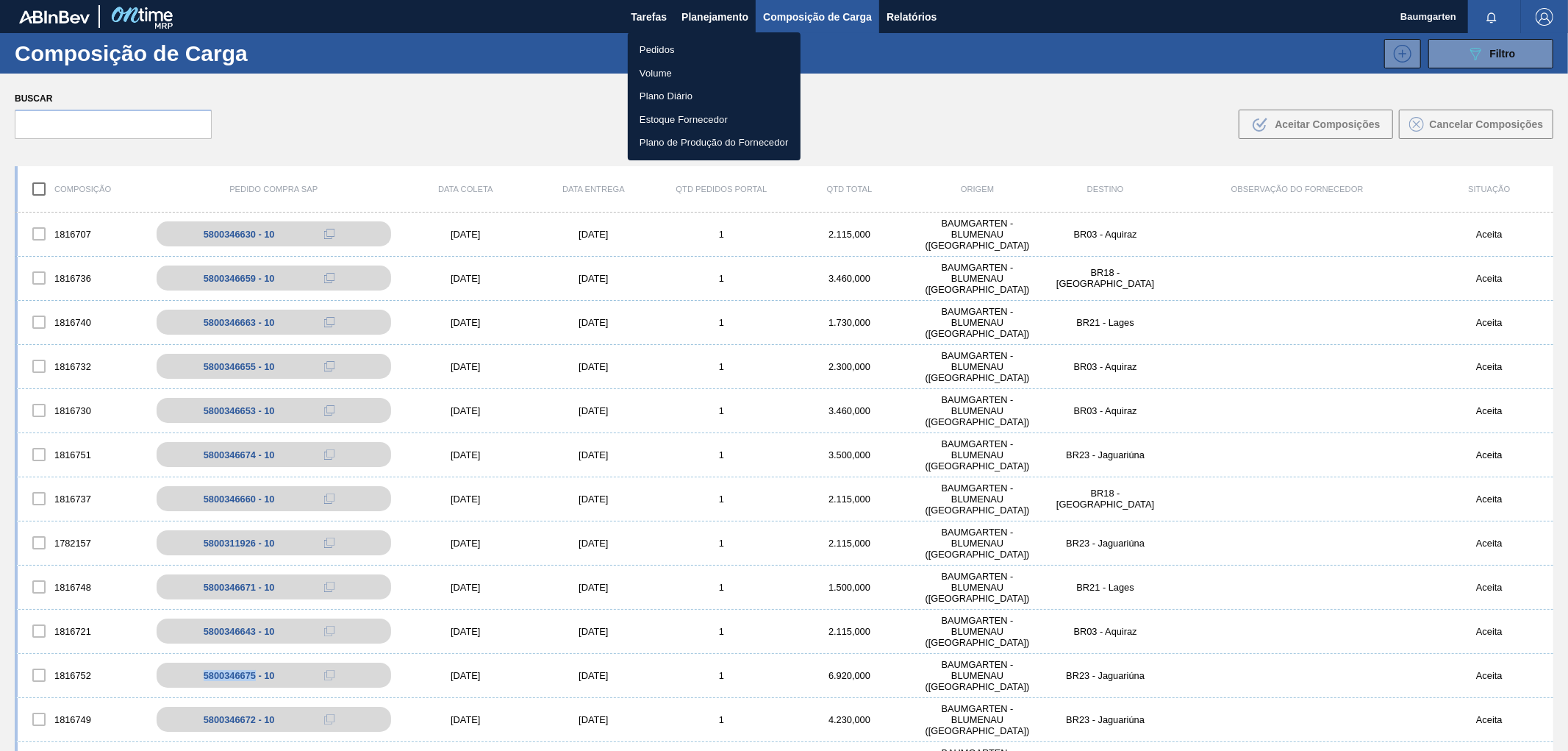
click at [660, 50] on li "Pedidos" at bounding box center [714, 49] width 172 height 23
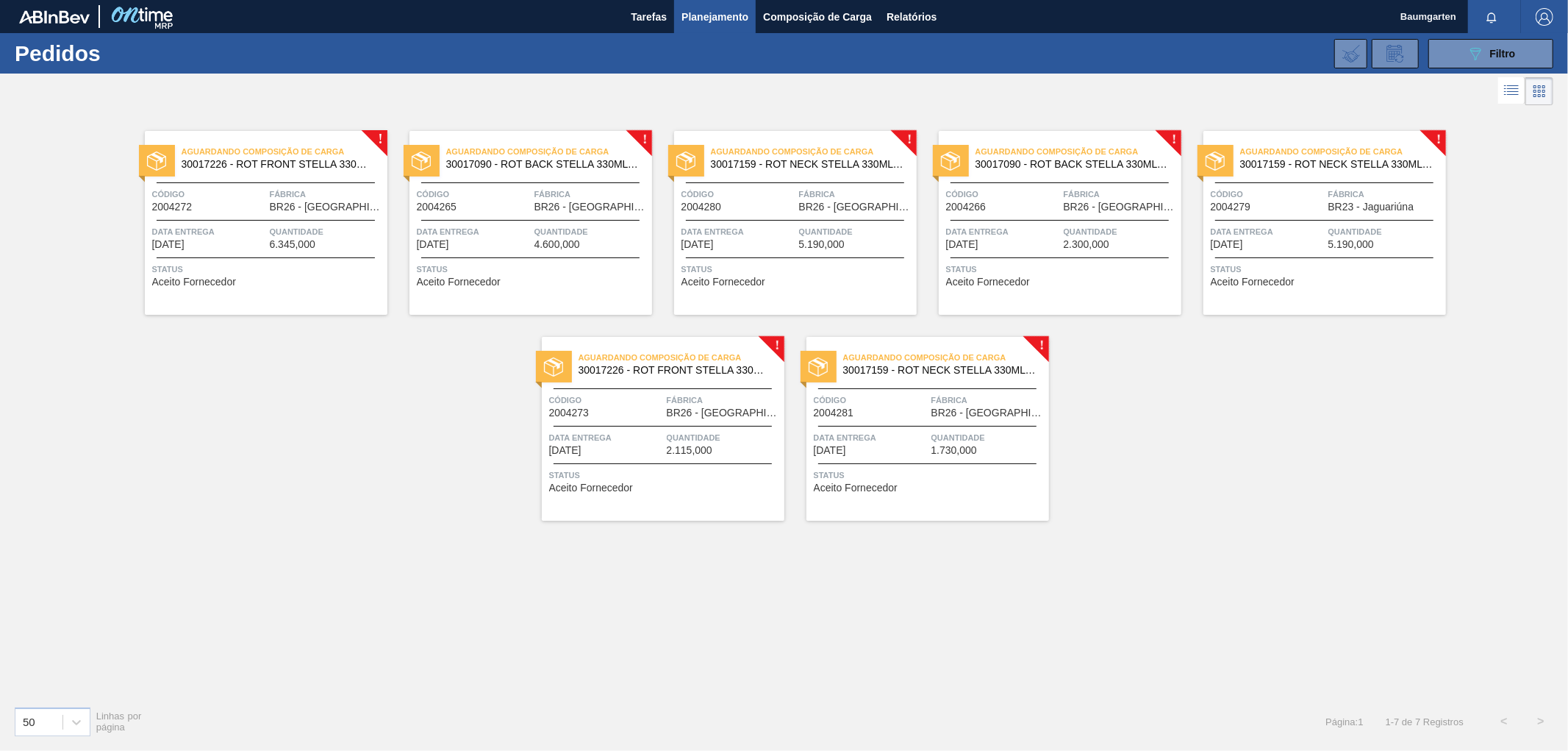
click at [1257, 203] on div "Código 2004279" at bounding box center [1268, 200] width 114 height 26
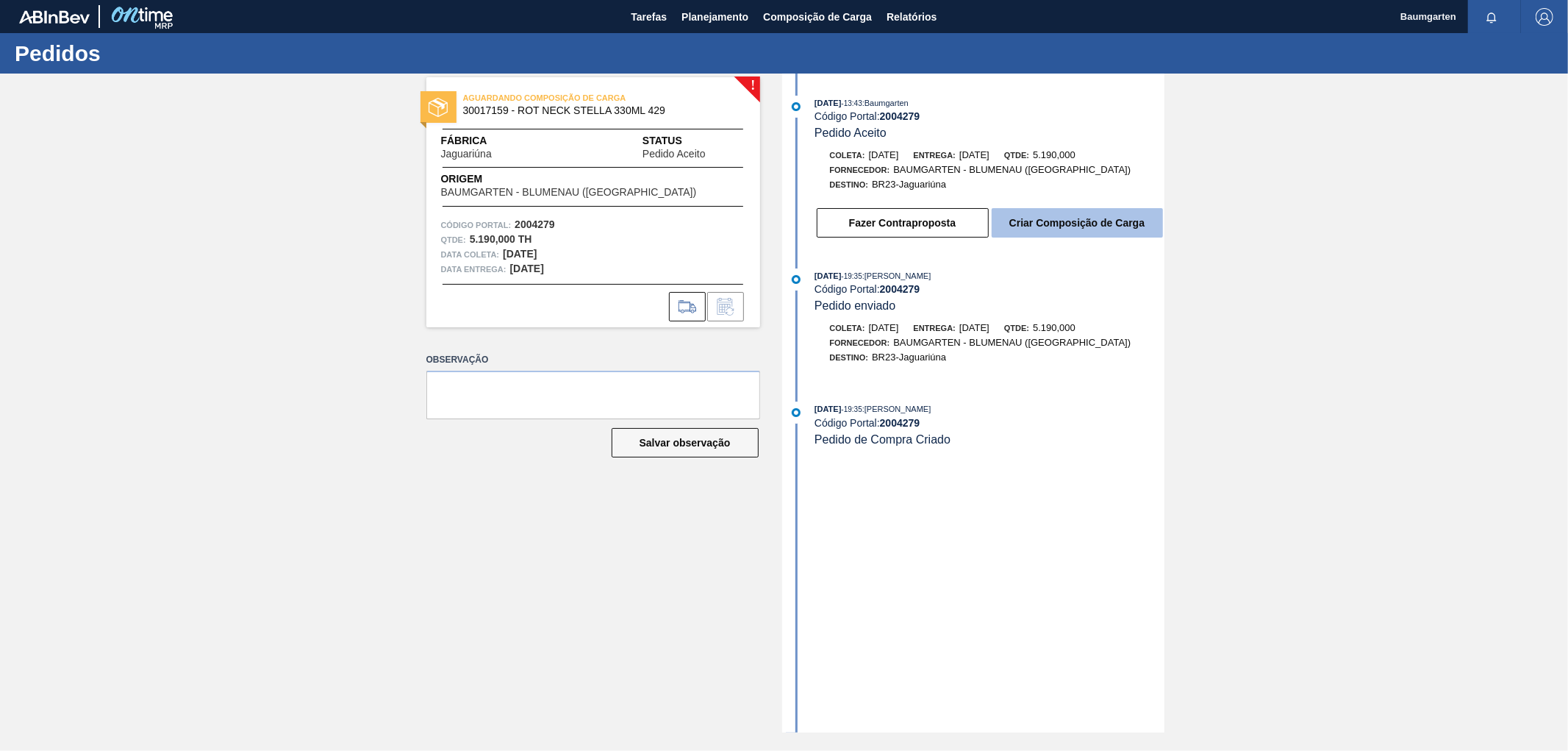
click at [1062, 237] on button "Criar Composição de Carga" at bounding box center [1078, 222] width 172 height 29
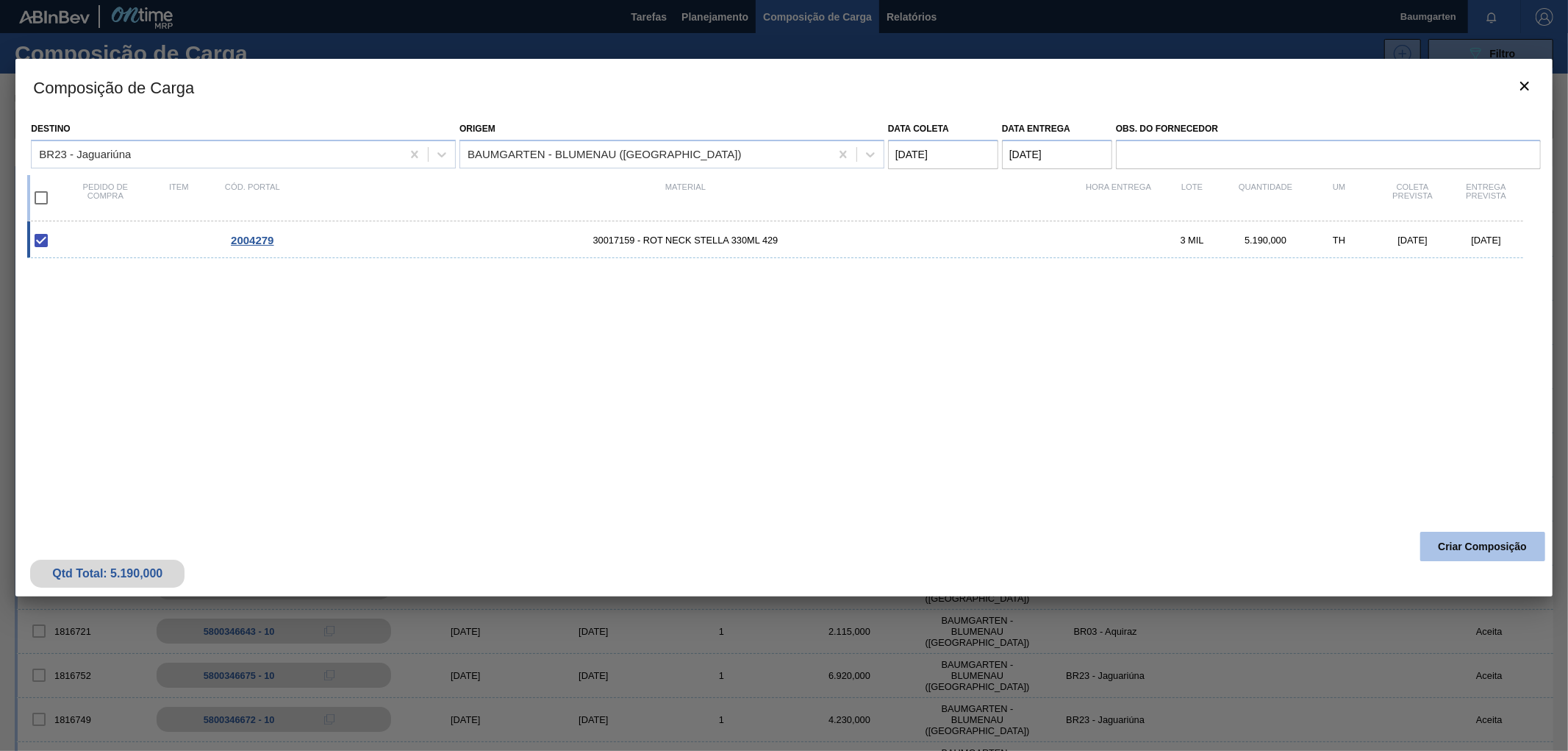
click at [1468, 542] on button "Criar Composição" at bounding box center [1483, 547] width 125 height 29
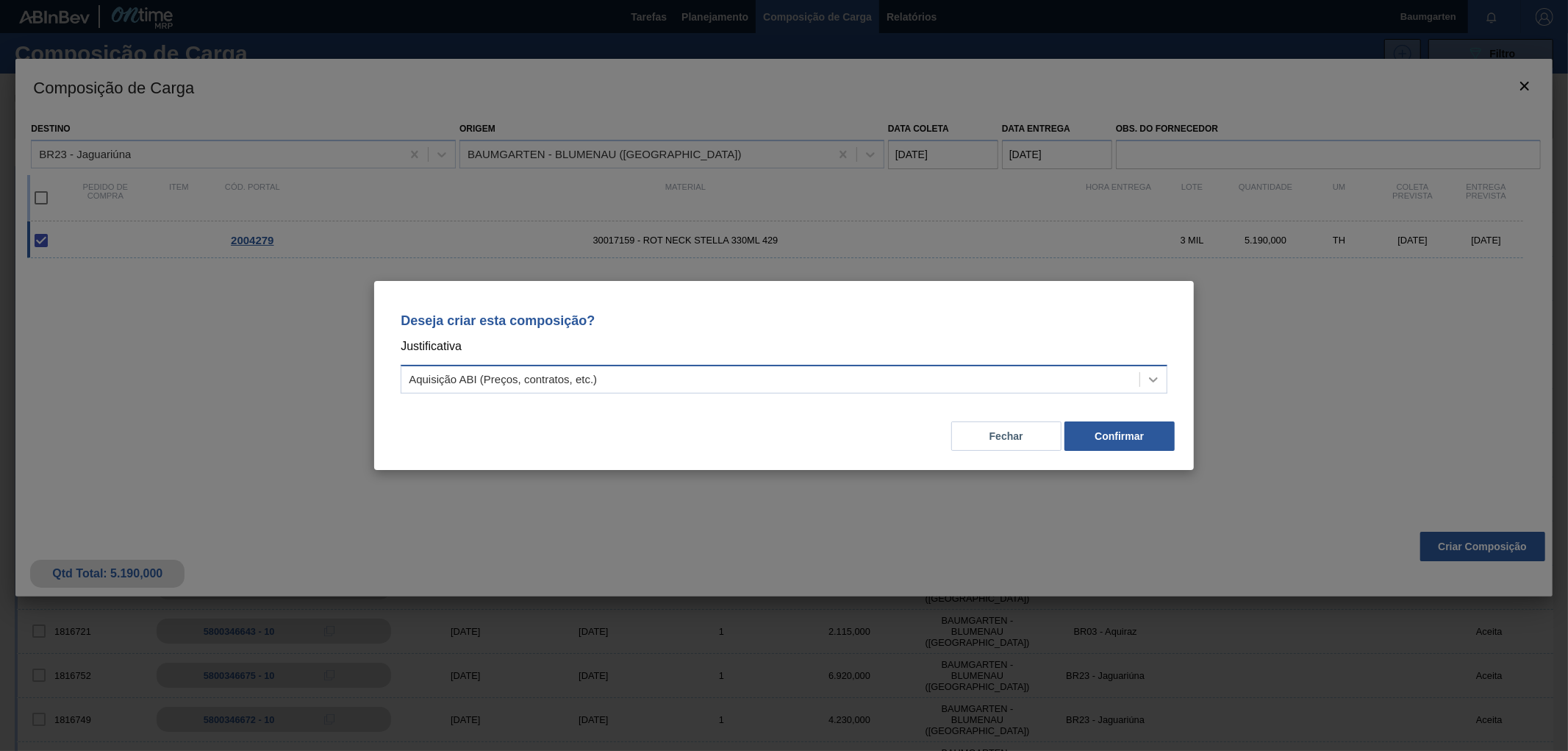
click at [1152, 375] on icon at bounding box center [1153, 379] width 15 height 15
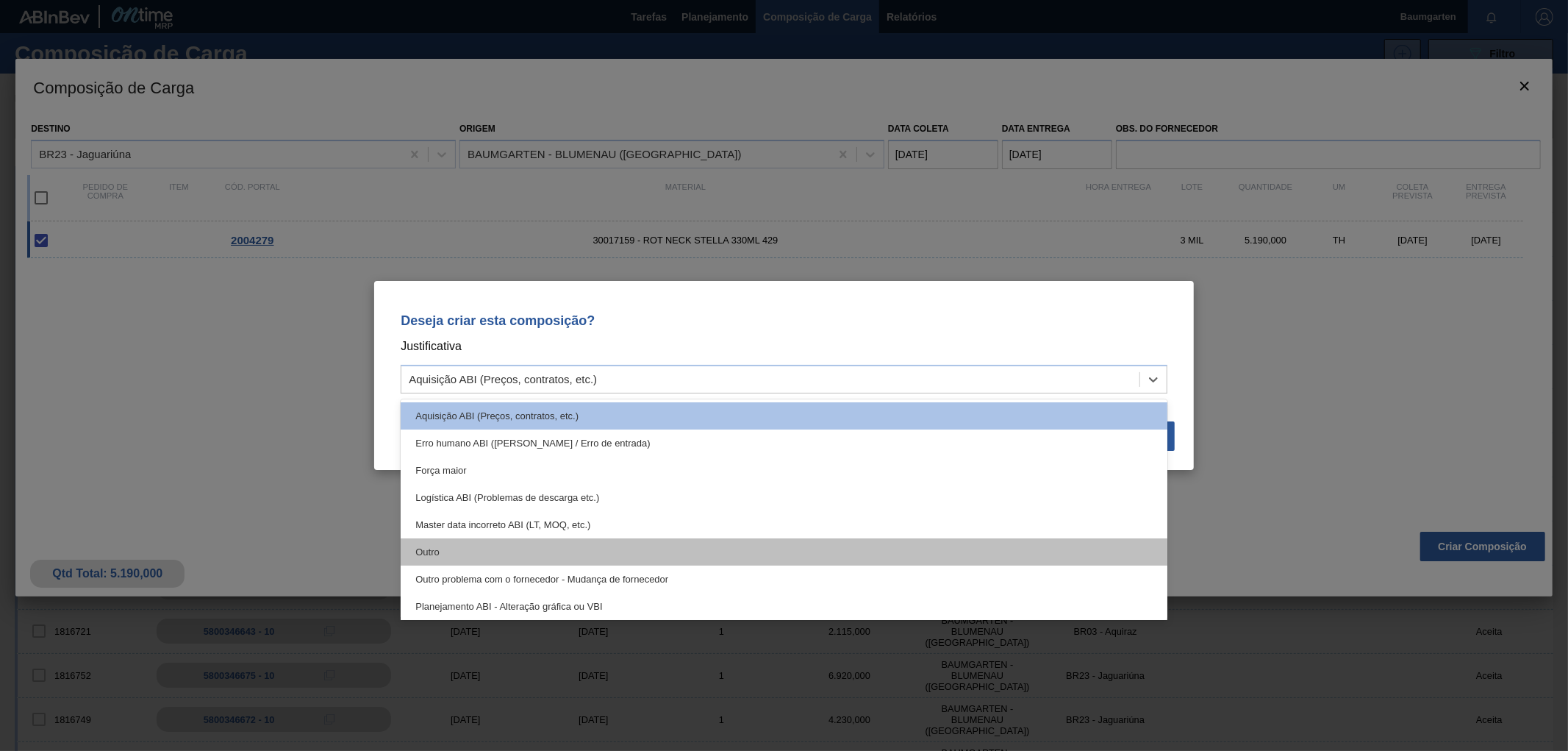
click at [482, 559] on div "Outro" at bounding box center [784, 552] width 767 height 28
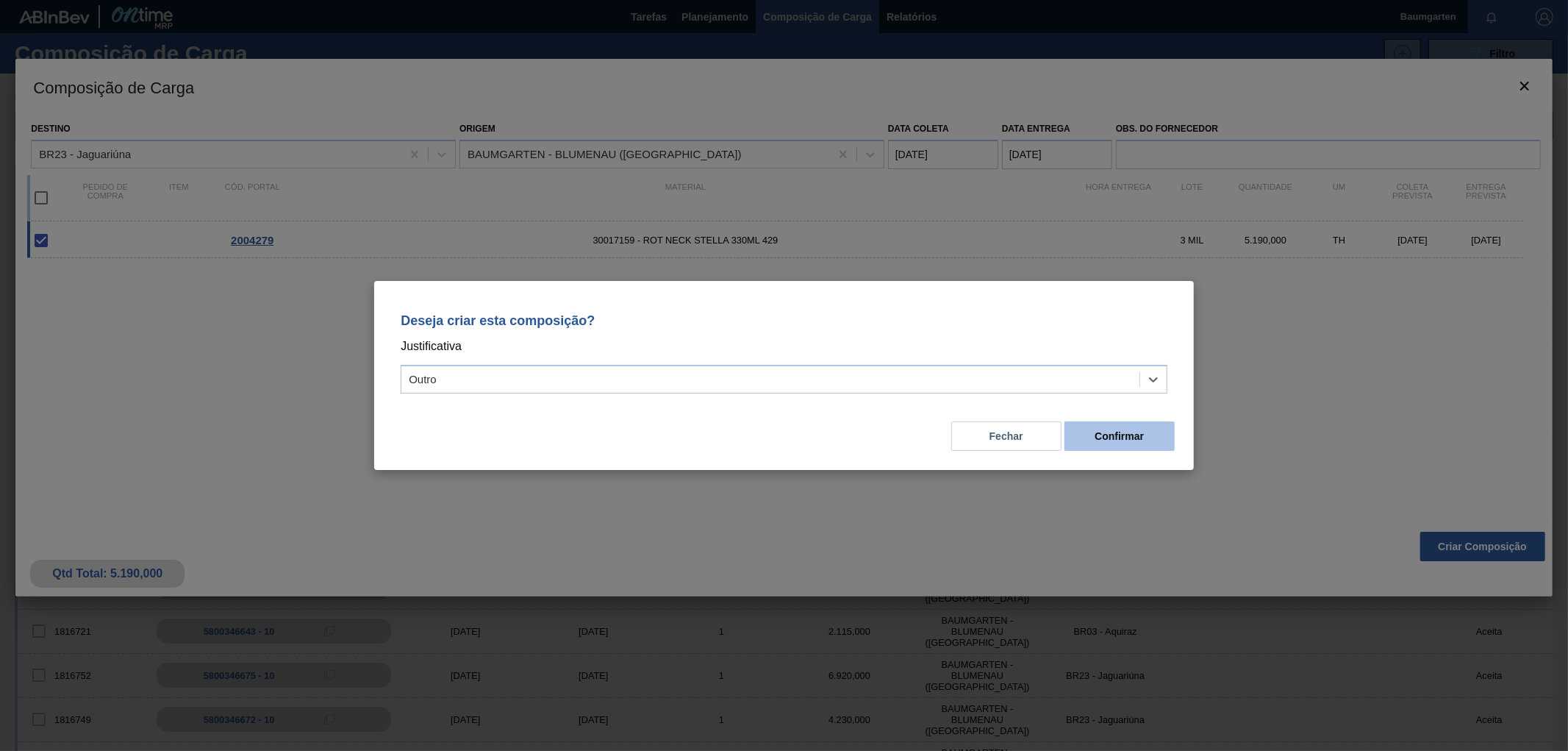
click at [1144, 443] on button "Confirmar" at bounding box center [1120, 436] width 110 height 29
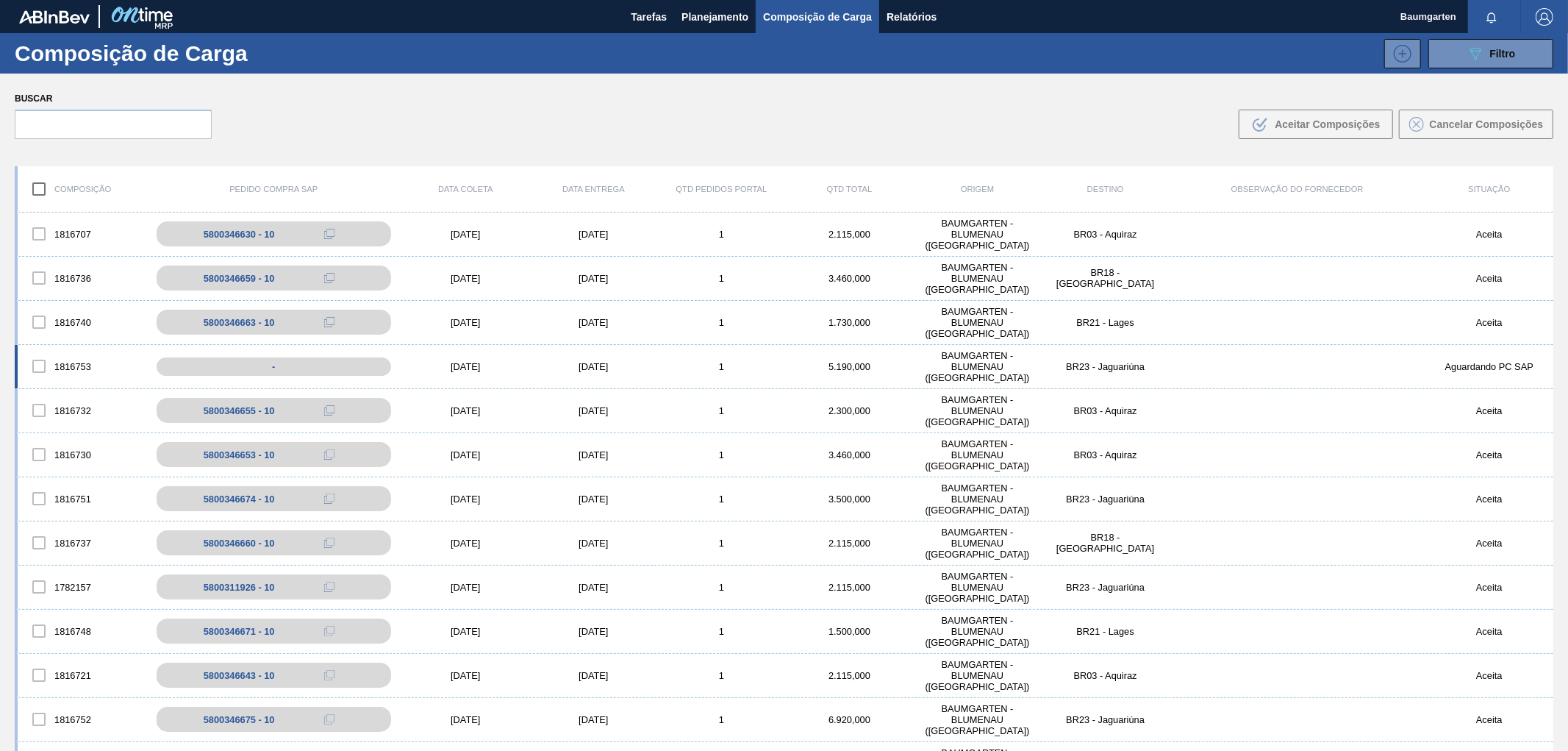
click at [63, 349] on div "1816753 - [DATE] [DATE] 1 5.190,000 BAUMGARTEN - [GEOGRAPHIC_DATA] ([GEOGRAPHIC…" at bounding box center [784, 366] width 1539 height 44
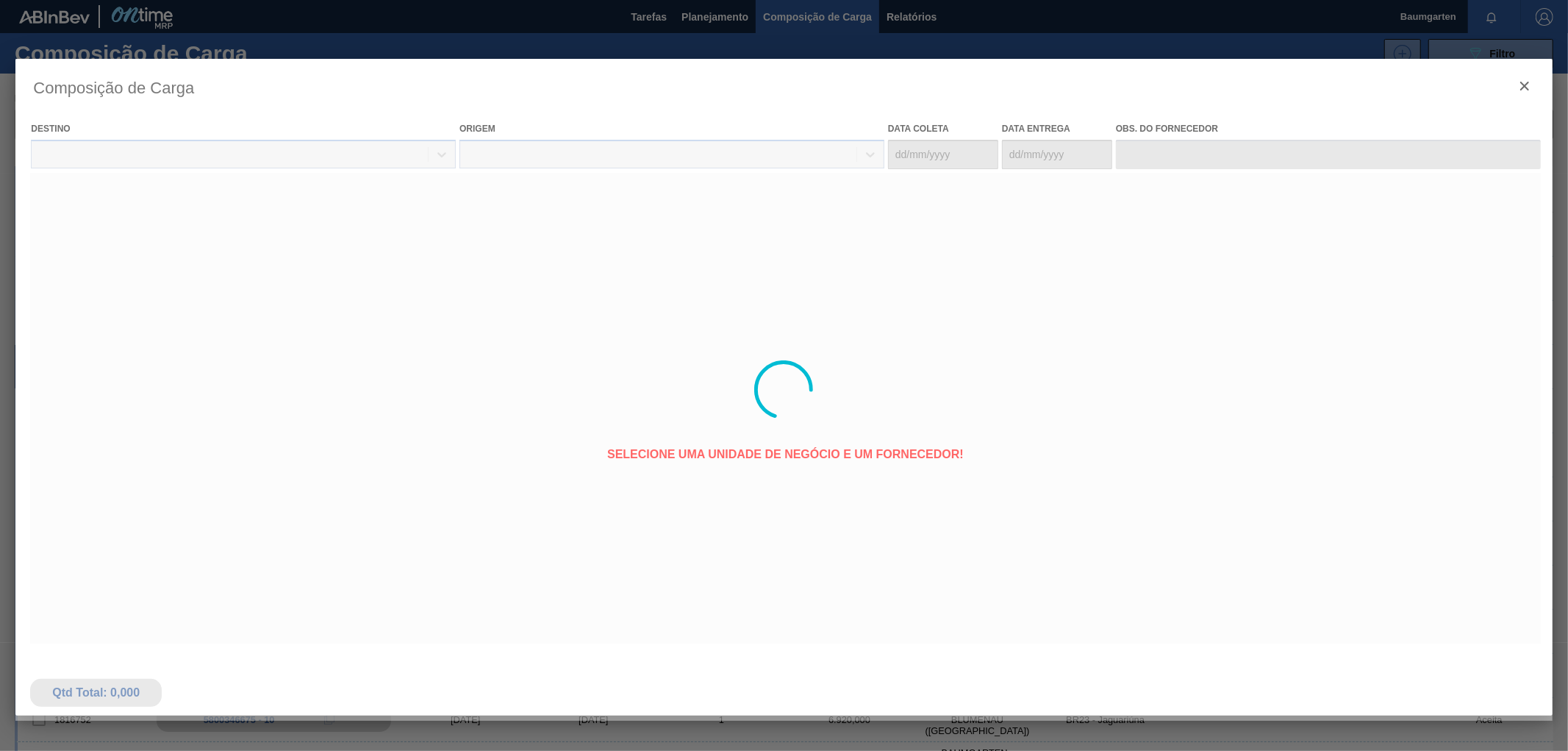
type coleta "[DATE]"
type entrega "[DATE]"
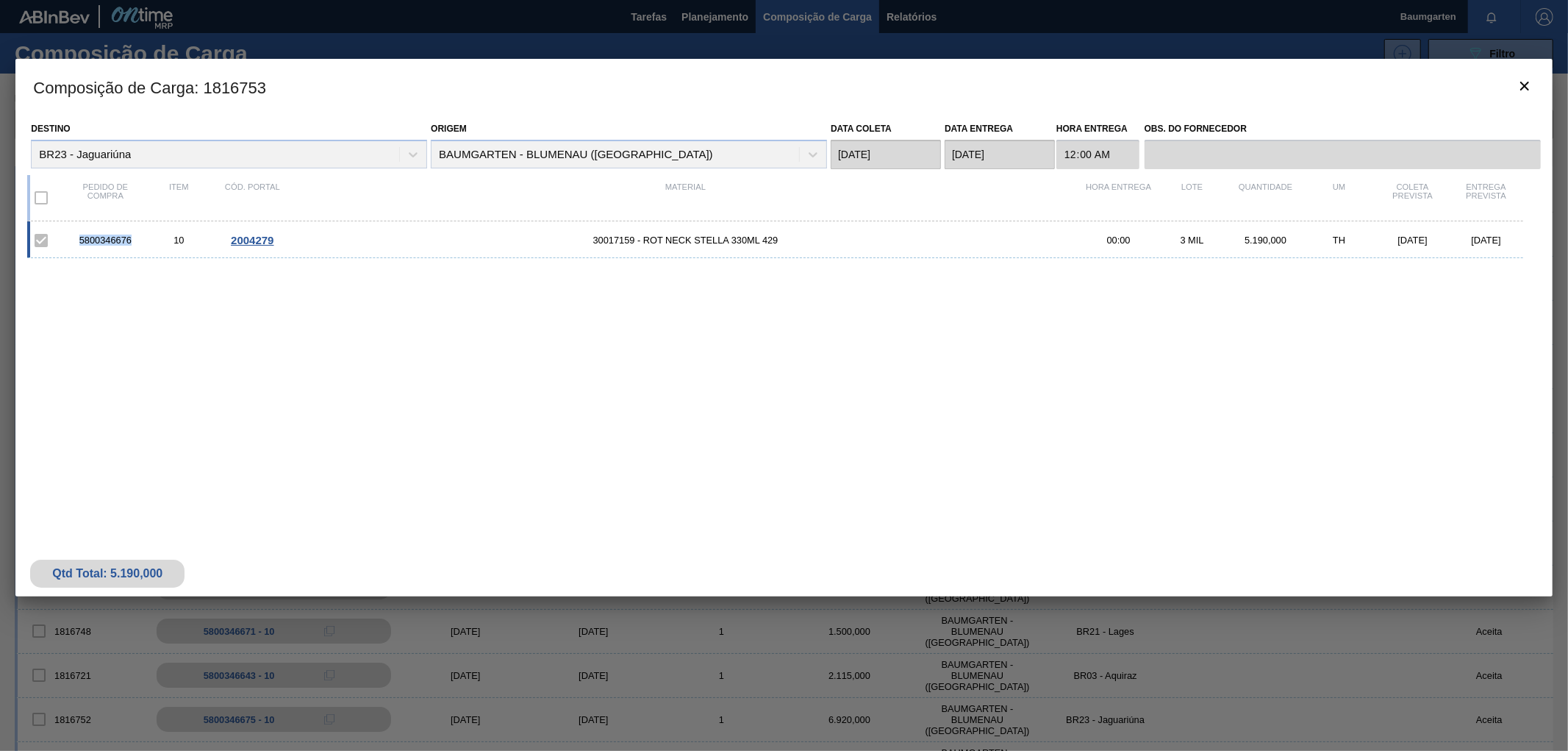
drag, startPoint x: 135, startPoint y: 242, endPoint x: 78, endPoint y: 241, distance: 57.0
click at [78, 241] on div "5800346676" at bounding box center [104, 240] width 73 height 11
click at [1525, 83] on icon "botão de ícone" at bounding box center [1525, 86] width 17 height 17
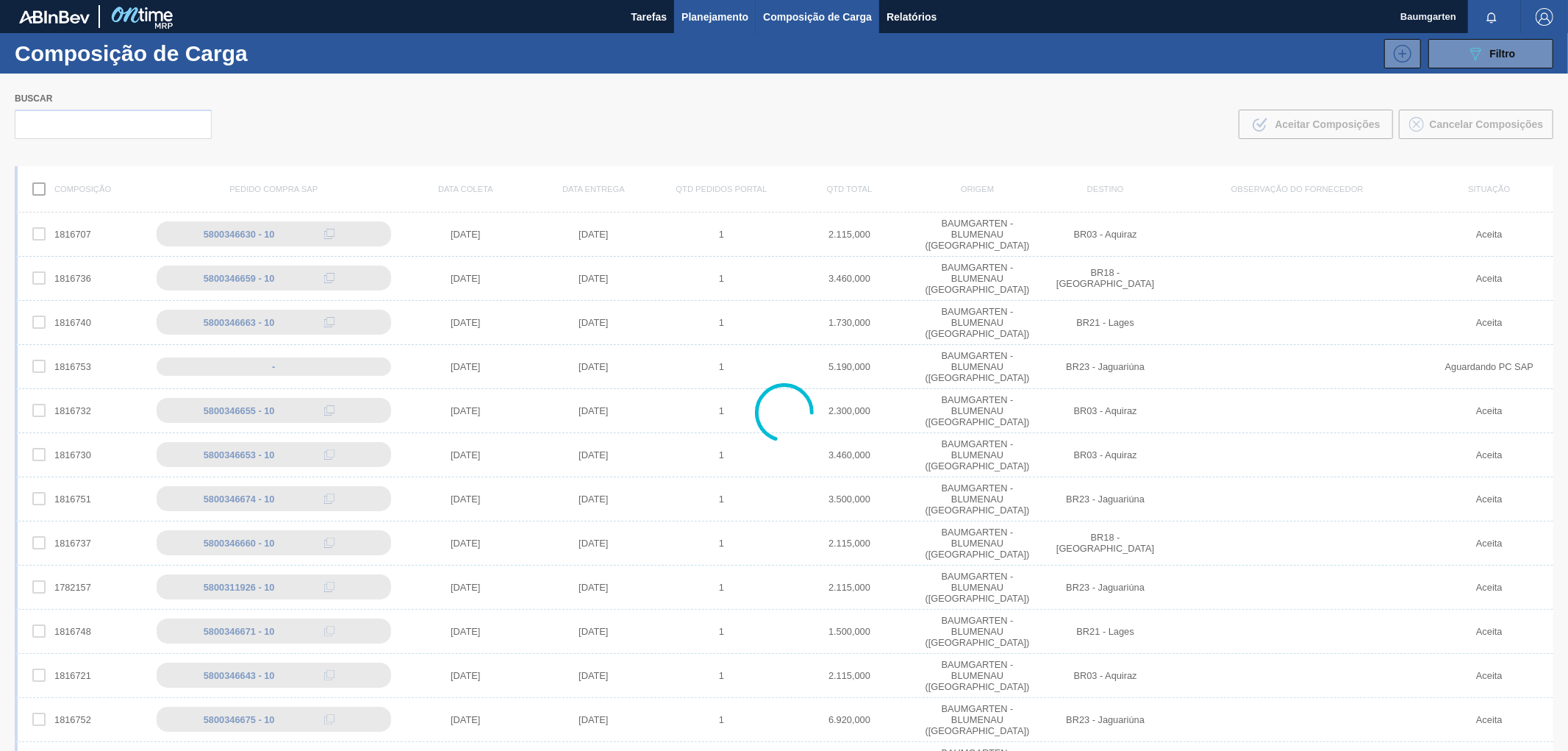
click at [713, 3] on button "Planejamento" at bounding box center [715, 16] width 82 height 33
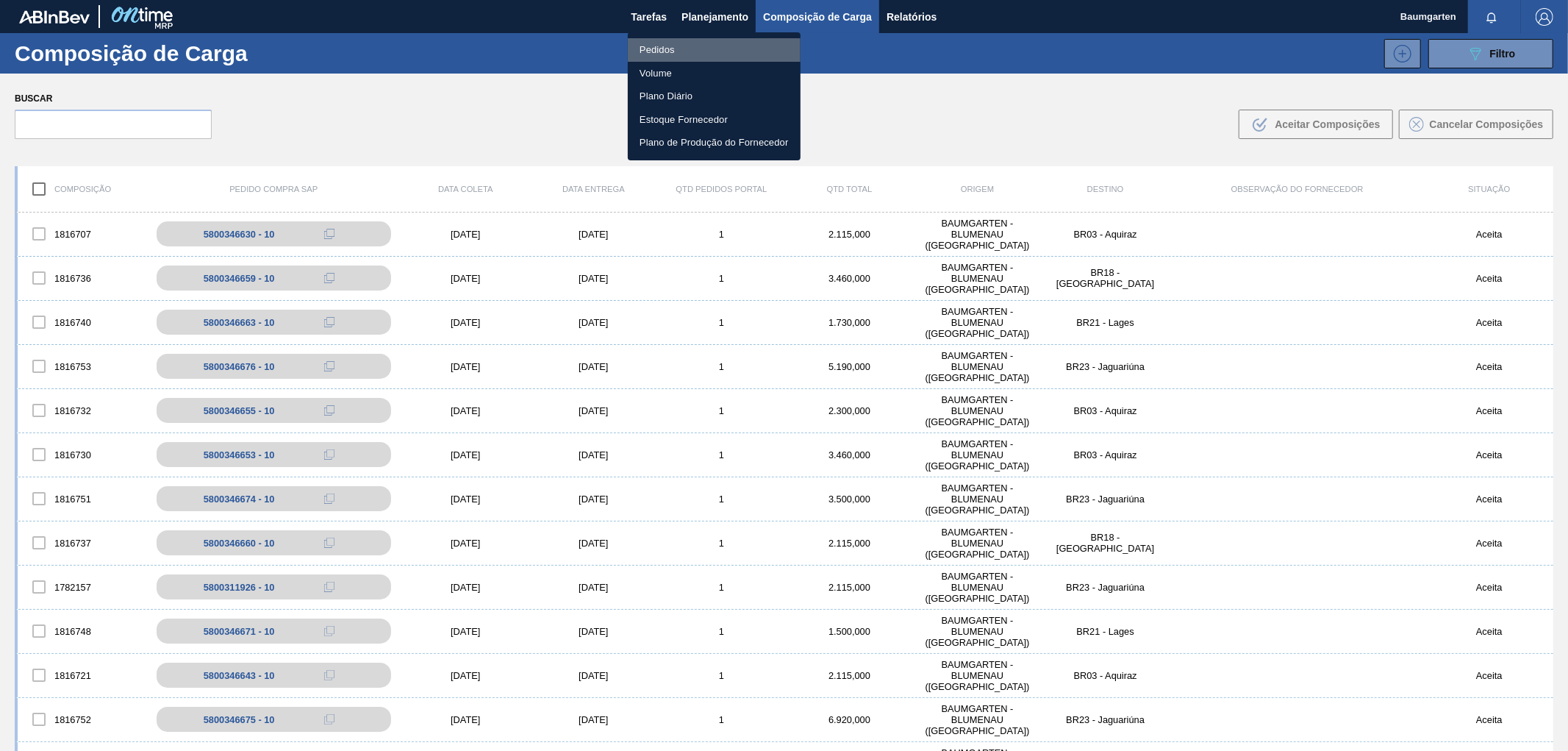
click at [650, 49] on li "Pedidos" at bounding box center [714, 49] width 172 height 23
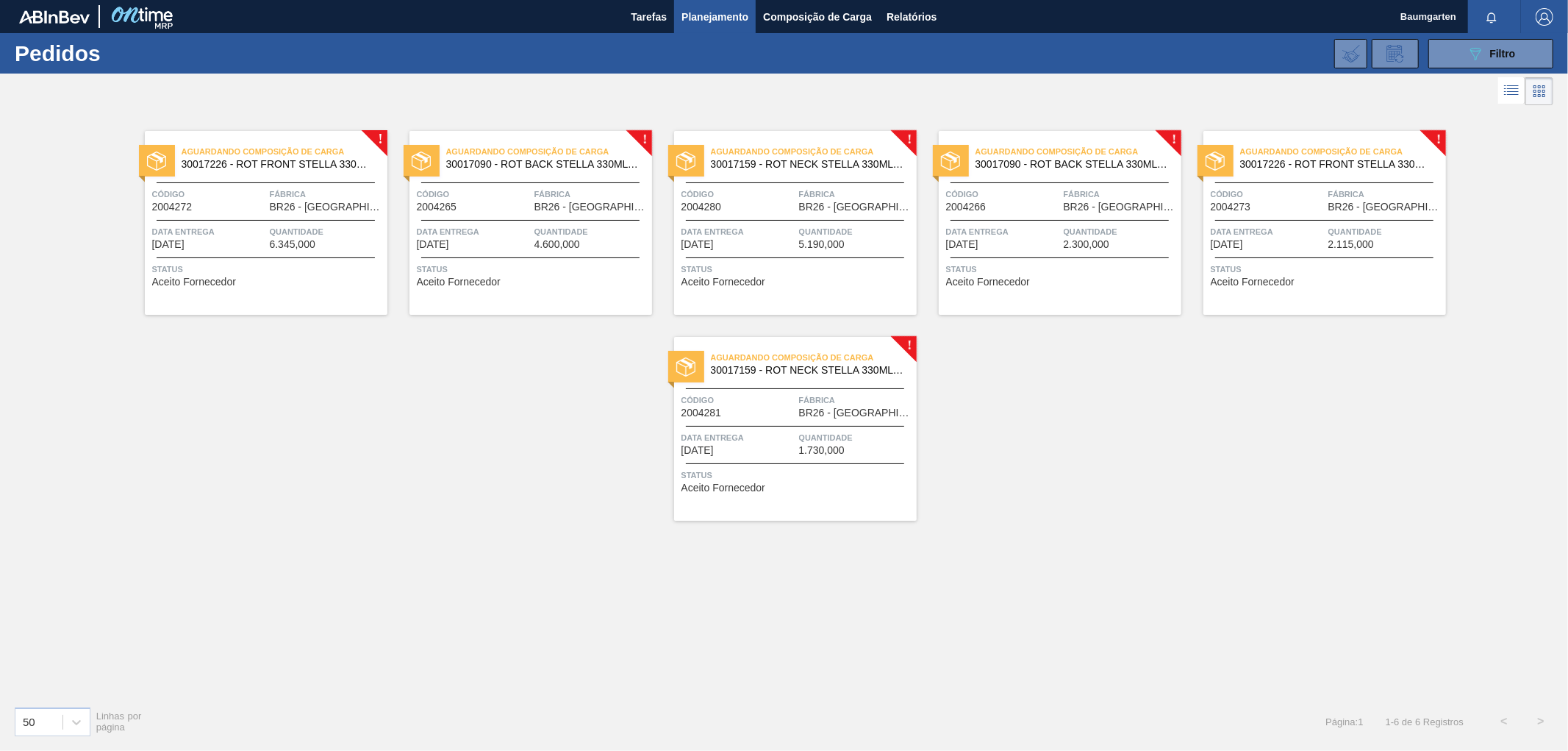
click at [557, 199] on span "Fábrica" at bounding box center [591, 194] width 114 height 15
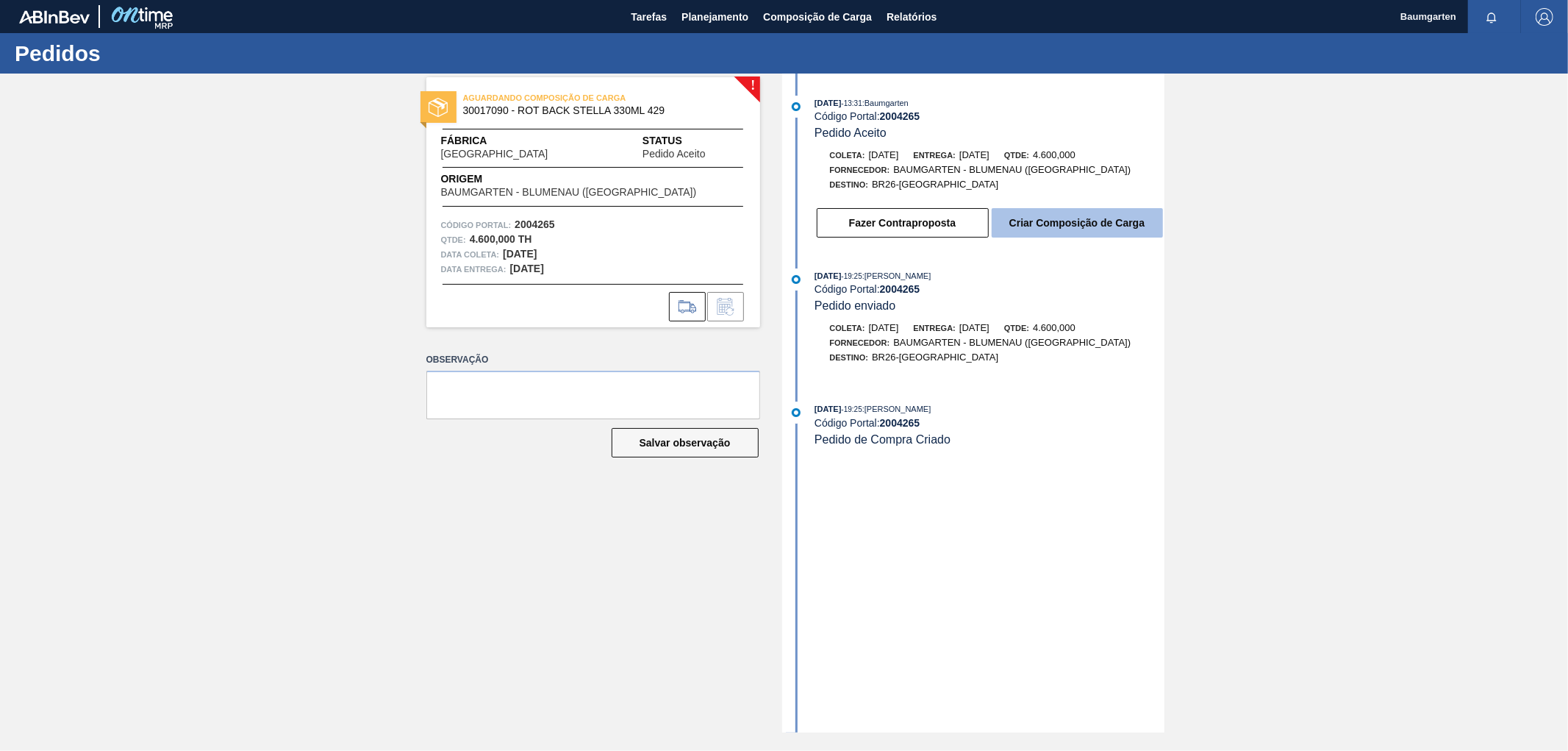
click at [1053, 228] on button "Criar Composição de Carga" at bounding box center [1078, 222] width 172 height 29
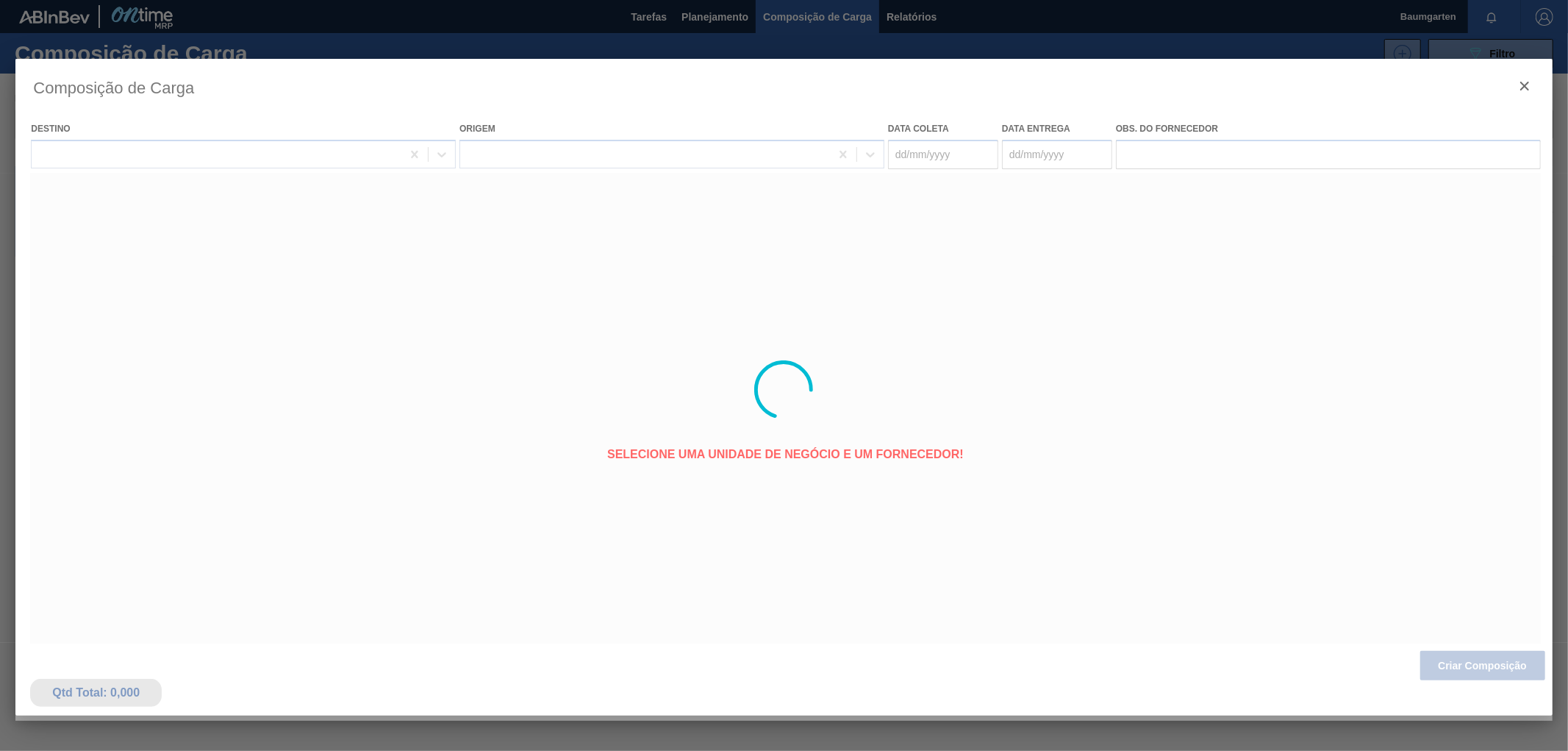
type coleta "[DATE]"
type entrega "[DATE]"
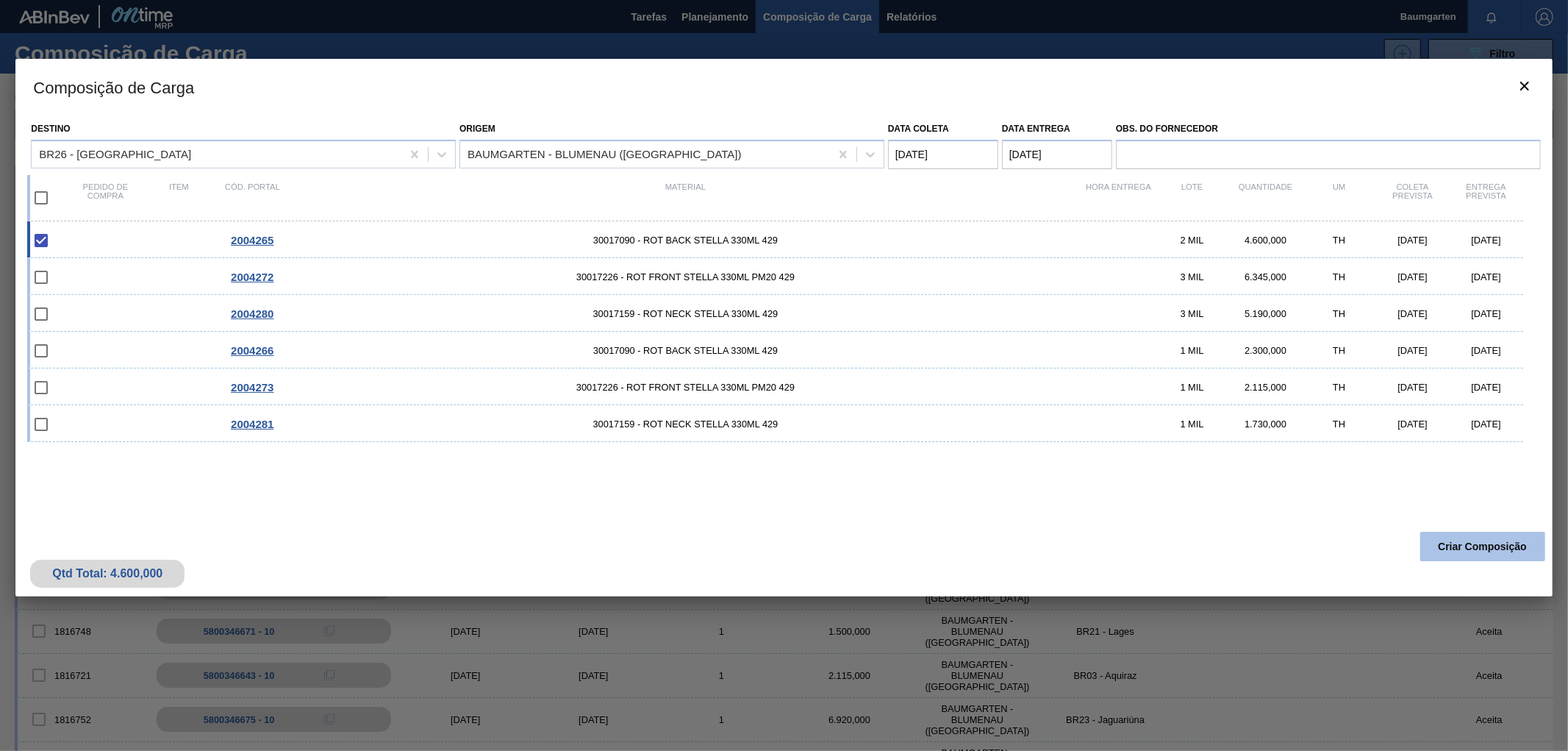
click at [1482, 548] on button "Criar Composição" at bounding box center [1483, 547] width 125 height 29
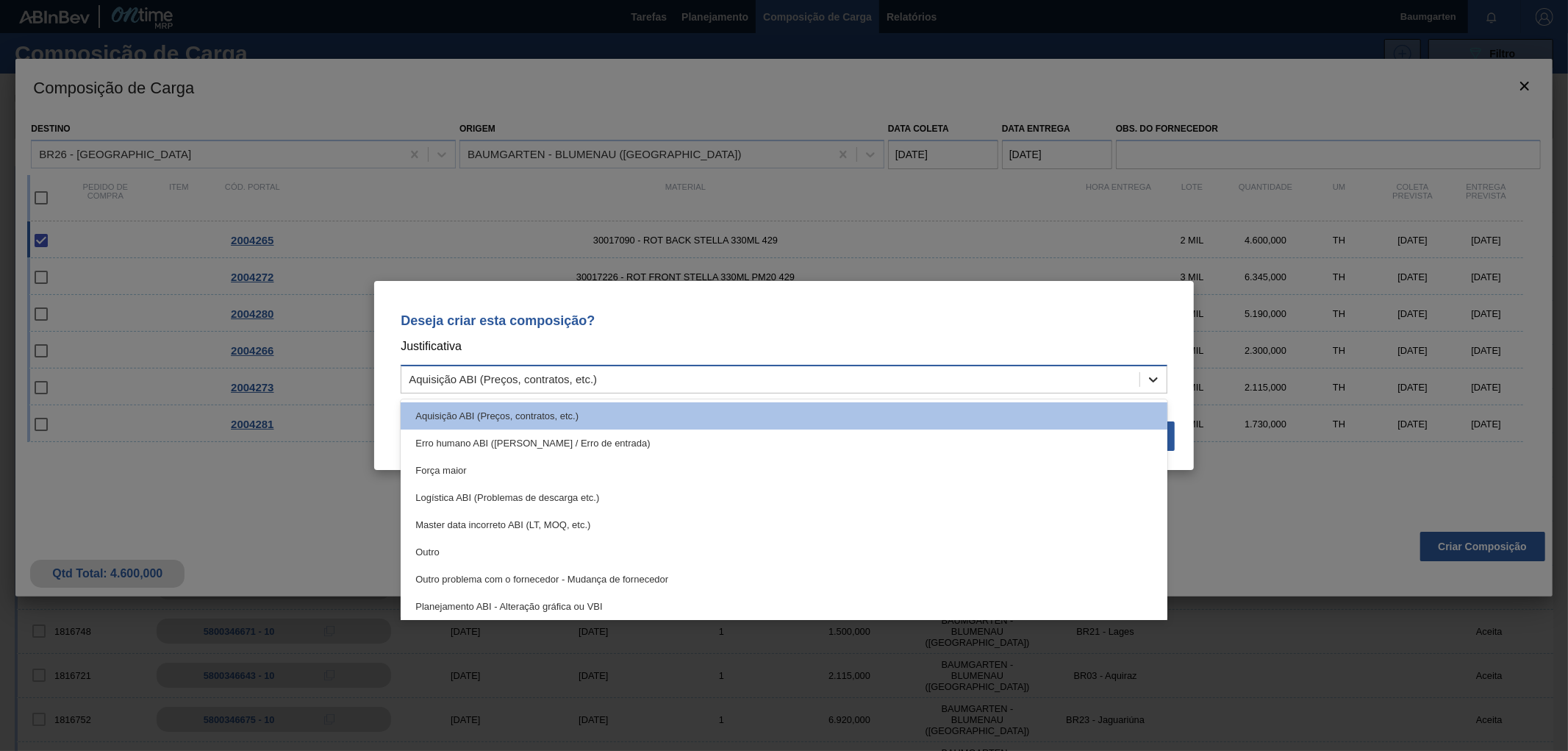
click at [1157, 379] on icon at bounding box center [1153, 379] width 15 height 15
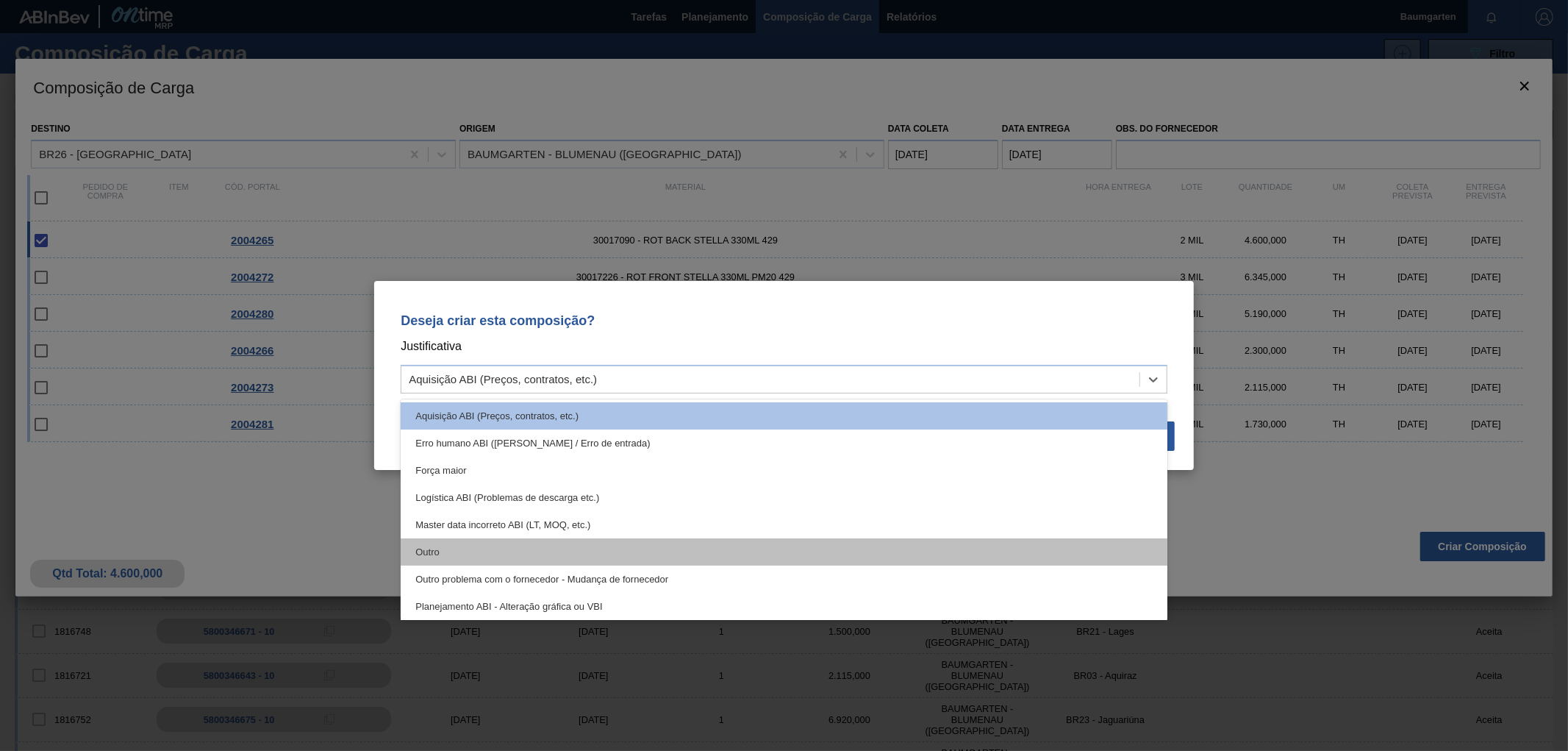
click at [432, 553] on div "Outro" at bounding box center [784, 552] width 767 height 28
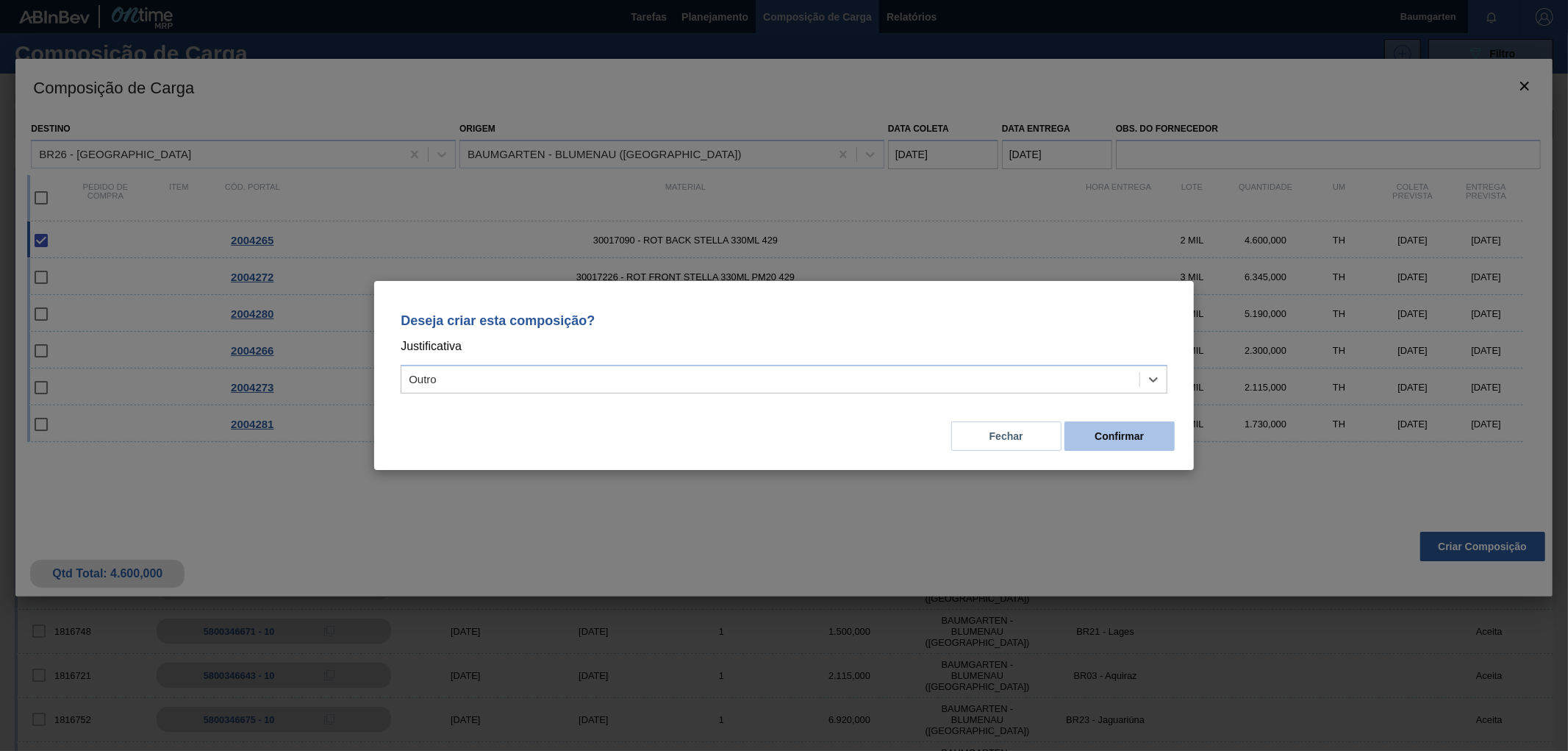
click at [1133, 437] on button "Confirmar" at bounding box center [1120, 436] width 110 height 29
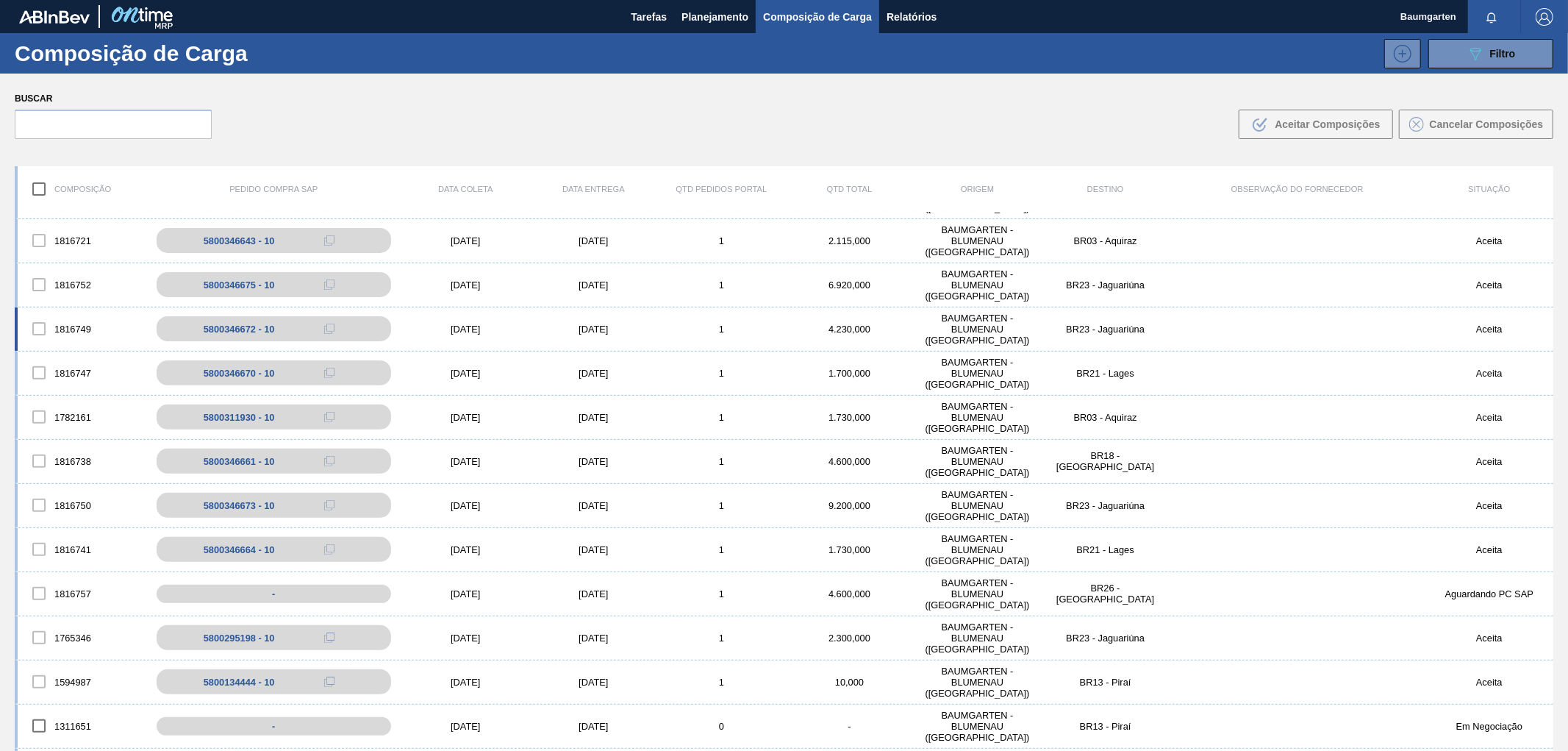
scroll to position [490, 0]
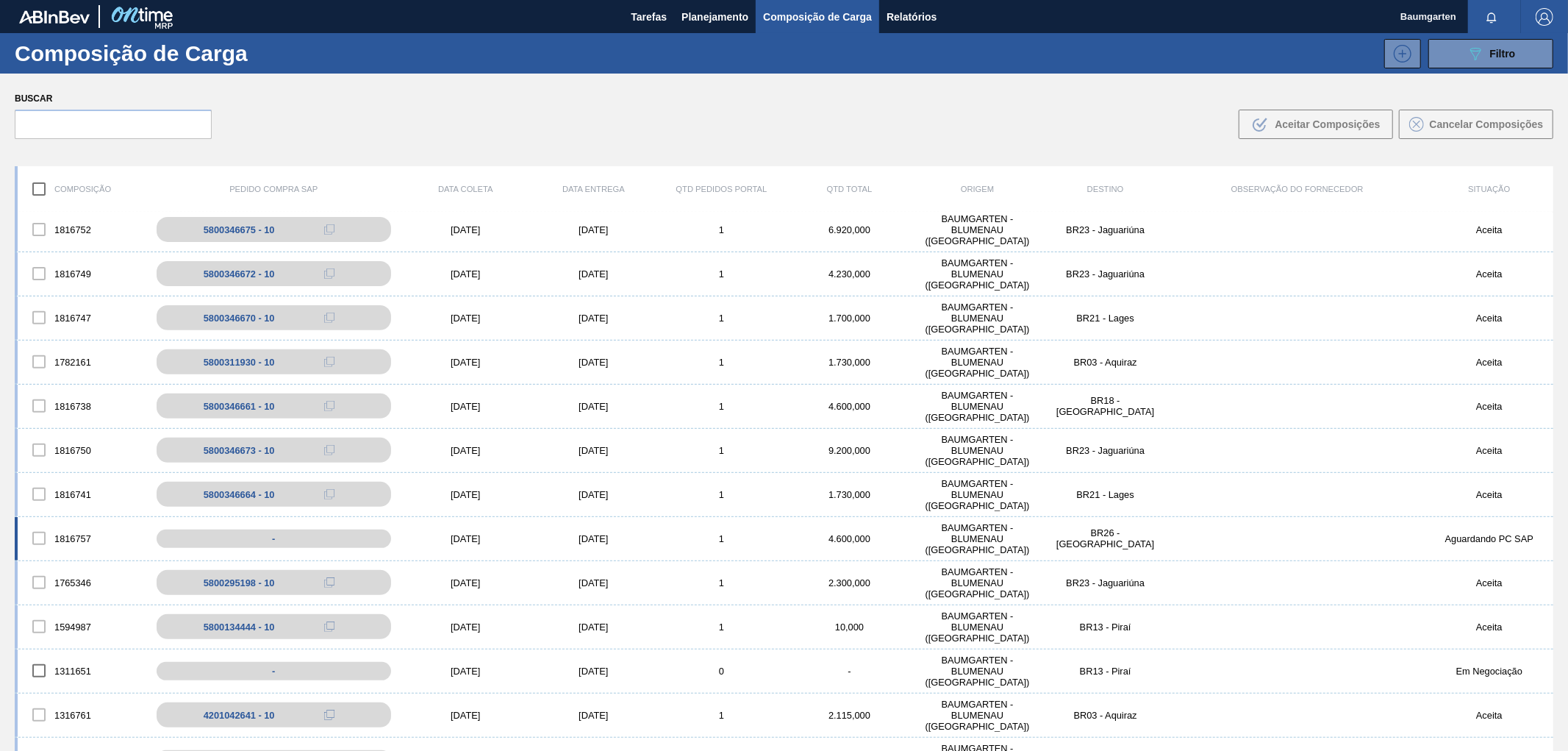
click at [64, 523] on div "1816757" at bounding box center [81, 538] width 128 height 31
click at [68, 517] on div "1816757 - [DATE] [DATE] 1 4.600,000 BAUMGARTEN - [GEOGRAPHIC_DATA] ([GEOGRAPHIC…" at bounding box center [784, 539] width 1539 height 44
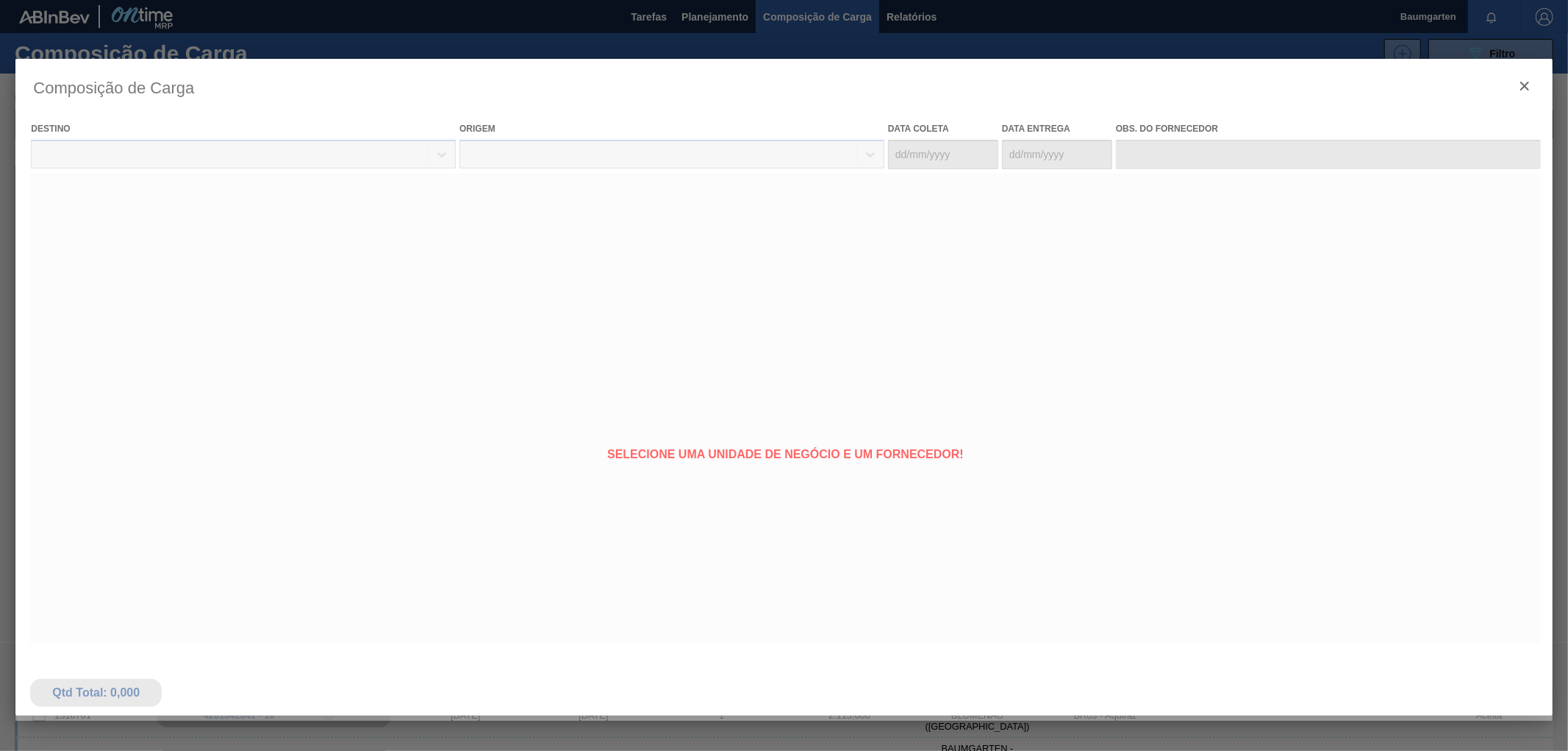
type coleta "[DATE]"
type entrega "[DATE]"
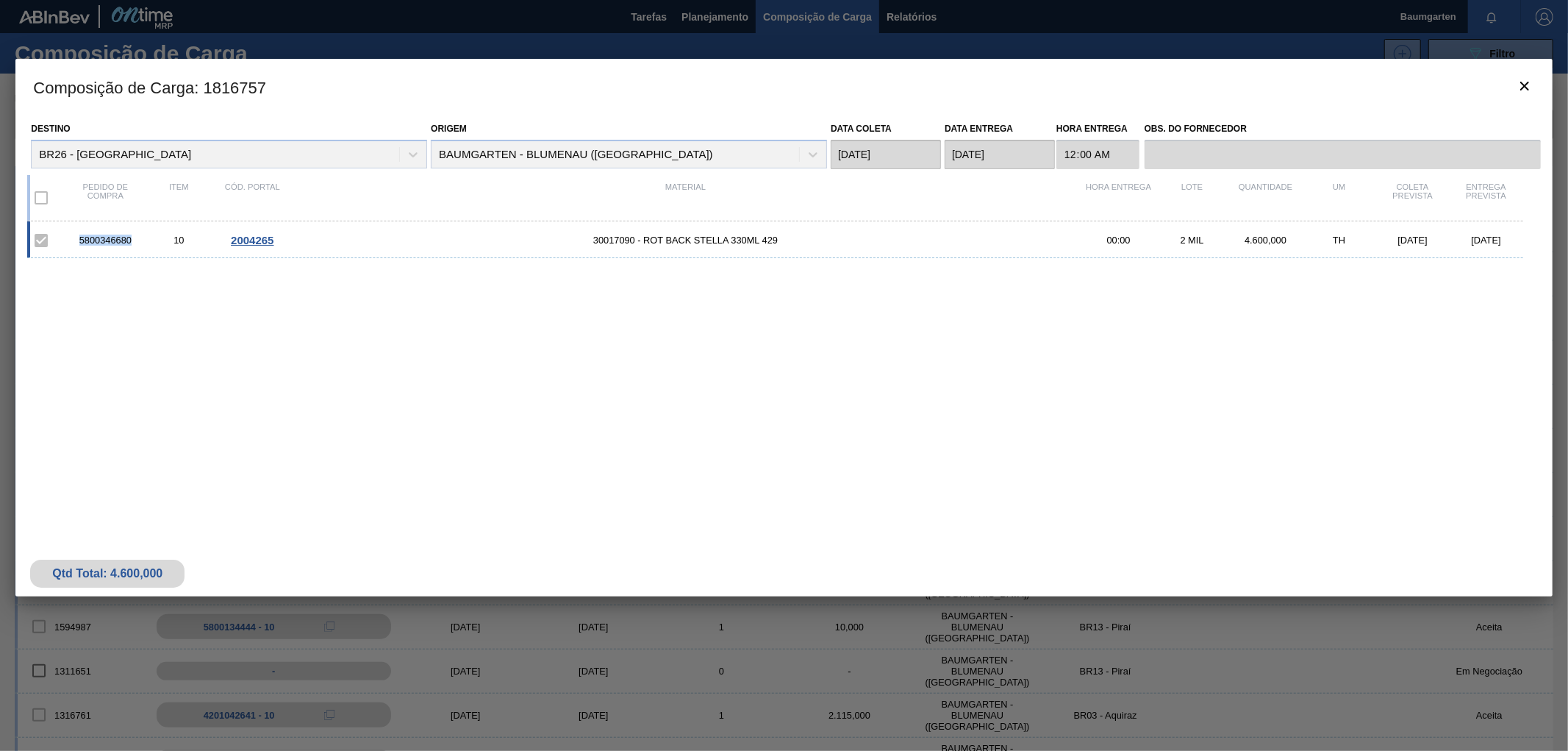
drag, startPoint x: 134, startPoint y: 241, endPoint x: 78, endPoint y: 248, distance: 56.4
click at [78, 248] on div "5800346680 10 2004265 30017090 - ROT BACK STELLA 330ML 429 00:00 2 MIL 4.600,00…" at bounding box center [775, 240] width 1496 height 37
click at [1516, 88] on icon "botão de ícone" at bounding box center [1525, 86] width 17 height 17
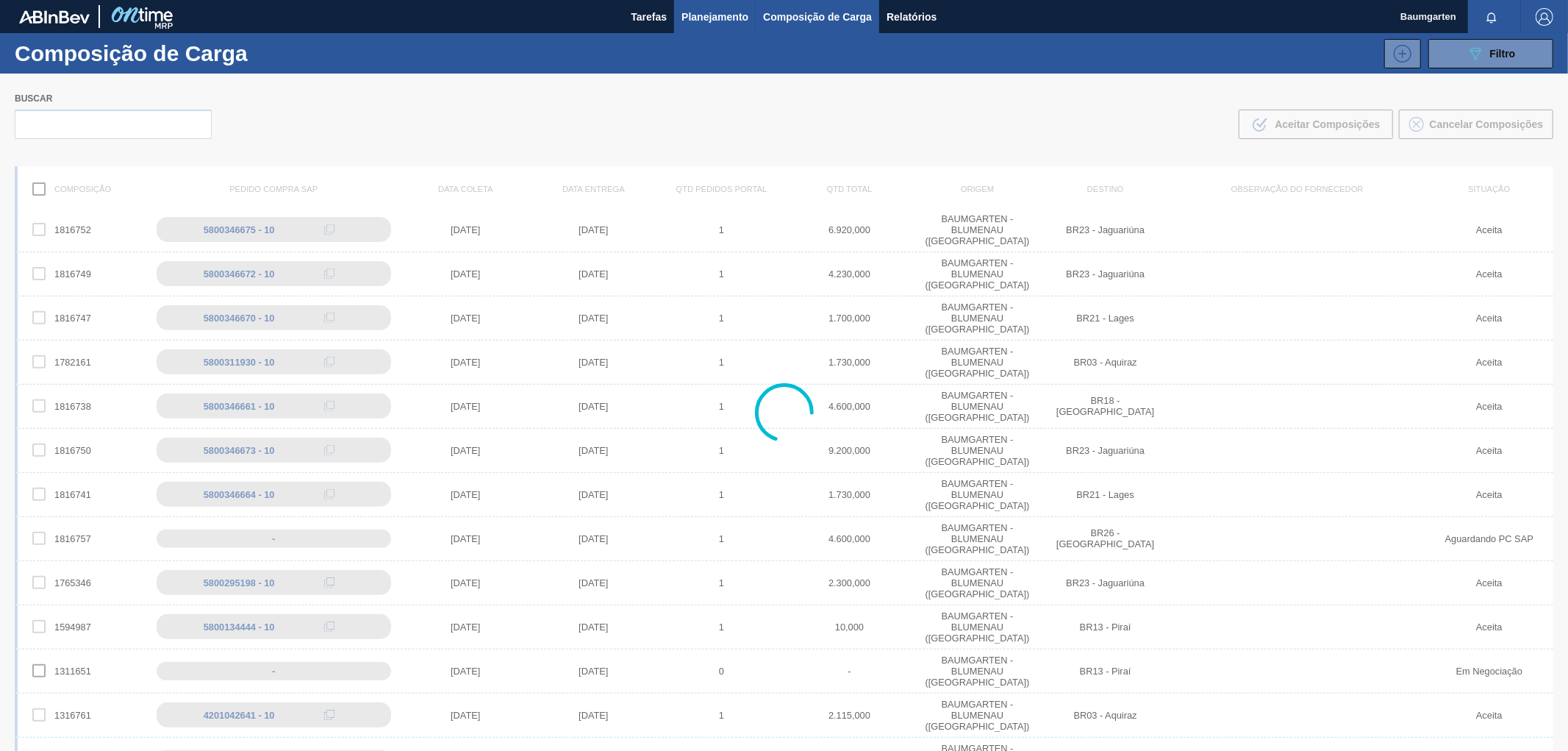
click at [713, 22] on span "Planejamento" at bounding box center [715, 16] width 67 height 17
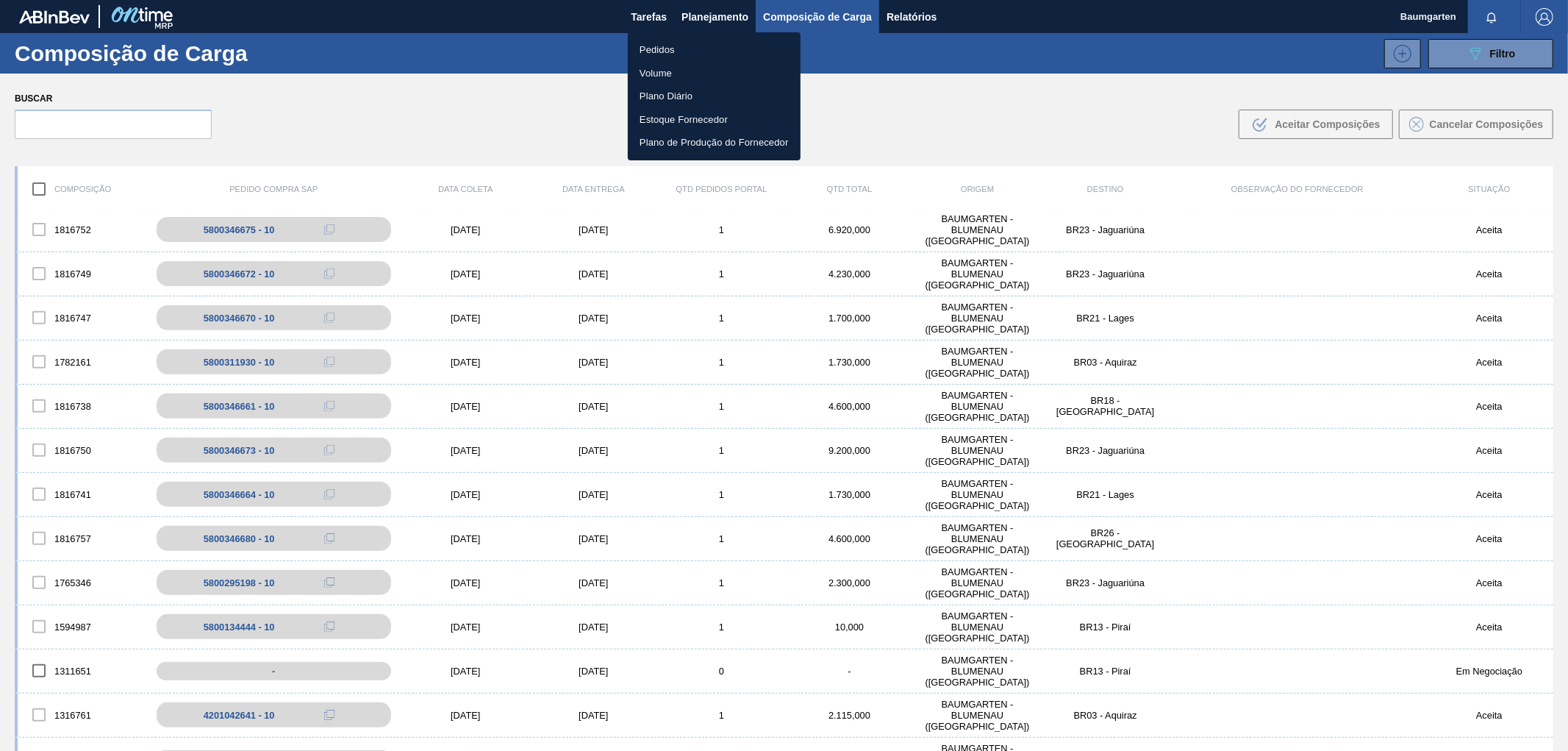
click at [648, 44] on li "Pedidos" at bounding box center [714, 49] width 172 height 23
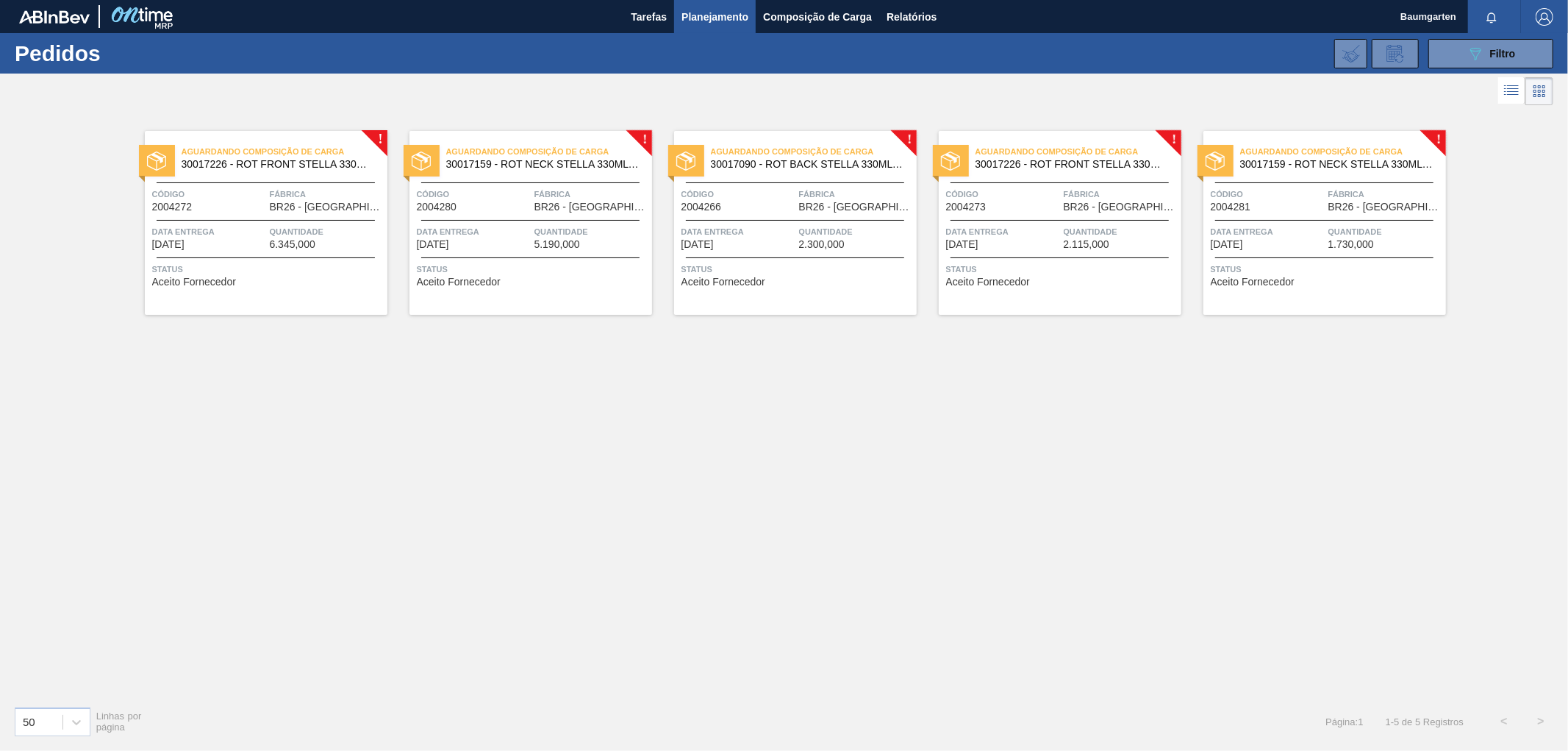
click at [799, 209] on span "BR26 - [GEOGRAPHIC_DATA]" at bounding box center [856, 207] width 114 height 11
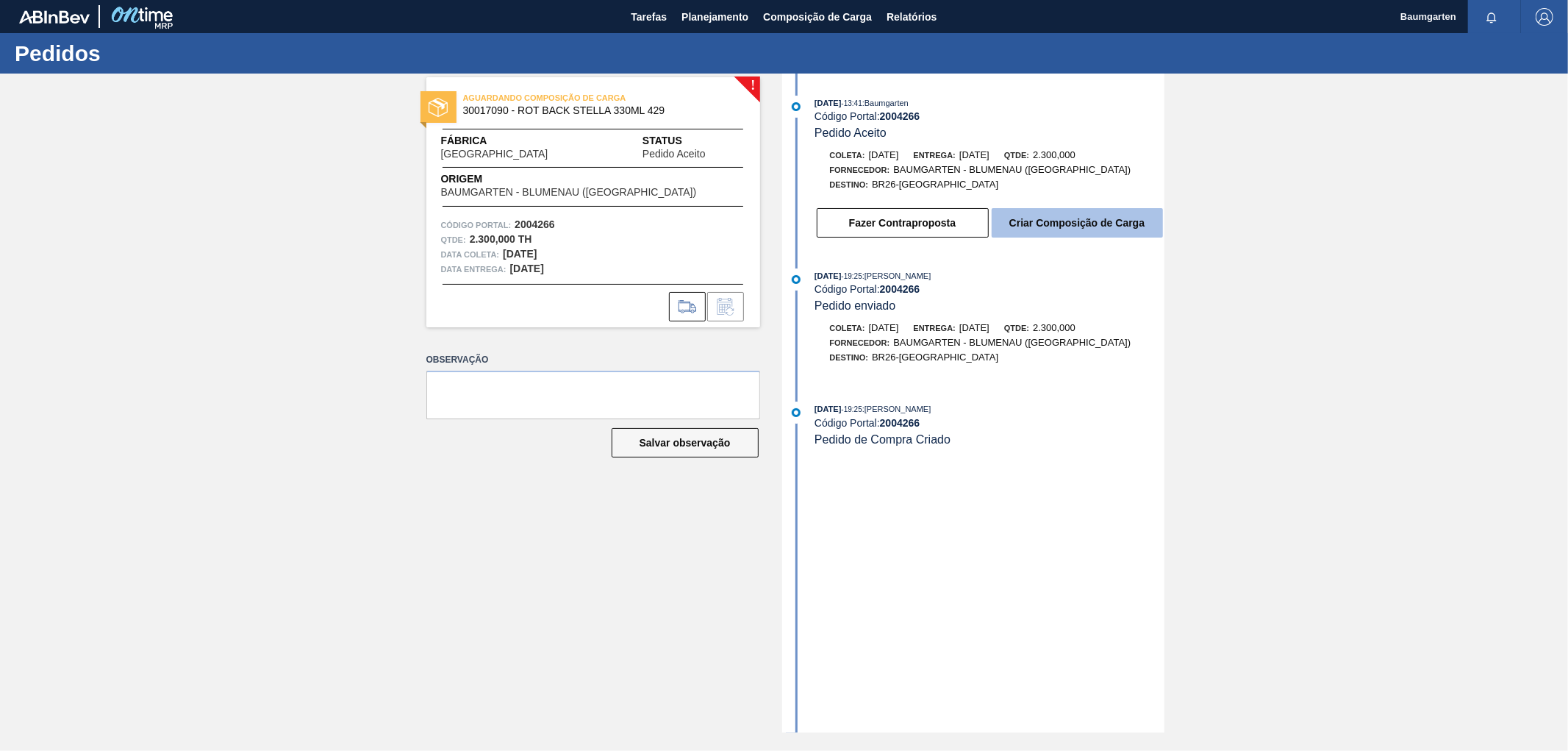
click at [1119, 223] on button "Criar Composição de Carga" at bounding box center [1078, 222] width 172 height 29
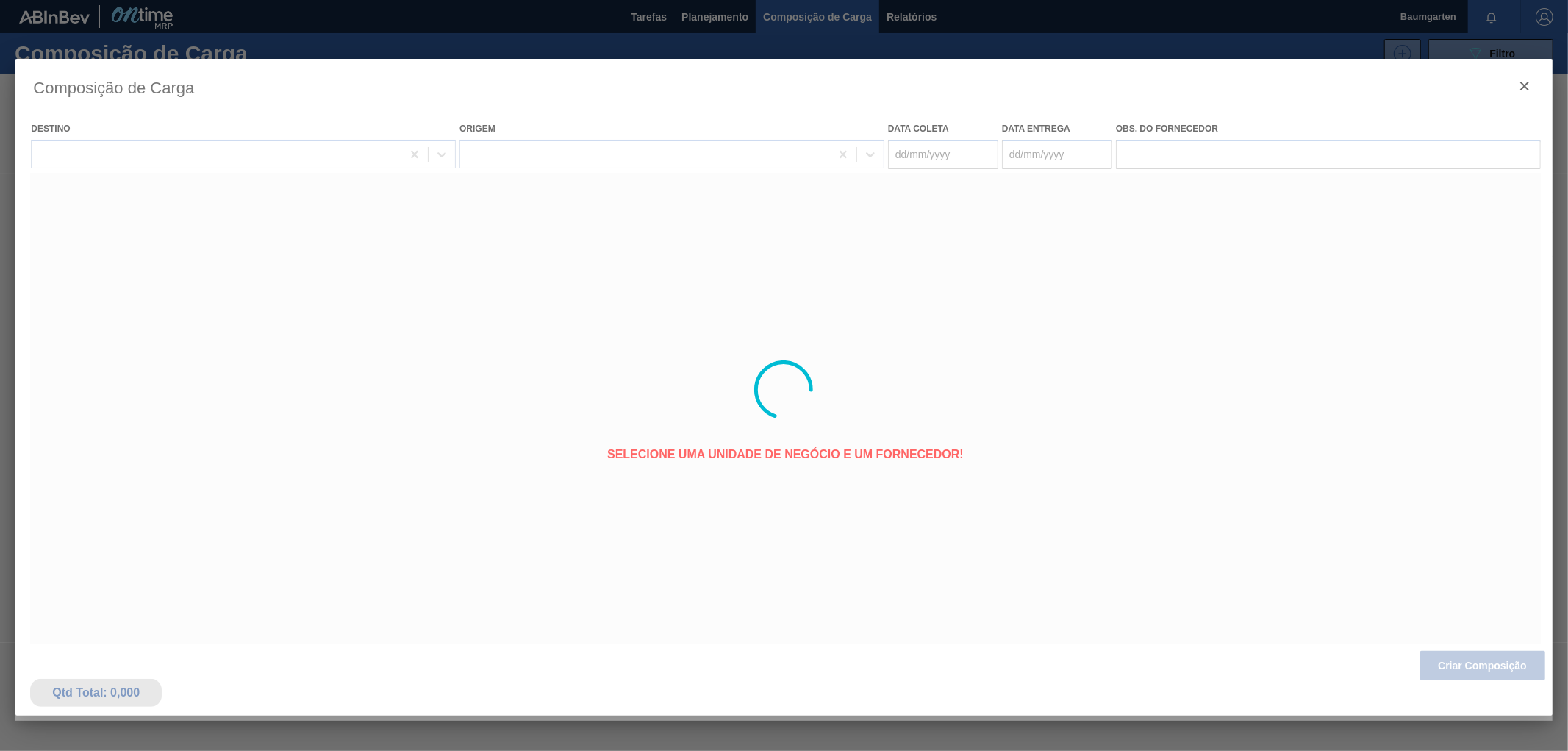
type coleta "[DATE]"
type entrega "[DATE]"
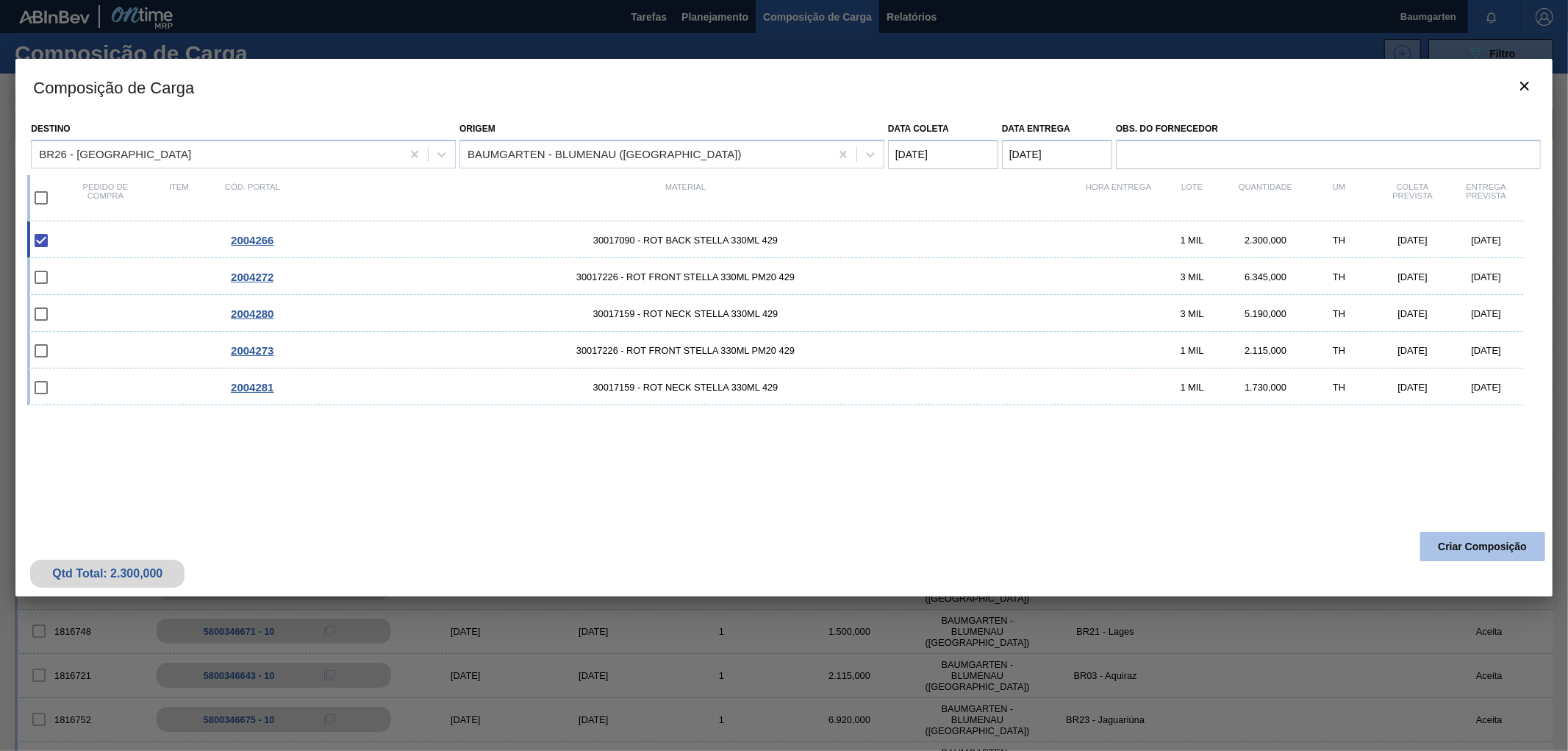
click at [1446, 537] on button "Criar Composição" at bounding box center [1483, 547] width 125 height 29
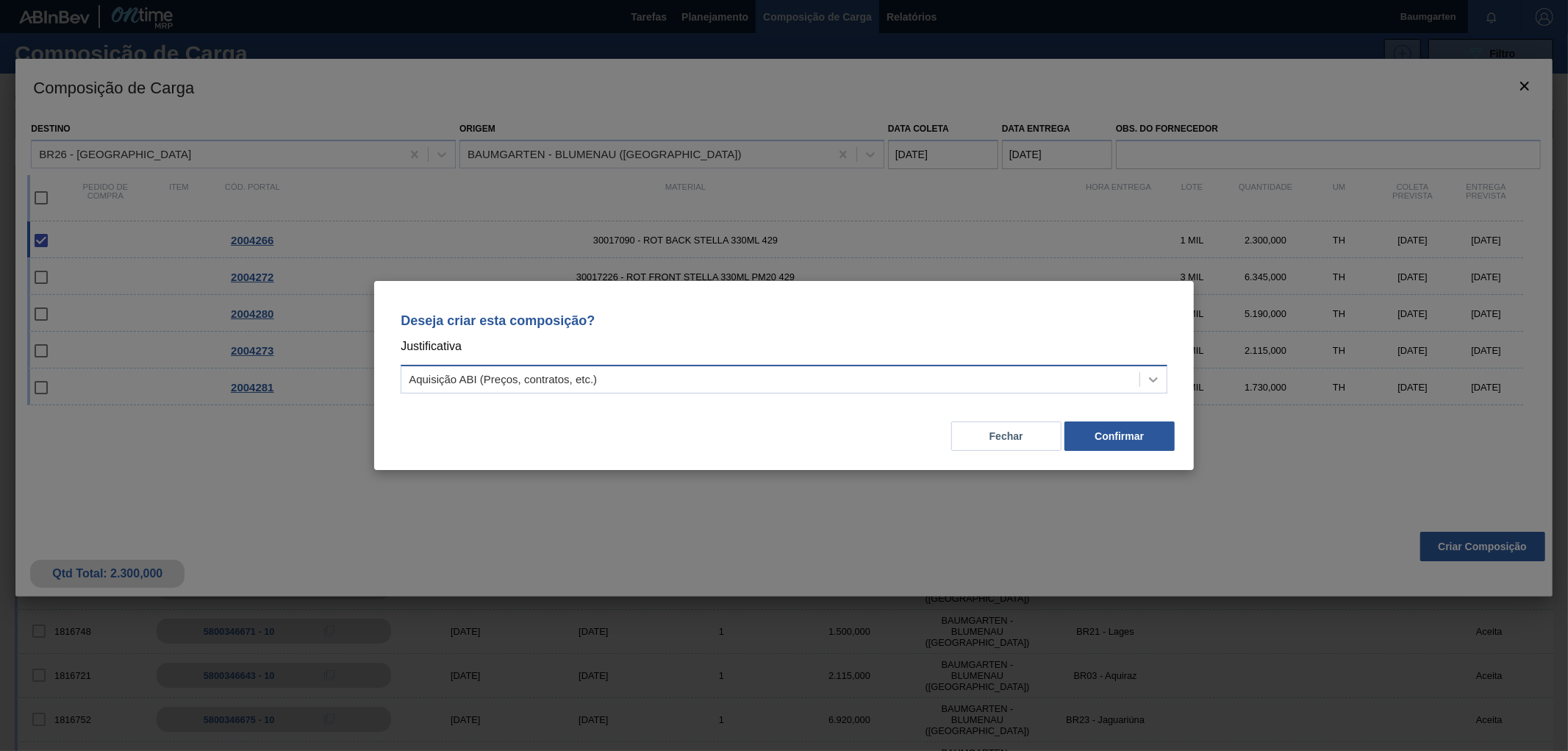
click at [1143, 381] on div at bounding box center [1153, 379] width 27 height 27
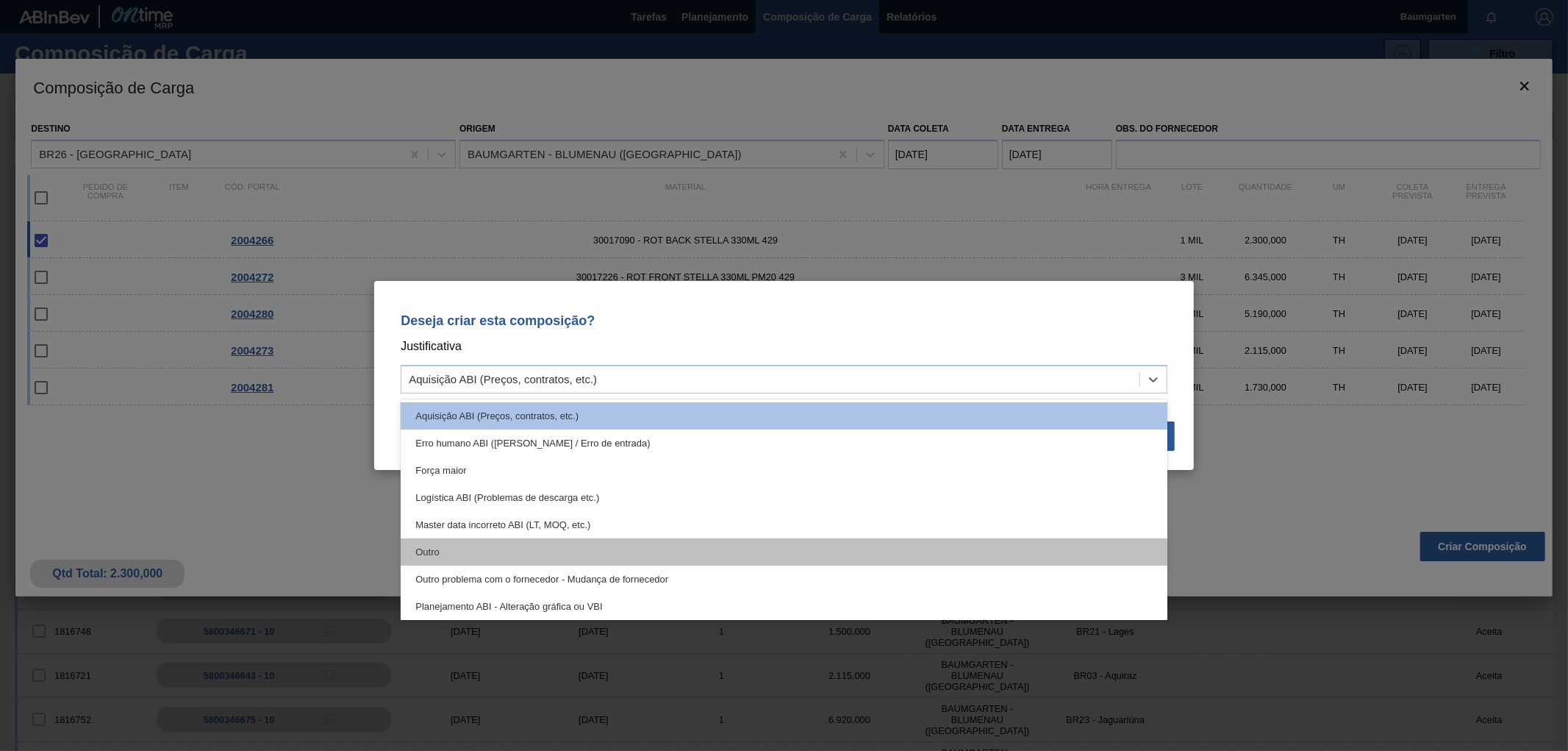
click at [519, 548] on div "Outro" at bounding box center [784, 552] width 767 height 28
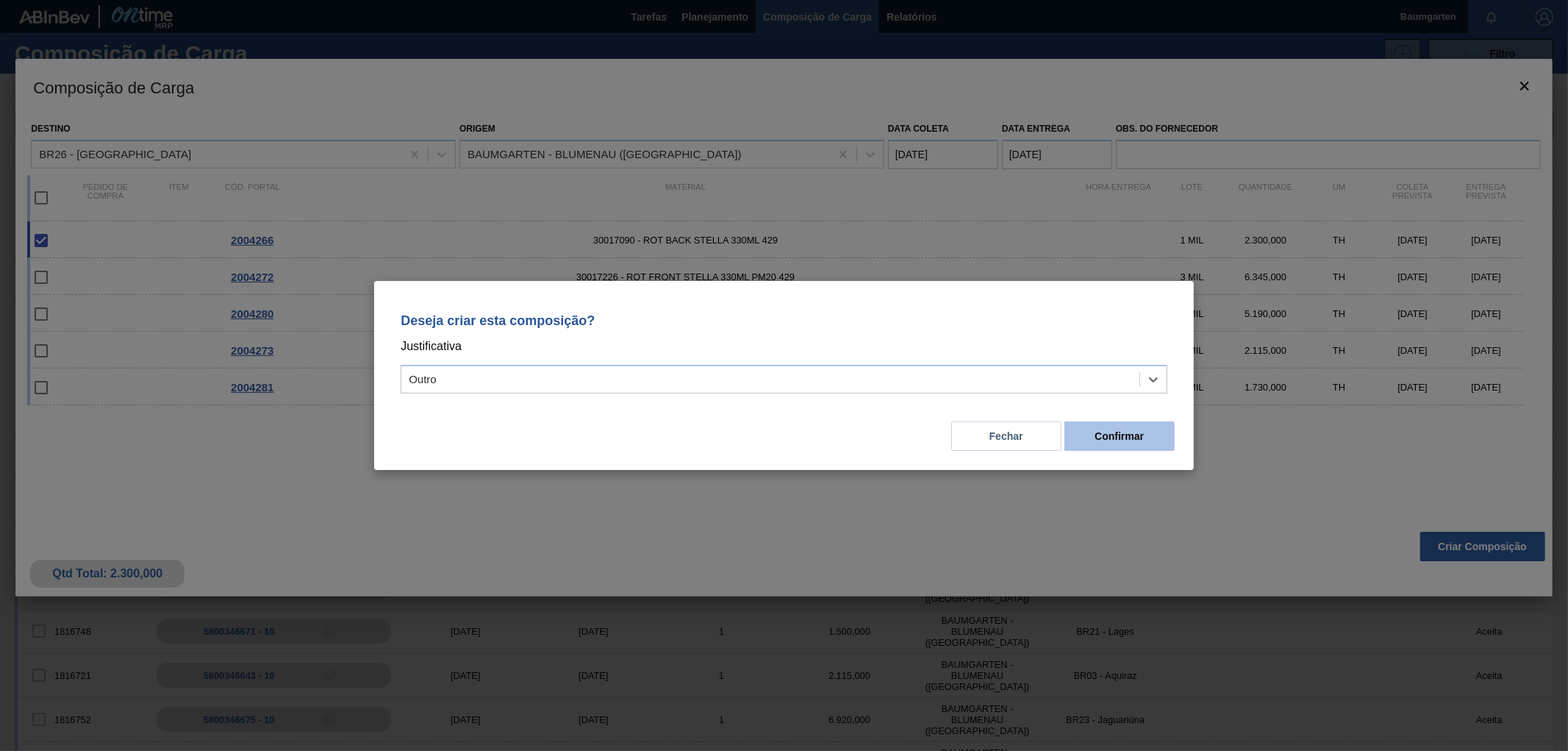
click at [1143, 436] on button "Confirmar" at bounding box center [1120, 436] width 110 height 29
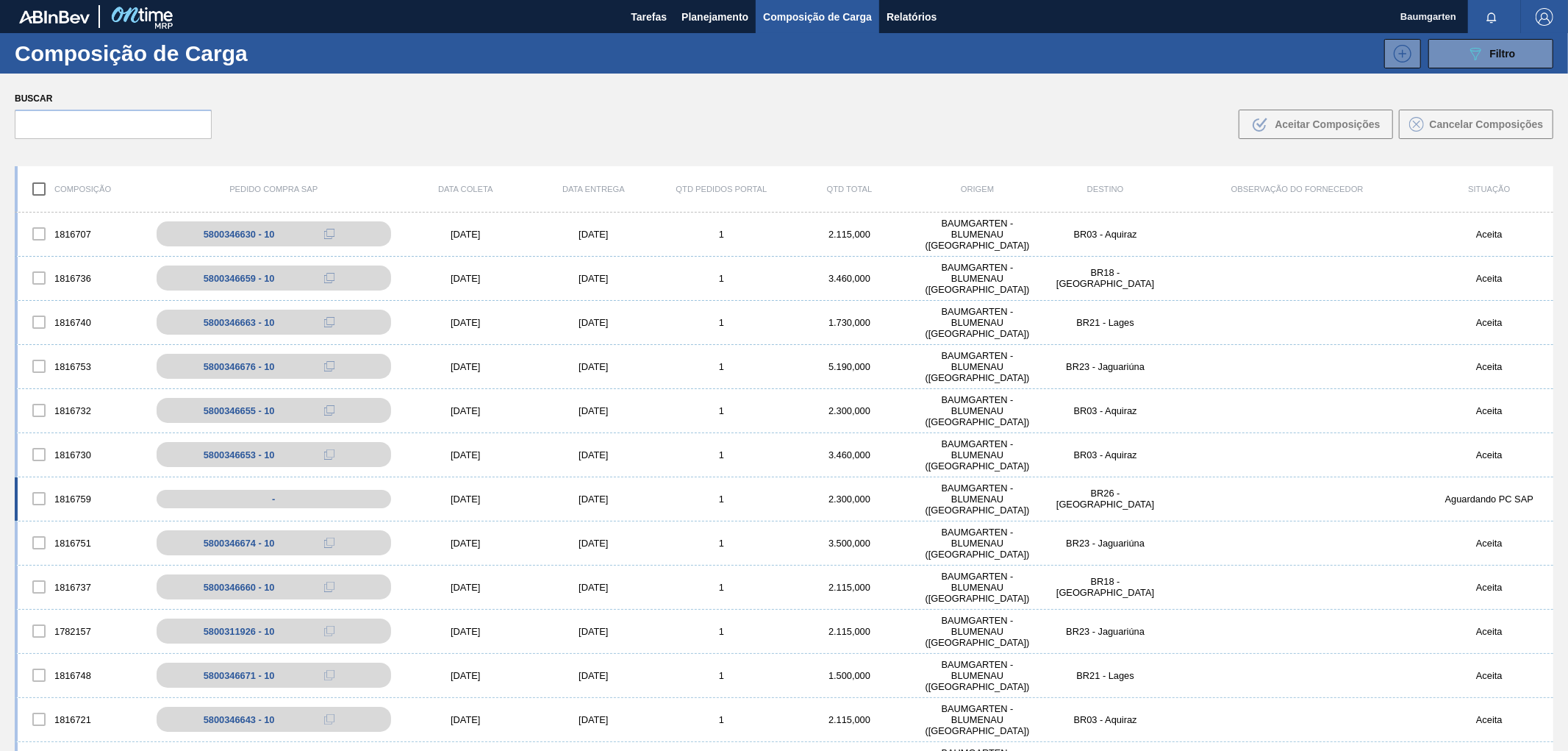
click at [68, 485] on div "1816759" at bounding box center [81, 498] width 128 height 31
click at [64, 478] on div "1816759 - [DATE] [DATE] 1 2.300,000 BAUMGARTEN - [GEOGRAPHIC_DATA] ([GEOGRAPHIC…" at bounding box center [784, 499] width 1539 height 44
click at [75, 503] on div "1816759" at bounding box center [81, 498] width 128 height 31
click at [69, 0] on body "Tarefas Planejamento Composição de Carga Relatórios Baumgarten Marcar todas com…" at bounding box center [784, 0] width 1568 height 0
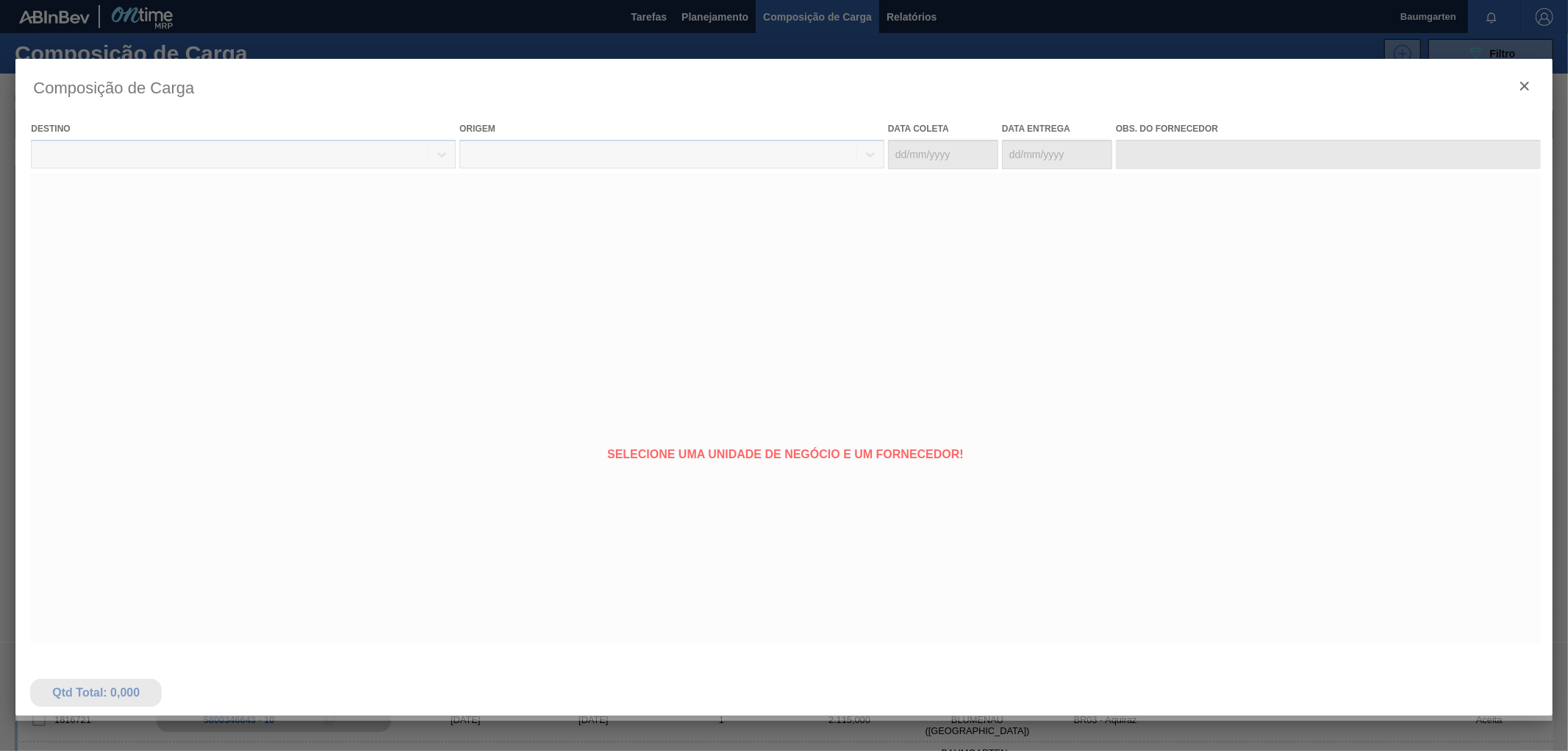
type coleta "[DATE]"
type entrega "[DATE]"
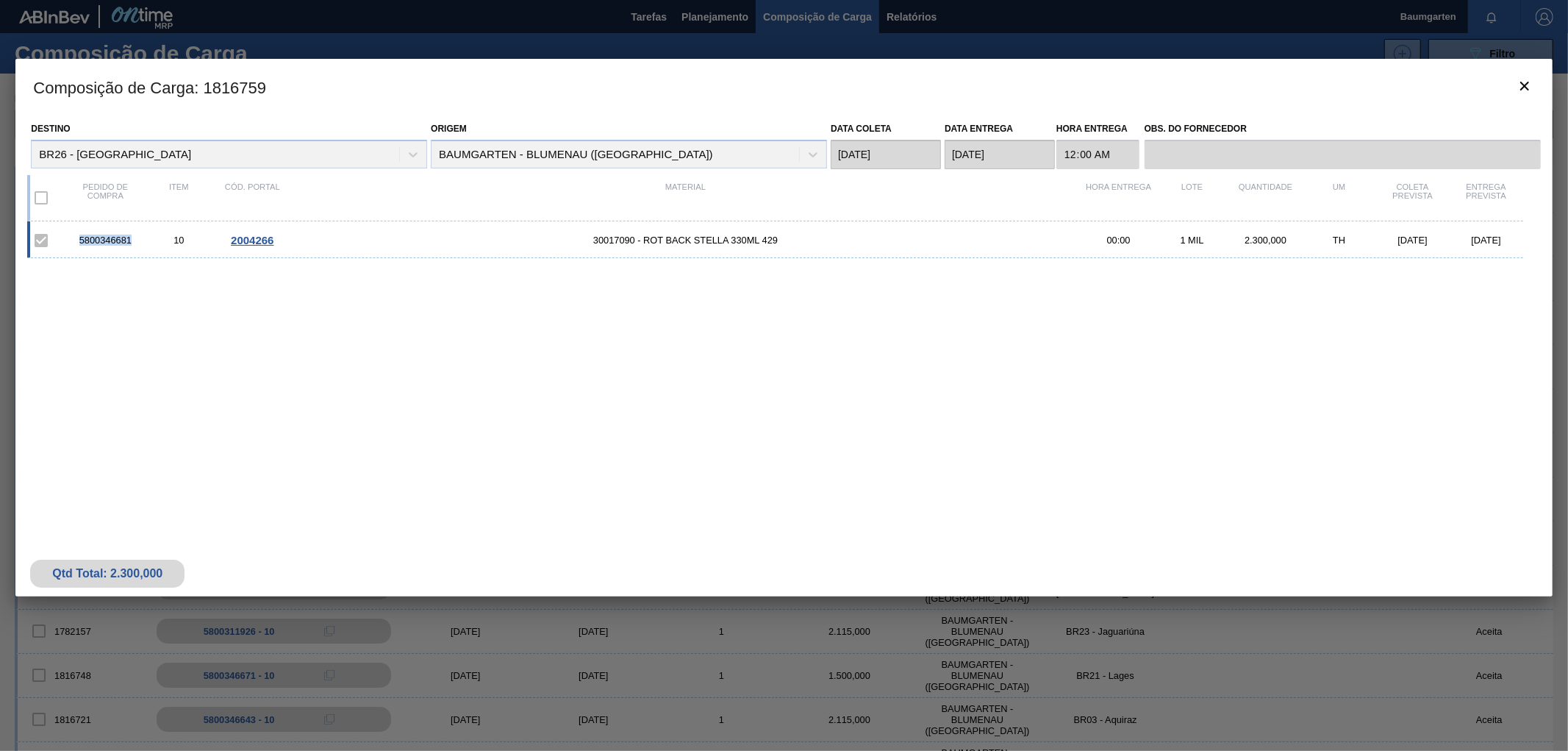
drag, startPoint x: 135, startPoint y: 243, endPoint x: 72, endPoint y: 246, distance: 63.1
click at [72, 246] on div "5800346681 10 2004266 30017090 - ROT BACK STELLA 330ML 429 00:00 1 MIL 2.300,00…" at bounding box center [775, 240] width 1496 height 37
click at [1531, 84] on icon "botão de ícone" at bounding box center [1525, 86] width 17 height 17
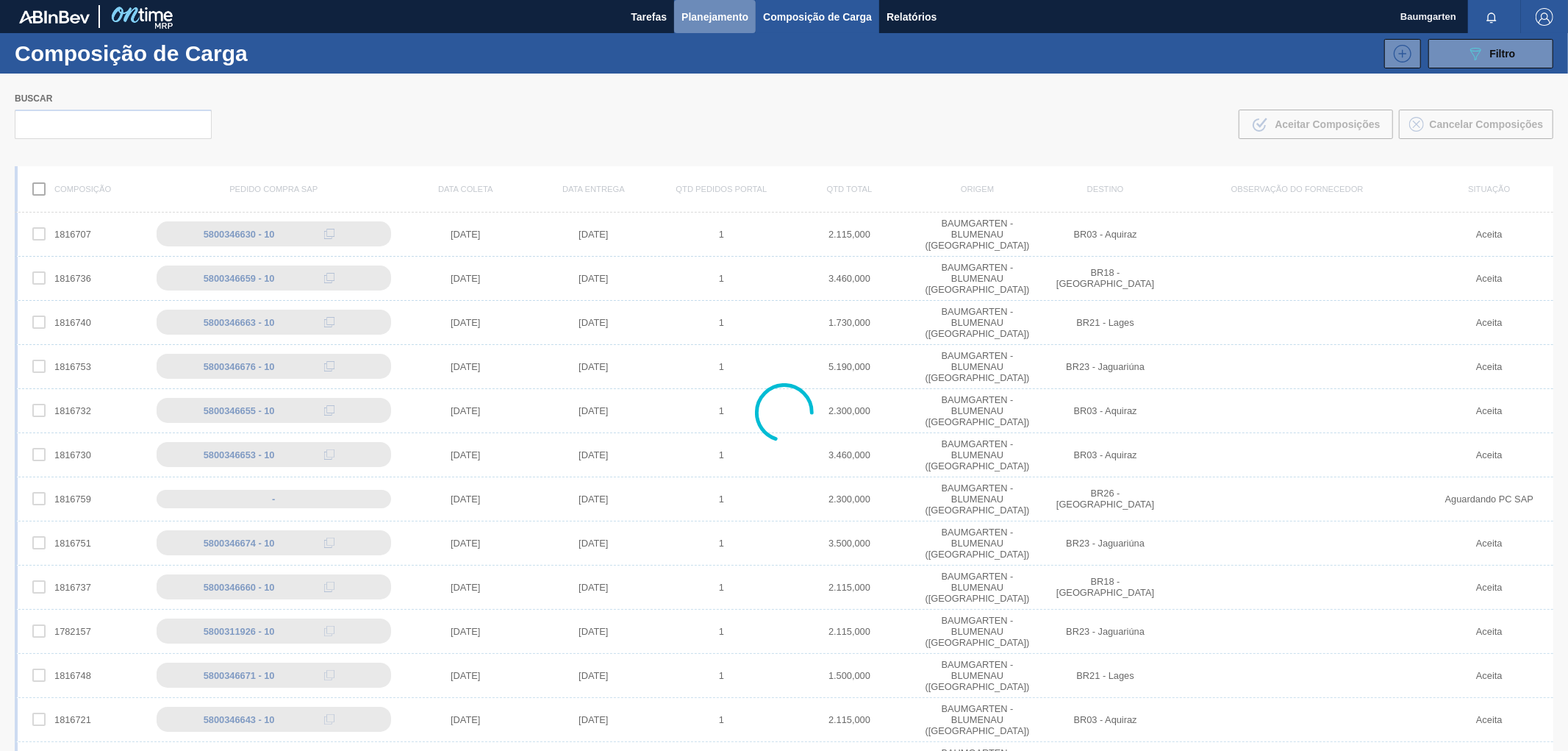
click at [708, 13] on span "Planejamento" at bounding box center [715, 16] width 67 height 17
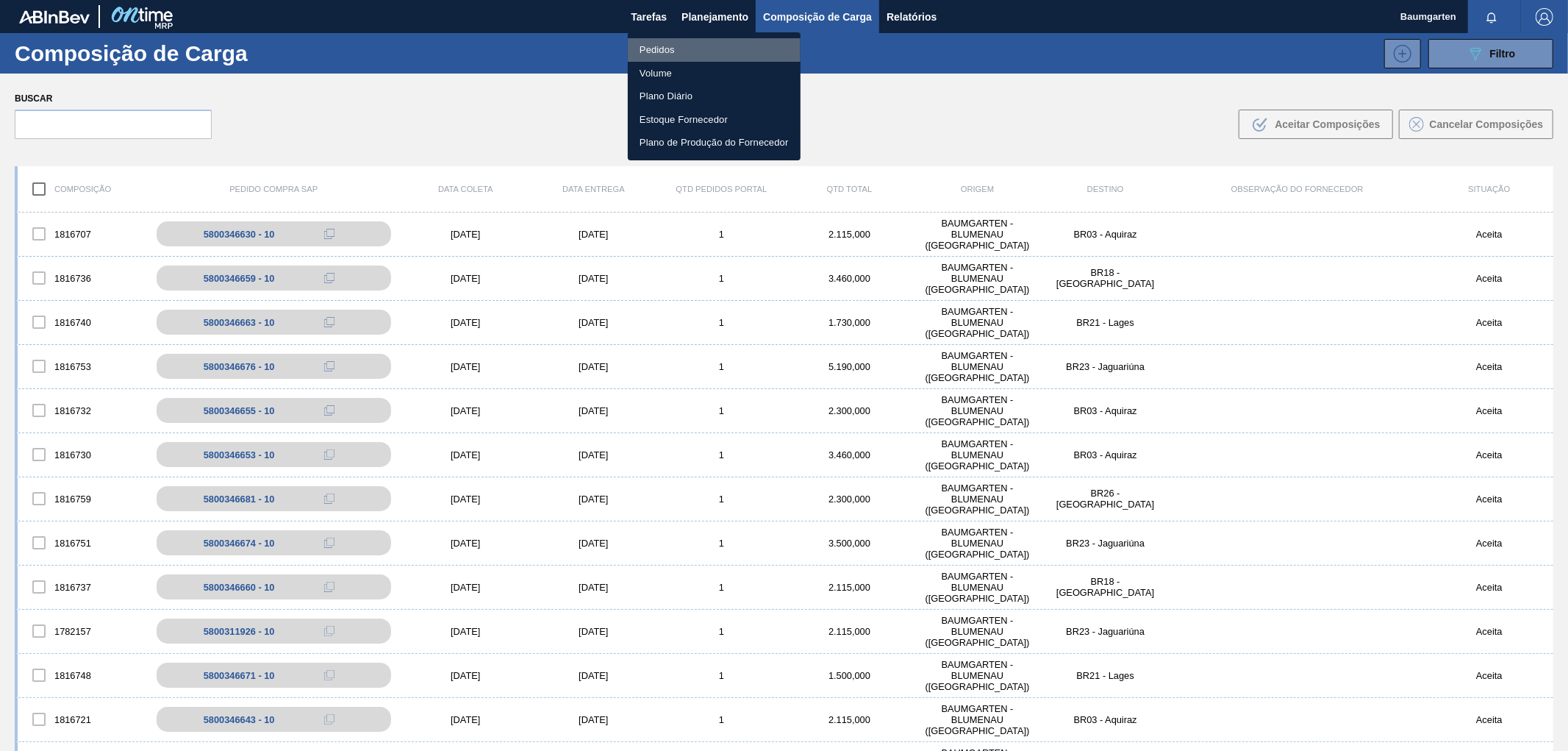
click at [658, 53] on li "Pedidos" at bounding box center [714, 49] width 172 height 23
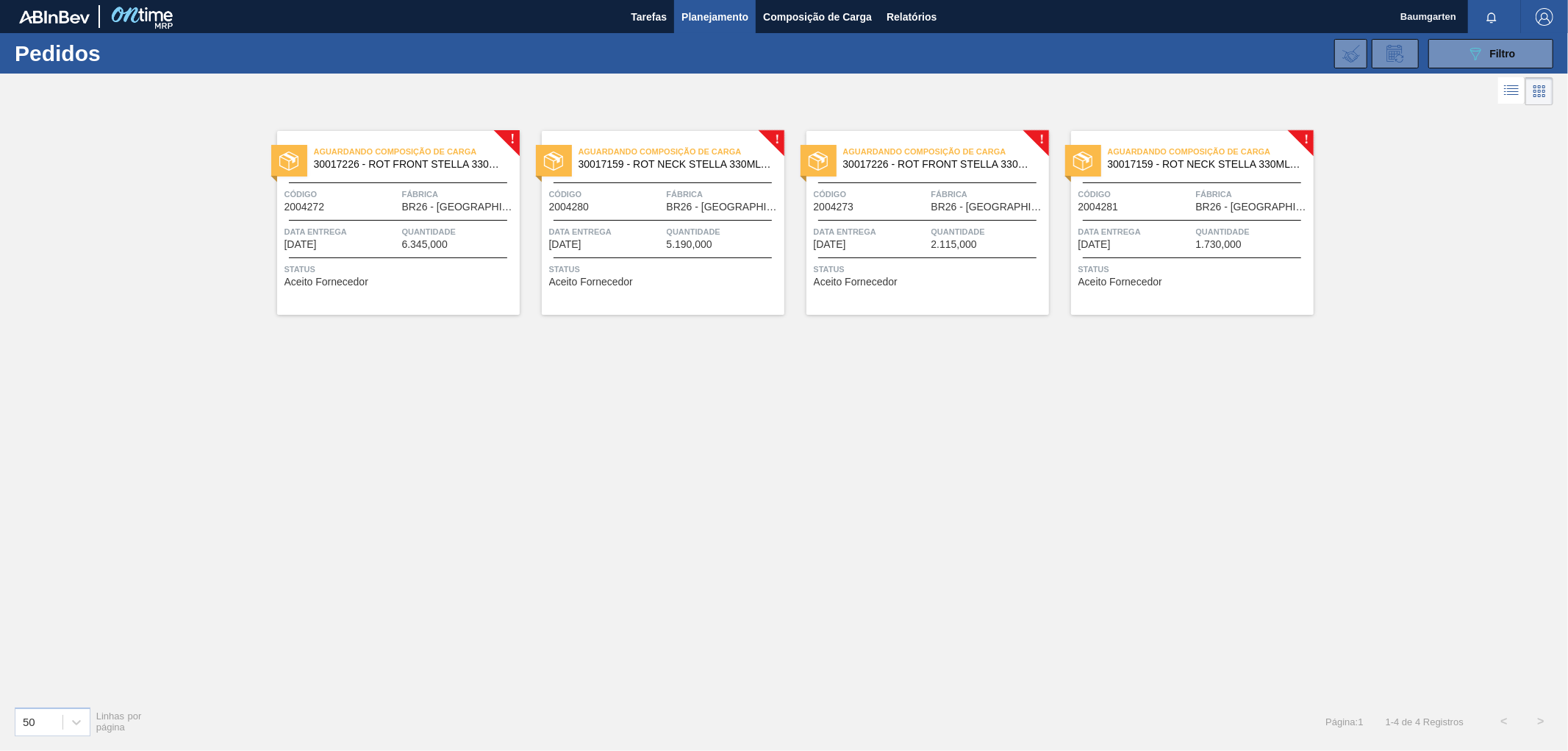
click at [578, 203] on span "2004280" at bounding box center [569, 207] width 41 height 11
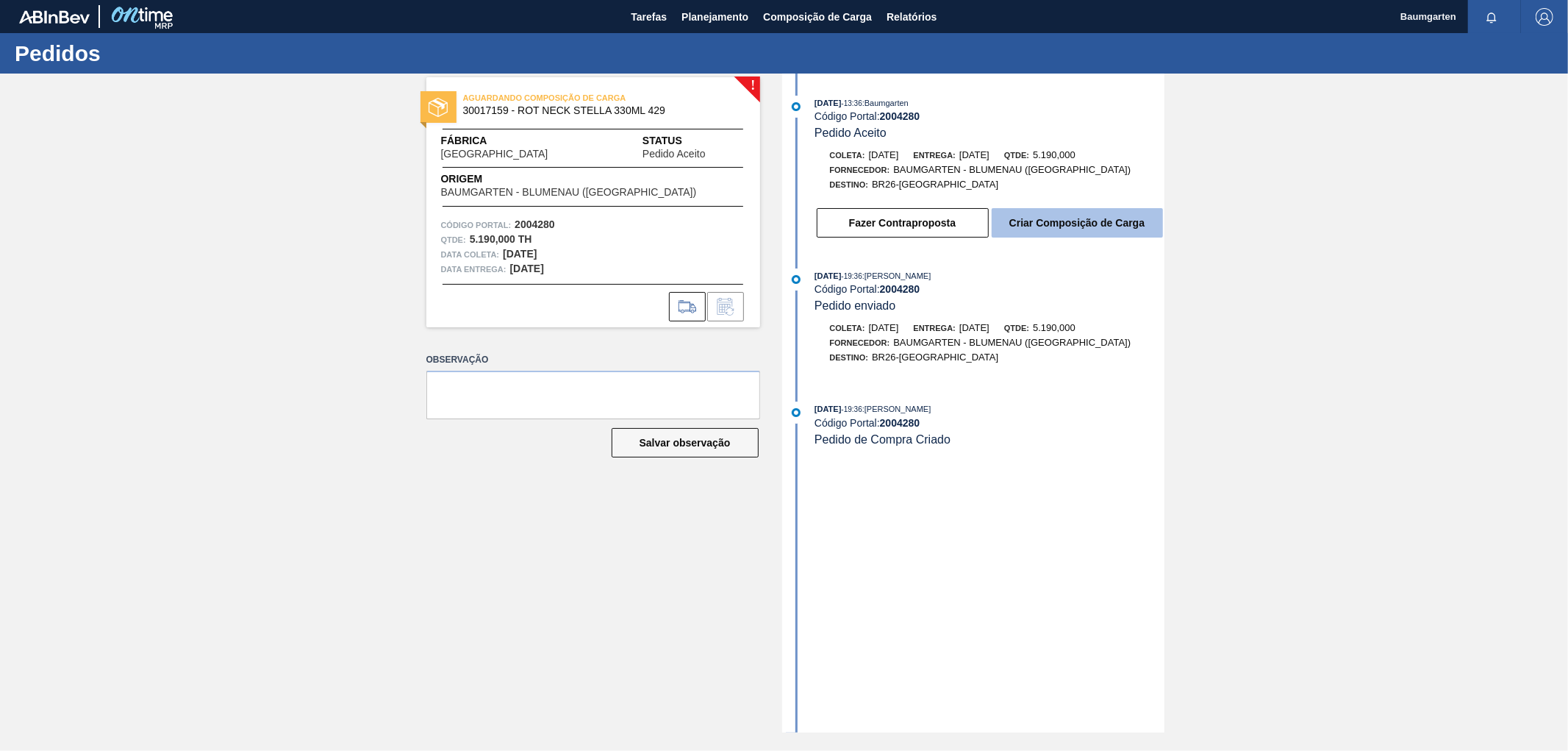
click at [1121, 235] on button "Criar Composição de Carga" at bounding box center [1078, 222] width 172 height 29
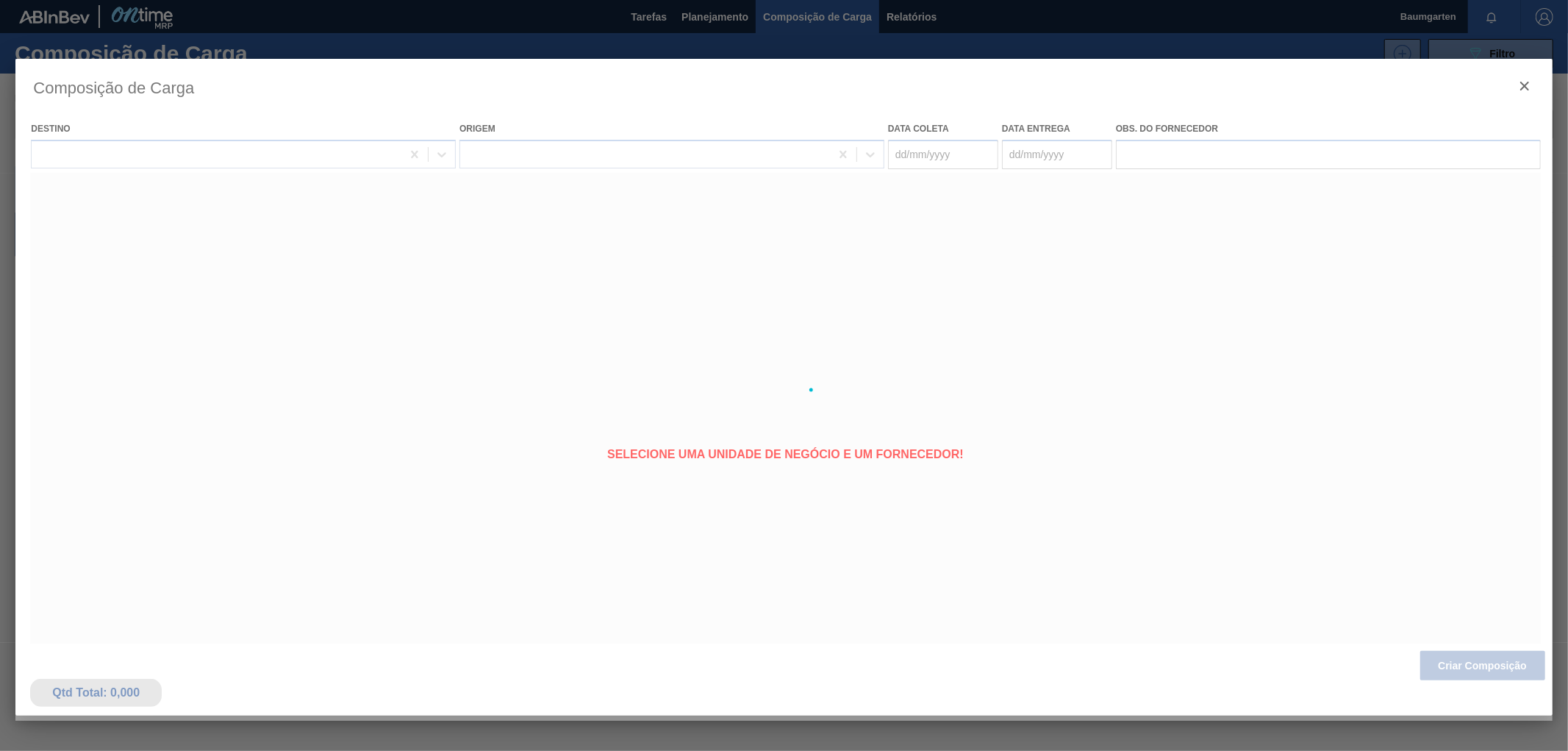
type coleta "[DATE]"
type entrega "[DATE]"
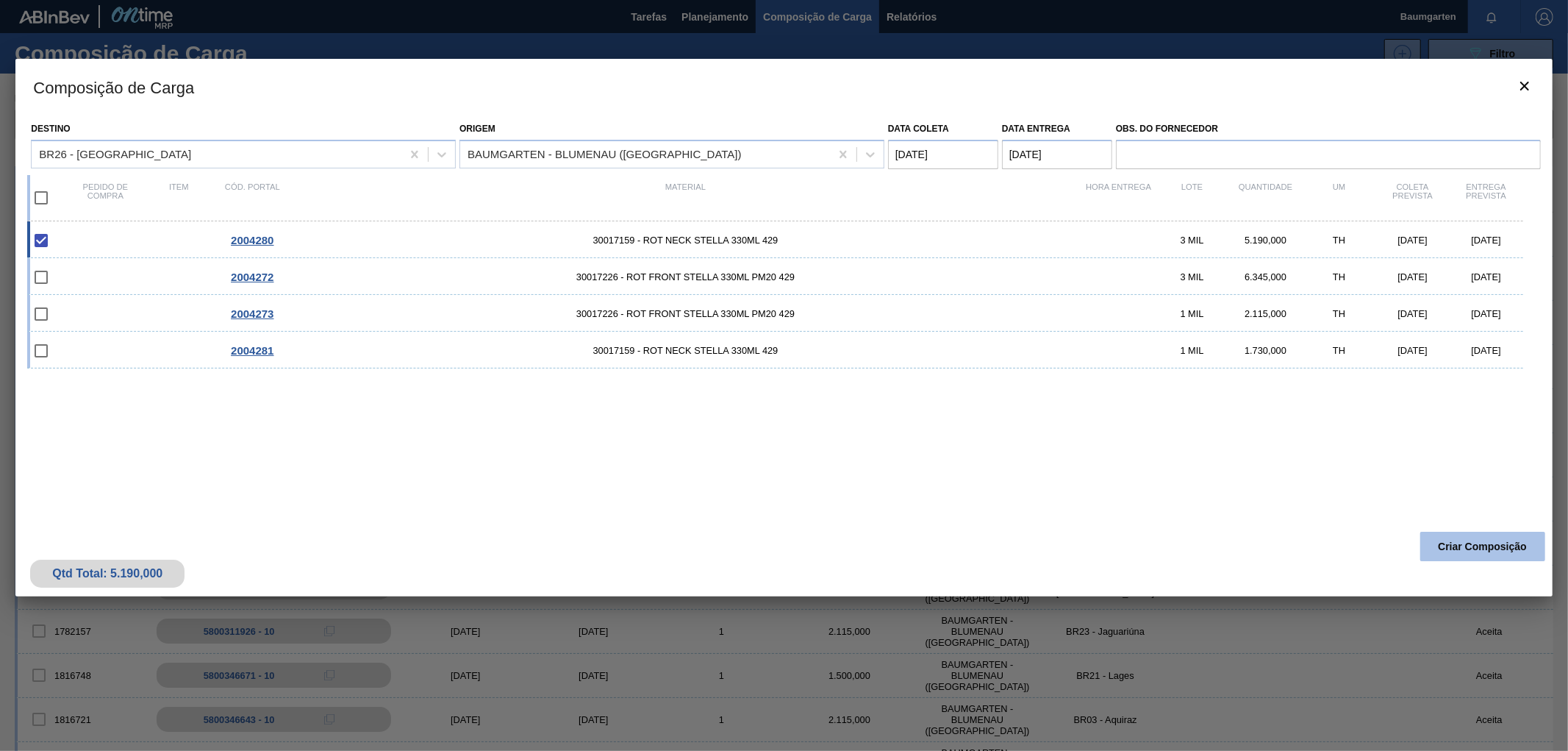
click at [1484, 546] on button "Criar Composição" at bounding box center [1483, 547] width 125 height 29
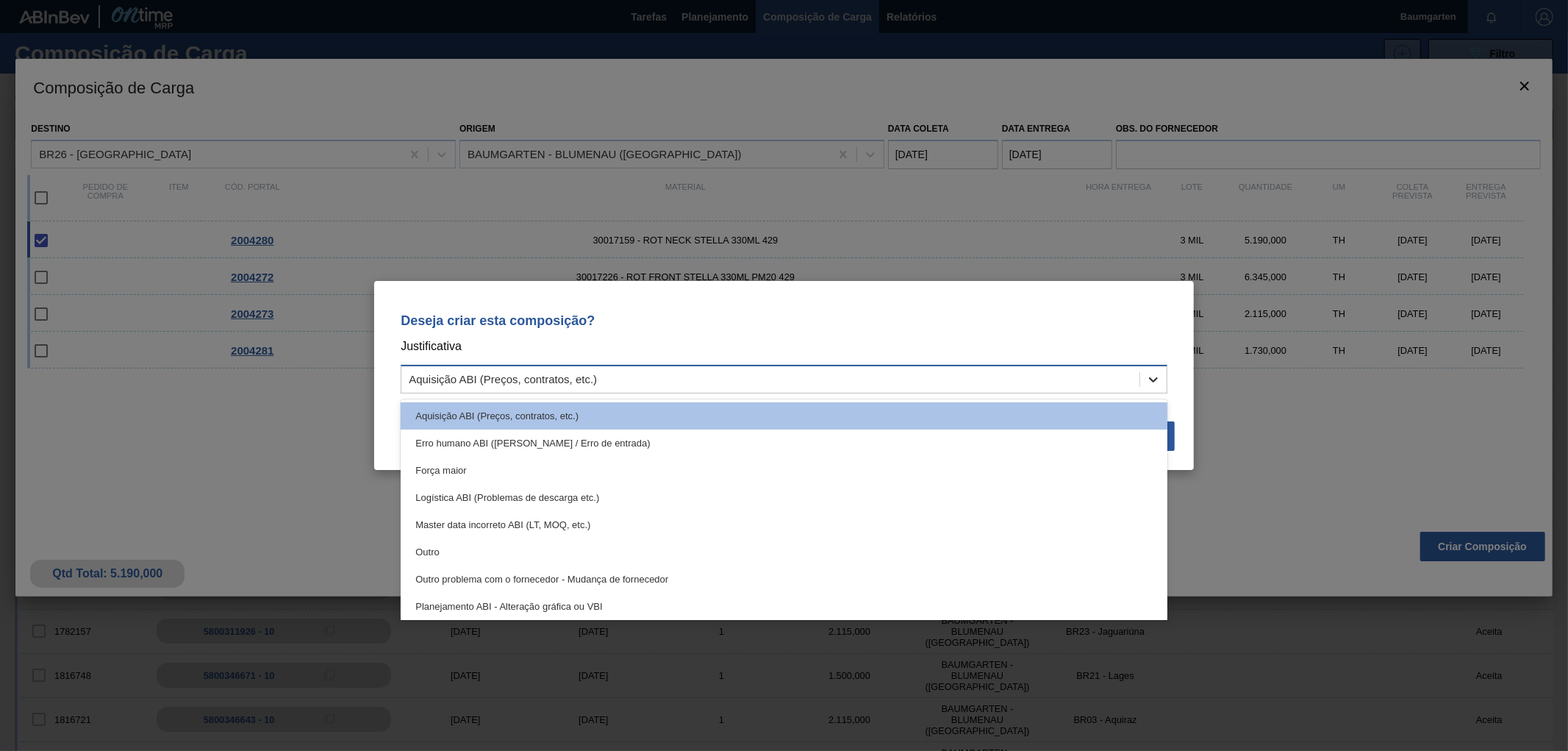
click at [1159, 382] on icon at bounding box center [1153, 379] width 15 height 15
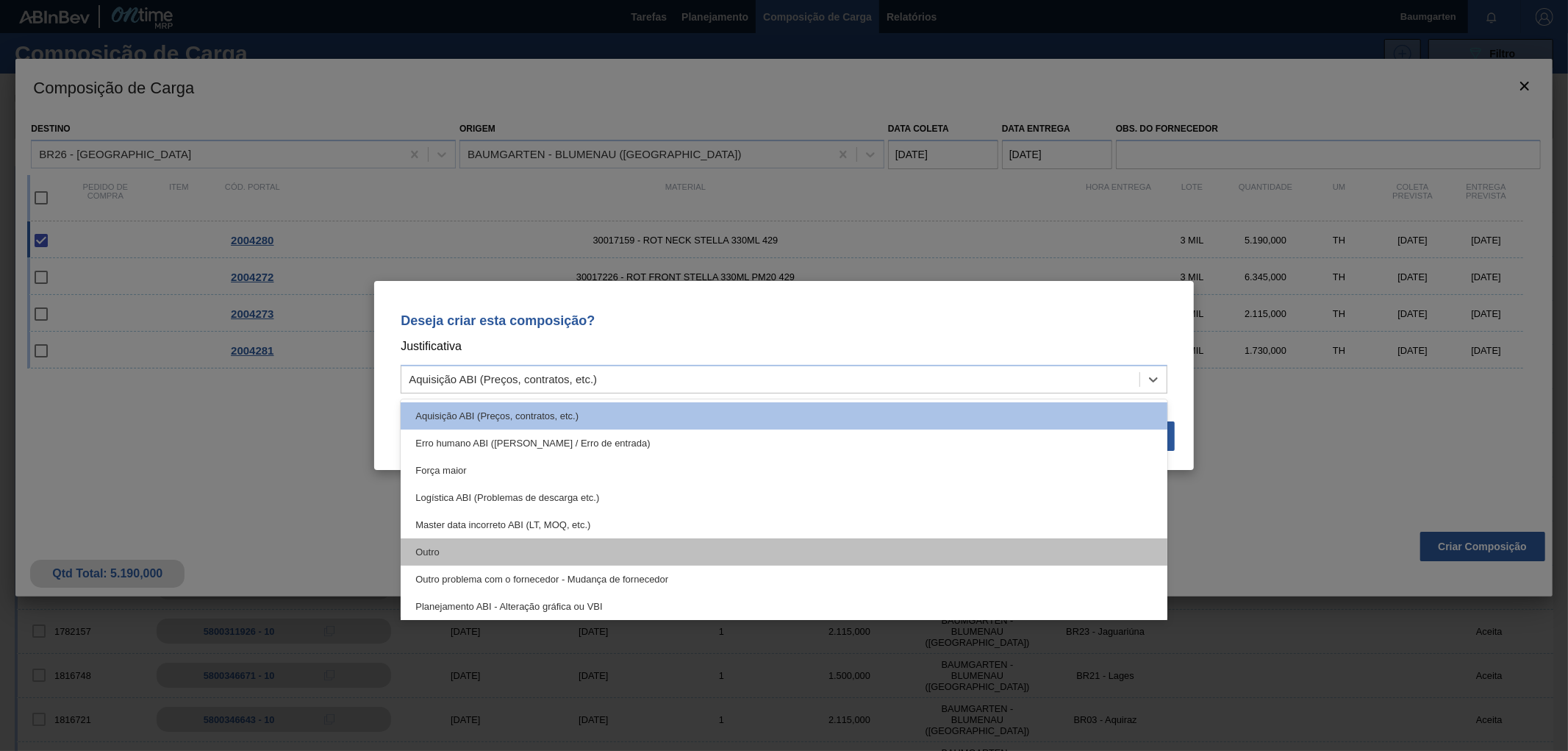
click at [404, 548] on div "Outro" at bounding box center [784, 552] width 767 height 28
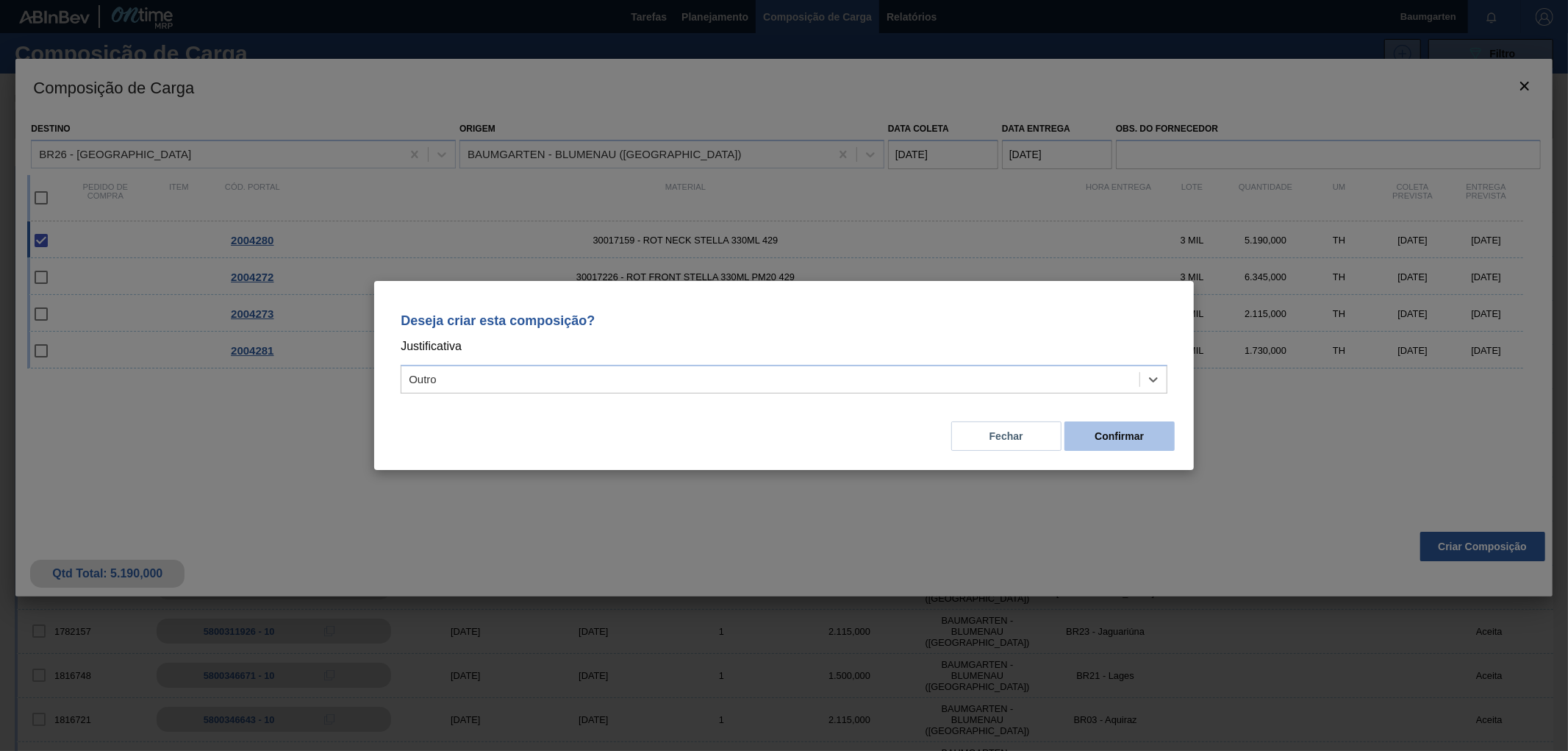
click at [1121, 436] on button "Confirmar" at bounding box center [1120, 436] width 110 height 29
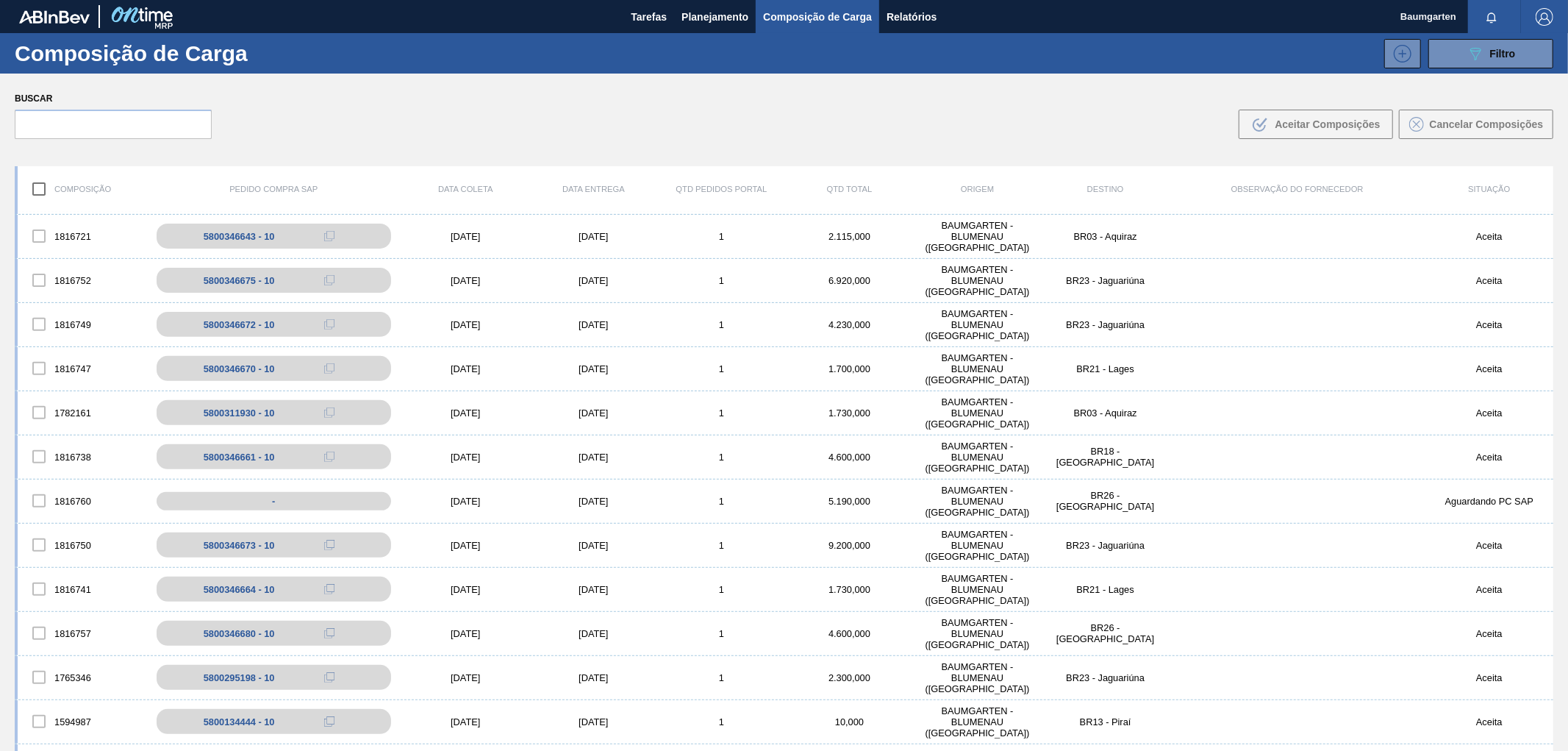
scroll to position [490, 0]
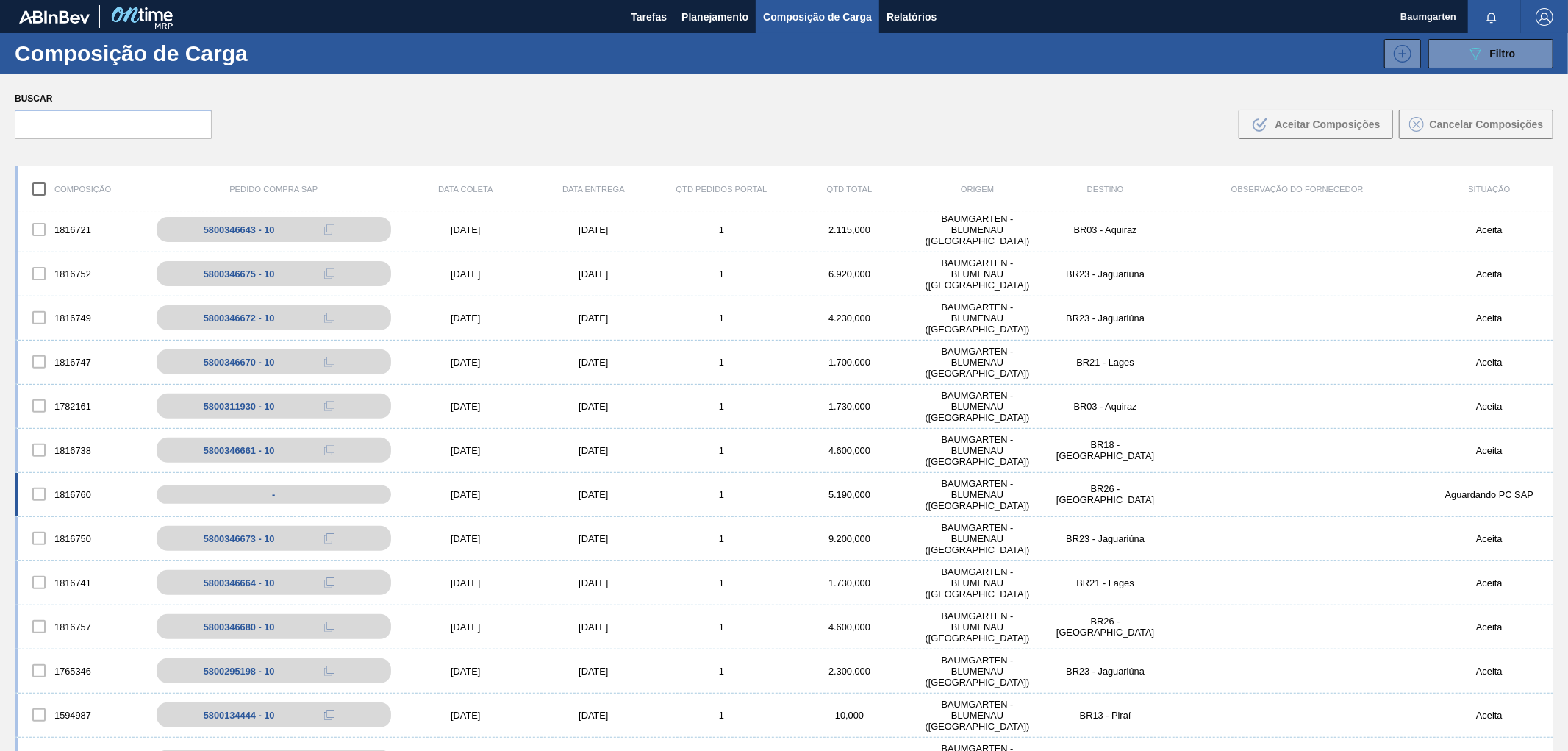
click at [63, 476] on div "1816760 - [DATE] [DATE] 1 5.190,000 BAUMGARTEN - [GEOGRAPHIC_DATA] ([GEOGRAPHIC…" at bounding box center [784, 494] width 1539 height 44
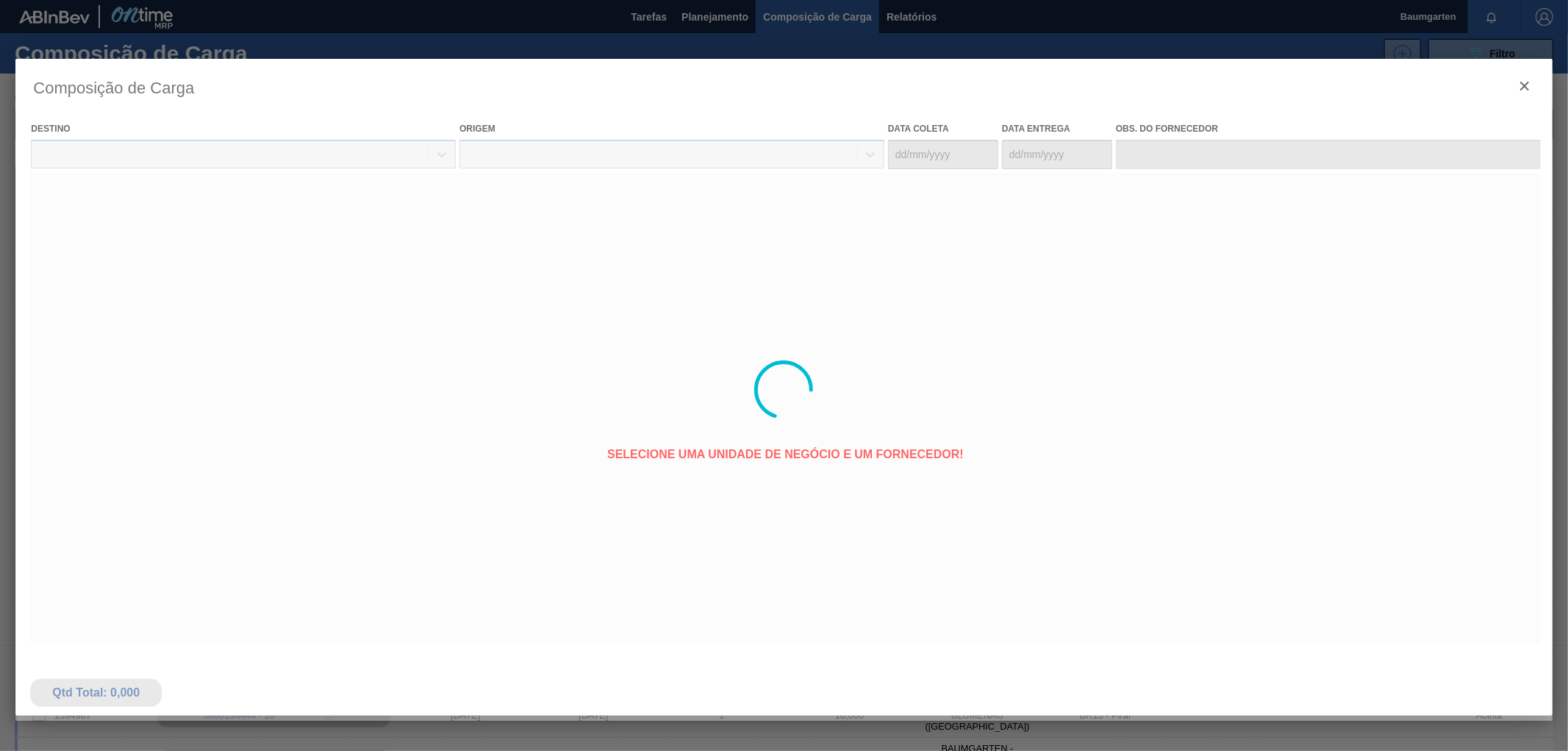
type coleta "[DATE]"
type entrega "[DATE]"
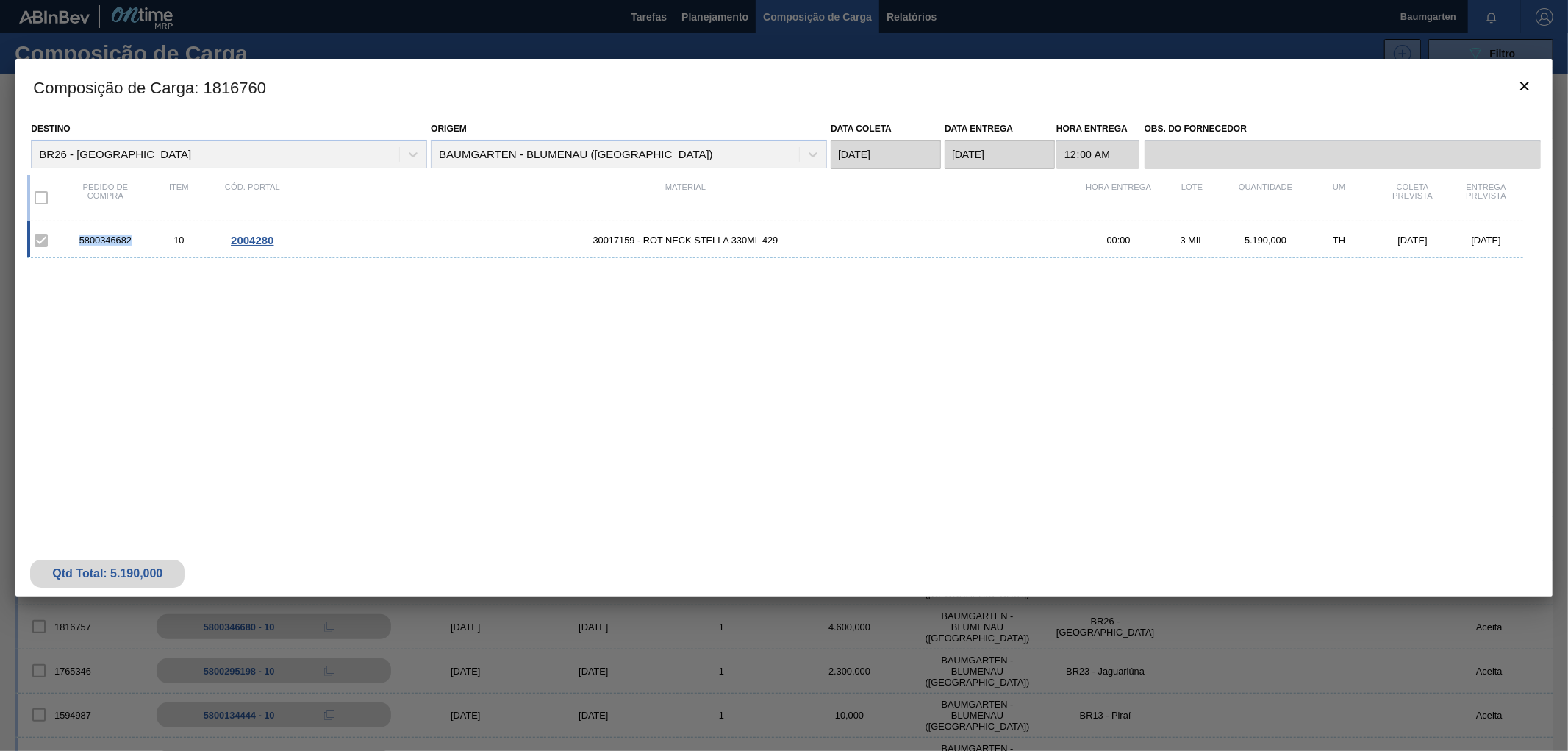
drag, startPoint x: 136, startPoint y: 244, endPoint x: 78, endPoint y: 245, distance: 58.0
click at [78, 245] on div "5800346682" at bounding box center [104, 240] width 73 height 11
click at [1521, 83] on icon "botão de ícone" at bounding box center [1525, 86] width 17 height 17
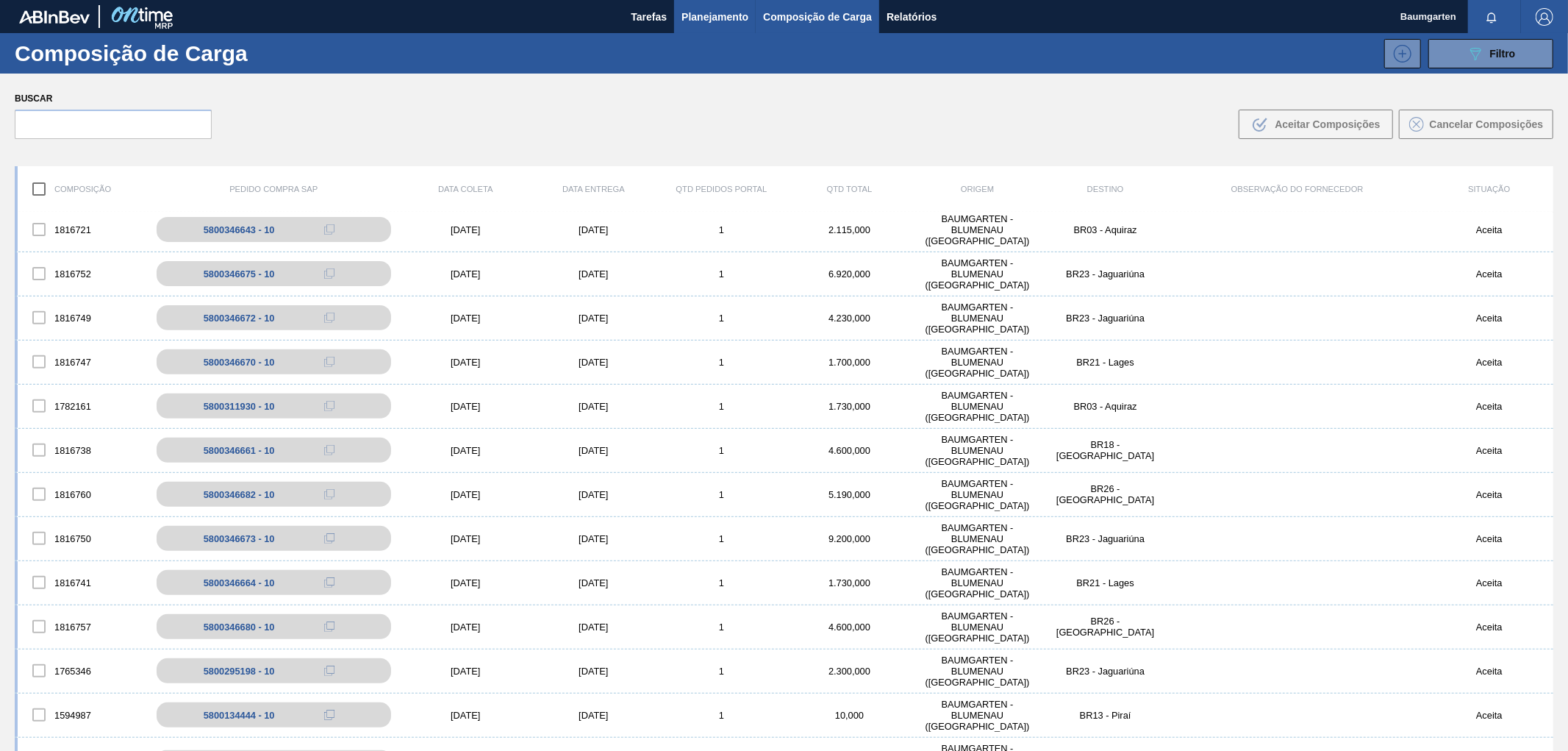
click at [699, 16] on span "Planejamento" at bounding box center [715, 16] width 67 height 17
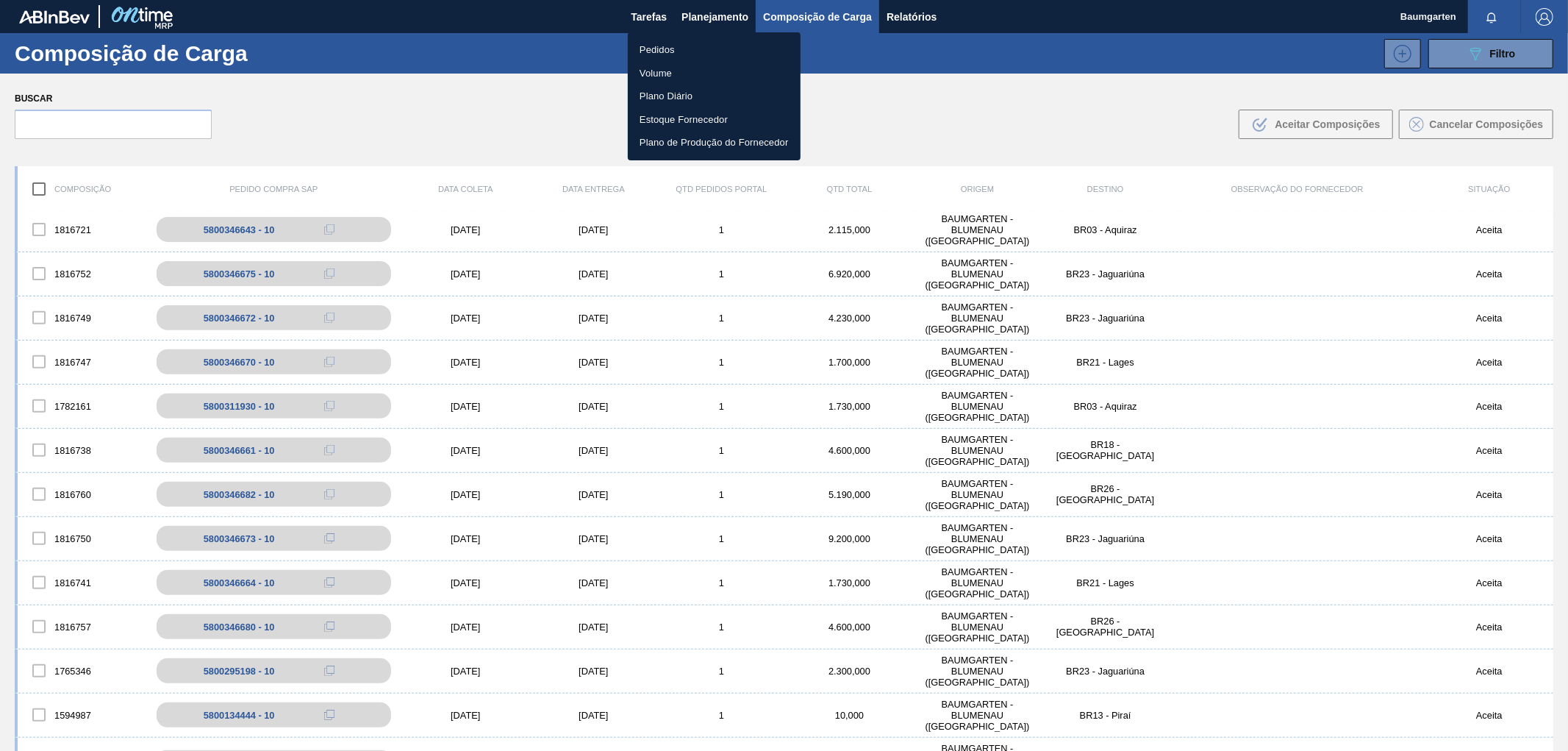
click at [638, 46] on li "Pedidos" at bounding box center [714, 49] width 172 height 23
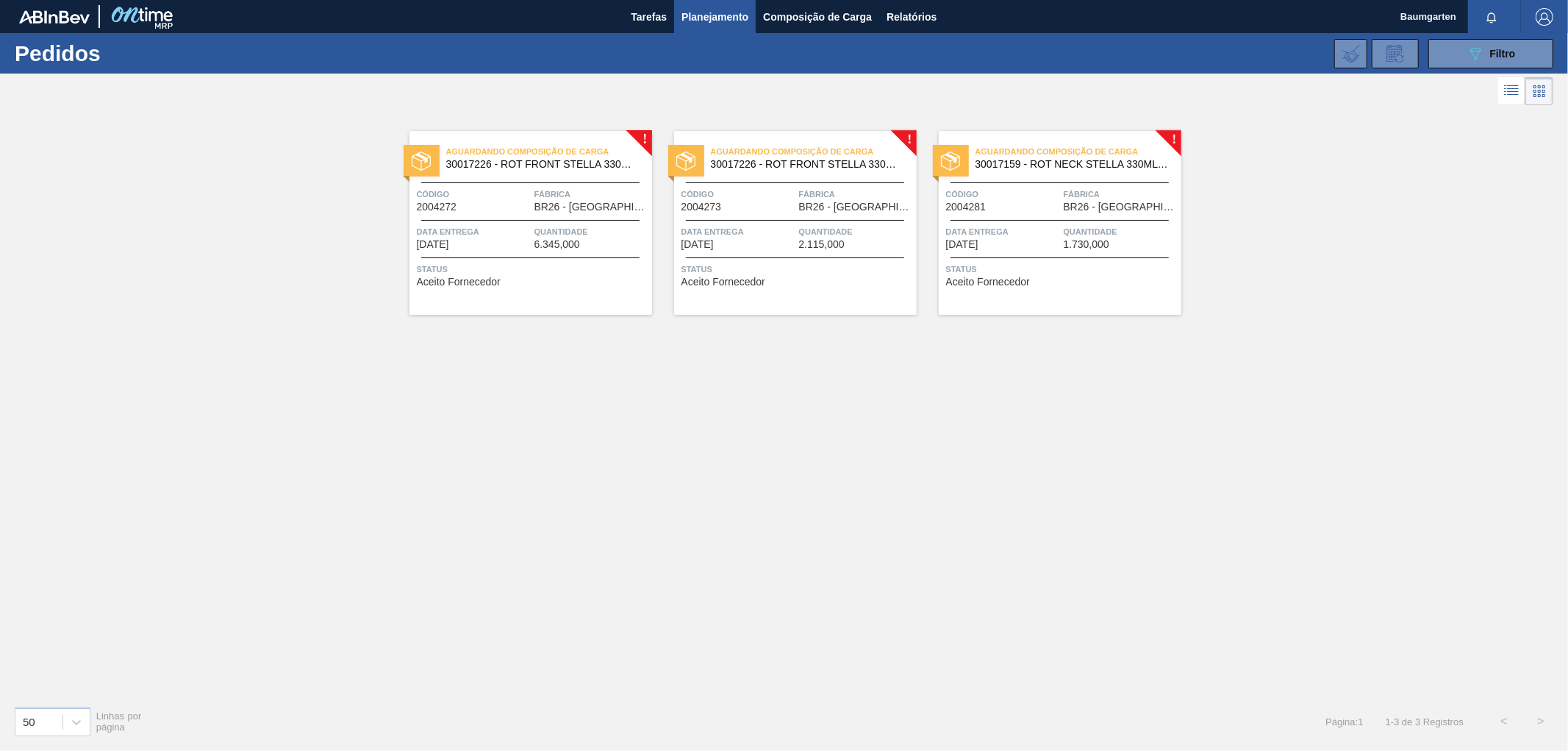
click at [547, 162] on span "30017226 - ROT FRONT STELLA 330ML PM20 429" at bounding box center [543, 164] width 194 height 11
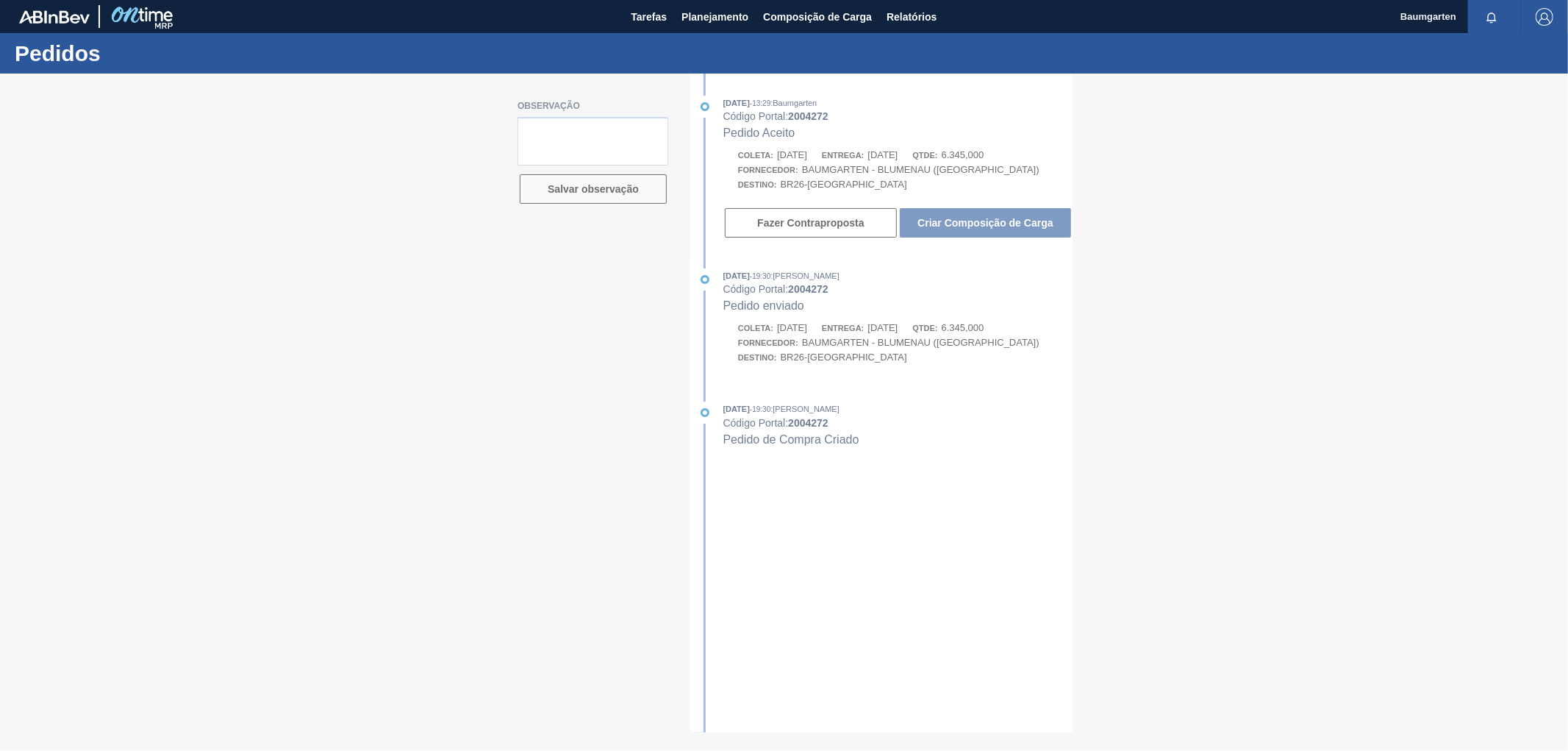
click at [972, 228] on div at bounding box center [784, 412] width 1568 height 678
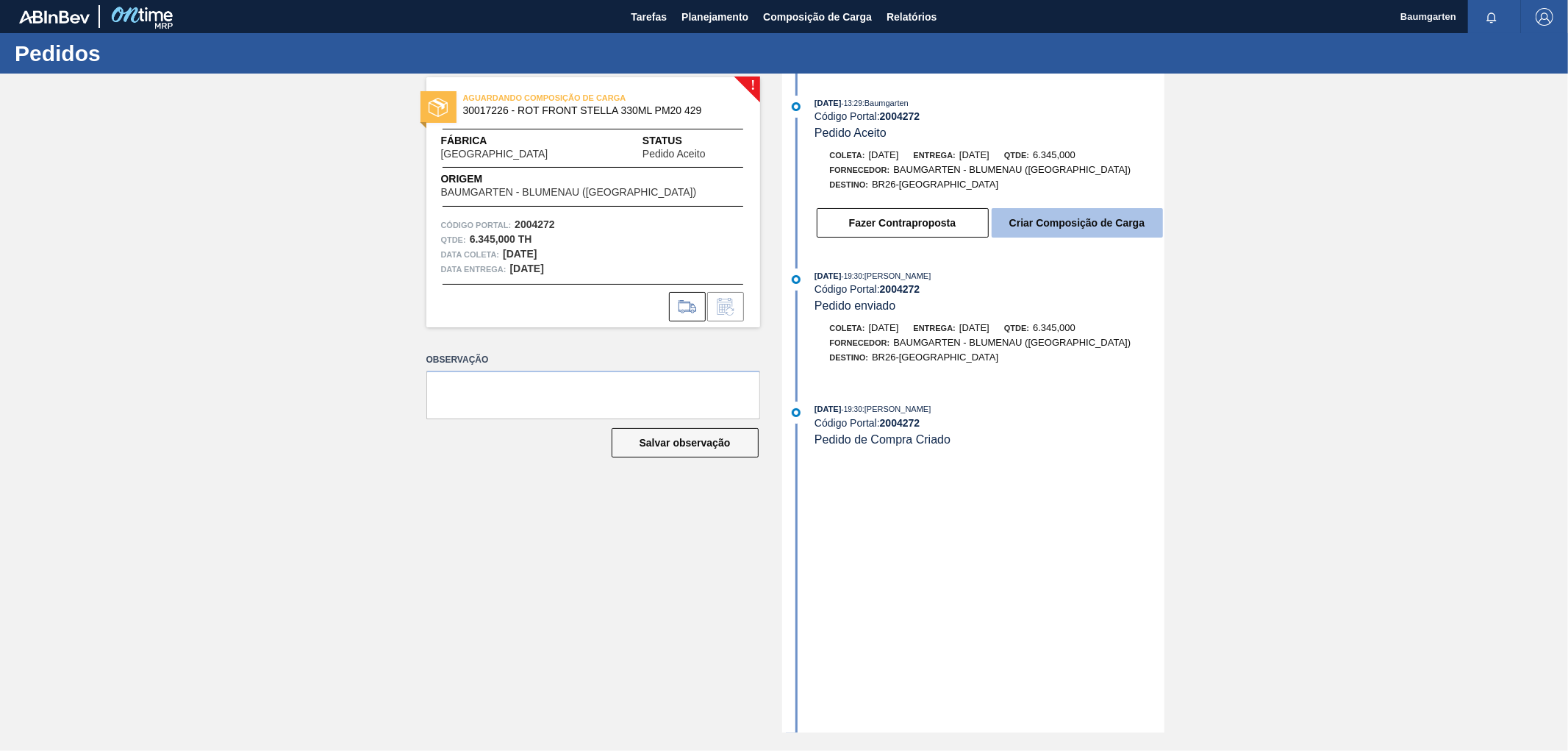
click at [1071, 226] on button "Criar Composição de Carga" at bounding box center [1078, 222] width 172 height 29
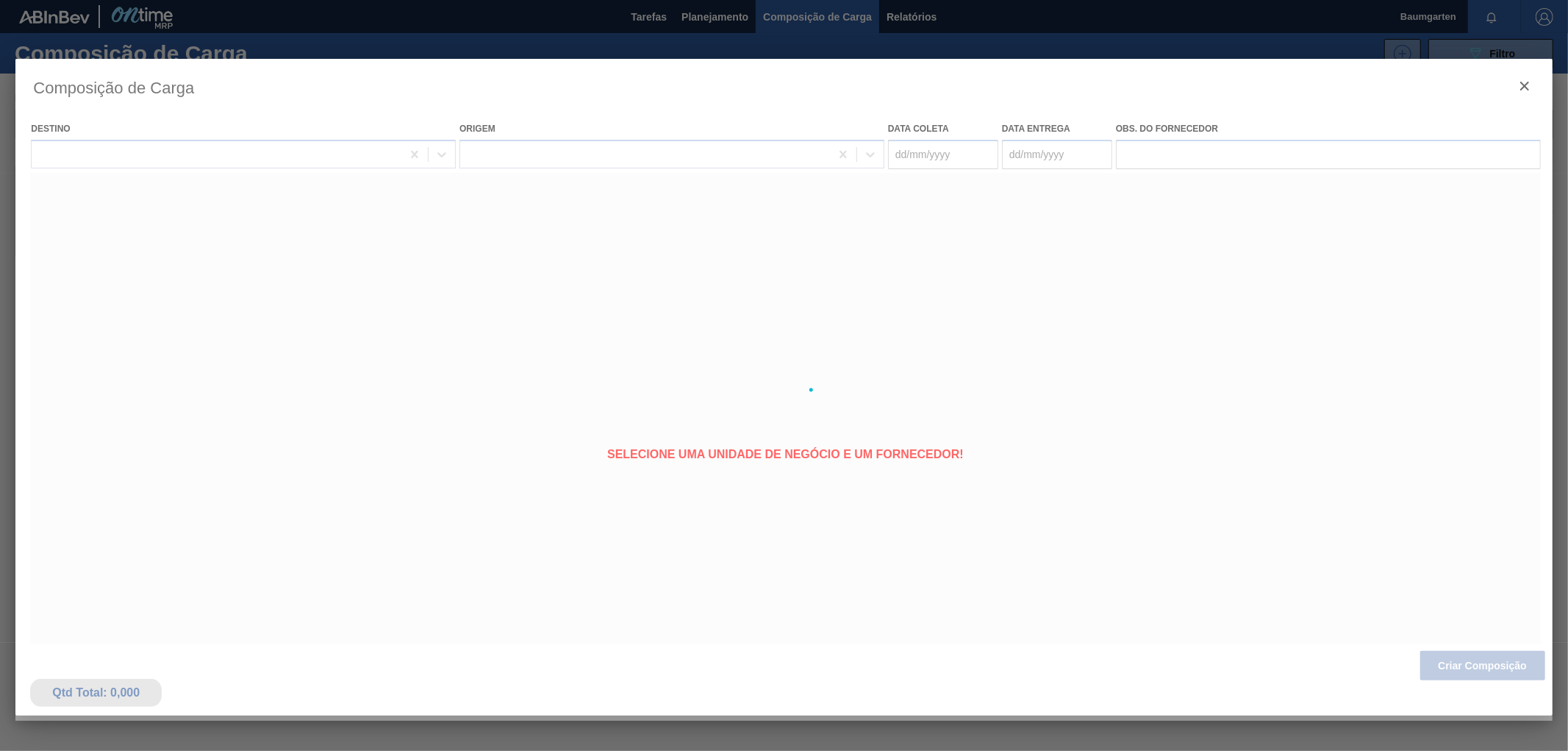
type coleta "[DATE]"
type entrega "[DATE]"
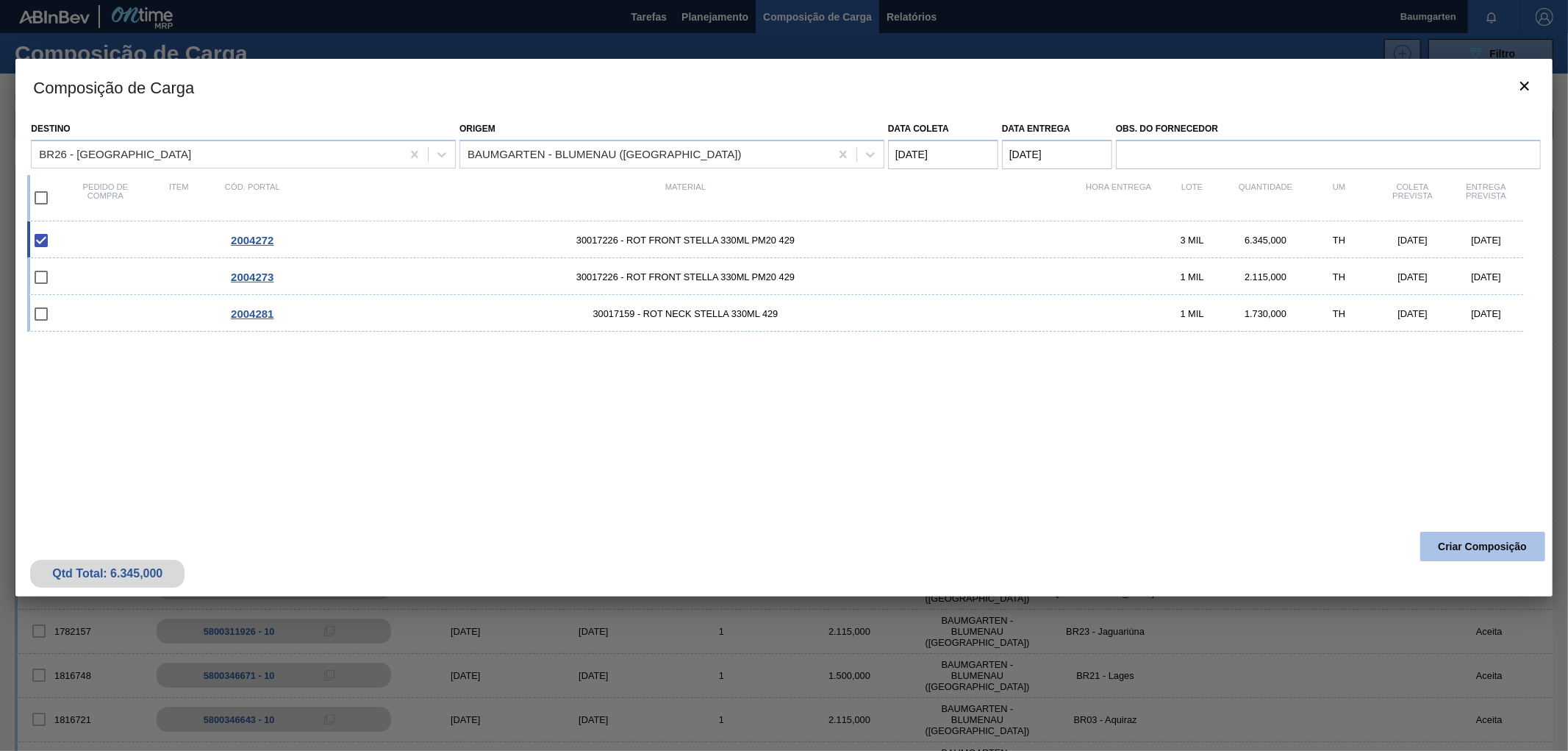
click at [1458, 542] on button "Criar Composição" at bounding box center [1483, 547] width 125 height 29
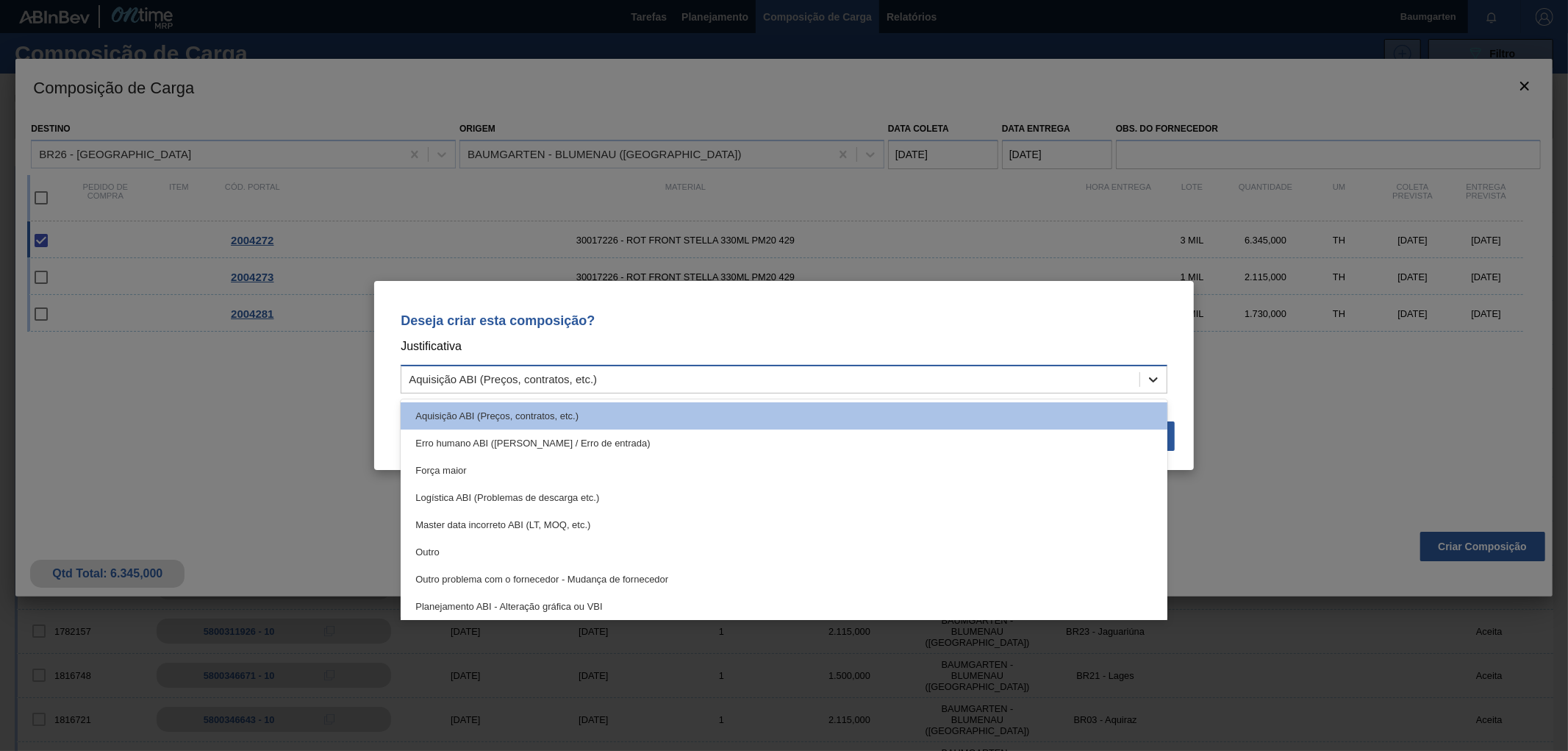
click at [1159, 387] on div at bounding box center [1153, 379] width 27 height 27
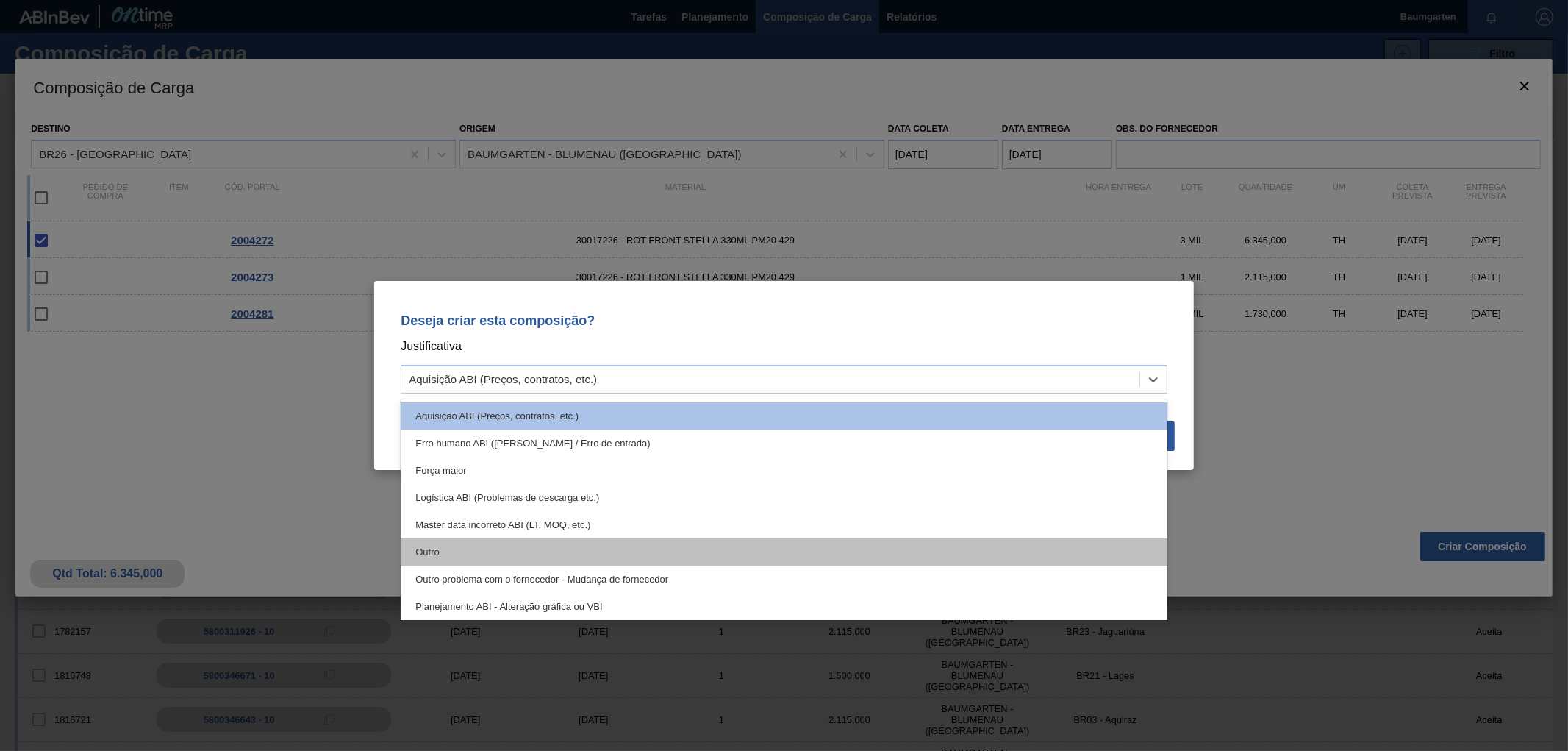
click at [465, 553] on div "Outro" at bounding box center [784, 552] width 767 height 28
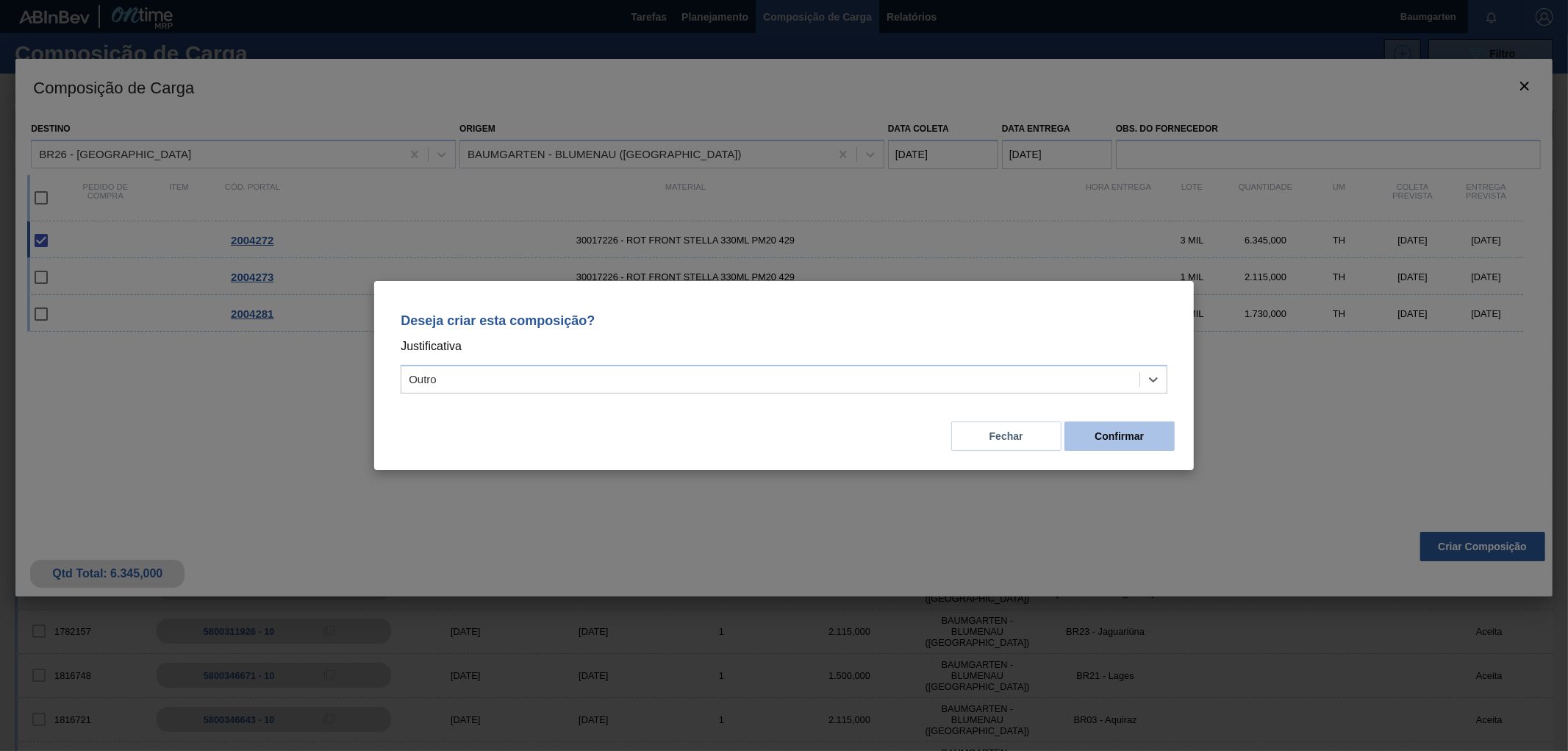
click at [1132, 434] on button "Confirmar" at bounding box center [1120, 436] width 110 height 29
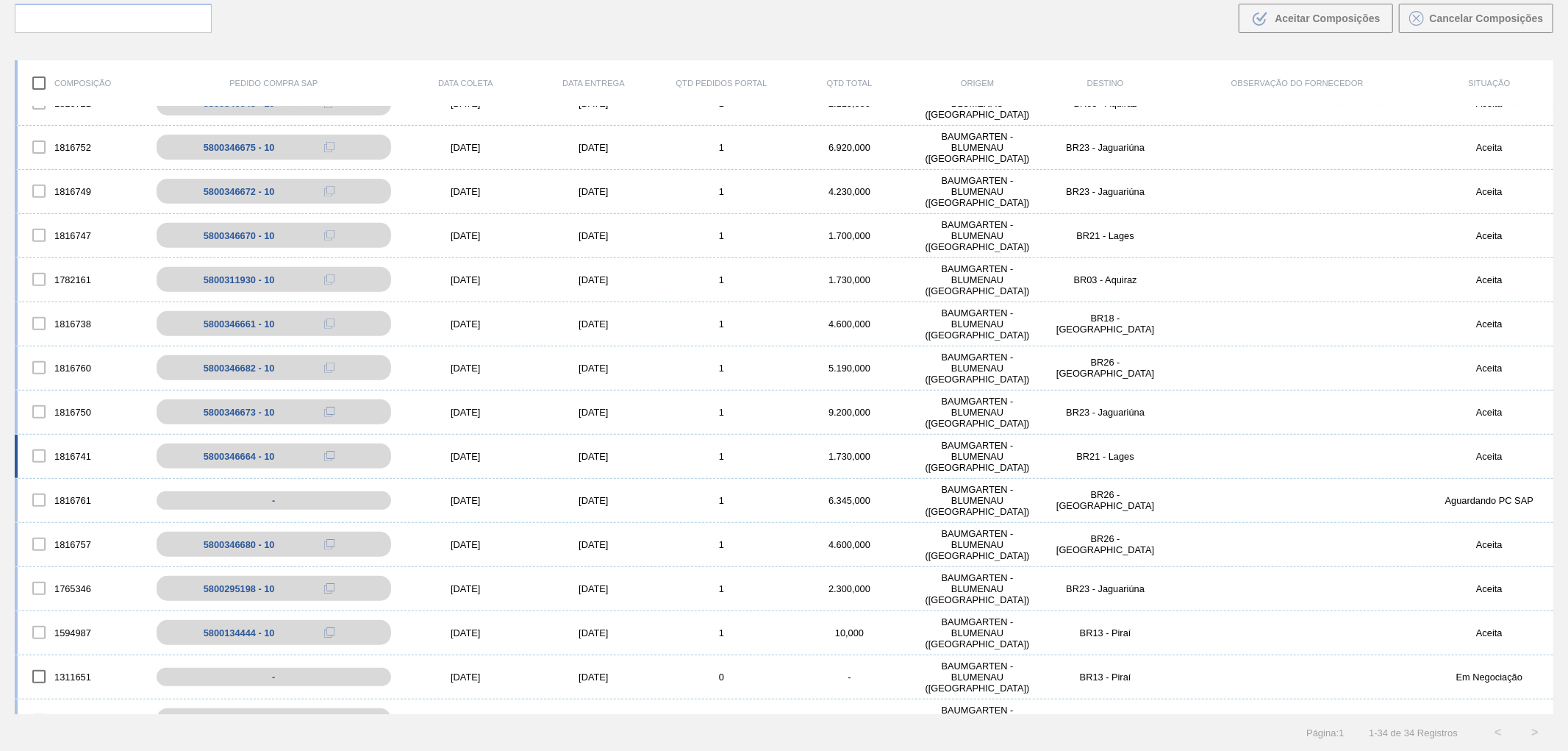
scroll to position [483, 0]
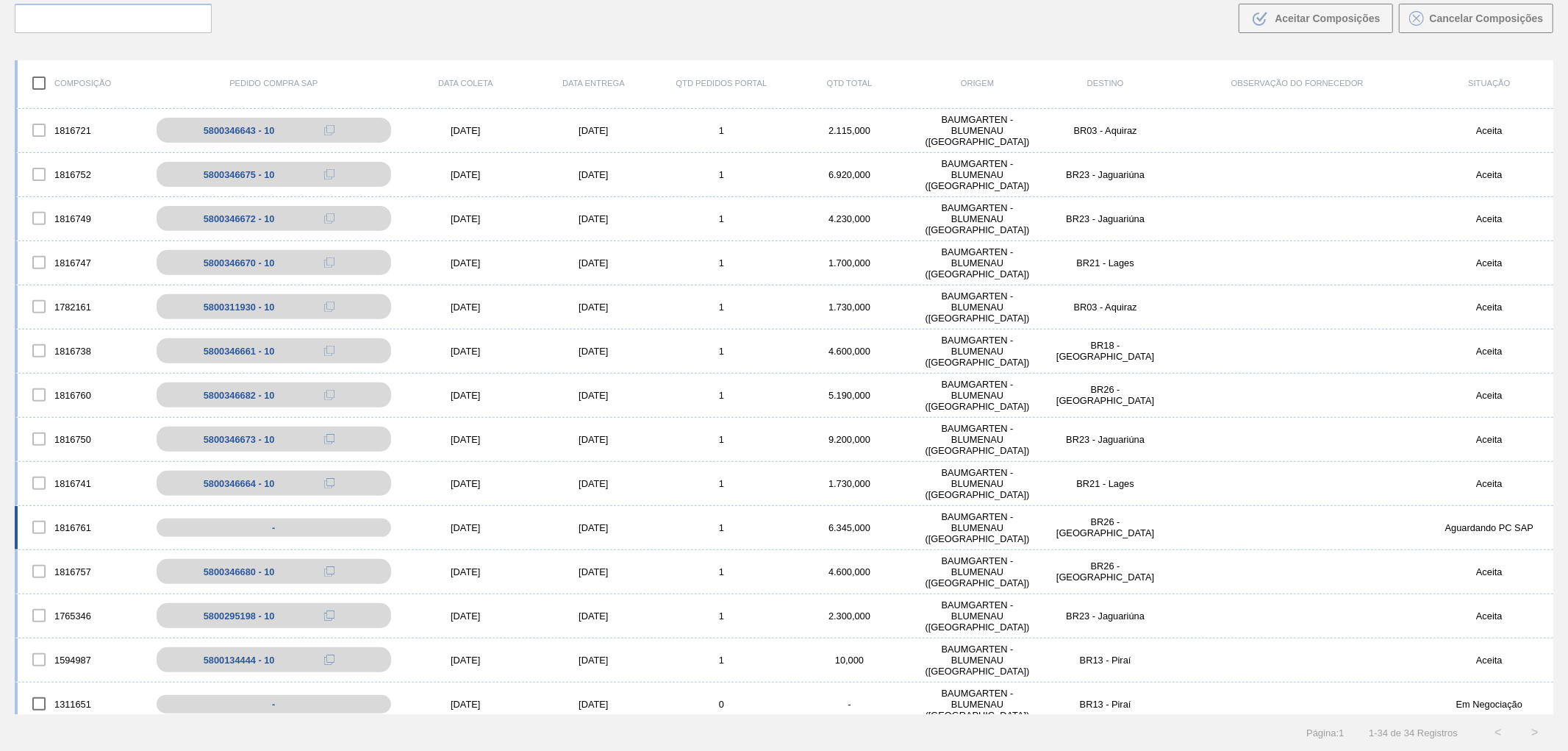
click at [66, 509] on div "1816761 - [DATE] [DATE] 1 6.345,000 BAUMGARTEN - [GEOGRAPHIC_DATA] ([GEOGRAPHIC…" at bounding box center [784, 528] width 1539 height 44
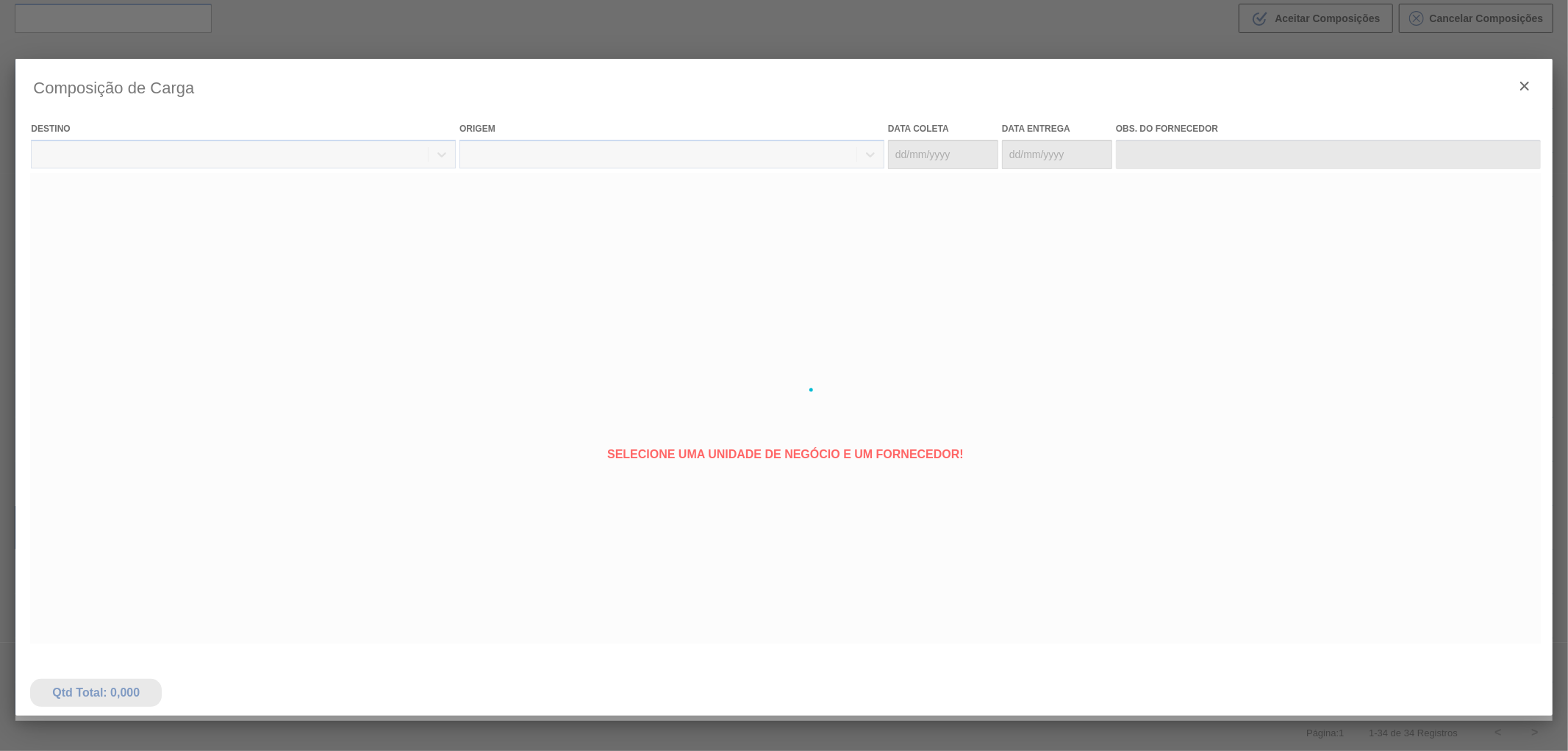
click at [68, 516] on div at bounding box center [784, 390] width 1537 height 662
type coleta "[DATE]"
type entrega "[DATE]"
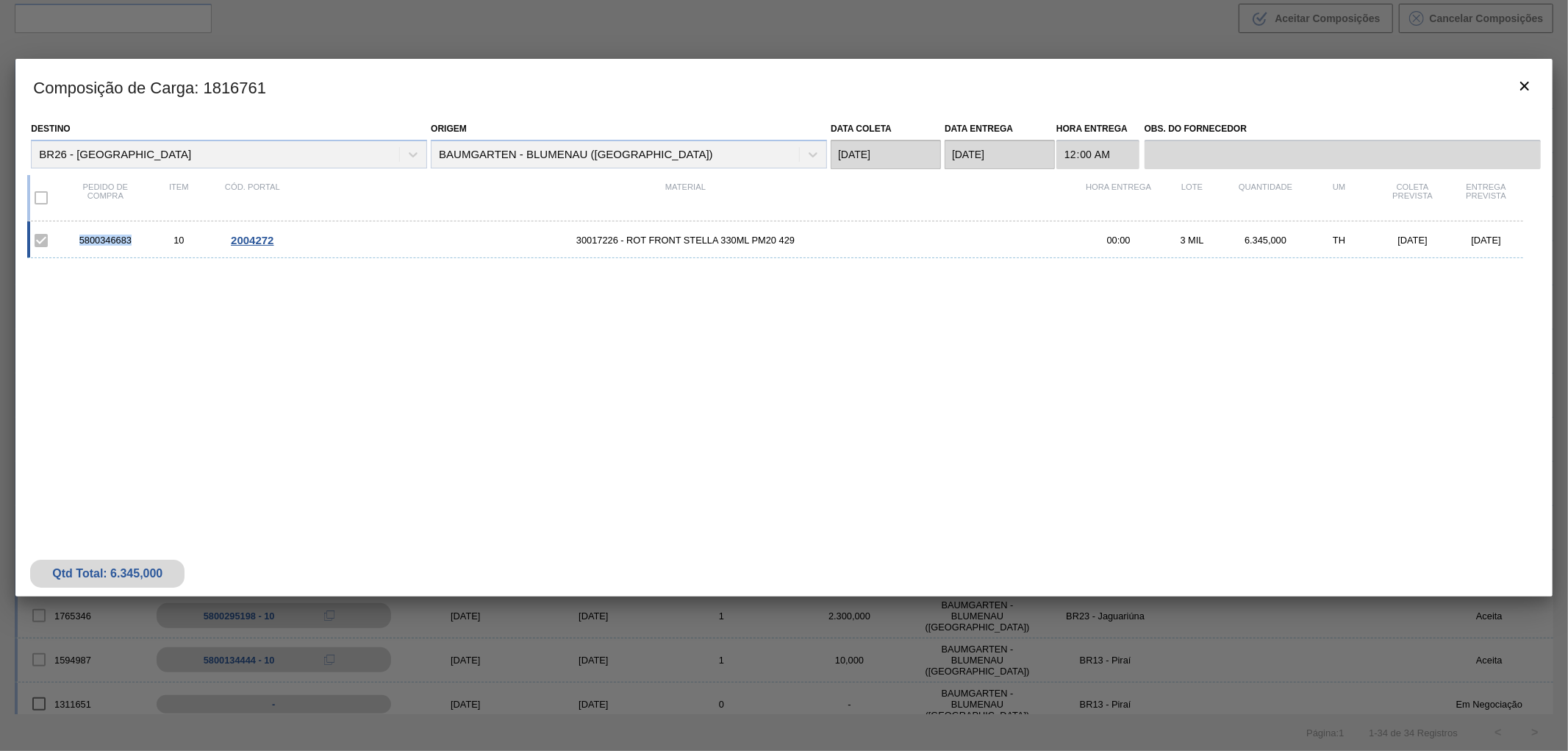
drag, startPoint x: 78, startPoint y: 237, endPoint x: 130, endPoint y: 240, distance: 52.1
click at [130, 240] on div "5800346683" at bounding box center [104, 240] width 73 height 11
click at [1529, 78] on icon "botão de ícone" at bounding box center [1525, 86] width 17 height 17
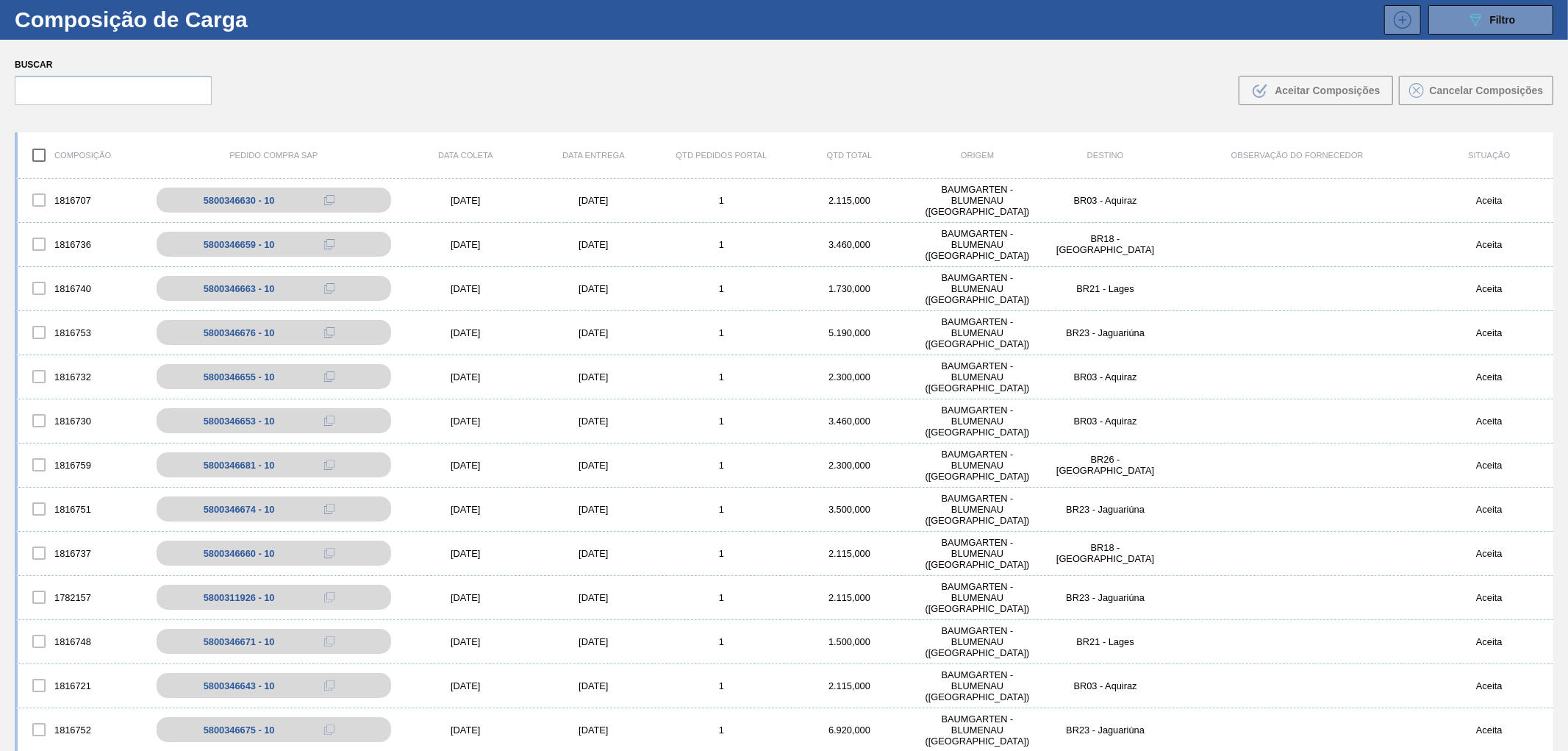
scroll to position [0, 0]
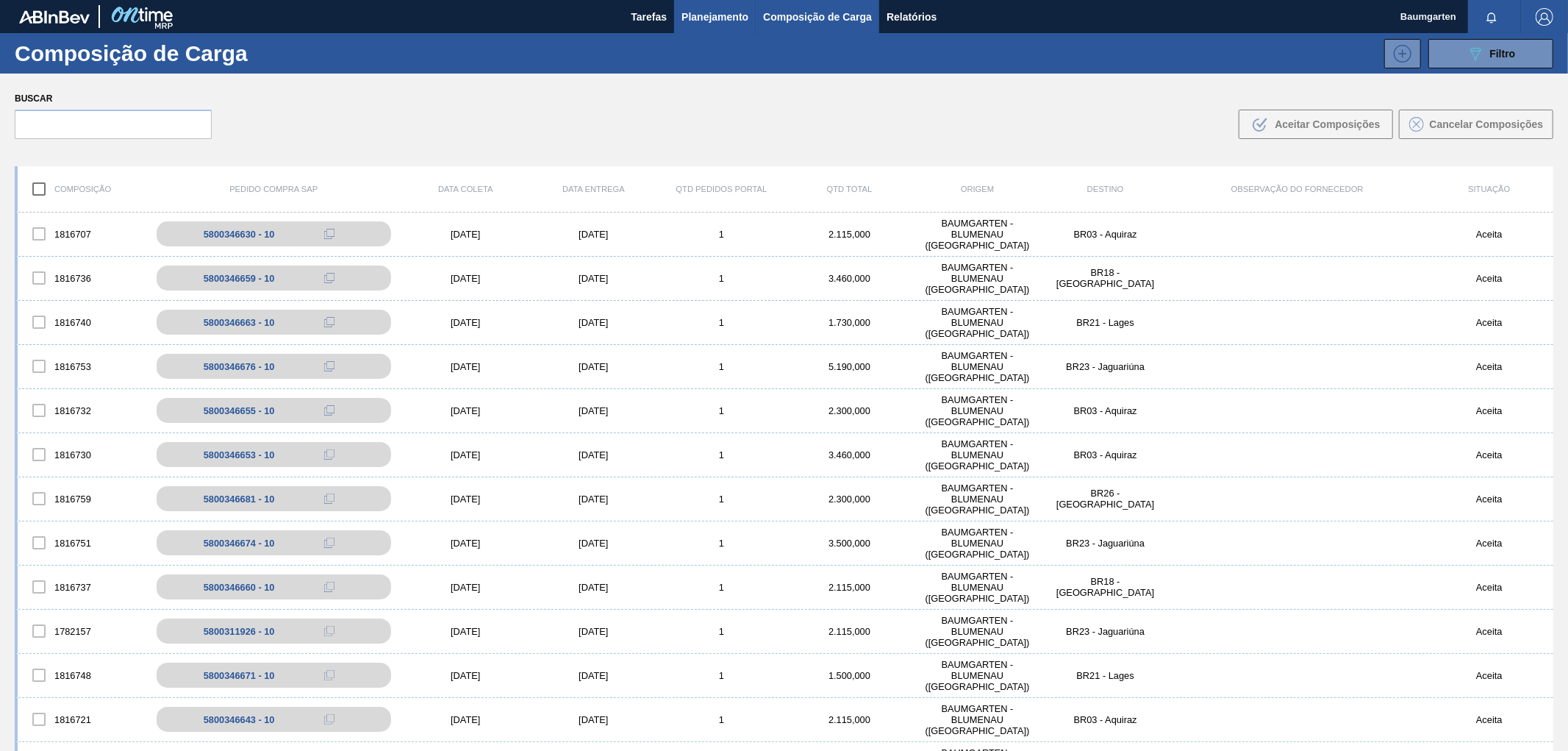
click at [716, 16] on span "Planejamento" at bounding box center [715, 16] width 67 height 17
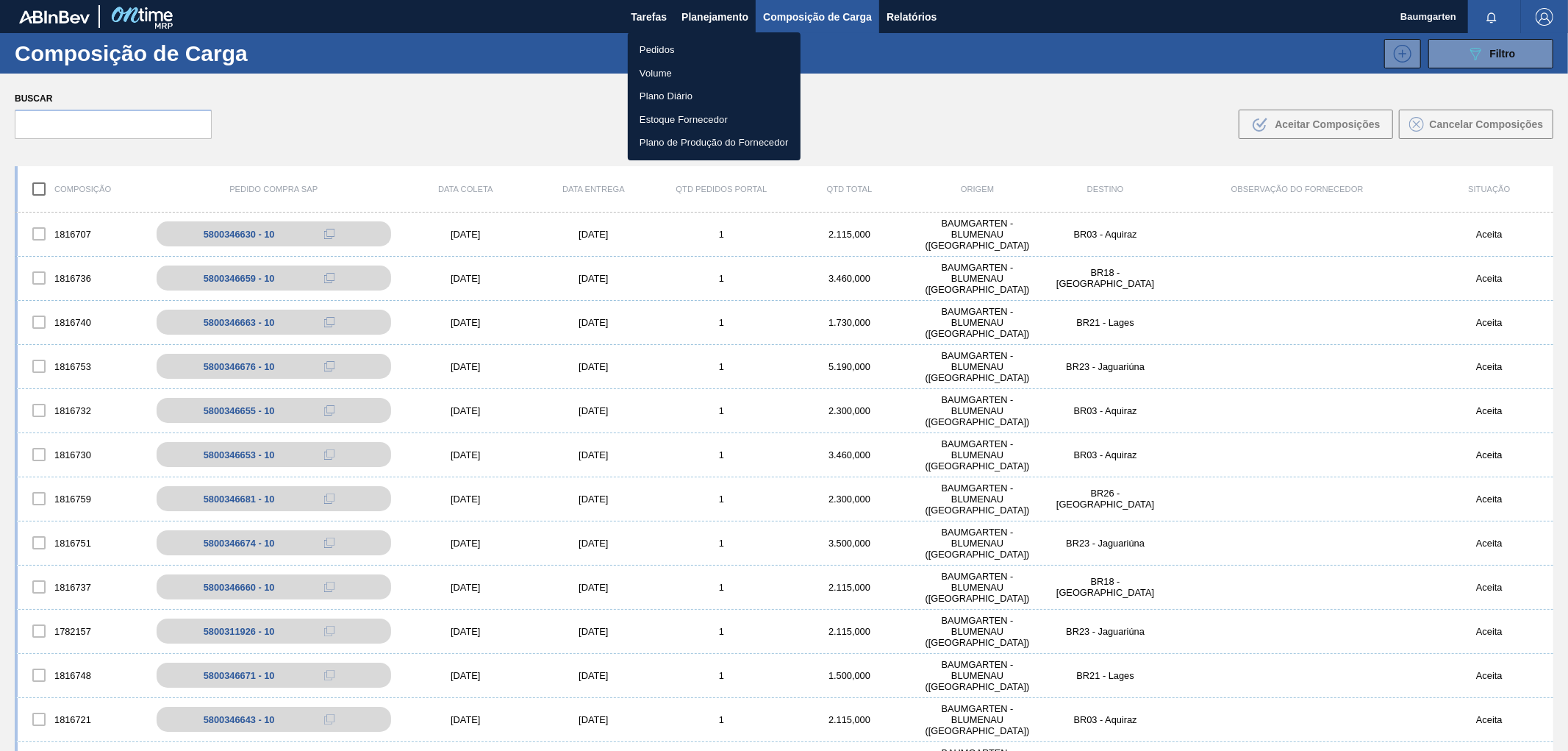
click at [660, 47] on li "Pedidos" at bounding box center [714, 49] width 172 height 23
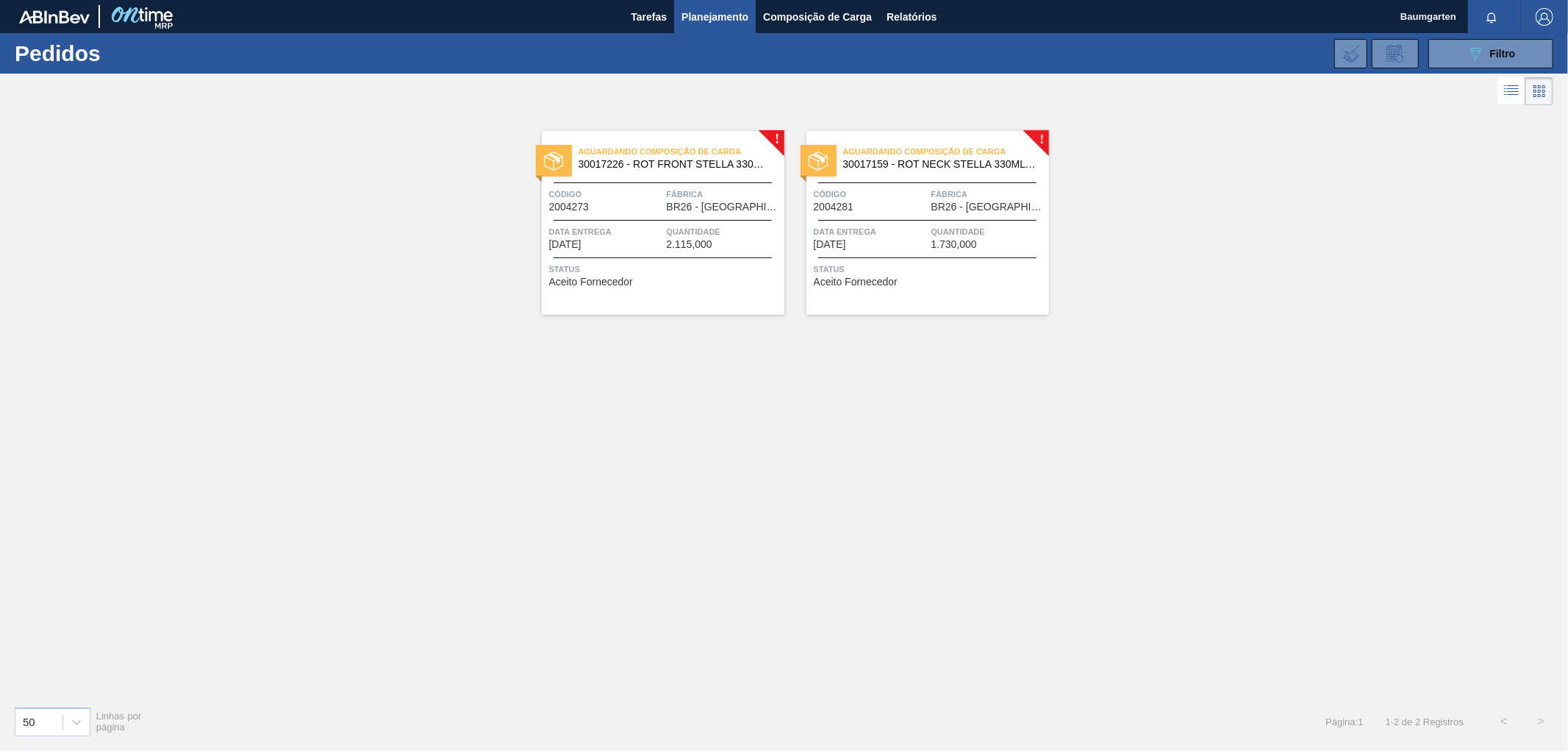
click at [840, 208] on span "2004281" at bounding box center [834, 207] width 41 height 11
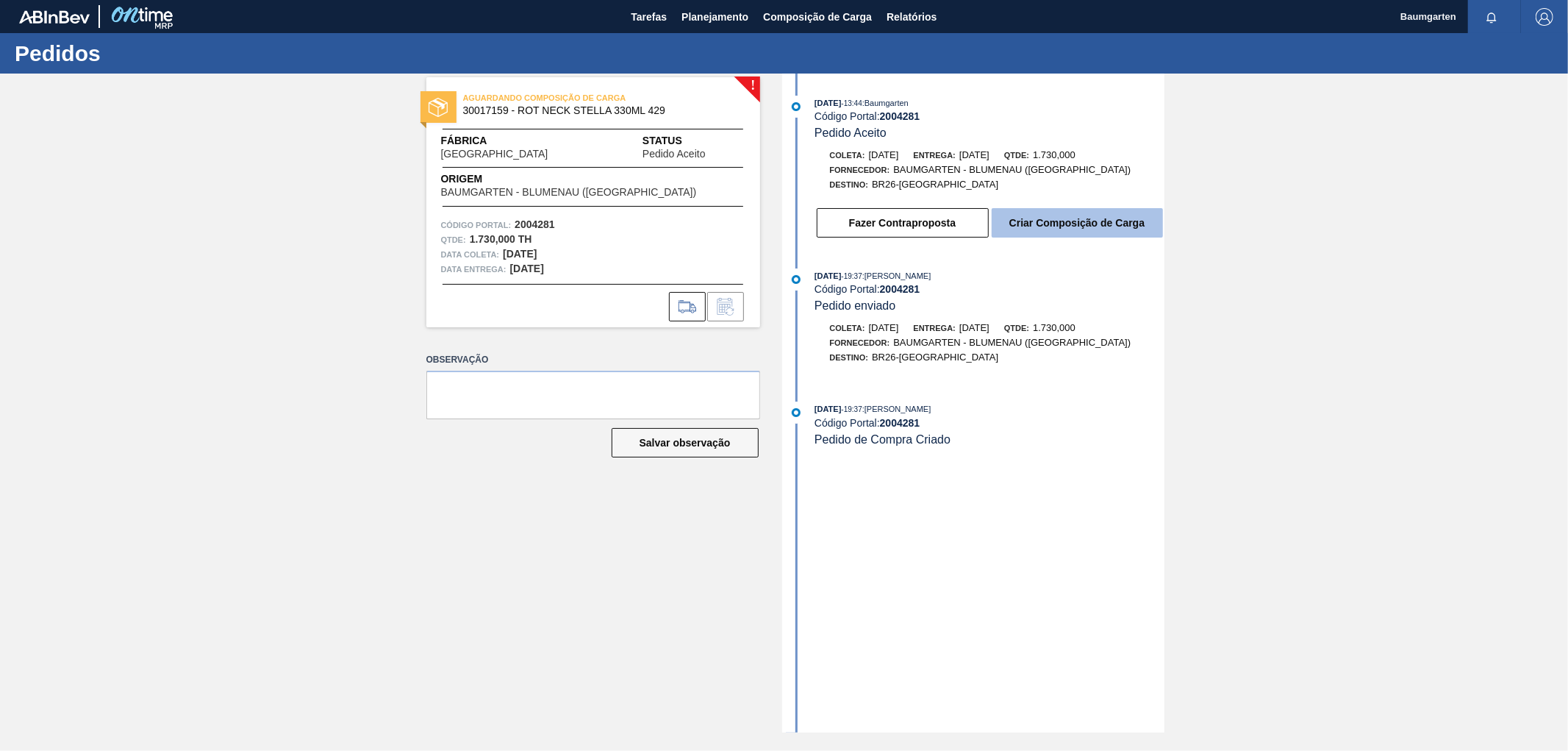
click at [1112, 214] on button "Criar Composição de Carga" at bounding box center [1078, 222] width 172 height 29
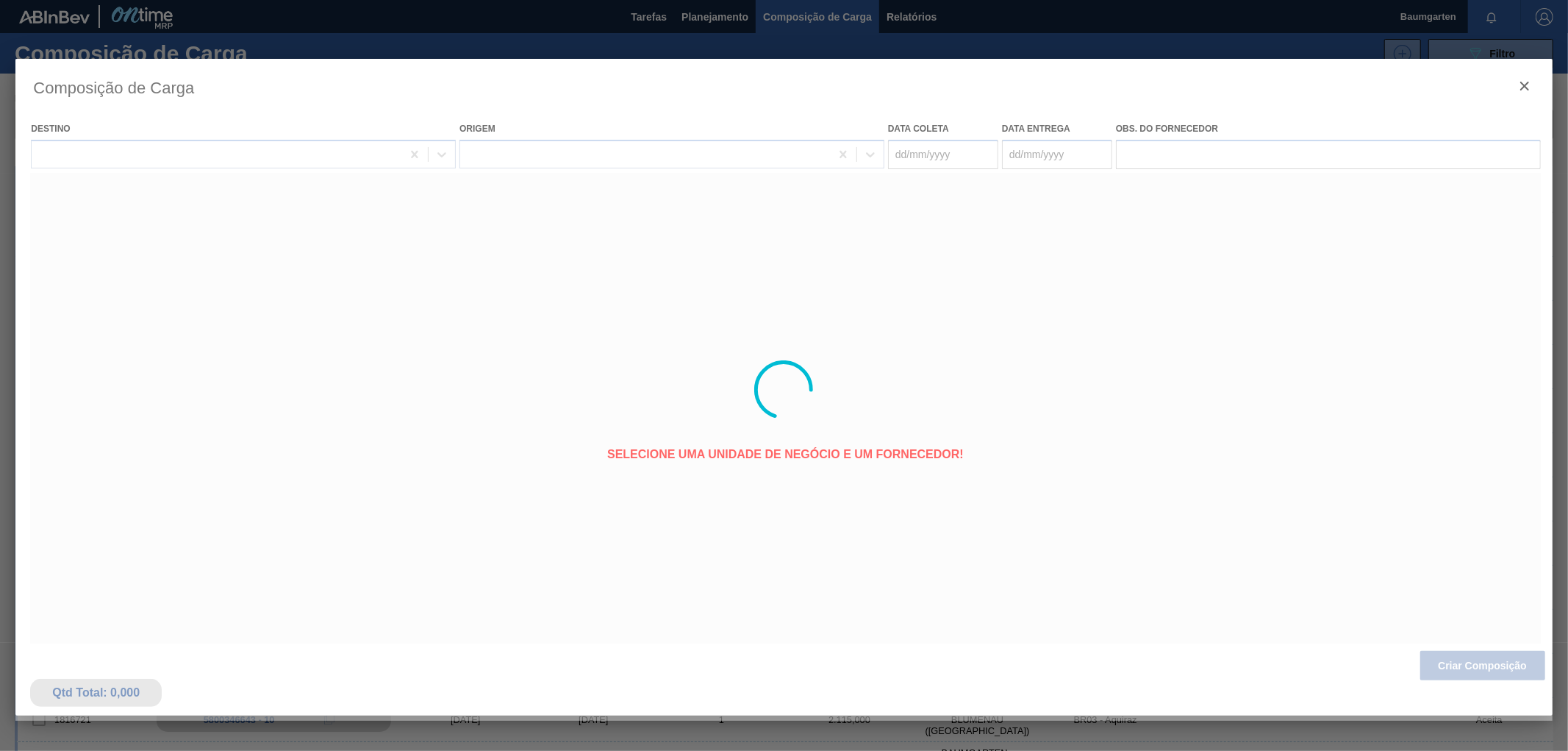
type coleta "[DATE]"
type entrega "[DATE]"
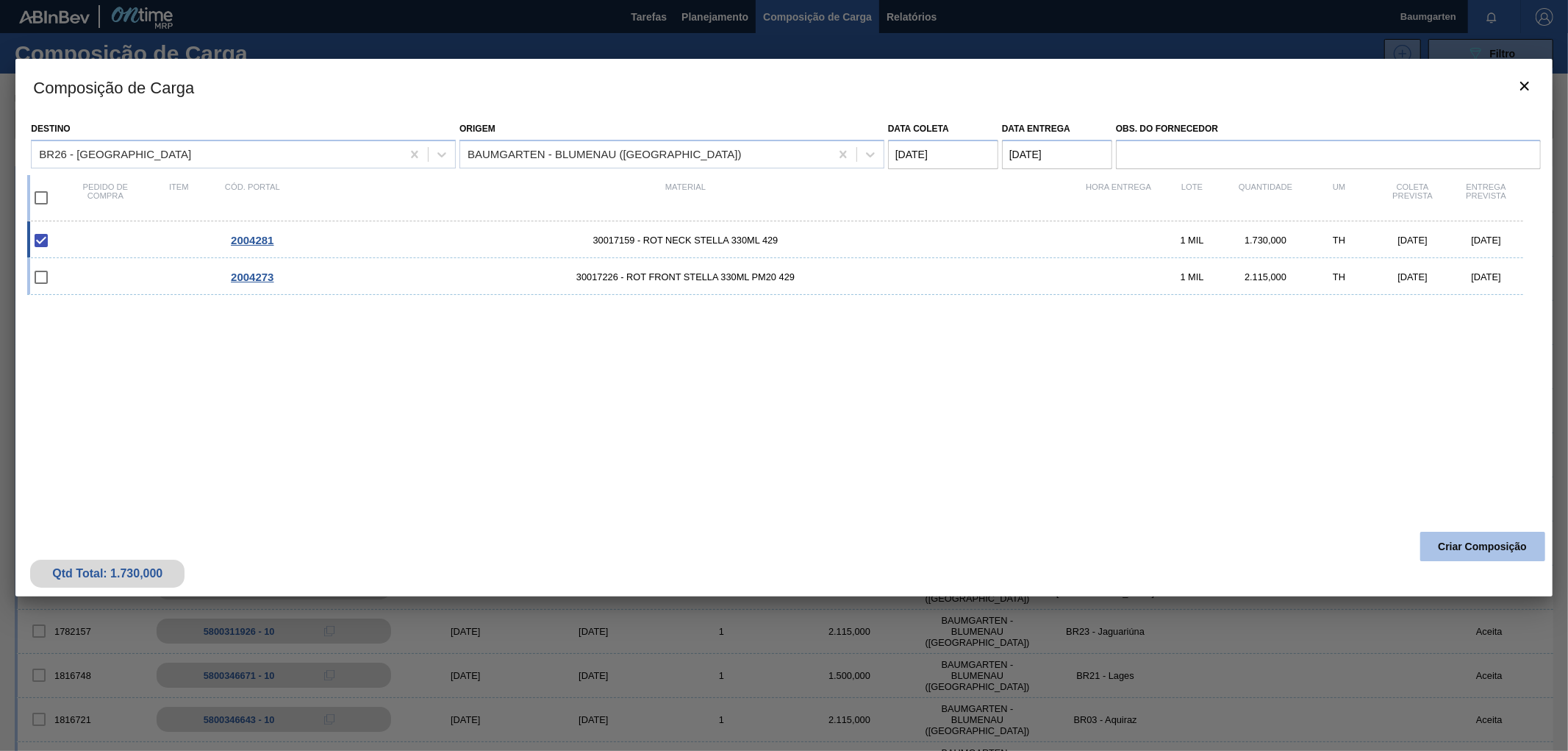
click at [1453, 546] on button "Criar Composição" at bounding box center [1483, 547] width 125 height 29
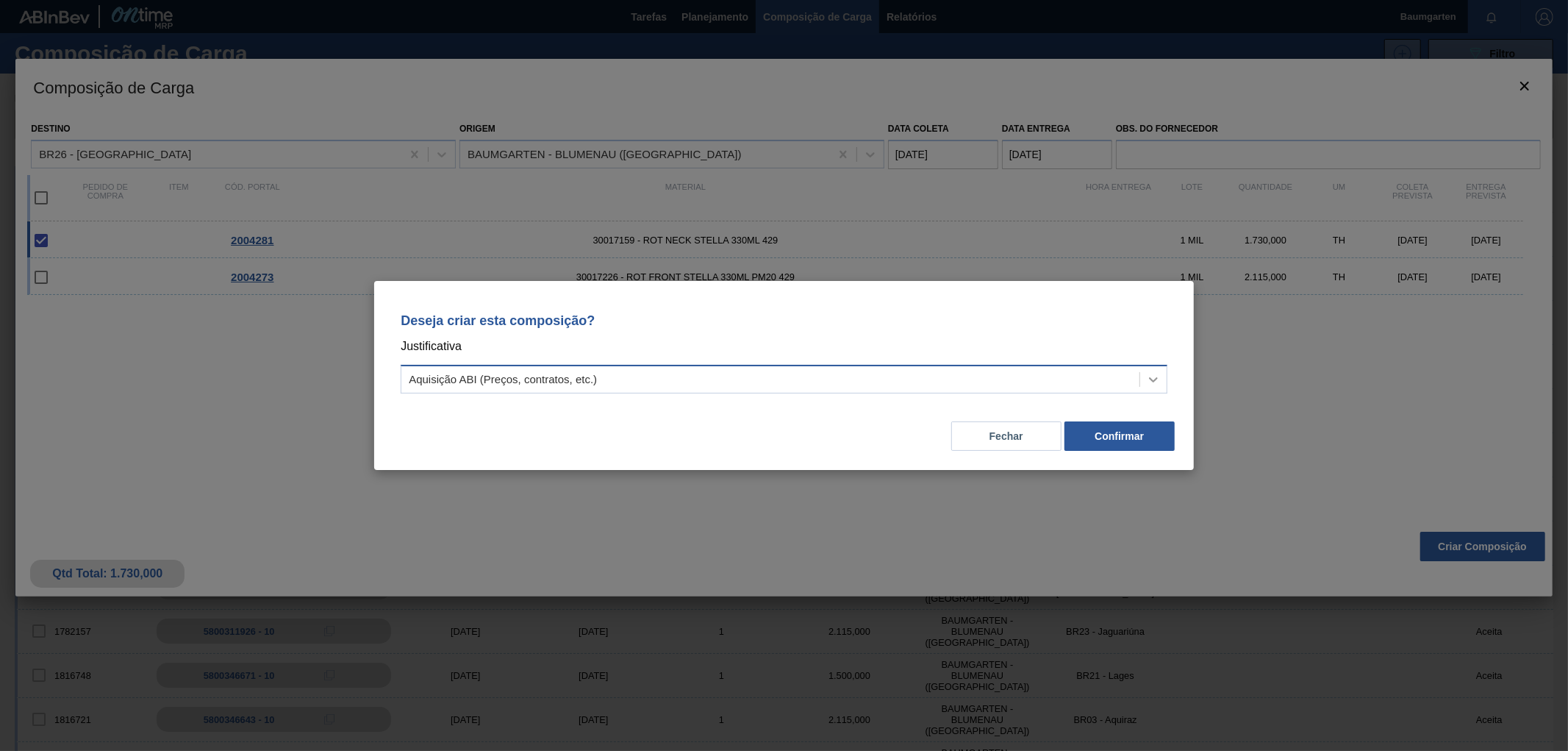
click at [1160, 385] on icon at bounding box center [1153, 379] width 15 height 15
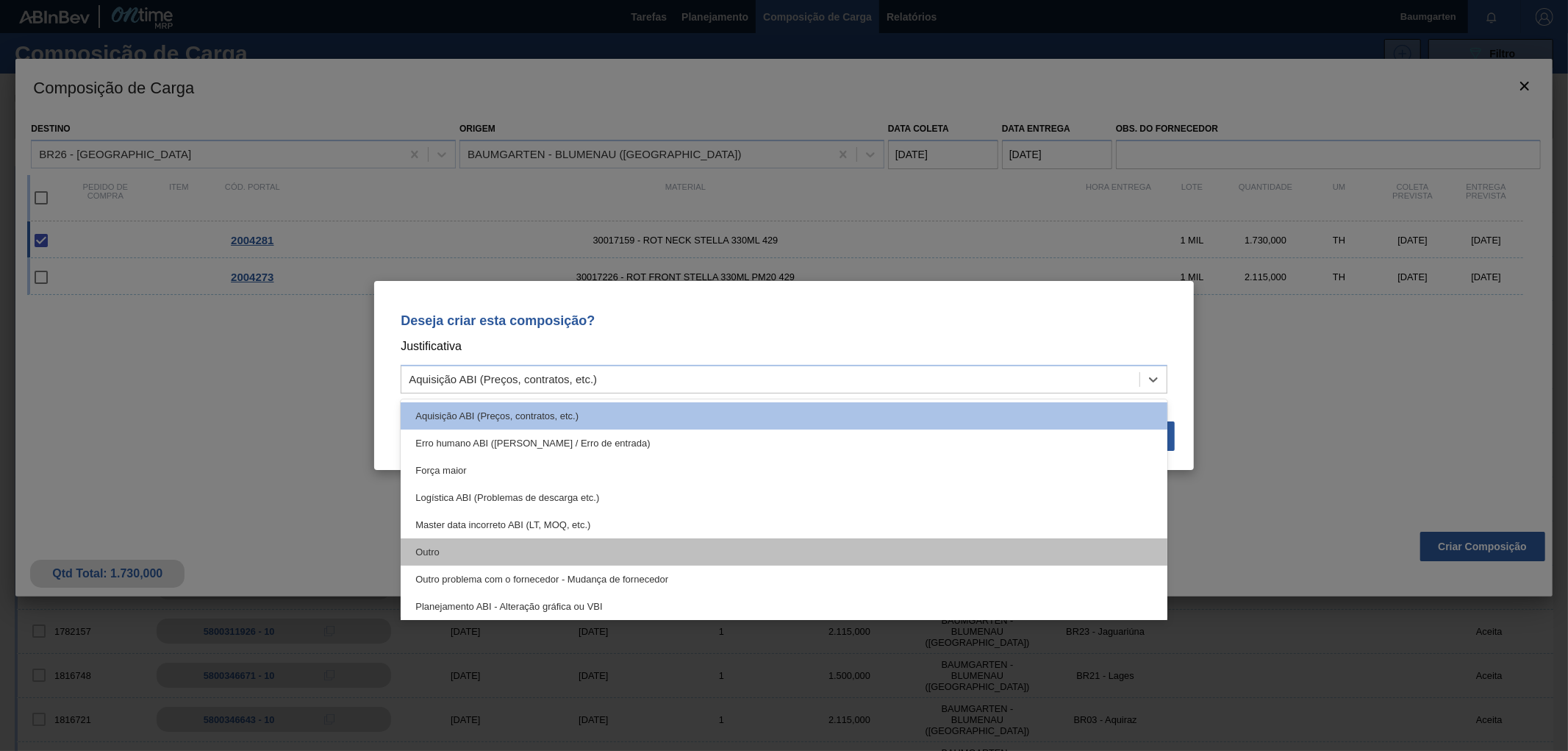
click at [508, 552] on div "Outro" at bounding box center [784, 552] width 767 height 28
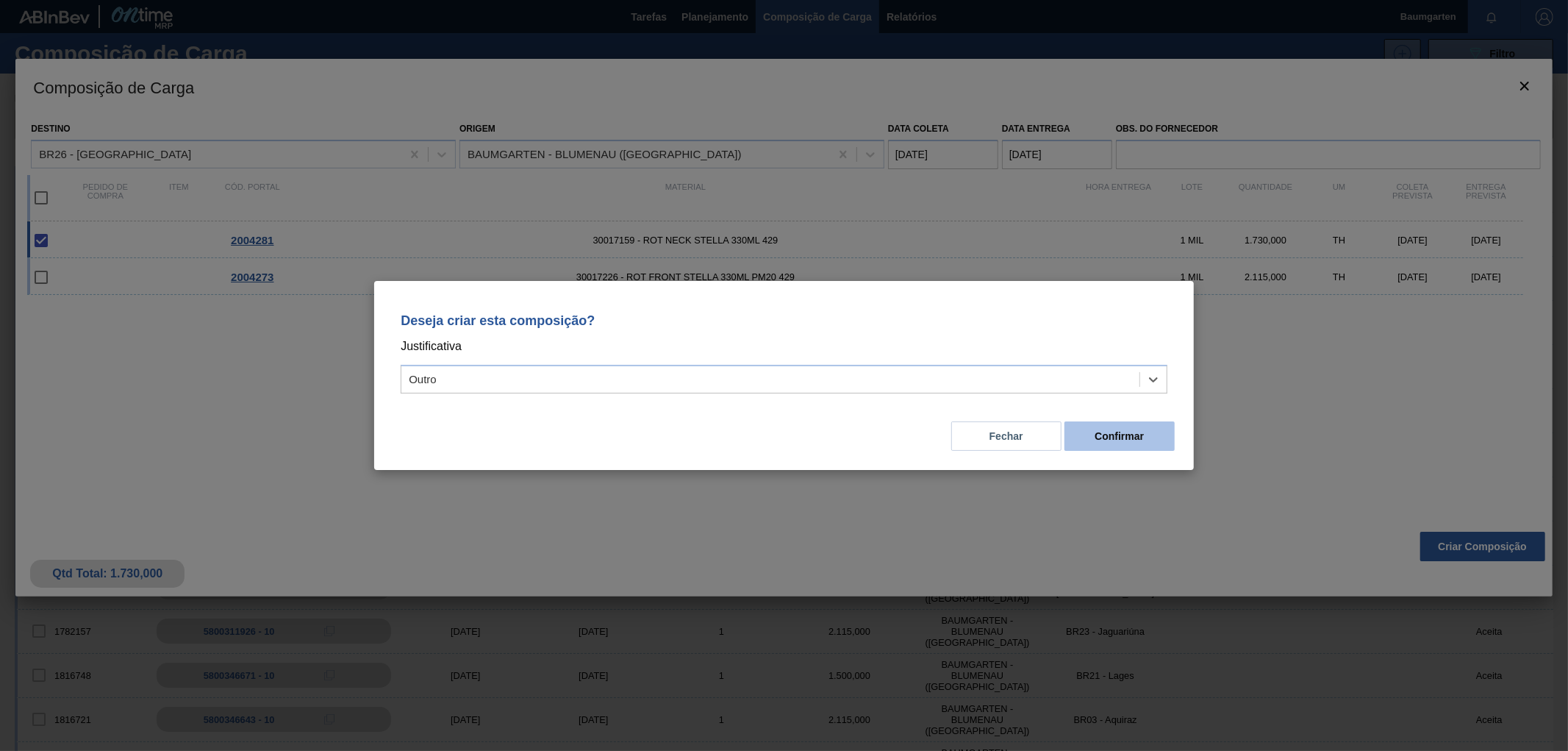
click at [1128, 431] on button "Confirmar" at bounding box center [1120, 436] width 110 height 29
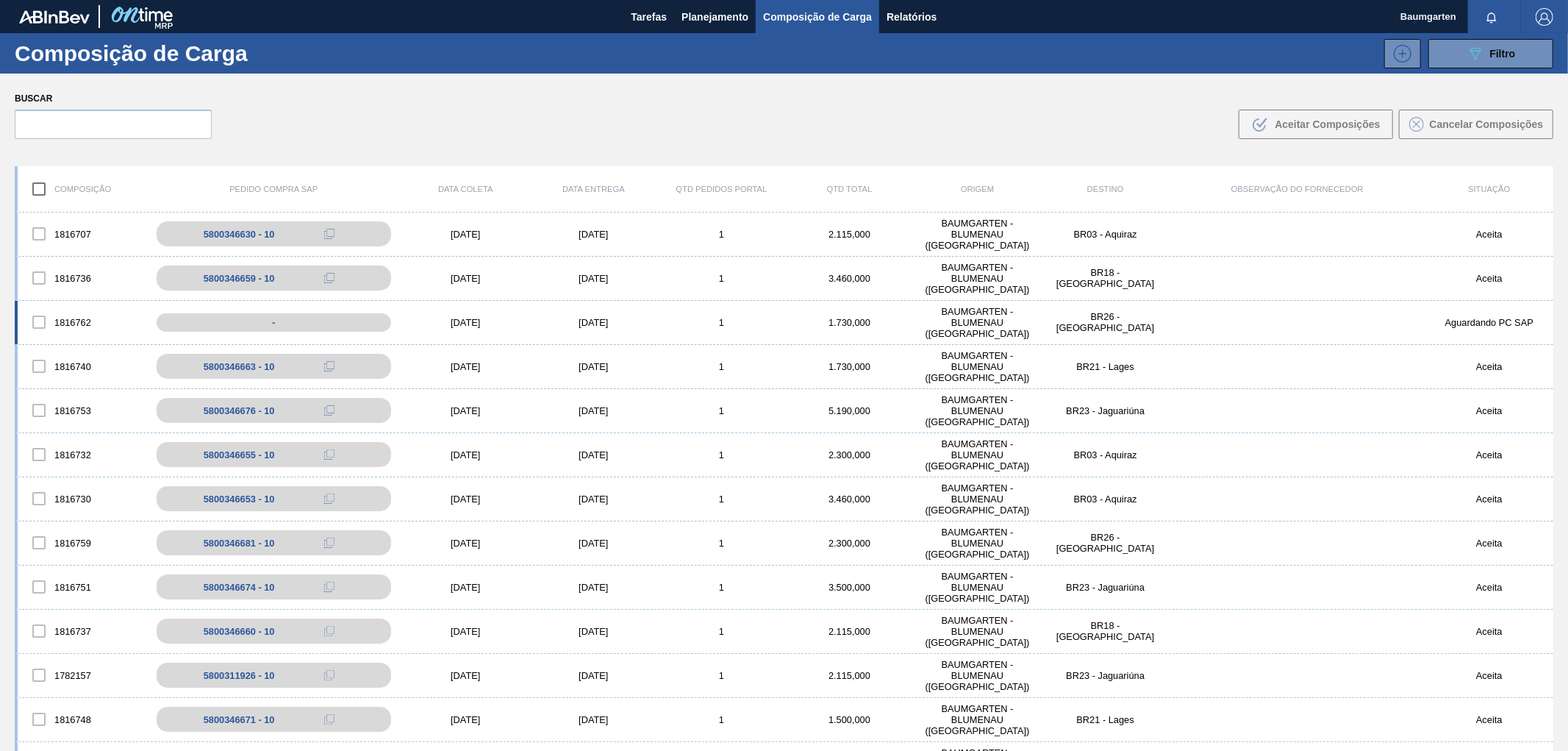
click at [67, 303] on div "1816762 - [DATE] [DATE] 1 1.730,000 BAUMGARTEN - [GEOGRAPHIC_DATA] ([GEOGRAPHIC…" at bounding box center [784, 322] width 1539 height 44
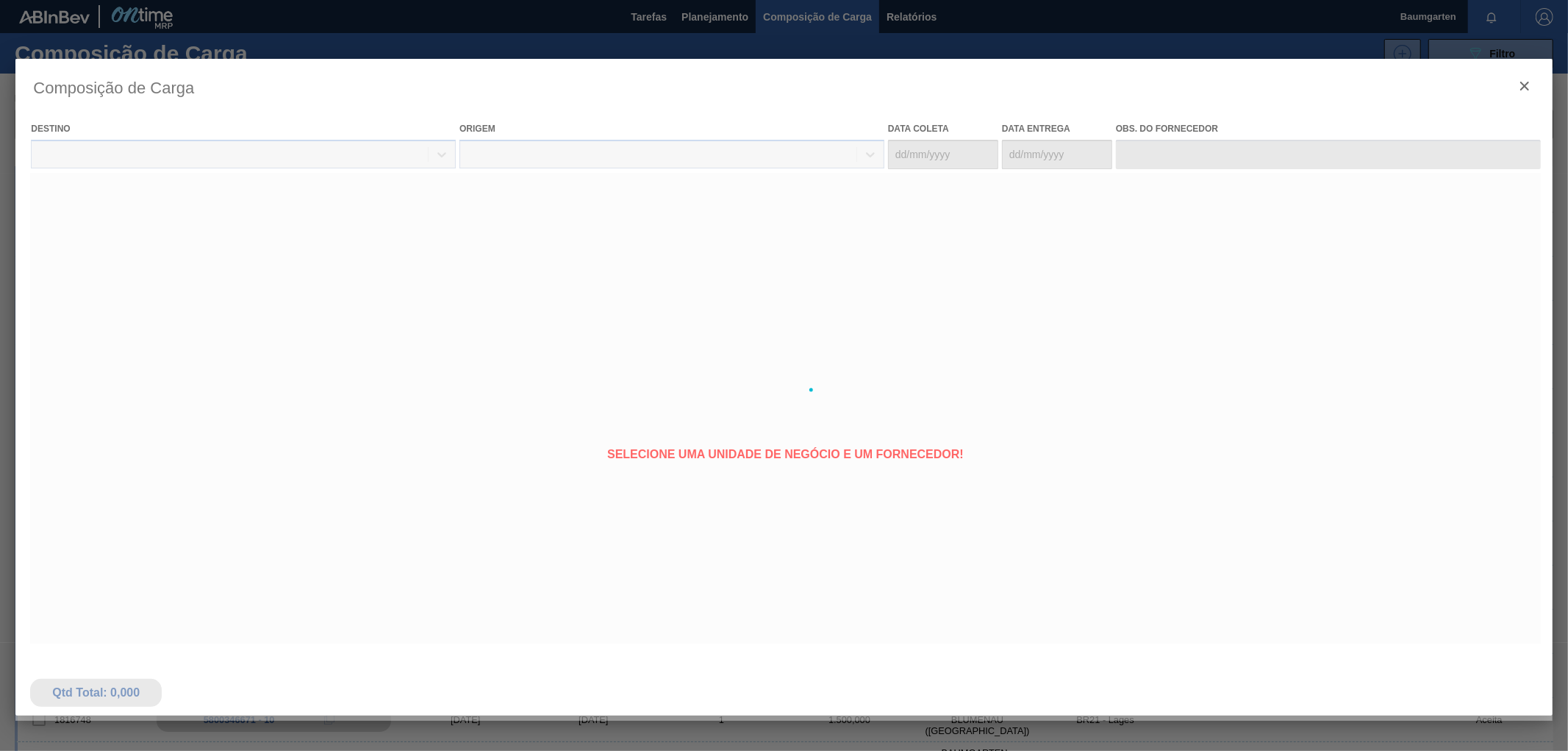
type coleta "[DATE]"
type entrega "[DATE]"
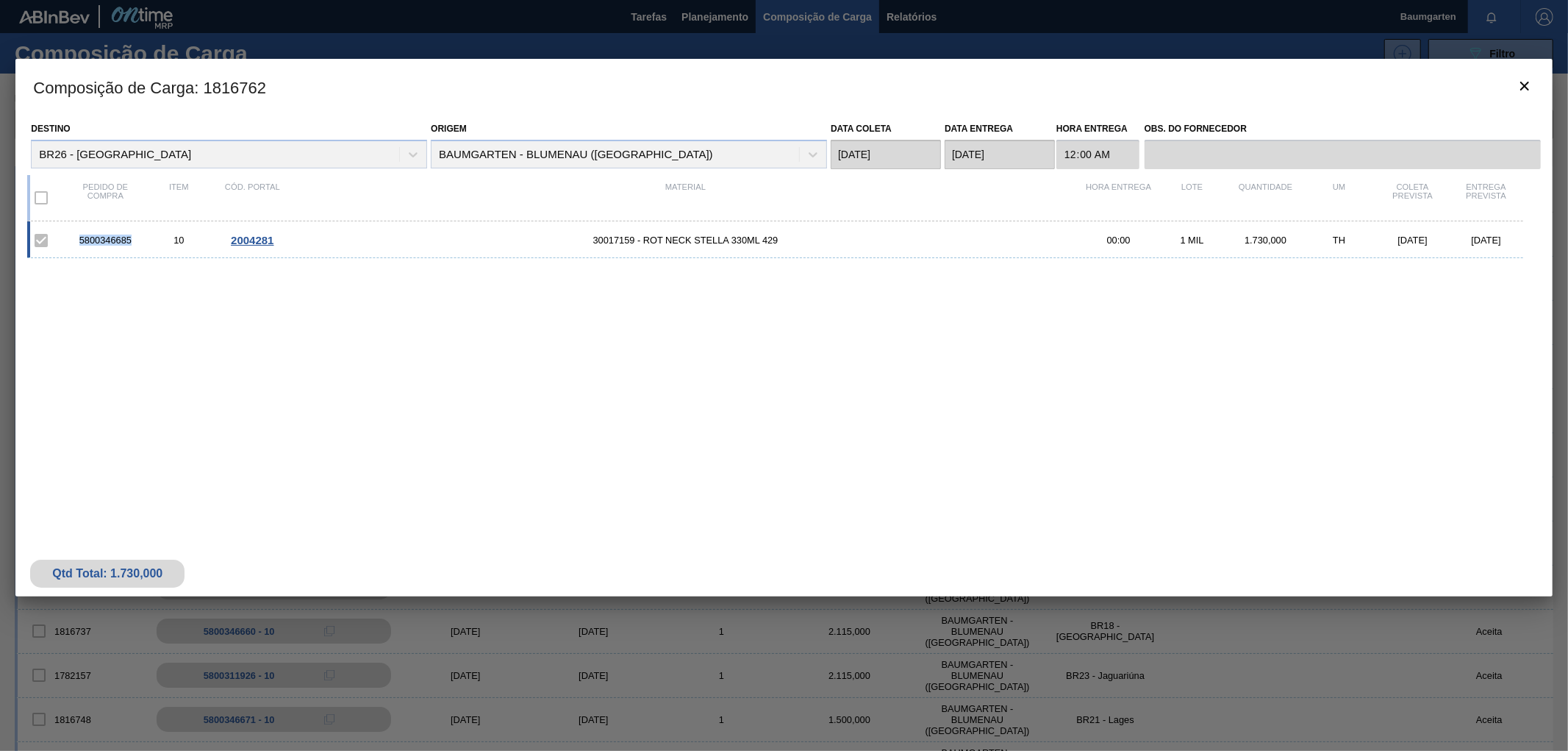
drag, startPoint x: 140, startPoint y: 237, endPoint x: 68, endPoint y: 245, distance: 72.4
click at [68, 245] on div "5800346685" at bounding box center [104, 240] width 73 height 11
click at [1526, 84] on icon "botão de ícone" at bounding box center [1525, 86] width 9 height 9
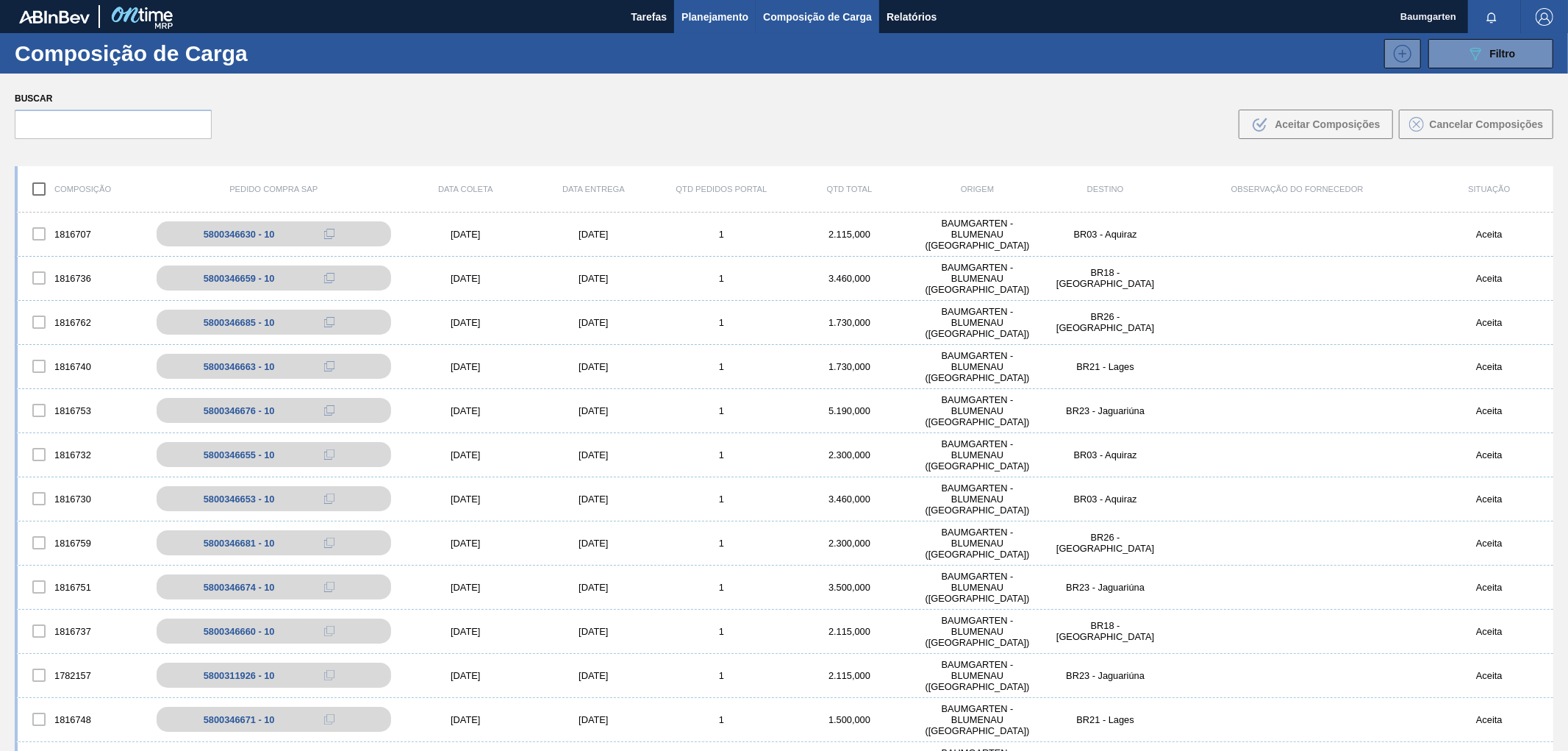
click at [718, 3] on button "Planejamento" at bounding box center [715, 16] width 82 height 33
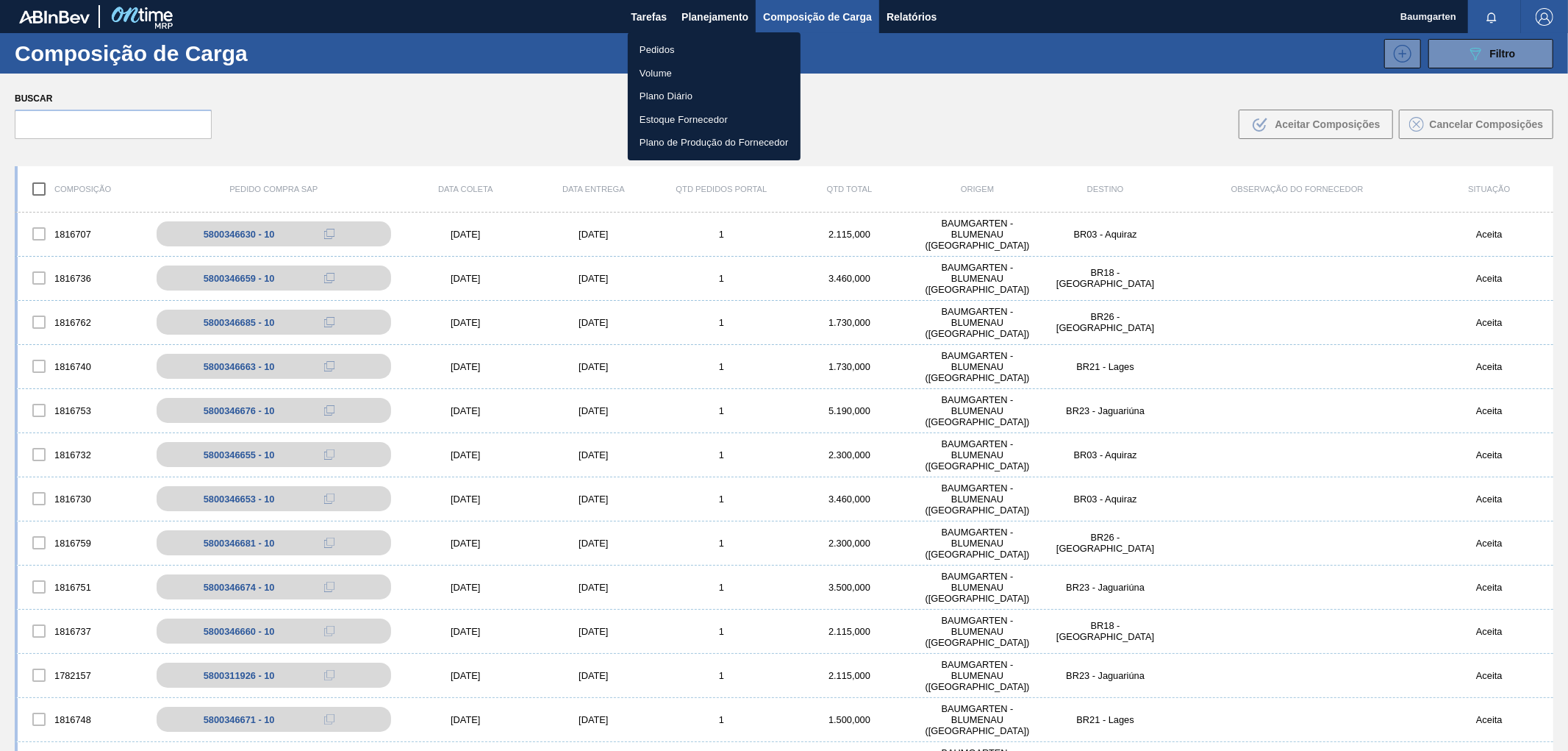
click at [654, 45] on li "Pedidos" at bounding box center [714, 49] width 172 height 23
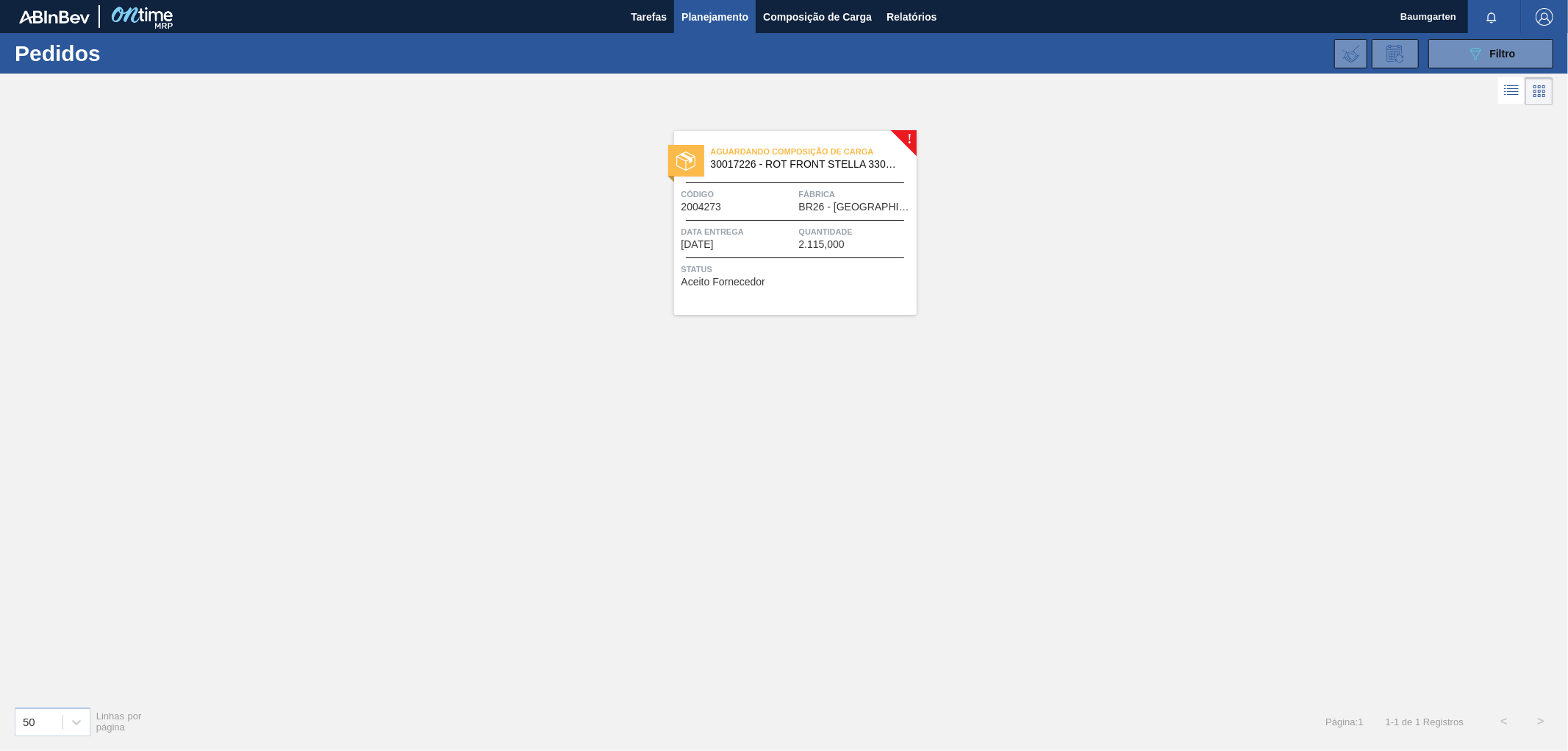
click at [748, 157] on span "Aguardando Composição de Carga" at bounding box center [814, 151] width 206 height 15
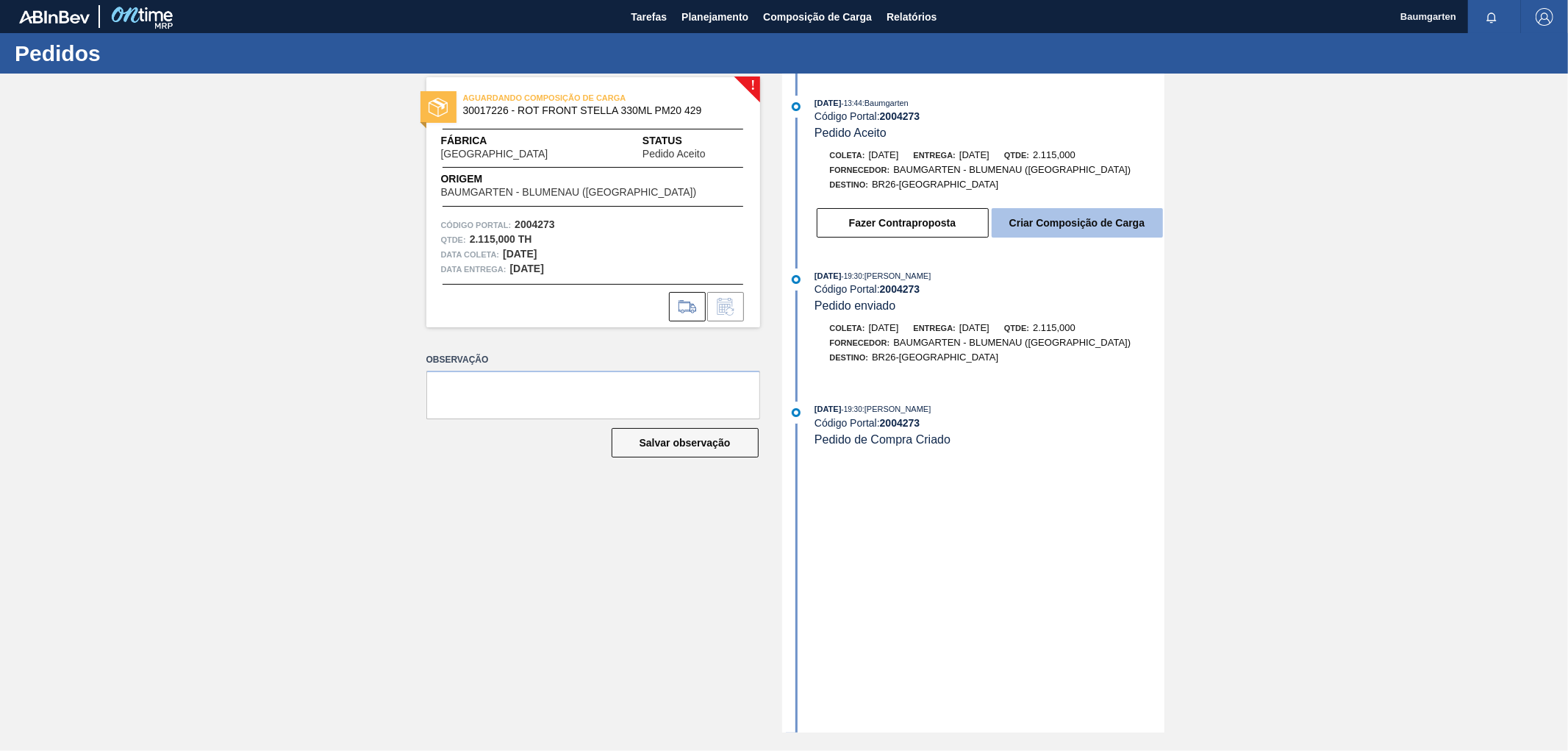
click at [1088, 228] on button "Criar Composição de Carga" at bounding box center [1078, 222] width 172 height 29
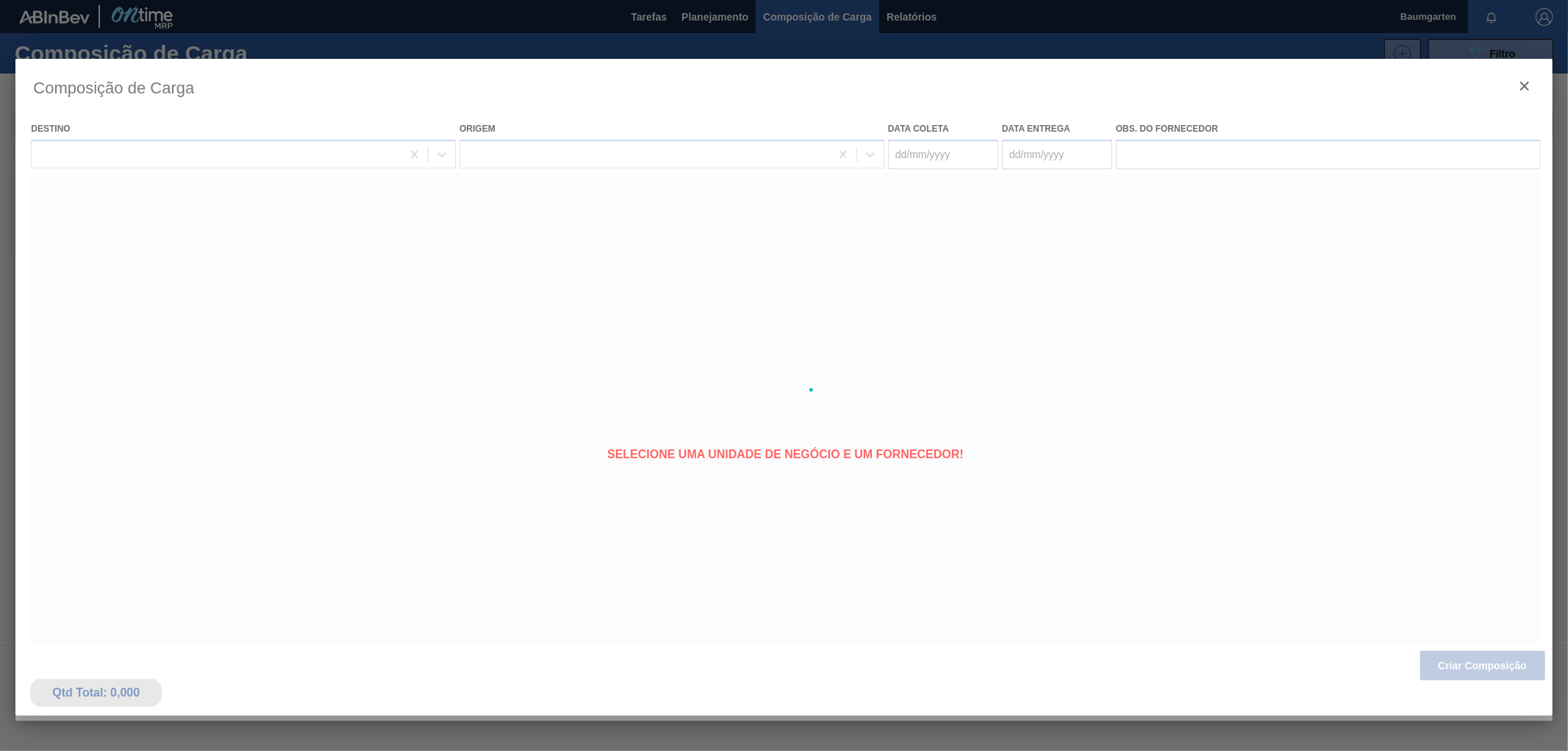
type coleta "[DATE]"
type entrega "[DATE]"
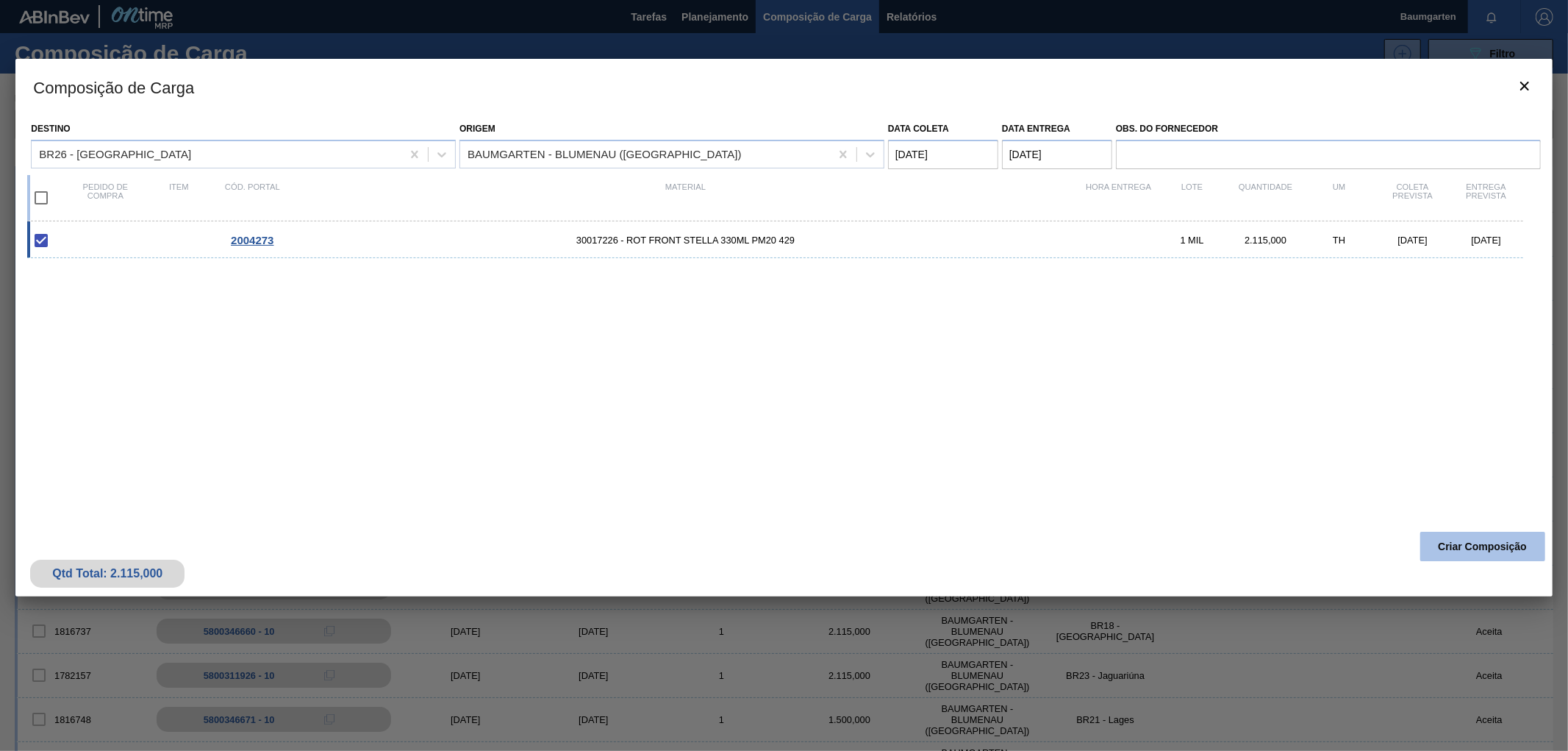
click at [1436, 546] on button "Criar Composição" at bounding box center [1483, 547] width 125 height 29
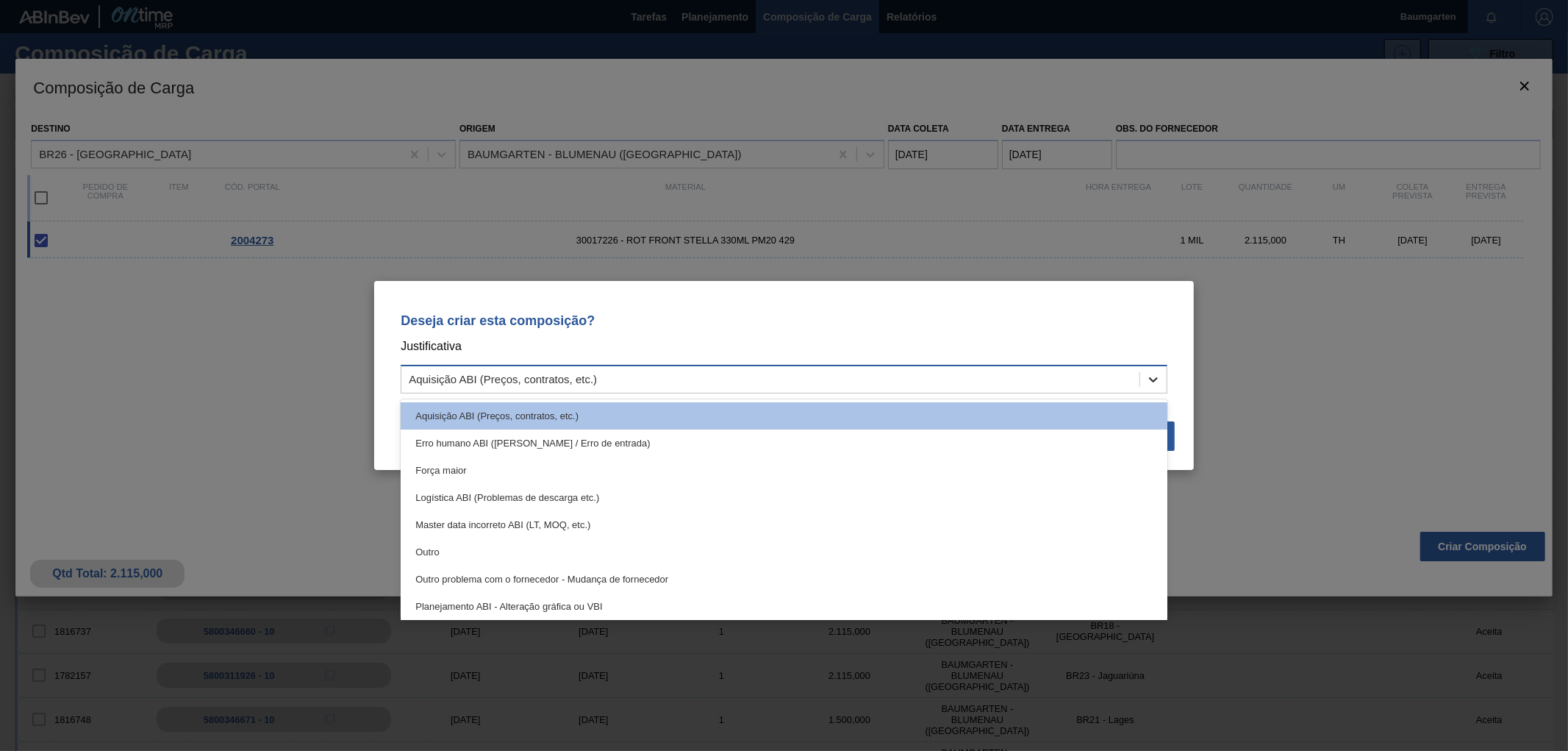
click at [1159, 377] on icon at bounding box center [1153, 379] width 15 height 15
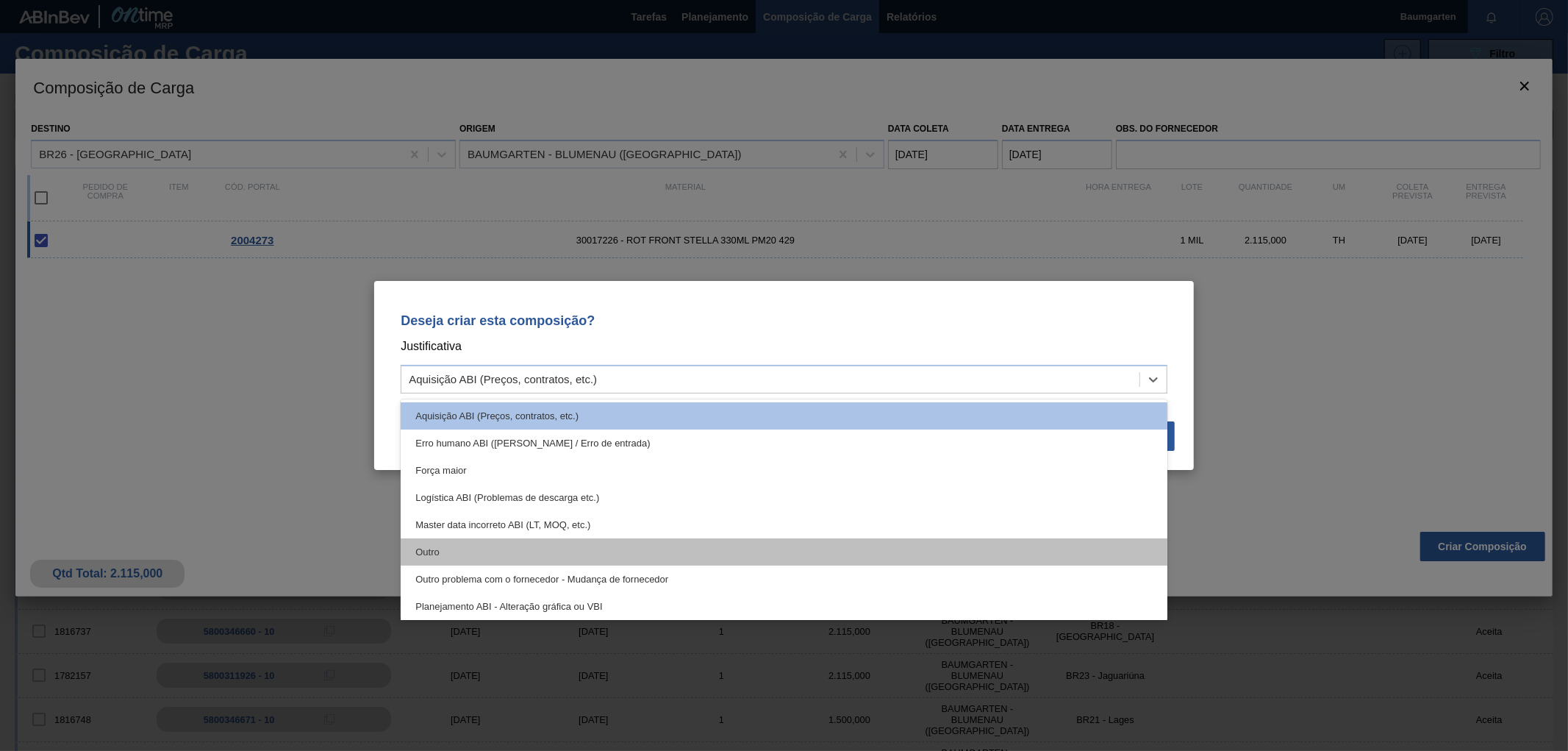
click at [425, 546] on div "Outro" at bounding box center [784, 552] width 767 height 28
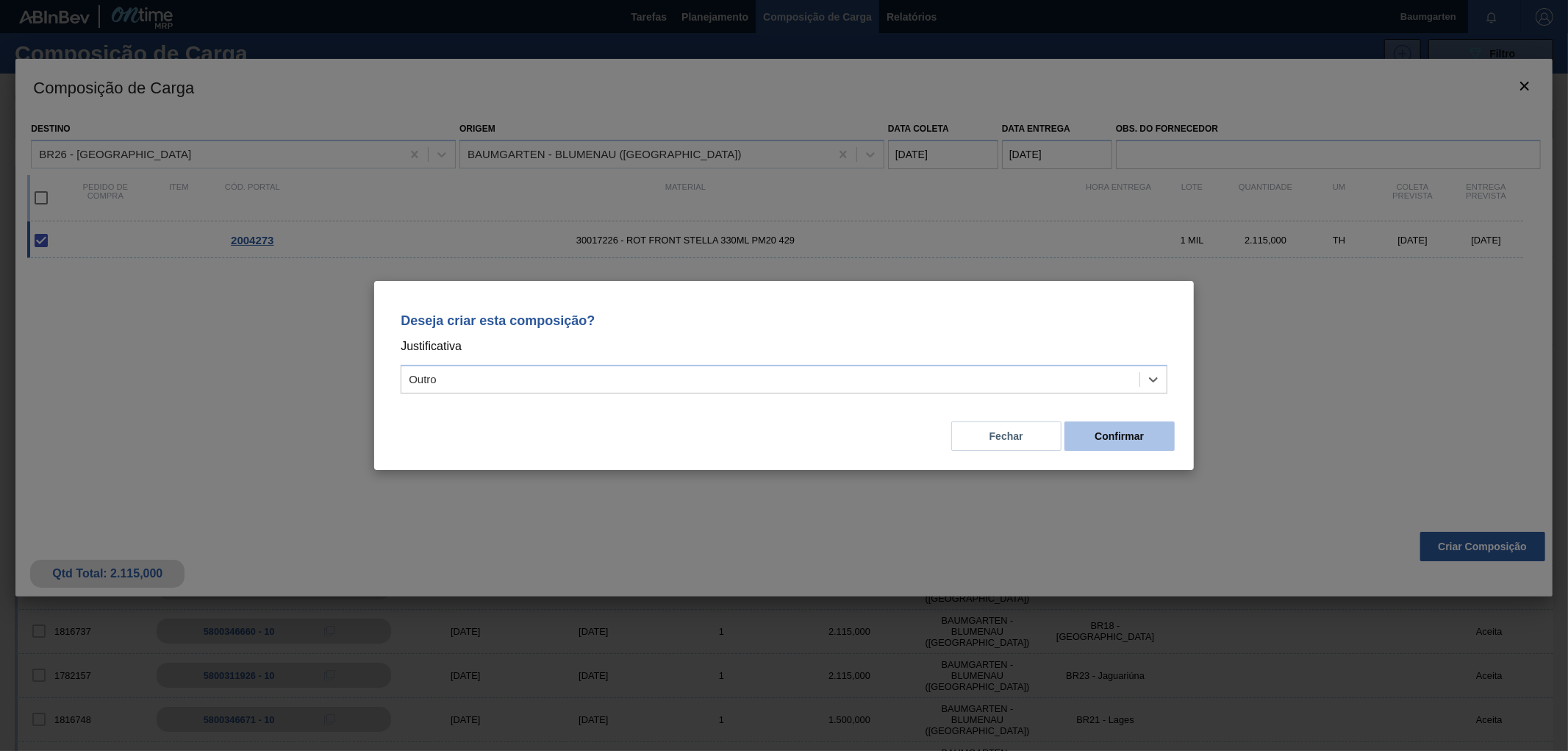
click at [1132, 434] on button "Confirmar" at bounding box center [1120, 436] width 110 height 29
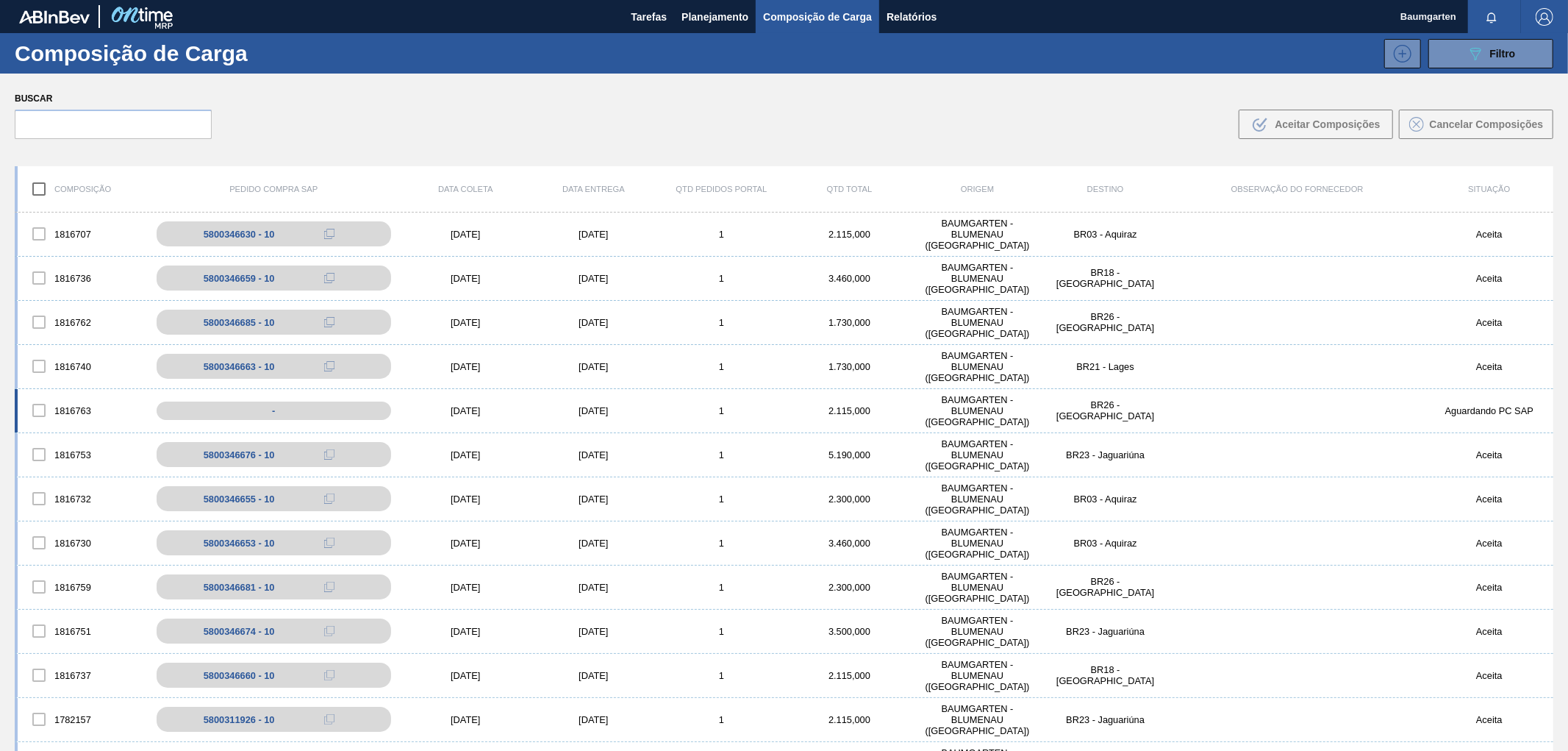
click at [69, 392] on div "1816763 - [DATE] [DATE] 1 2.115,000 BAUMGARTEN - [GEOGRAPHIC_DATA] ([GEOGRAPHIC…" at bounding box center [784, 410] width 1539 height 44
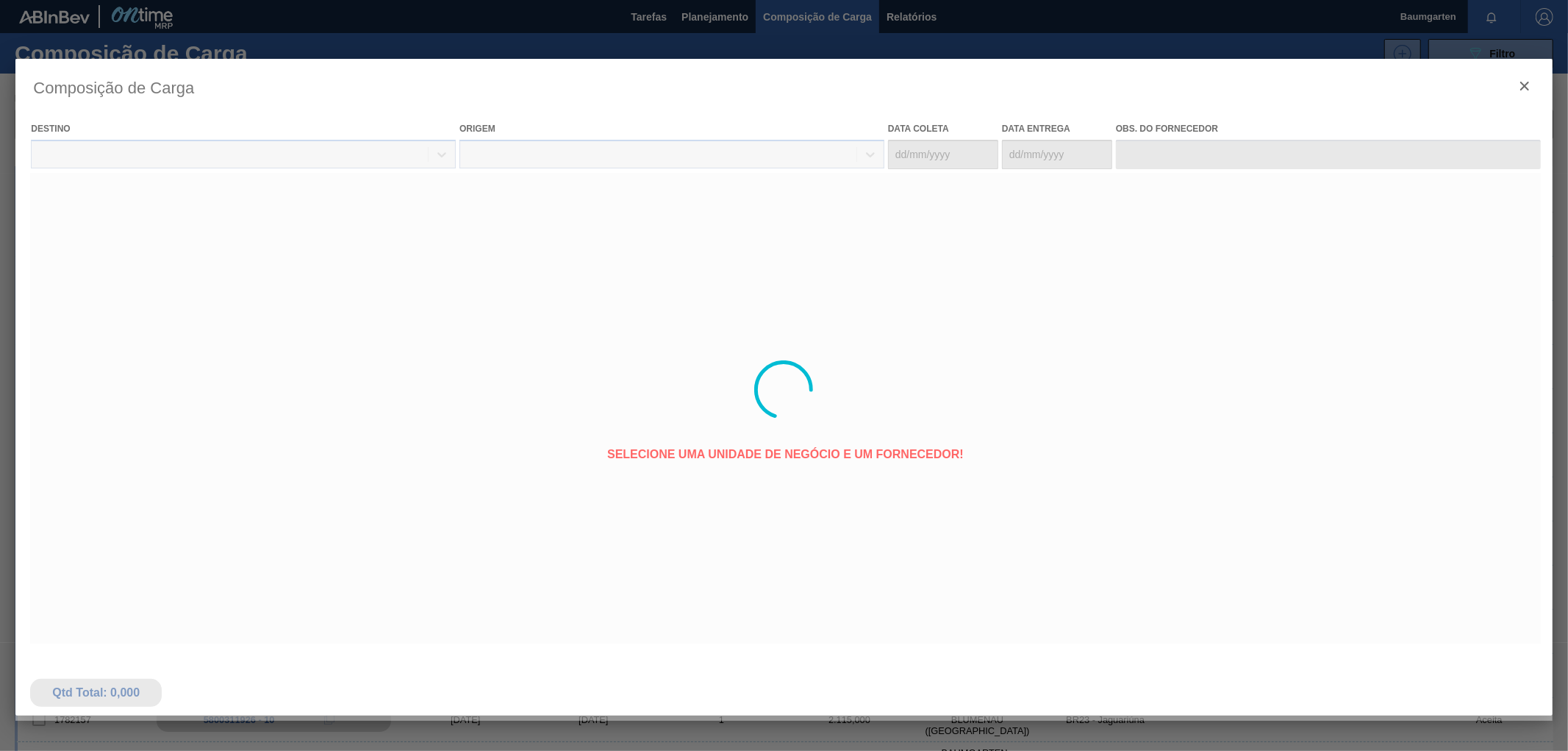
type coleta "[DATE]"
type entrega "[DATE]"
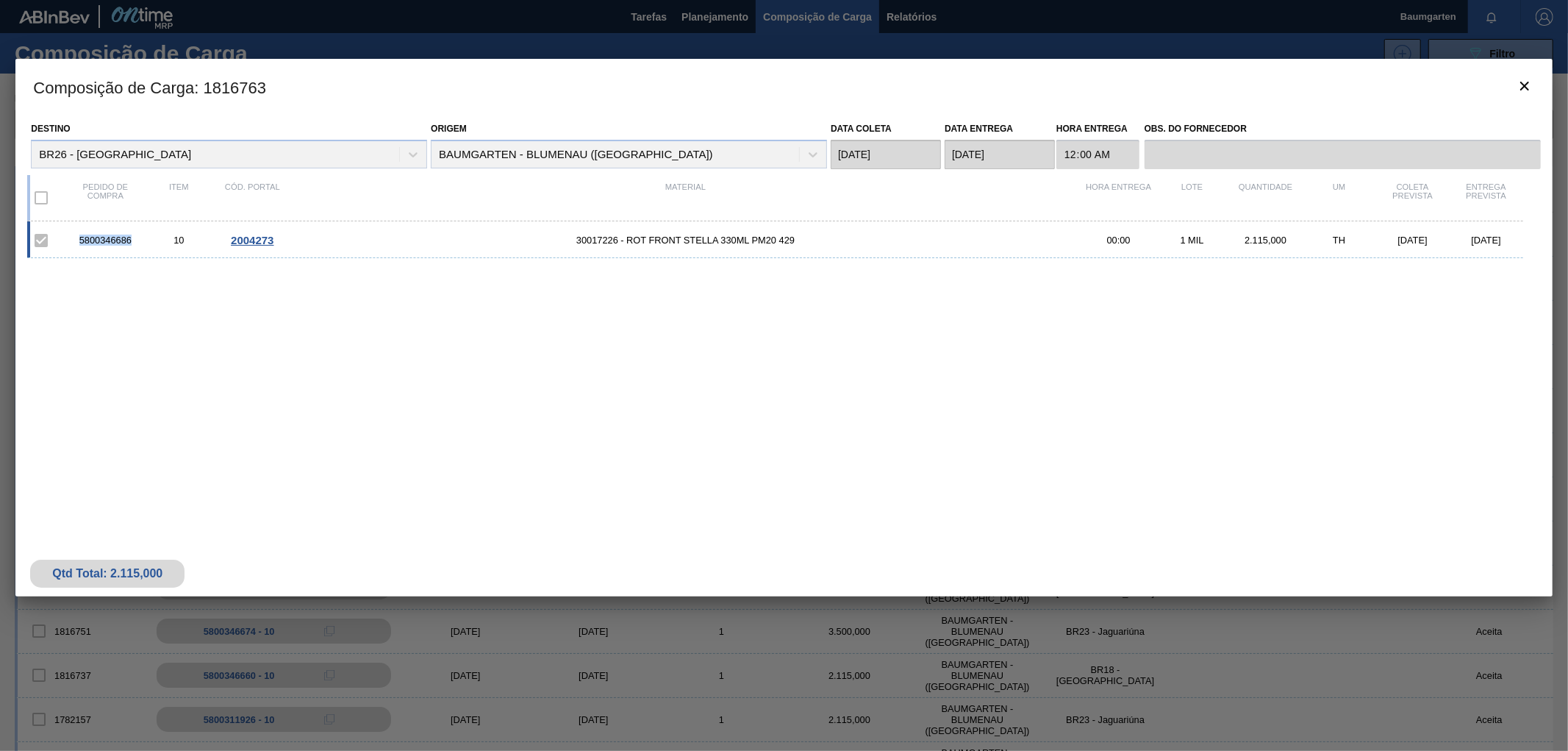
drag, startPoint x: 137, startPoint y: 247, endPoint x: 77, endPoint y: 243, distance: 60.1
click at [77, 243] on div "5800346686 10 2004273 30017226 - ROT FRONT STELLA 330ML PM20 429 00:00 1 MIL 2.…" at bounding box center [775, 240] width 1496 height 37
click at [1535, 75] on button "botão de ícone" at bounding box center [1524, 86] width 35 height 35
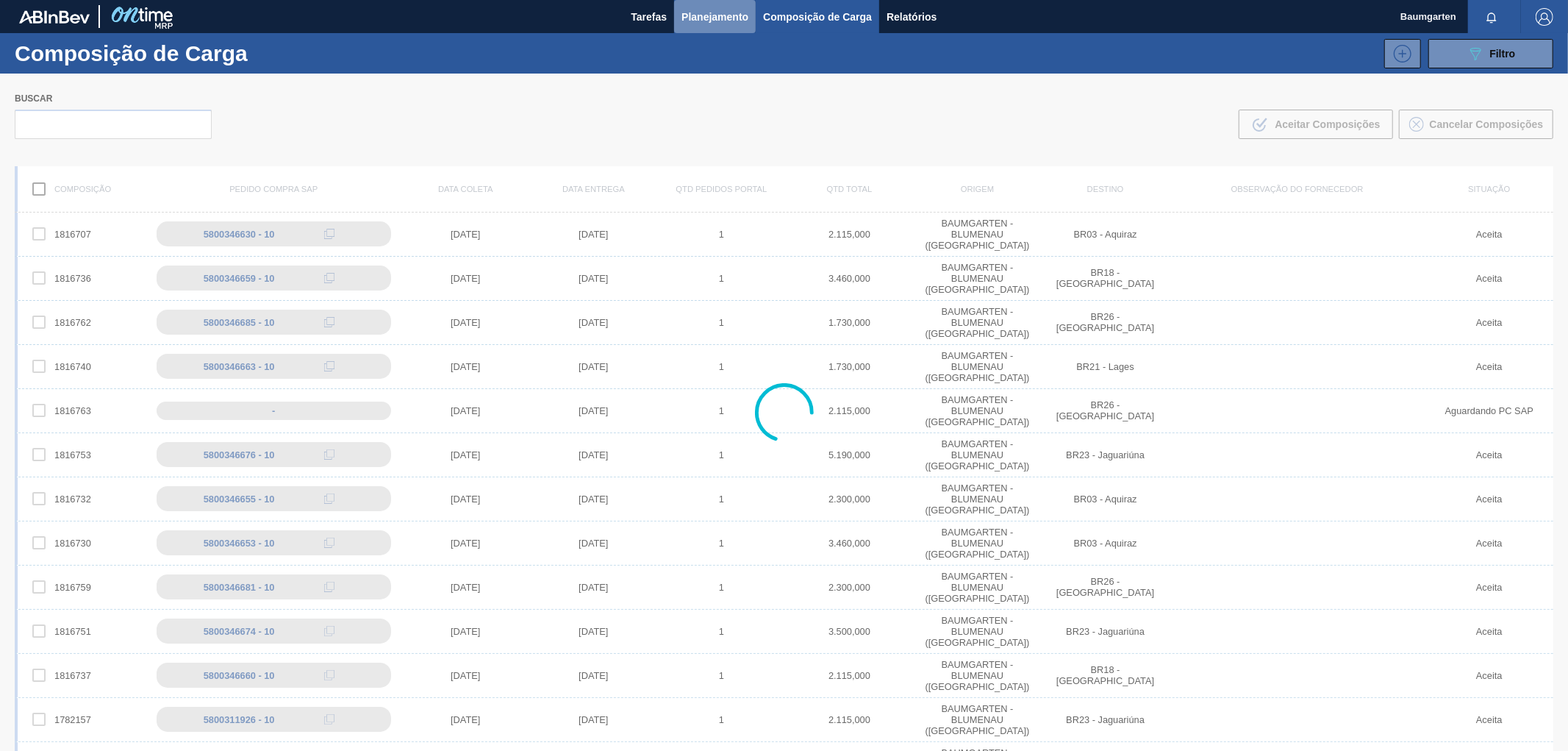
click at [725, 17] on span "Planejamento" at bounding box center [715, 16] width 67 height 17
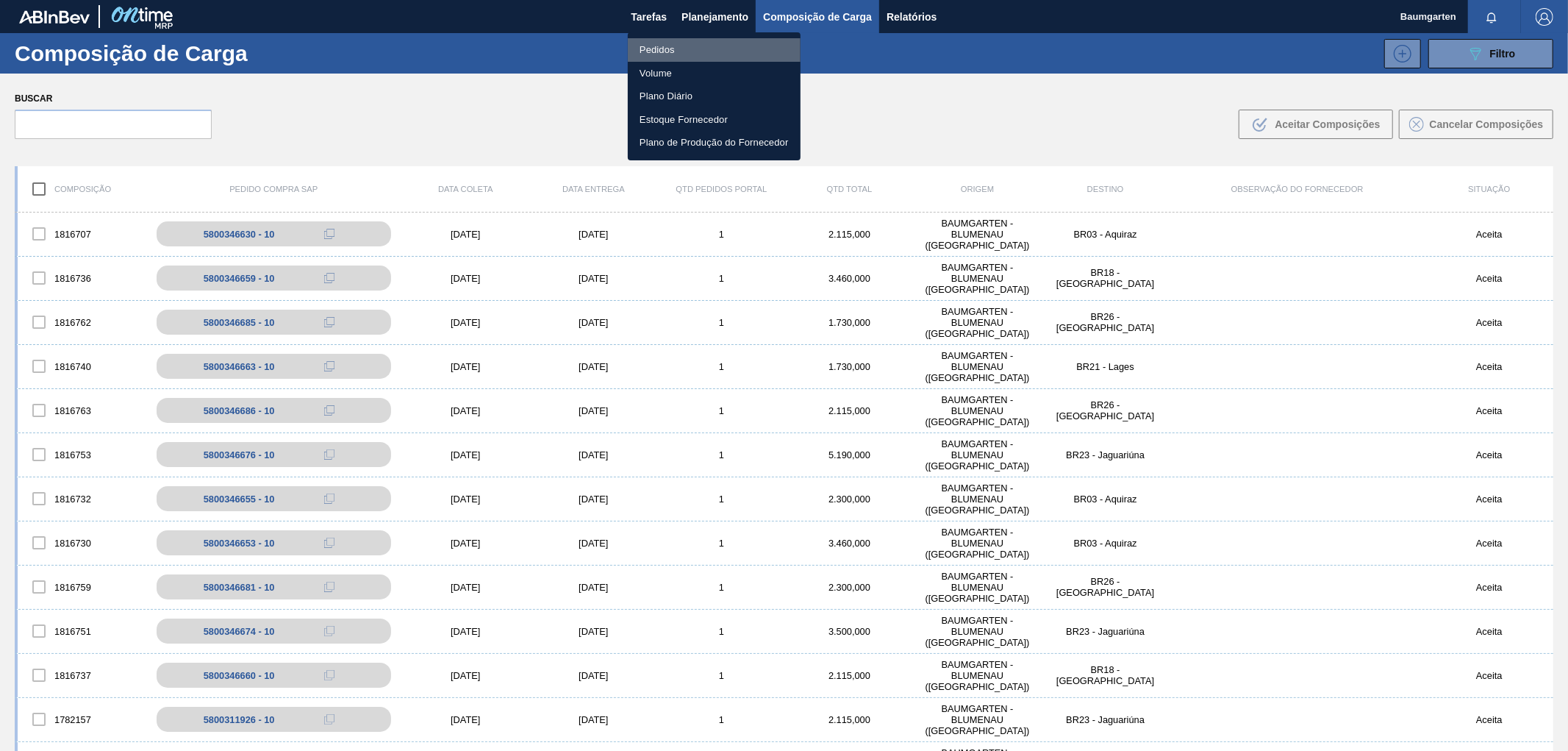
click at [655, 41] on li "Pedidos" at bounding box center [714, 49] width 172 height 23
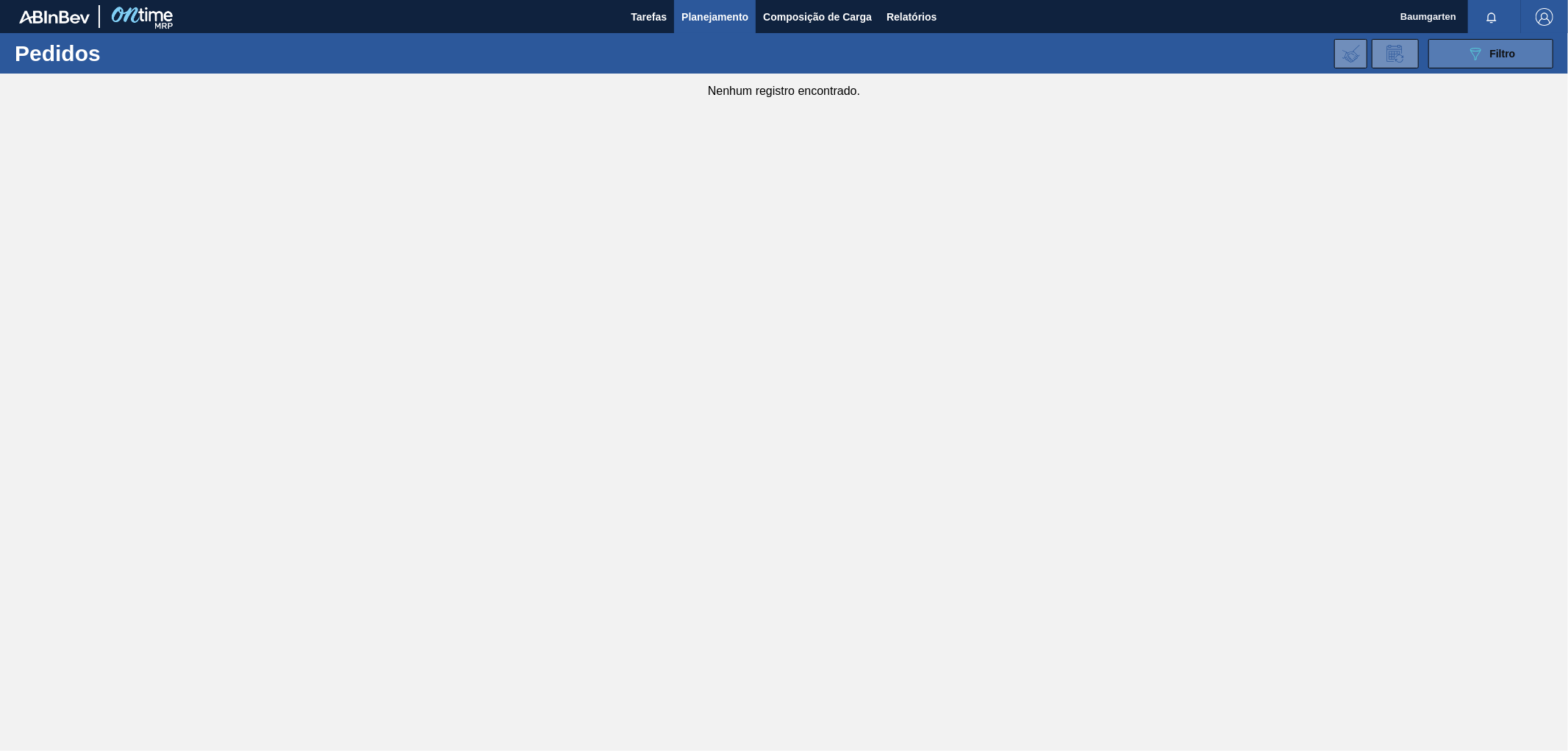
click at [1476, 53] on icon "089F7B8B-B2A5-4AFE-B5C0-19BA573D28AC" at bounding box center [1475, 53] width 17 height 17
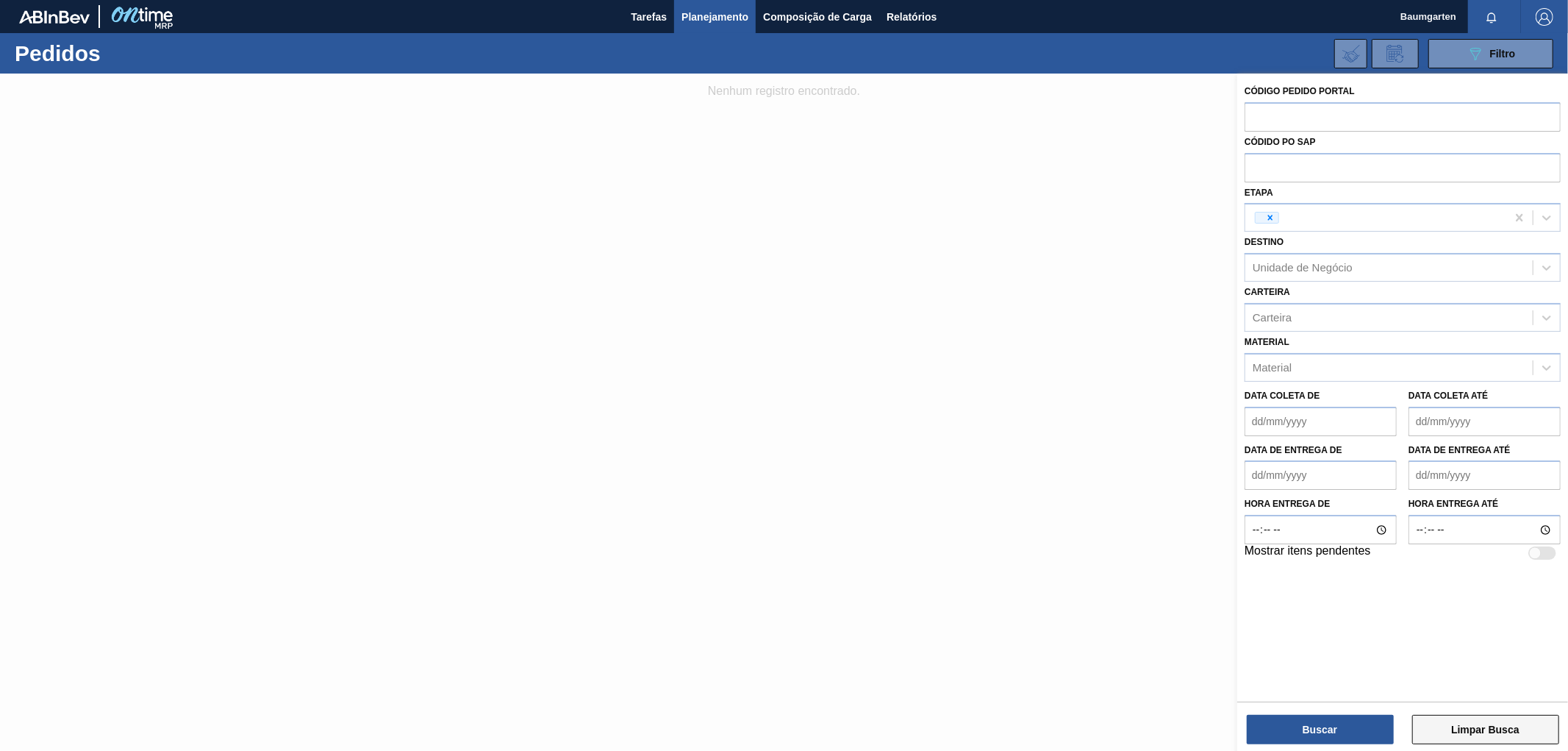
click at [1445, 719] on button "Limpar Busca" at bounding box center [1485, 729] width 147 height 29
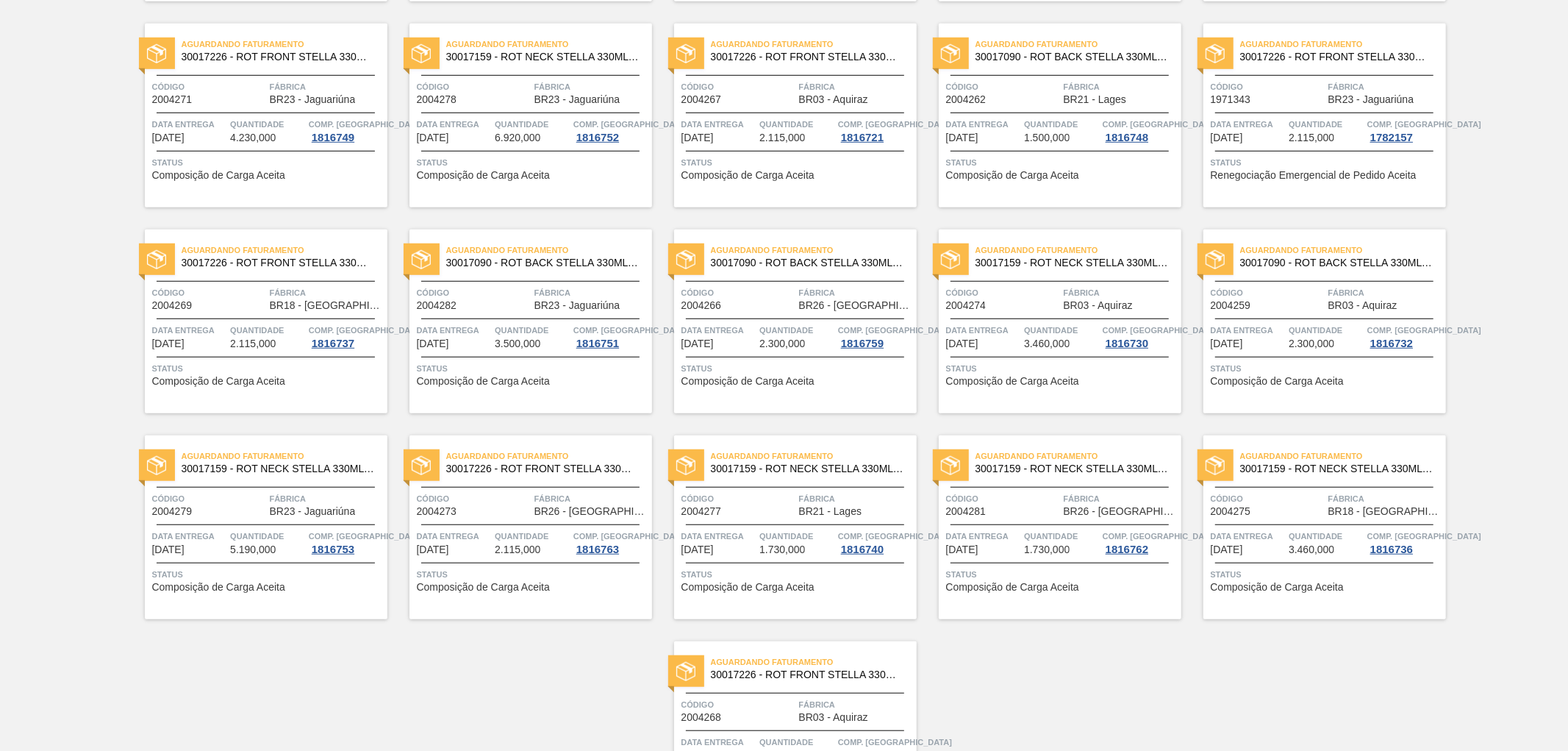
scroll to position [854, 0]
